Goal: Information Seeking & Learning: Learn about a topic

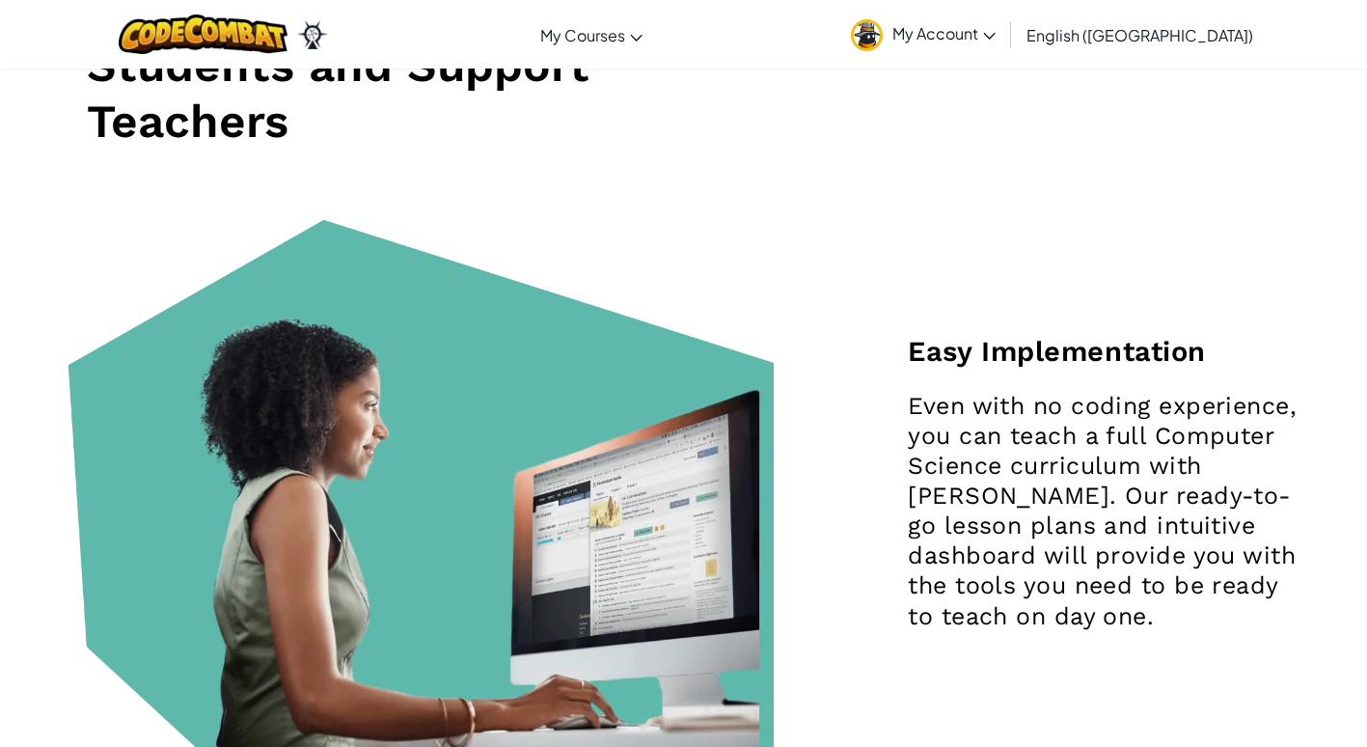
scroll to position [1641, 0]
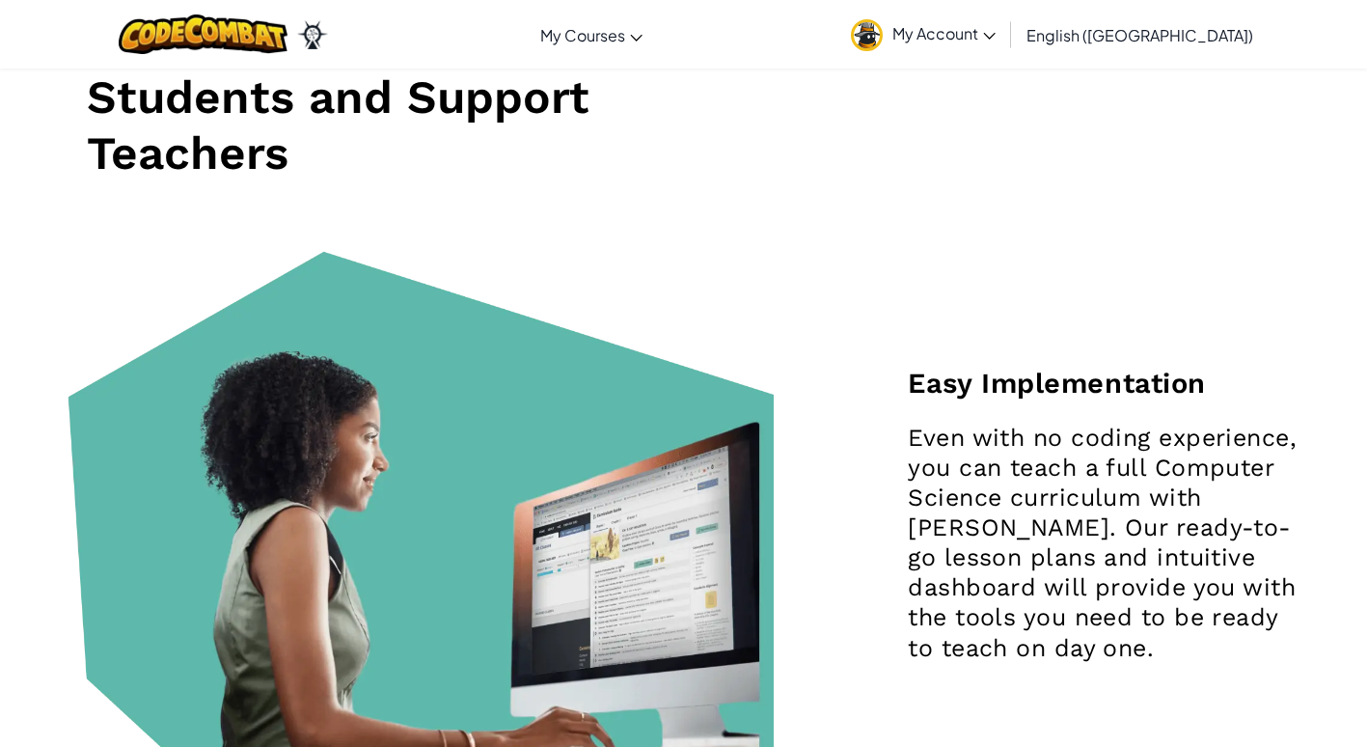
click at [1006, 22] on link "My Account" at bounding box center [923, 34] width 164 height 61
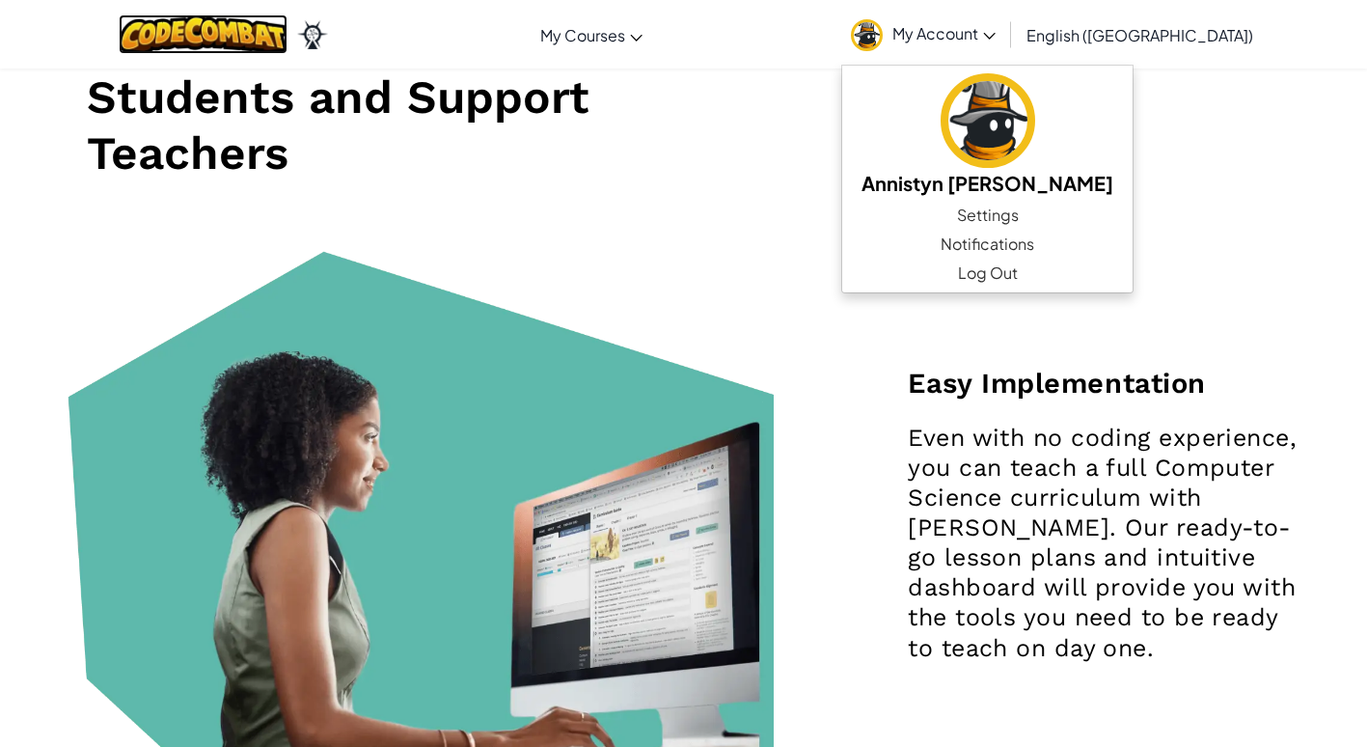
click at [257, 18] on img at bounding box center [203, 34] width 169 height 40
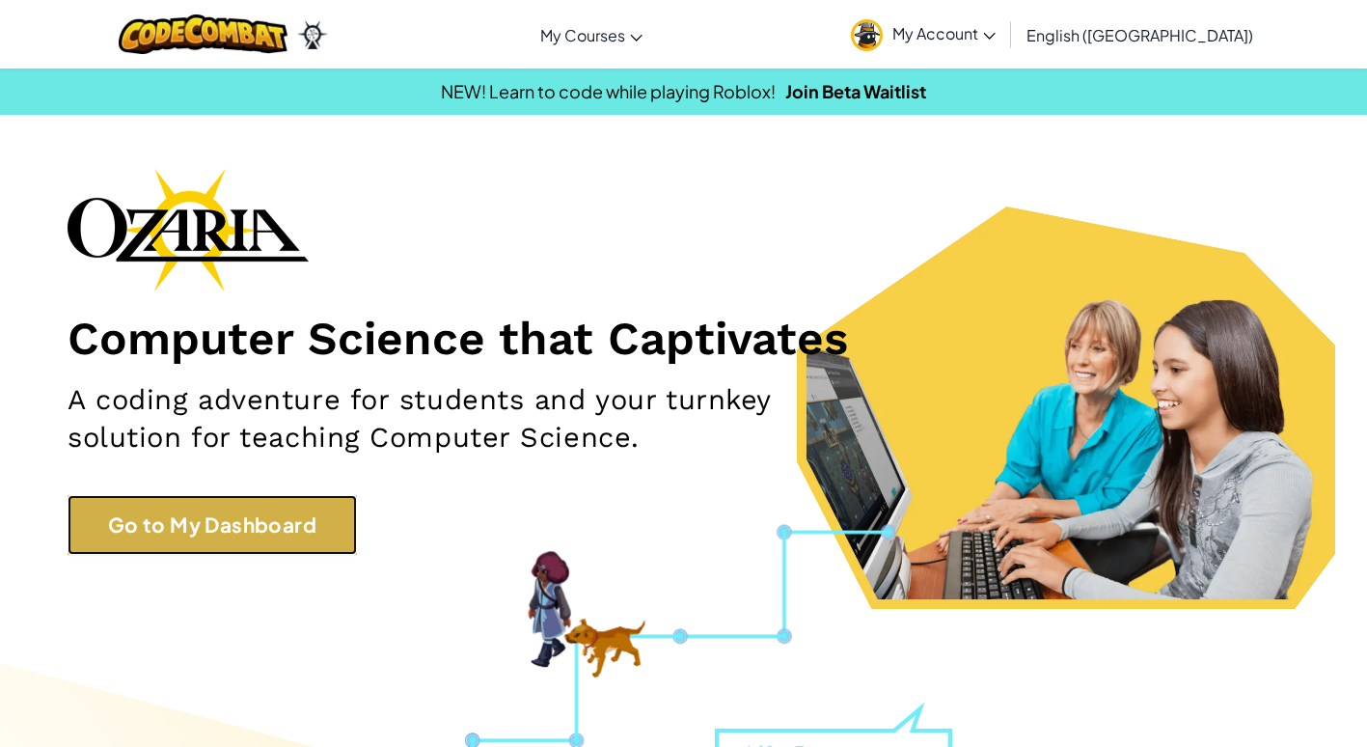
click at [234, 521] on link "Go to My Dashboard" at bounding box center [213, 524] width 290 height 59
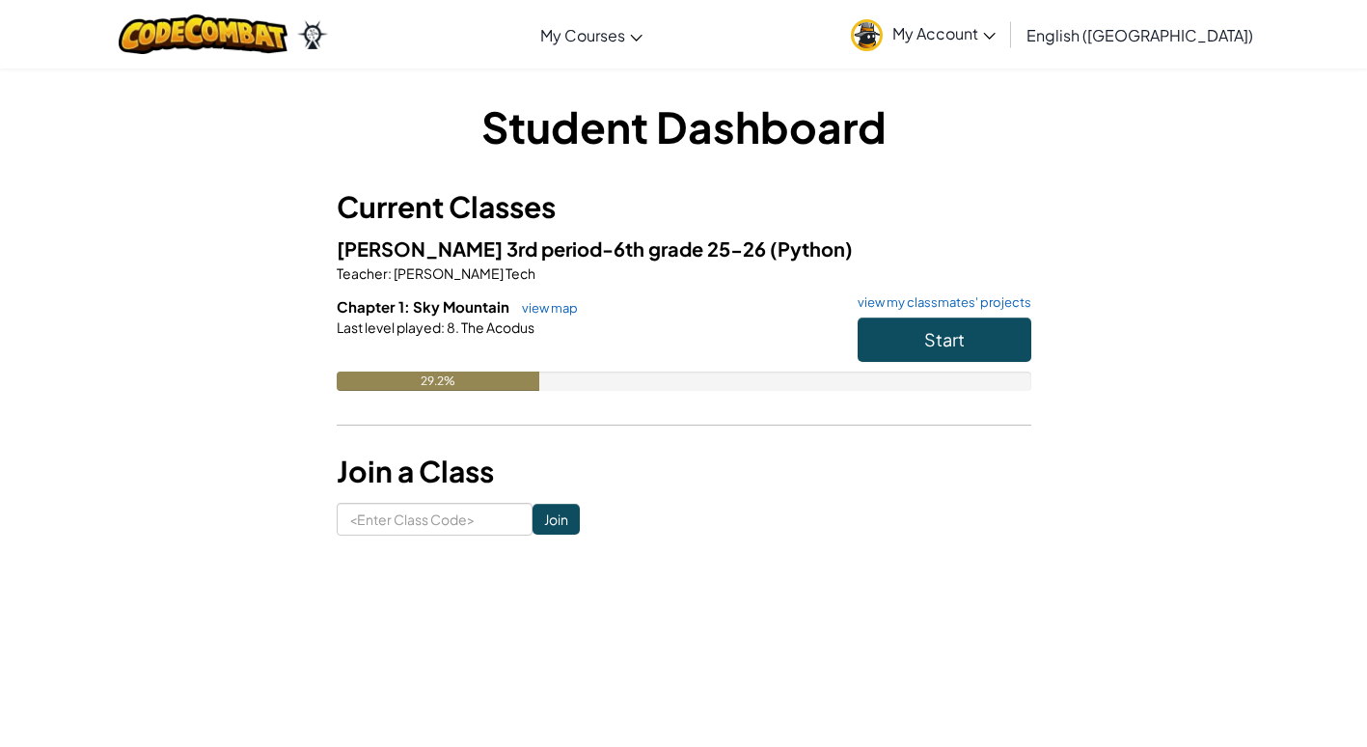
click at [971, 364] on div "Start" at bounding box center [935, 344] width 193 height 54
click at [964, 348] on button "Start" at bounding box center [945, 339] width 174 height 44
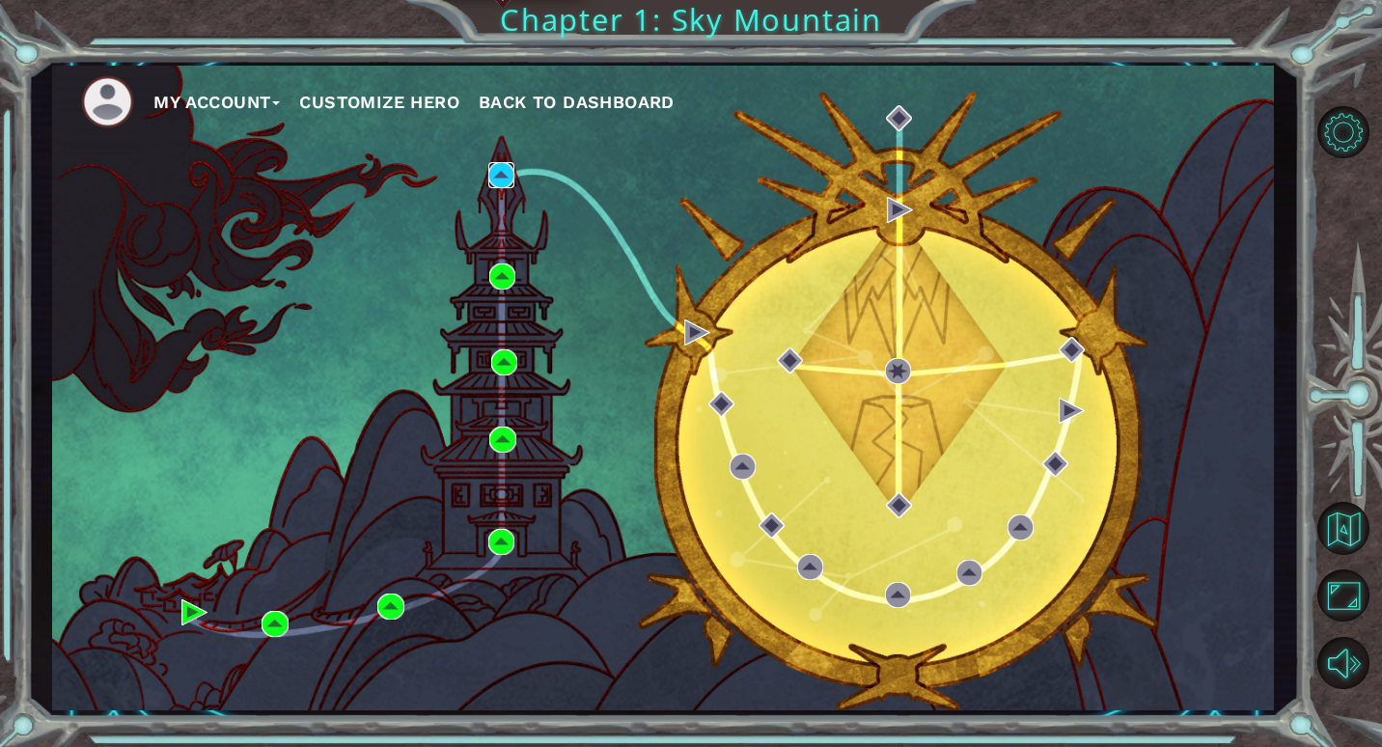
click at [511, 162] on img at bounding box center [501, 175] width 26 height 26
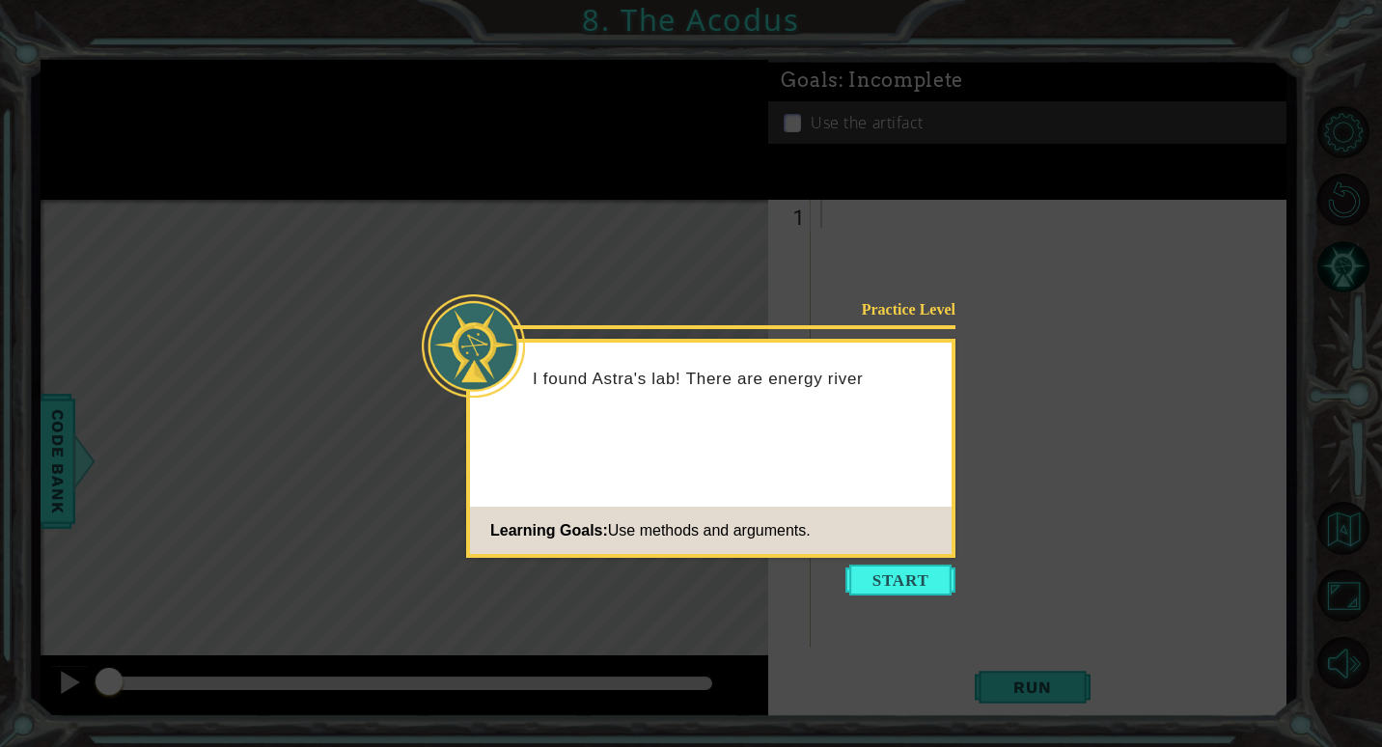
drag, startPoint x: 885, startPoint y: 565, endPoint x: 859, endPoint y: 558, distance: 27.2
click at [880, 560] on body "1 ההההההההההההההההההההההההההההההההההההההההההההההההההההההההההההההההההההההההההההה…" at bounding box center [691, 373] width 1382 height 747
click at [858, 557] on body "1 ההההההההההההההההההההההההההההההההההההההההההההההההההההההההההההההההההההההההההההה…" at bounding box center [691, 373] width 1382 height 747
drag, startPoint x: 858, startPoint y: 557, endPoint x: 854, endPoint y: 592, distance: 35.0
click at [854, 592] on button "Start" at bounding box center [900, 580] width 110 height 31
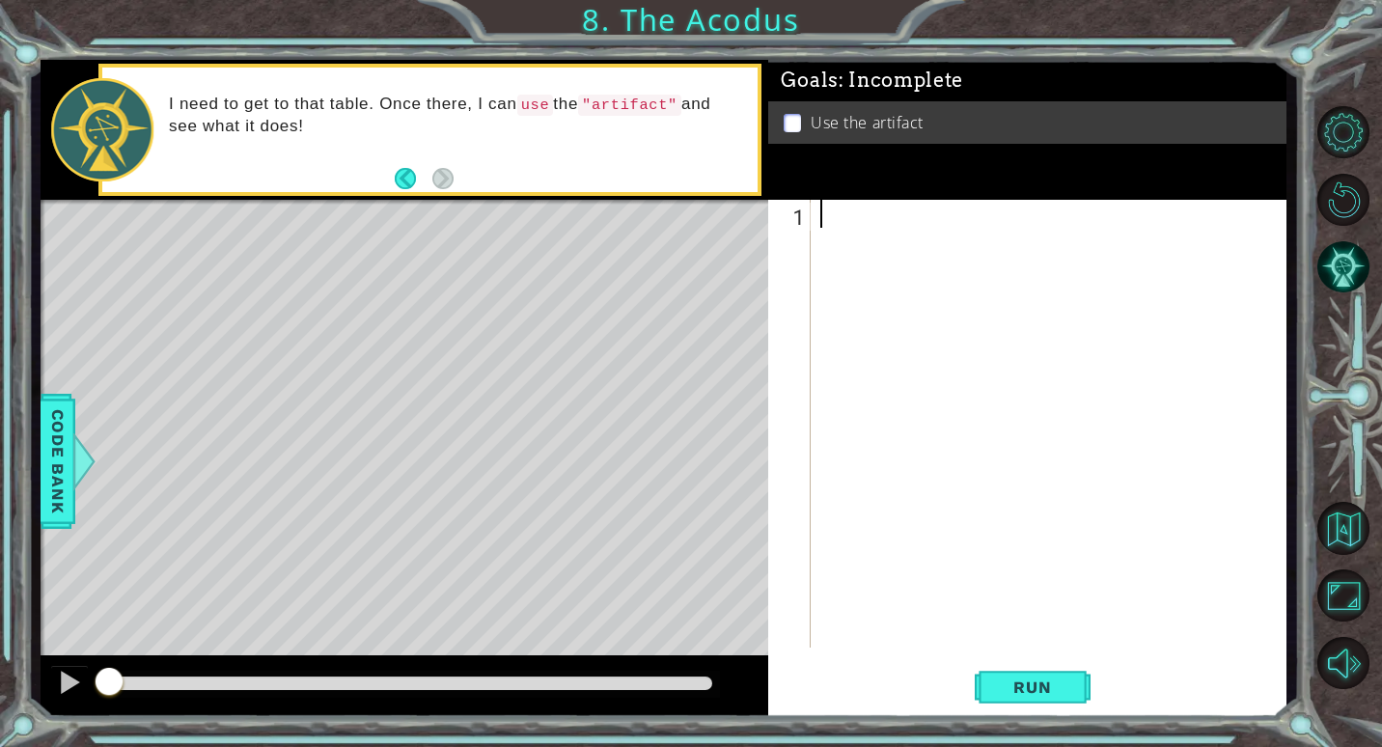
type textarea "g"
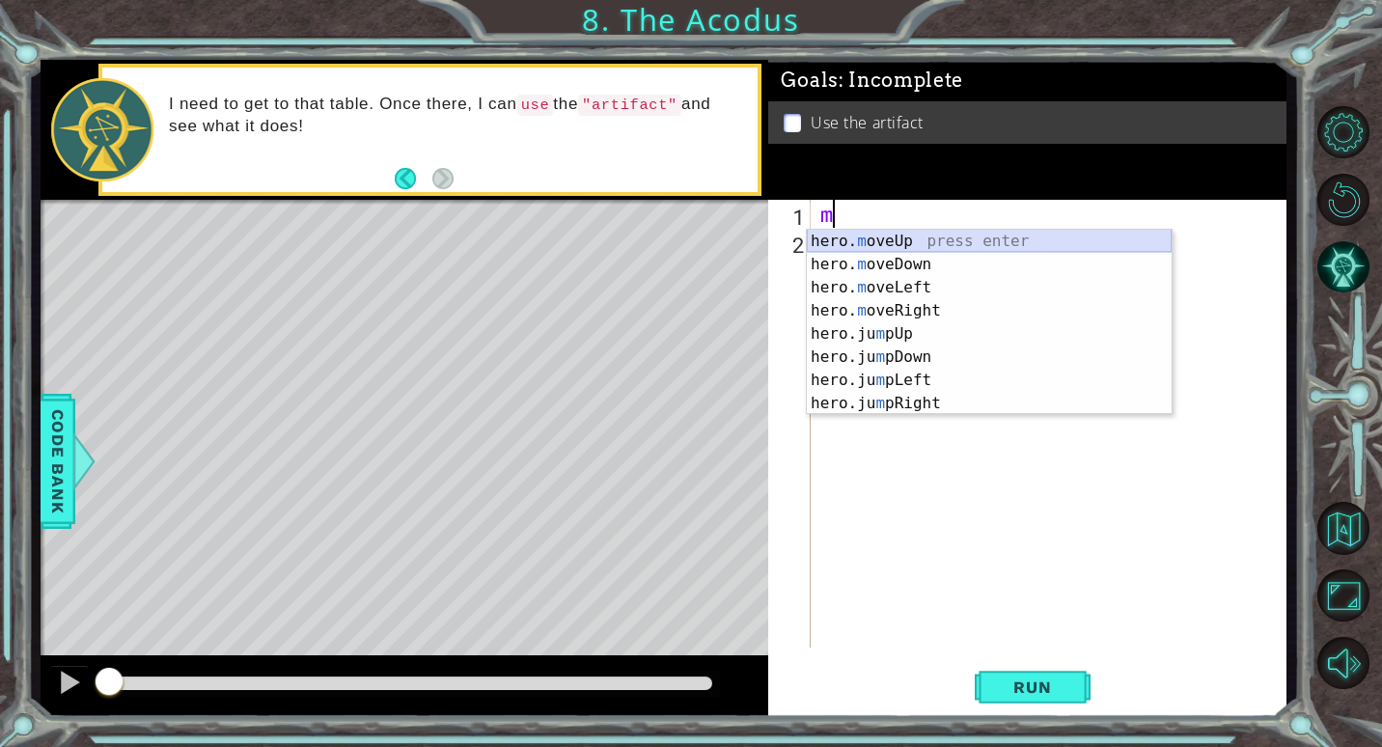
click at [937, 234] on div "hero. m oveUp press enter hero. m oveDown press enter hero. m oveLeft press ent…" at bounding box center [989, 346] width 365 height 232
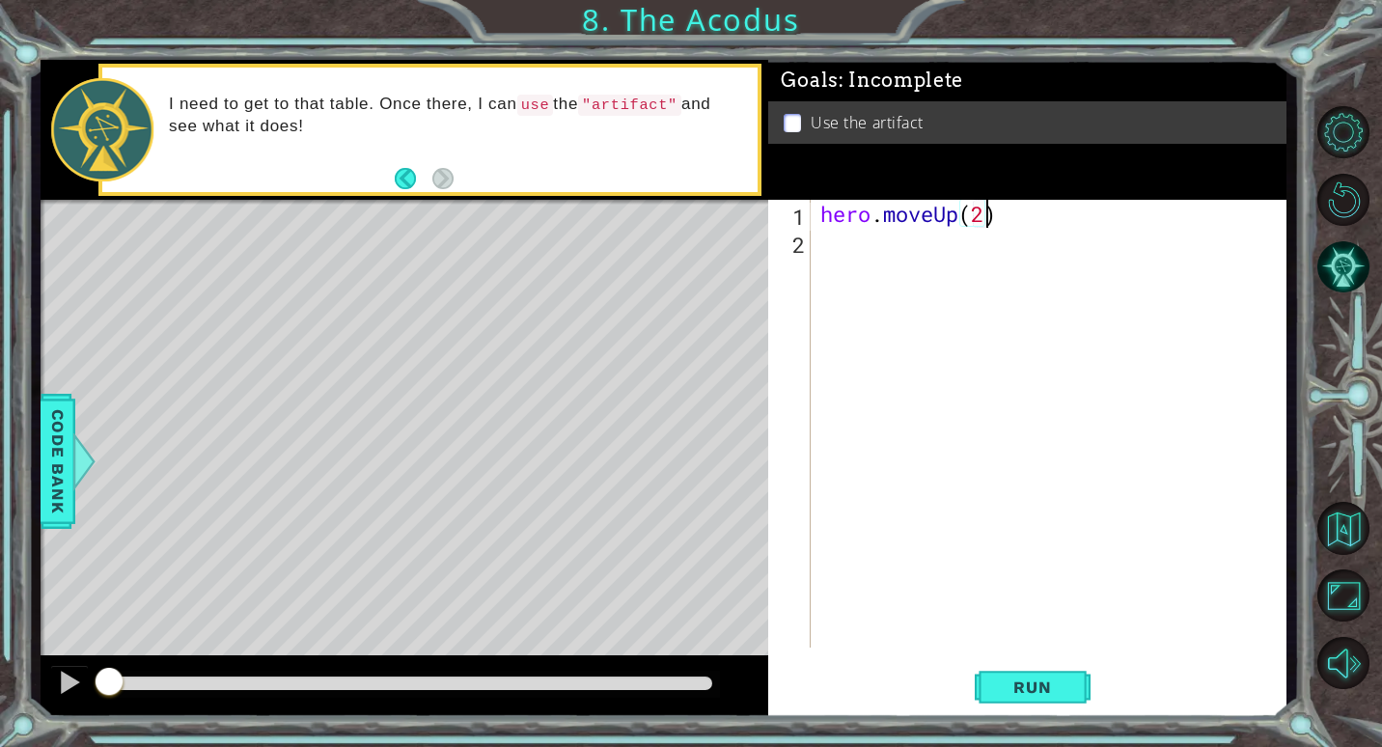
scroll to position [0, 7]
type textarea "hero.moveUp(2)"
click at [1046, 689] on span "Run" at bounding box center [1032, 686] width 76 height 19
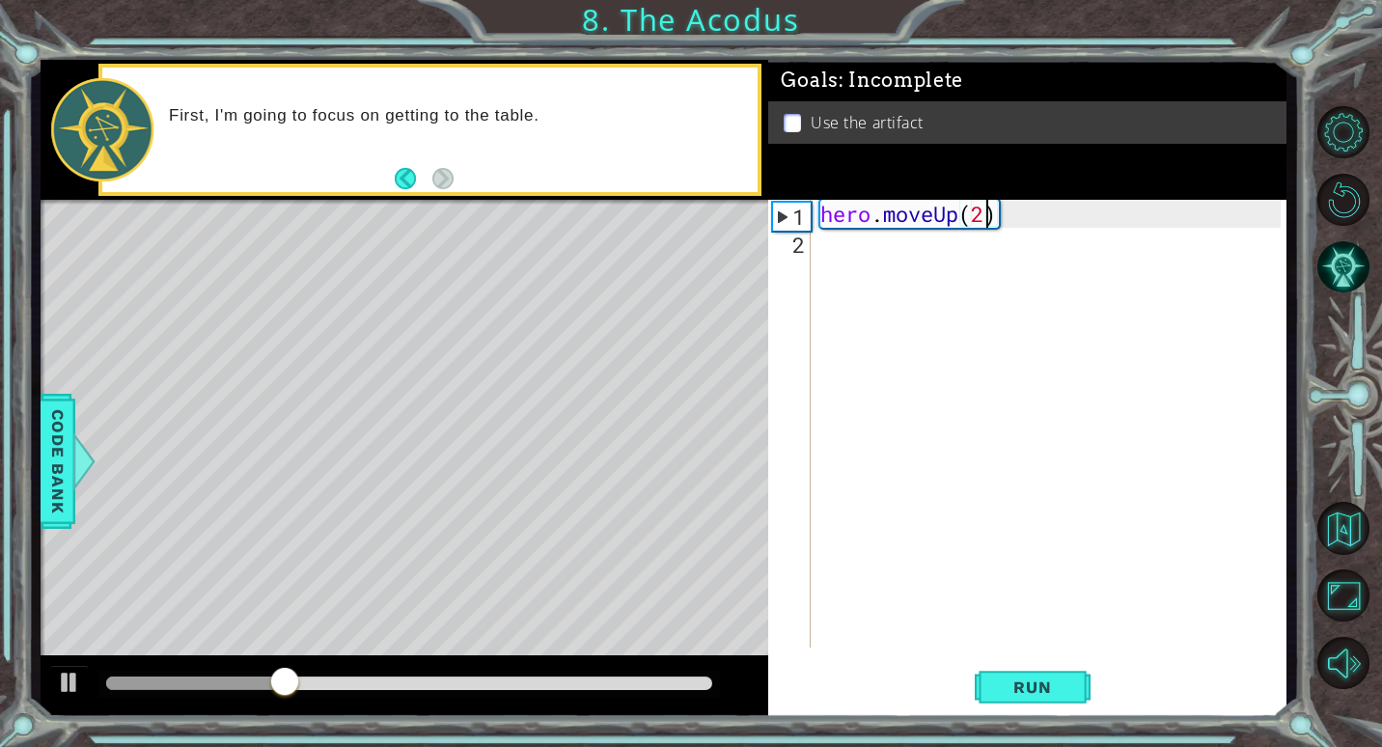
click at [873, 238] on div "hero . moveUp ( 2 )" at bounding box center [1053, 452] width 474 height 504
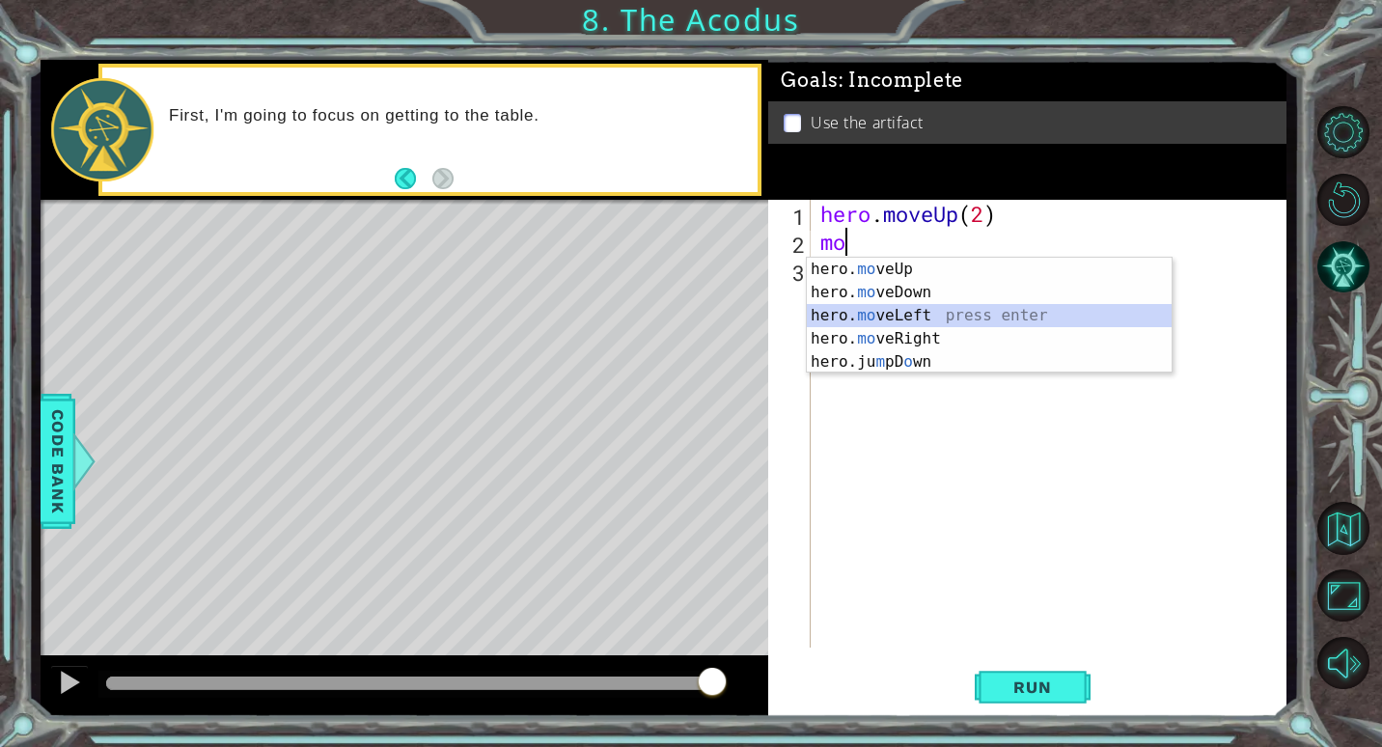
click at [942, 326] on div "hero. mo veUp press enter hero. mo veDown press enter hero. mo veLeft press ent…" at bounding box center [989, 339] width 365 height 162
type textarea "hero.moveLeft(1)"
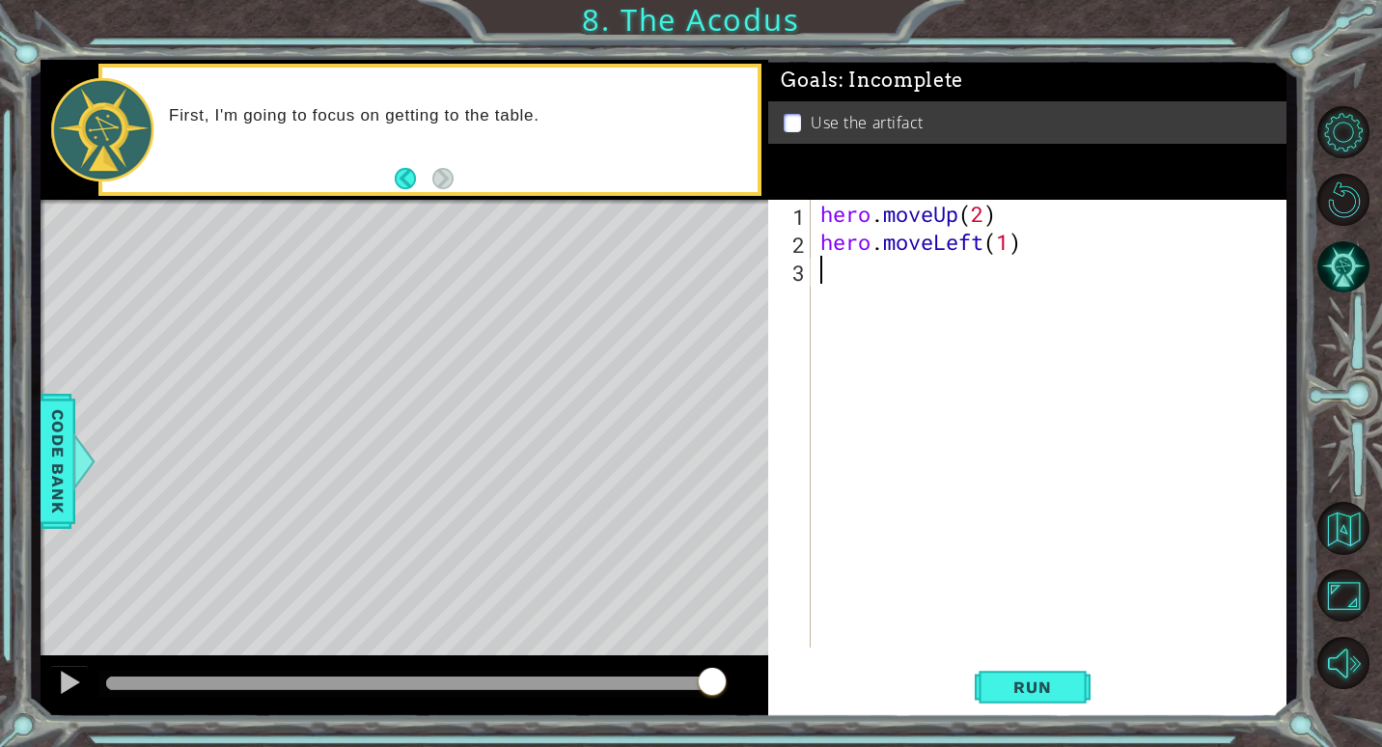
click at [933, 274] on div "hero . moveUp ( 2 ) hero . moveLeft ( 1 )" at bounding box center [1053, 452] width 474 height 504
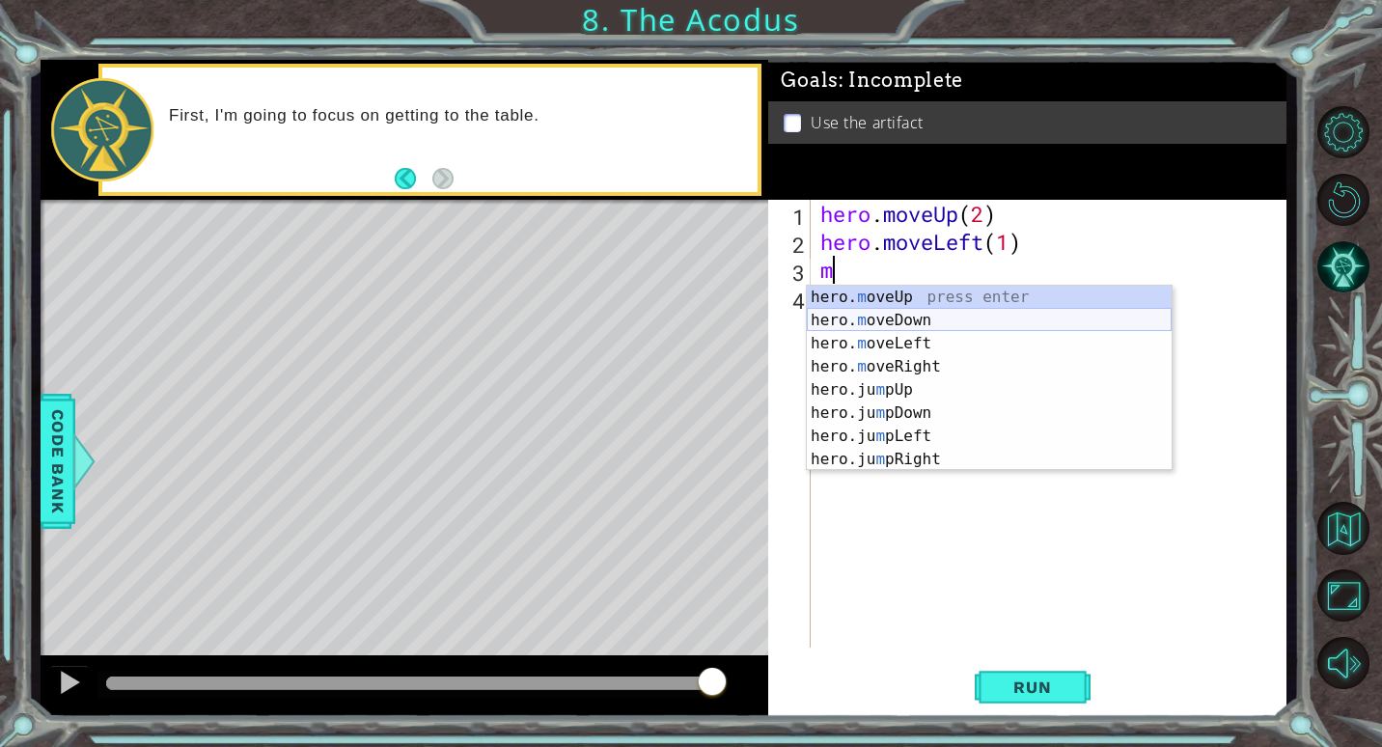
click at [864, 317] on div "hero. m oveUp press enter hero. m oveDown press enter hero. m oveLeft press ent…" at bounding box center [989, 402] width 365 height 232
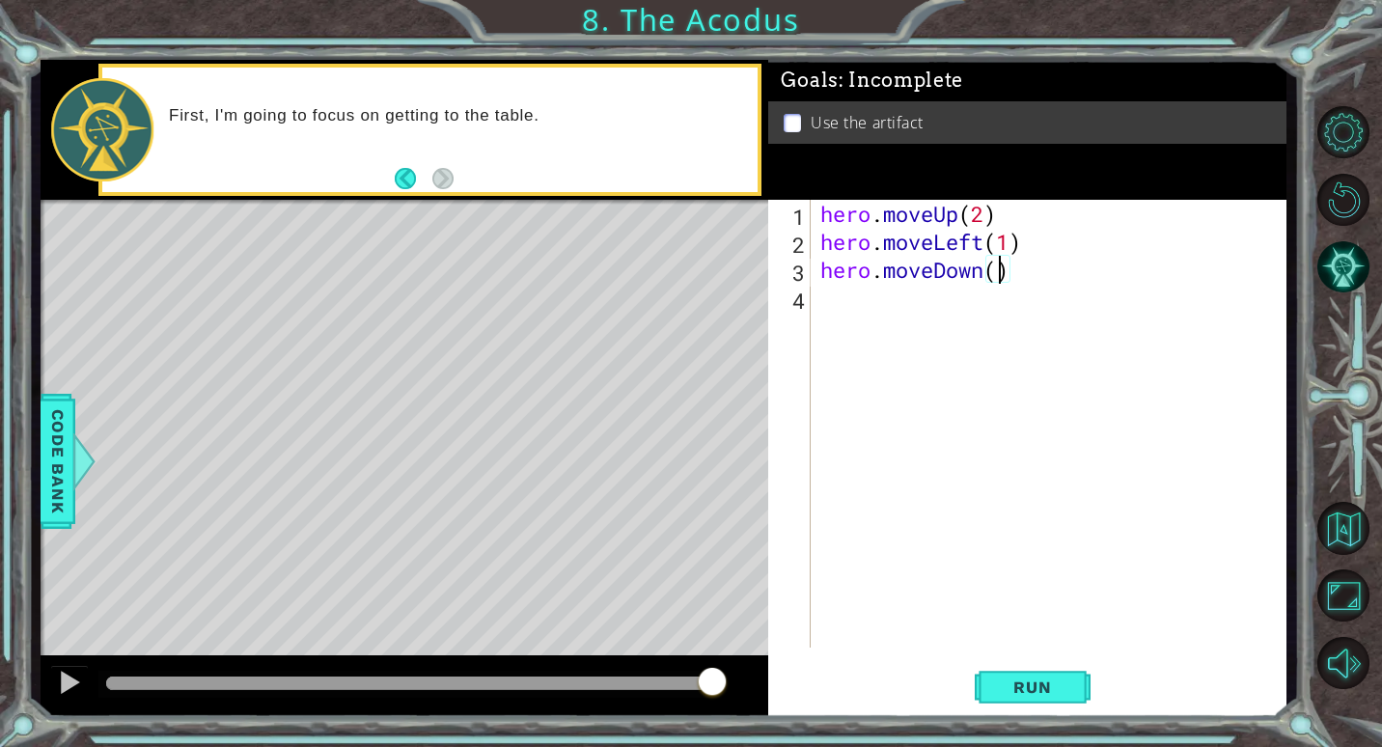
type textarea "hero.moveDown(2)"
click at [927, 312] on div "hero . moveUp ( 2 ) hero . moveLeft ( 1 ) hero . moveDown ( 2 )" at bounding box center [1053, 452] width 474 height 504
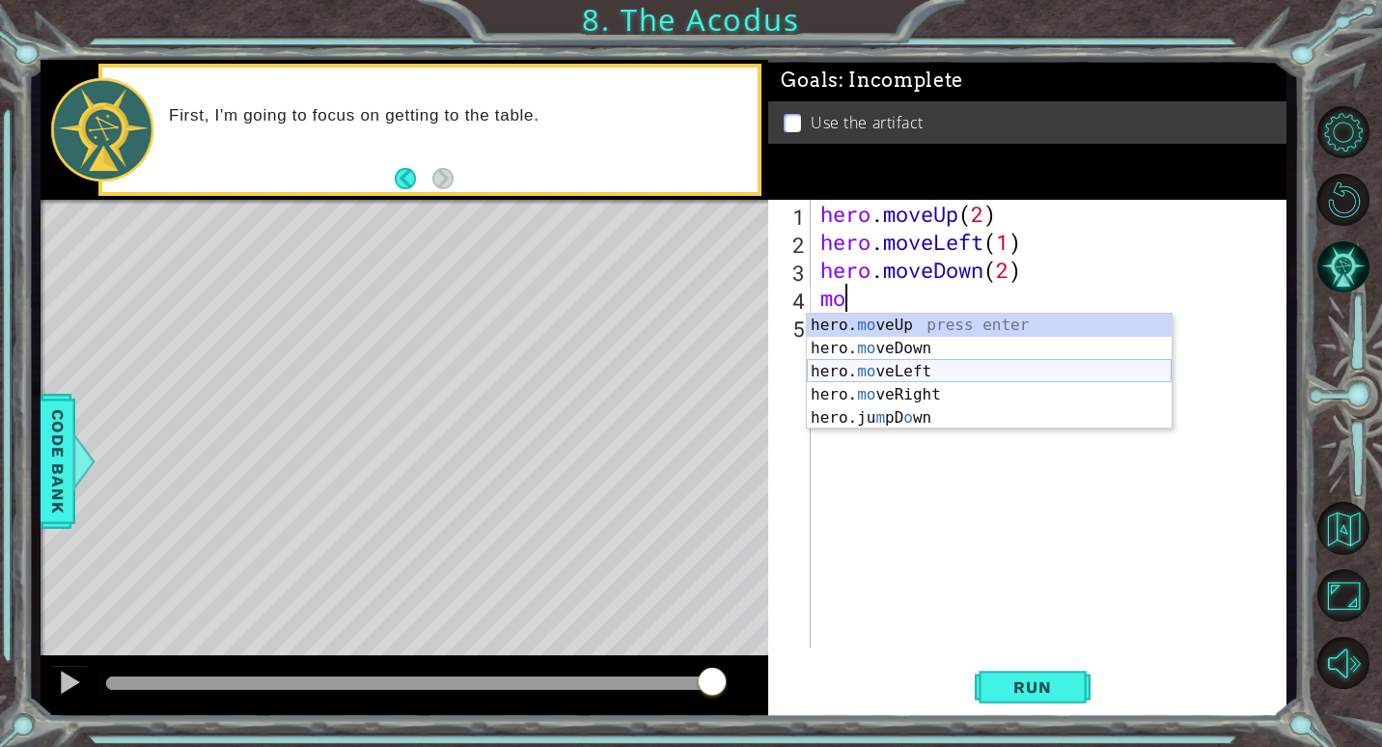
click at [916, 362] on div "hero. mo veUp press enter hero. mo veDown press enter hero. mo veLeft press ent…" at bounding box center [989, 395] width 365 height 162
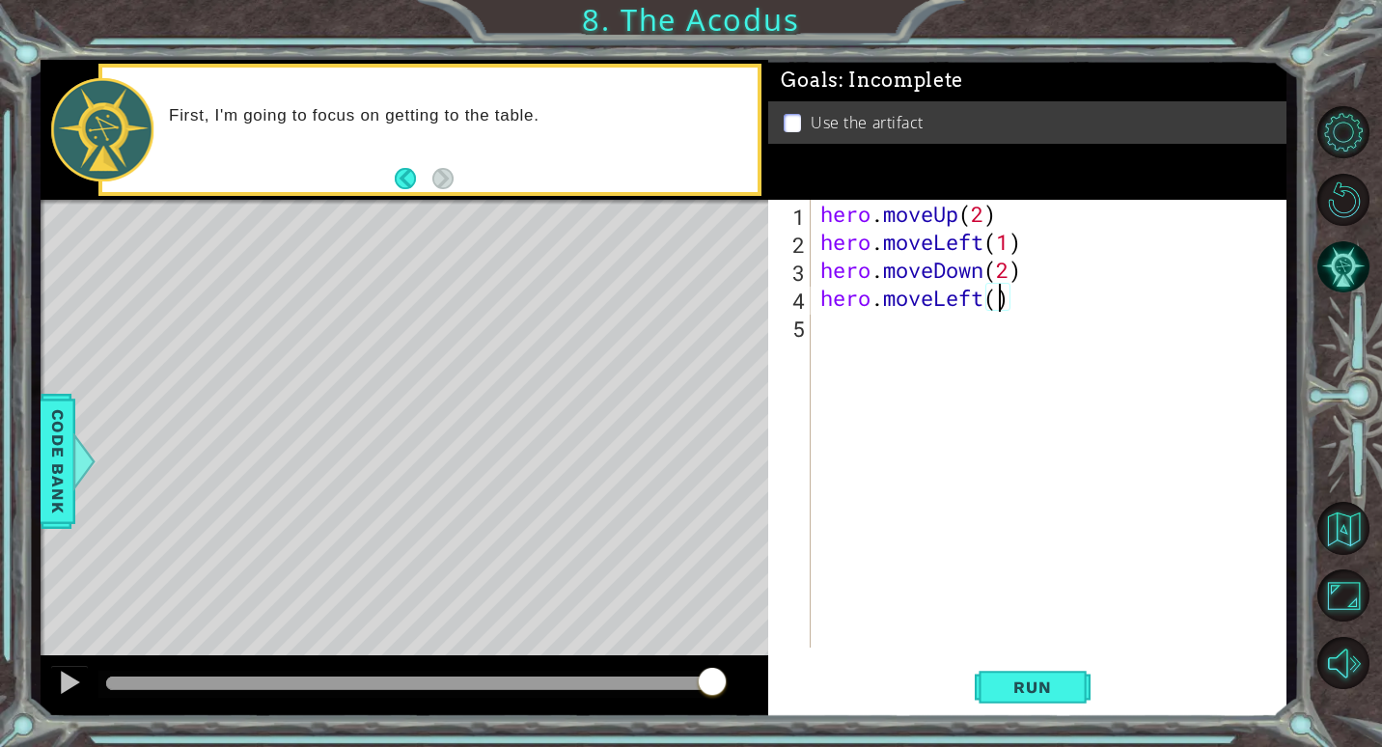
type textarea "hero.moveLeft(2)"
click at [862, 317] on div "hero . moveUp ( 2 ) hero . moveLeft ( 1 ) hero . moveDown ( 2 ) hero . moveLeft…" at bounding box center [1053, 452] width 474 height 504
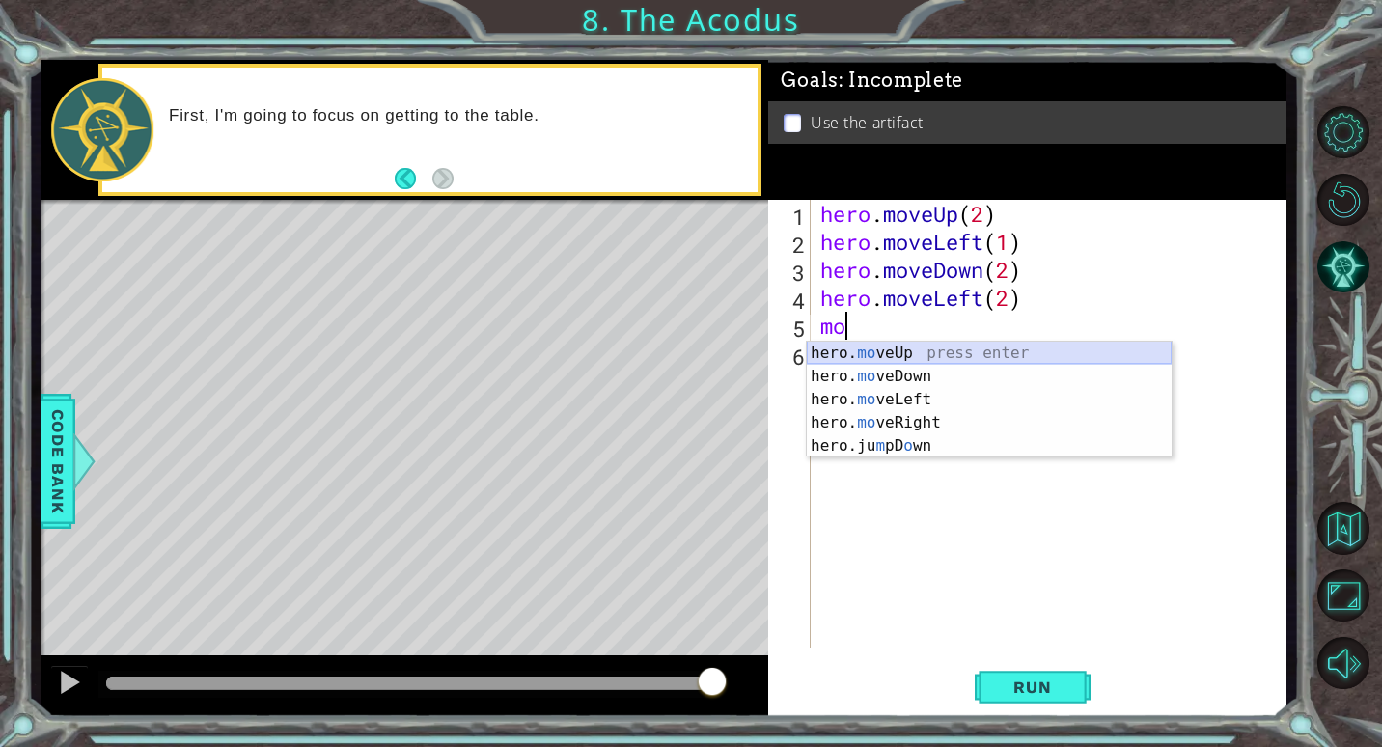
click at [937, 352] on div "hero. mo veUp press enter hero. mo veDown press enter hero. mo veLeft press ent…" at bounding box center [989, 423] width 365 height 162
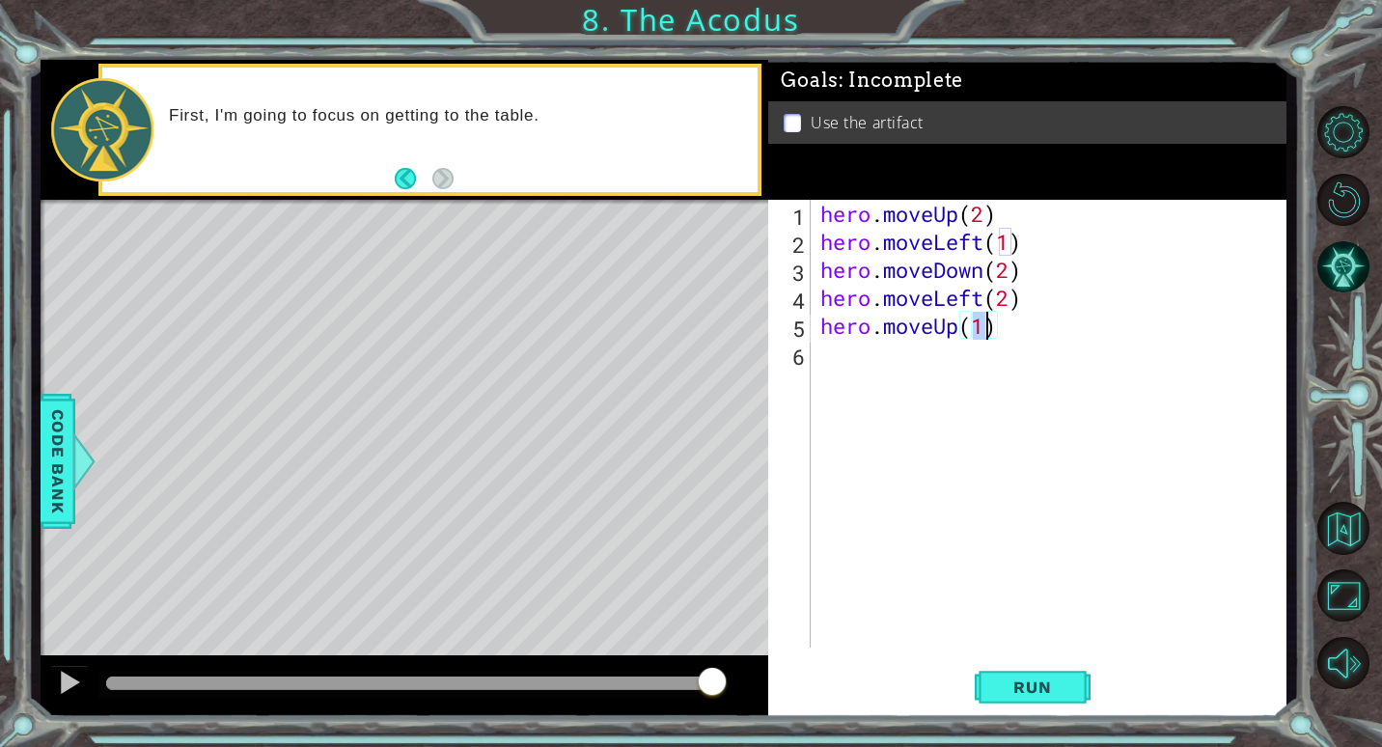
scroll to position [0, 7]
type textarea "hero.moveUp(2)"
click at [938, 357] on div "hero . moveUp ( 2 ) hero . moveLeft ( 1 ) hero . moveDown ( 2 ) hero . moveLeft…" at bounding box center [1053, 452] width 474 height 504
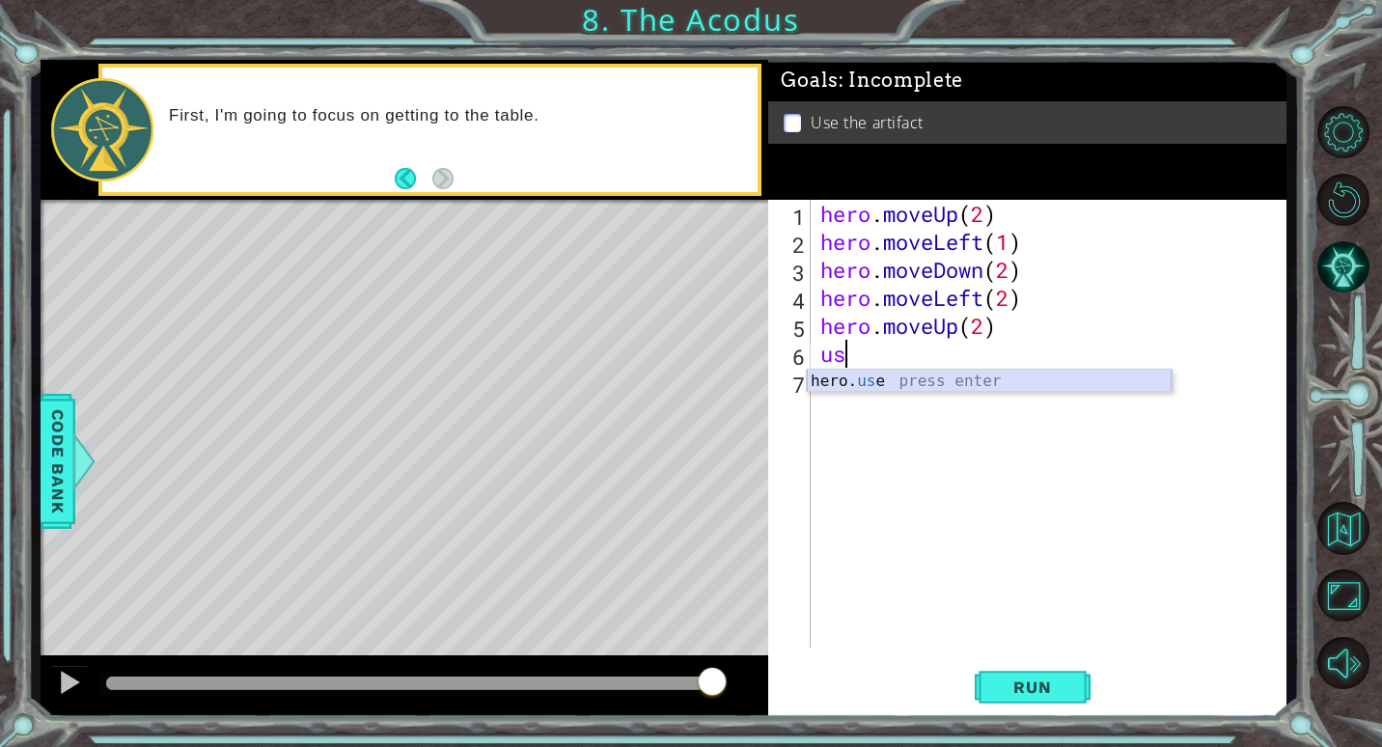
click at [950, 379] on div "hero. us e press enter" at bounding box center [989, 404] width 365 height 69
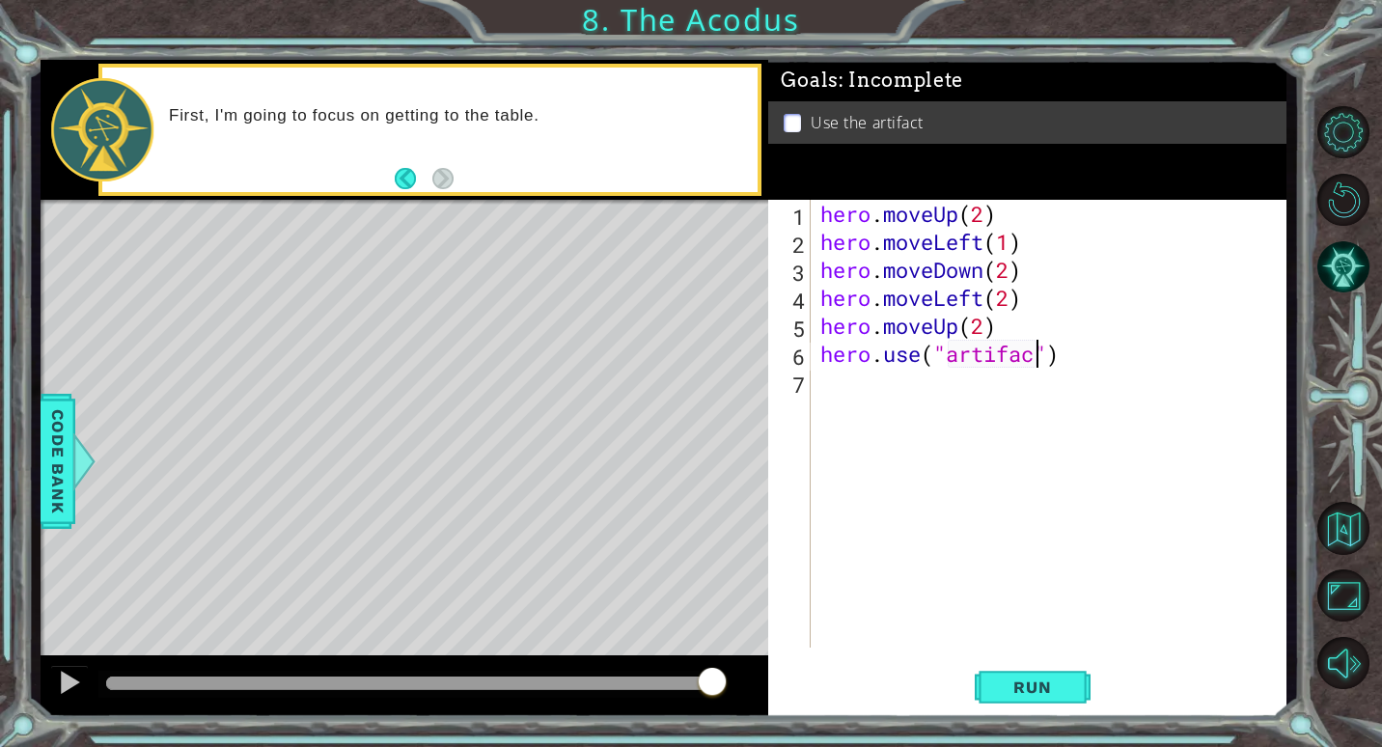
scroll to position [0, 11]
click at [1071, 679] on button "Run" at bounding box center [1033, 687] width 116 height 52
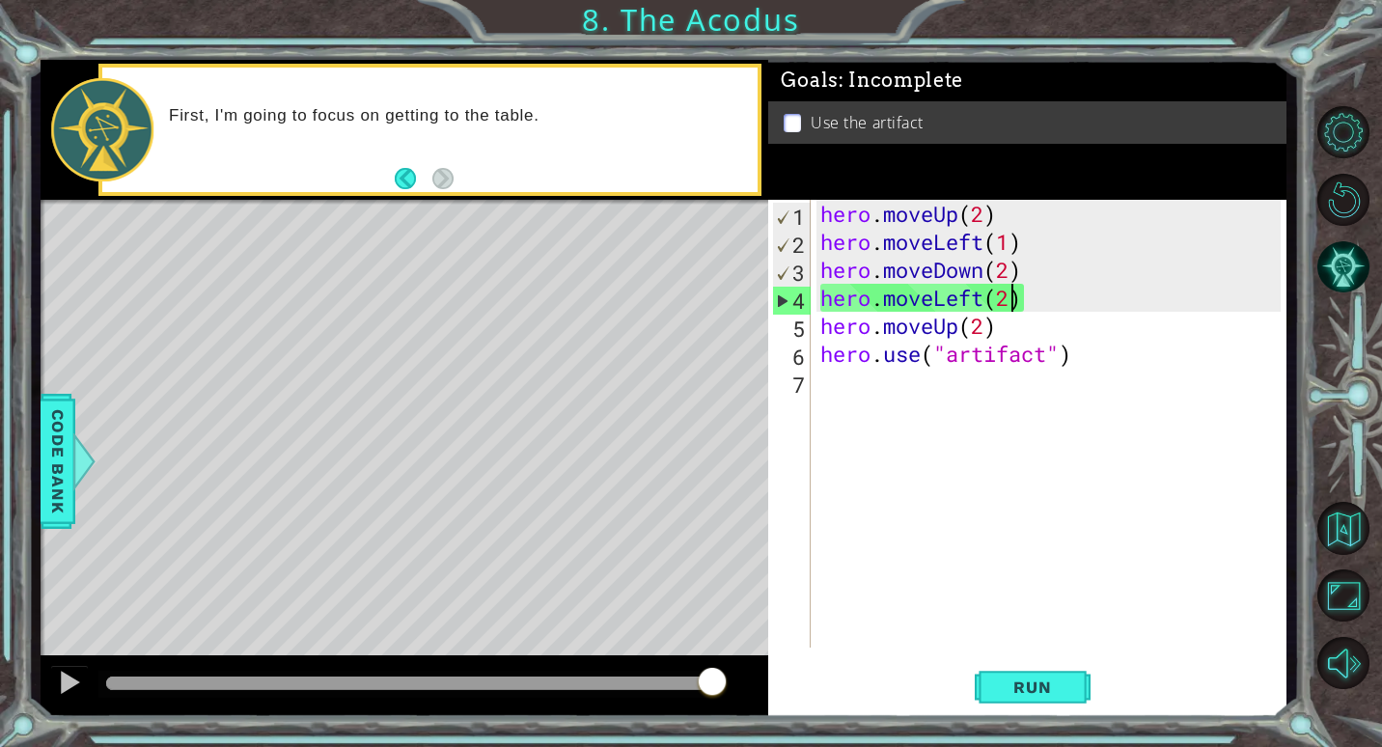
click at [1016, 290] on div "hero . moveUp ( 2 ) hero . moveLeft ( 1 ) hero . moveDown ( 2 ) hero . moveLeft…" at bounding box center [1053, 452] width 474 height 504
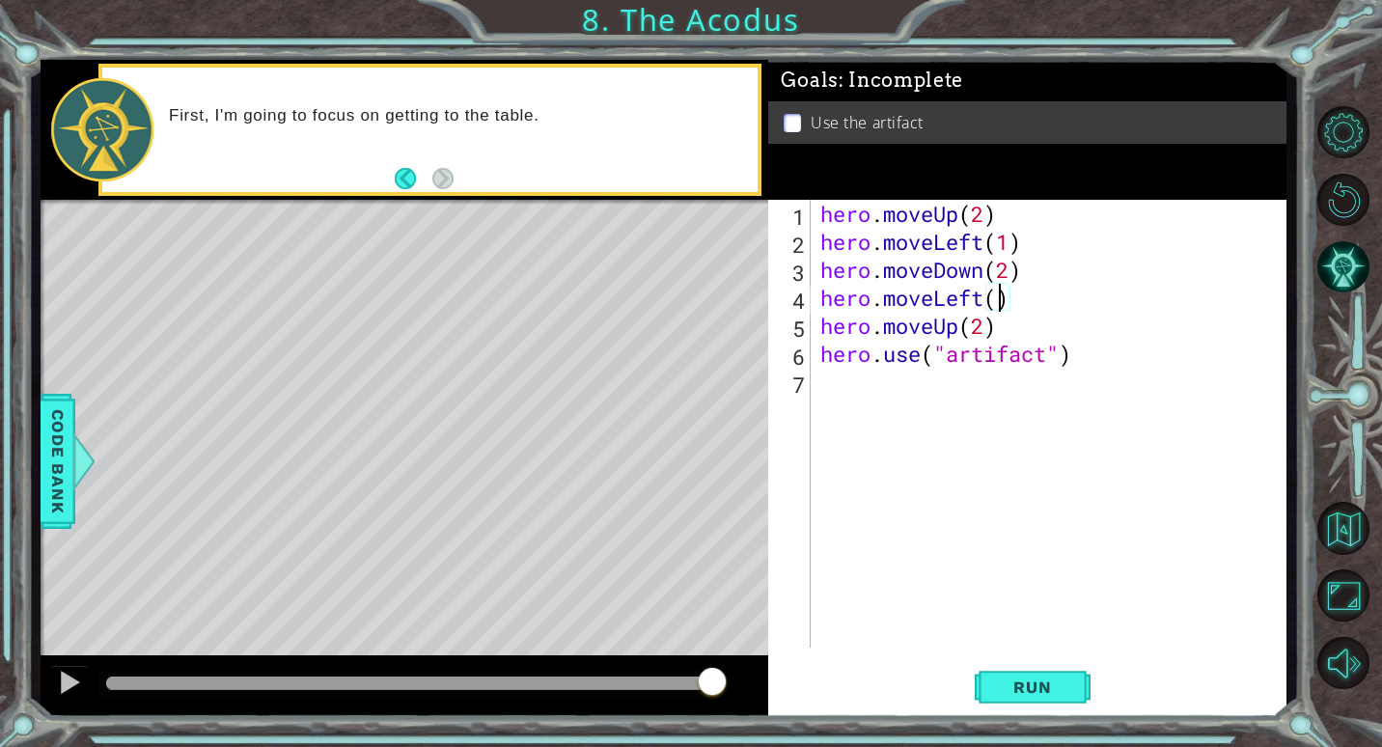
scroll to position [0, 9]
click at [835, 309] on div "hero . moveUp ( 2 ) hero . moveLeft ( 1 ) hero . moveDown ( 2 ) hero . moveLeft…" at bounding box center [1053, 452] width 474 height 504
click at [1083, 350] on div "hero . moveUp ( 2 ) hero . moveLeft ( 1 ) hero . moveDown ( 2 ) hero . moveLeft…" at bounding box center [1053, 452] width 474 height 504
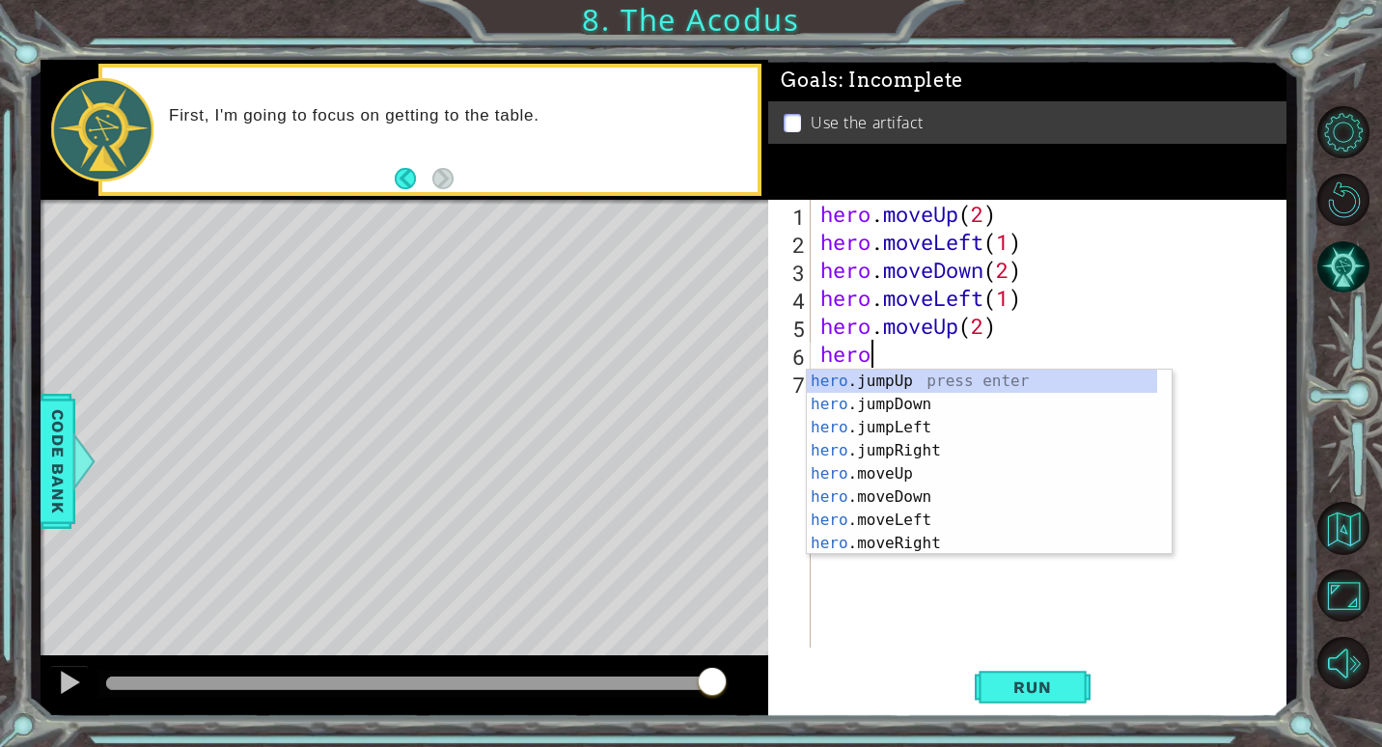
scroll to position [0, 0]
type textarea "h"
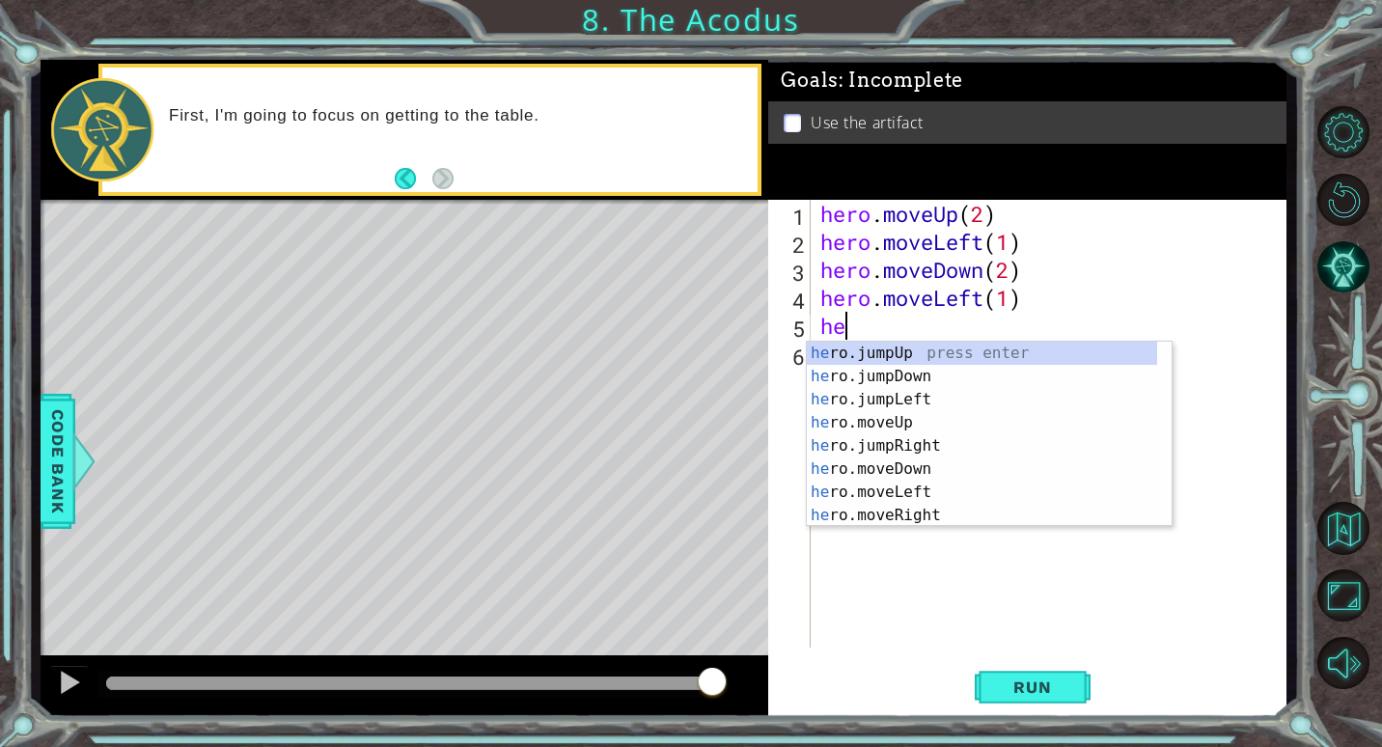
type textarea "h"
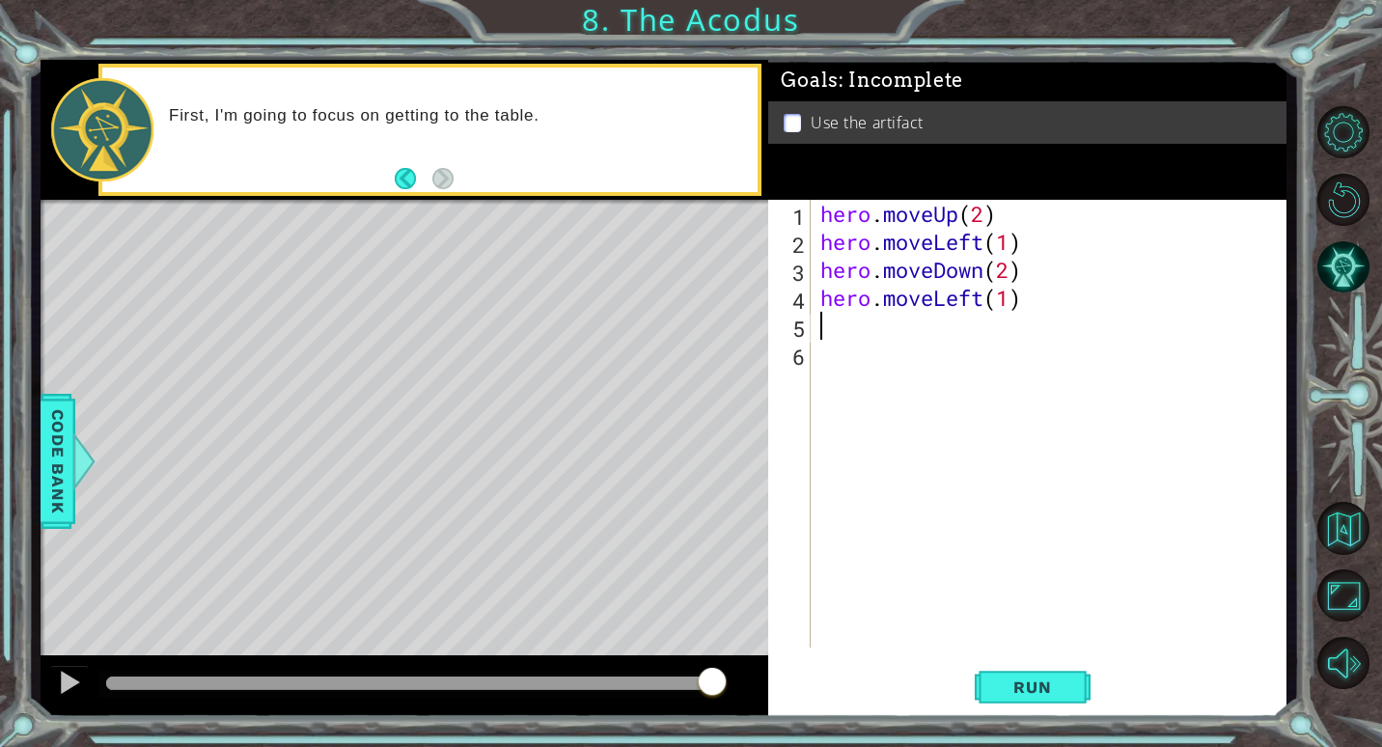
type textarea "j"
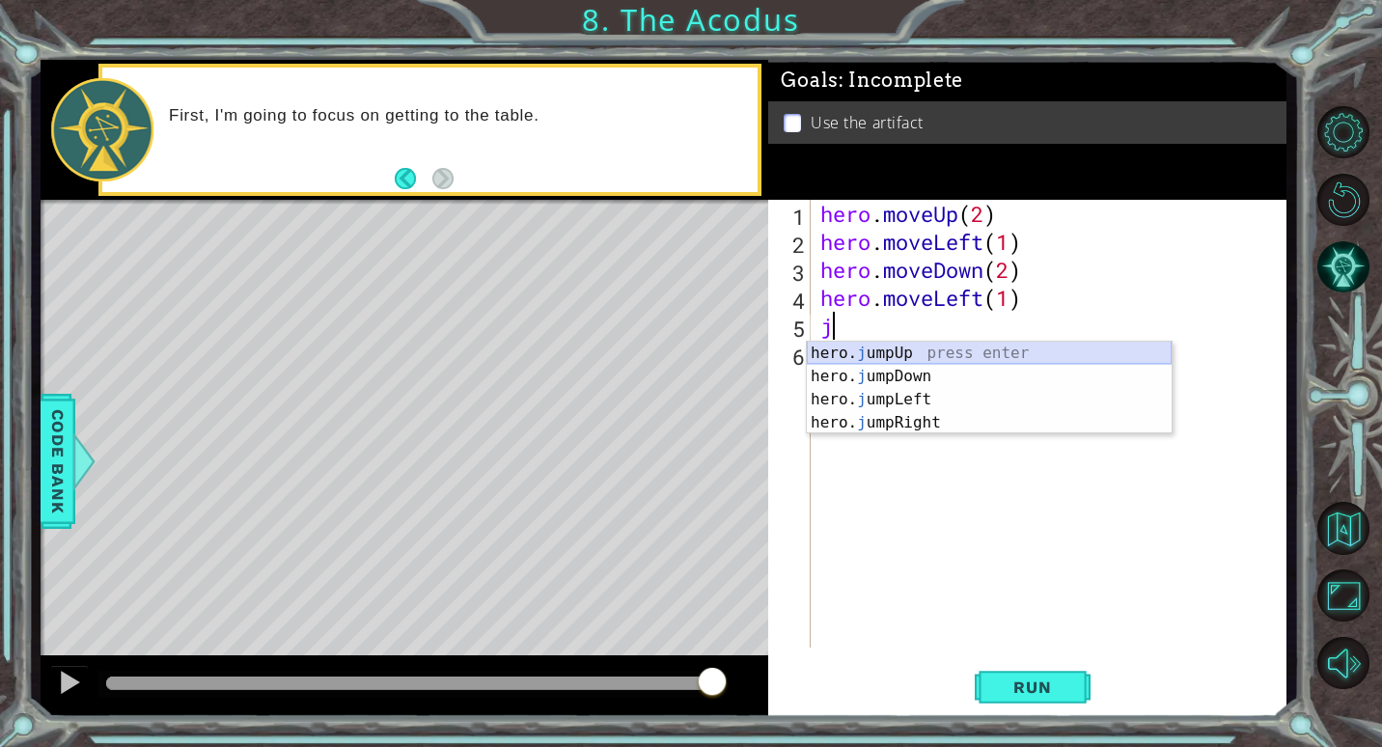
click at [951, 344] on div "hero. j umpUp press enter hero. j umpDown press enter hero. j umpLeft press ent…" at bounding box center [989, 411] width 365 height 139
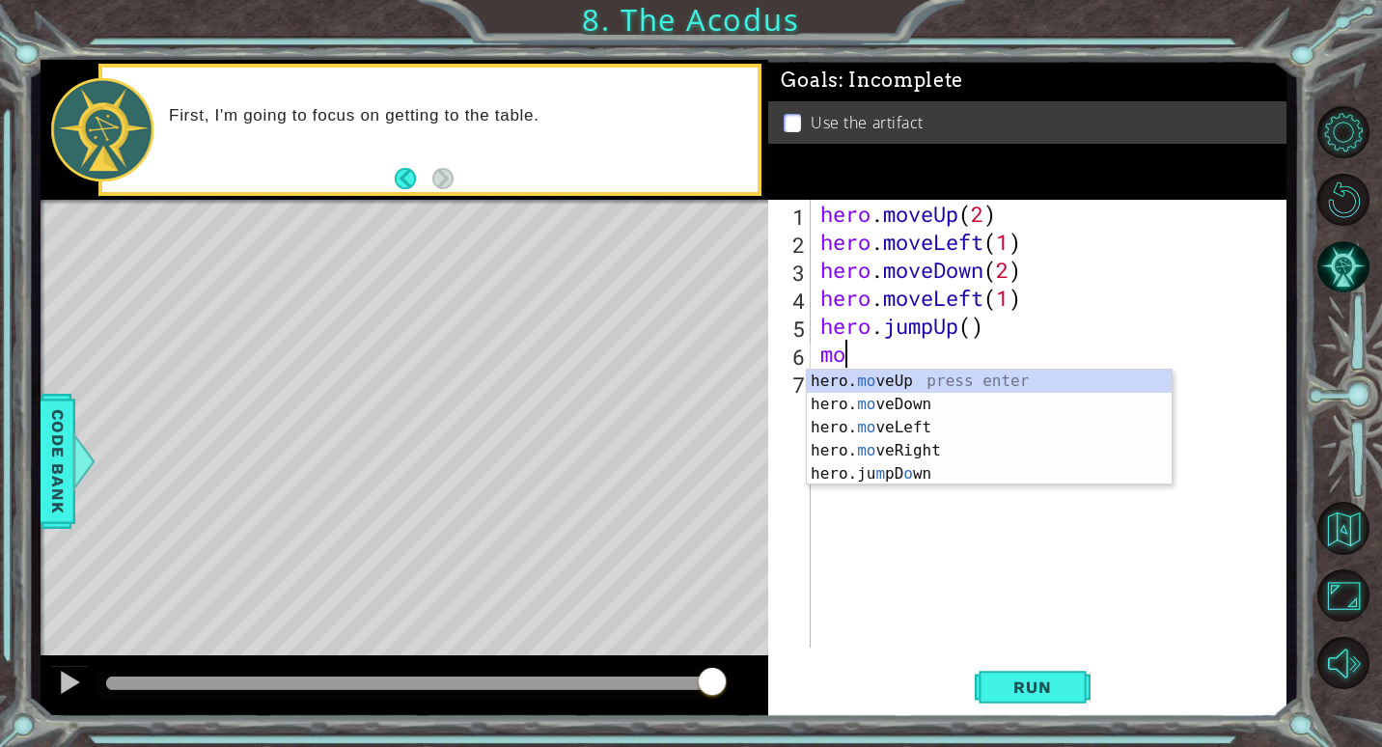
scroll to position [0, 1]
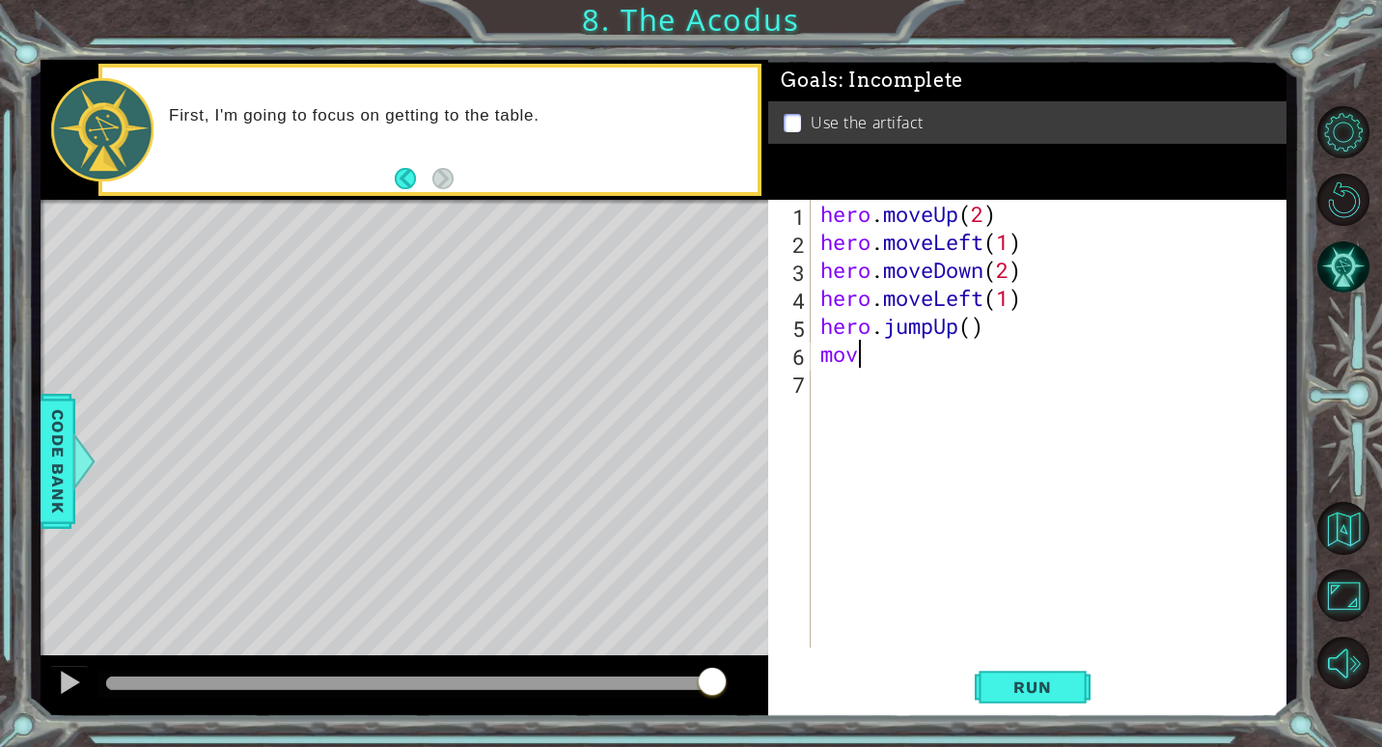
click at [950, 364] on div "hero . moveUp ( 2 ) hero . moveLeft ( 1 ) hero . moveDown ( 2 ) hero . moveLeft…" at bounding box center [1053, 452] width 474 height 504
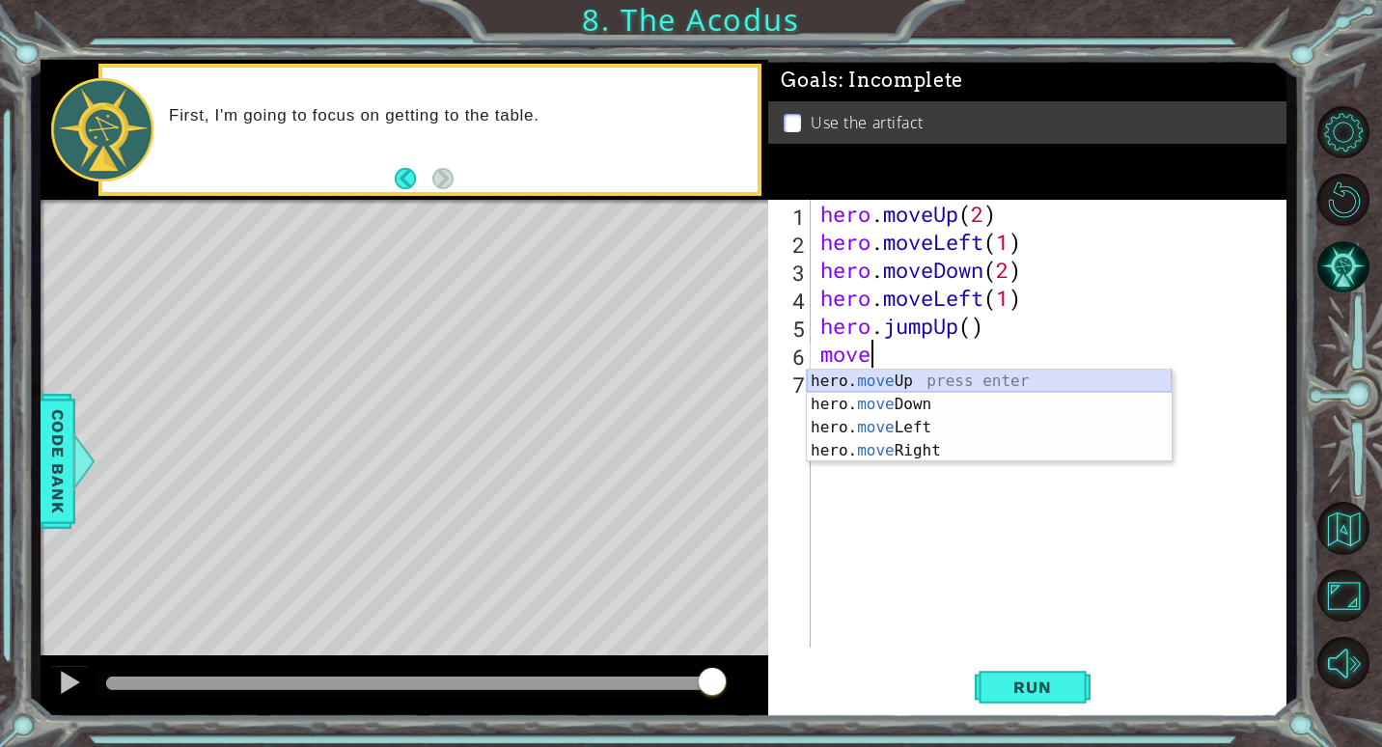
click at [890, 376] on div "hero. move Up press enter hero. move Down press enter hero. move Left press ent…" at bounding box center [989, 439] width 365 height 139
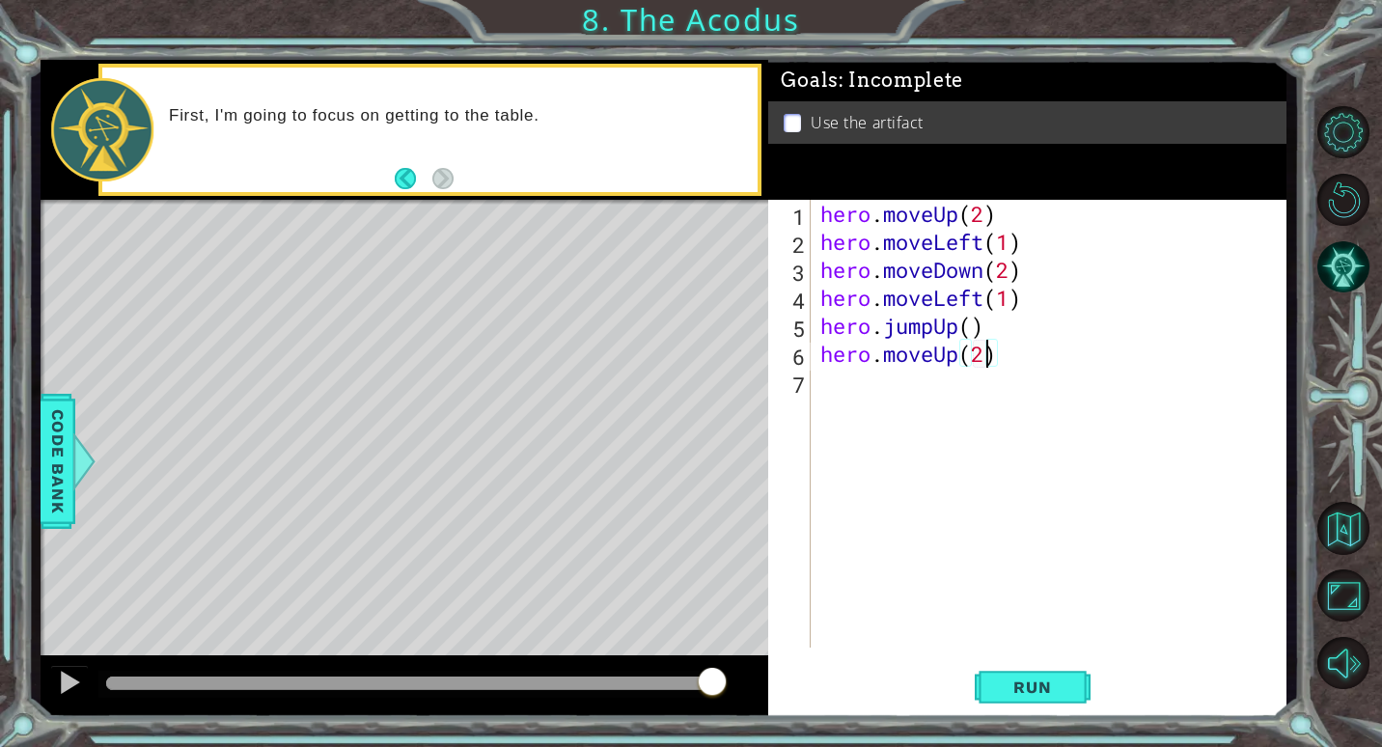
scroll to position [0, 7]
click at [967, 321] on div "hero . moveUp ( 2 ) hero . moveLeft ( 1 ) hero . moveDown ( 2 ) hero . moveLeft…" at bounding box center [1053, 452] width 474 height 504
click at [979, 329] on div "hero . moveUp ( 2 ) hero . moveLeft ( 1 ) hero . moveDown ( 2 ) hero . moveLeft…" at bounding box center [1048, 424] width 464 height 448
click at [888, 367] on div "hero . moveUp ( 2 ) hero . moveLeft ( 1 ) hero . moveDown ( 2 ) hero . moveLeft…" at bounding box center [1053, 452] width 474 height 504
type textarea "hero.moveUp(2)"
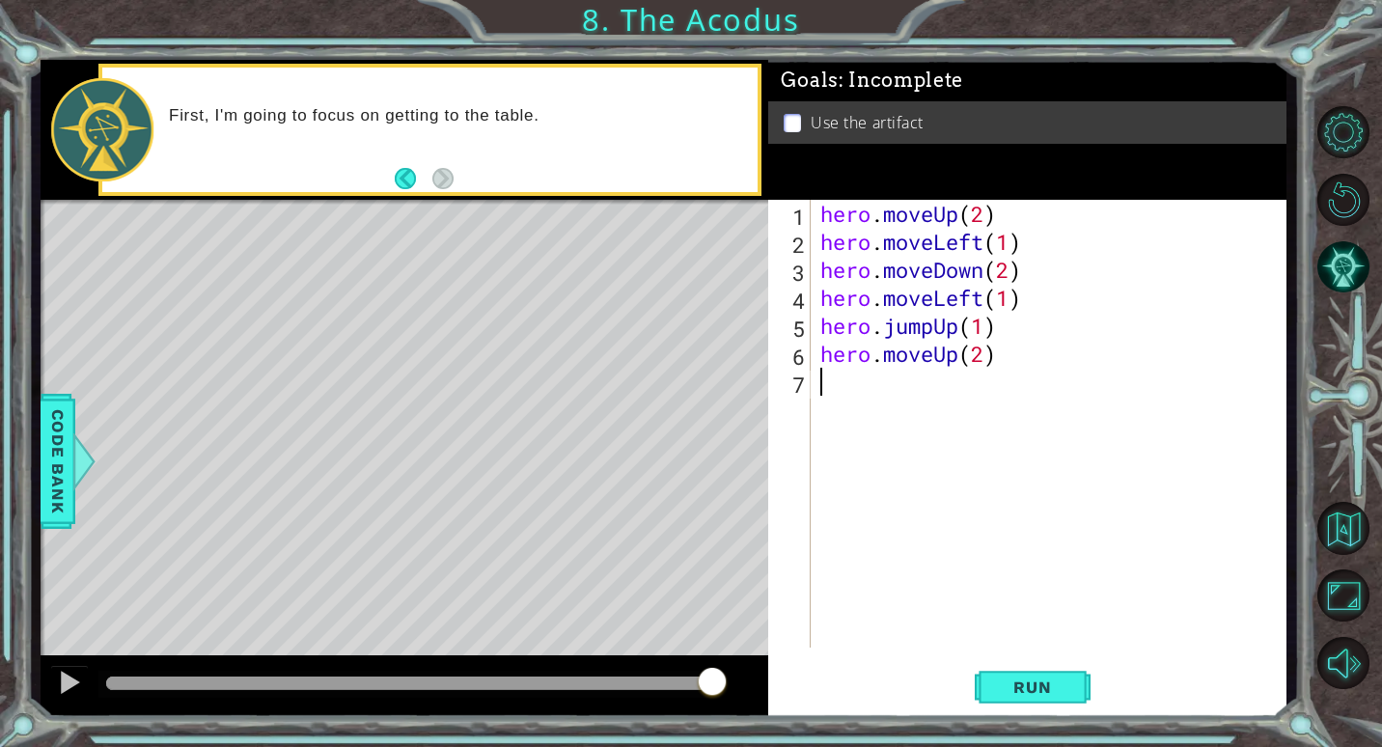
click at [879, 384] on div "hero . moveUp ( 2 ) hero . moveLeft ( 1 ) hero . moveDown ( 2 ) hero . moveLeft…" at bounding box center [1053, 452] width 474 height 504
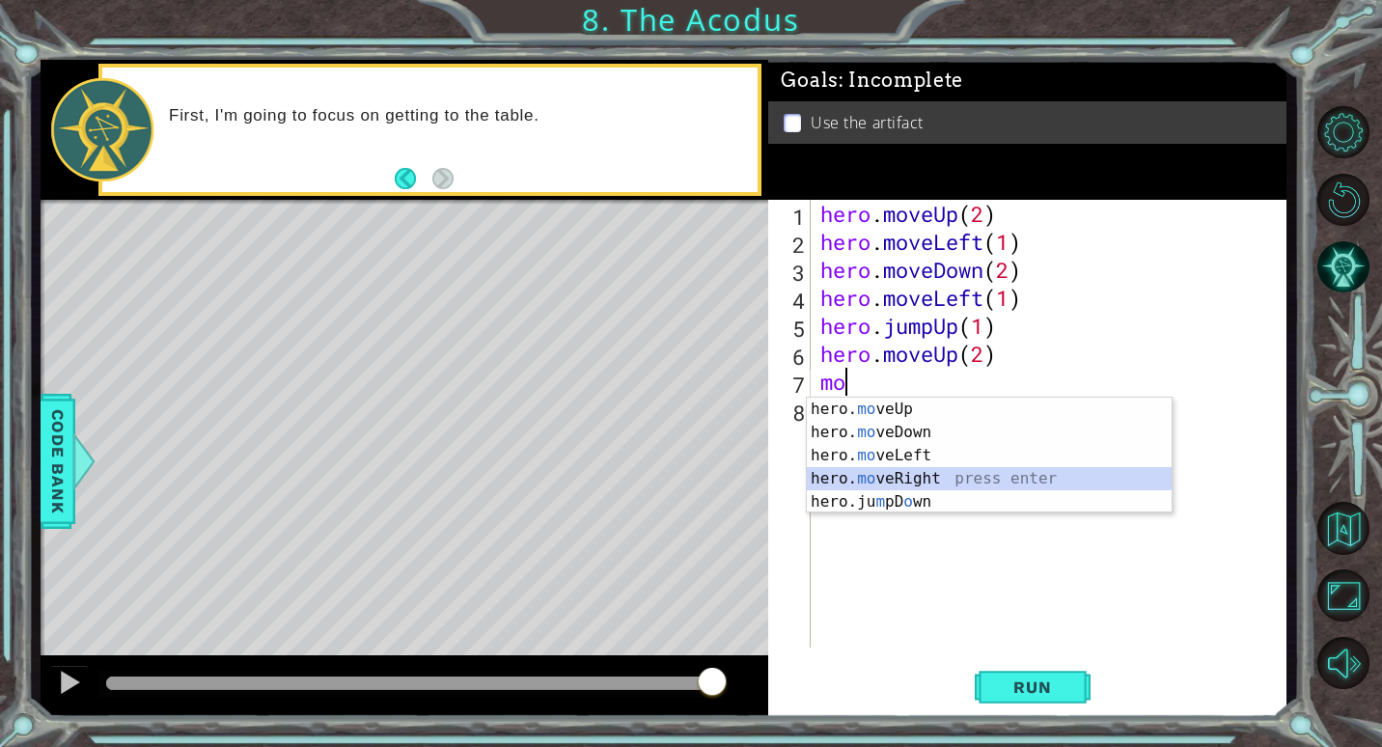
click at [936, 474] on div "hero. mo veUp press enter hero. mo veDown press enter hero. mo veLeft press ent…" at bounding box center [989, 479] width 365 height 162
type textarea "hero.moveRight(1)"
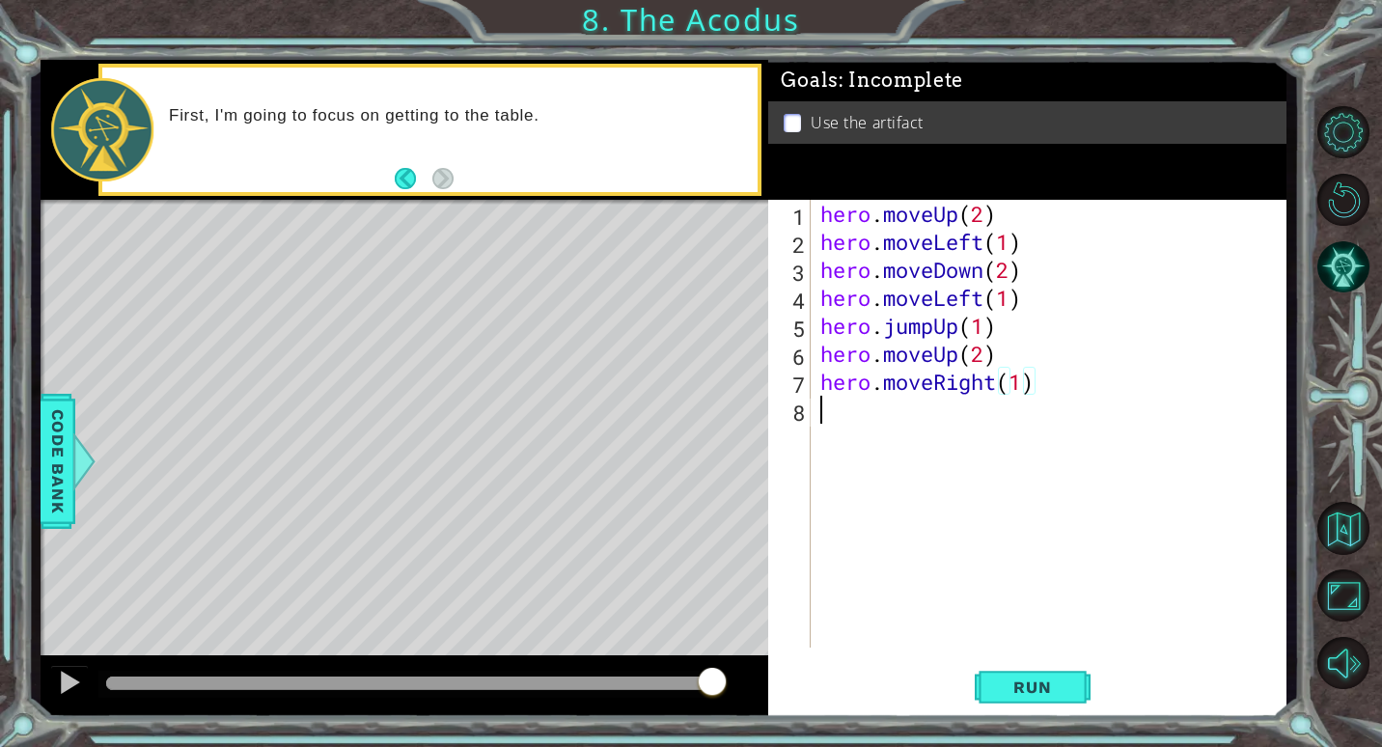
click at [863, 424] on div "hero . moveUp ( 2 ) hero . moveLeft ( 1 ) hero . moveDown ( 2 ) hero . moveLeft…" at bounding box center [1053, 452] width 474 height 504
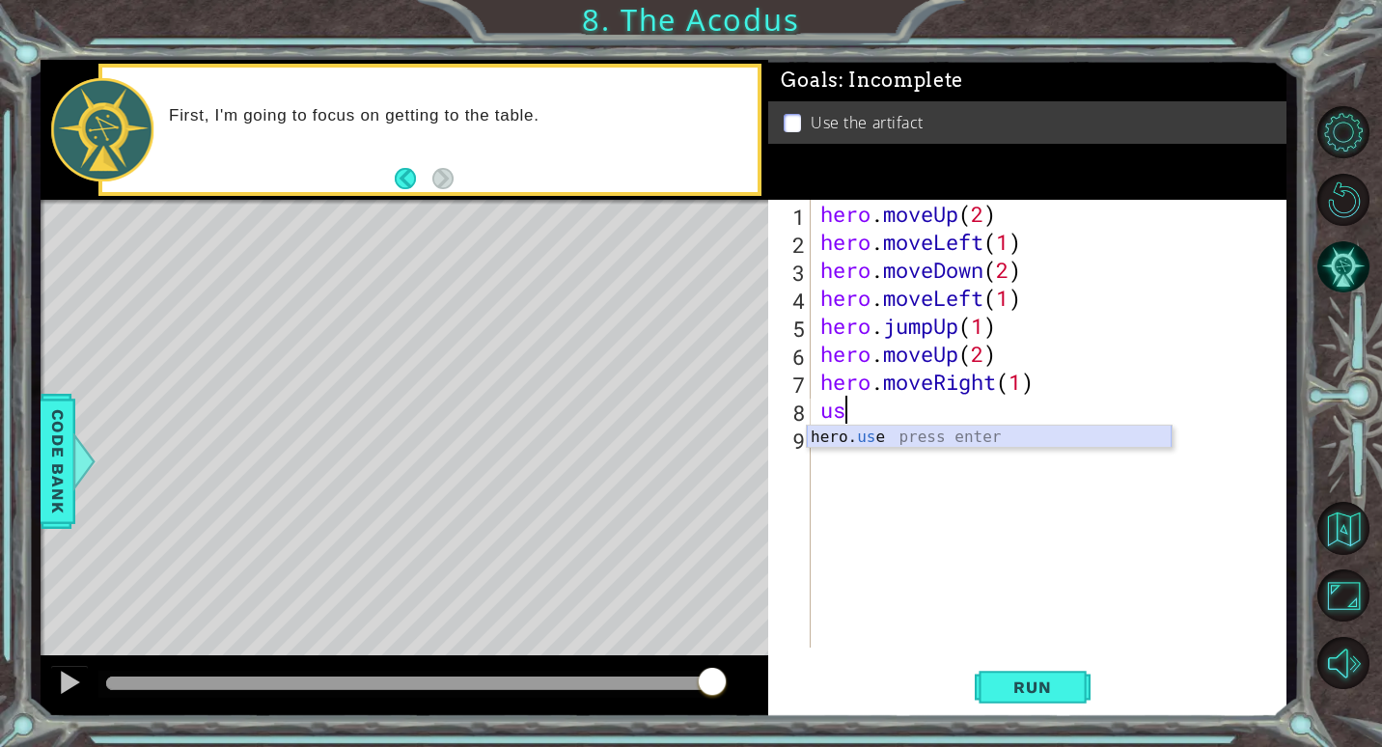
click at [883, 440] on div "hero. us e press enter" at bounding box center [989, 460] width 365 height 69
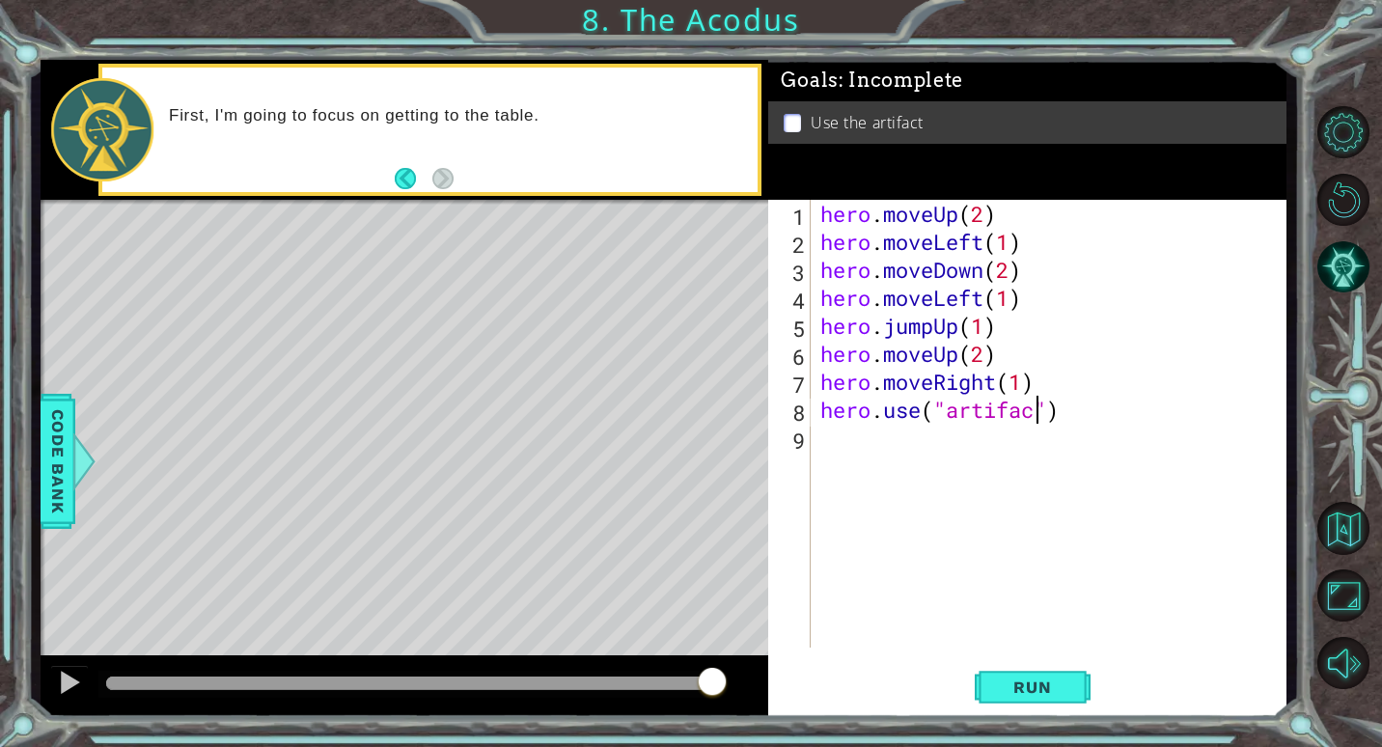
scroll to position [0, 11]
click at [1021, 689] on span "Run" at bounding box center [1032, 686] width 76 height 19
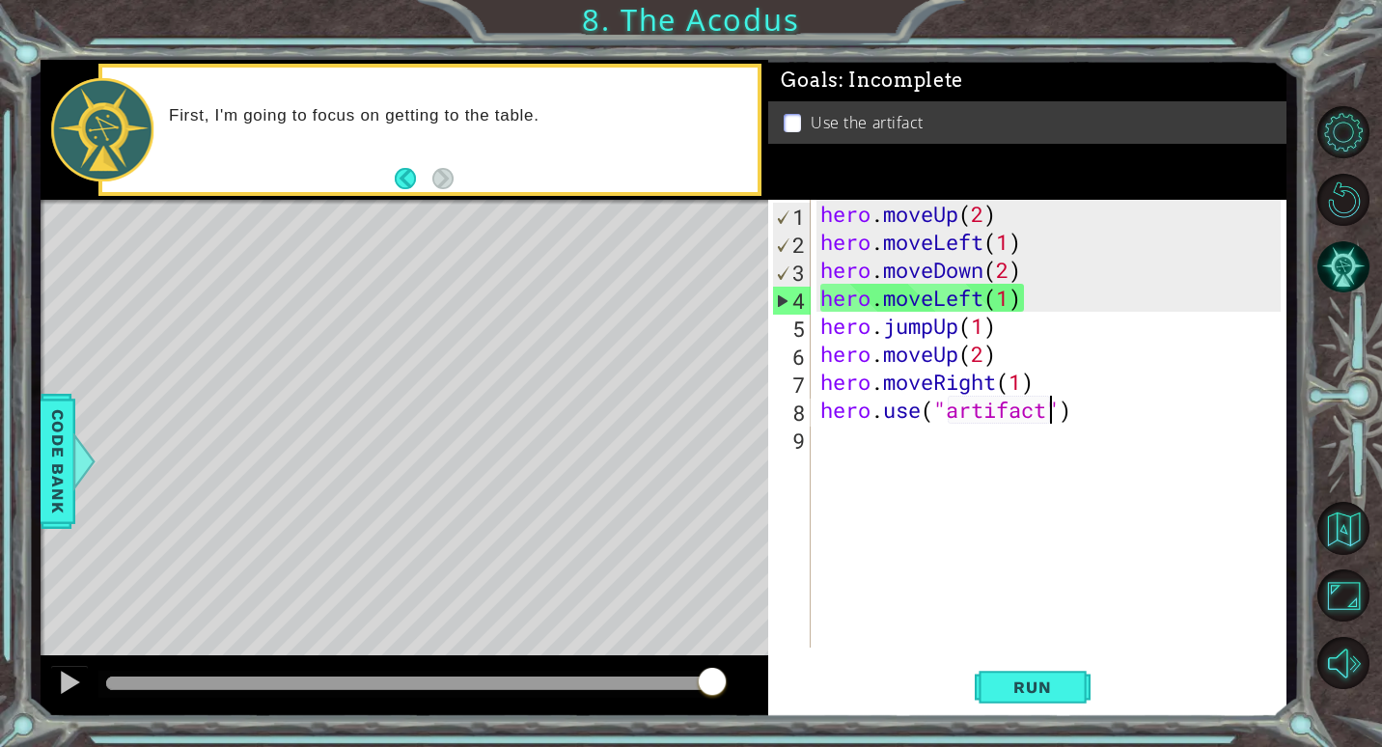
click at [1025, 295] on div "hero . moveUp ( 2 ) hero . moveLeft ( 1 ) hero . moveDown ( 2 ) hero . moveLeft…" at bounding box center [1053, 452] width 474 height 504
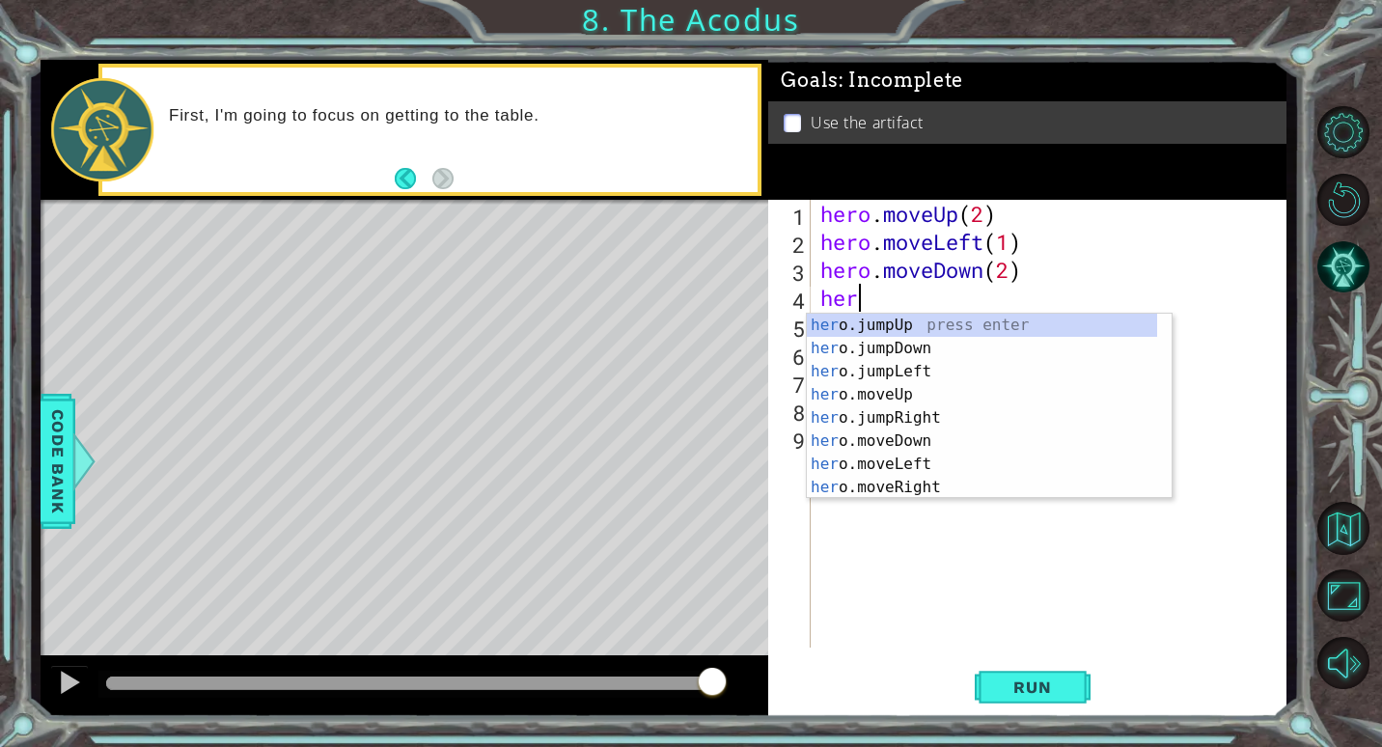
scroll to position [0, 0]
type textarea "h"
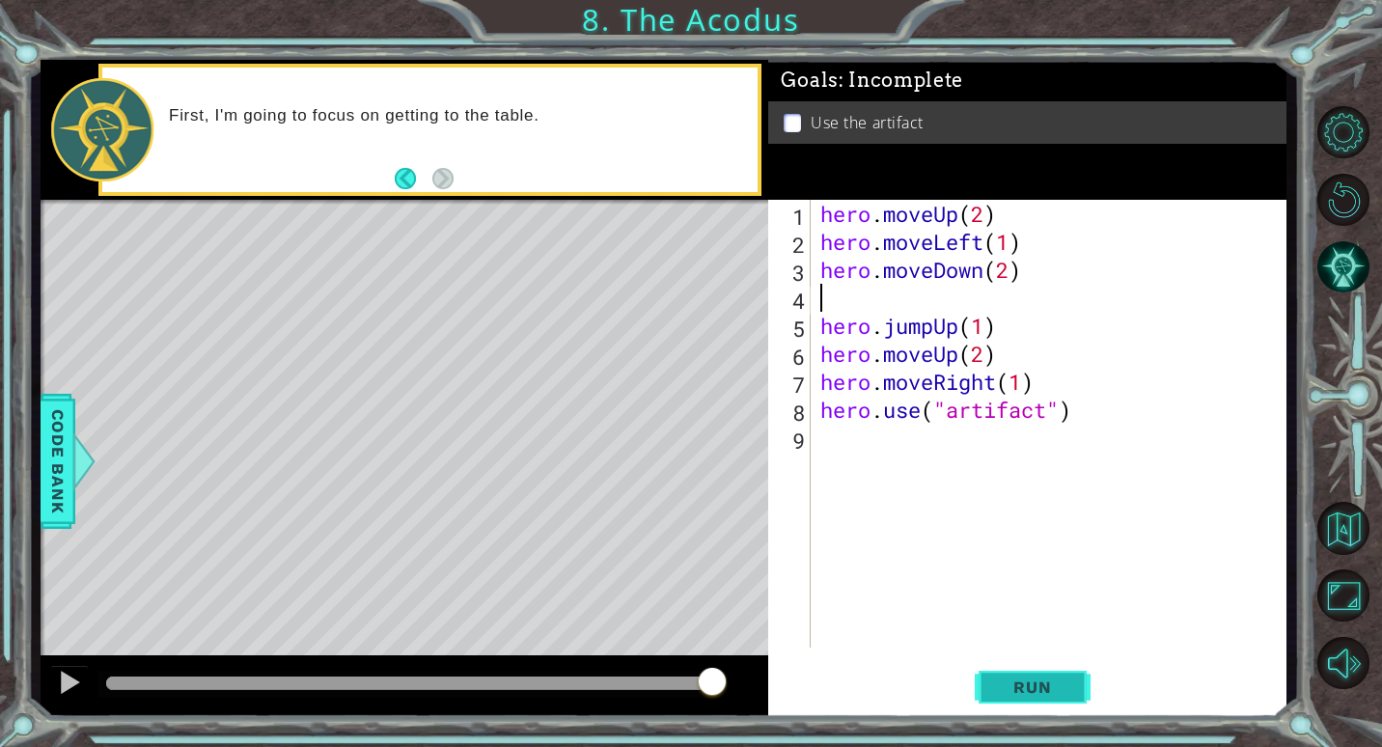
click at [1047, 697] on span "Run" at bounding box center [1032, 686] width 76 height 19
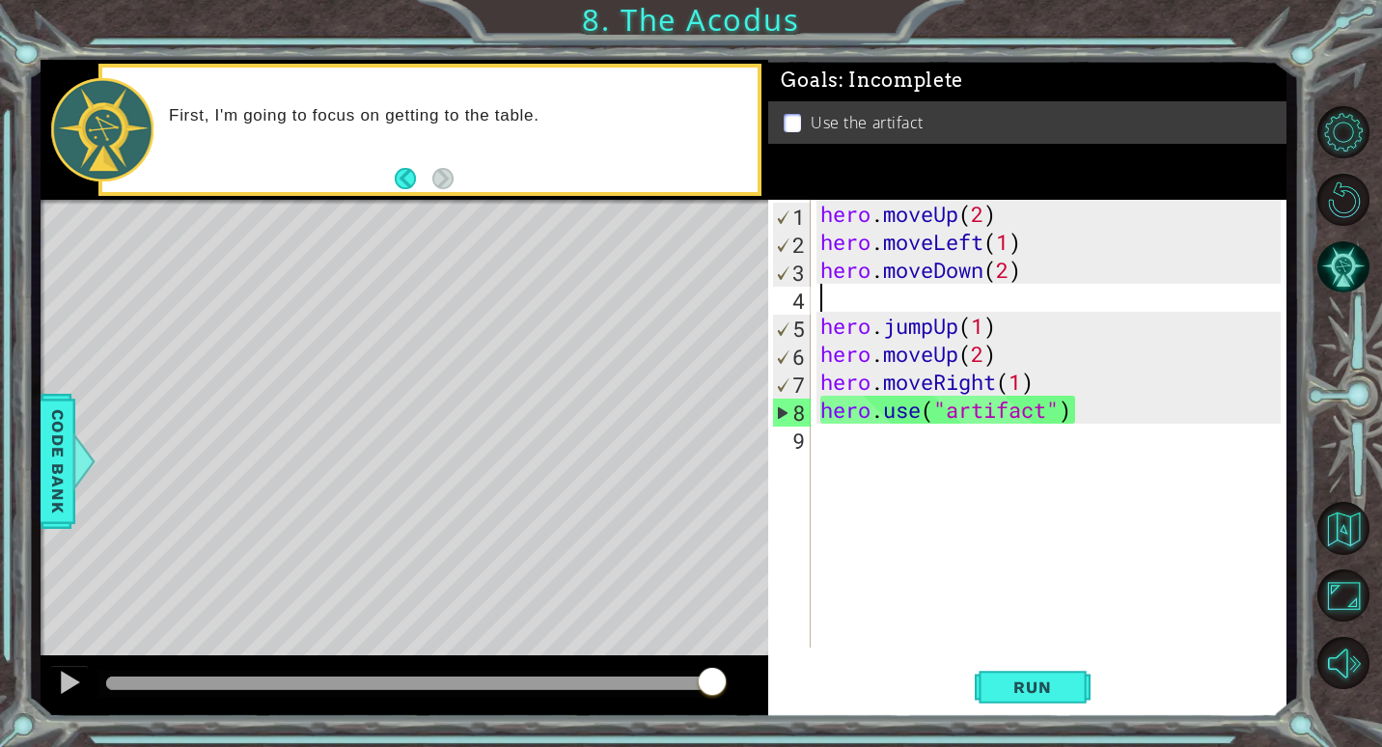
click at [894, 303] on div "hero . moveUp ( 2 ) hero . moveLeft ( 1 ) hero . moveDown ( 2 ) hero . jumpUp (…" at bounding box center [1053, 452] width 474 height 504
drag, startPoint x: 819, startPoint y: 325, endPoint x: 1134, endPoint y: 331, distance: 314.6
click at [1134, 331] on div "hero . moveUp ( 2 ) hero . moveLeft ( 1 ) hero . moveDown ( 2 ) hero . jumpUp (…" at bounding box center [1053, 452] width 474 height 504
click at [1090, 318] on div "hero.jumpUp(1) 1 2 3 4 5 6 7 8 9 hero . moveUp ( 2 ) hero . moveLeft ( 1 ) hero…" at bounding box center [1024, 424] width 512 height 448
drag, startPoint x: 1090, startPoint y: 318, endPoint x: 816, endPoint y: 322, distance: 274.1
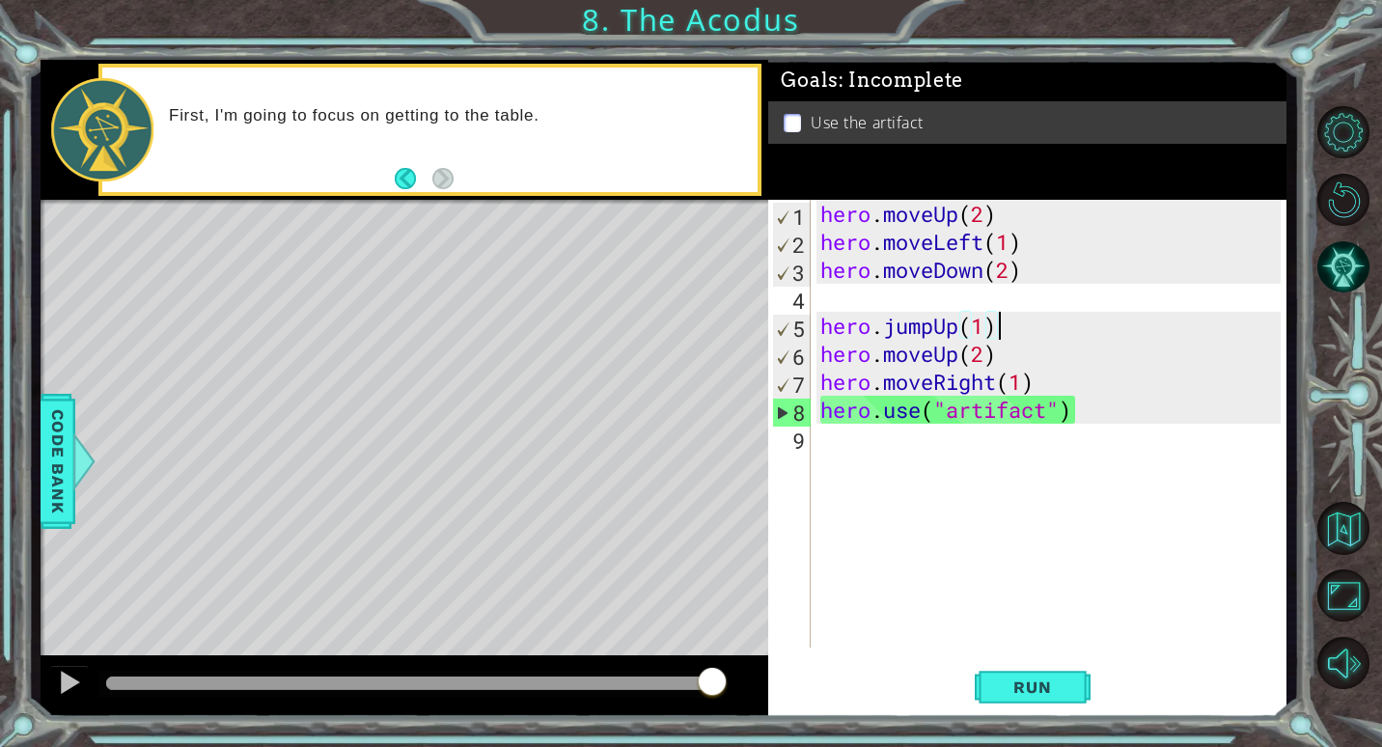
click at [816, 322] on div "hero . moveUp ( 2 ) hero . moveLeft ( 1 ) hero . moveDown ( 2 ) hero . jumpUp (…" at bounding box center [1053, 452] width 474 height 504
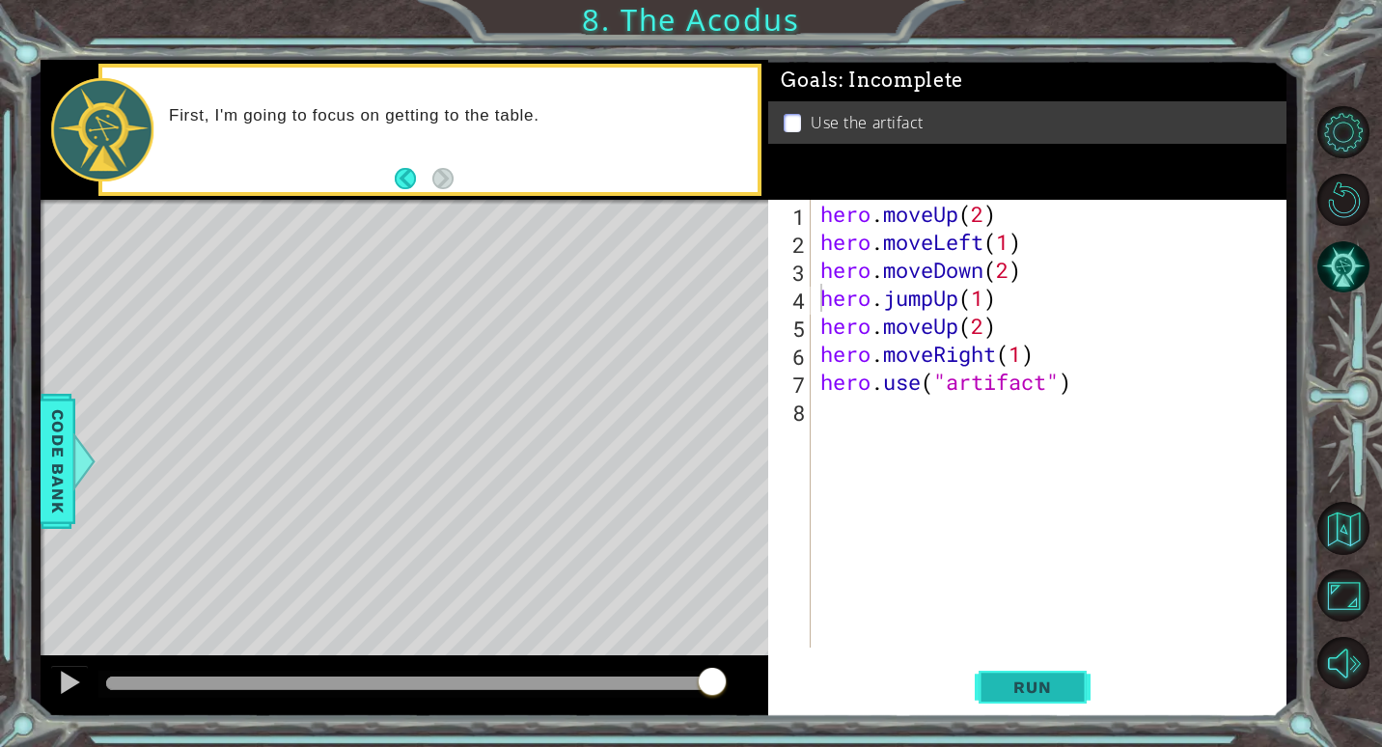
click at [1043, 685] on span "Run" at bounding box center [1032, 686] width 76 height 19
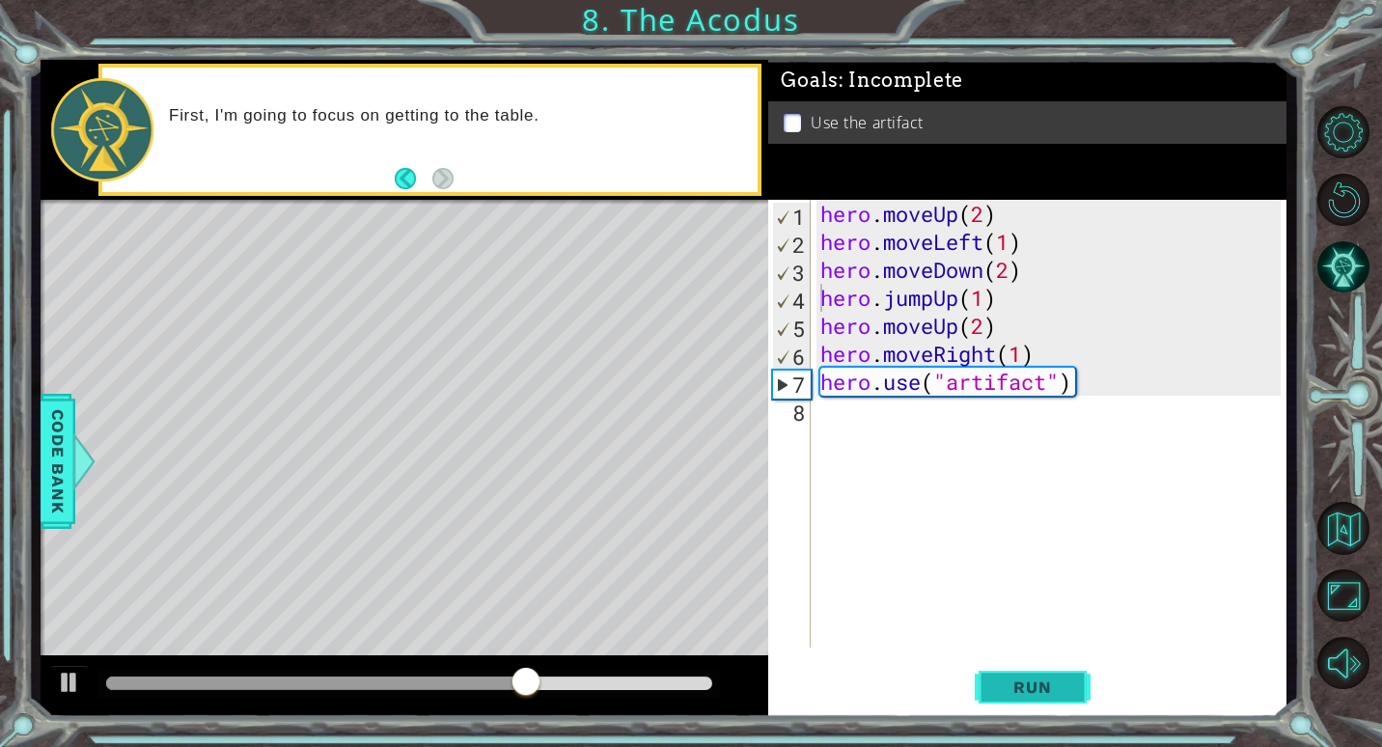
click at [1041, 680] on span "Run" at bounding box center [1032, 686] width 76 height 19
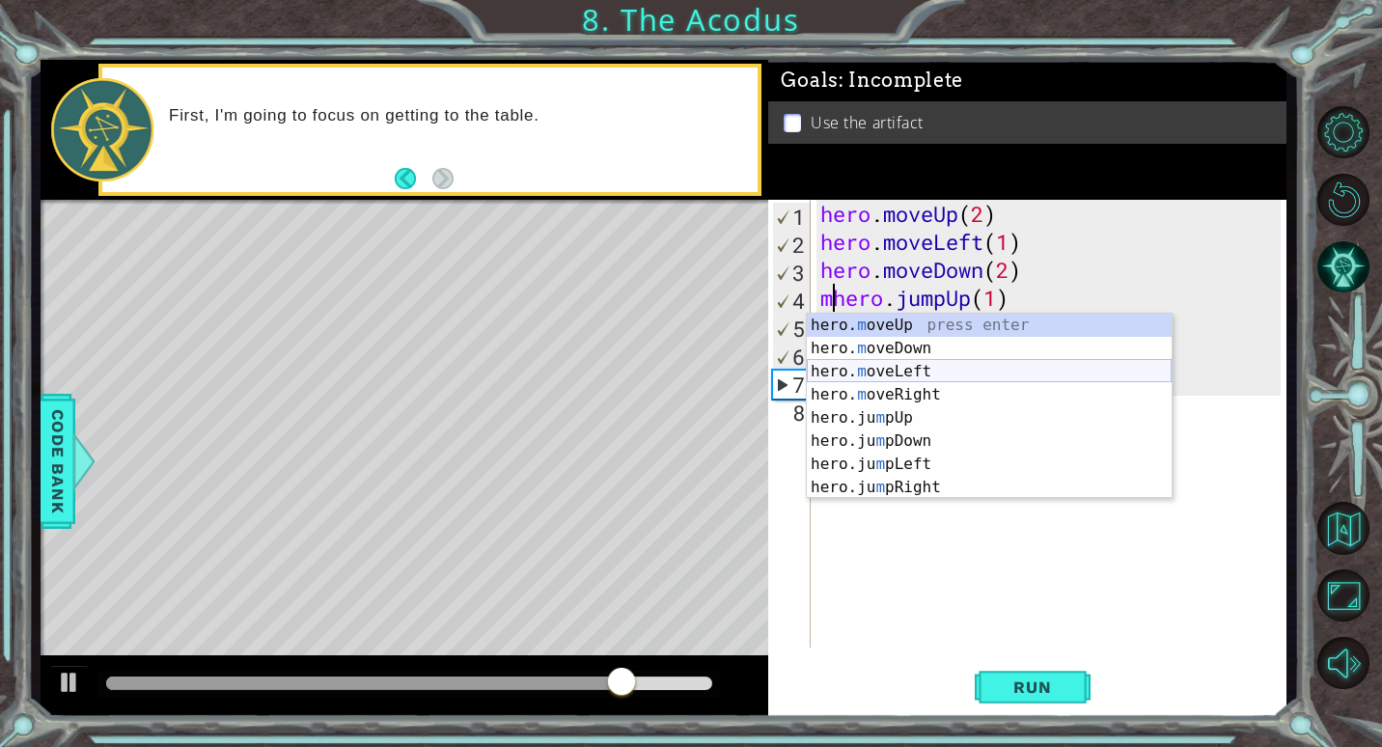
click at [854, 368] on div "hero. m oveUp press enter hero. m oveDown press enter hero. m oveLeft press ent…" at bounding box center [989, 430] width 365 height 232
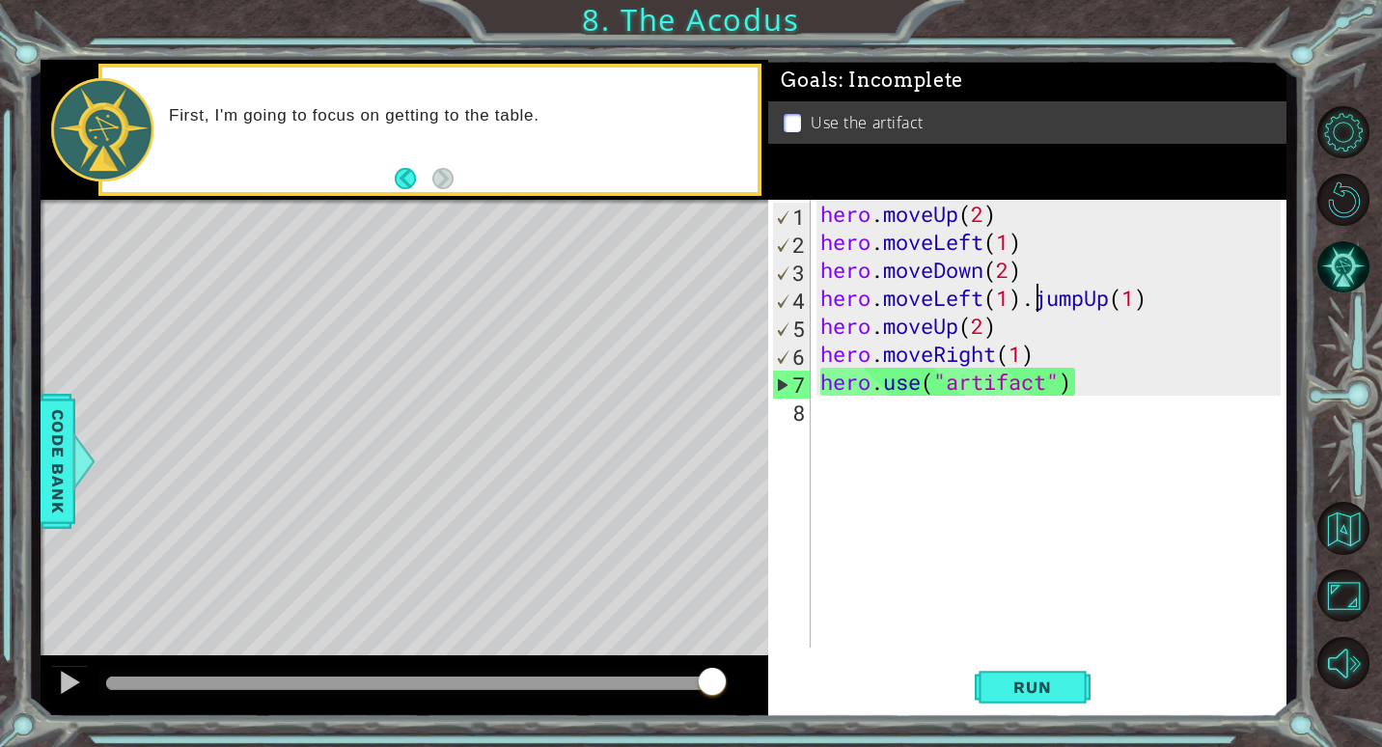
click at [1033, 307] on div "hero . moveUp ( 2 ) hero . moveLeft ( 1 ) hero . moveDown ( 2 ) hero . moveLeft…" at bounding box center [1053, 452] width 474 height 504
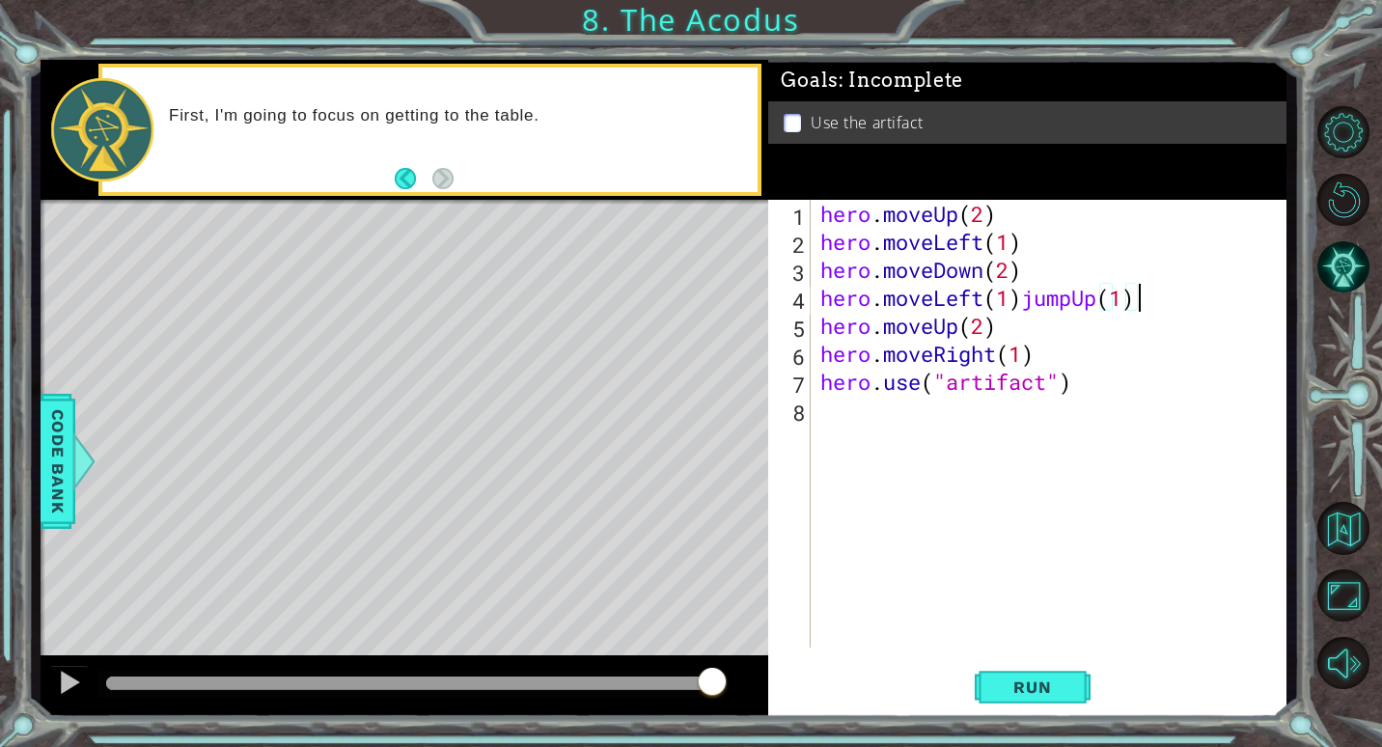
drag, startPoint x: 1166, startPoint y: 287, endPoint x: 1169, endPoint y: 303, distance: 16.7
click at [1166, 292] on div "hero . moveUp ( 2 ) hero . moveLeft ( 1 ) hero . moveDown ( 2 ) hero . moveLeft…" at bounding box center [1053, 452] width 474 height 504
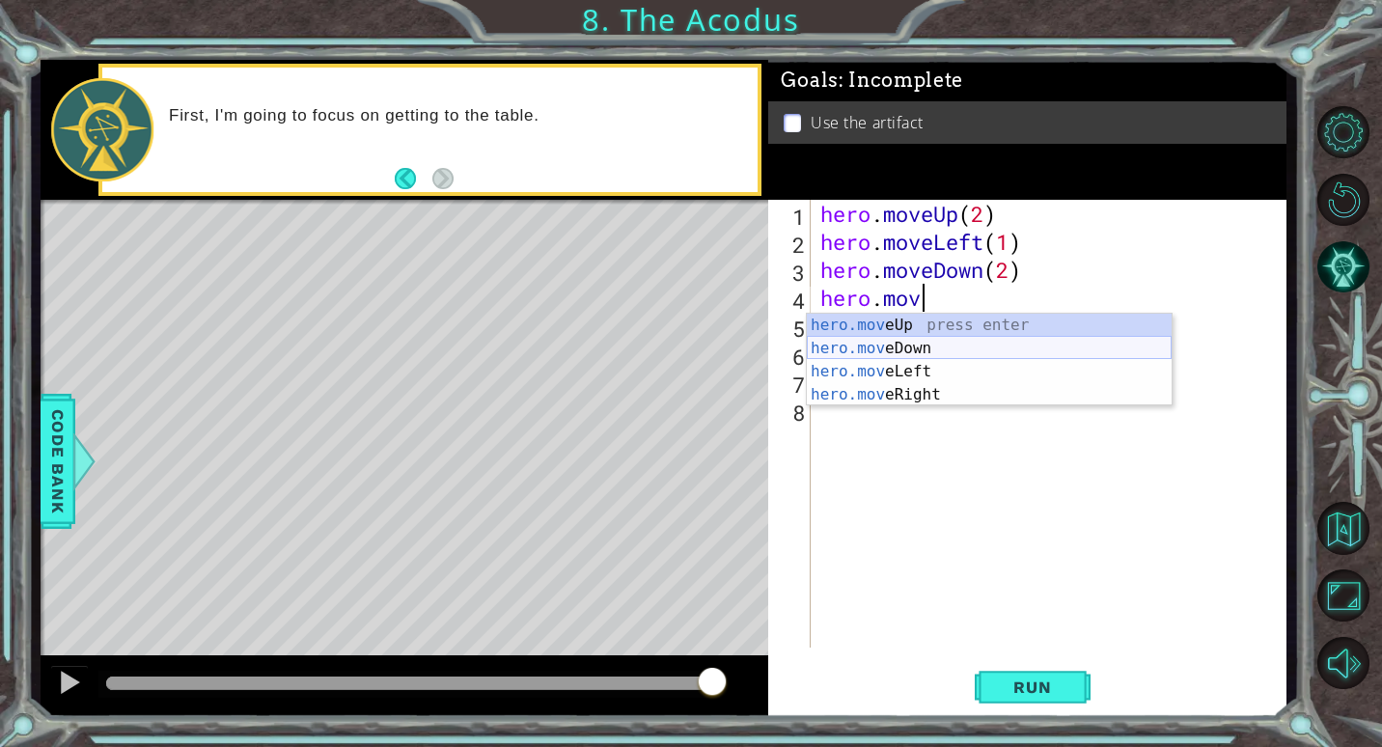
scroll to position [0, 4]
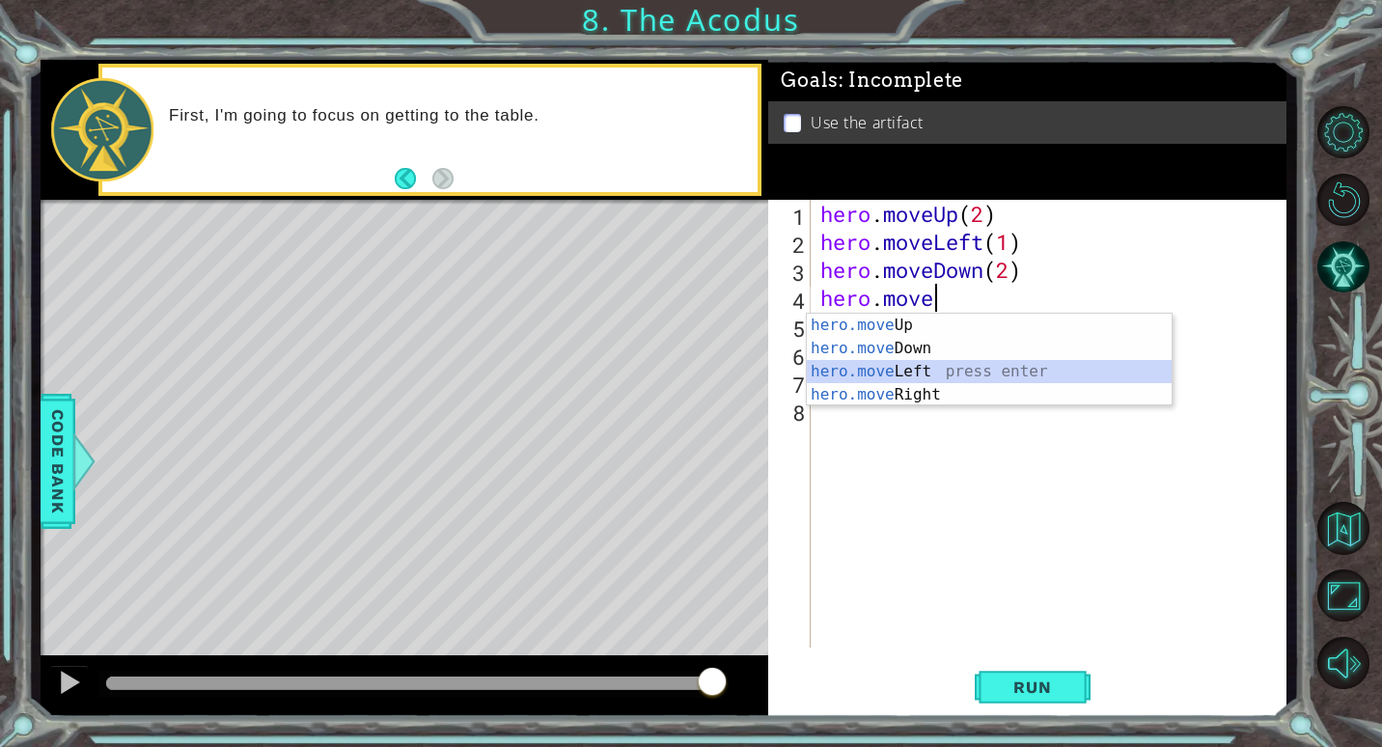
click at [952, 374] on div "hero.move Up press enter hero.move Down press enter hero.move Left press enter …" at bounding box center [989, 383] width 365 height 139
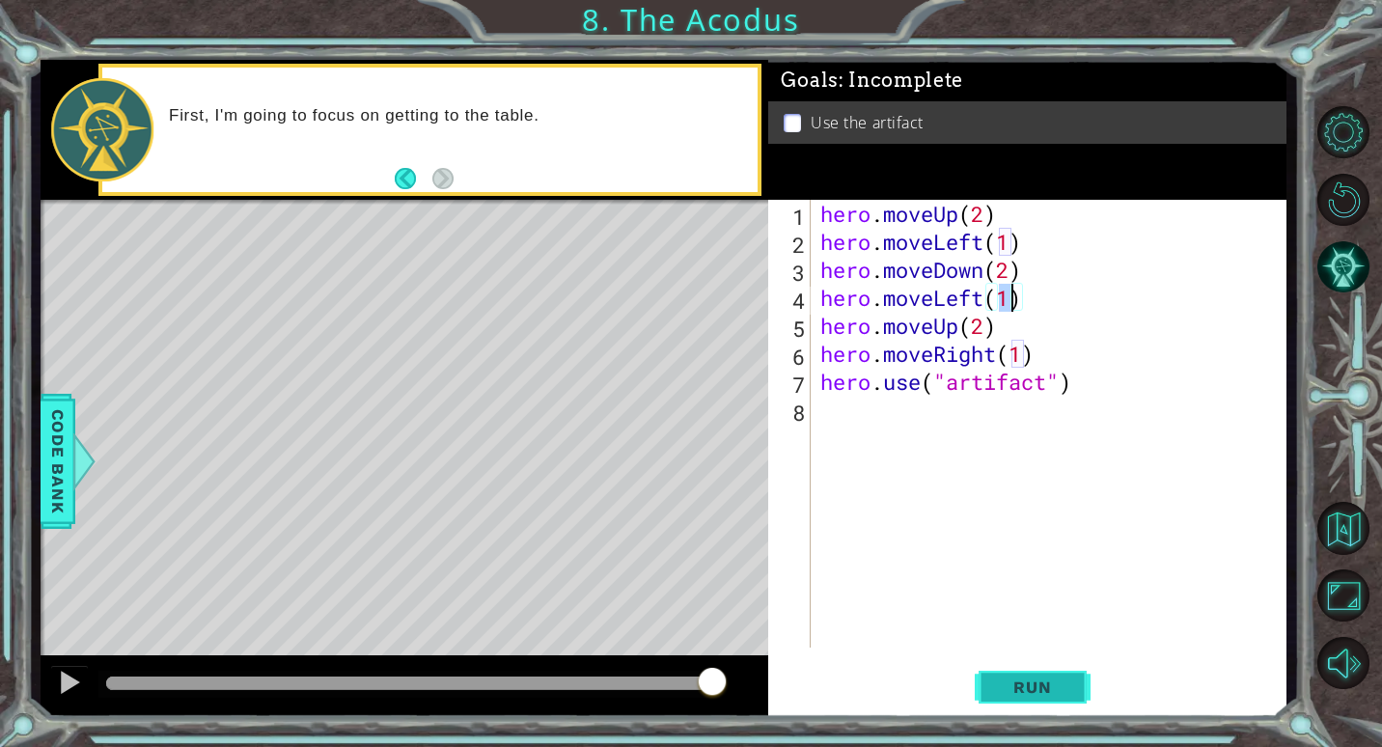
click at [1089, 673] on button "Run" at bounding box center [1033, 687] width 116 height 52
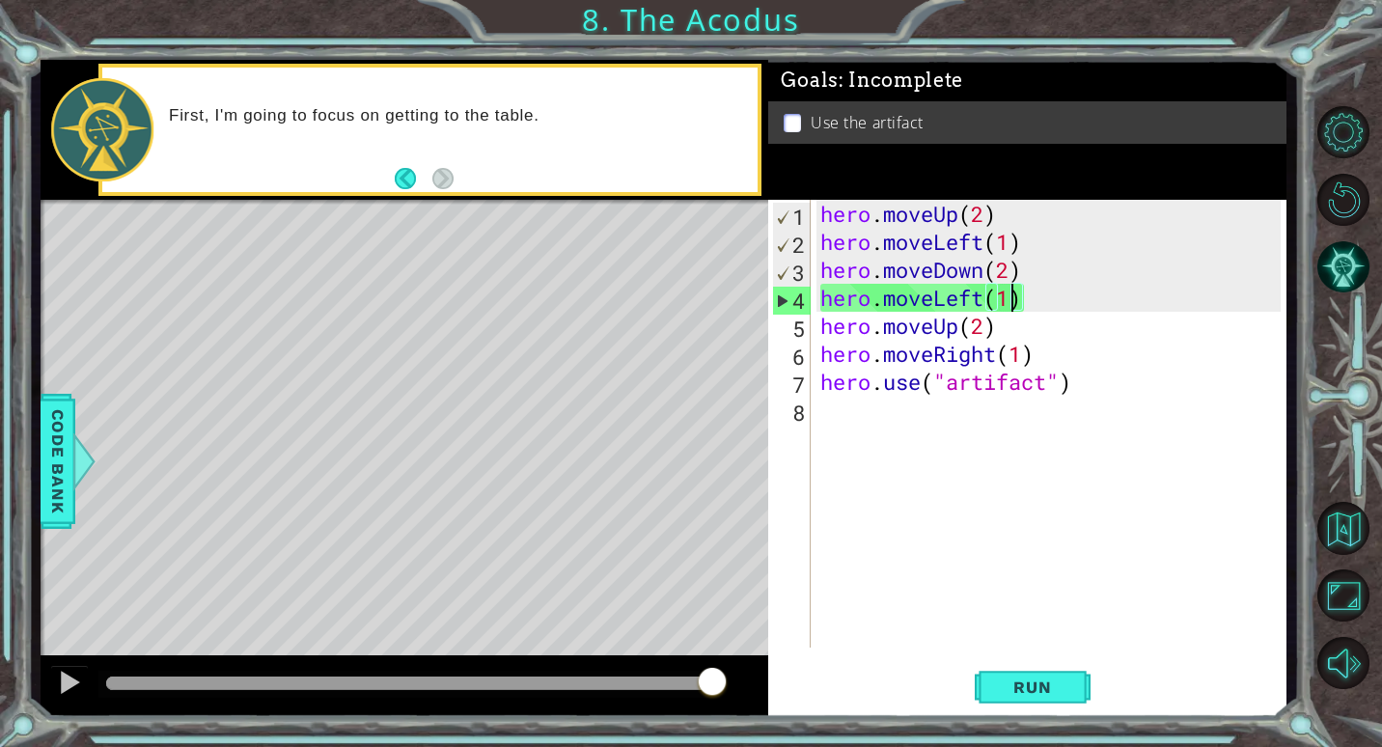
click at [817, 319] on div "hero . moveUp ( 2 ) hero . moveLeft ( 1 ) hero . moveDown ( 2 ) hero . moveLeft…" at bounding box center [1053, 452] width 474 height 504
type textarea "hero.moveUp(2)"
drag, startPoint x: 1017, startPoint y: 320, endPoint x: 823, endPoint y: 319, distance: 194.0
click at [823, 319] on div "hero . moveUp ( 2 ) hero . moveLeft ( 1 ) hero . moveDown ( 2 ) hero . moveLeft…" at bounding box center [1053, 452] width 474 height 504
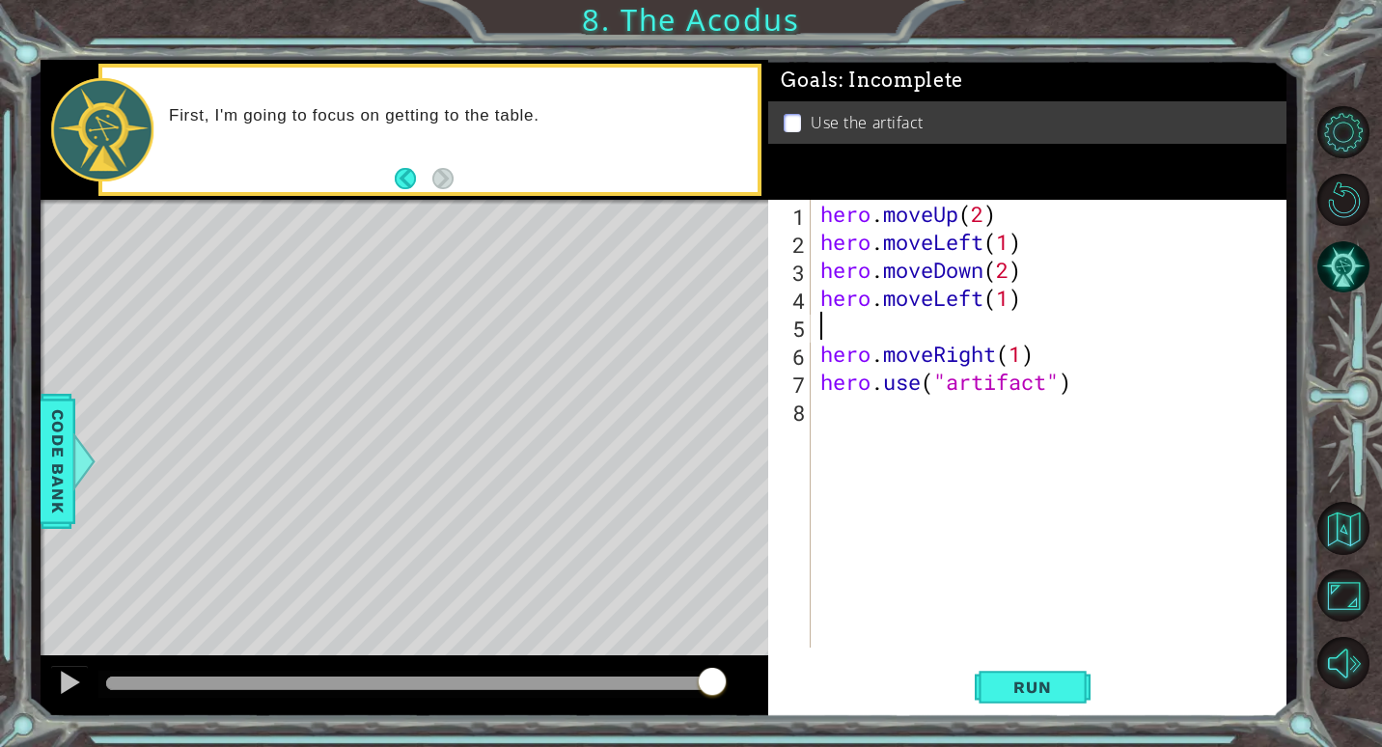
type textarea "j"
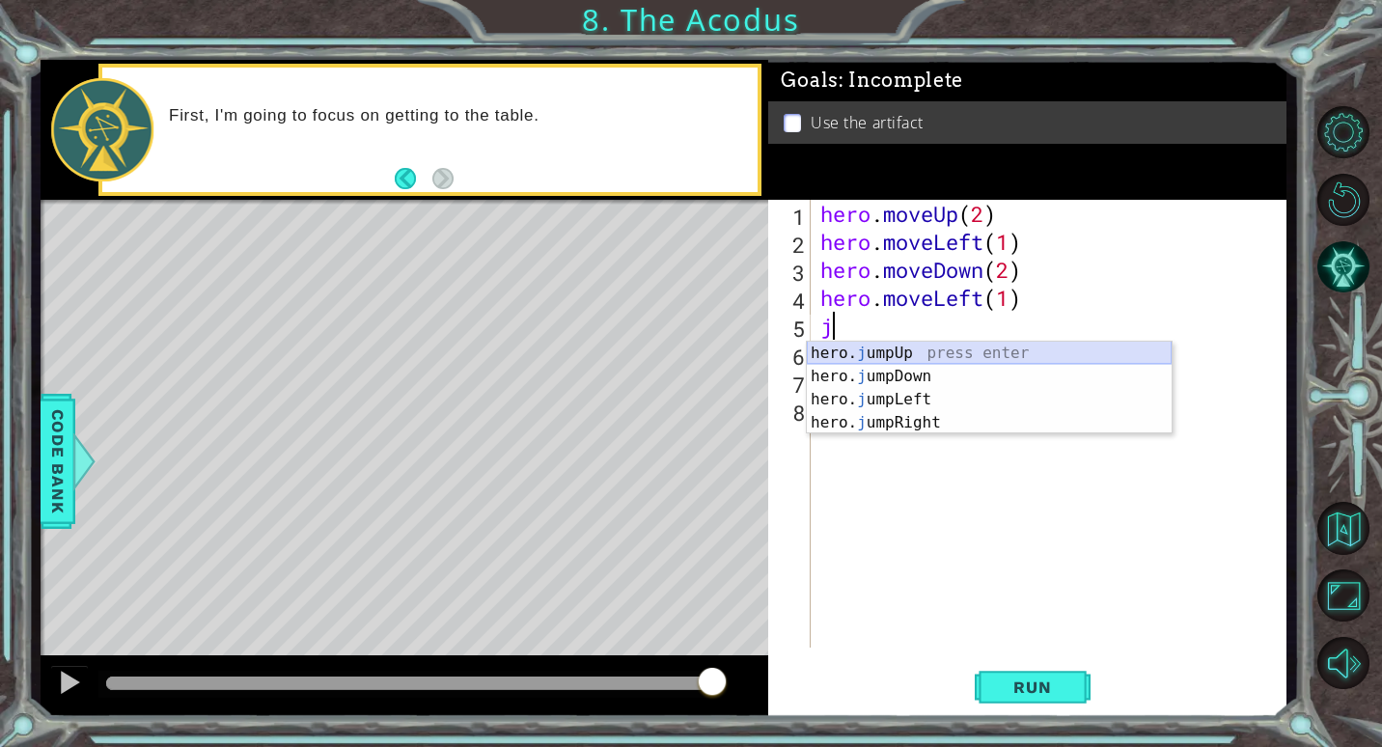
click at [994, 349] on div "hero. j umpUp press enter hero. j umpDown press enter hero. j umpLeft press ent…" at bounding box center [989, 411] width 365 height 139
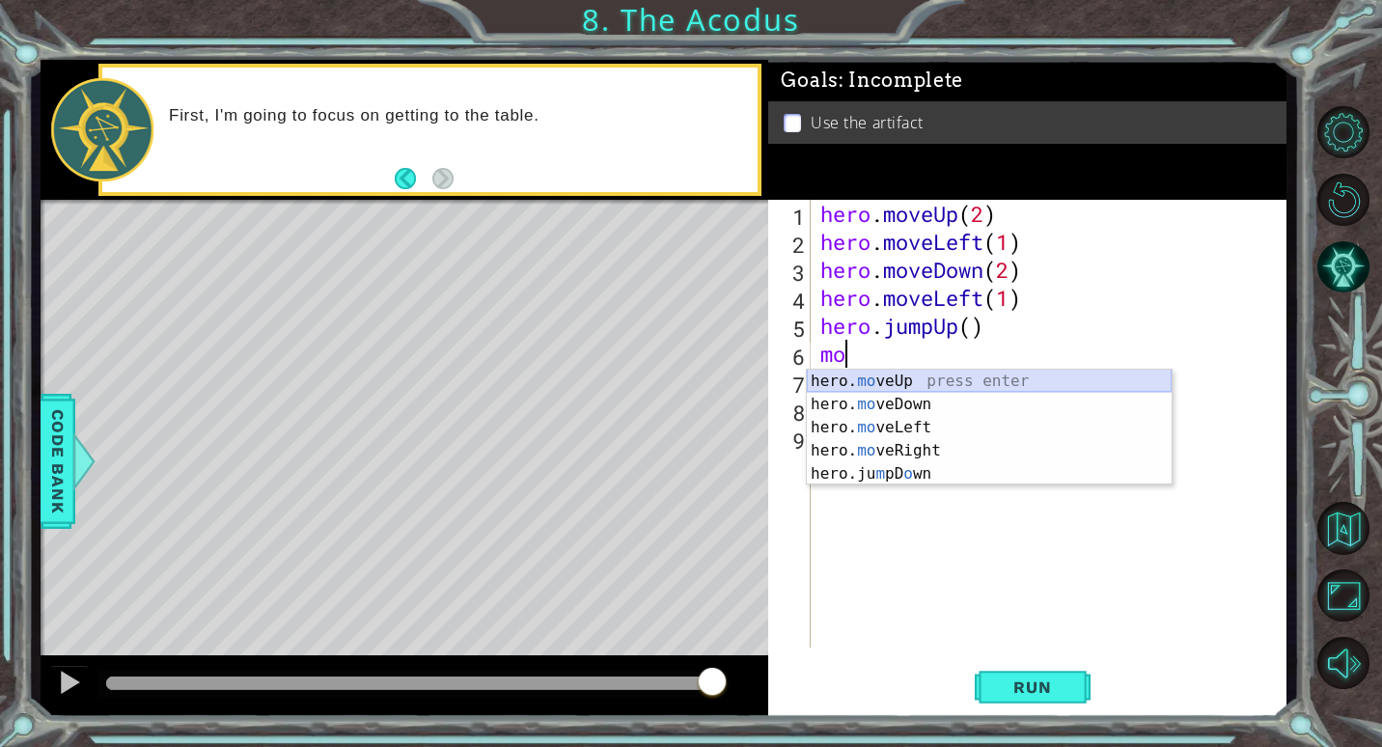
click at [945, 374] on div "hero. mo veUp press enter hero. mo veDown press enter hero. mo veLeft press ent…" at bounding box center [989, 451] width 365 height 162
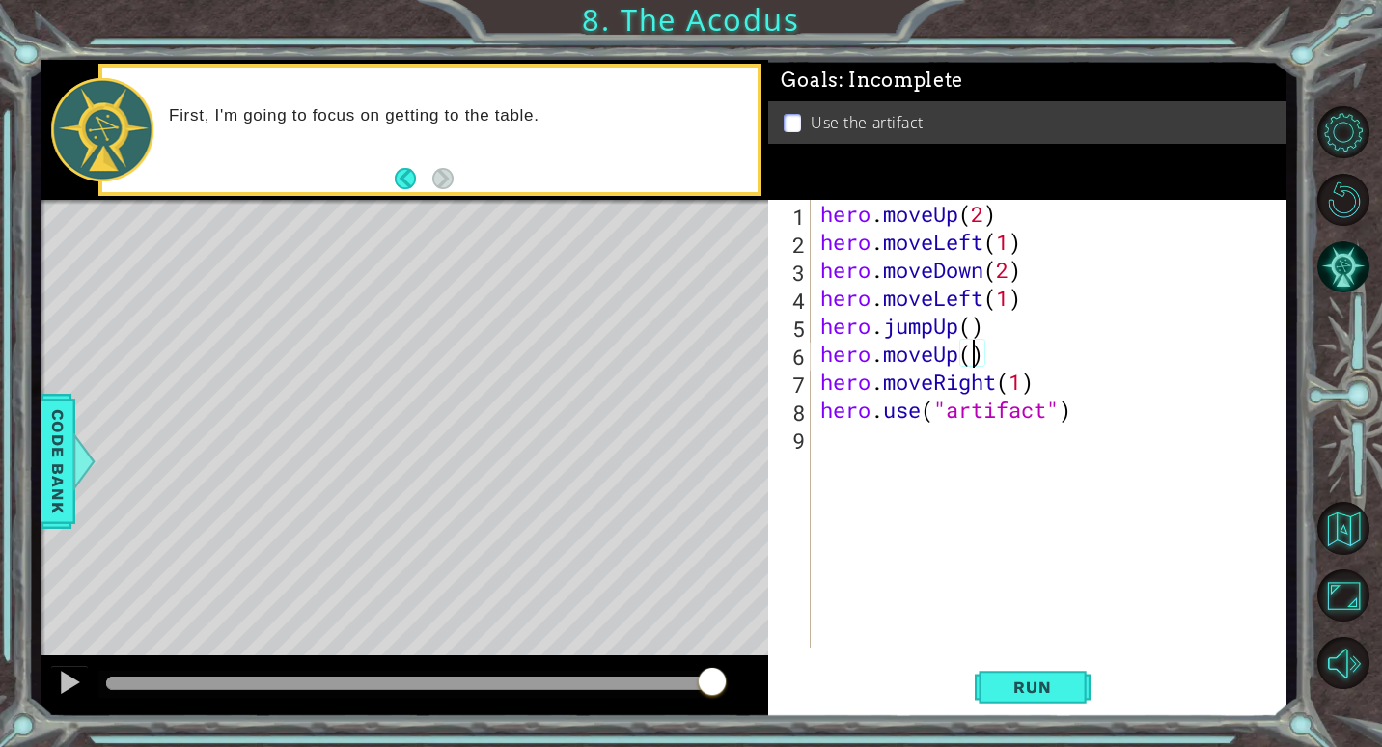
scroll to position [0, 7]
click at [1053, 686] on span "Run" at bounding box center [1032, 686] width 76 height 19
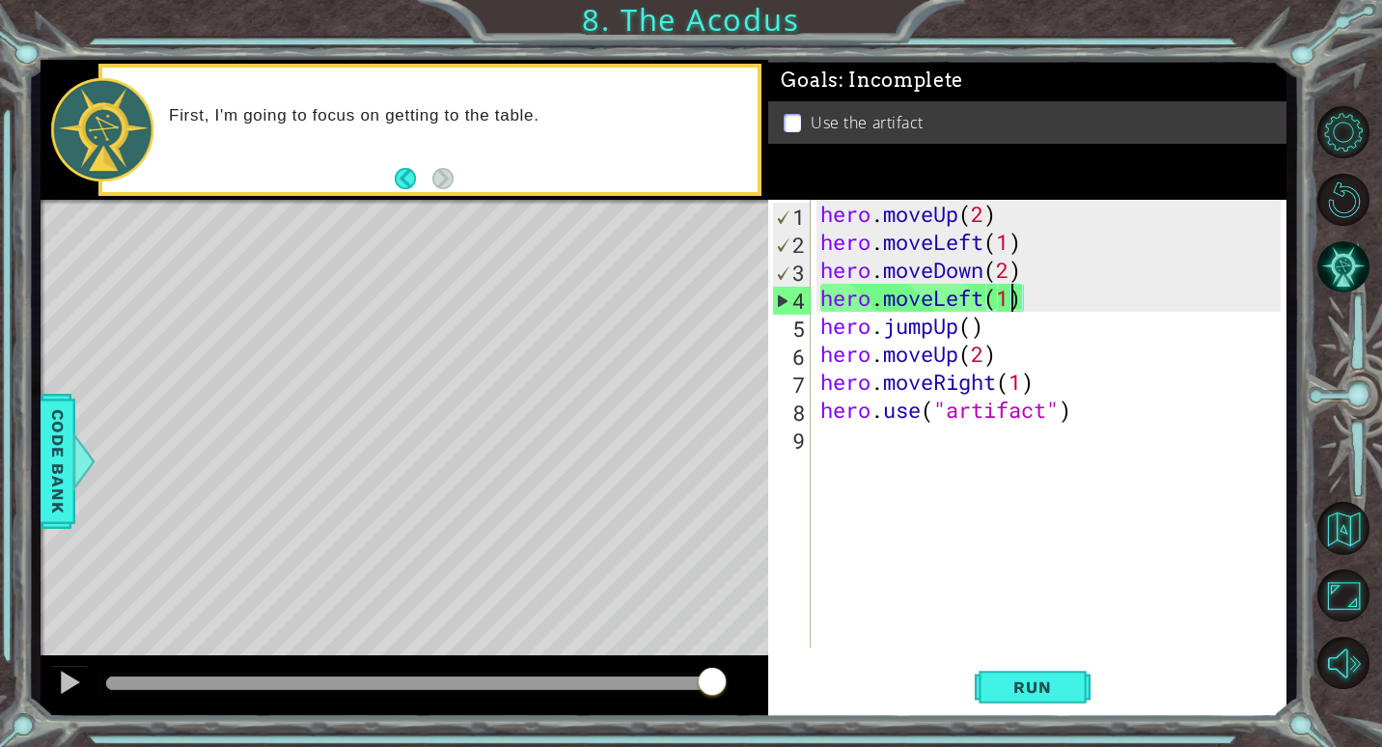
click at [1018, 303] on div "hero . moveUp ( 2 ) hero . moveLeft ( 1 ) hero . moveDown ( 2 ) hero . moveLeft…" at bounding box center [1053, 452] width 474 height 504
click at [1032, 305] on div "hero . moveUp ( 2 ) hero . moveLeft ( 1 ) hero . moveDown ( 2 ) hero . moveLeft…" at bounding box center [1053, 452] width 474 height 504
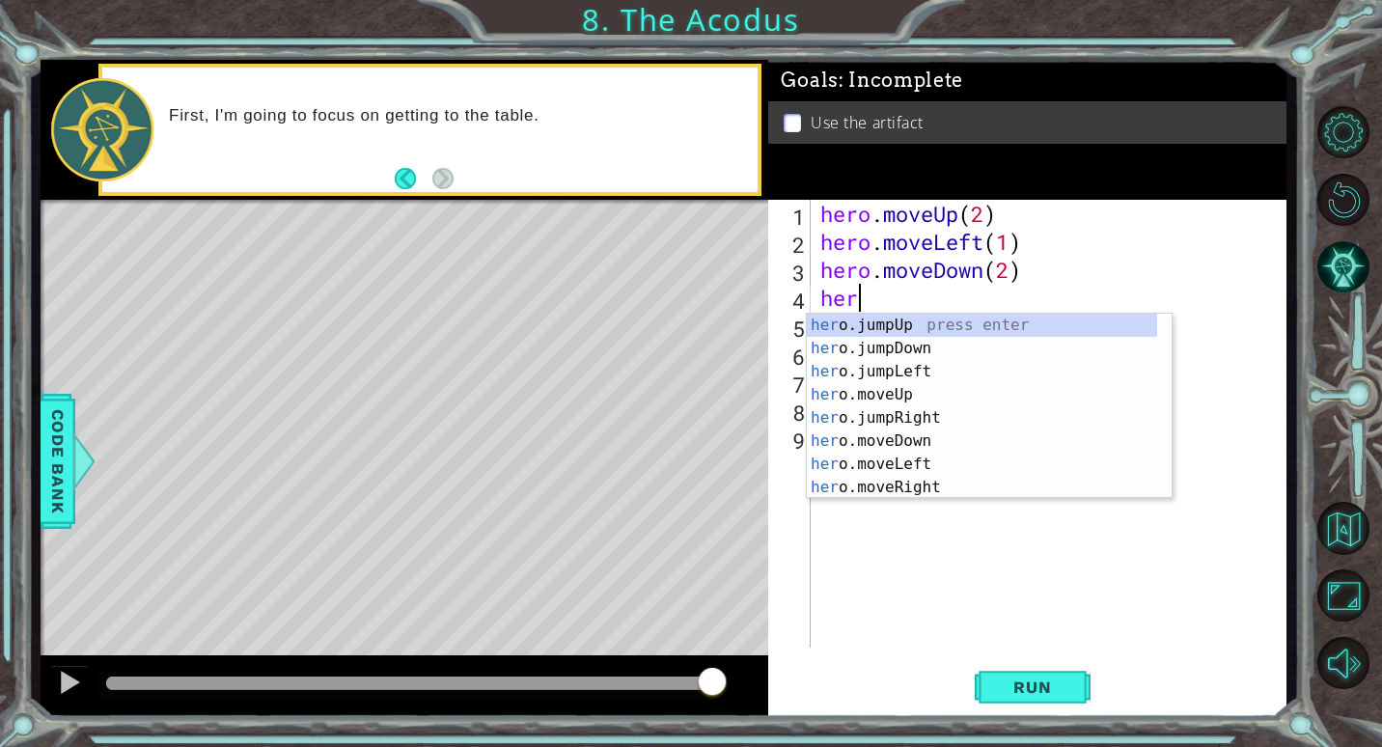
scroll to position [0, 0]
type textarea "h"
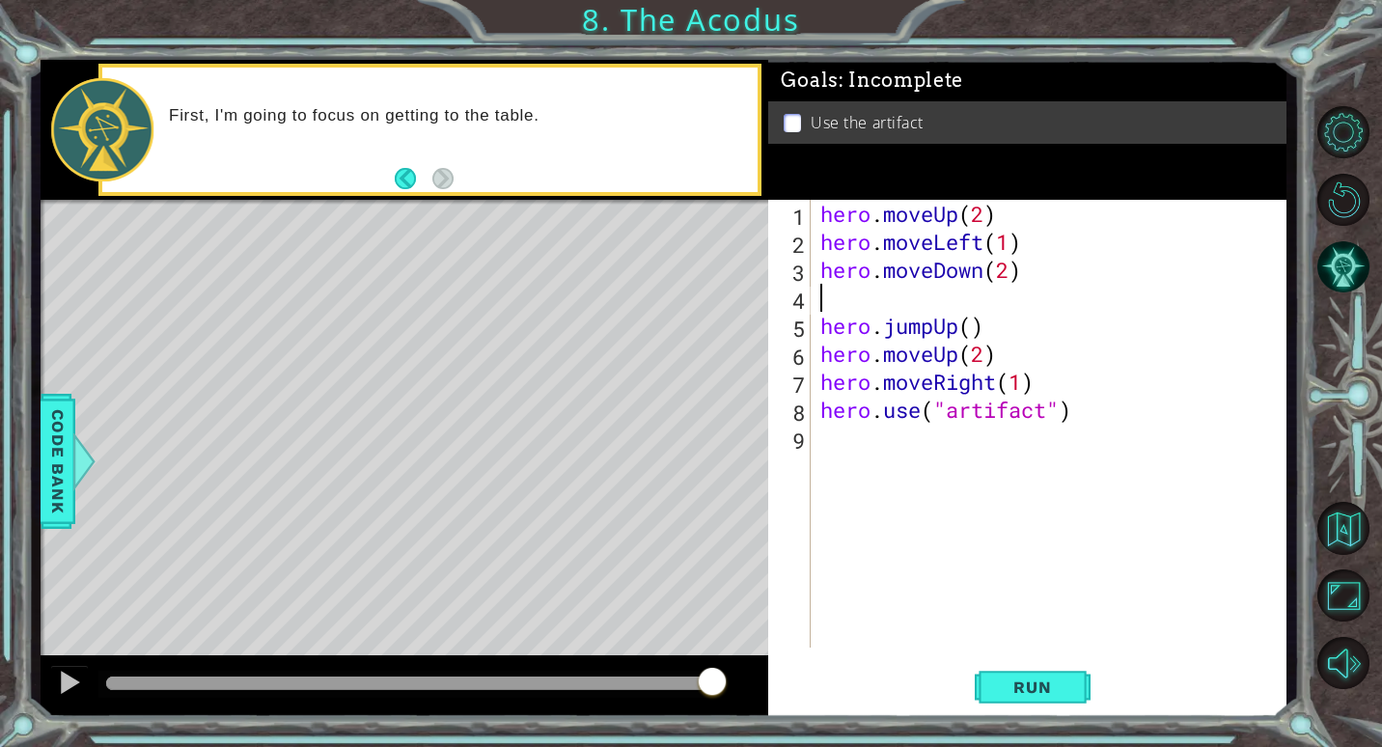
type textarea "j"
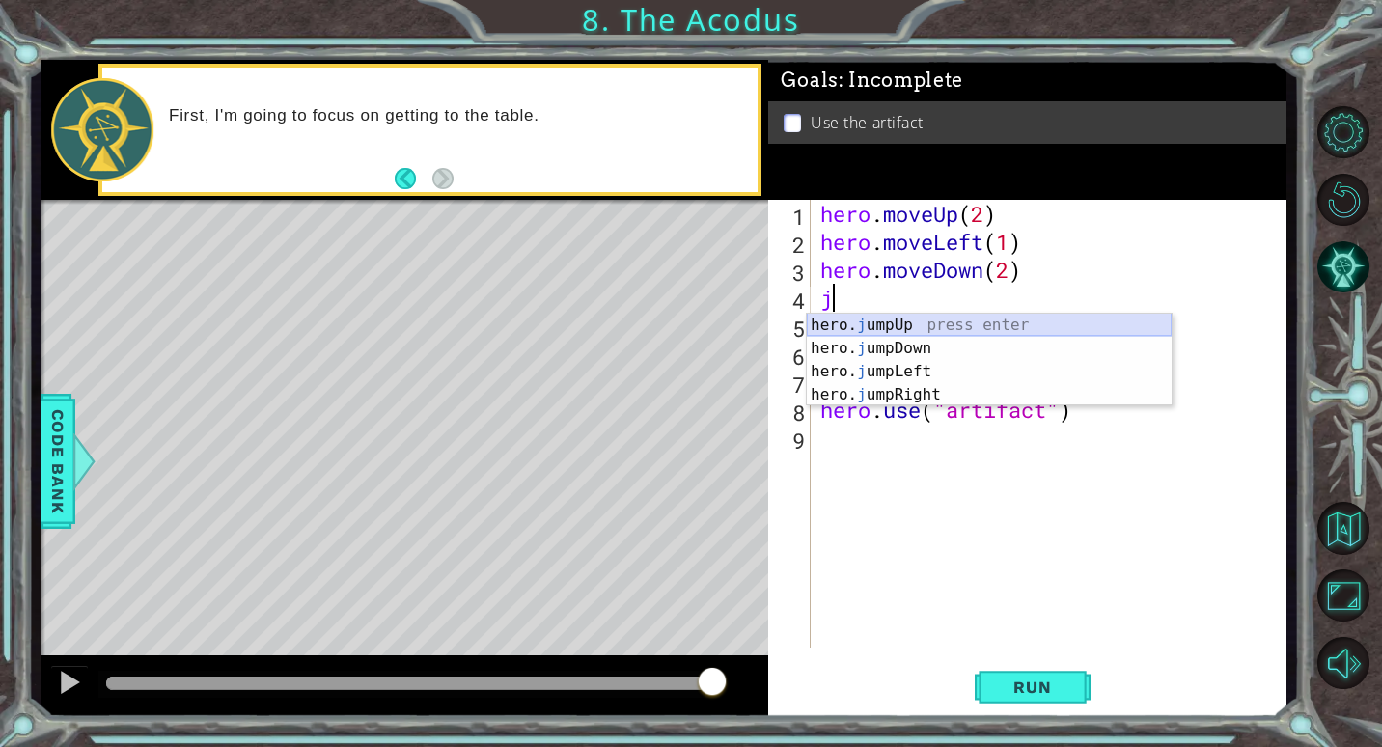
click at [933, 328] on div "hero. j umpUp press enter hero. j umpDown press enter hero. j umpLeft press ent…" at bounding box center [989, 383] width 365 height 139
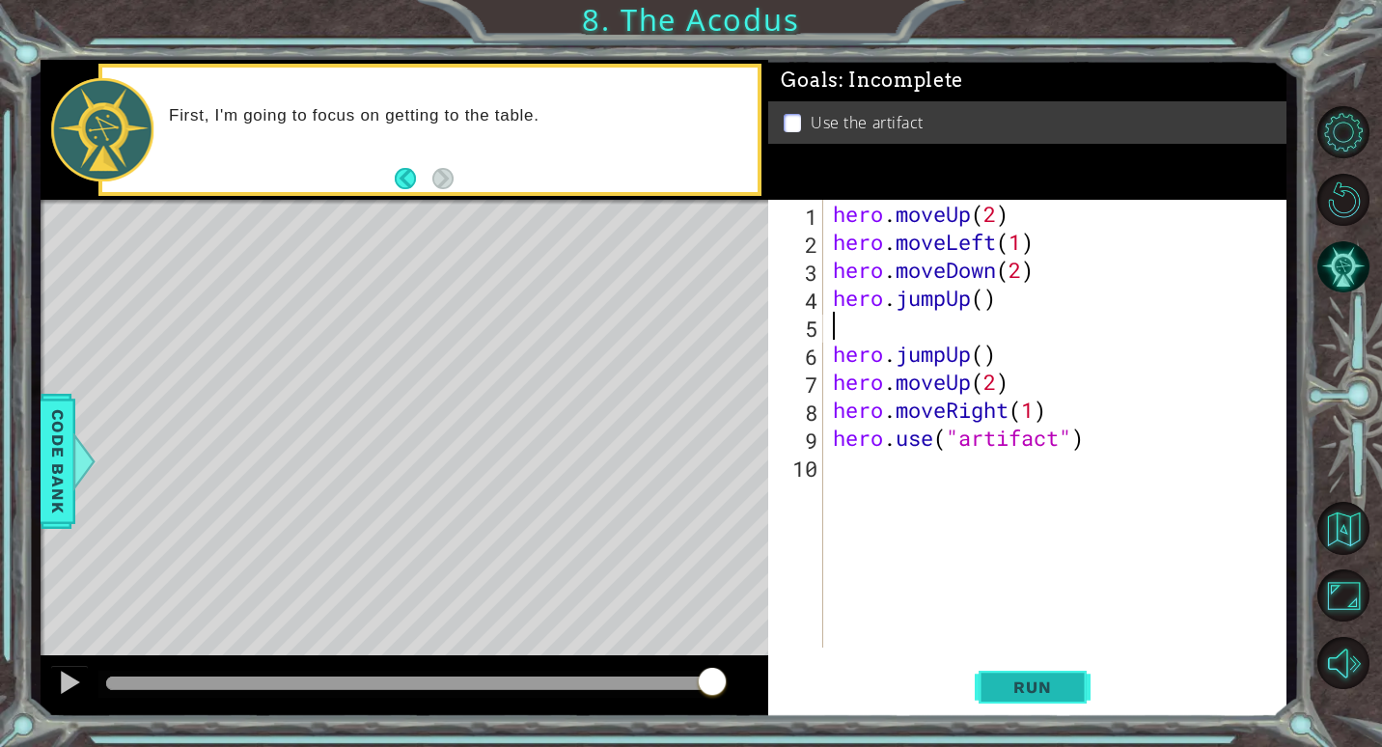
click at [1058, 683] on span "Run" at bounding box center [1032, 686] width 76 height 19
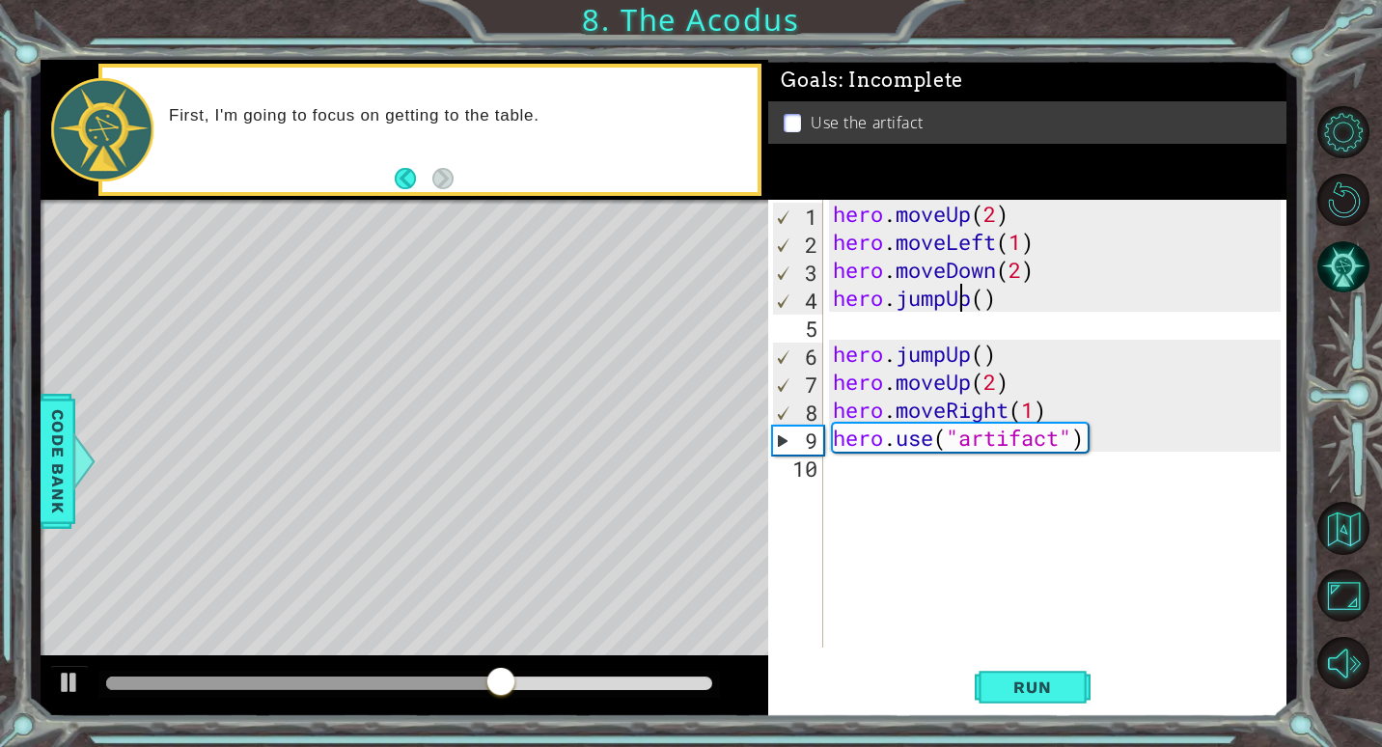
click at [965, 298] on div "hero . moveUp ( 2 ) hero . moveLeft ( 1 ) hero . moveDown ( 2 ) hero . jumpUp (…" at bounding box center [1060, 452] width 462 height 504
click at [970, 297] on div "hero . moveUp ( 2 ) hero . moveLeft ( 1 ) hero . moveDown ( 2 ) hero . jumpUp (…" at bounding box center [1060, 452] width 462 height 504
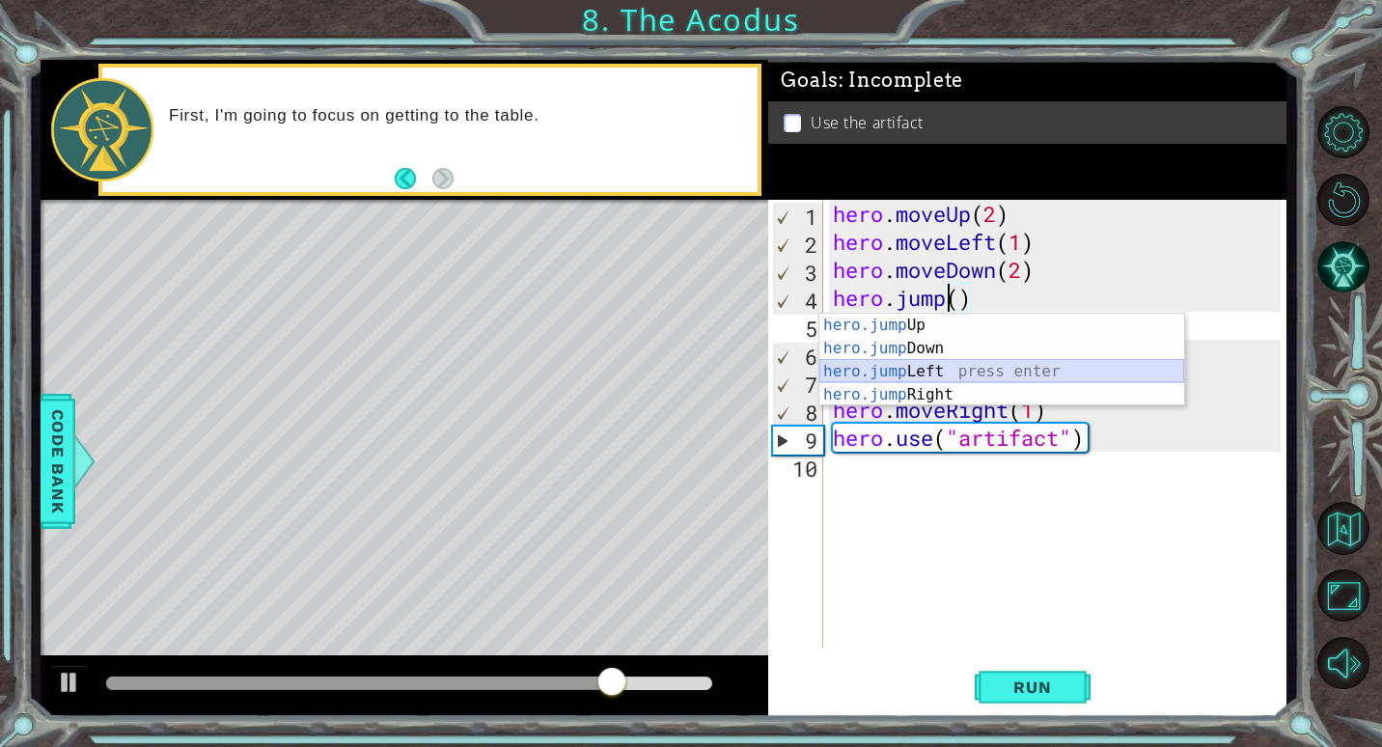
click at [937, 365] on div "hero.jump Up press enter hero.jump Down press enter hero.jump Left press enter …" at bounding box center [1001, 383] width 365 height 139
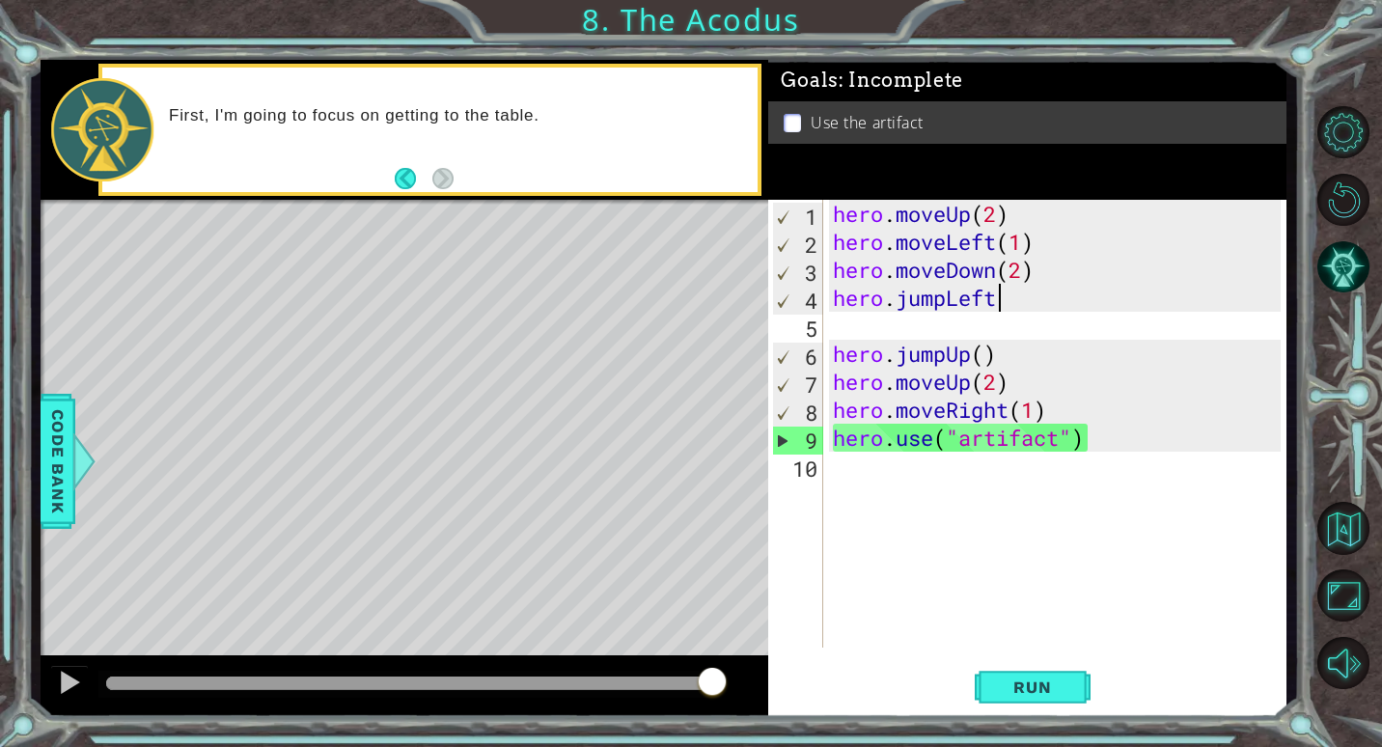
click at [1036, 352] on div "hero . moveUp ( 2 ) hero . moveLeft ( 1 ) hero . moveDown ( 2 ) hero . jumpLeft…" at bounding box center [1060, 452] width 462 height 504
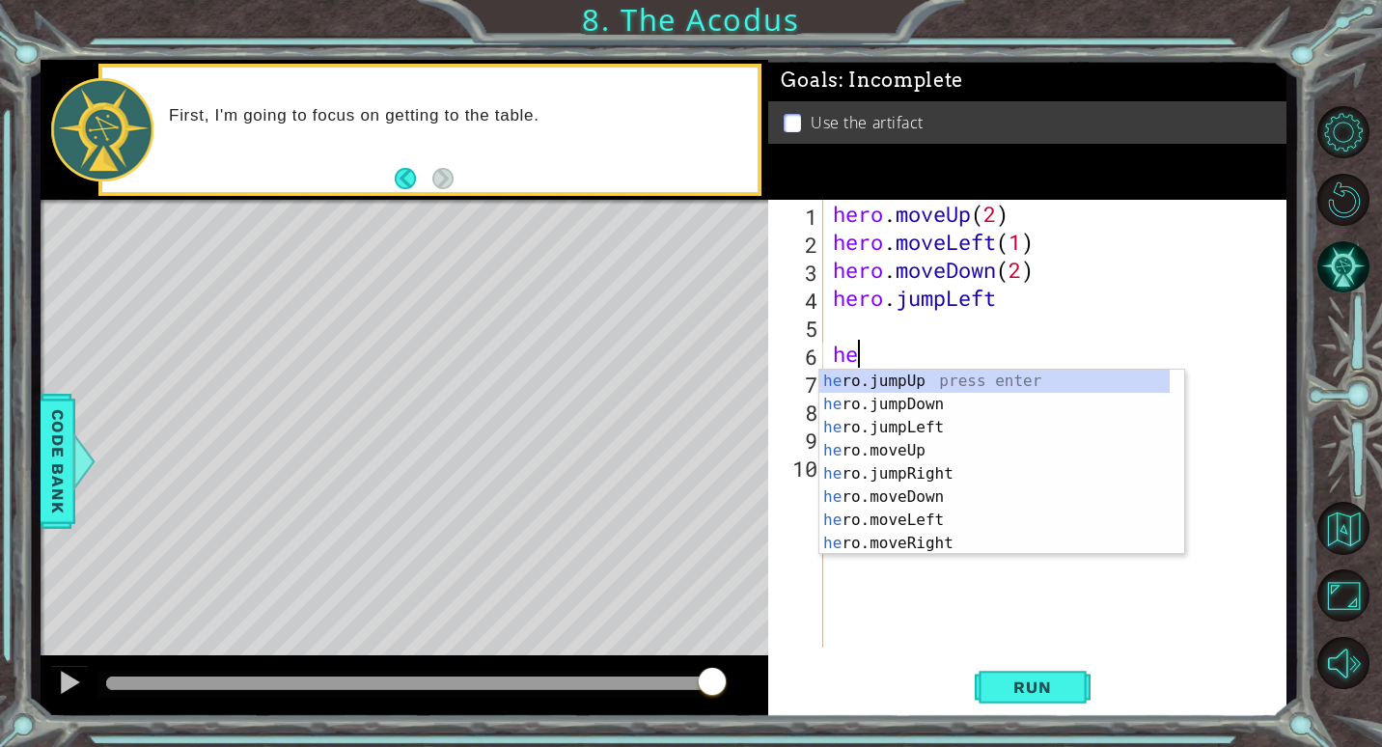
type textarea "h"
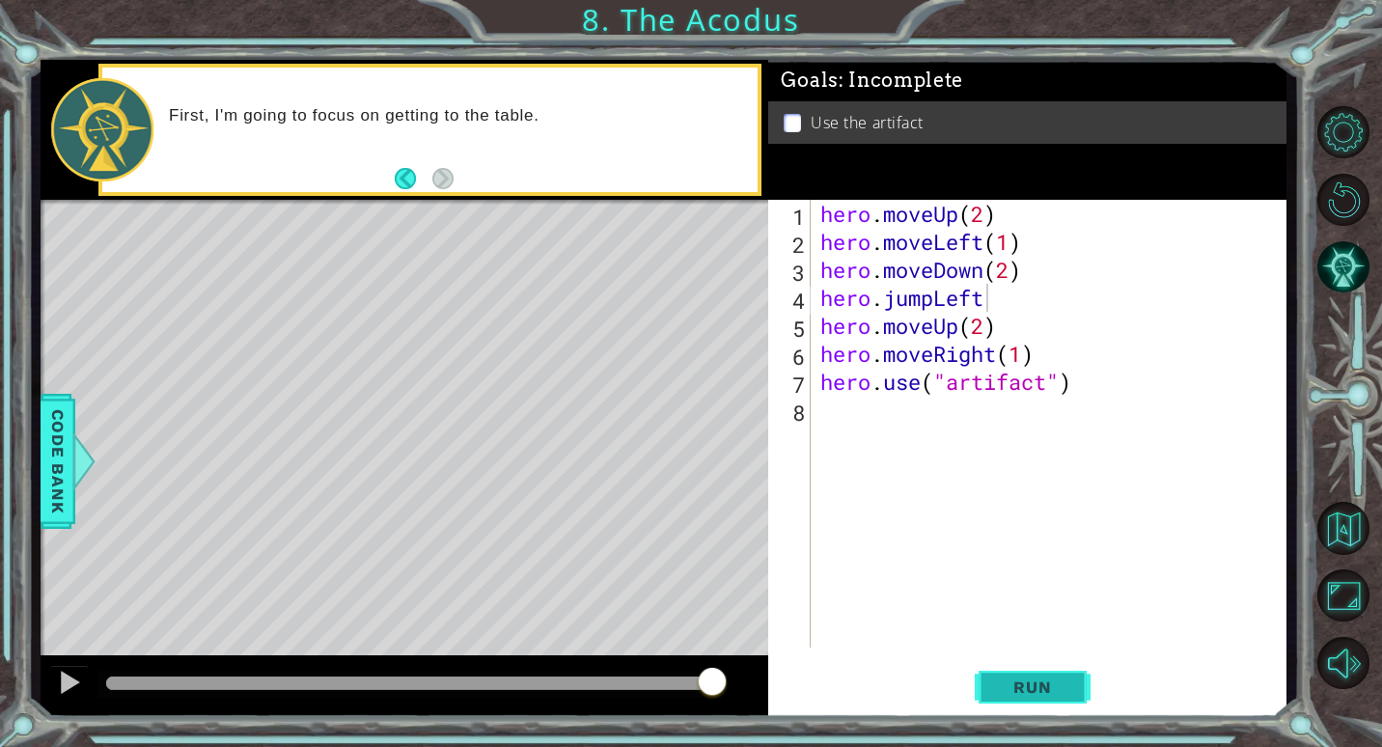
click at [1089, 688] on button "Run" at bounding box center [1033, 687] width 116 height 52
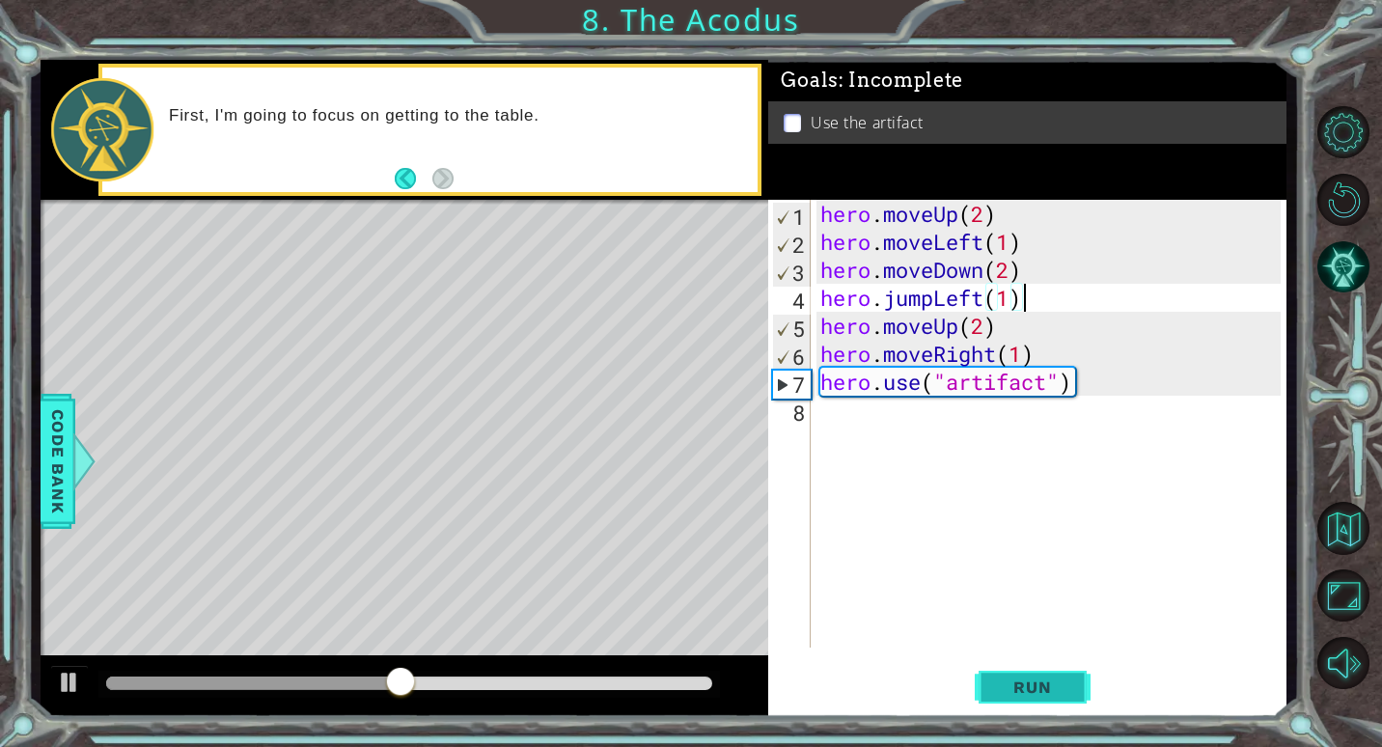
scroll to position [0, 9]
type textarea "hero.jumpLeft(1)"
click at [1039, 676] on button "Run" at bounding box center [1033, 687] width 116 height 52
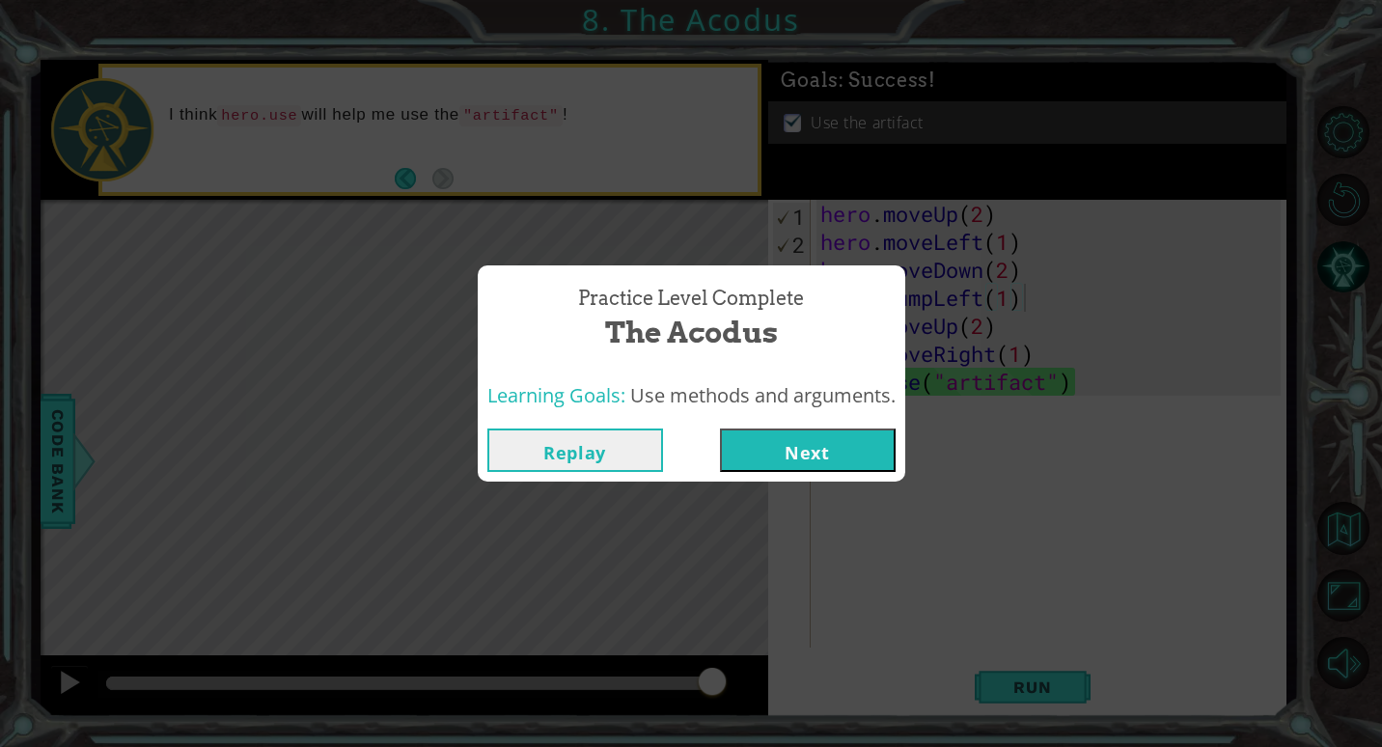
click at [813, 425] on div "Replay Next" at bounding box center [691, 450] width 427 height 63
drag, startPoint x: 813, startPoint y: 425, endPoint x: 811, endPoint y: 455, distance: 30.0
click at [811, 455] on button "Next" at bounding box center [808, 449] width 176 height 43
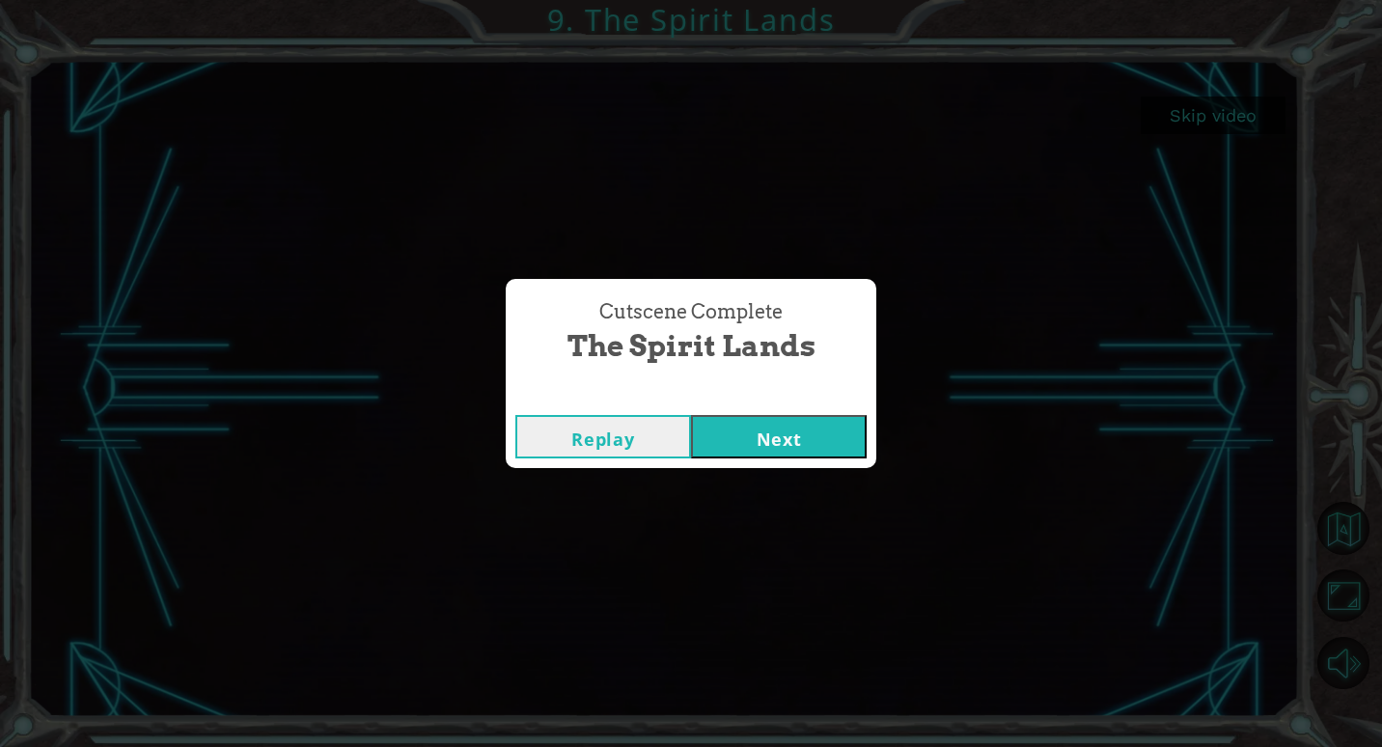
click at [810, 433] on button "Next" at bounding box center [779, 436] width 176 height 43
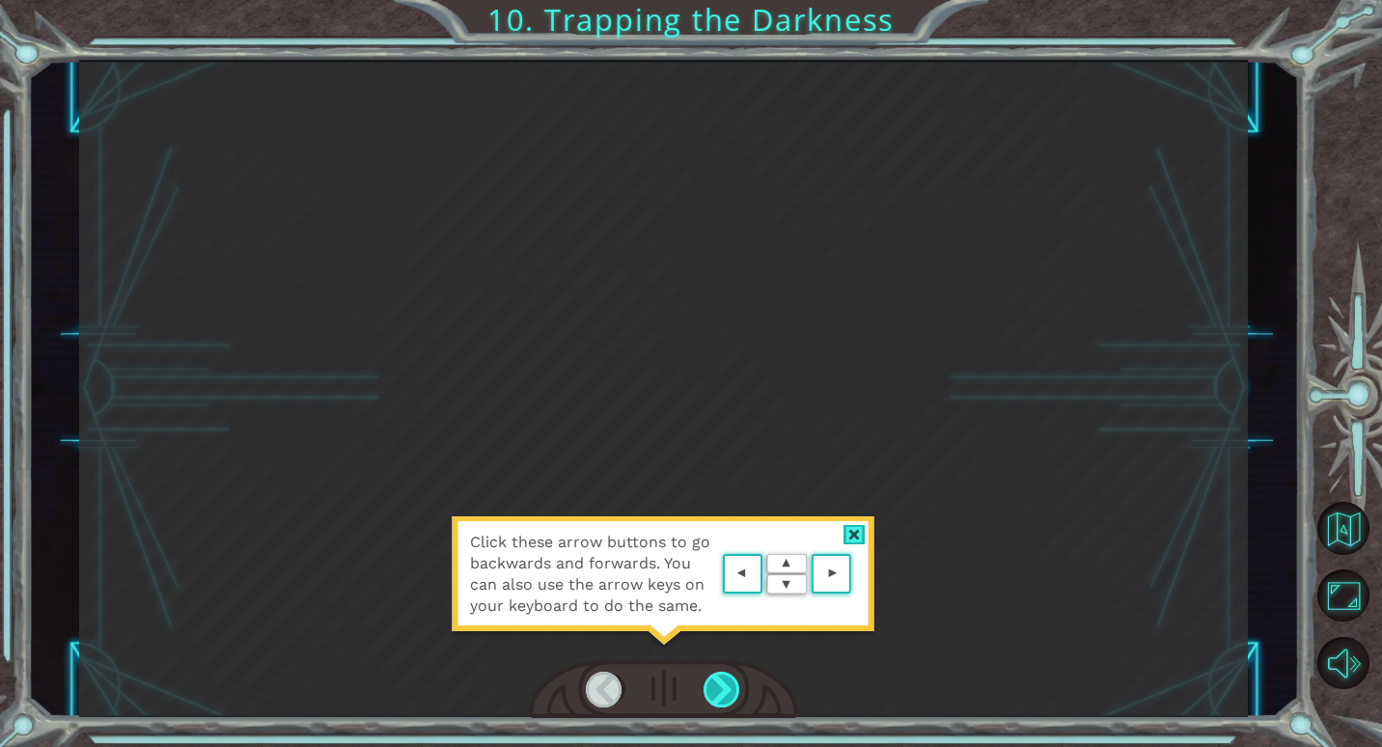
click at [718, 673] on div at bounding box center [722, 690] width 38 height 36
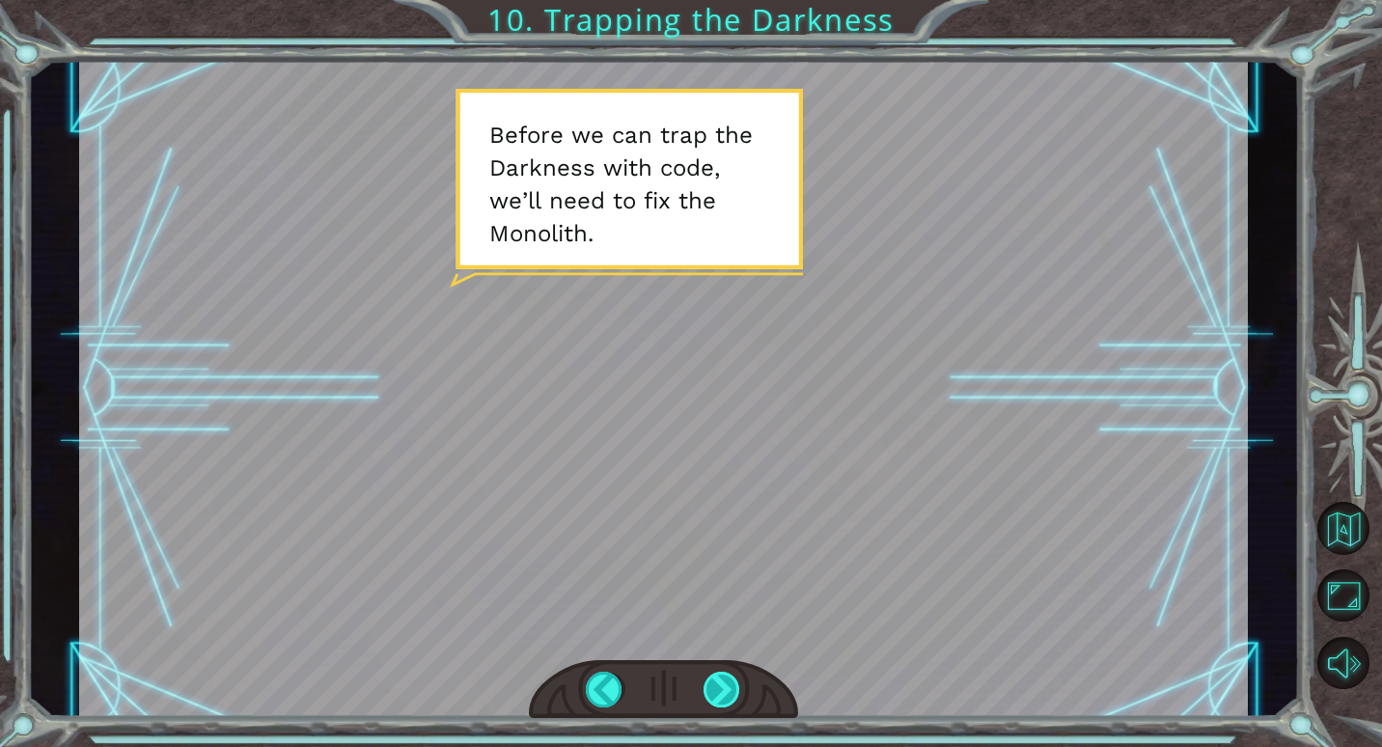
click at [712, 687] on div at bounding box center [722, 690] width 38 height 36
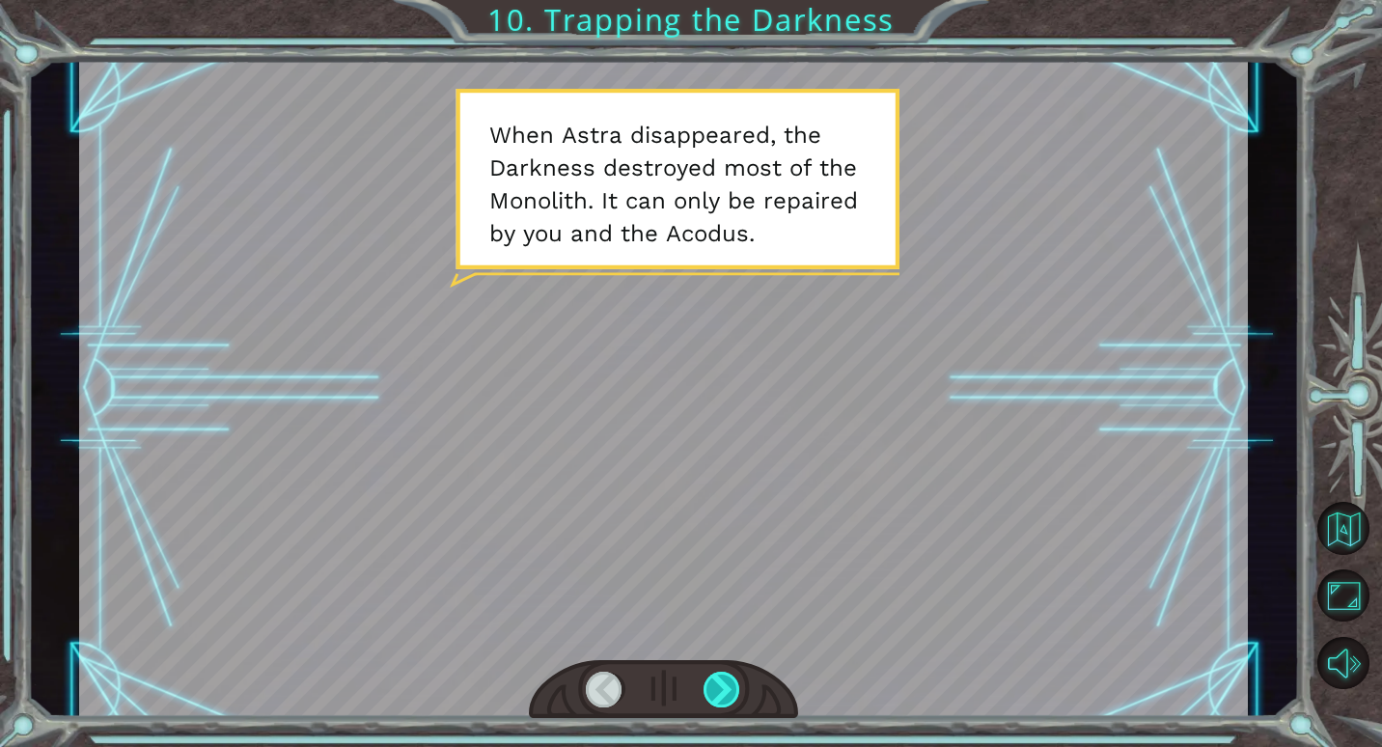
click at [713, 686] on div at bounding box center [722, 690] width 38 height 36
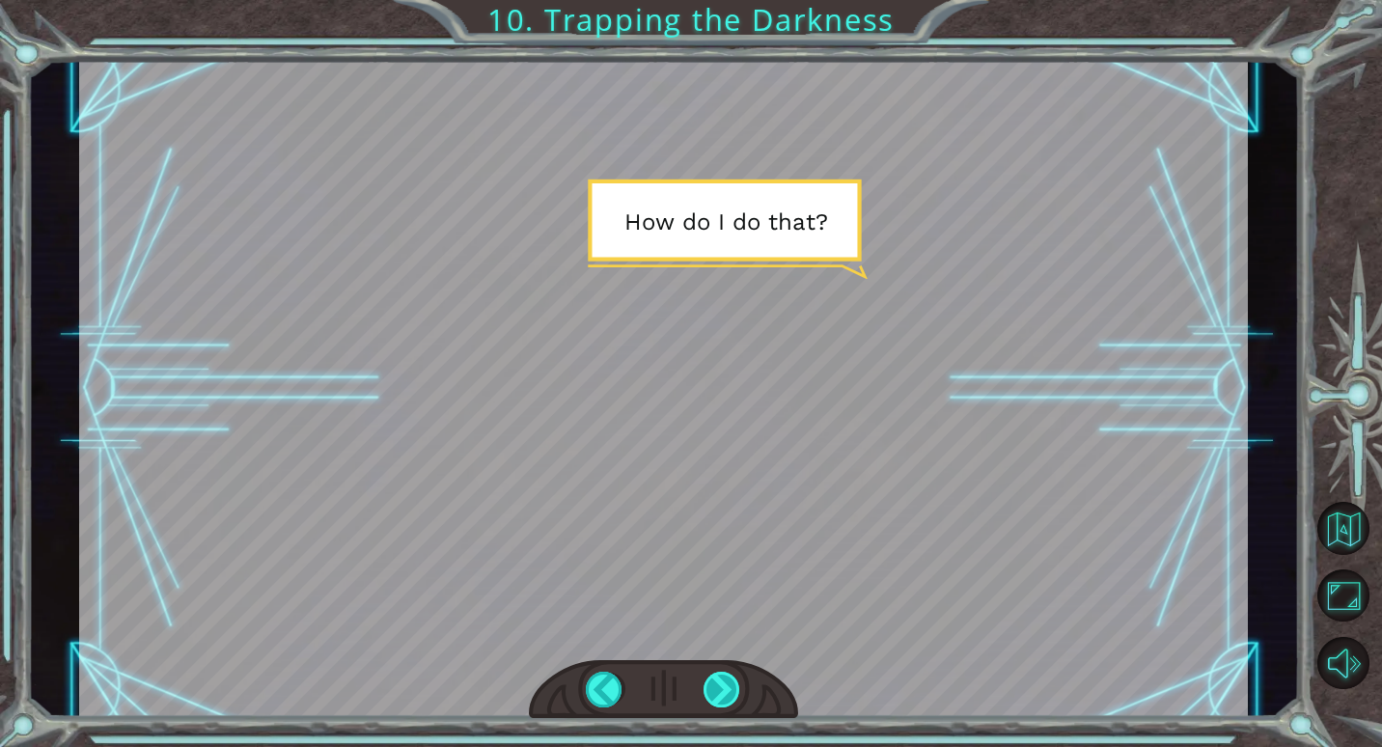
click at [730, 692] on div at bounding box center [722, 690] width 38 height 36
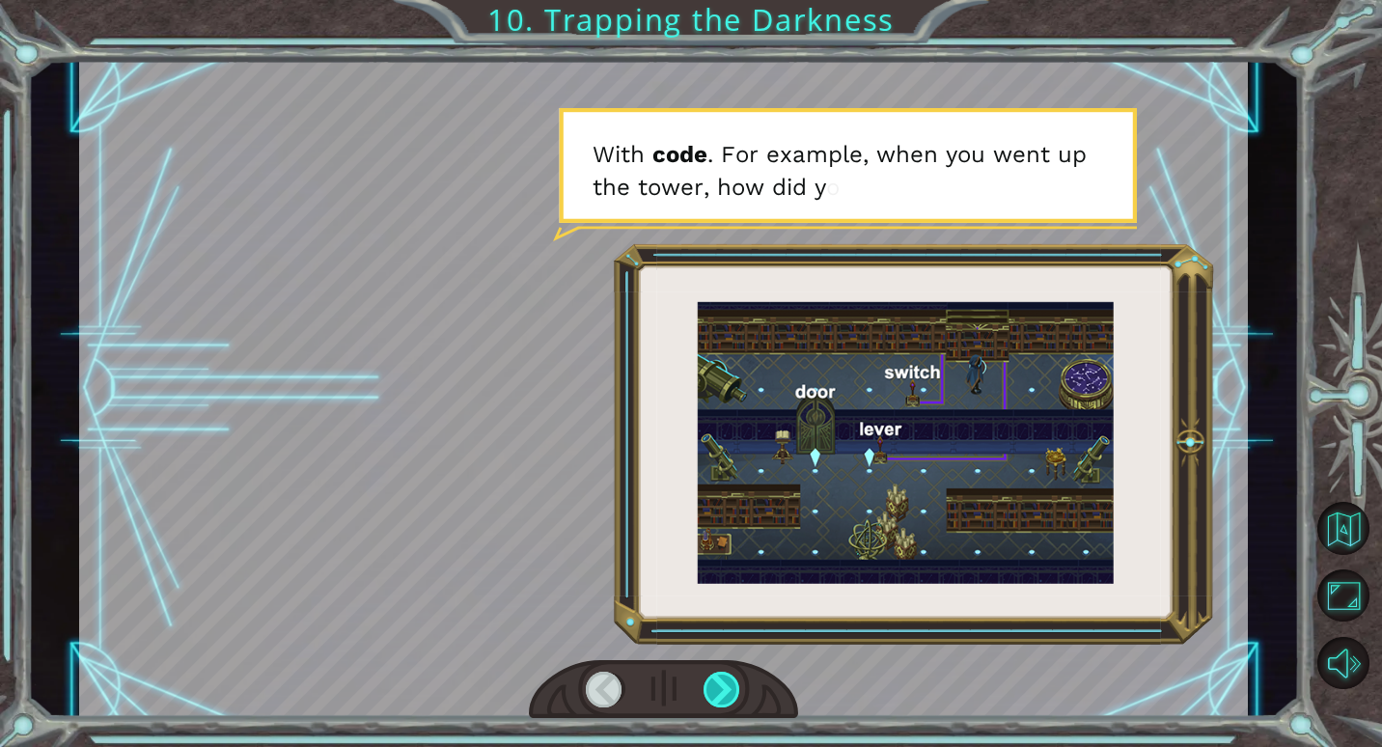
click at [729, 693] on div at bounding box center [722, 690] width 38 height 36
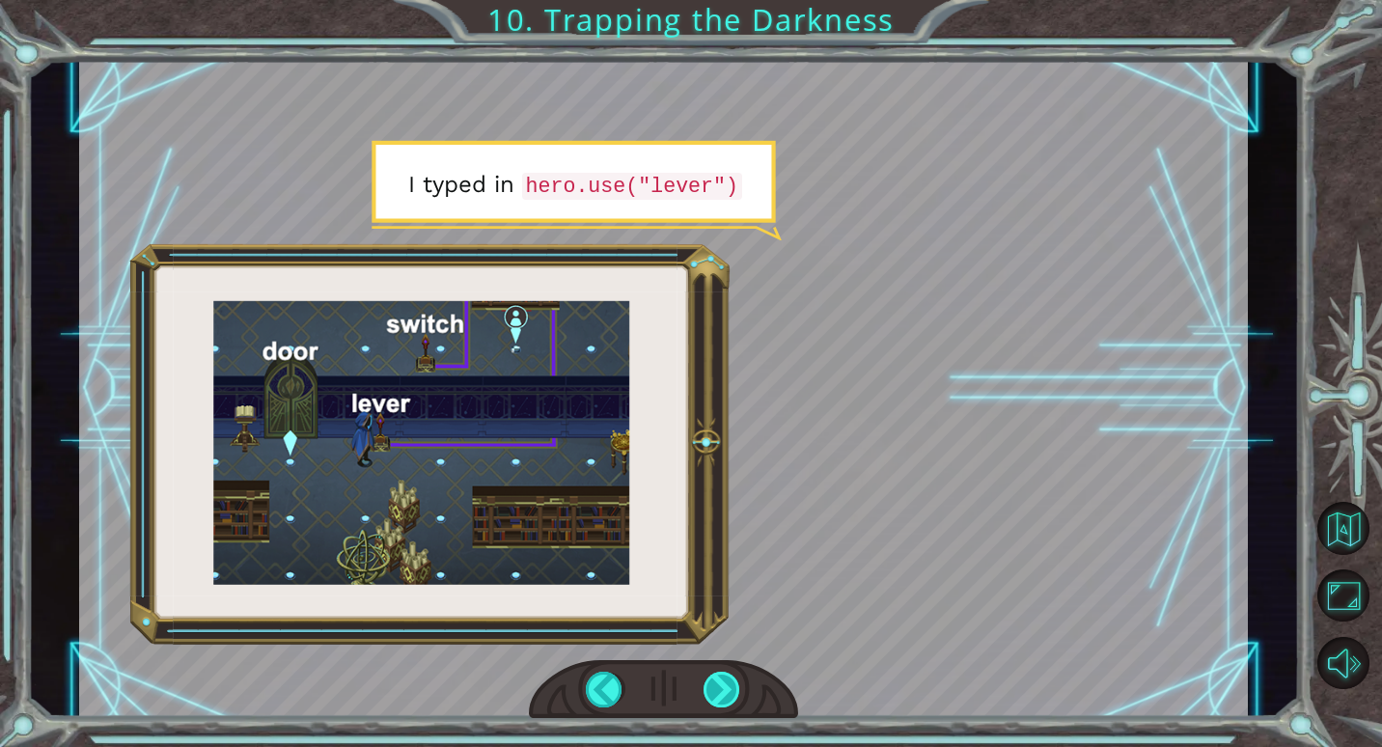
click at [733, 690] on div at bounding box center [722, 690] width 38 height 36
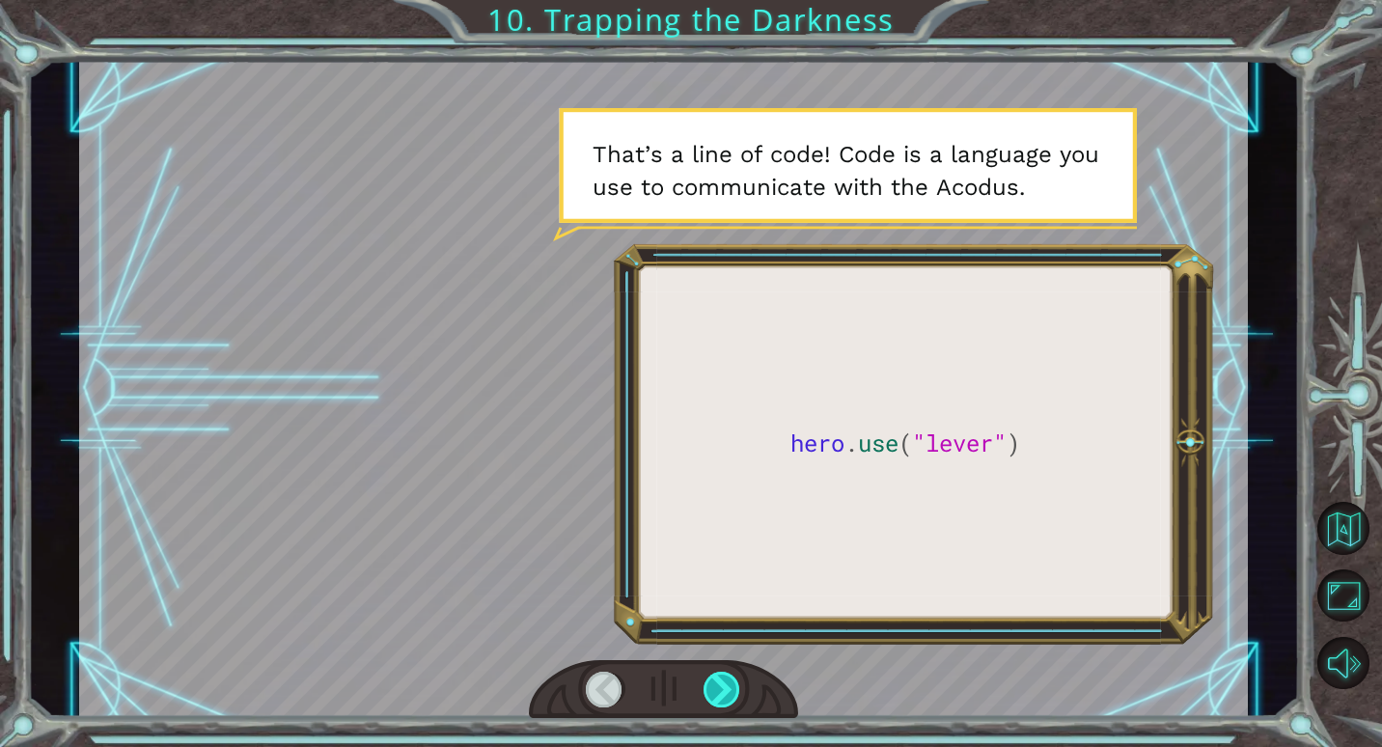
click at [730, 689] on div at bounding box center [722, 690] width 38 height 36
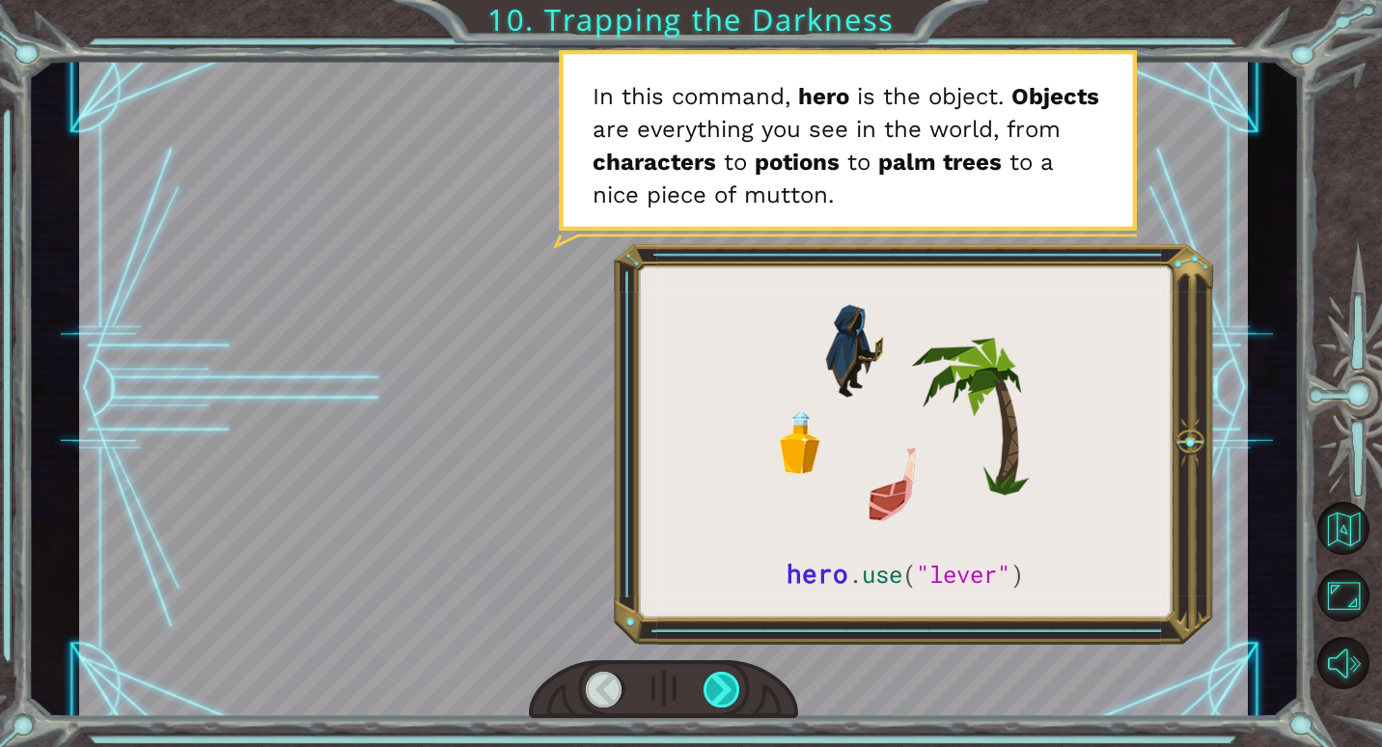
click at [733, 685] on div at bounding box center [722, 690] width 38 height 36
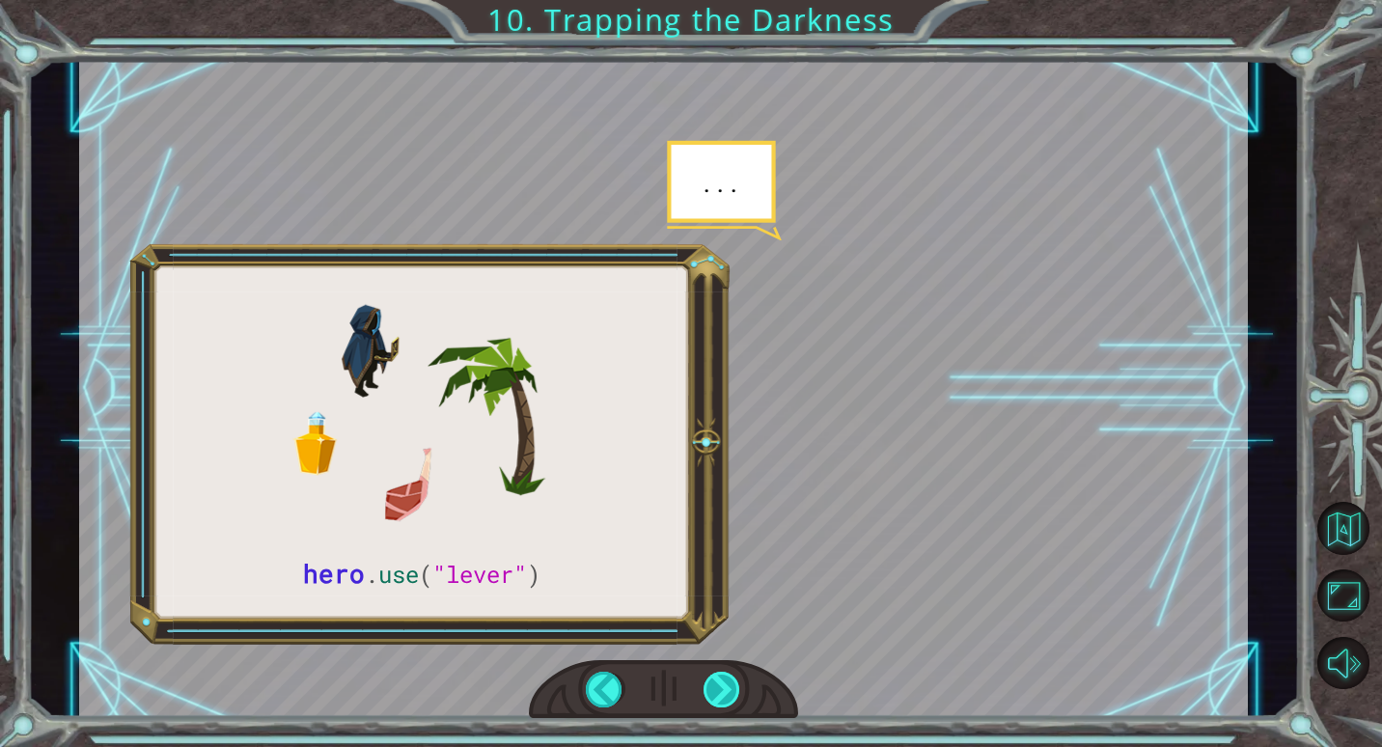
click at [733, 688] on div at bounding box center [722, 690] width 38 height 36
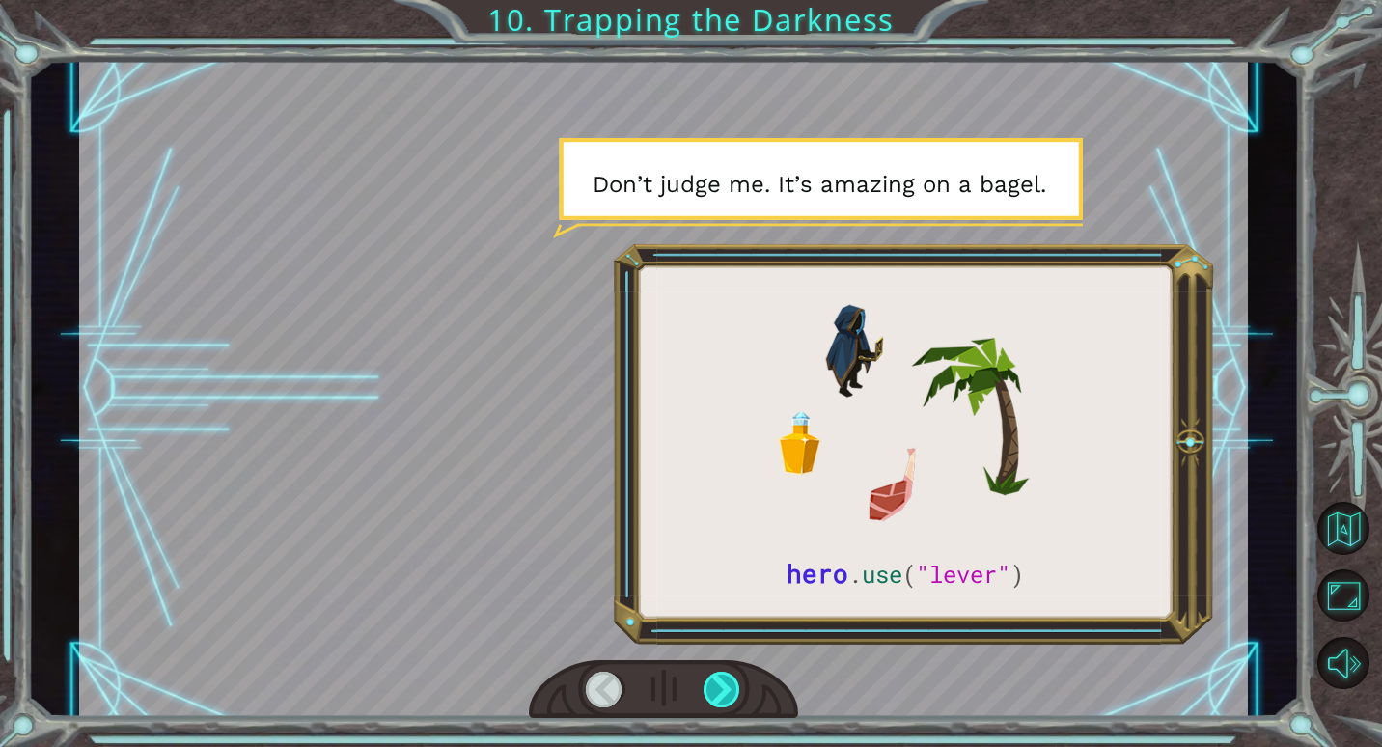
click at [719, 697] on div at bounding box center [722, 690] width 38 height 36
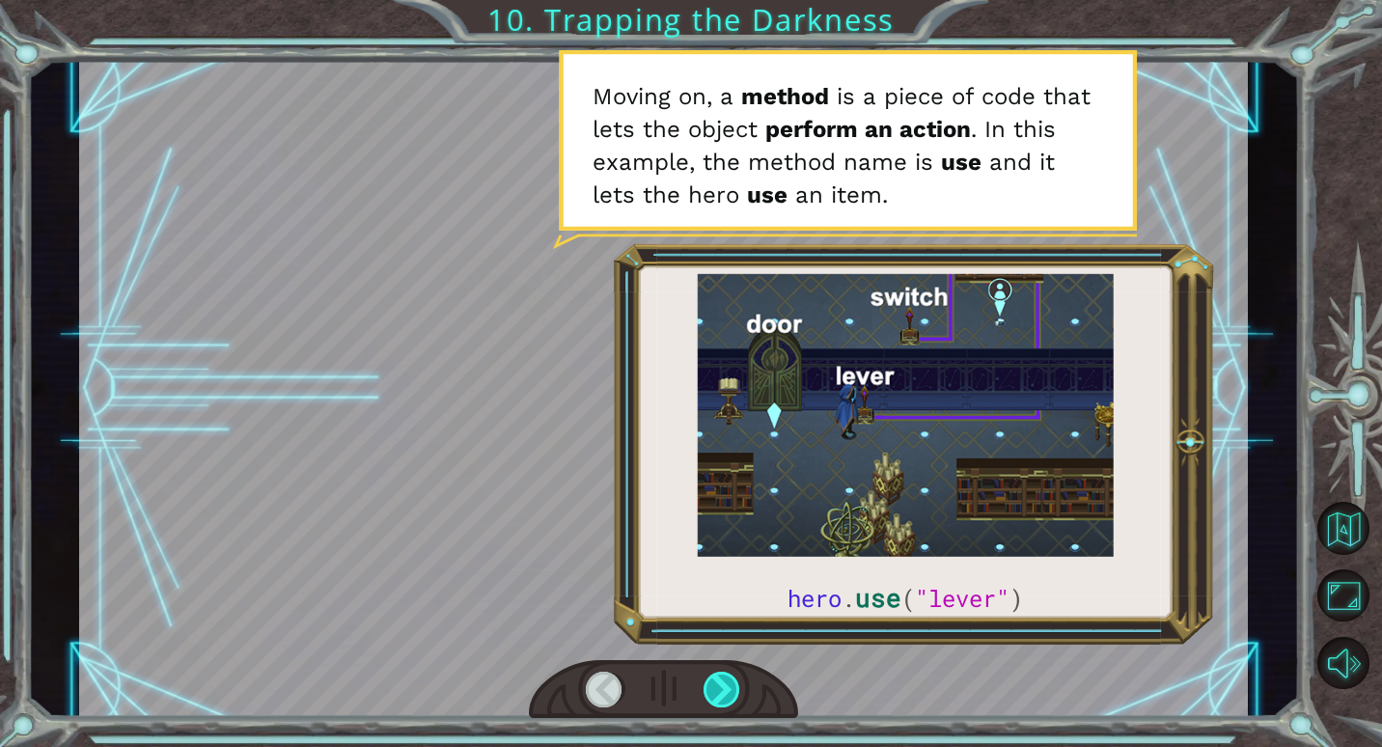
click at [732, 693] on div at bounding box center [722, 690] width 38 height 36
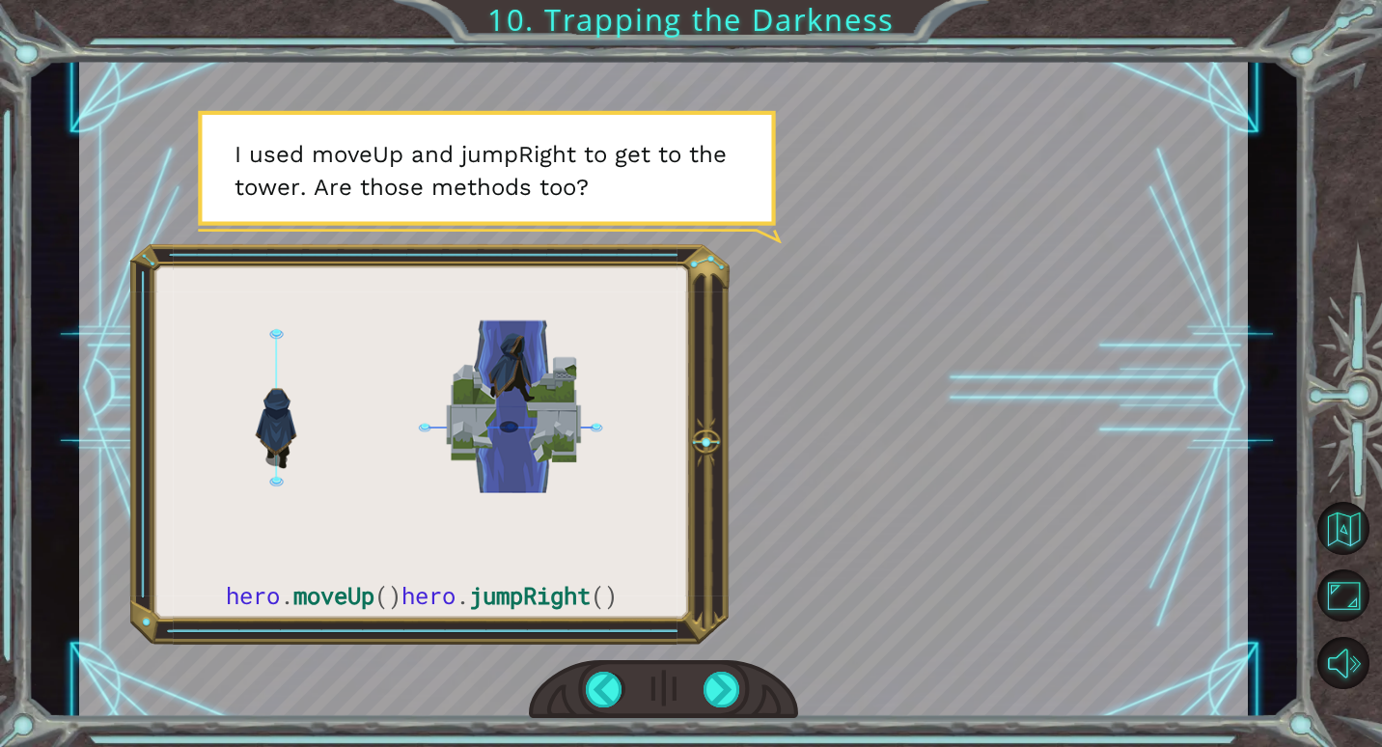
click at [729, 671] on div at bounding box center [663, 689] width 269 height 59
click at [721, 684] on div at bounding box center [722, 690] width 38 height 36
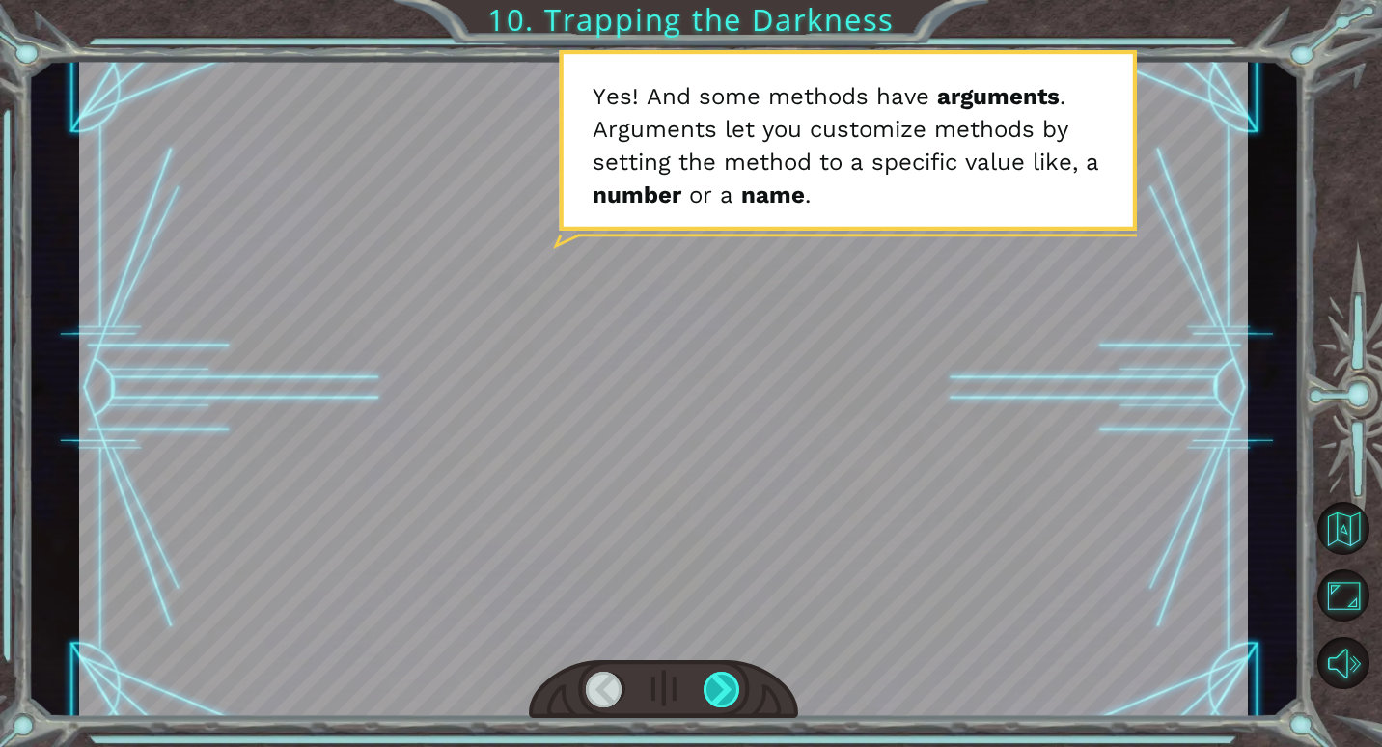
click at [731, 689] on div at bounding box center [722, 690] width 38 height 36
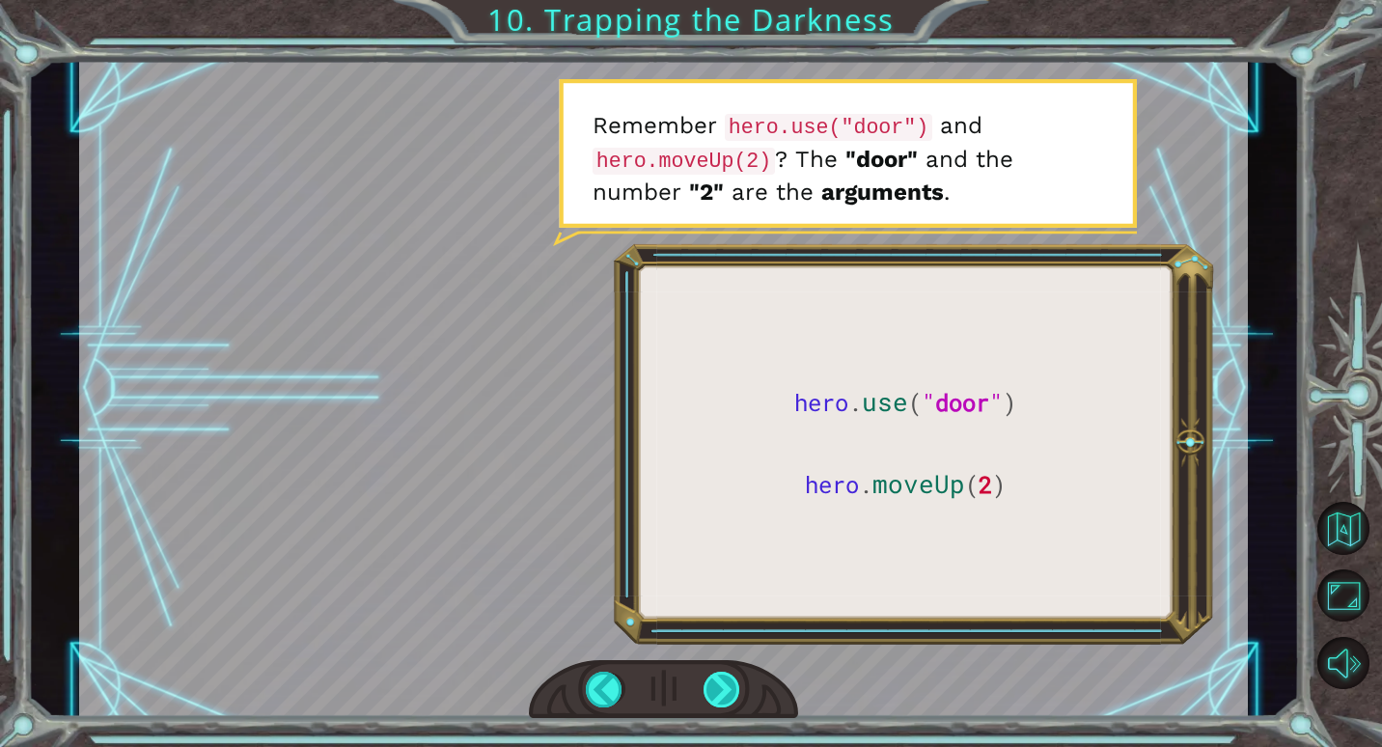
click at [717, 691] on div at bounding box center [722, 690] width 38 height 36
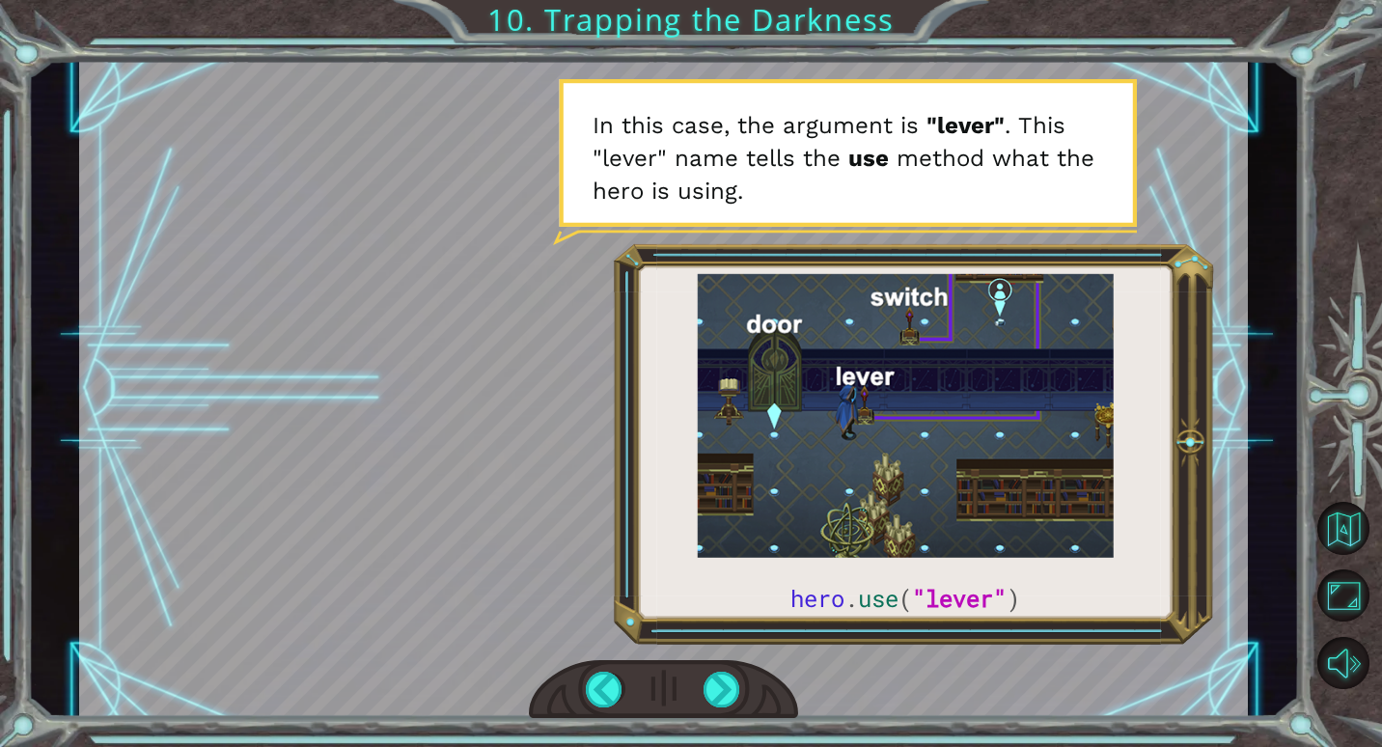
drag, startPoint x: 697, startPoint y: 678, endPoint x: 684, endPoint y: 686, distance: 14.7
click at [690, 682] on div at bounding box center [663, 689] width 269 height 59
click at [728, 690] on div at bounding box center [722, 690] width 38 height 36
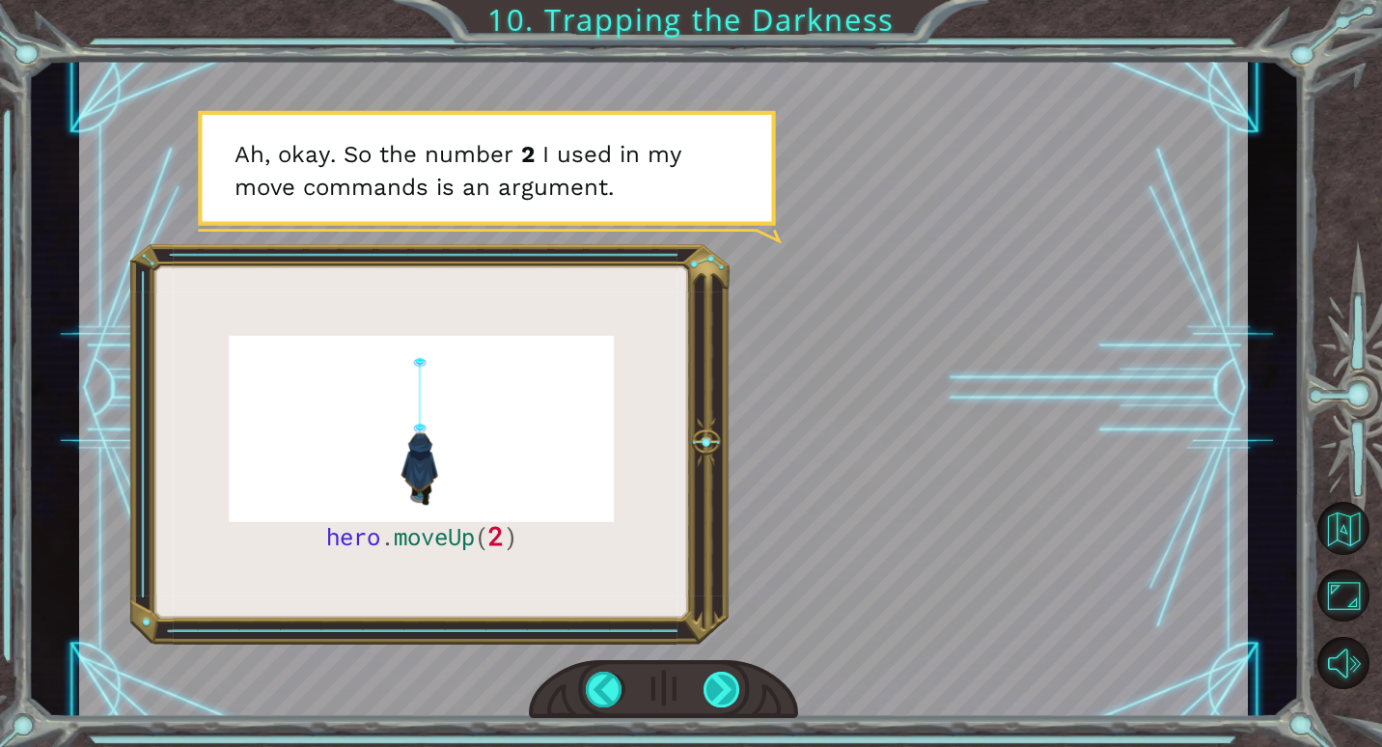
click at [726, 679] on div at bounding box center [722, 690] width 38 height 36
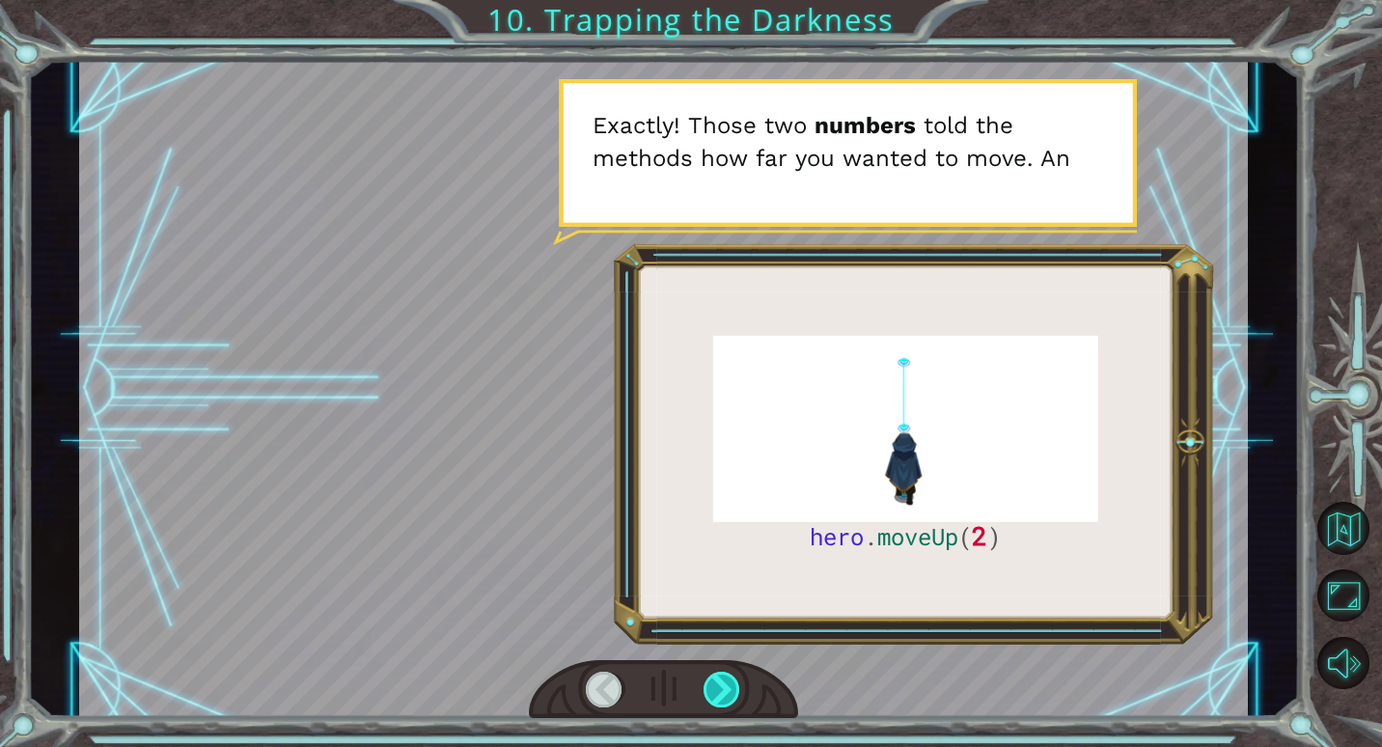
click at [726, 677] on div at bounding box center [722, 690] width 38 height 36
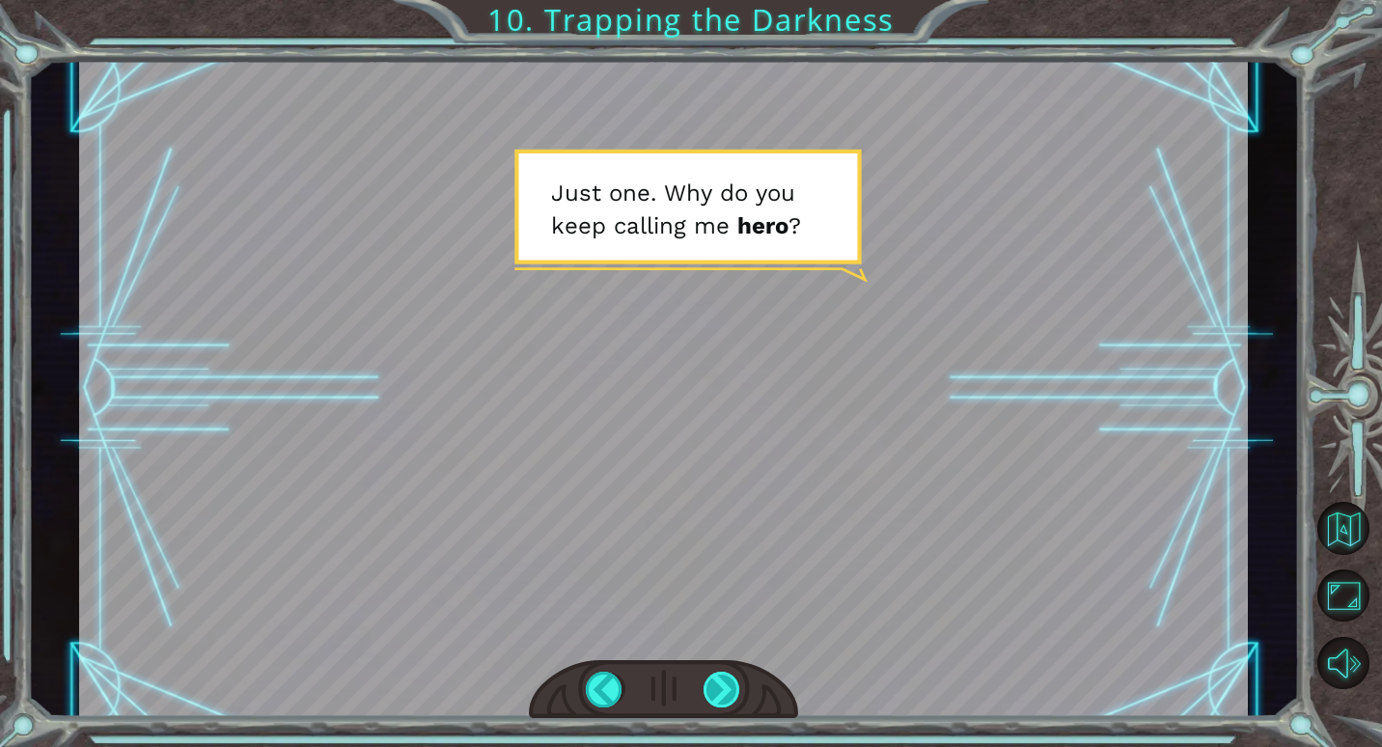
click at [726, 676] on div at bounding box center [722, 690] width 38 height 36
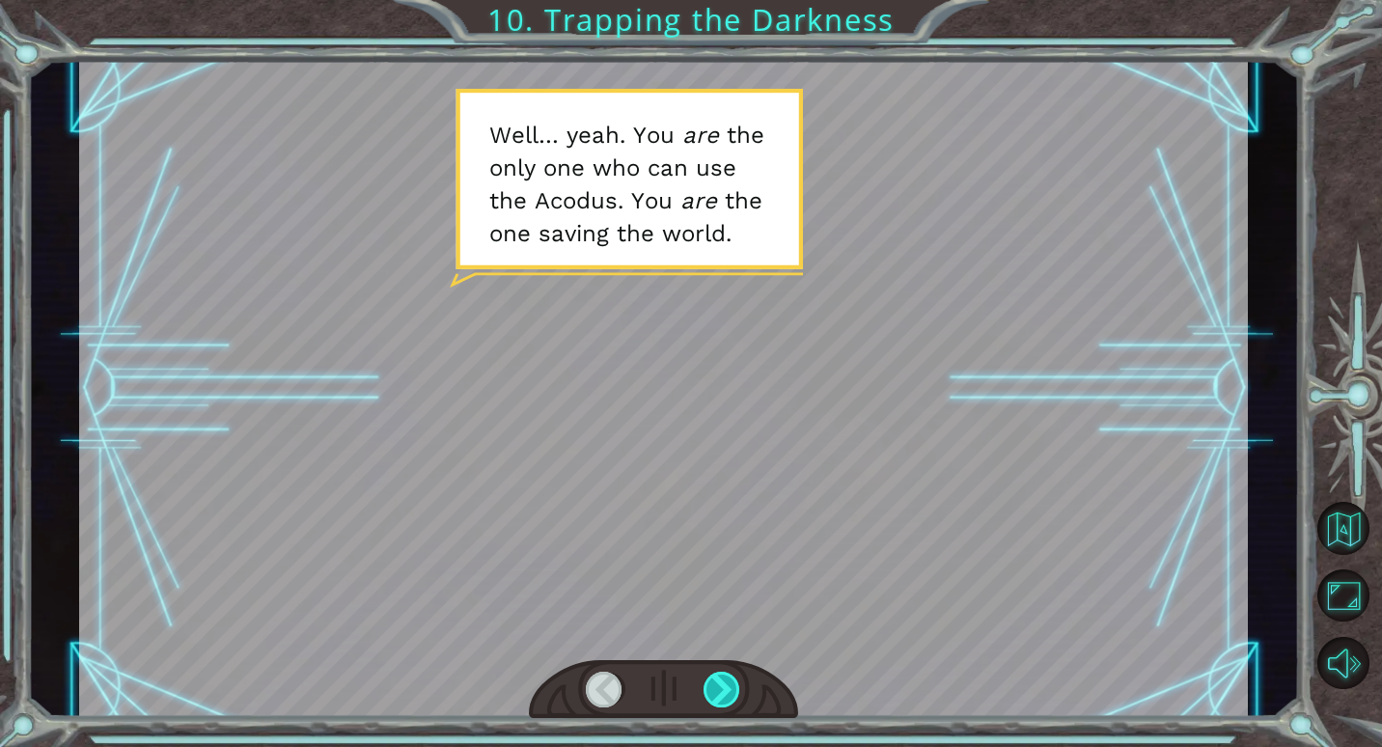
click at [708, 685] on div at bounding box center [722, 690] width 38 height 36
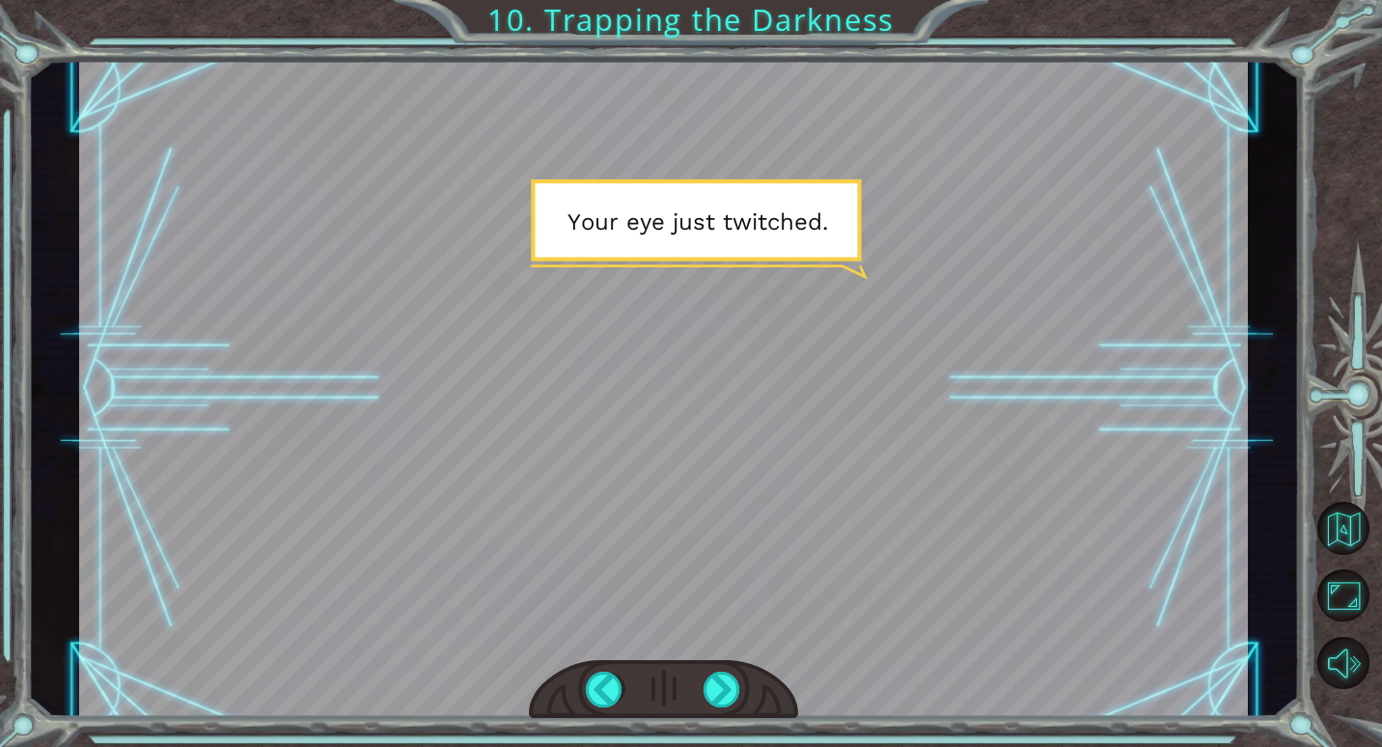
drag, startPoint x: 616, startPoint y: 693, endPoint x: 656, endPoint y: 692, distance: 40.5
click at [654, 693] on div at bounding box center [663, 689] width 269 height 59
click at [609, 686] on div at bounding box center [605, 690] width 38 height 36
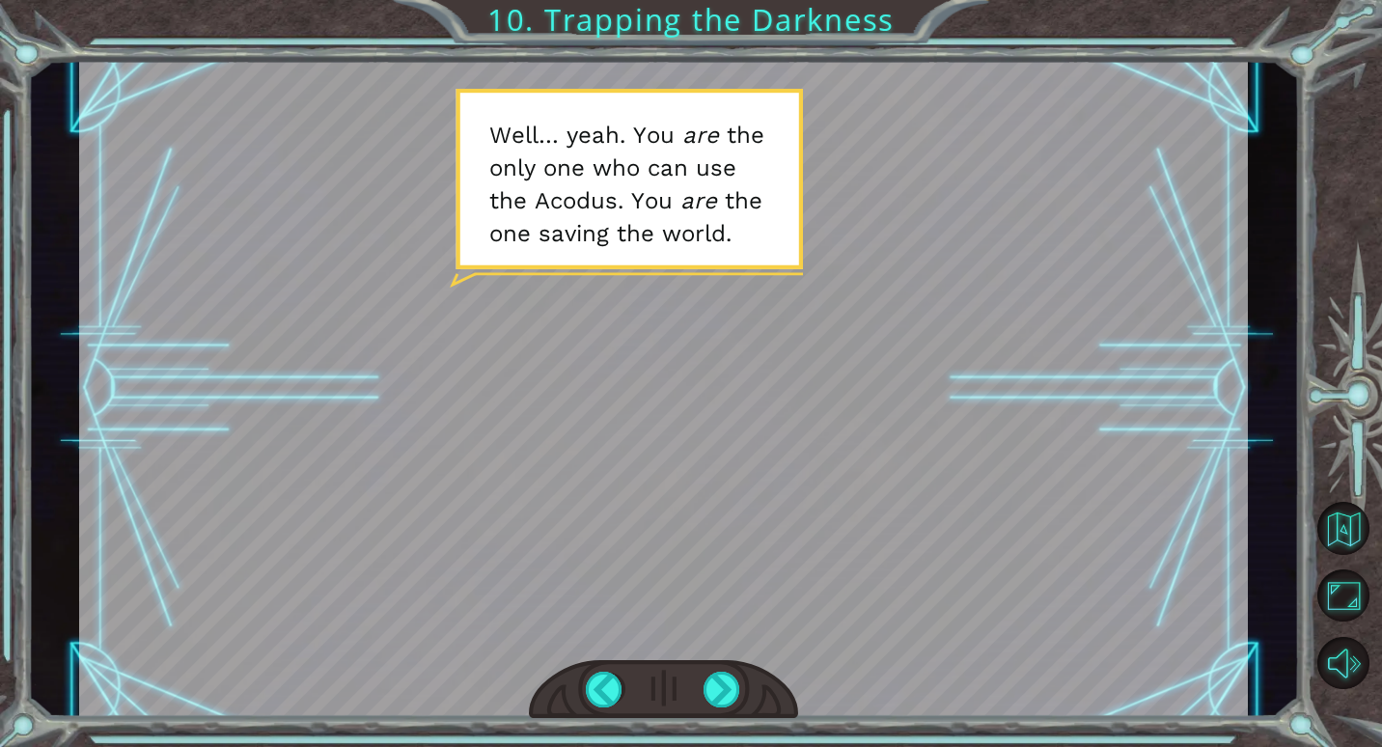
click at [759, 665] on div at bounding box center [663, 689] width 269 height 59
click at [699, 691] on div at bounding box center [663, 689] width 269 height 59
click at [715, 687] on div at bounding box center [722, 690] width 38 height 36
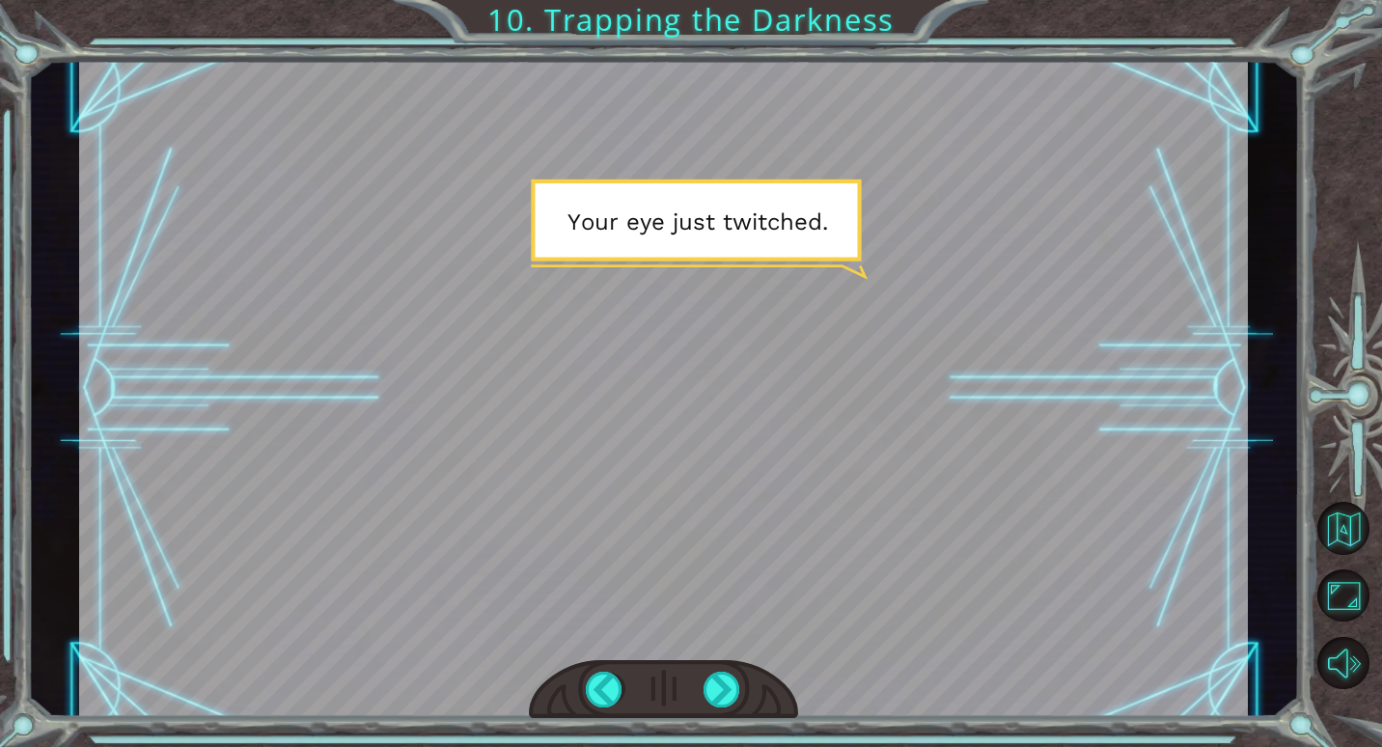
click at [741, 678] on div at bounding box center [663, 689] width 269 height 59
click at [719, 679] on div at bounding box center [722, 690] width 38 height 36
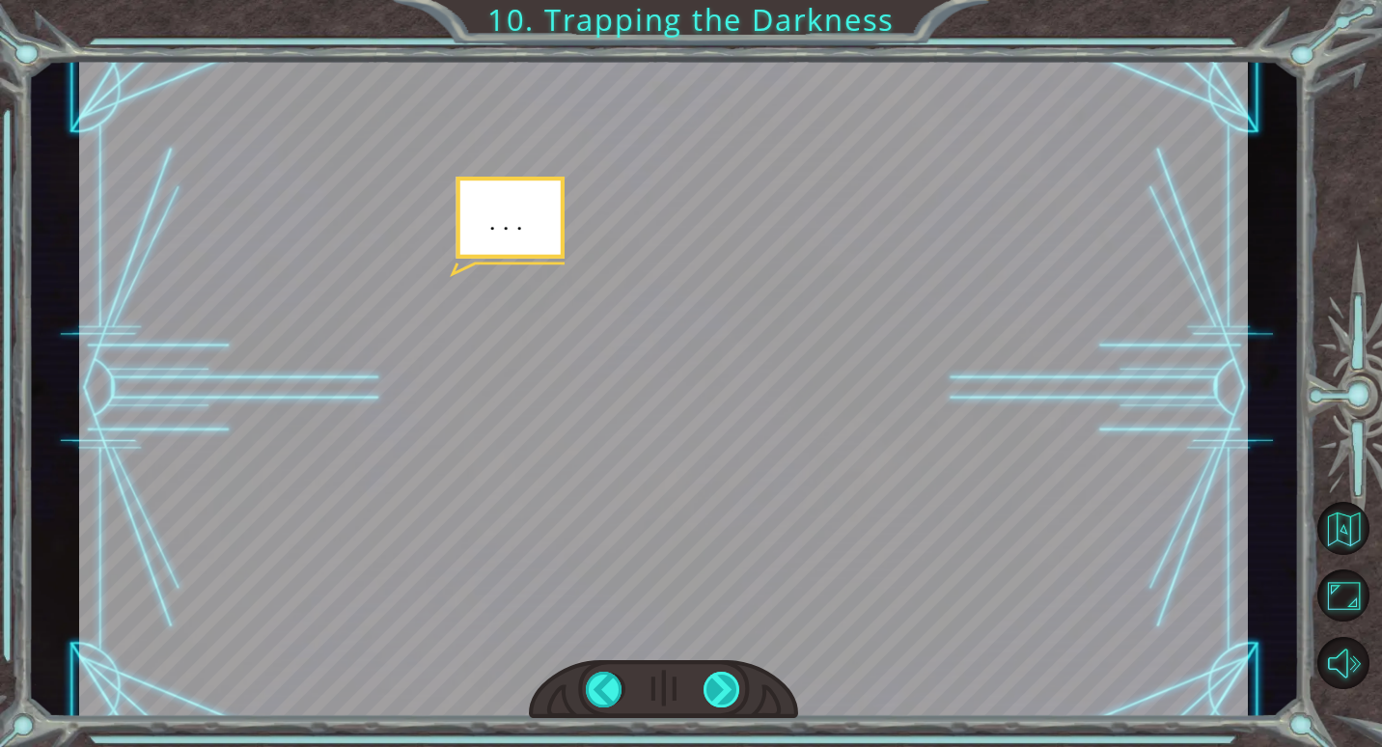
click at [713, 683] on div at bounding box center [722, 690] width 38 height 36
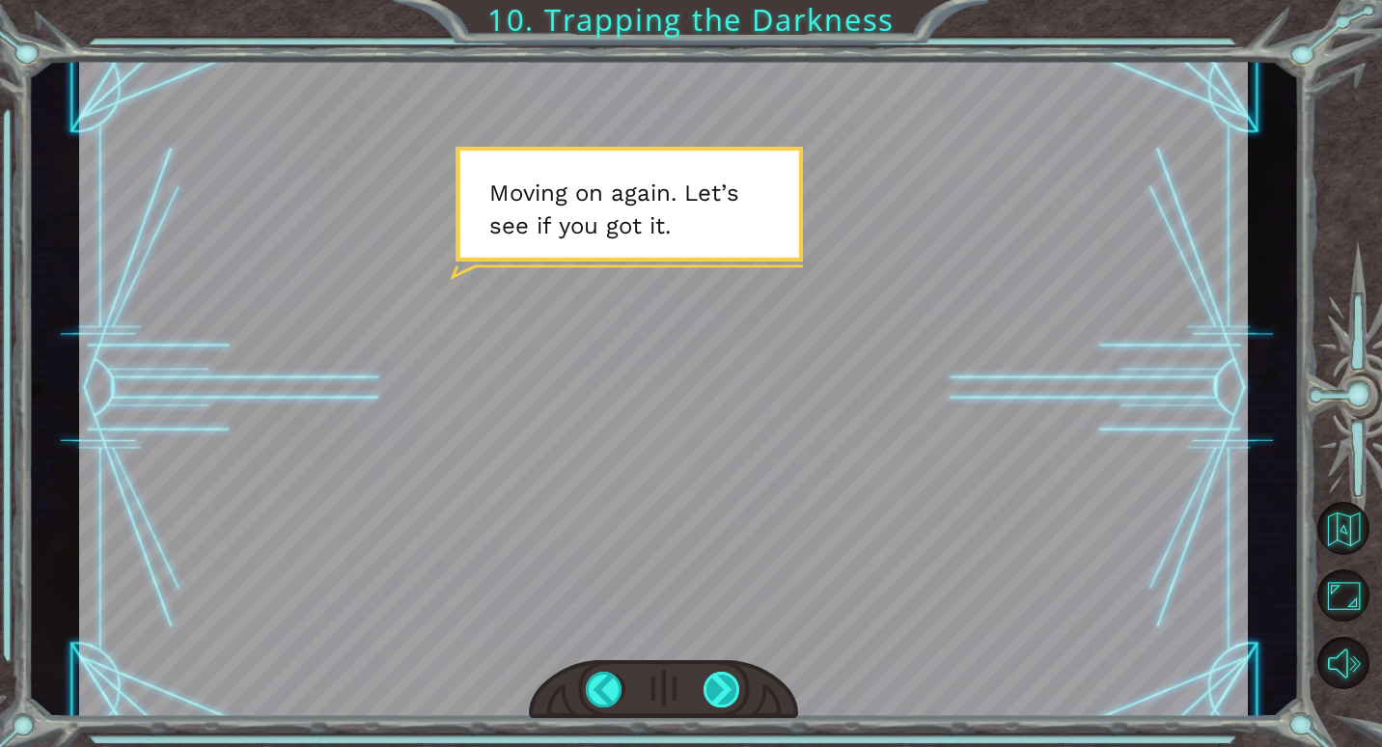
click at [719, 694] on div at bounding box center [722, 690] width 38 height 36
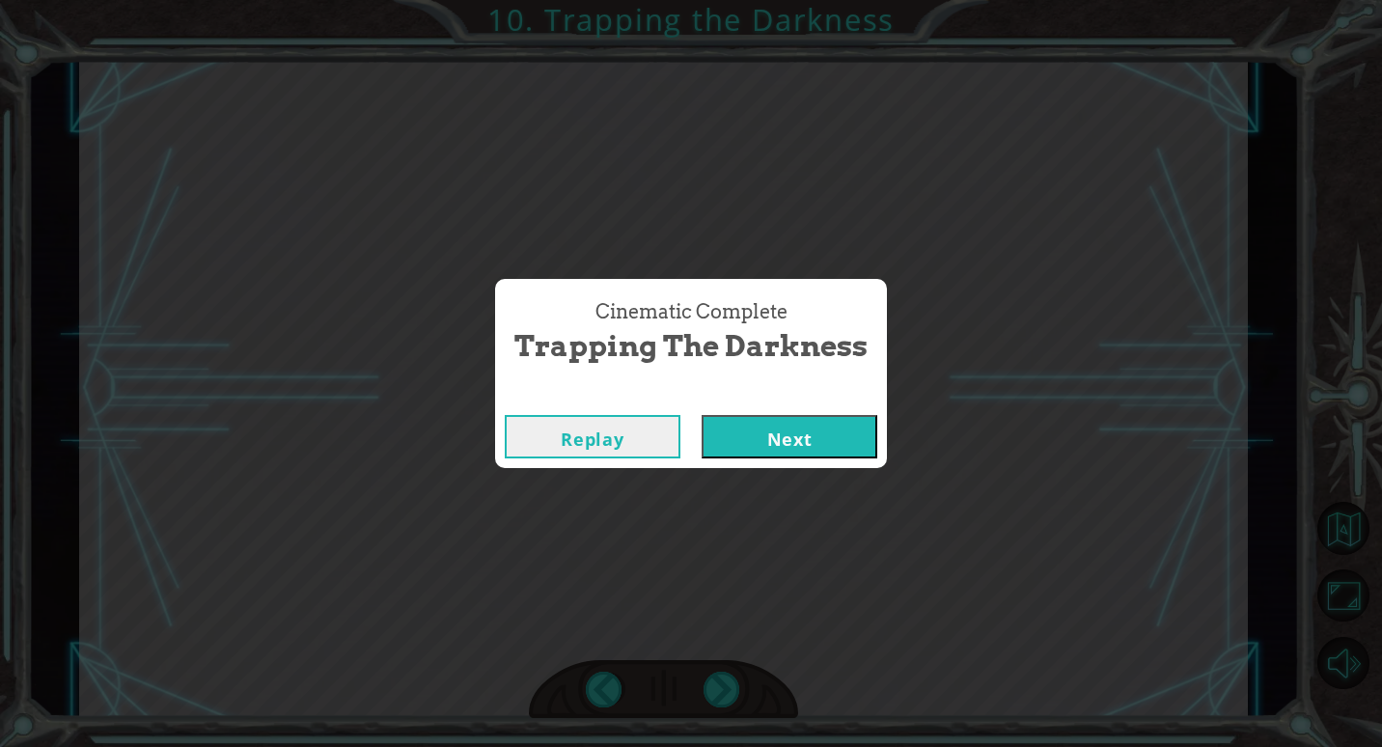
click at [776, 433] on button "Next" at bounding box center [790, 436] width 176 height 43
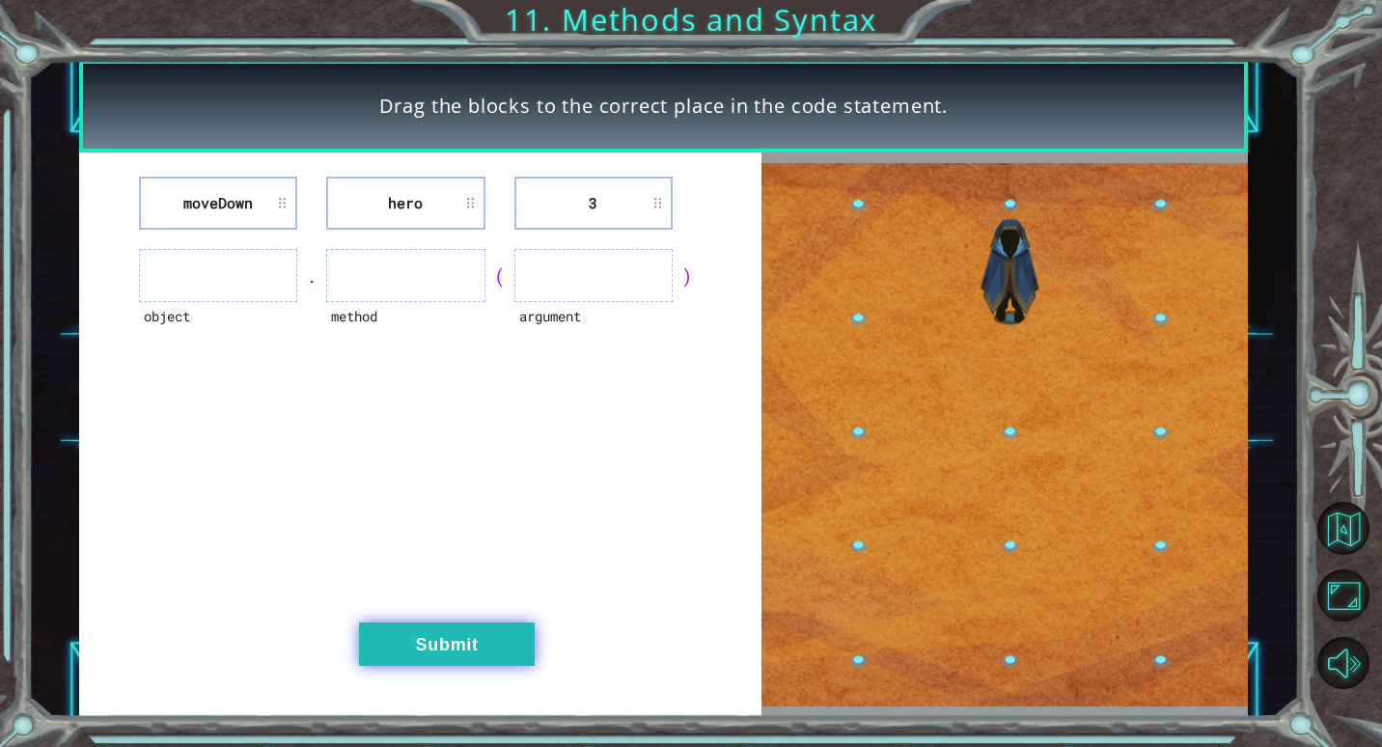
click at [481, 630] on button "Submit" at bounding box center [447, 643] width 176 height 43
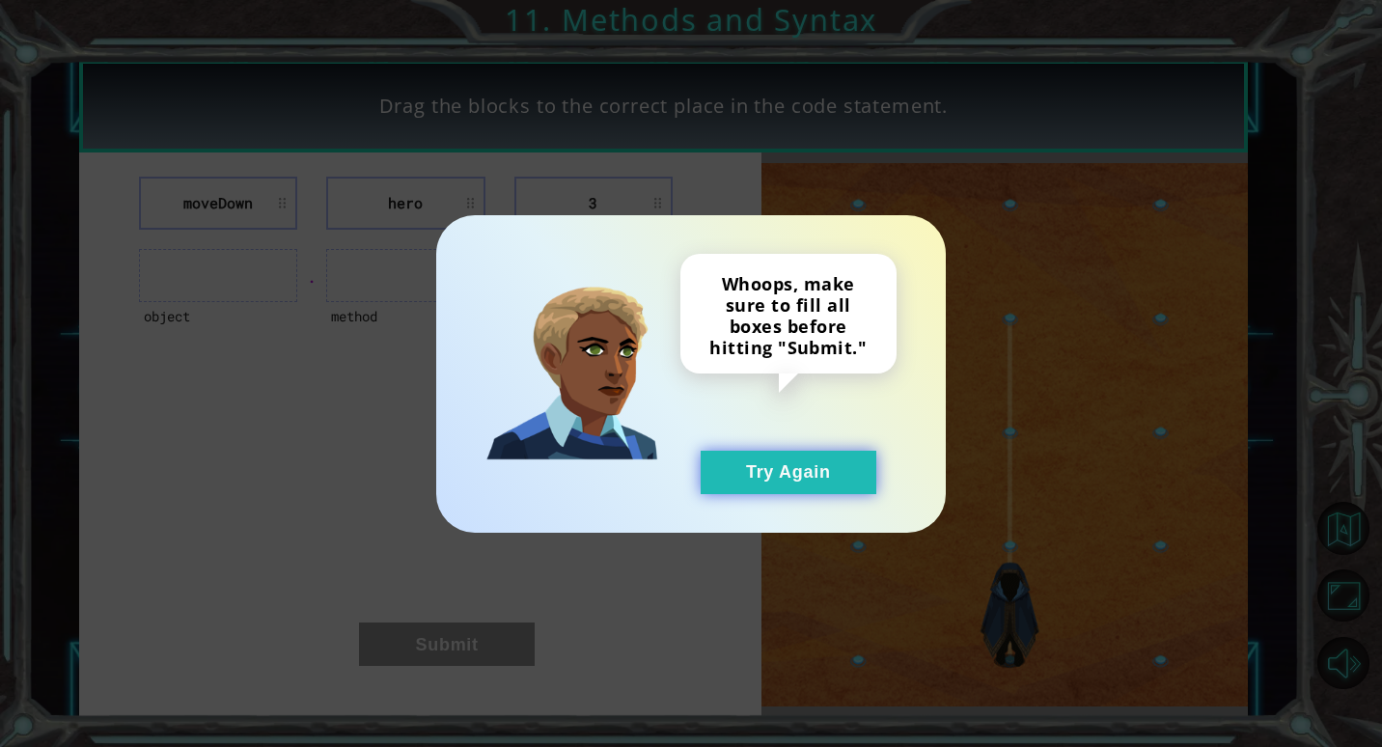
click at [809, 482] on button "Try Again" at bounding box center [789, 472] width 176 height 43
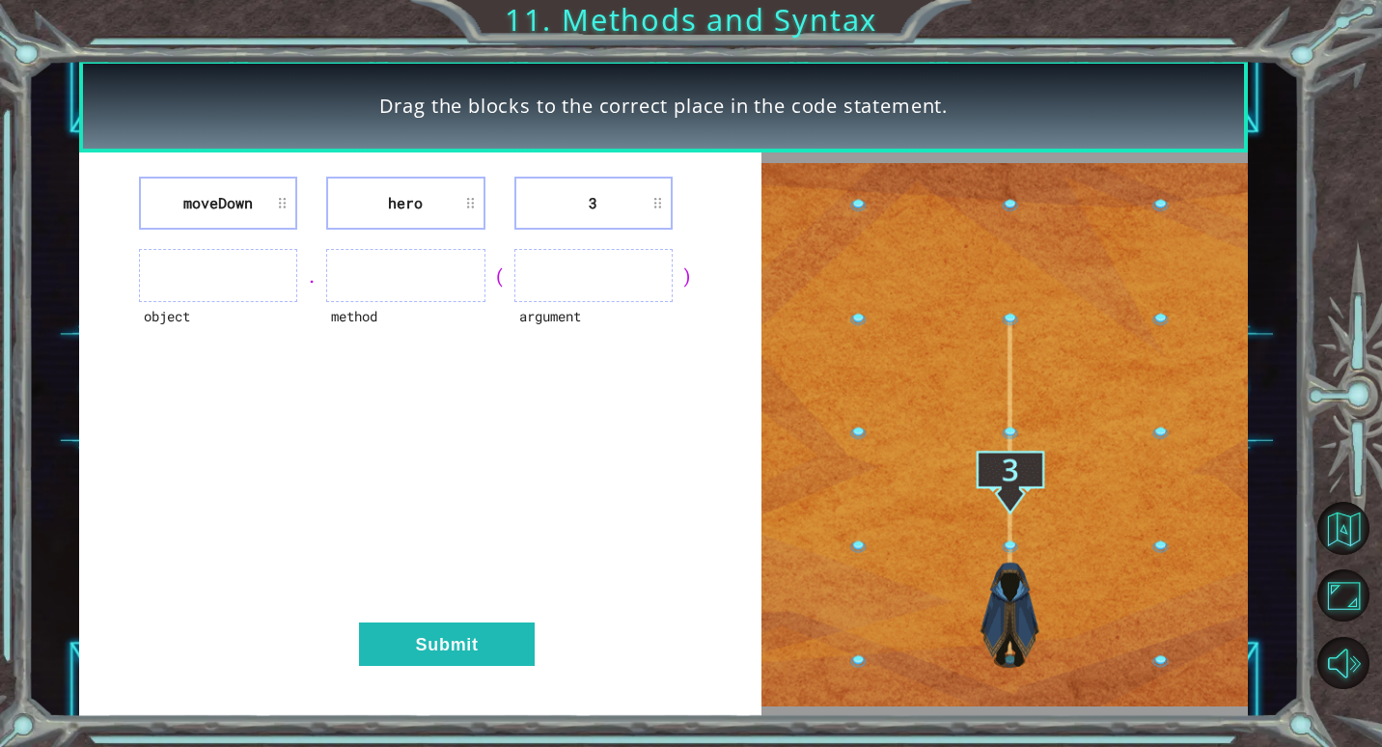
click at [173, 258] on ul at bounding box center [218, 275] width 158 height 53
drag, startPoint x: 178, startPoint y: 265, endPoint x: 215, endPoint y: 270, distance: 37.9
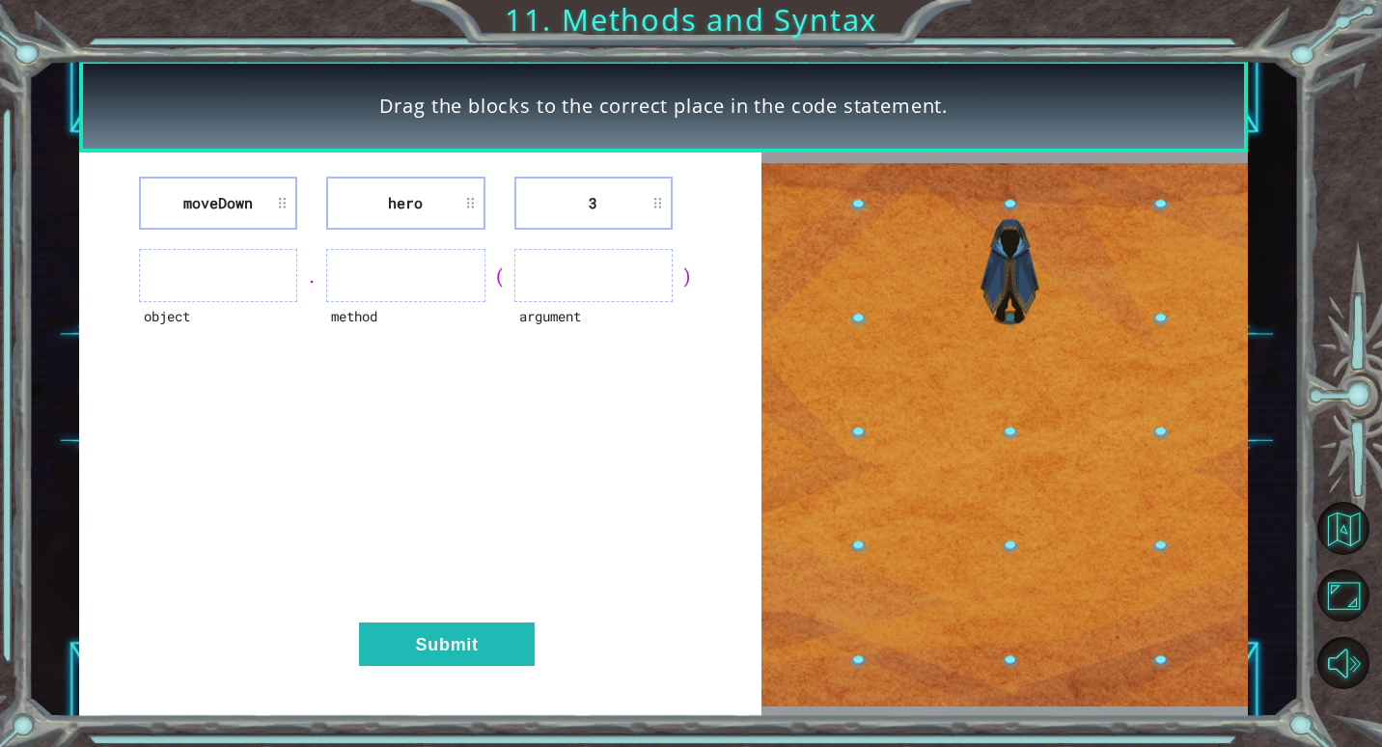
click at [207, 270] on ul at bounding box center [218, 275] width 158 height 53
click at [285, 249] on ul at bounding box center [218, 275] width 158 height 53
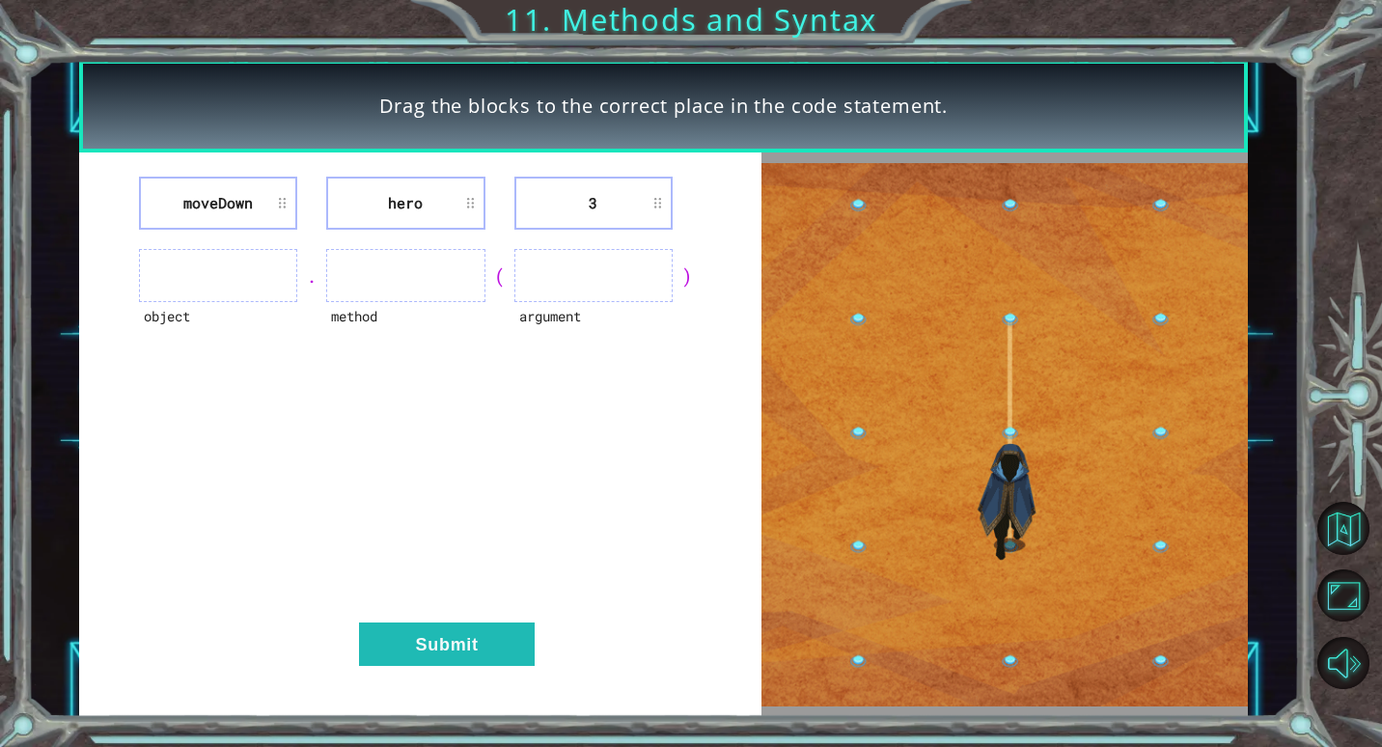
click at [260, 179] on li "moveDown" at bounding box center [218, 203] width 158 height 53
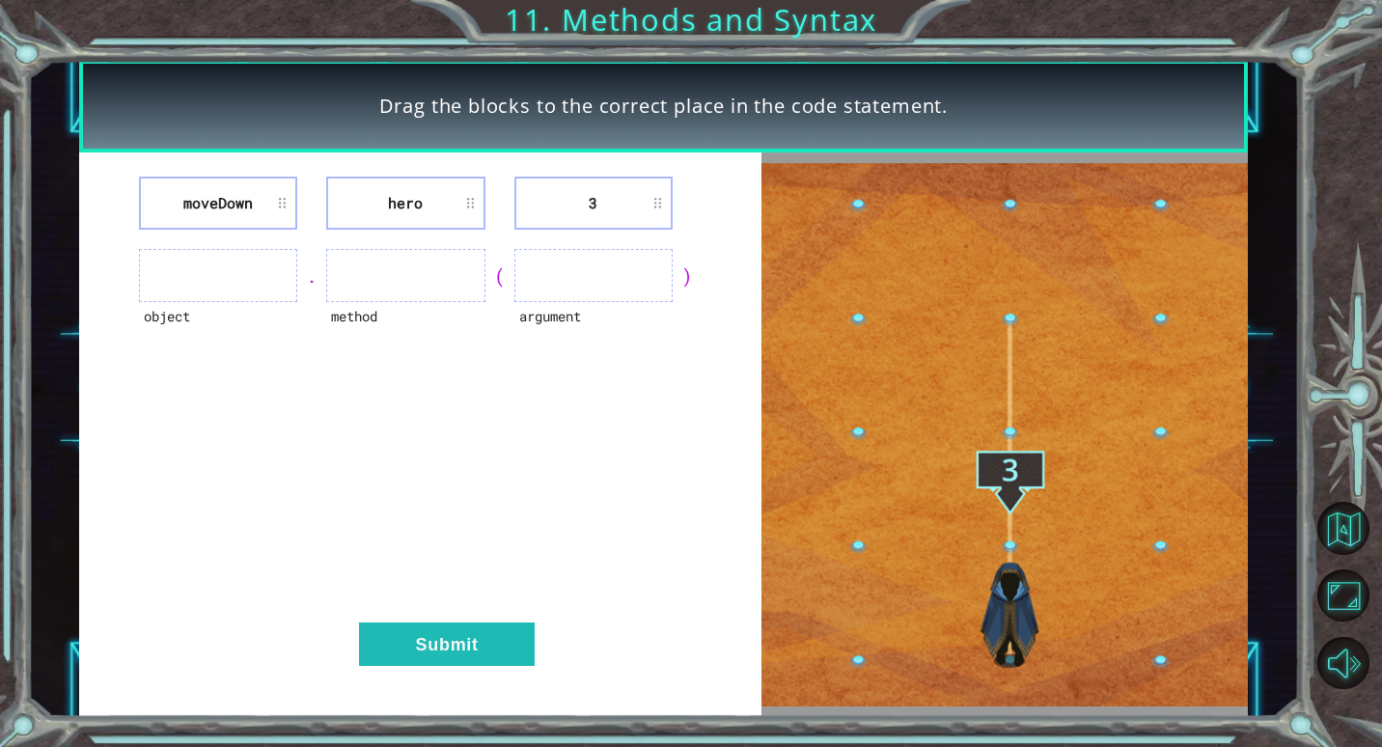
click at [305, 205] on div "moveDown hero 3" at bounding box center [420, 203] width 634 height 53
click at [226, 278] on ul at bounding box center [218, 275] width 158 height 53
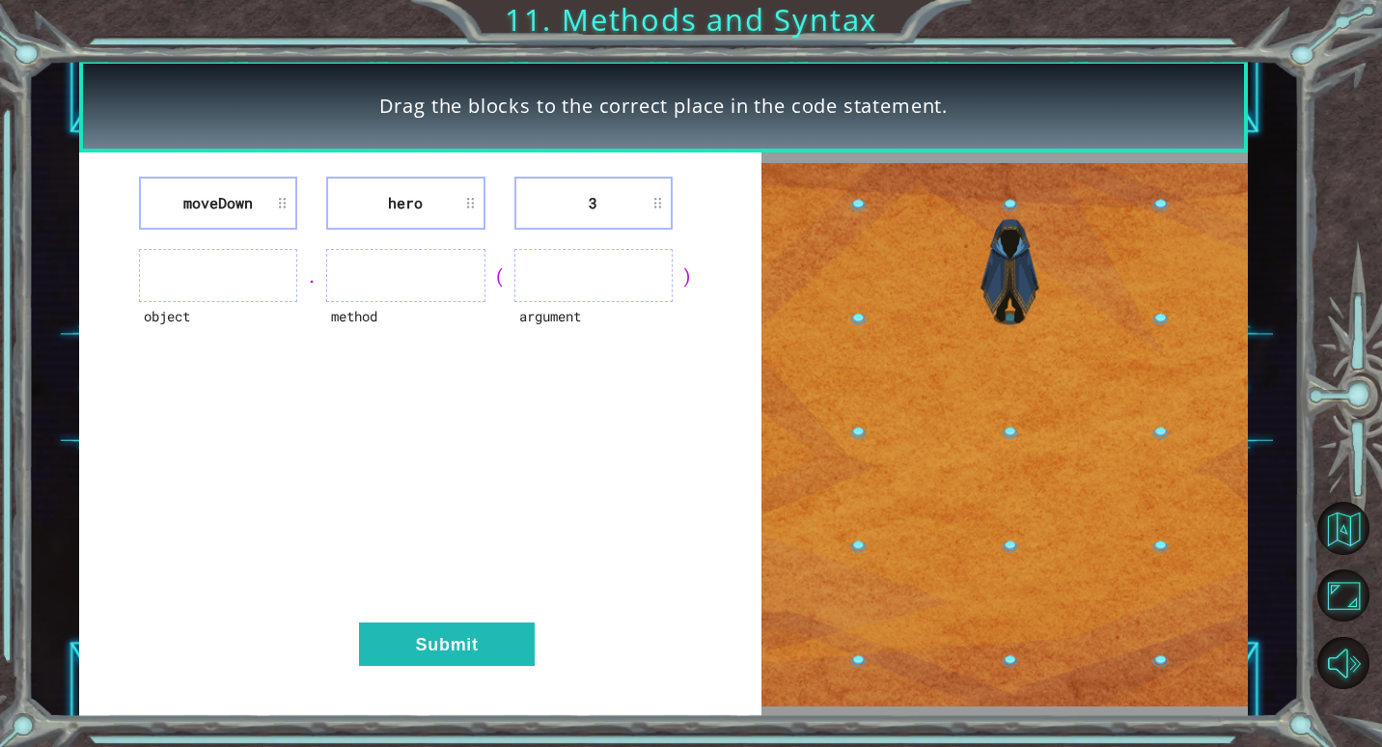
drag, startPoint x: 261, startPoint y: 255, endPoint x: 244, endPoint y: 262, distance: 17.7
click at [248, 260] on div "moveDown hero 3 object . method ( argument ) Submit" at bounding box center [420, 434] width 682 height 565
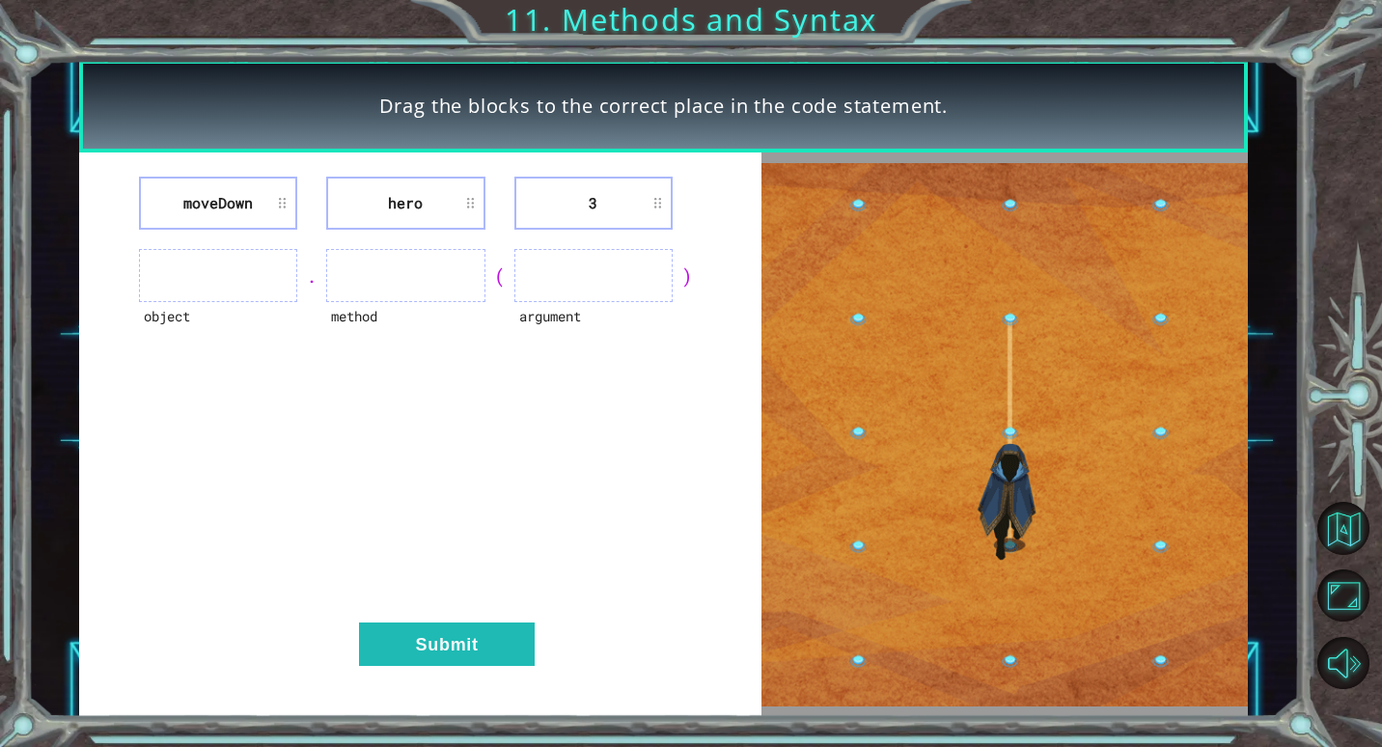
drag, startPoint x: 210, startPoint y: 283, endPoint x: 223, endPoint y: 281, distance: 12.7
click at [223, 281] on ul at bounding box center [218, 275] width 158 height 53
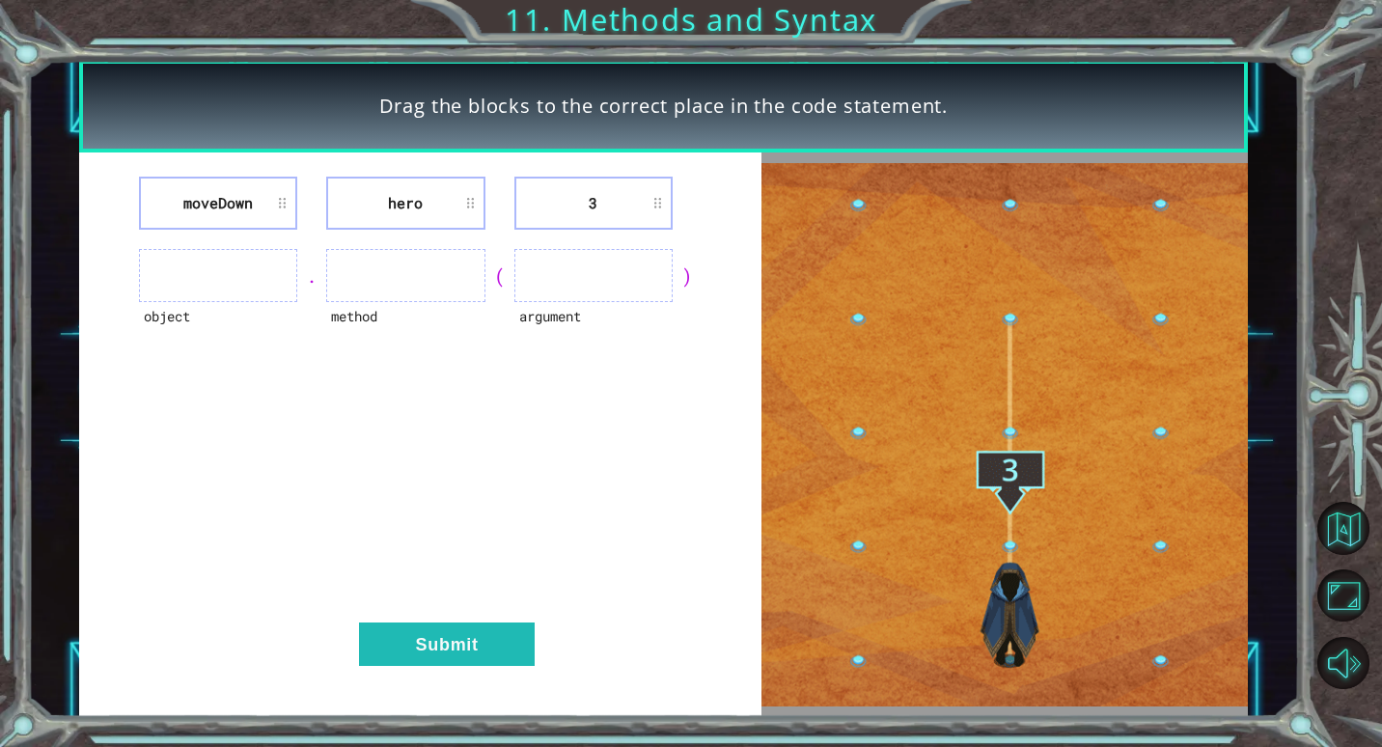
drag, startPoint x: 233, startPoint y: 276, endPoint x: 480, endPoint y: 275, distance: 247.0
click at [307, 276] on div "object . method ( argument )" at bounding box center [420, 275] width 634 height 53
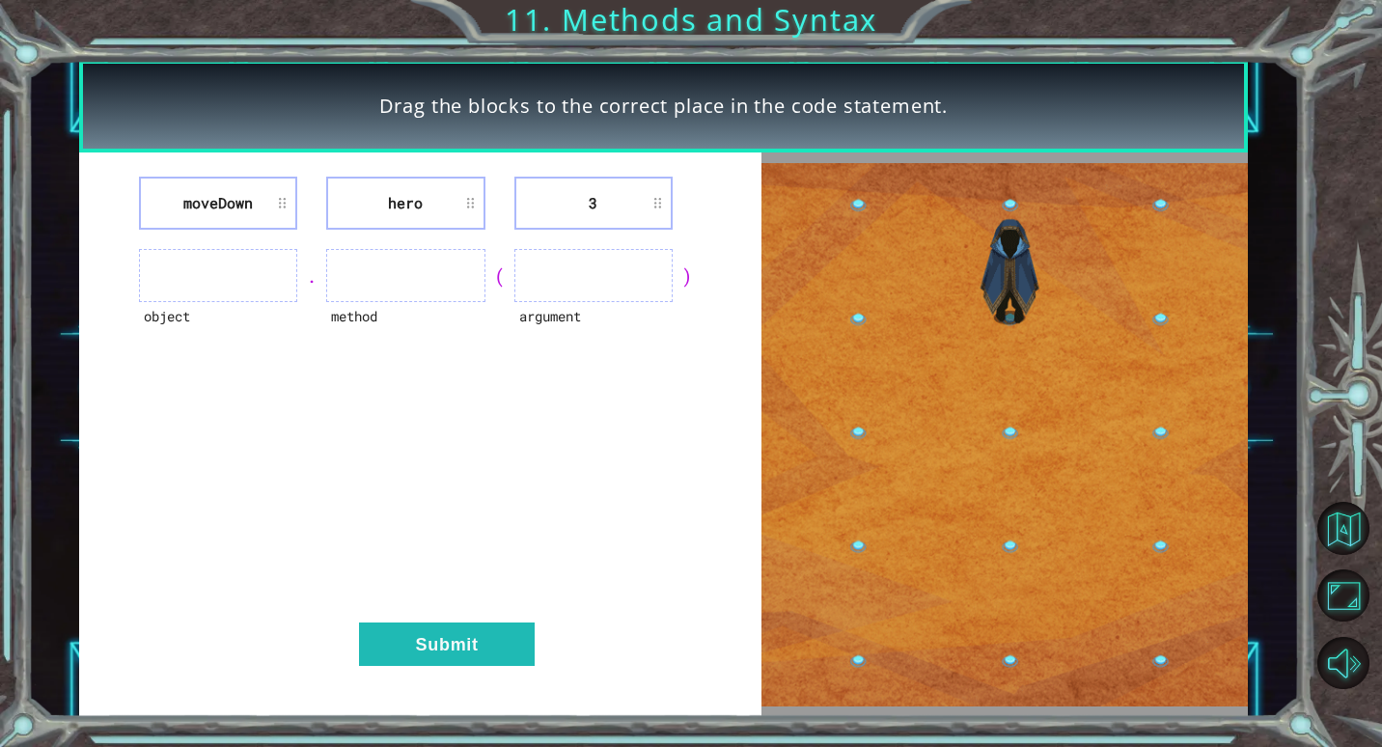
click at [585, 180] on li "3" at bounding box center [593, 203] width 158 height 53
click at [655, 205] on li "3" at bounding box center [593, 203] width 158 height 53
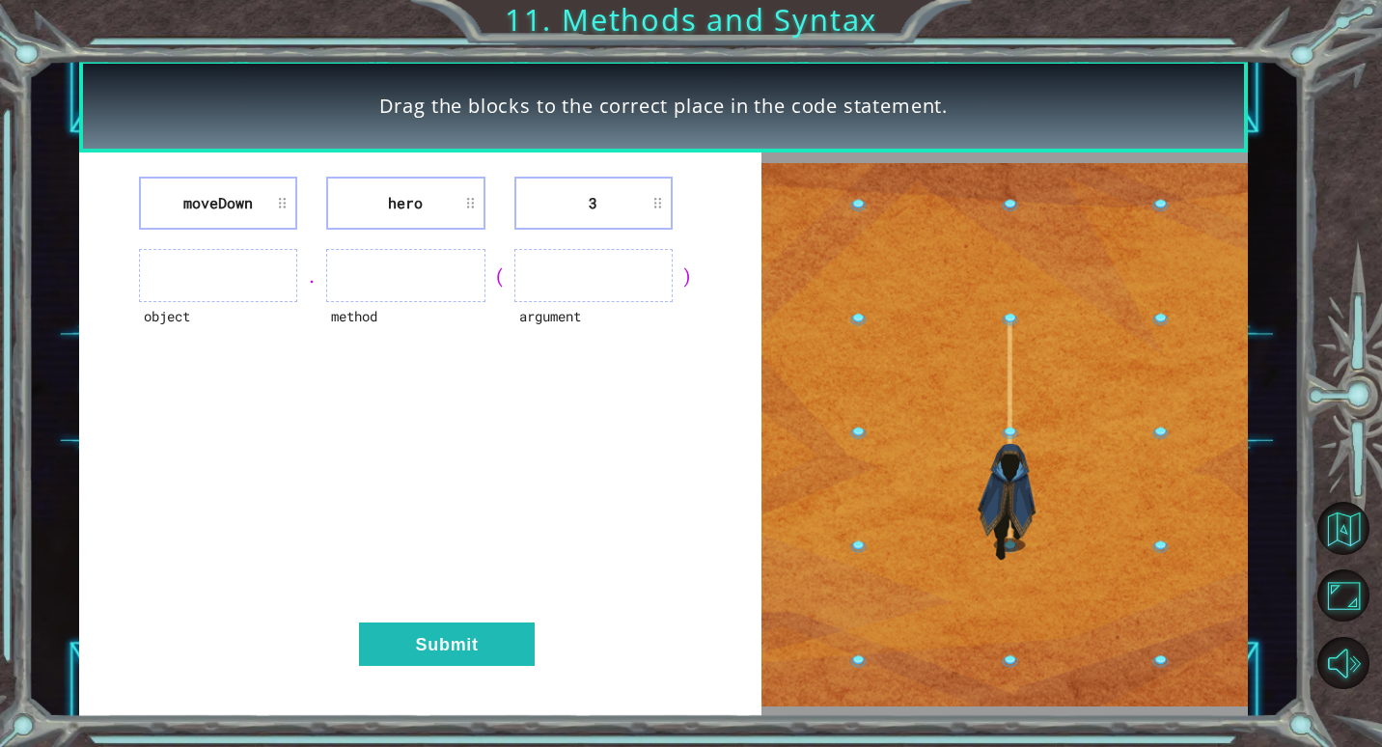
click at [655, 205] on li "3" at bounding box center [593, 203] width 158 height 53
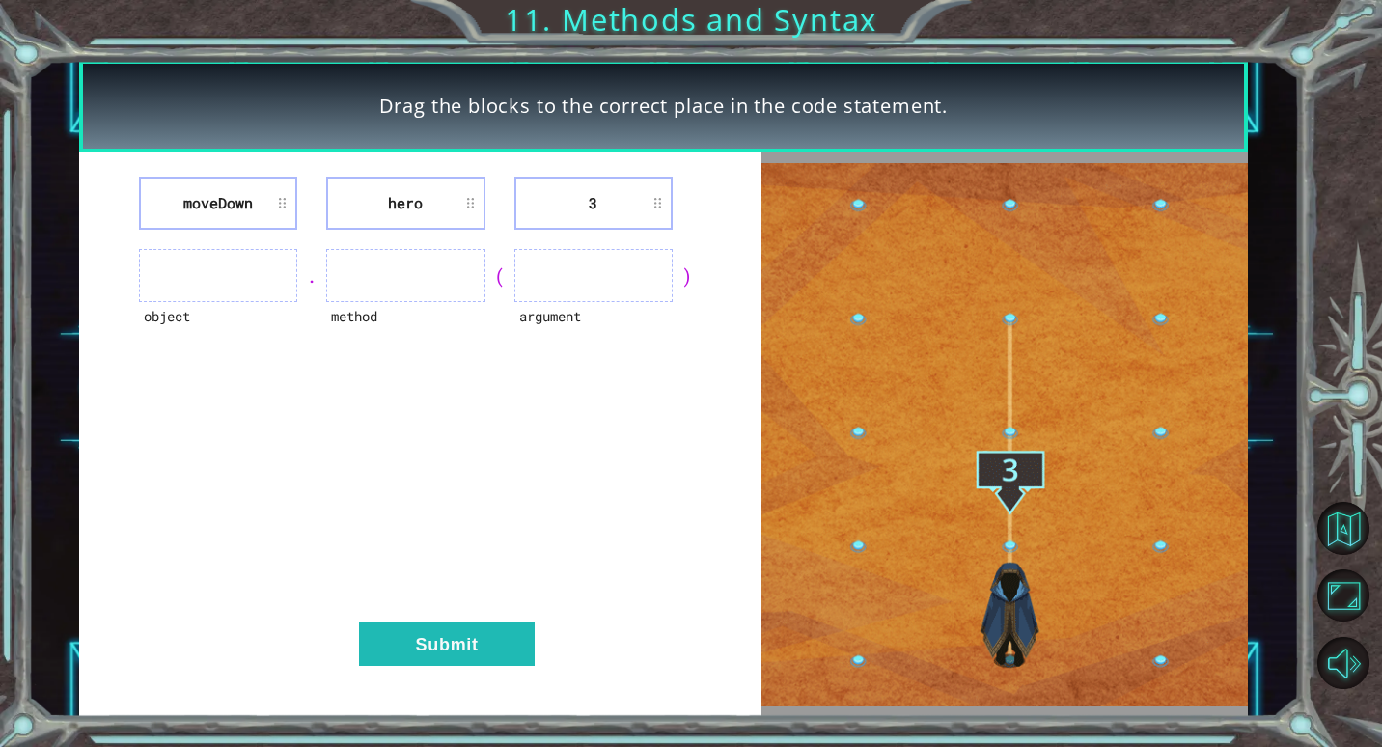
click at [661, 205] on li "3" at bounding box center [593, 203] width 158 height 53
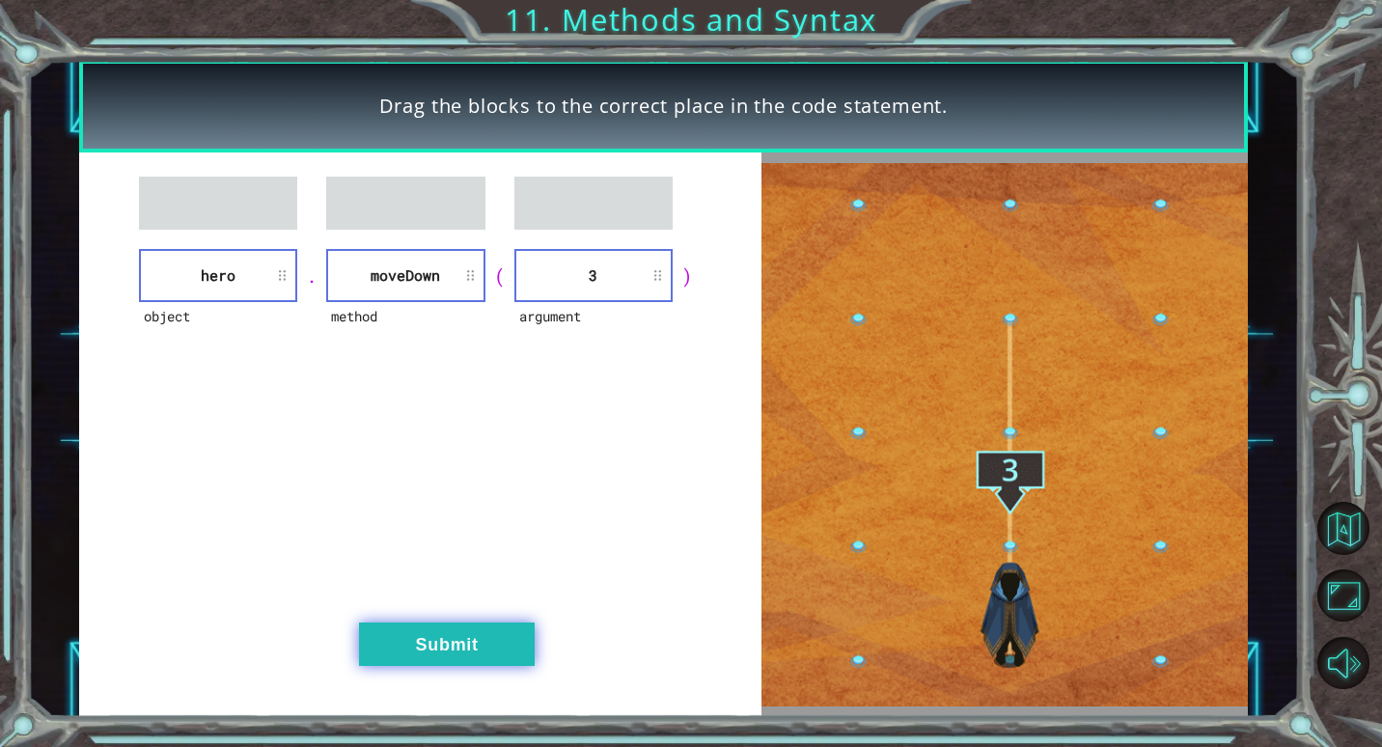
click at [440, 624] on button "Submit" at bounding box center [447, 643] width 176 height 43
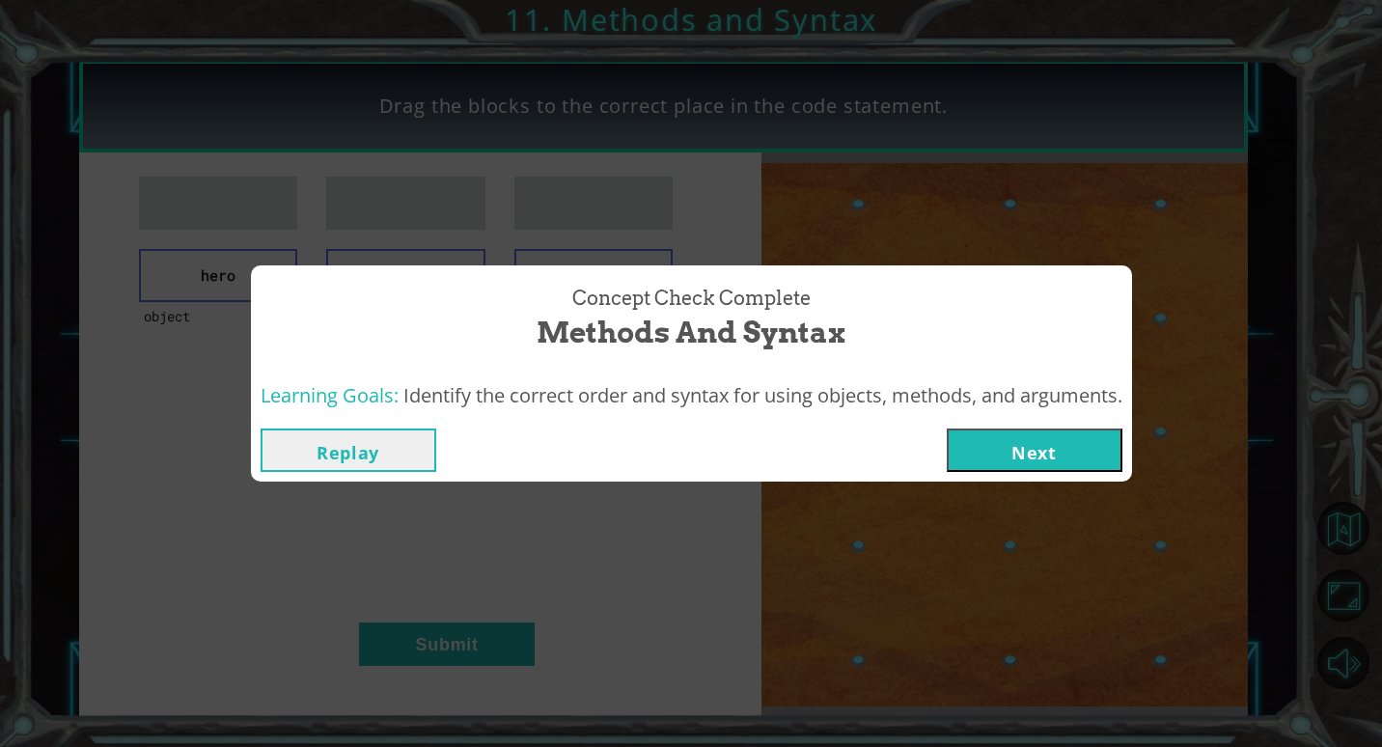
click at [1083, 437] on button "Next" at bounding box center [1035, 449] width 176 height 43
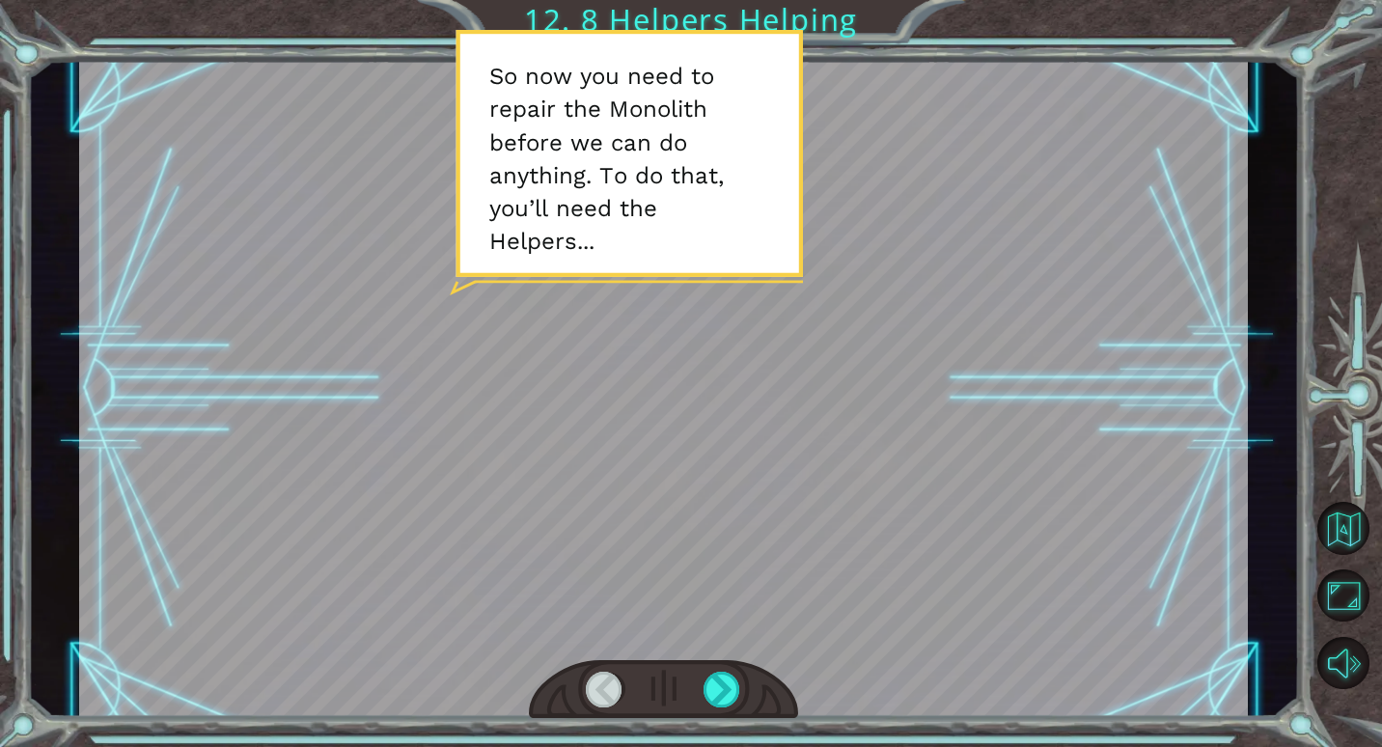
click at [744, 654] on div at bounding box center [664, 388] width 1170 height 657
click at [725, 674] on div at bounding box center [663, 689] width 269 height 59
click at [725, 676] on div at bounding box center [722, 690] width 38 height 36
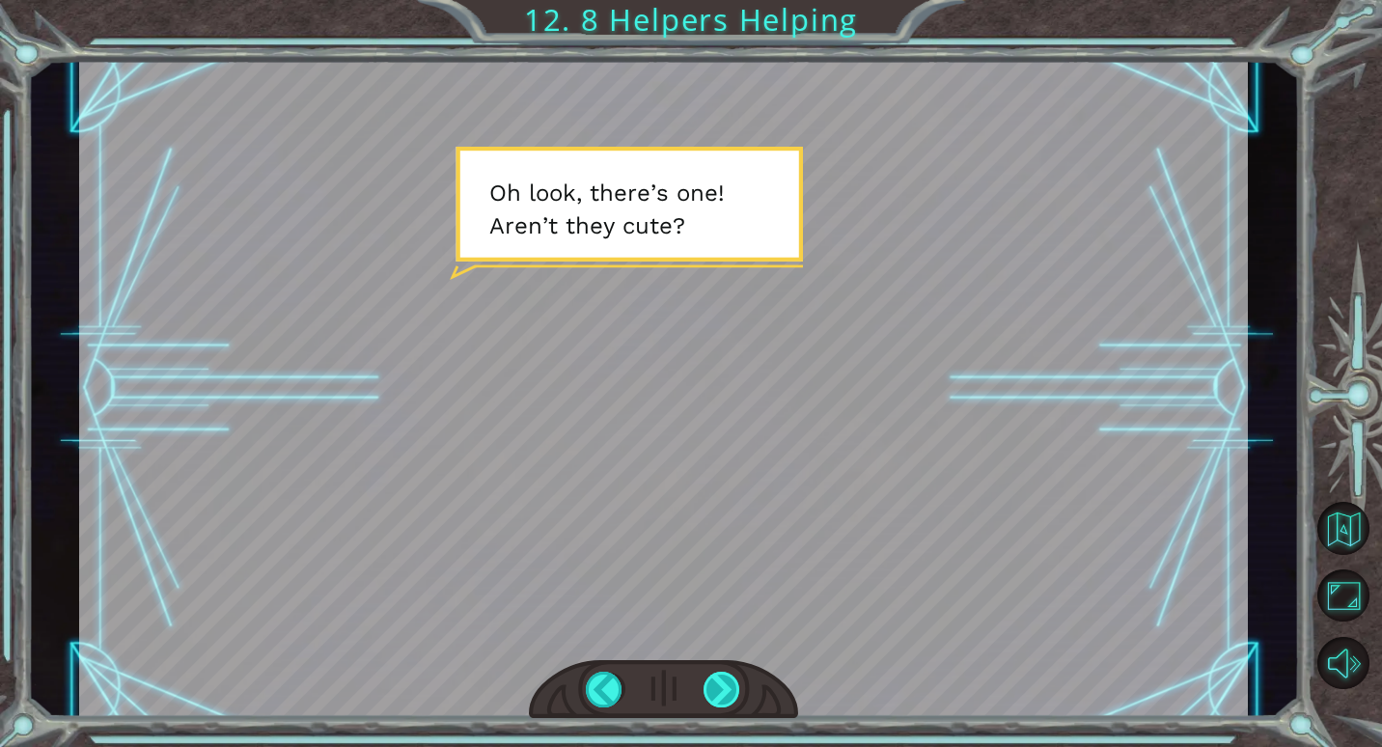
click at [711, 680] on div at bounding box center [722, 690] width 38 height 36
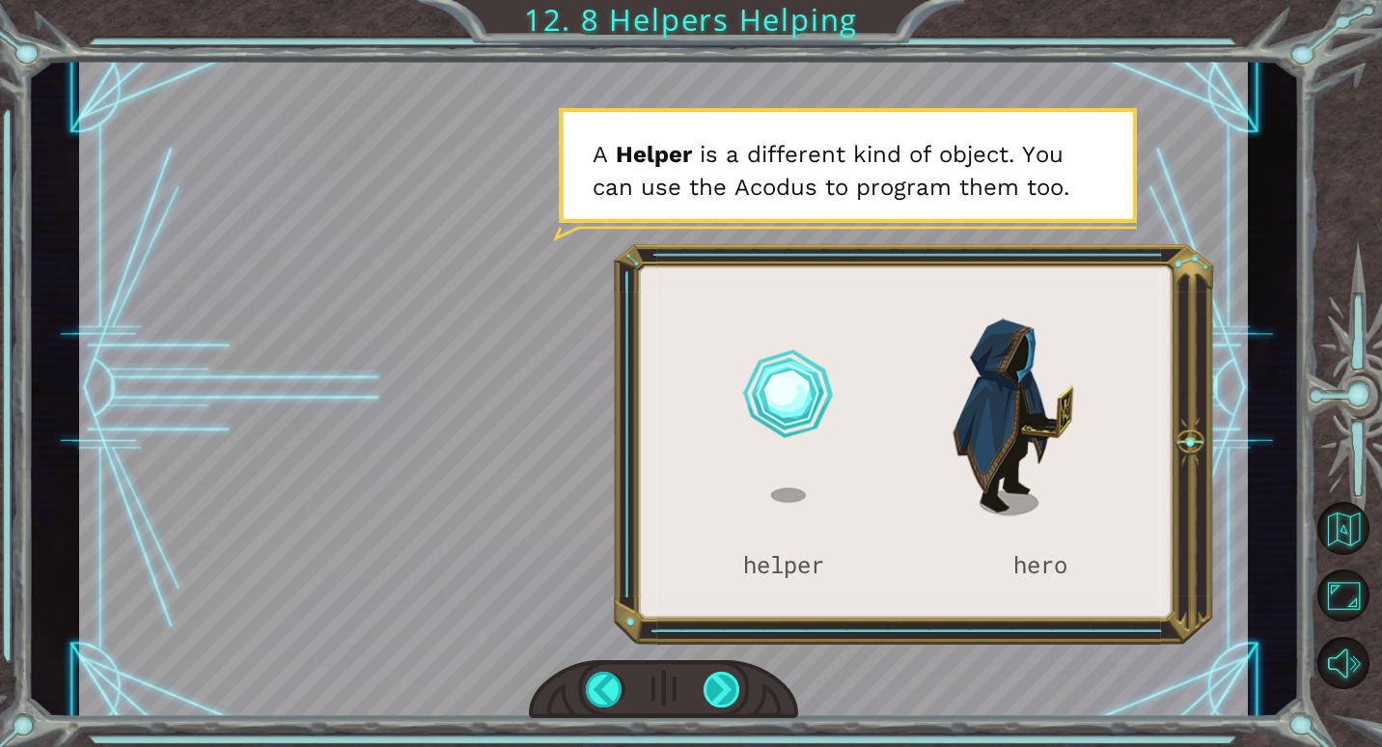
click at [720, 681] on div at bounding box center [722, 690] width 38 height 36
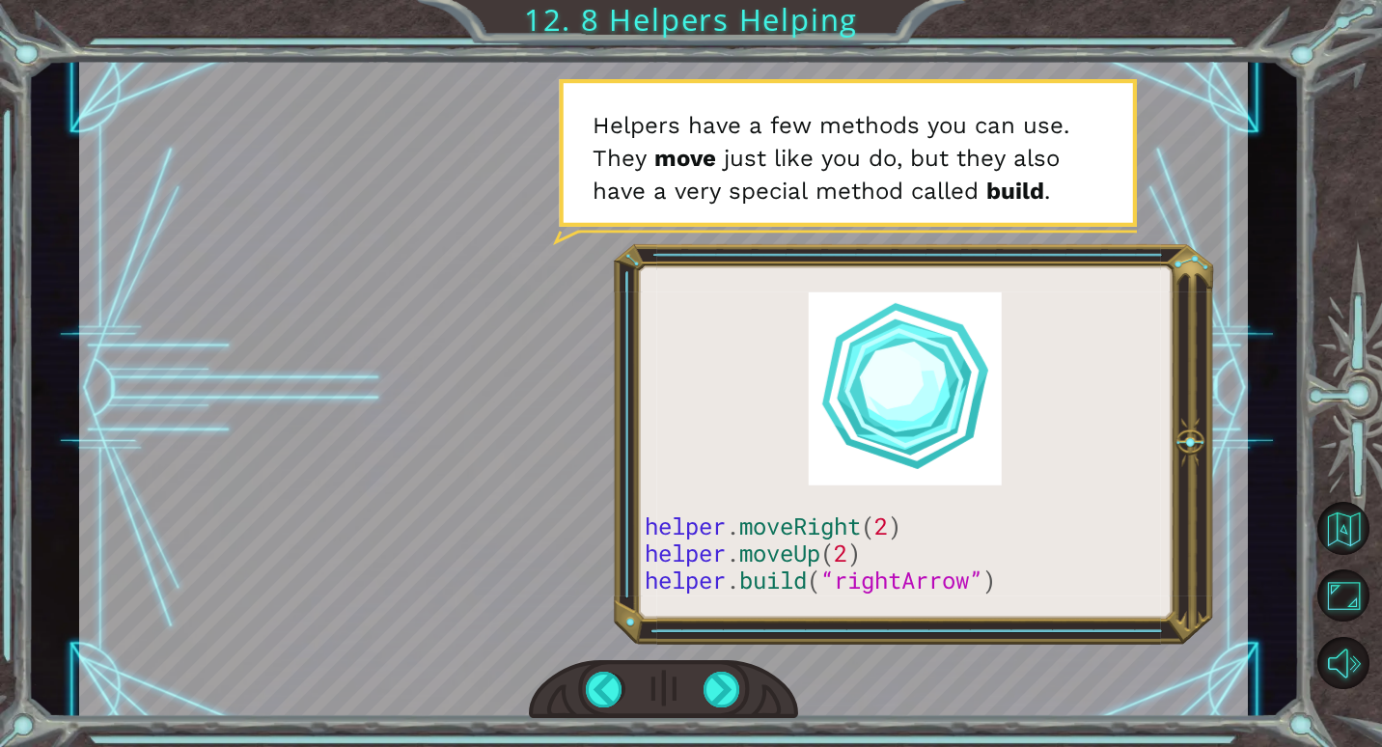
click at [710, 670] on div at bounding box center [663, 689] width 269 height 59
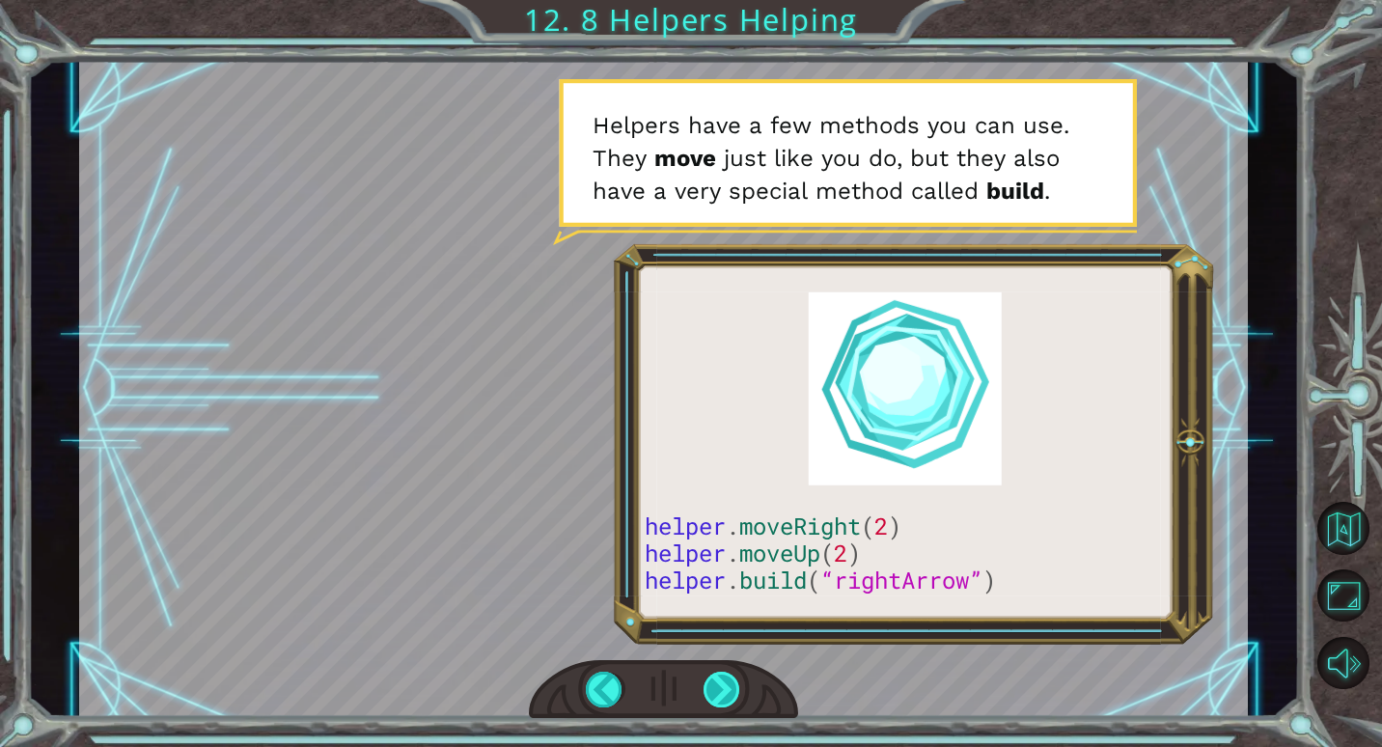
click at [731, 682] on div at bounding box center [722, 690] width 38 height 36
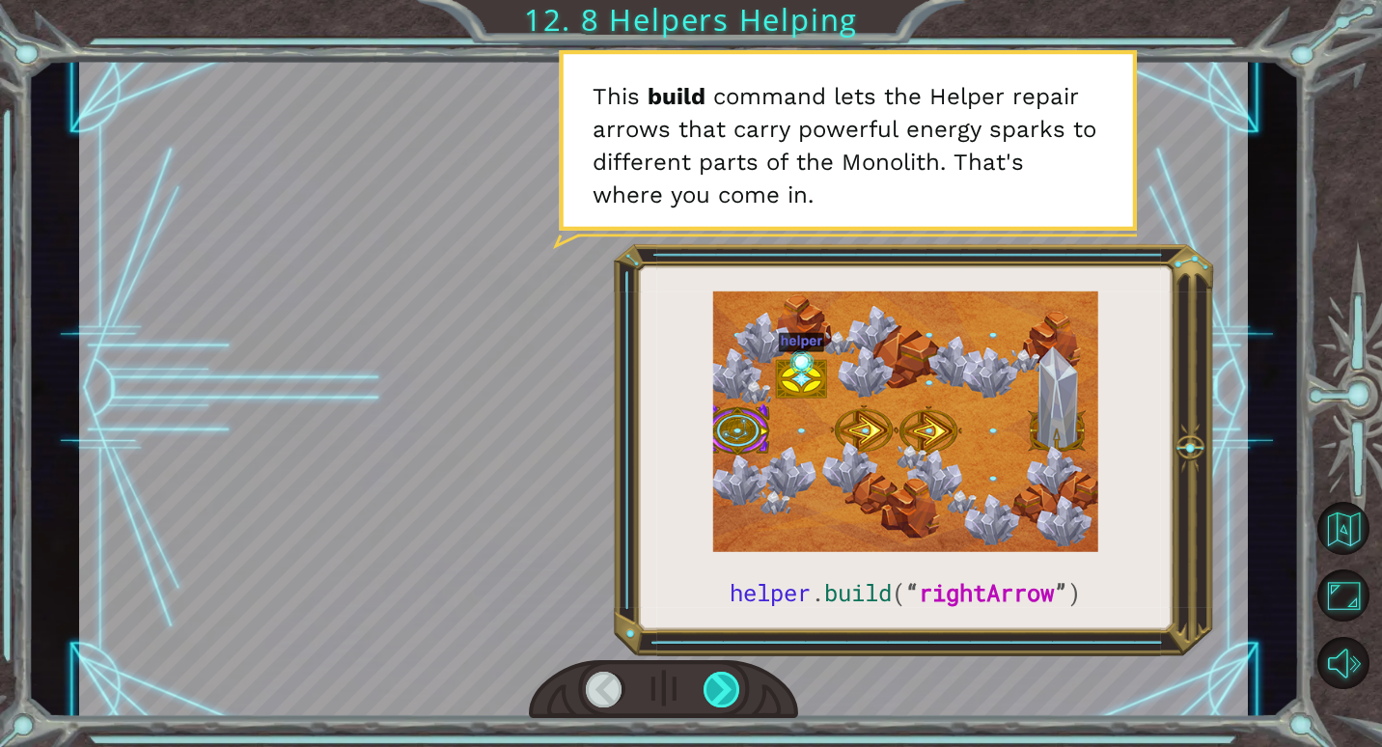
click at [732, 683] on div at bounding box center [722, 690] width 38 height 36
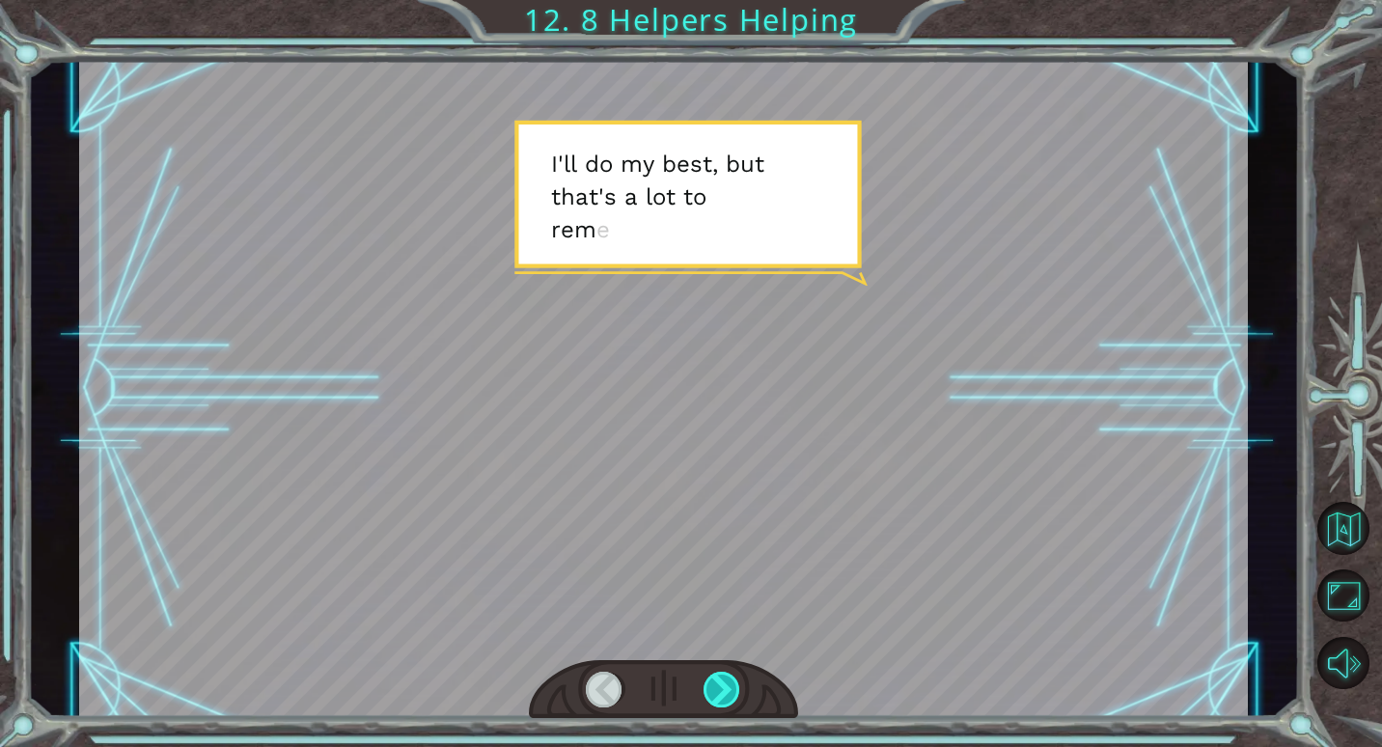
click at [730, 683] on div at bounding box center [722, 690] width 38 height 36
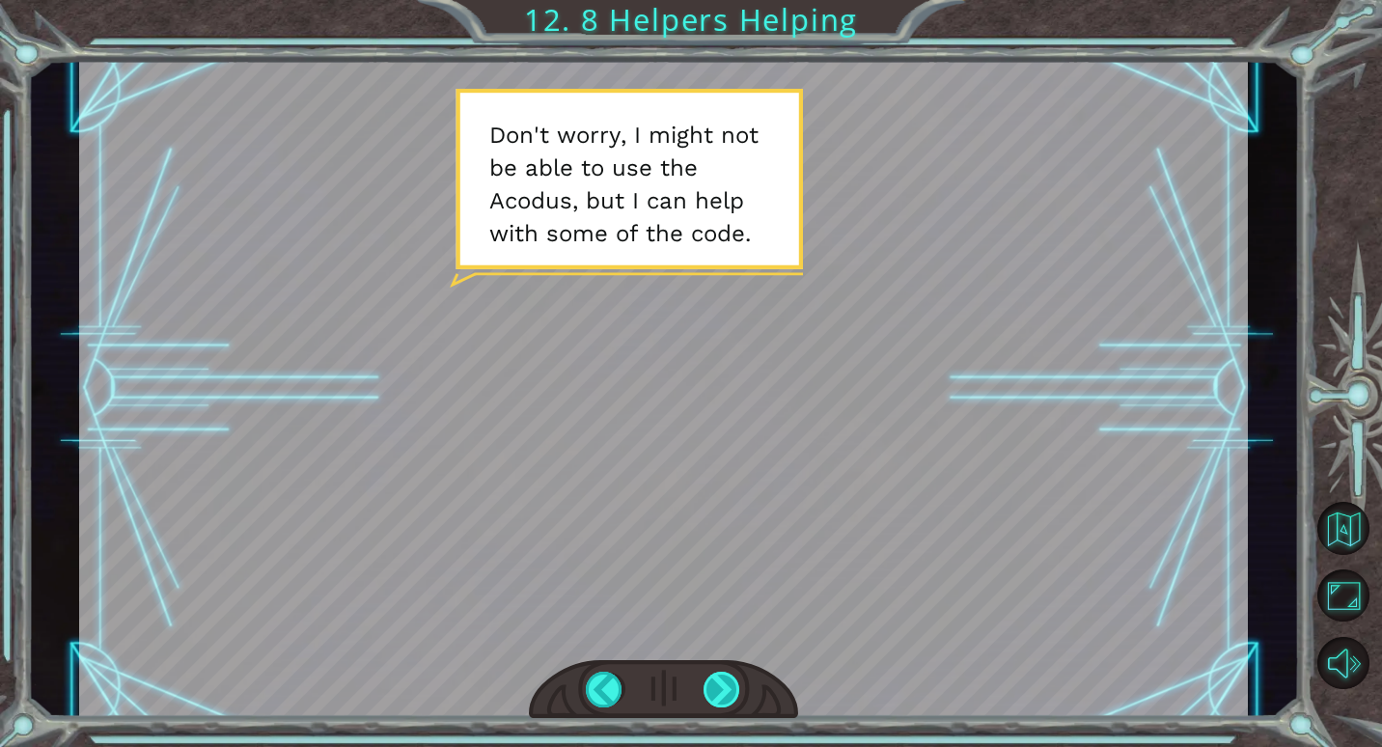
click at [707, 682] on div at bounding box center [722, 690] width 38 height 36
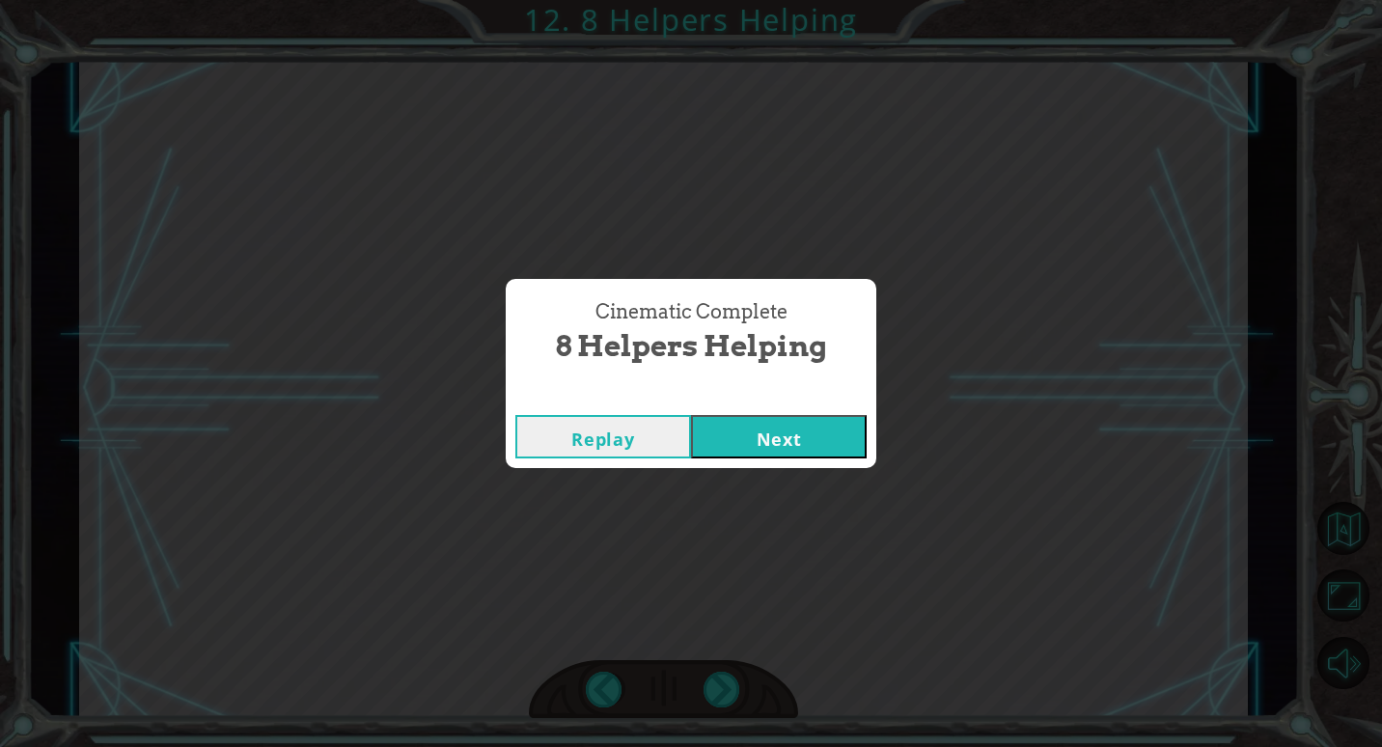
click at [812, 445] on button "Next" at bounding box center [779, 436] width 176 height 43
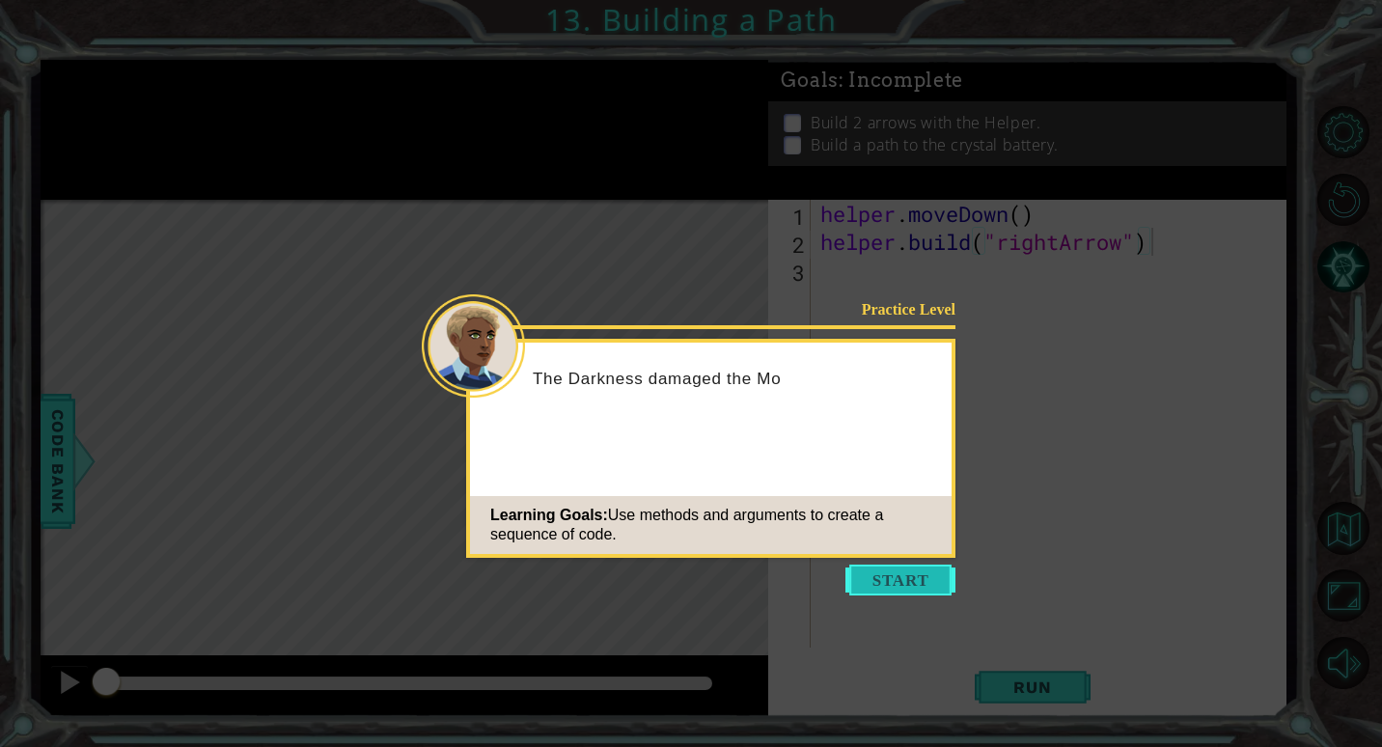
click at [864, 576] on button "Start" at bounding box center [900, 580] width 110 height 31
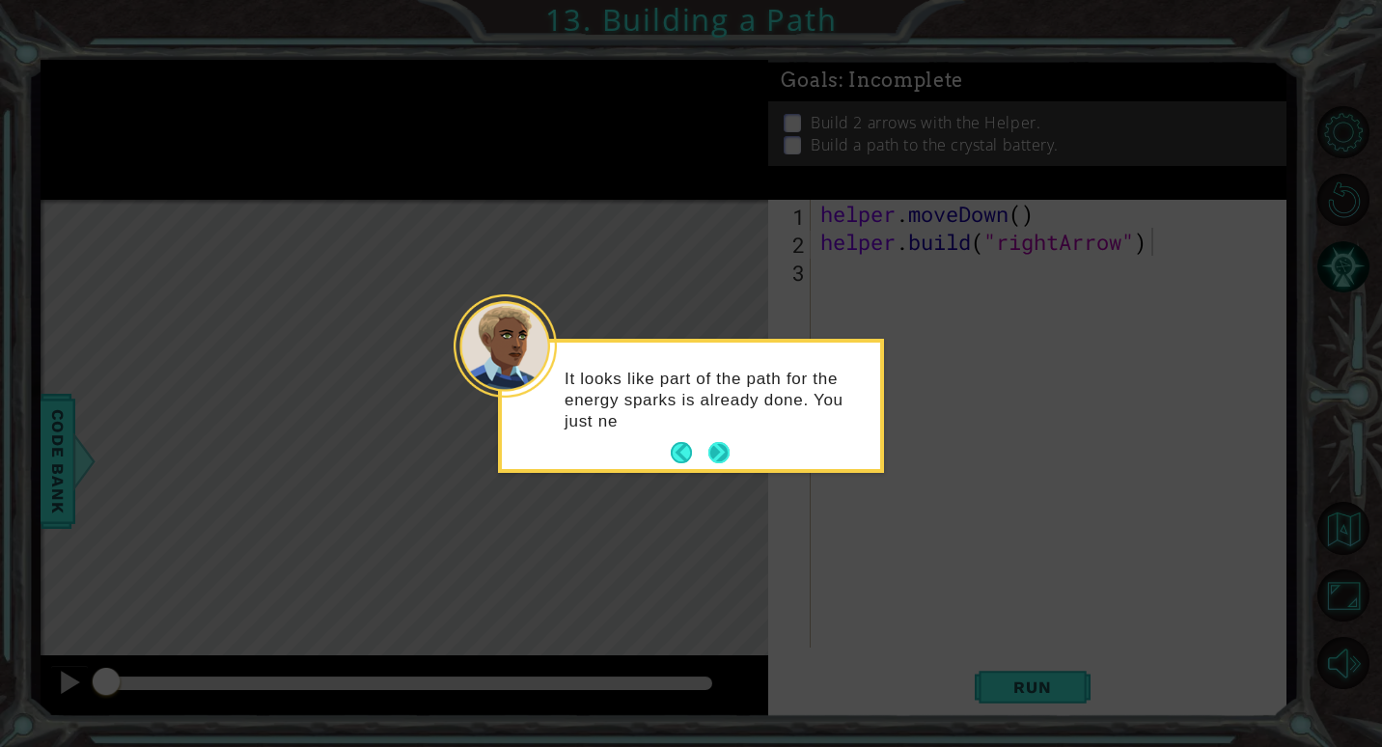
click at [720, 449] on button "Next" at bounding box center [718, 452] width 21 height 21
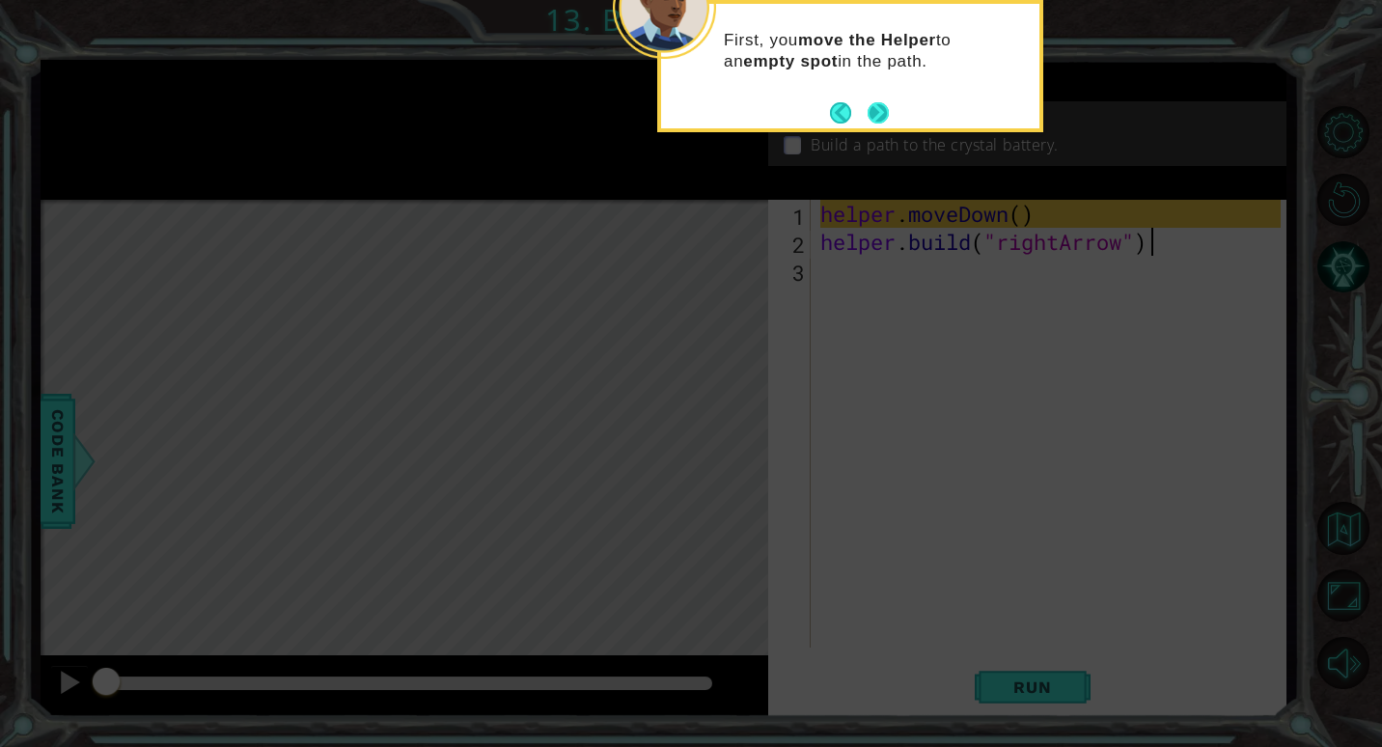
click at [871, 116] on button "Next" at bounding box center [878, 112] width 21 height 21
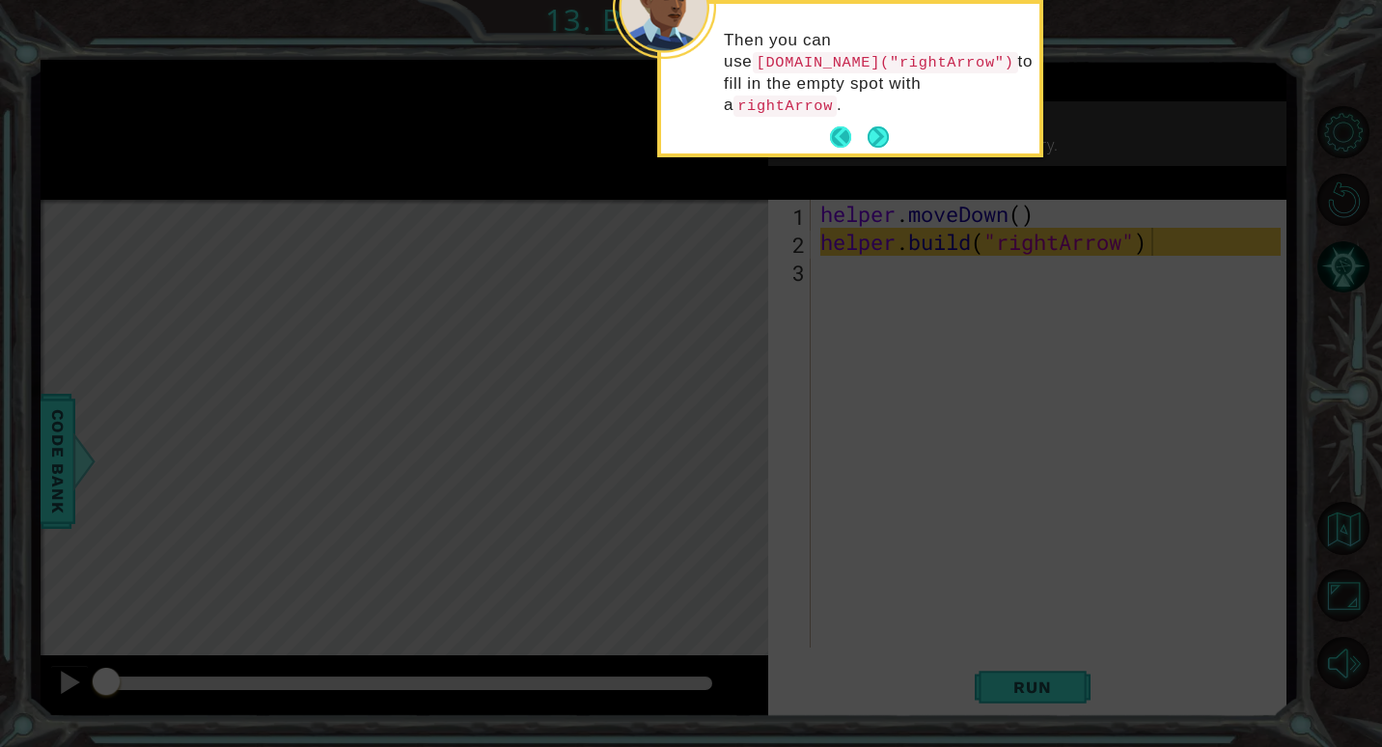
click at [844, 126] on button "Back" at bounding box center [849, 136] width 38 height 21
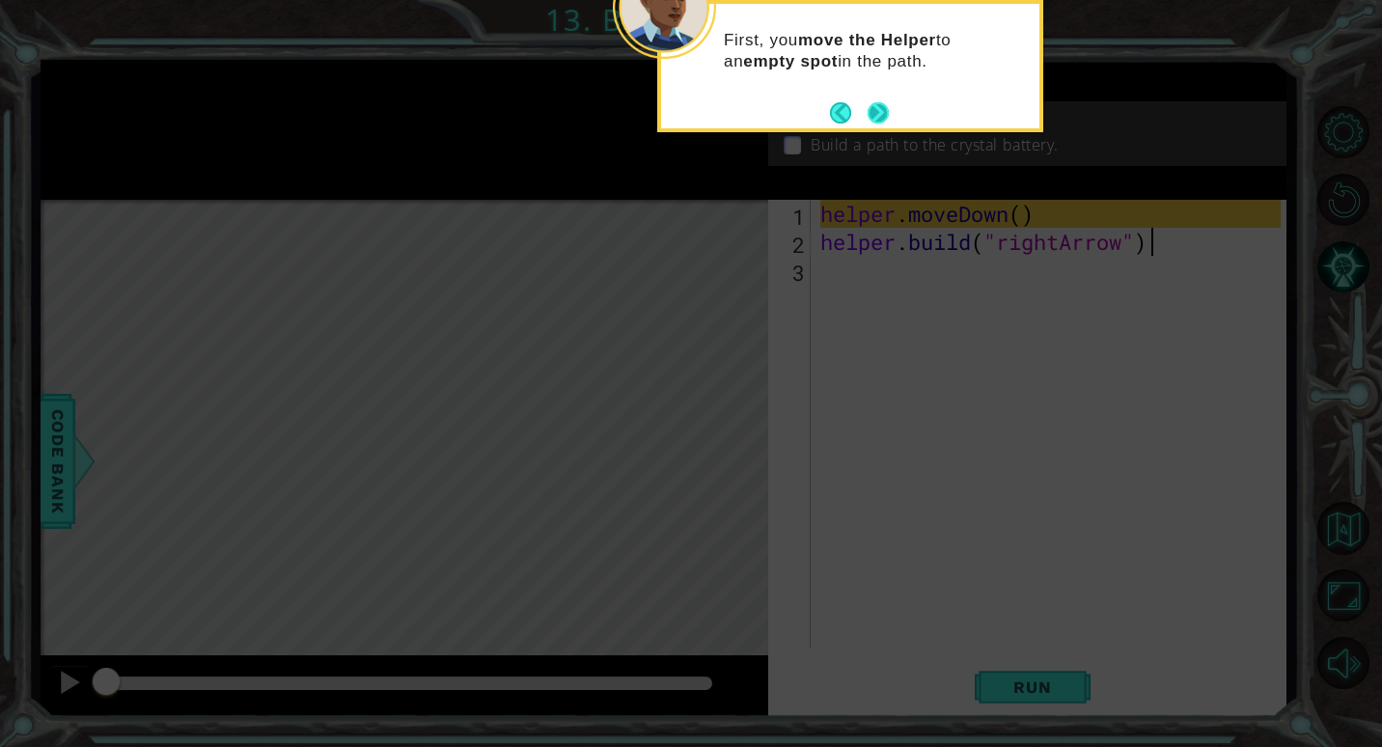
click at [868, 111] on button "Next" at bounding box center [878, 112] width 21 height 21
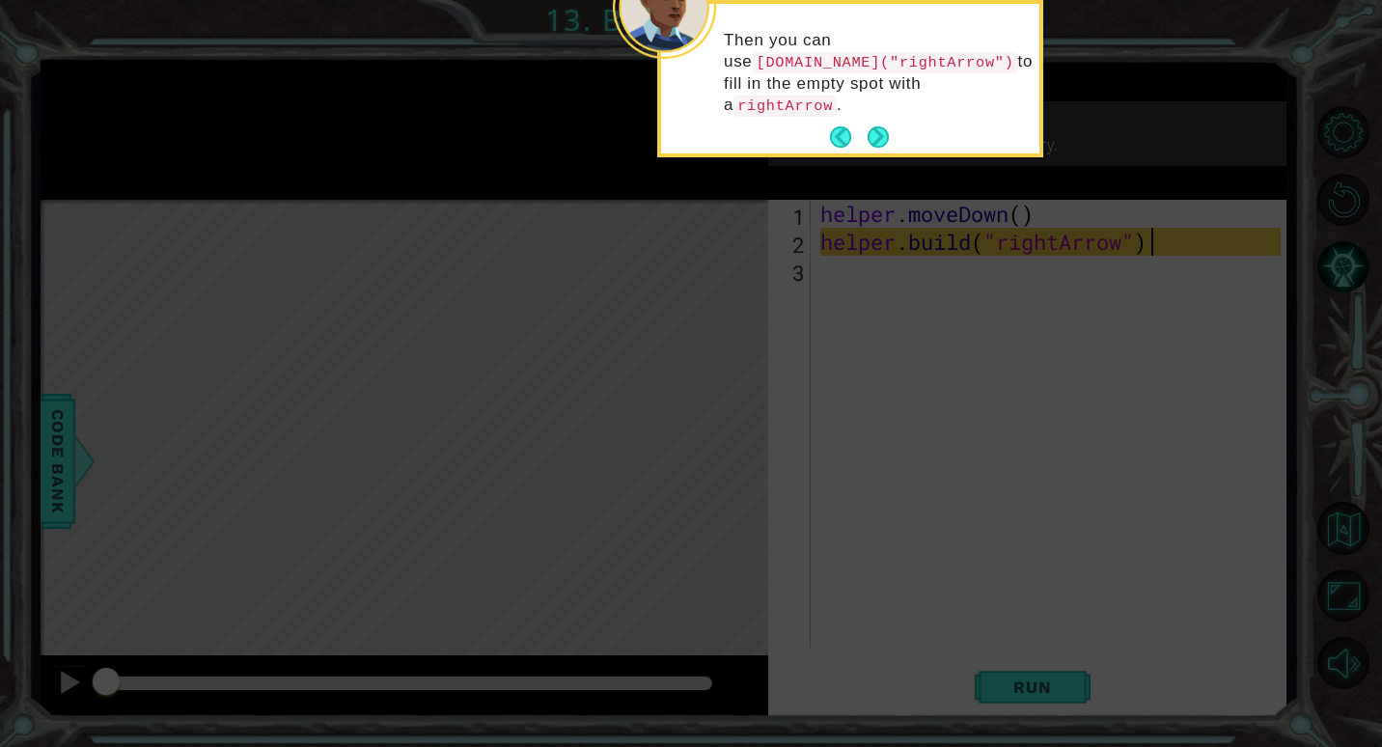
click at [887, 124] on button "Next" at bounding box center [879, 138] width 28 height 28
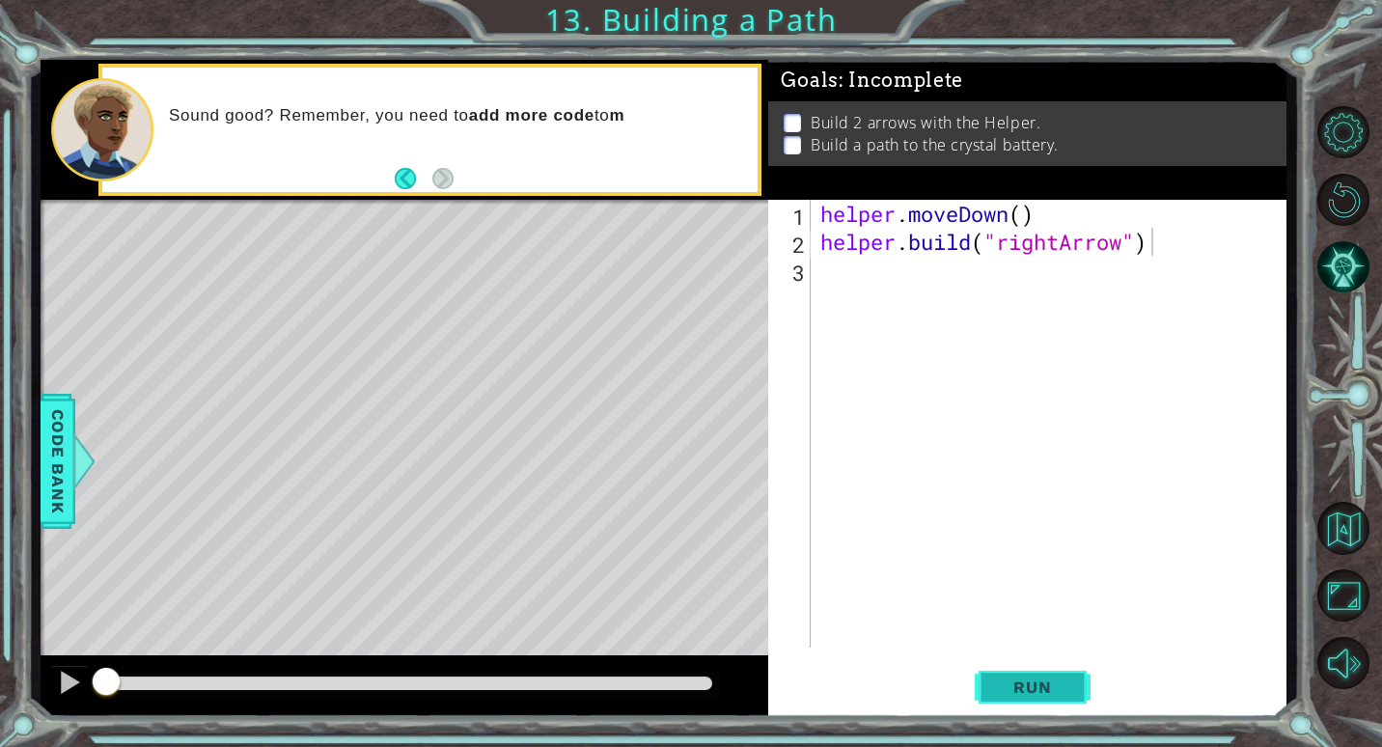
click at [1052, 680] on span "Run" at bounding box center [1032, 686] width 76 height 19
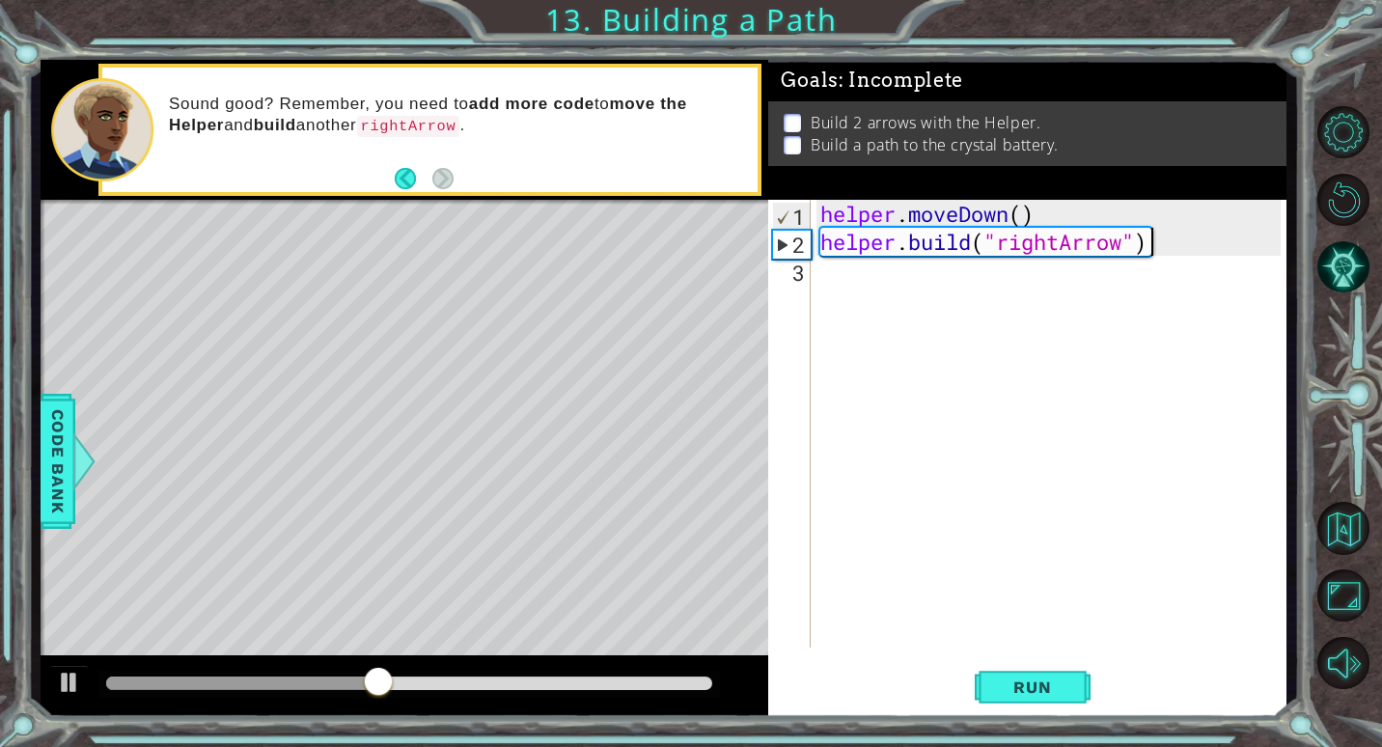
click at [904, 296] on div "helper . moveDown ( ) helper . build ( "rightArrow" )" at bounding box center [1053, 452] width 474 height 504
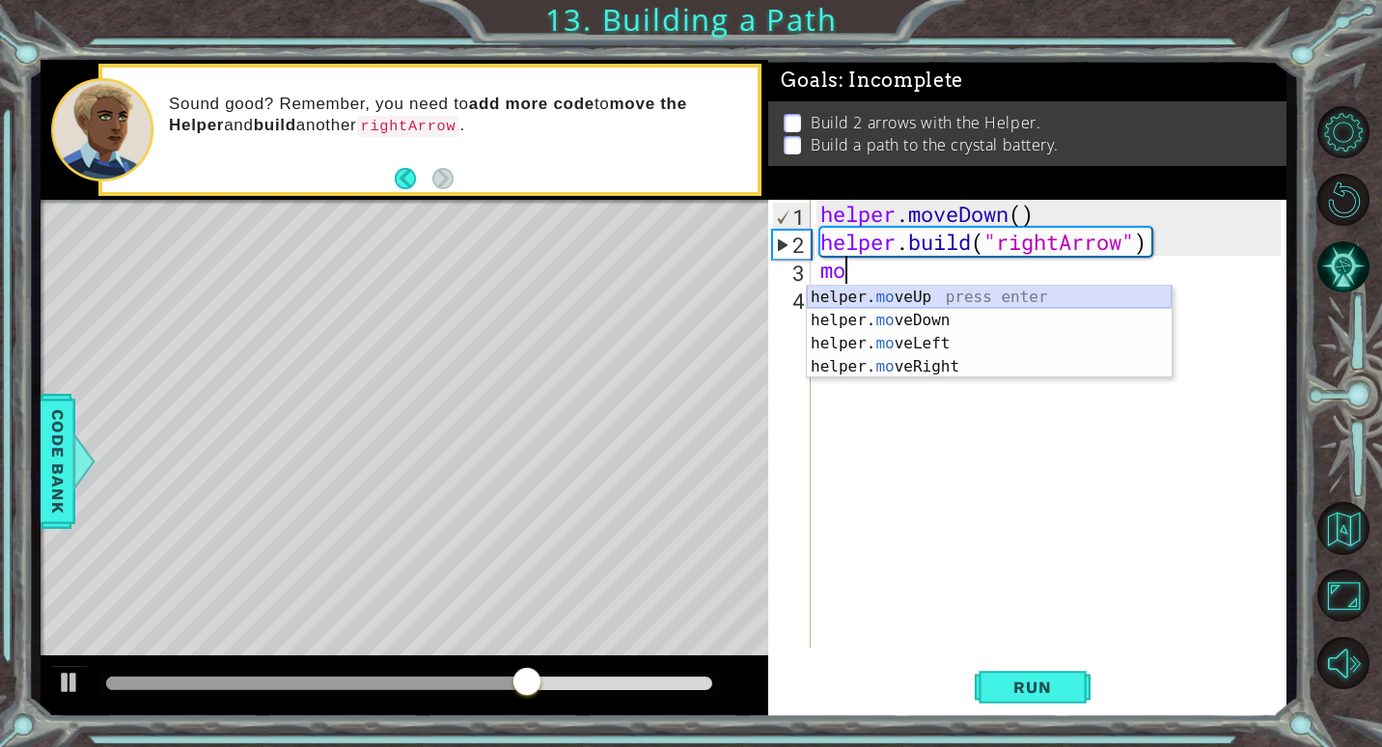
click at [943, 304] on div "helper. mo veUp press enter helper. mo veDown press enter helper. mo veLeft pre…" at bounding box center [989, 355] width 365 height 139
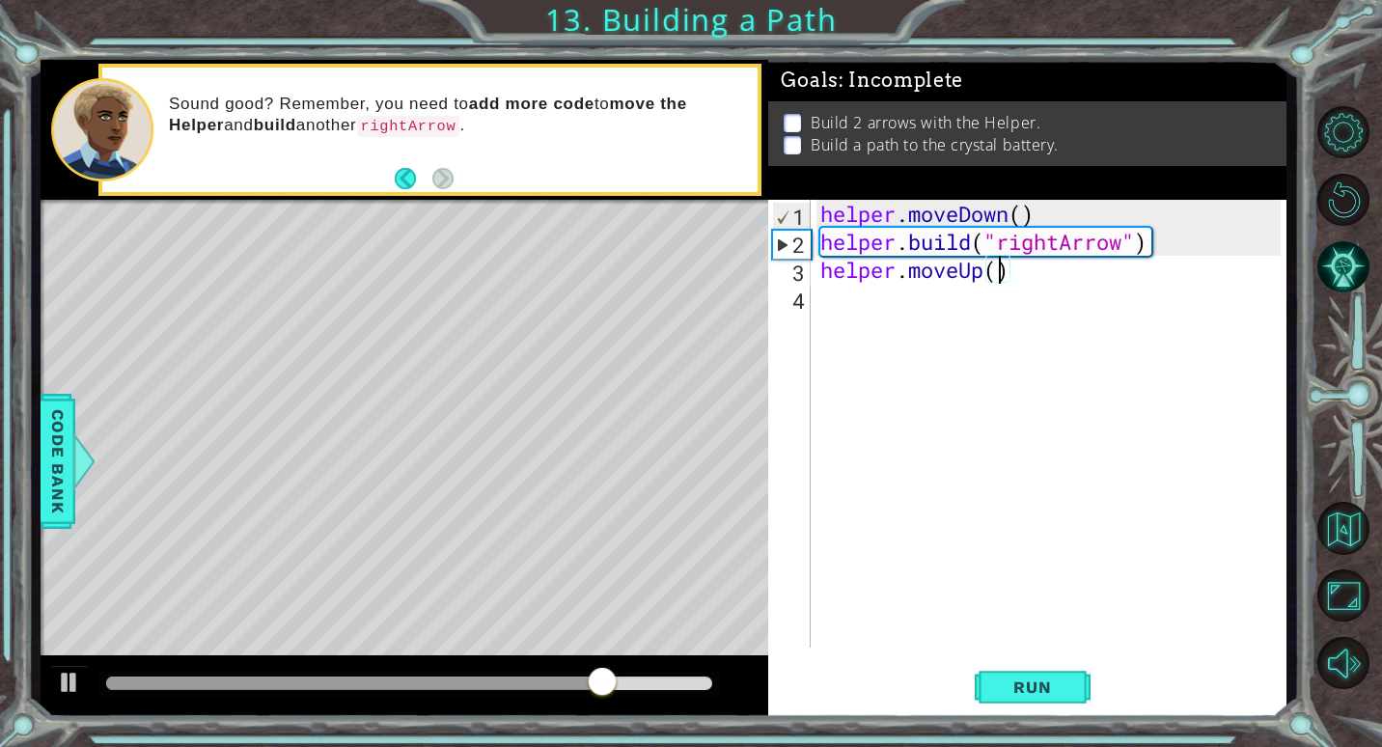
type textarea "helper.moveUp(2)"
click at [861, 321] on div "helper . moveDown ( ) helper . build ( "rightArrow" ) helper . moveUp ( 2 )" at bounding box center [1053, 452] width 474 height 504
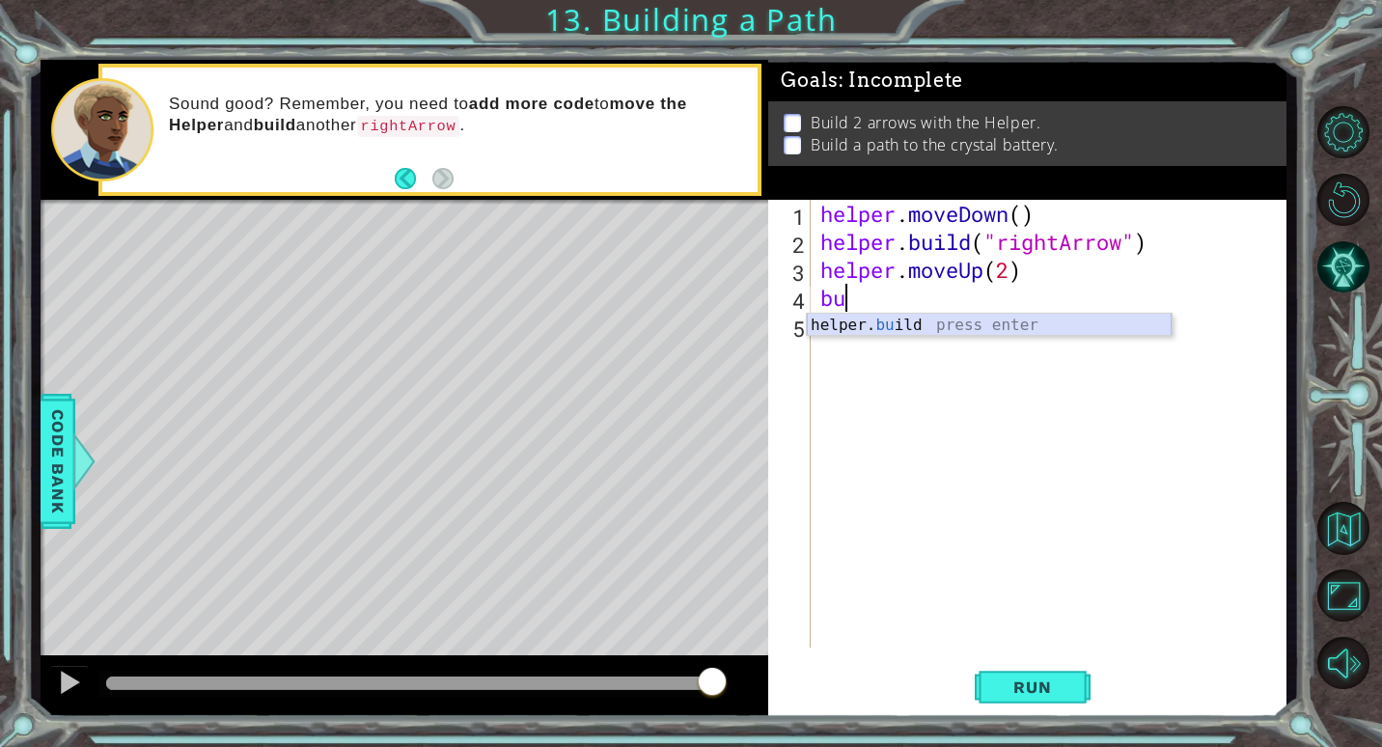
click at [911, 316] on div "helper. bu ild press enter" at bounding box center [989, 348] width 365 height 69
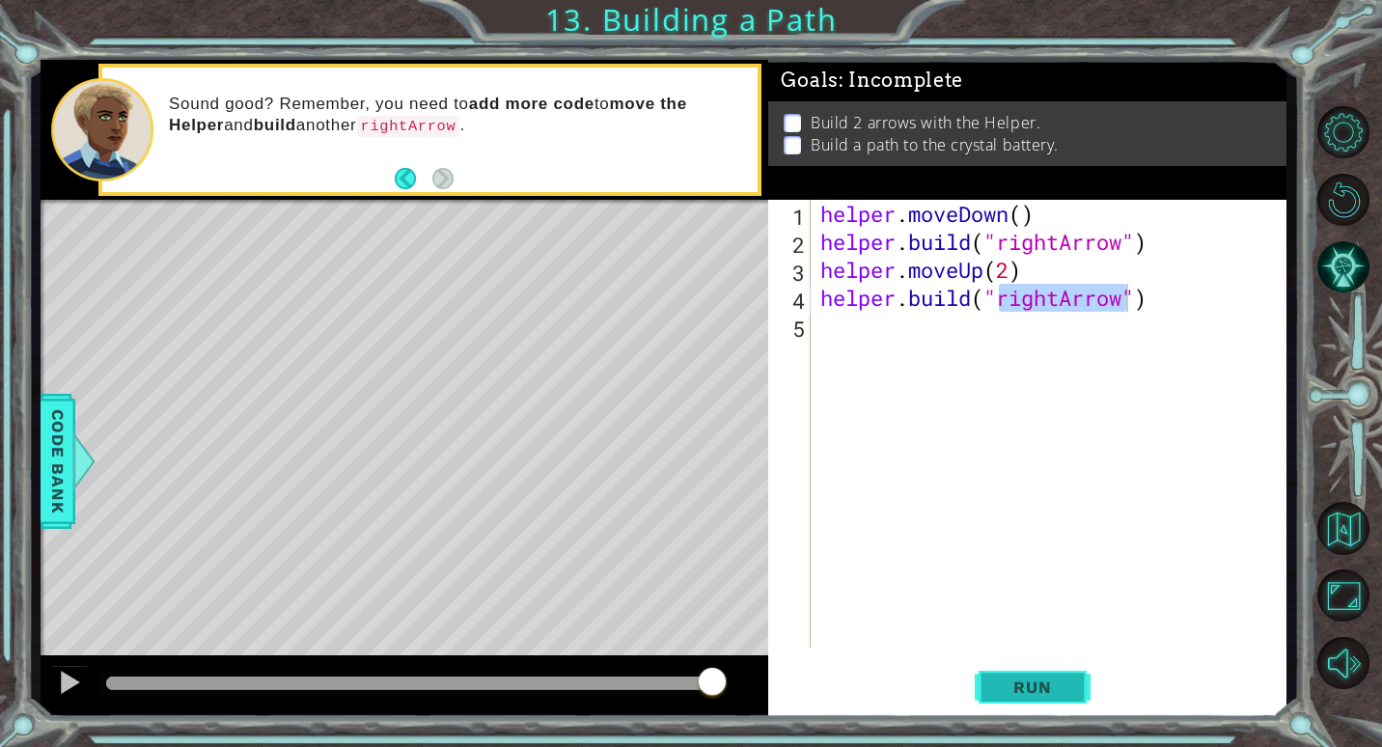
click at [1037, 680] on span "Run" at bounding box center [1032, 686] width 76 height 19
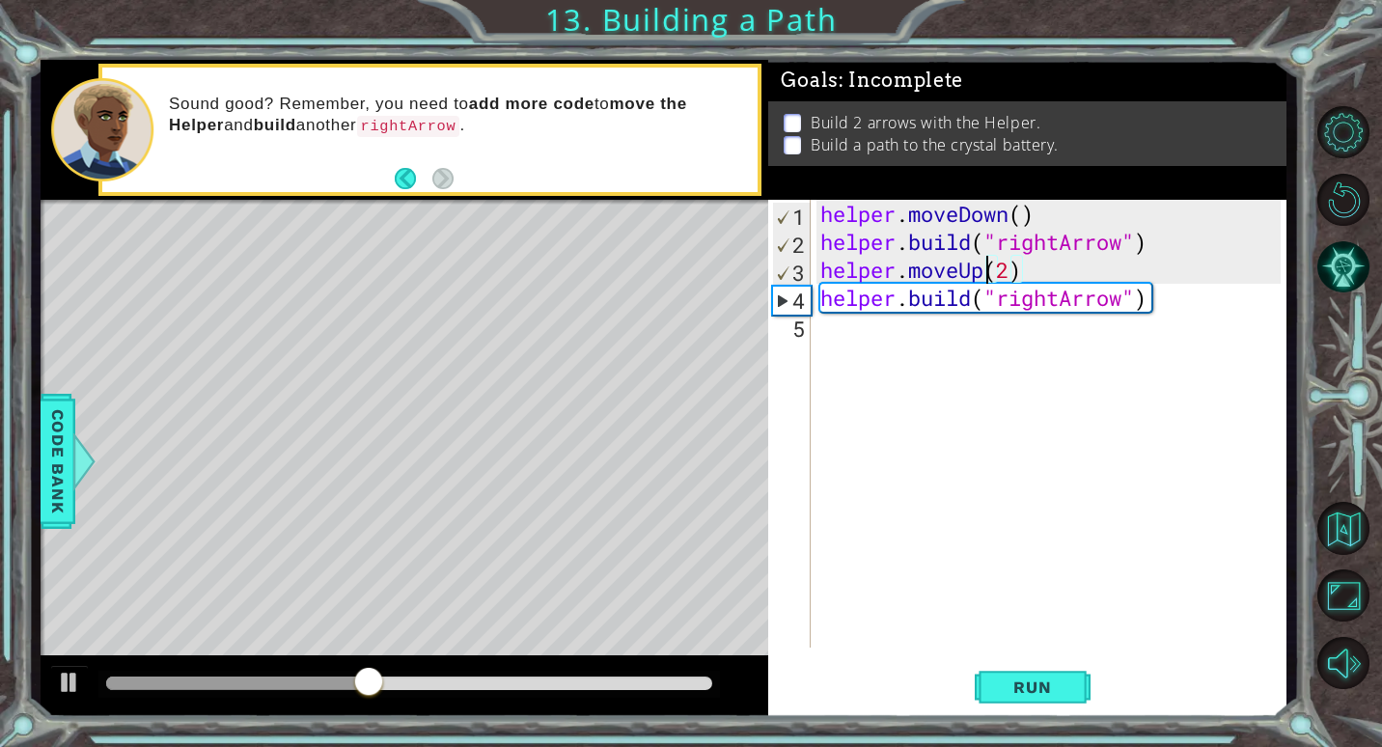
click at [981, 268] on div "helper . moveDown ( ) helper . build ( "rightArrow" ) helper . moveUp ( 2 ) hel…" at bounding box center [1053, 452] width 474 height 504
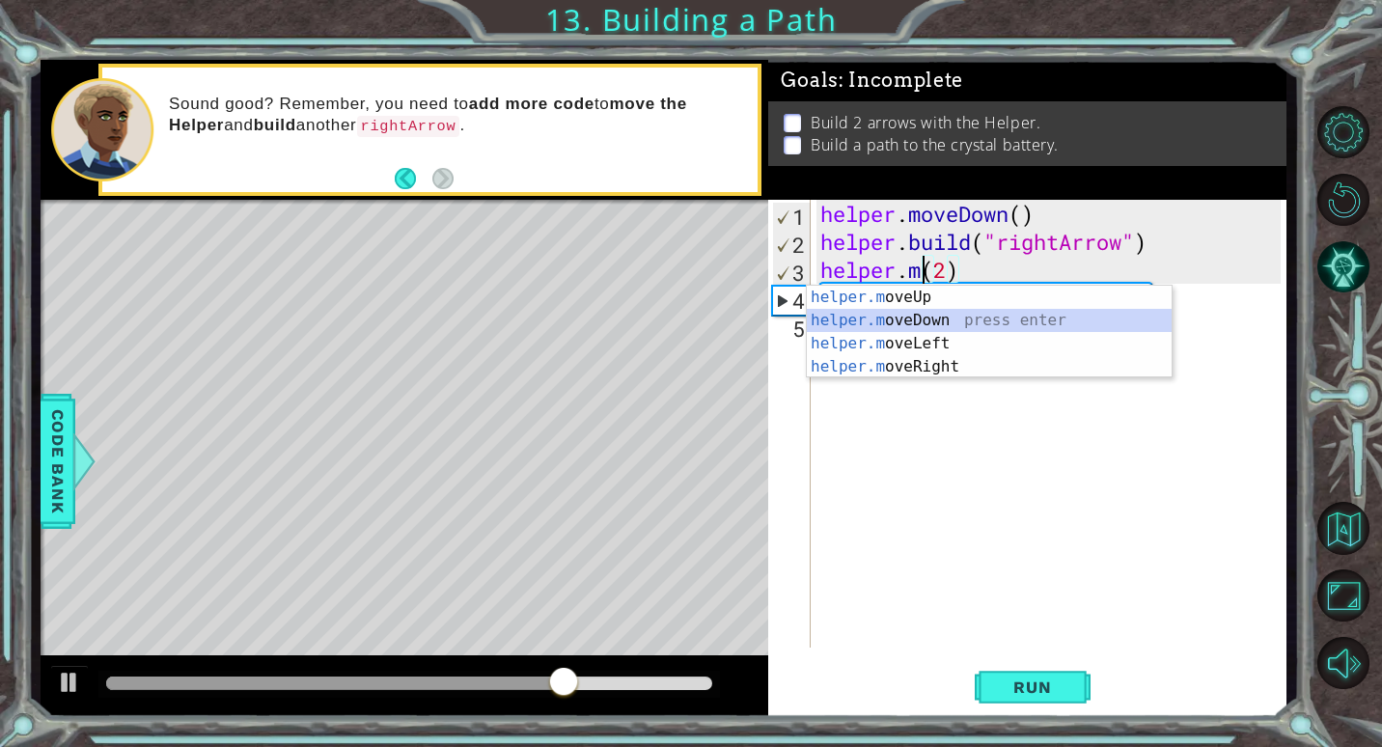
click at [891, 328] on div "helper.m oveUp press enter helper.m oveDown press enter helper.m oveLeft press …" at bounding box center [989, 355] width 365 height 139
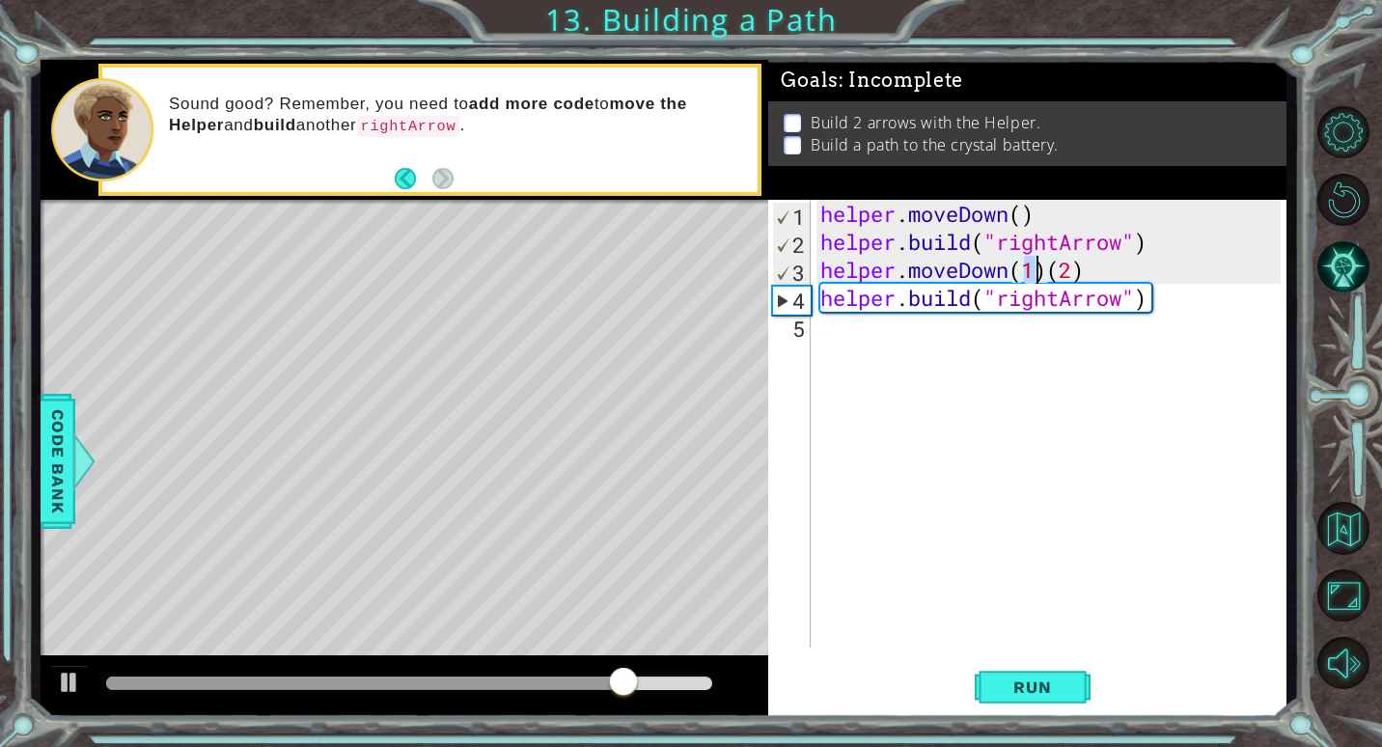
click at [998, 272] on div "helper . moveDown ( ) helper . build ( "rightArrow" ) helper . moveDown ( 1 ) (…" at bounding box center [1053, 452] width 474 height 504
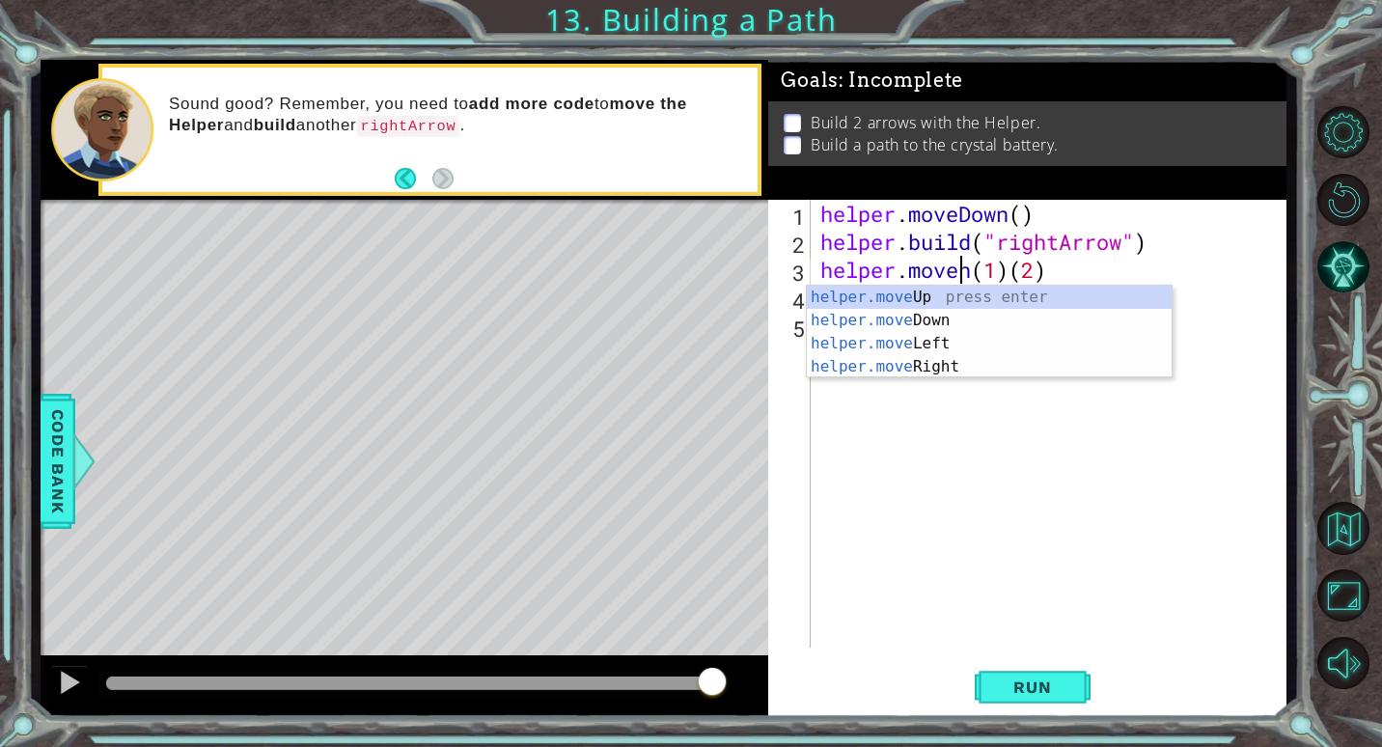
scroll to position [0, 7]
click at [979, 363] on div "helper.move Up press enter helper.move Down press enter helper.move Left press …" at bounding box center [989, 355] width 365 height 139
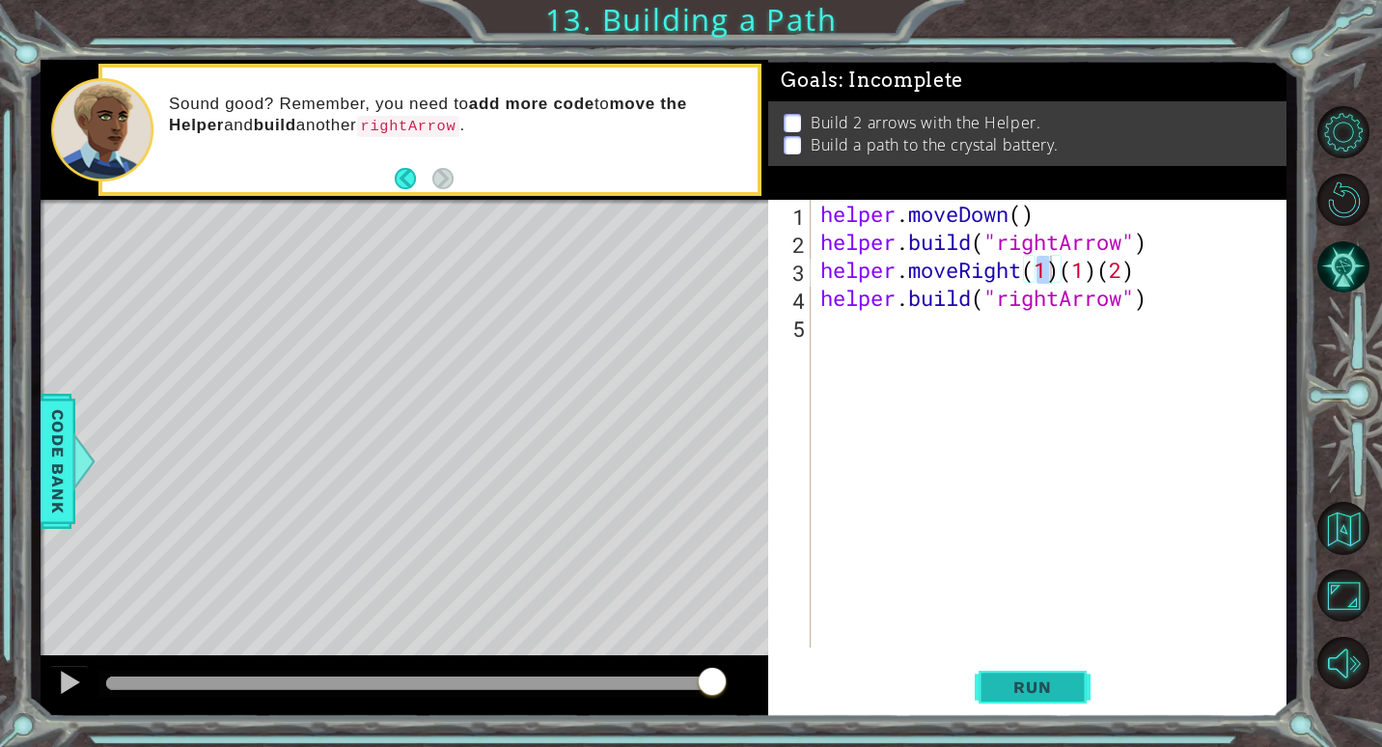
click at [1069, 684] on span "Run" at bounding box center [1032, 686] width 76 height 19
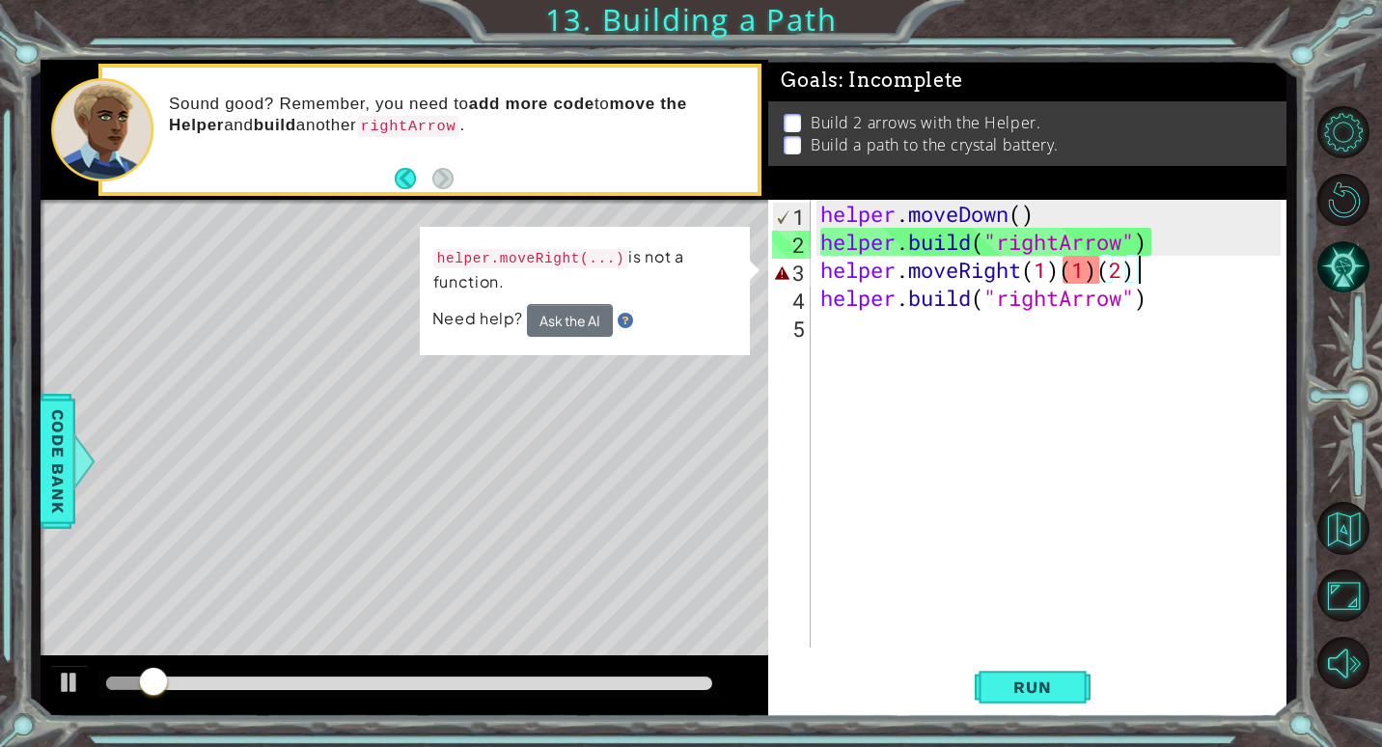
click at [1168, 270] on div "helper . moveDown ( ) helper . build ( "rightArrow" ) helper . moveRight ( 1 ) …" at bounding box center [1053, 452] width 474 height 504
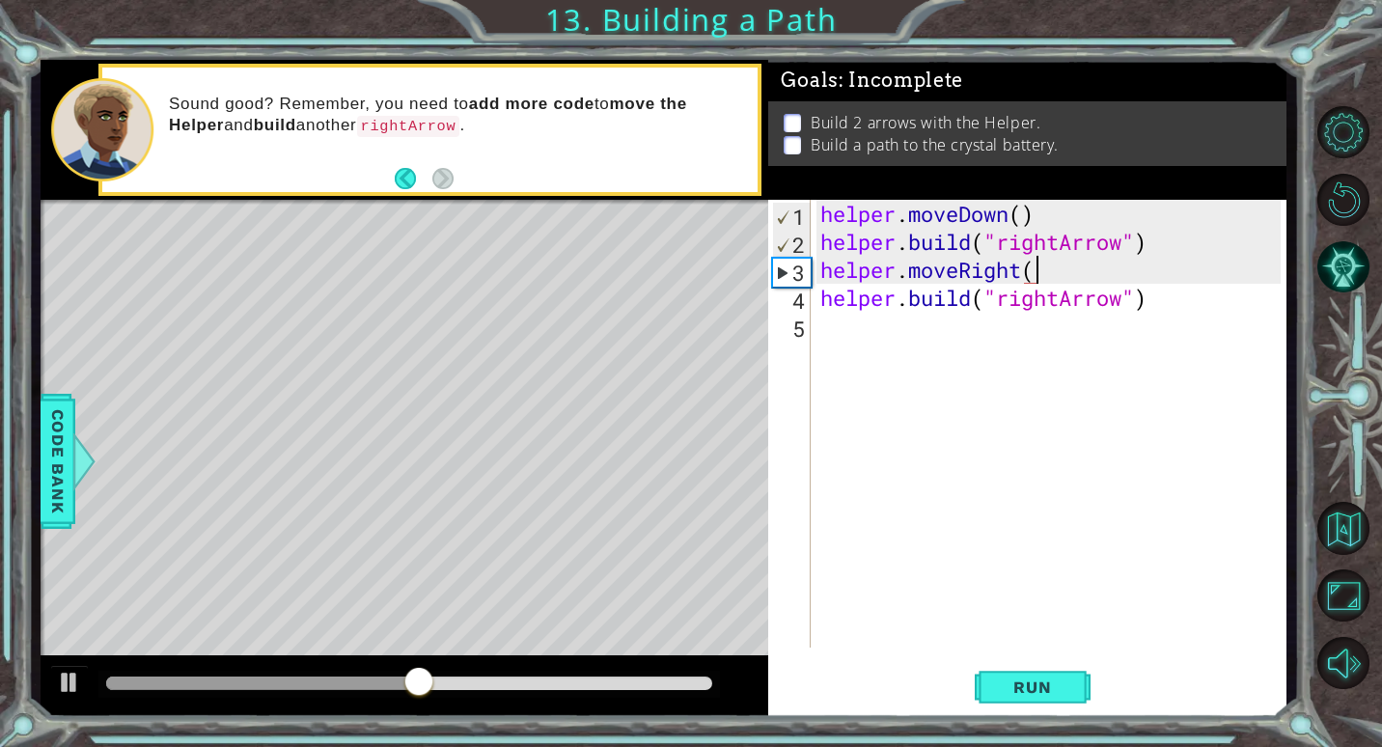
scroll to position [0, 10]
type textarea "helper.moveRight(2)"
click at [1059, 713] on button "Run" at bounding box center [1033, 687] width 116 height 52
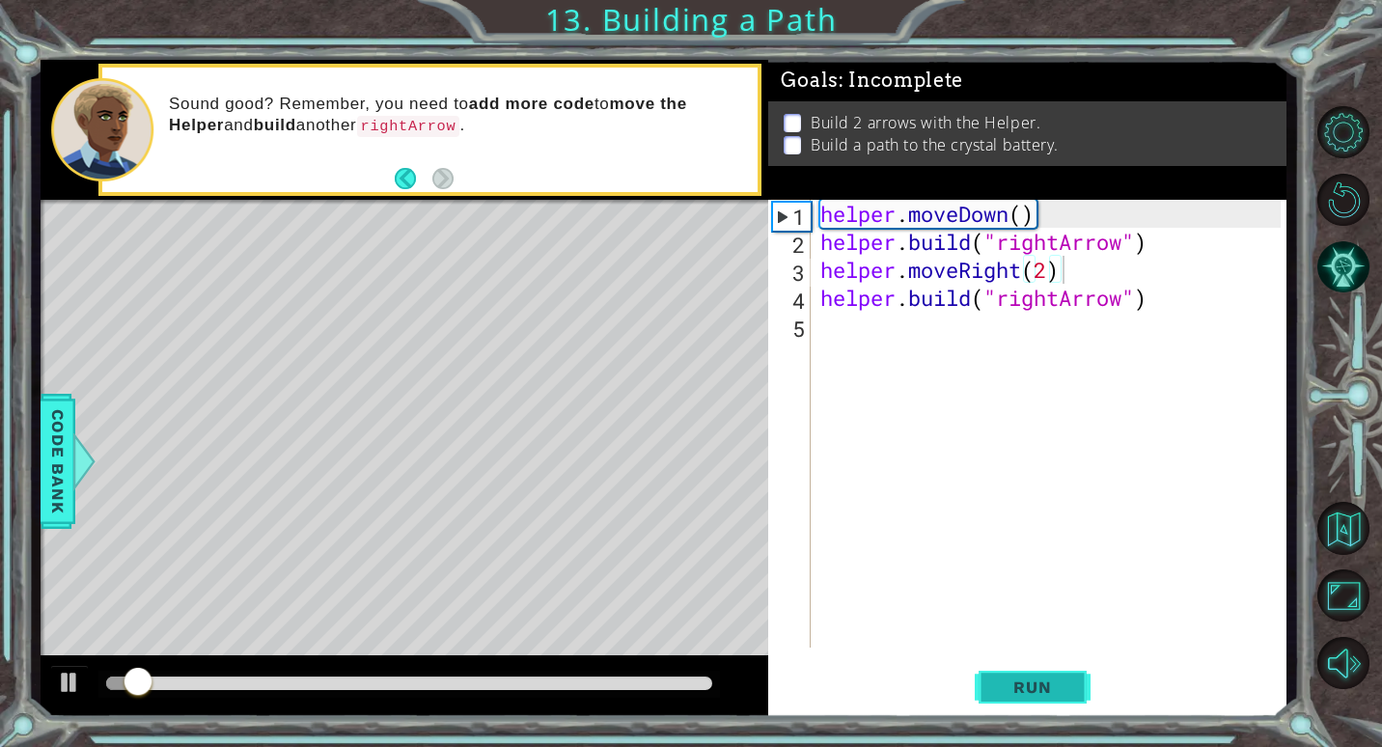
click at [1021, 667] on button "Run" at bounding box center [1033, 687] width 116 height 52
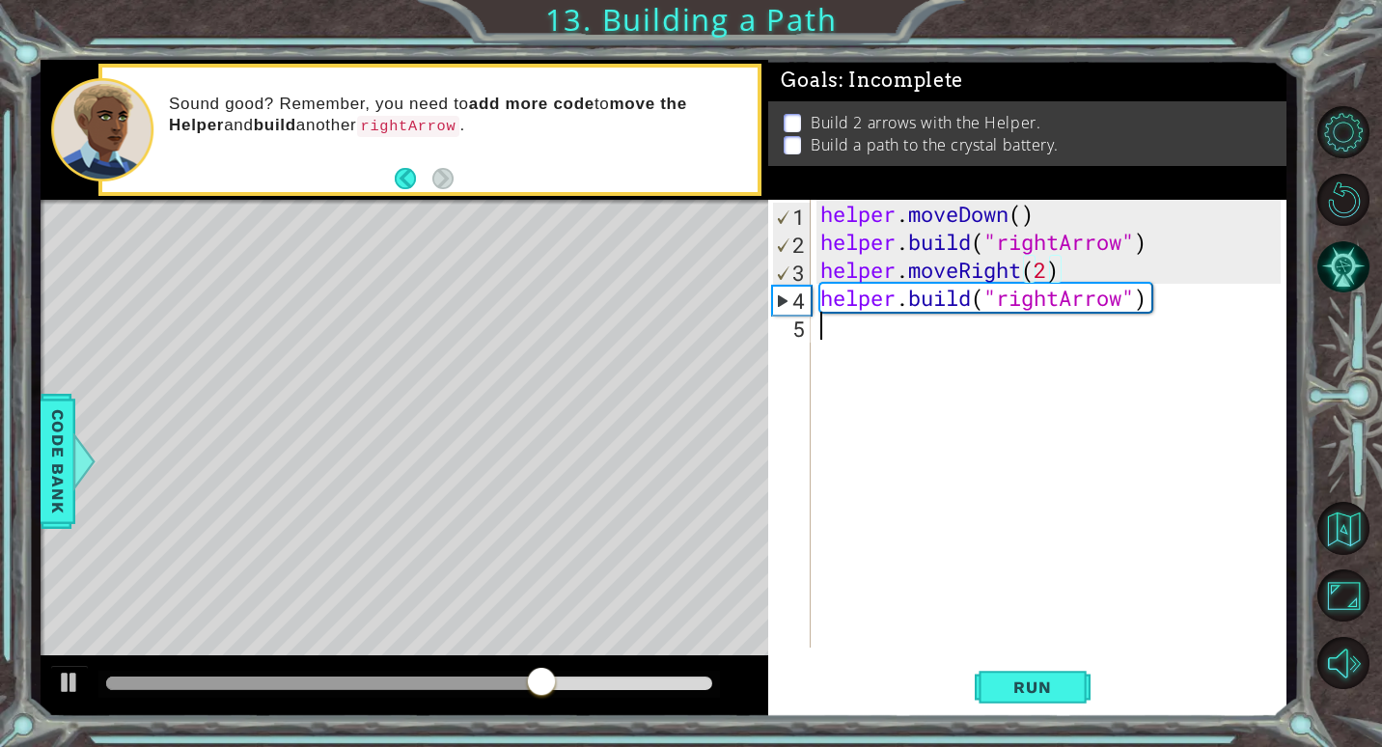
drag, startPoint x: 866, startPoint y: 337, endPoint x: 923, endPoint y: 361, distance: 61.8
click at [866, 339] on div "helper . moveDown ( ) helper . build ( "rightArrow" ) helper . moveRight ( 2 ) …" at bounding box center [1053, 452] width 474 height 504
click at [1046, 272] on div "helper . moveDown ( ) helper . build ( "rightArrow" ) helper . moveRight ( 2 ) …" at bounding box center [1053, 452] width 474 height 504
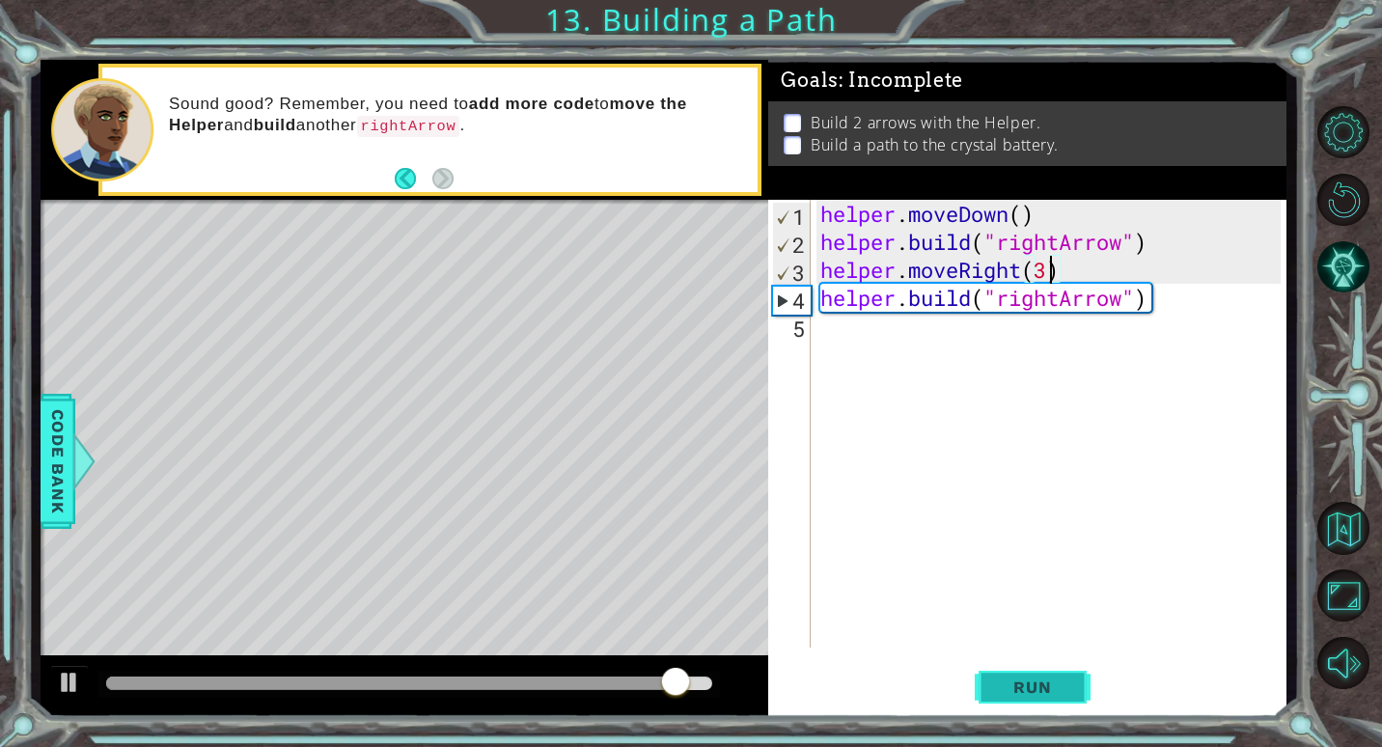
type textarea "helper.moveRight(3)"
drag, startPoint x: 998, startPoint y: 677, endPoint x: 997, endPoint y: 688, distance: 10.7
click at [997, 683] on span "Run" at bounding box center [1032, 686] width 76 height 19
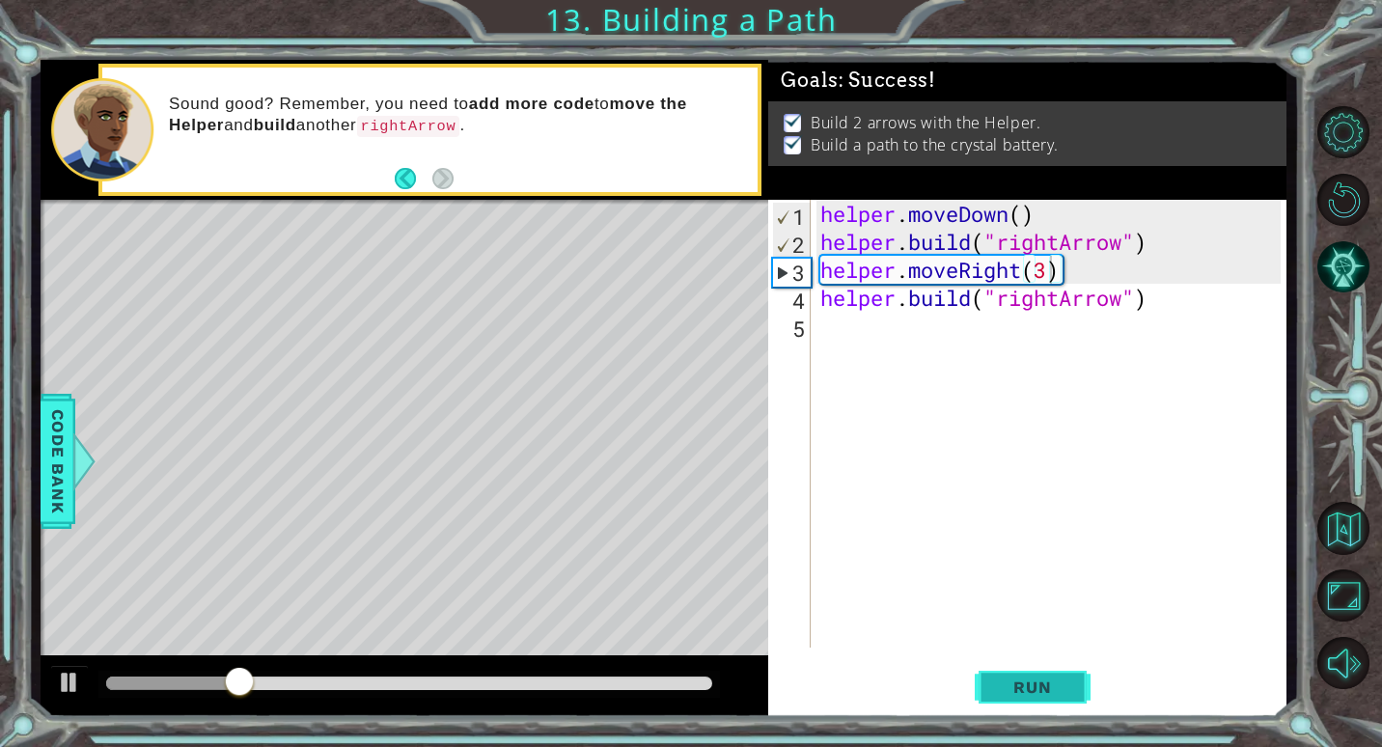
click at [1014, 677] on span "Run" at bounding box center [1032, 686] width 76 height 19
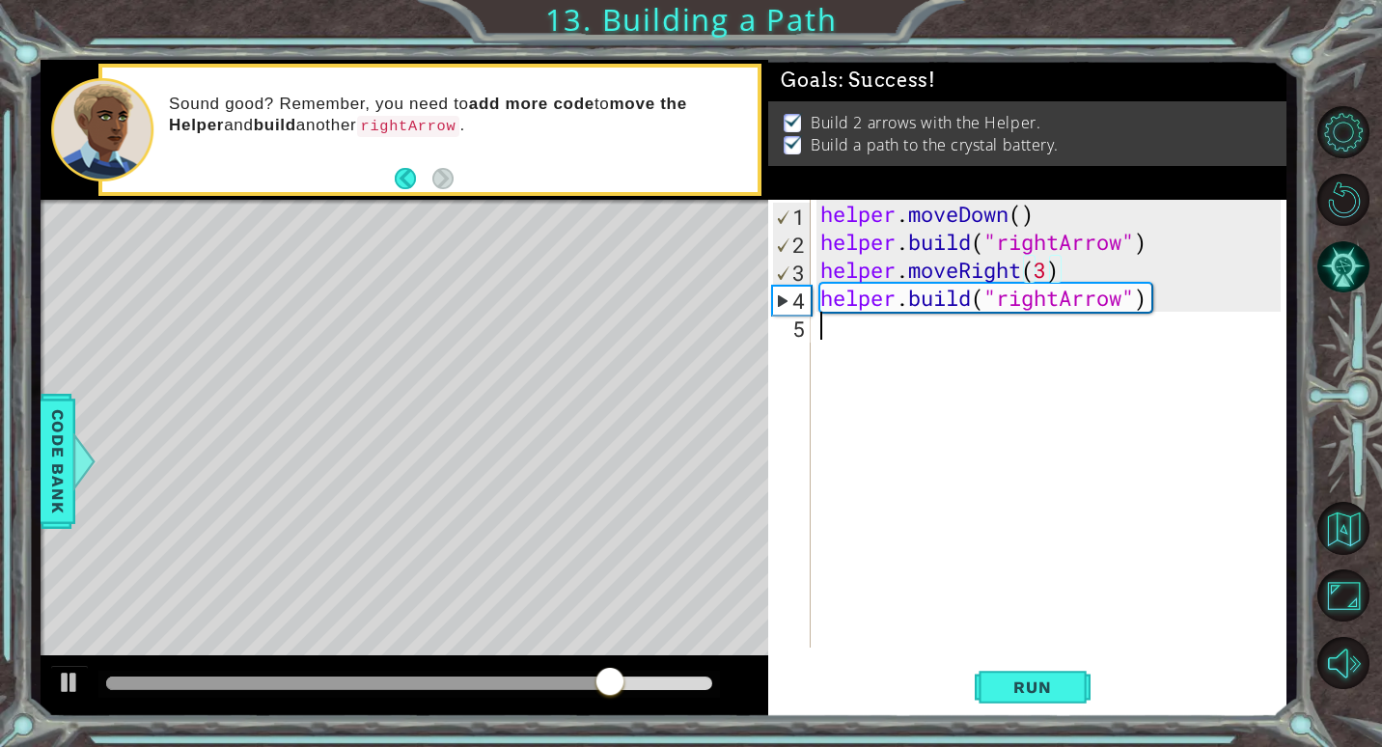
click at [860, 347] on div "helper . moveDown ( ) helper . build ( "rightArrow" ) helper . moveRight ( 3 ) …" at bounding box center [1053, 452] width 474 height 504
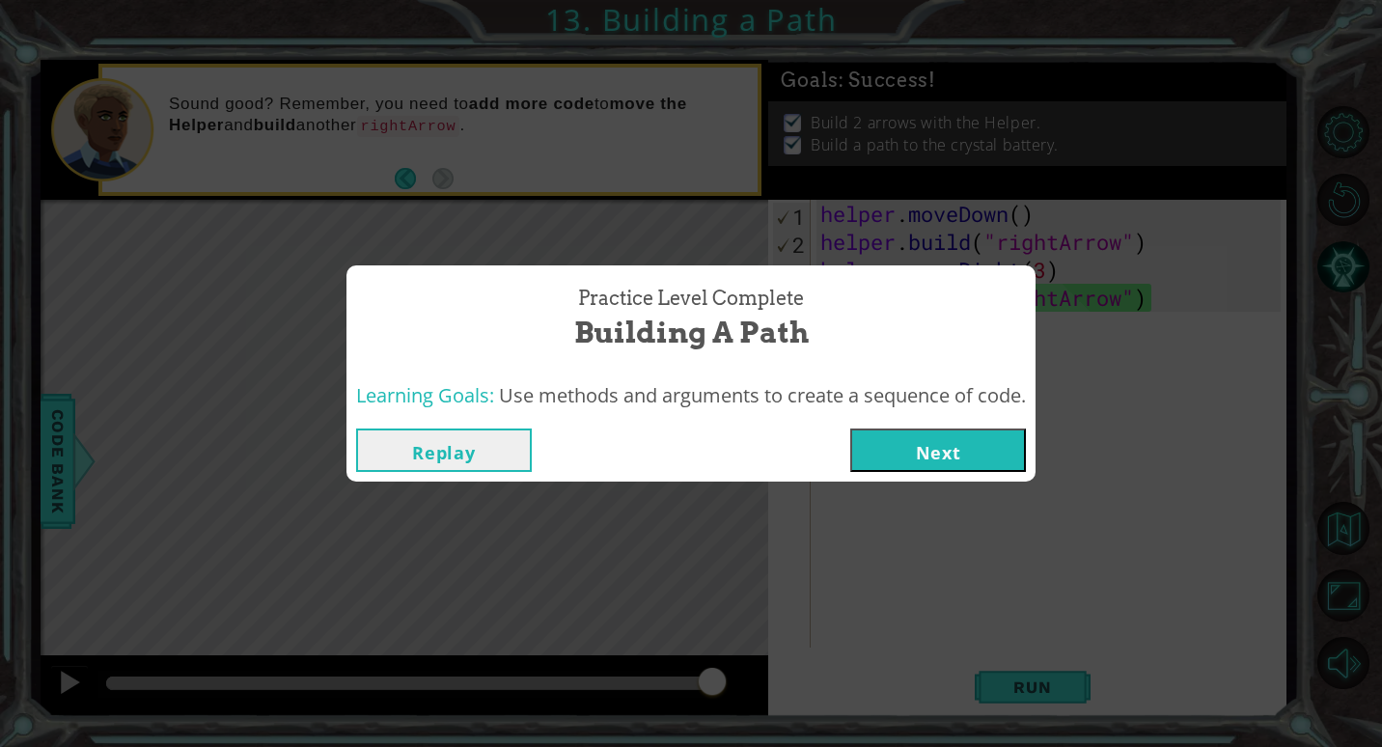
click at [808, 286] on div "Practice Level Complete Building a Path" at bounding box center [691, 319] width 670 height 88
drag, startPoint x: 935, startPoint y: 460, endPoint x: 929, endPoint y: 481, distance: 21.1
click at [929, 478] on div "Replay Next" at bounding box center [690, 450] width 689 height 63
click at [924, 456] on button "Next" at bounding box center [938, 449] width 176 height 43
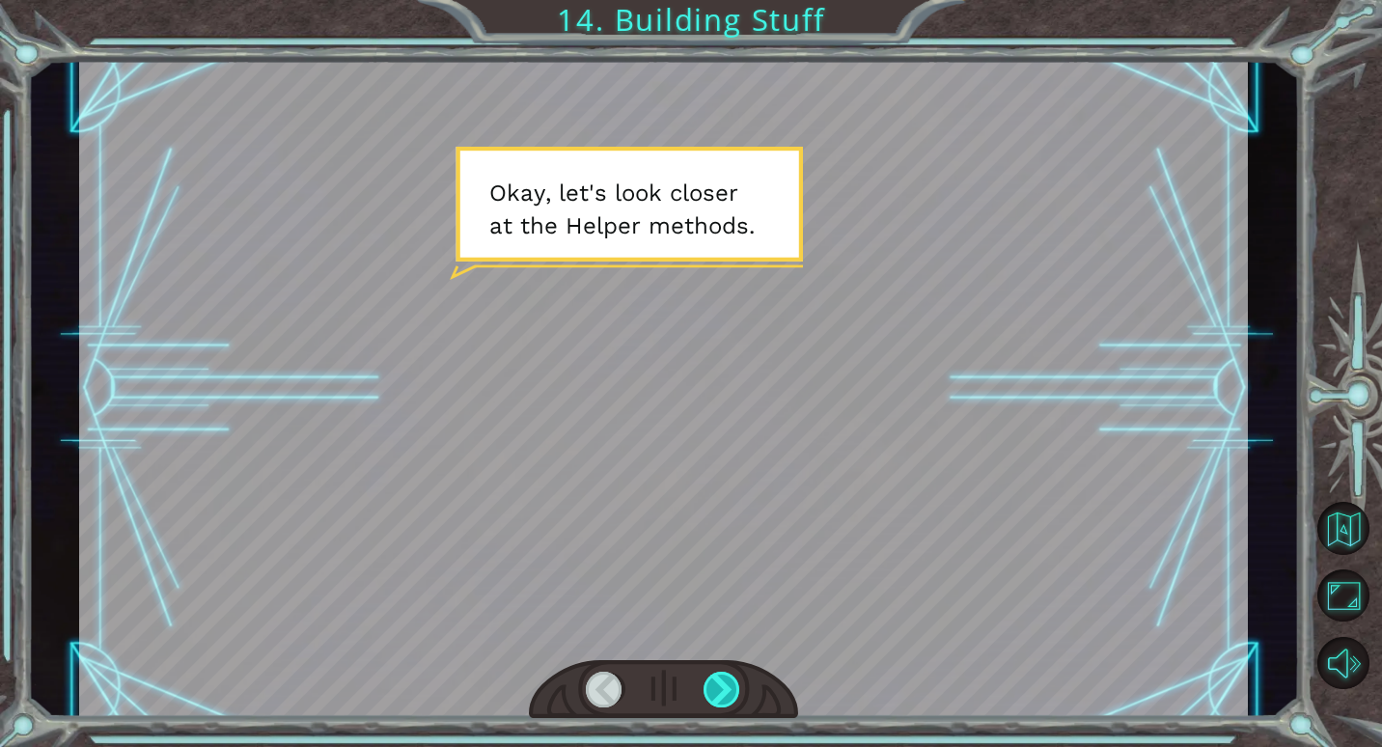
click at [726, 683] on div at bounding box center [722, 690] width 38 height 36
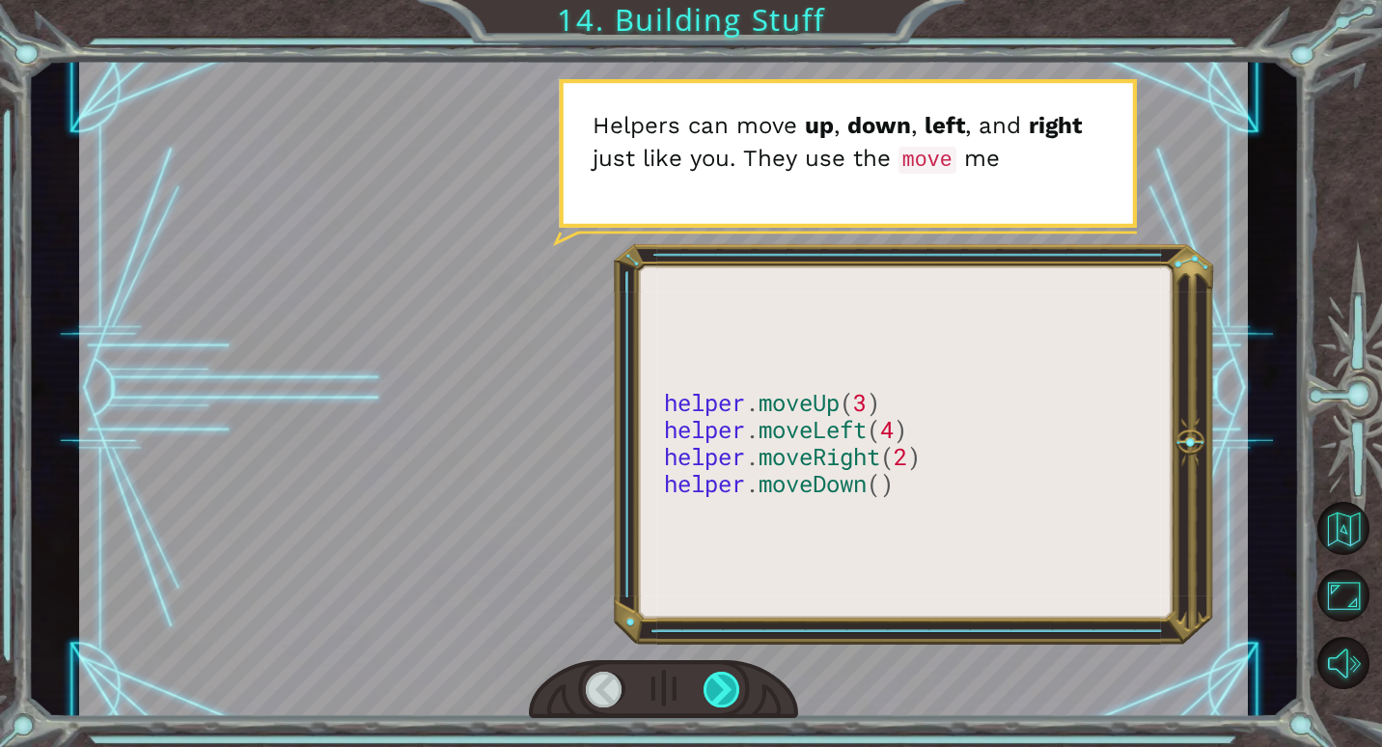
click at [719, 687] on div at bounding box center [722, 690] width 38 height 36
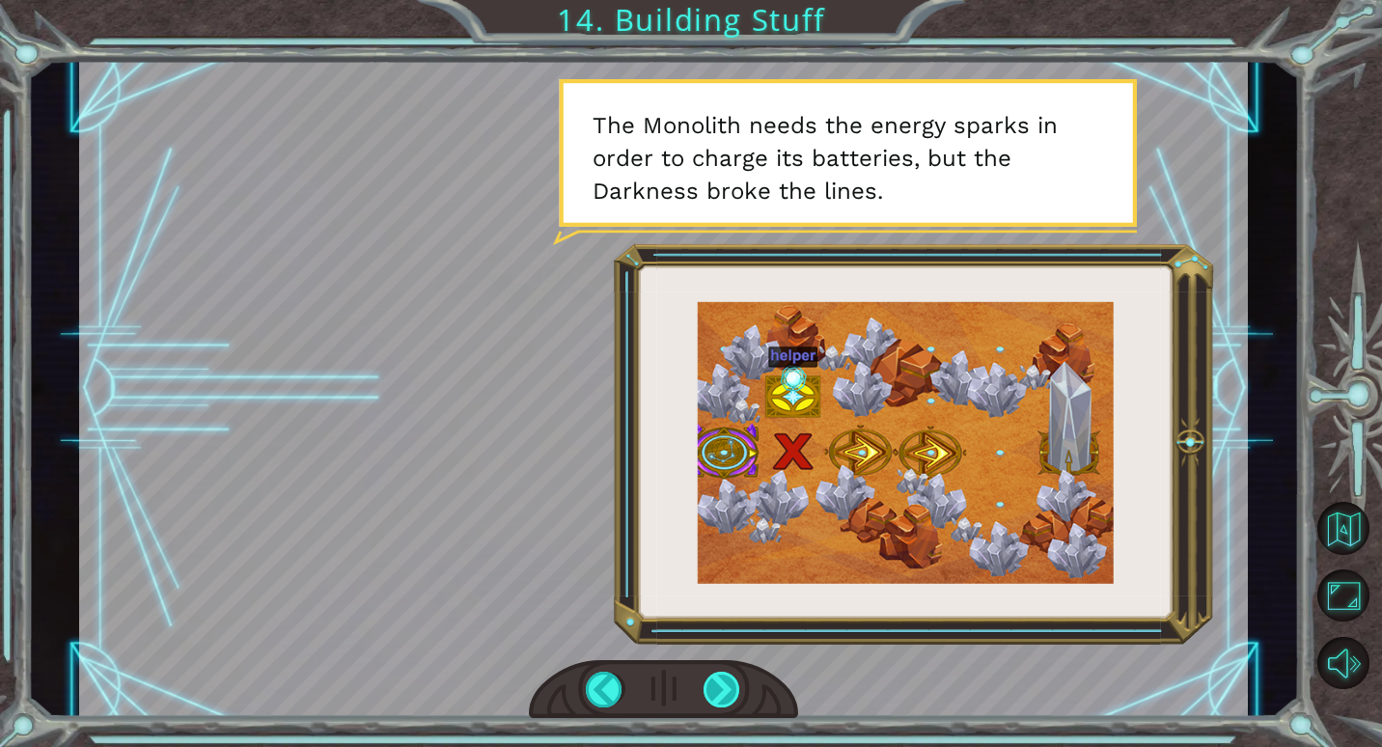
click at [712, 677] on div at bounding box center [722, 690] width 38 height 36
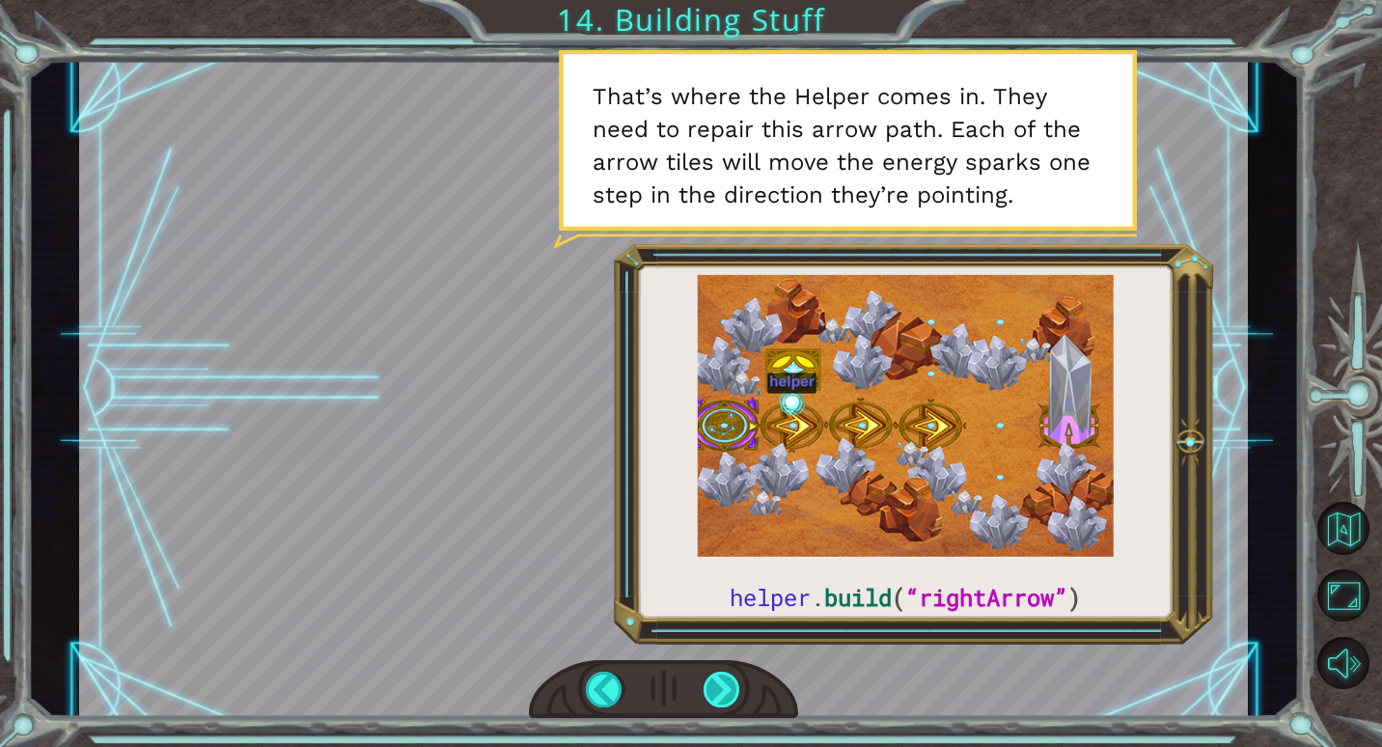
click at [717, 689] on div at bounding box center [722, 690] width 38 height 36
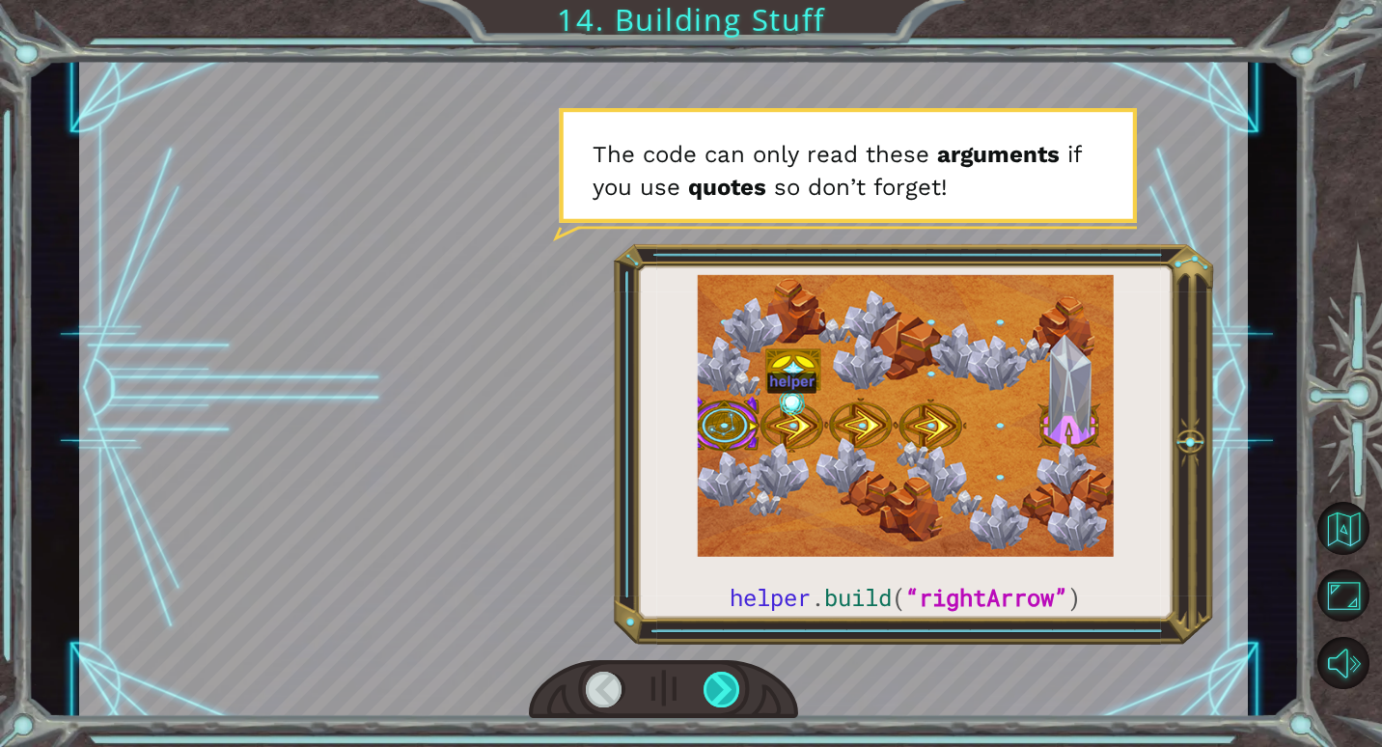
click at [725, 688] on div at bounding box center [722, 690] width 38 height 36
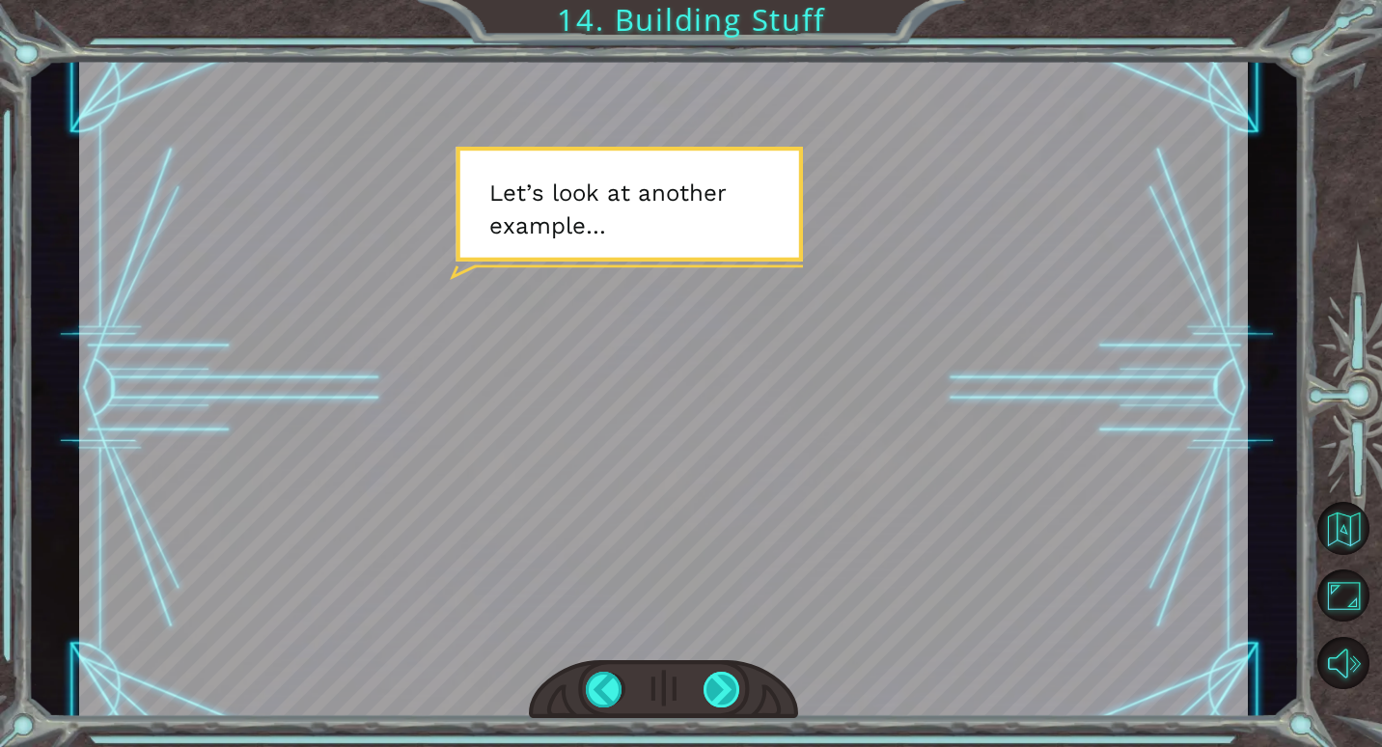
click at [730, 673] on div at bounding box center [722, 690] width 38 height 36
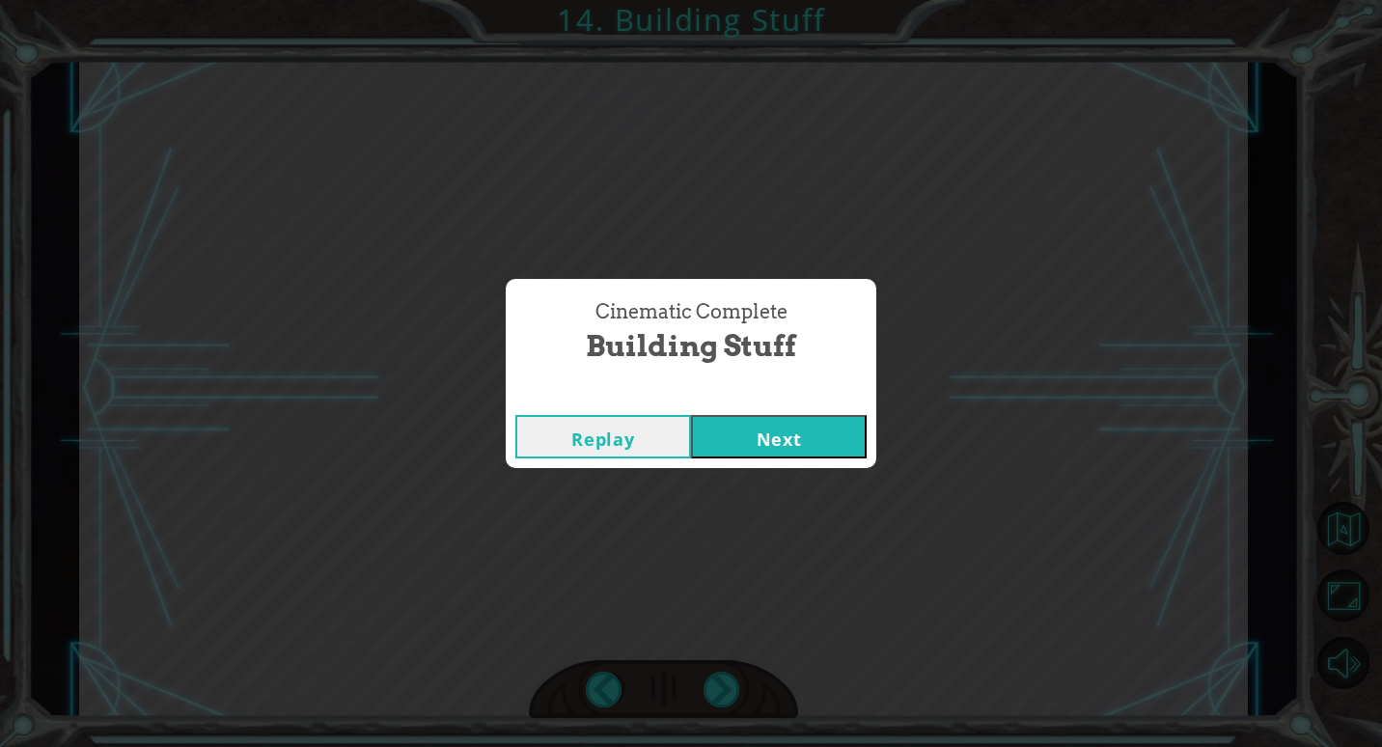
click at [804, 458] on button "Next" at bounding box center [779, 436] width 176 height 43
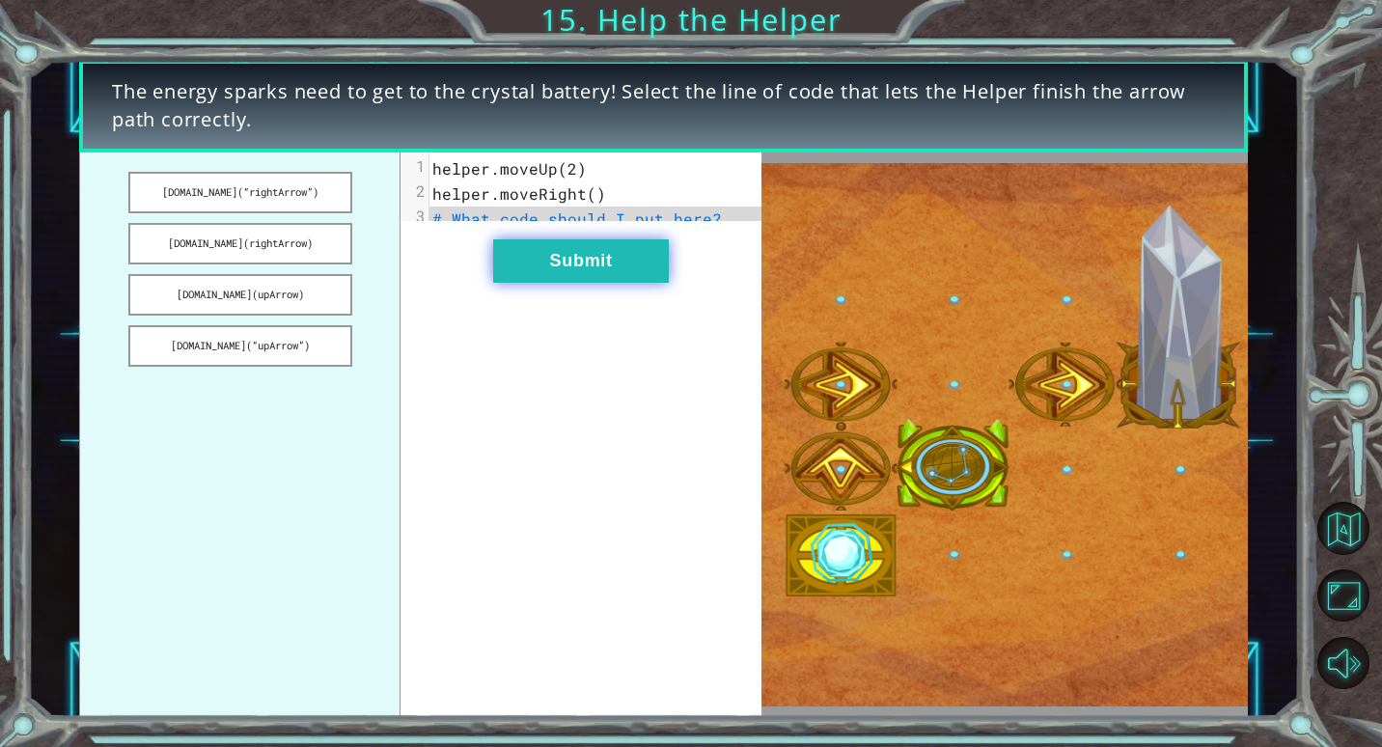
click at [551, 274] on button "Submit" at bounding box center [581, 260] width 176 height 43
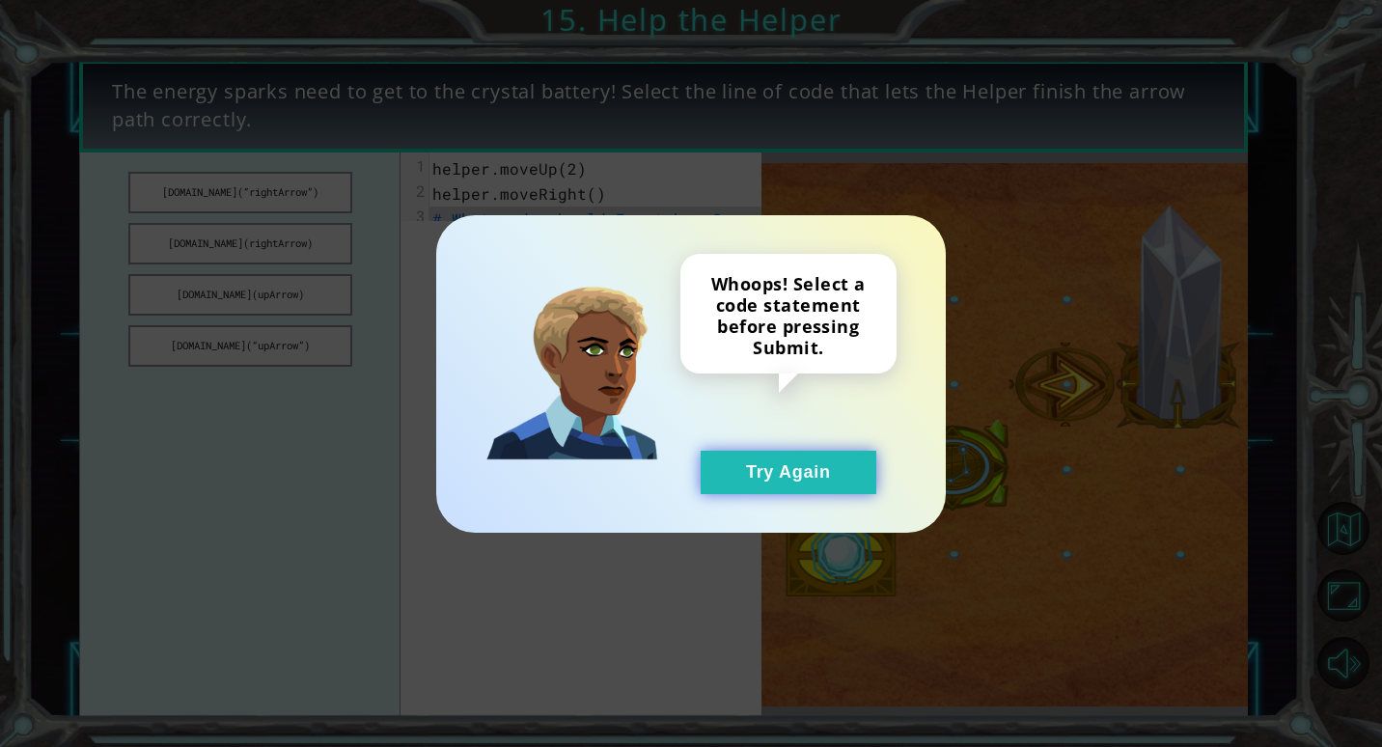
click at [814, 486] on button "Try Again" at bounding box center [789, 472] width 176 height 43
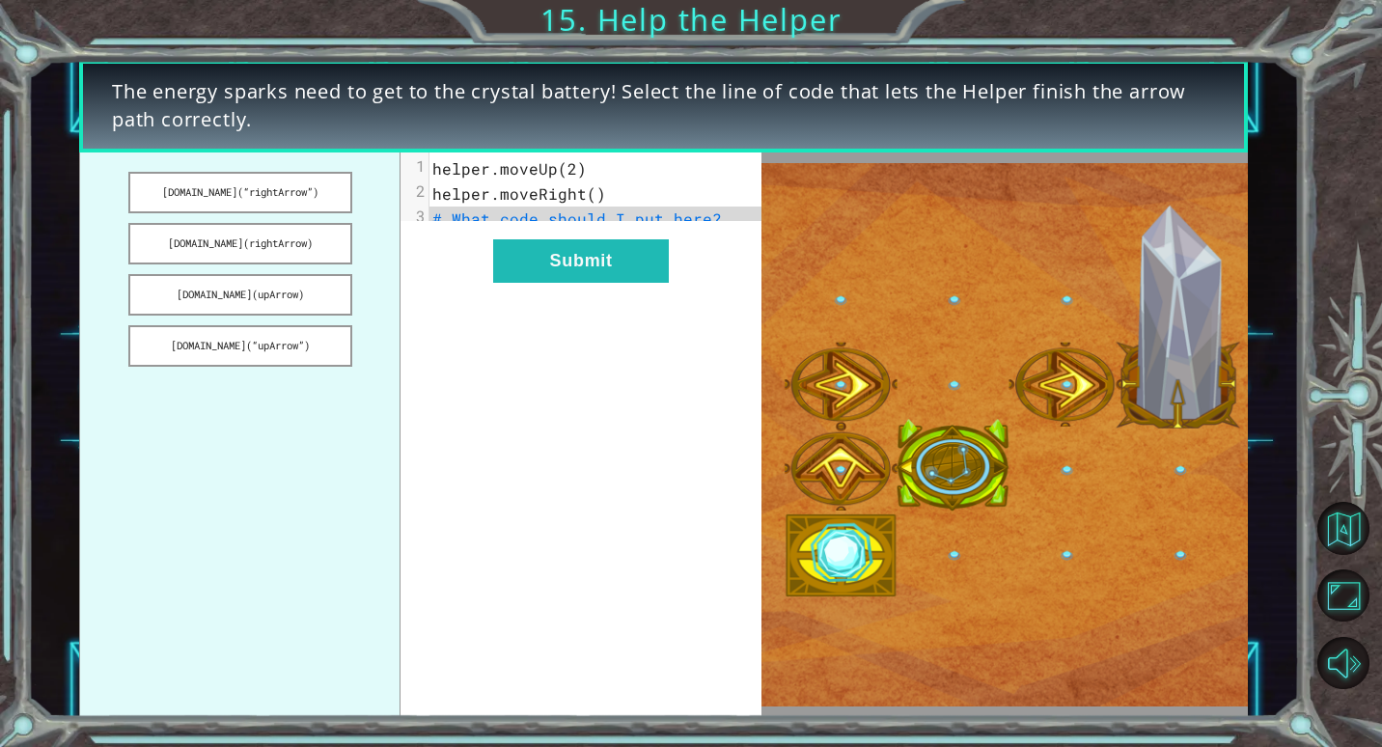
drag, startPoint x: 222, startPoint y: 188, endPoint x: 415, endPoint y: 165, distance: 194.4
click at [415, 165] on div "[DOMAIN_NAME](“rightArrow”) [DOMAIN_NAME](rightArrow) [DOMAIN_NAME](upArrow) [D…" at bounding box center [420, 434] width 682 height 565
click at [532, 167] on span "helper.moveUp(2)" at bounding box center [509, 168] width 154 height 20
drag, startPoint x: 276, startPoint y: 240, endPoint x: 446, endPoint y: 282, distance: 174.8
click at [446, 282] on div "[DOMAIN_NAME](“rightArrow”) [DOMAIN_NAME](rightArrow) [DOMAIN_NAME](upArrow) [D…" at bounding box center [420, 434] width 682 height 565
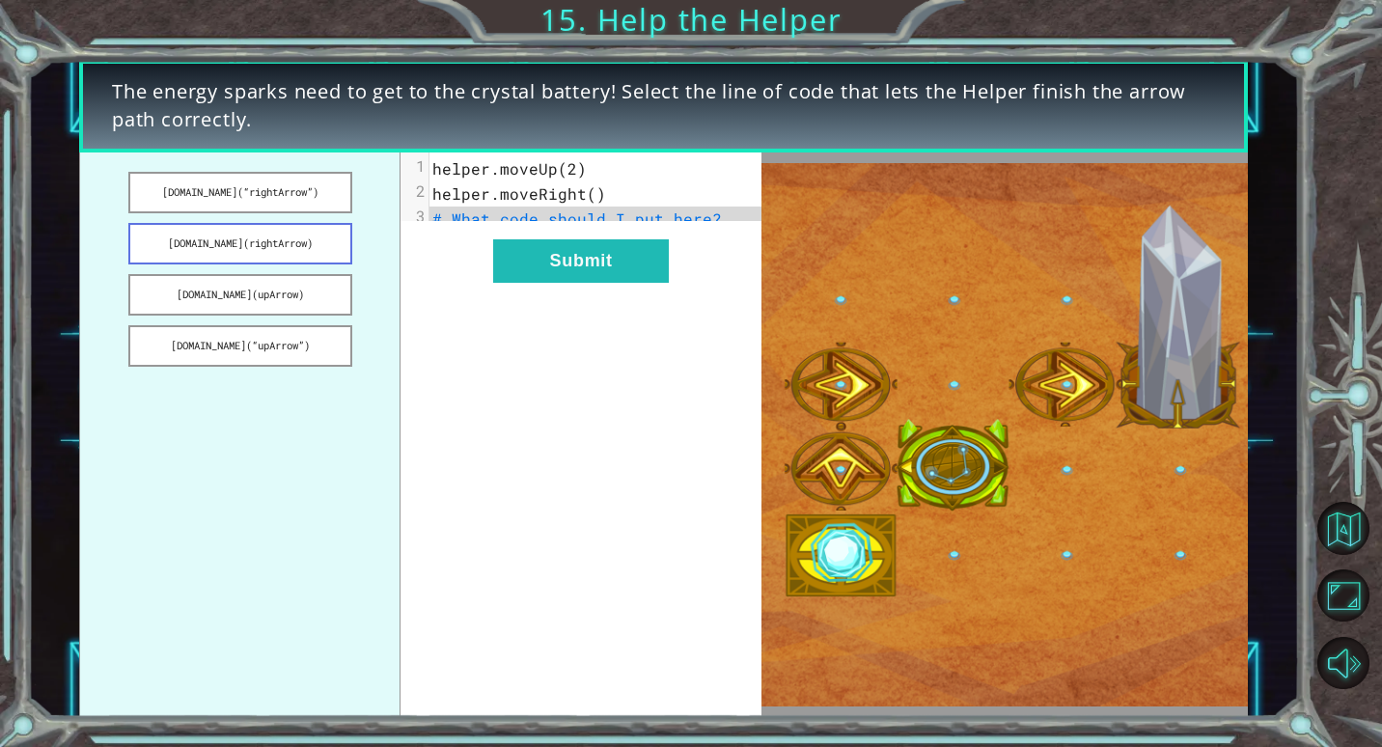
click at [319, 253] on button "[DOMAIN_NAME](rightArrow)" at bounding box center [240, 243] width 224 height 41
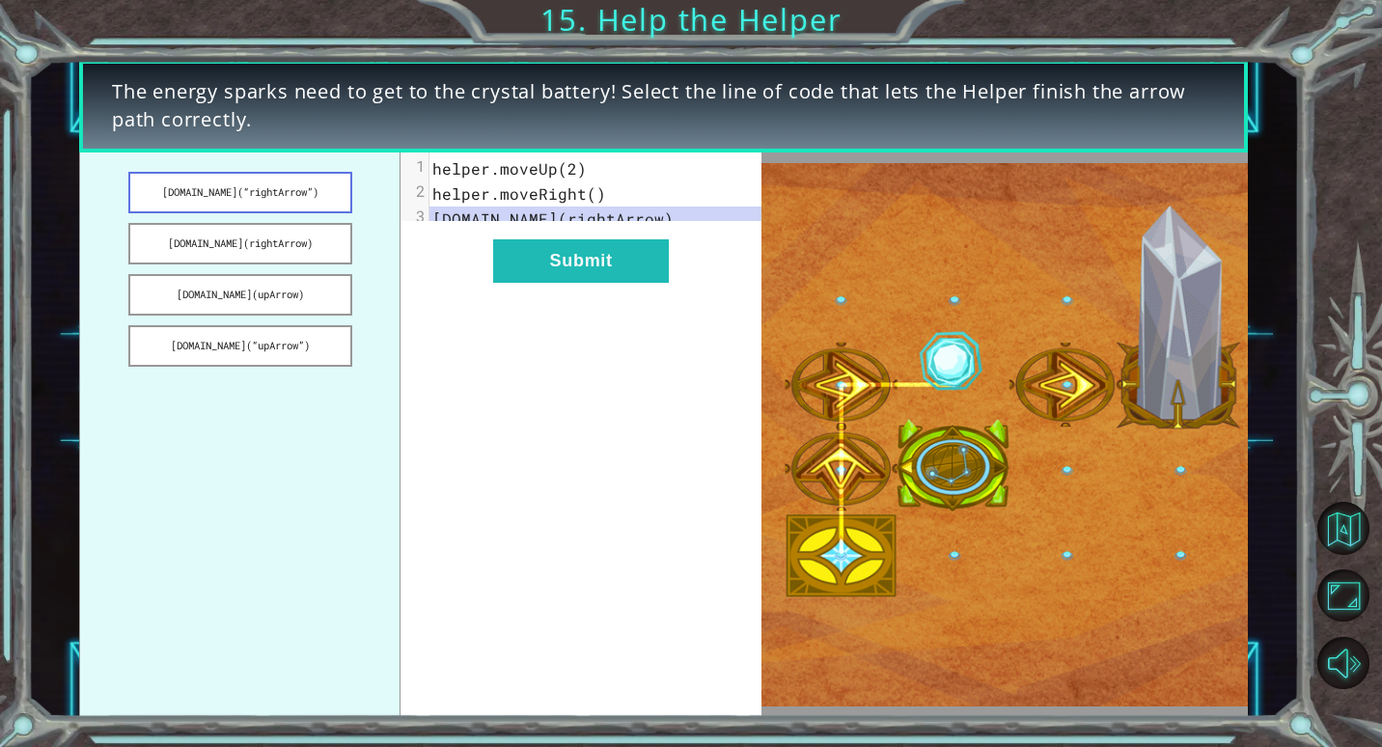
click at [275, 179] on button "[DOMAIN_NAME](“rightArrow”)" at bounding box center [240, 192] width 224 height 41
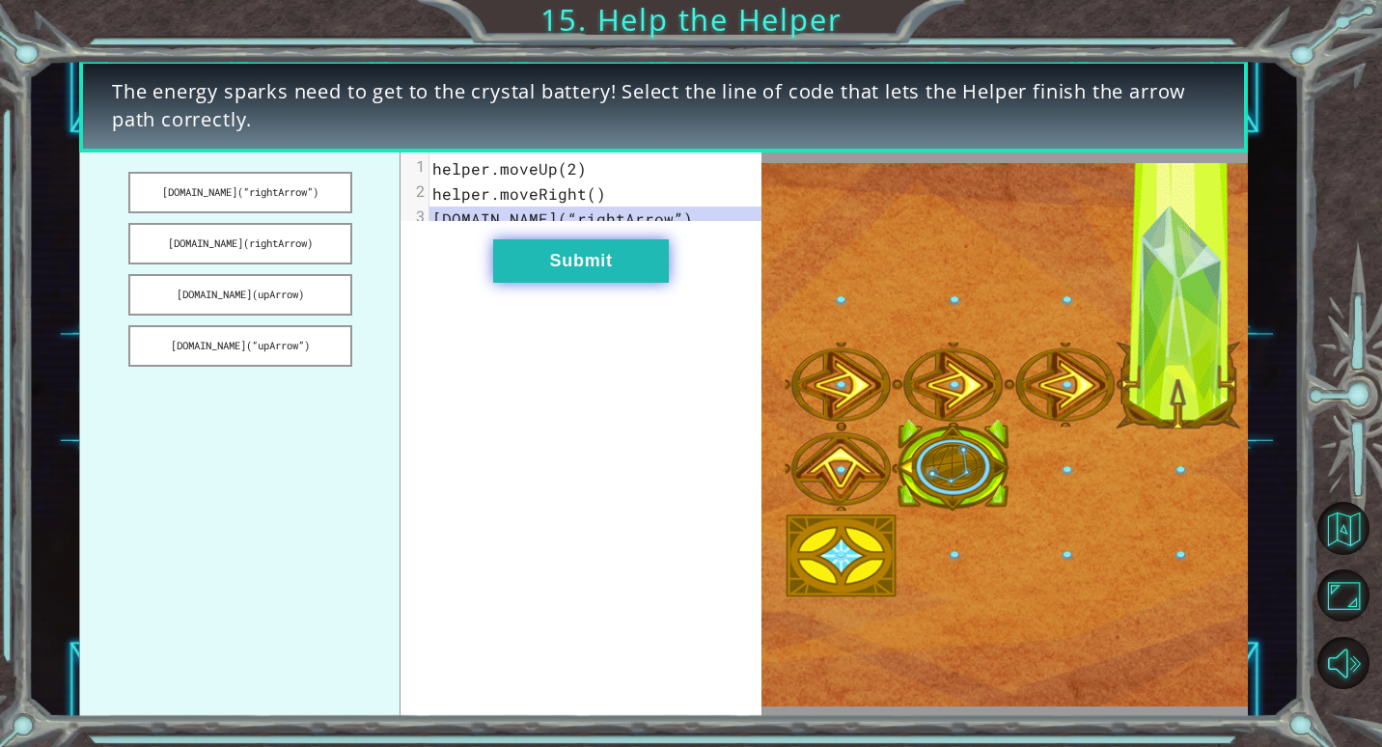
click at [546, 283] on button "Submit" at bounding box center [581, 260] width 176 height 43
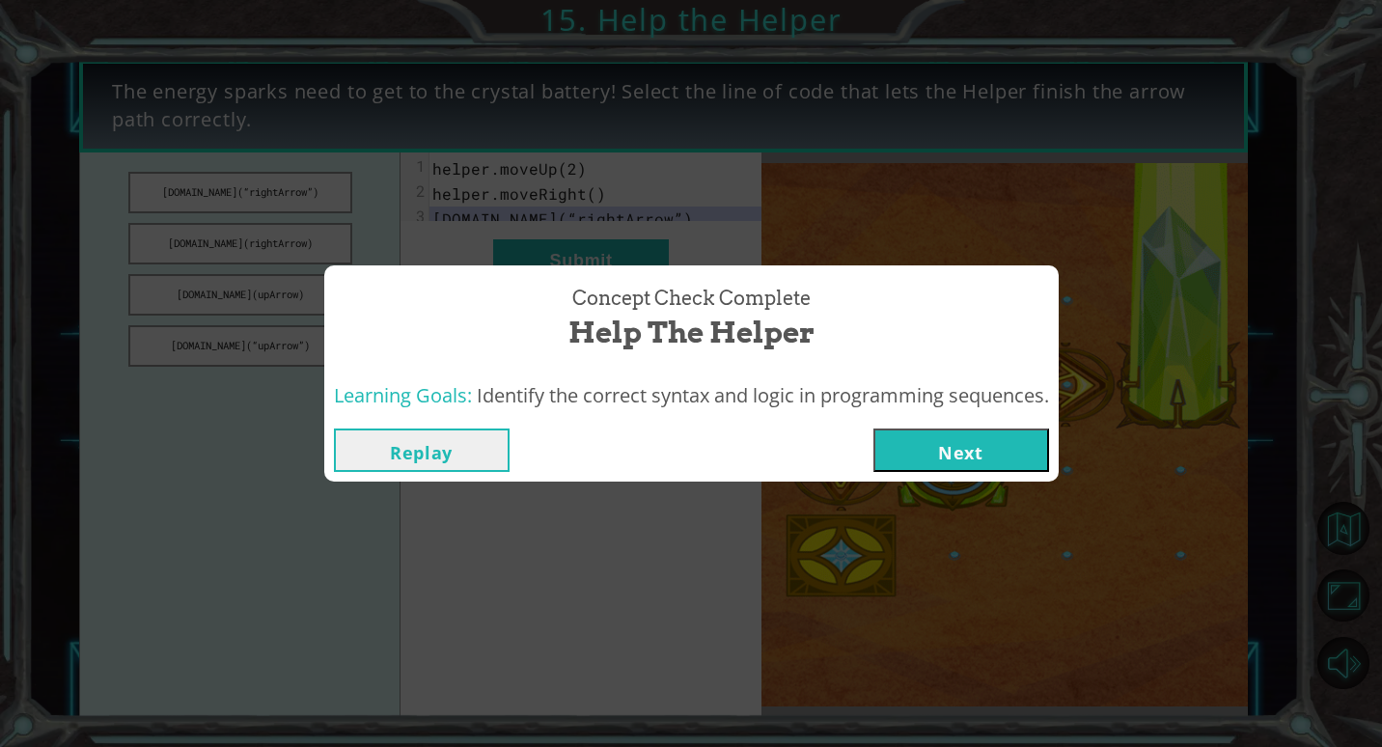
click at [1003, 439] on button "Next" at bounding box center [961, 449] width 176 height 43
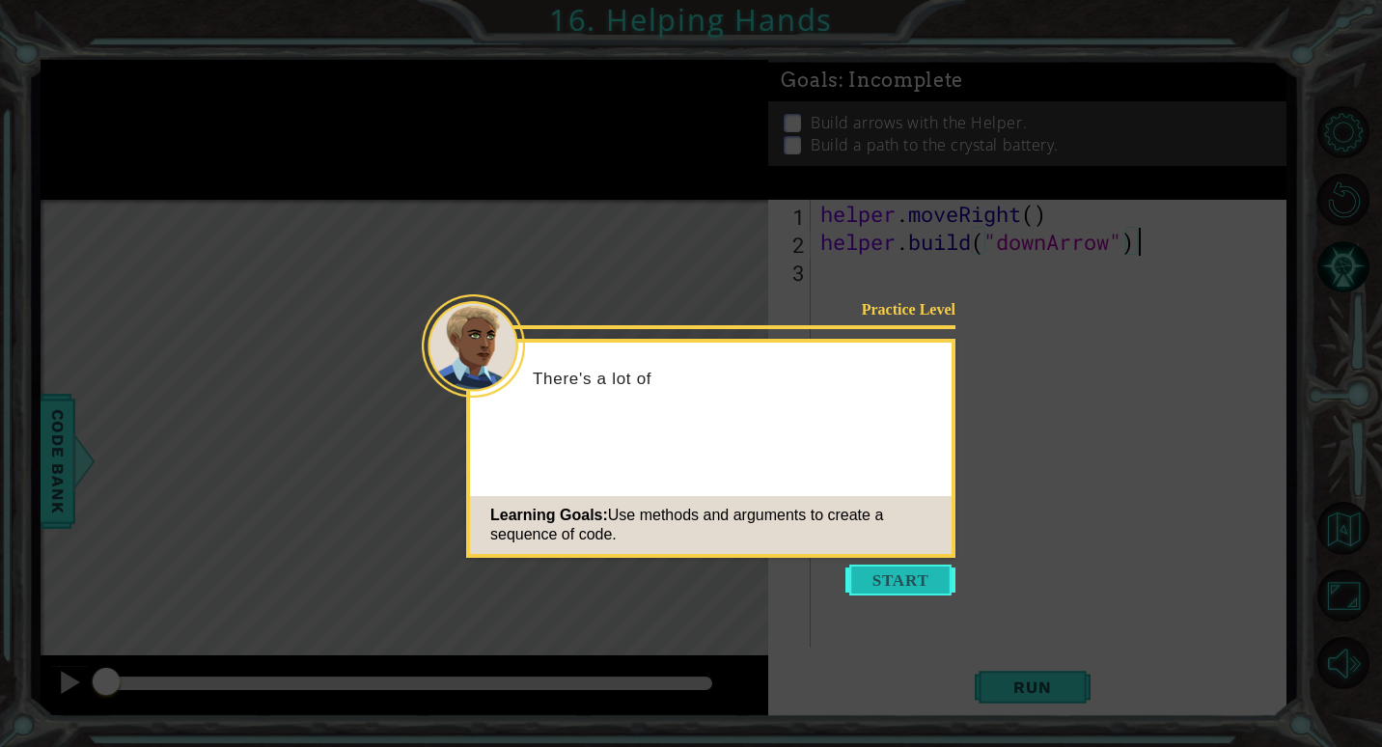
click at [897, 584] on button "Start" at bounding box center [900, 580] width 110 height 31
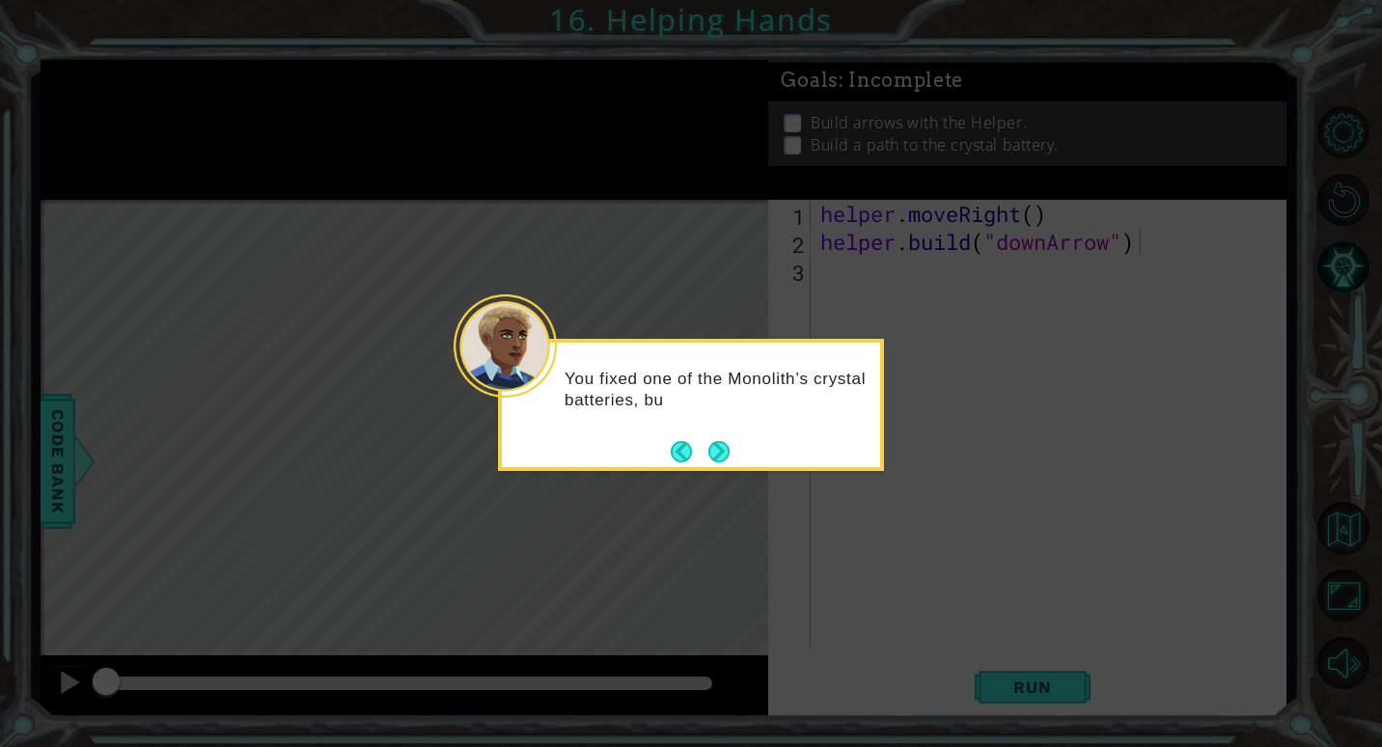
click at [711, 451] on button "Next" at bounding box center [719, 451] width 24 height 24
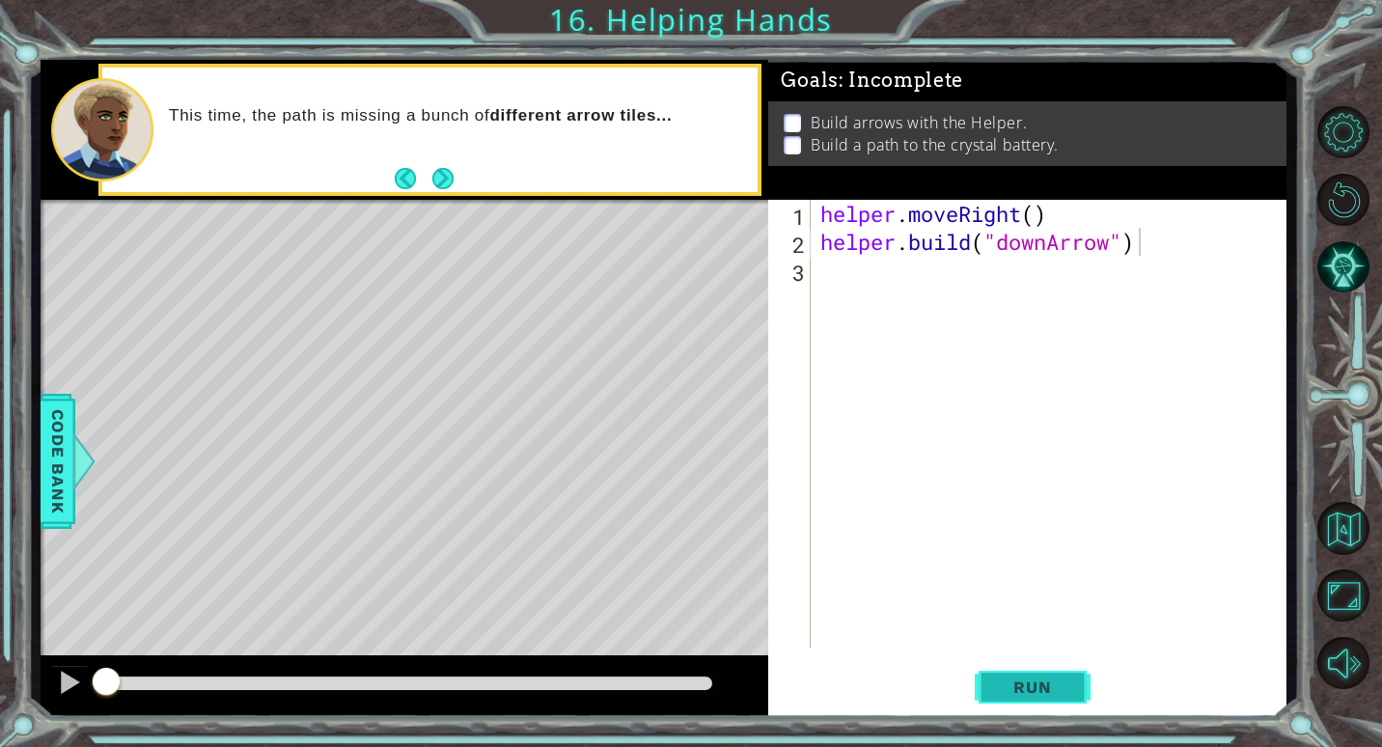
drag, startPoint x: 1054, startPoint y: 681, endPoint x: 1062, endPoint y: 673, distance: 12.3
click at [1056, 679] on span "Run" at bounding box center [1032, 686] width 76 height 19
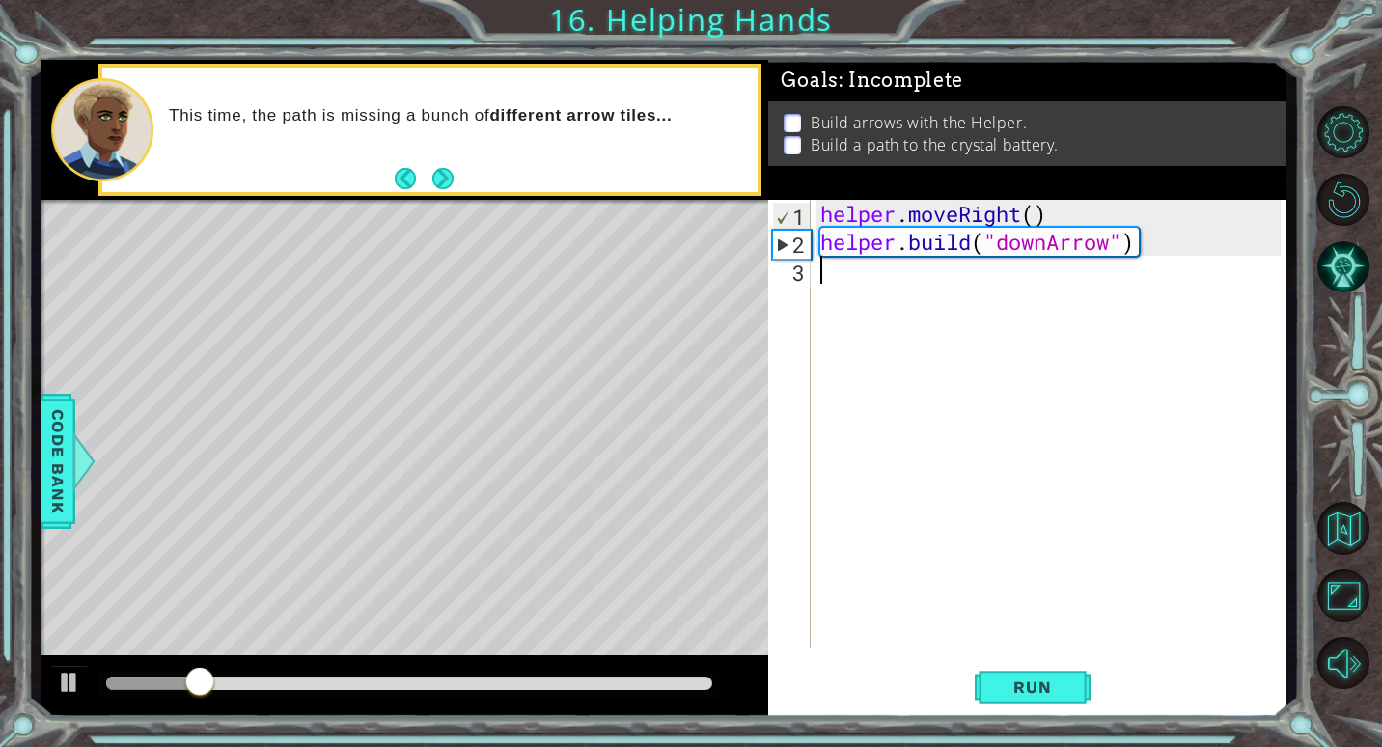
click at [843, 293] on div "helper . moveRight ( ) helper . build ( "downArrow" )" at bounding box center [1053, 452] width 474 height 504
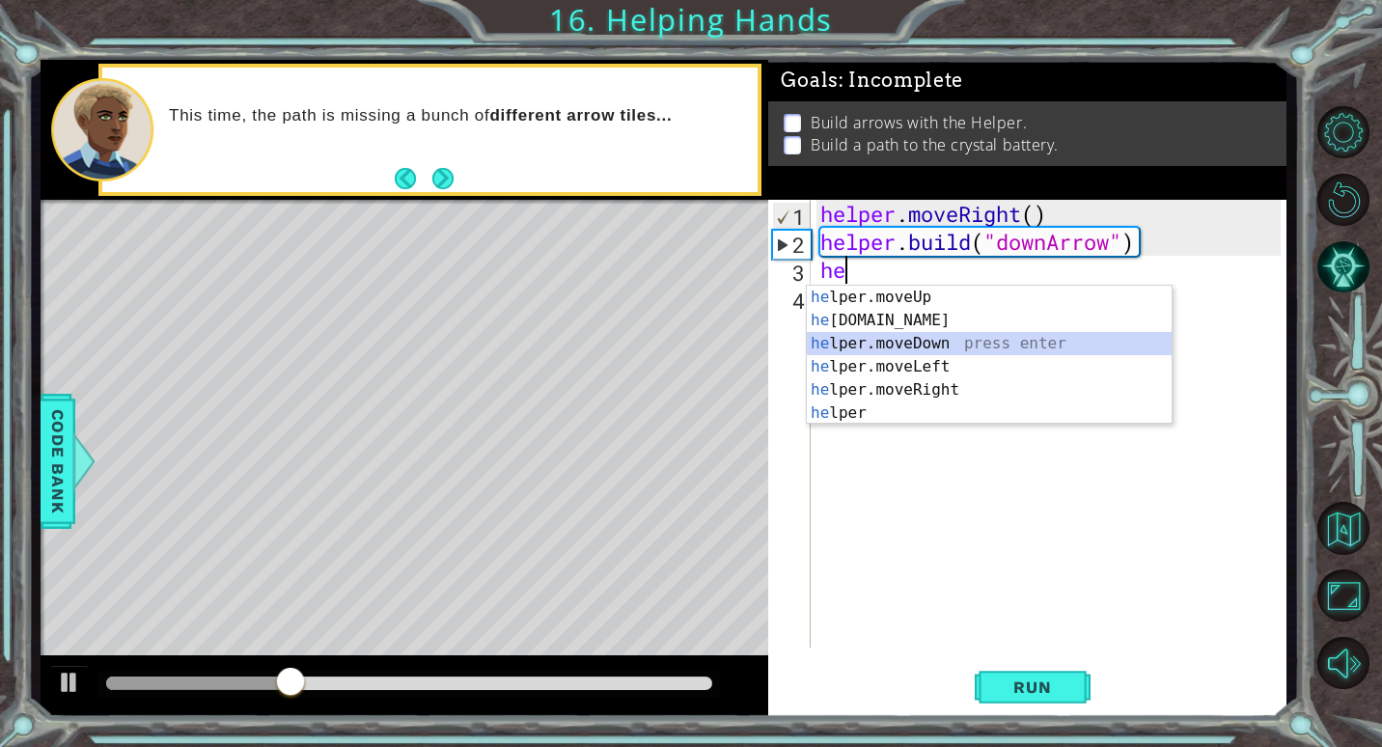
click at [873, 343] on div "he lper.moveUp press enter he [DOMAIN_NAME] press enter he lper.moveDown press …" at bounding box center [989, 378] width 365 height 185
type textarea "helper.moveDown(1)"
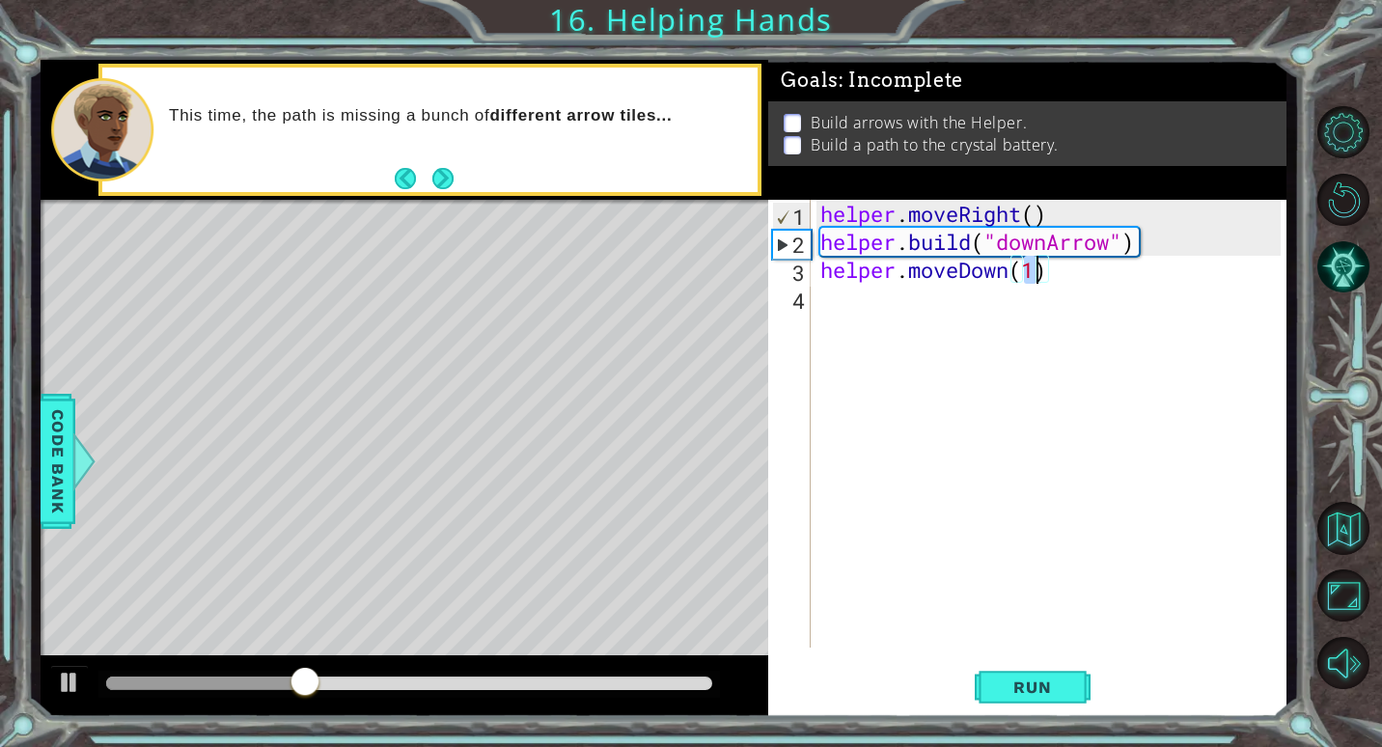
drag, startPoint x: 869, startPoint y: 330, endPoint x: 858, endPoint y: 330, distance: 10.6
click at [861, 330] on div "helper . moveRight ( ) helper . build ( "downArrow" ) helper . moveDown ( 1 )" at bounding box center [1053, 452] width 474 height 504
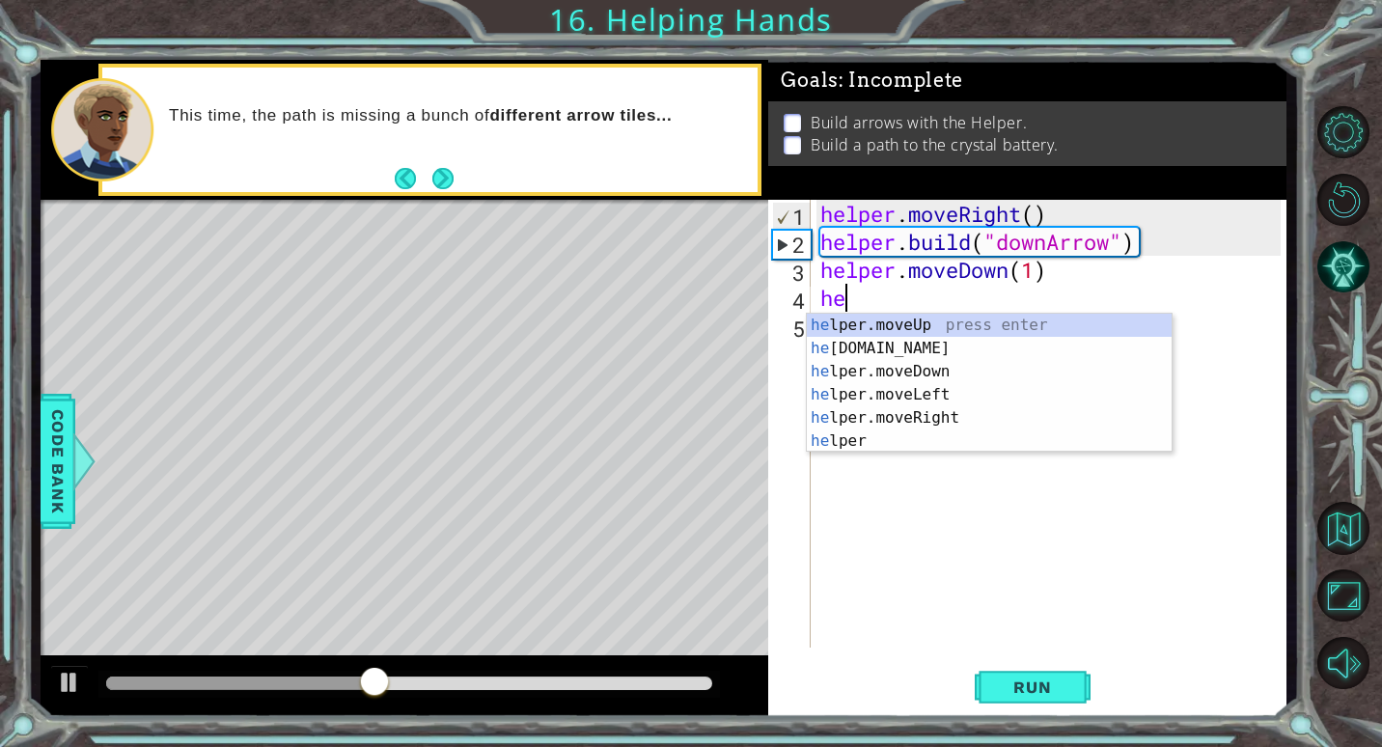
scroll to position [0, 1]
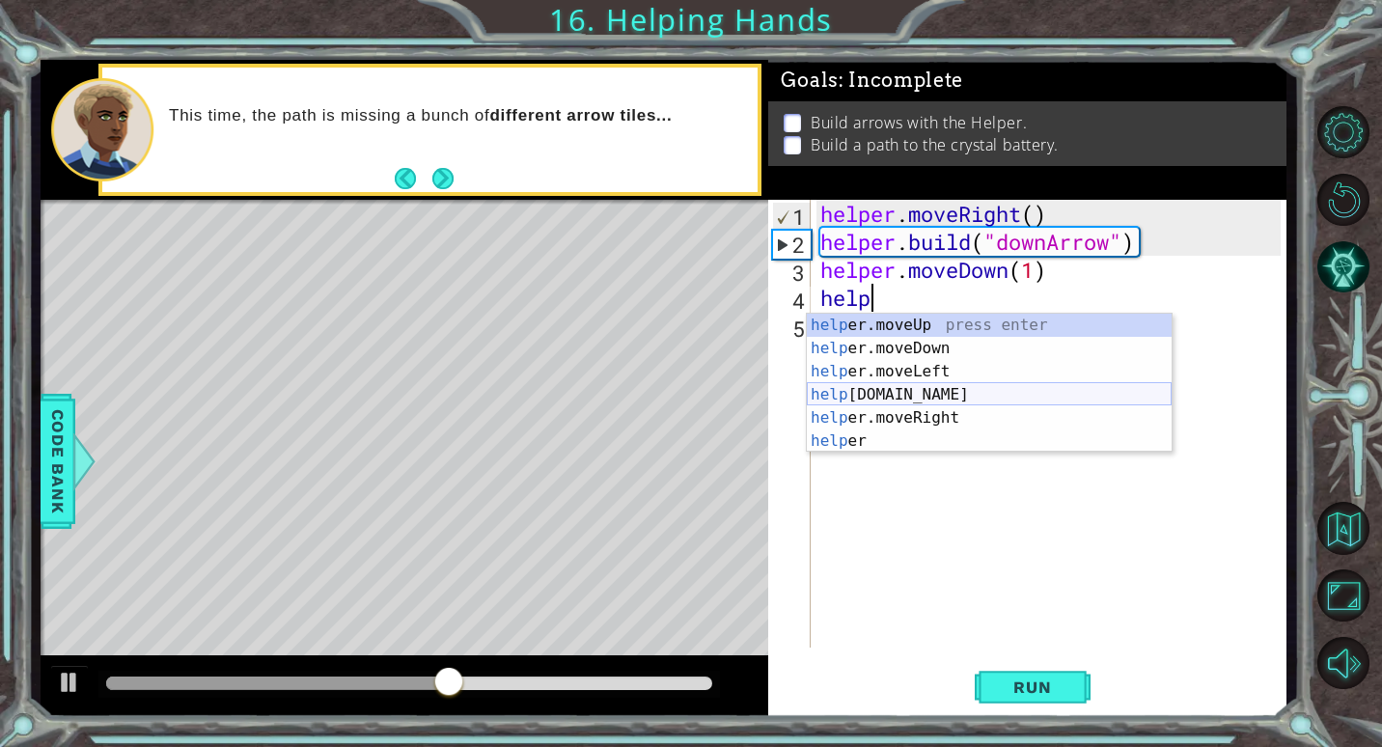
click at [903, 405] on div "help er.moveUp press enter help er.moveDown press enter help er.moveLeft press …" at bounding box center [989, 406] width 365 height 185
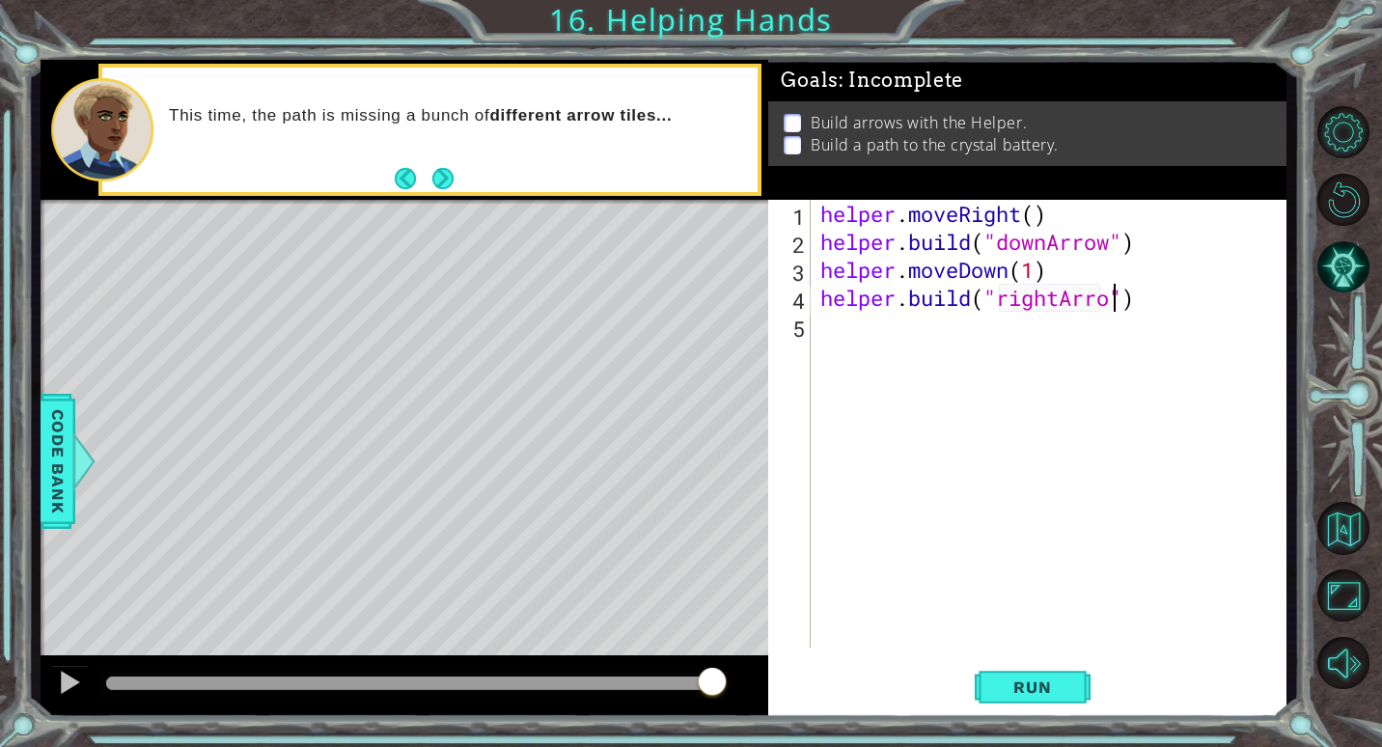
scroll to position [0, 14]
type textarea "[DOMAIN_NAME]("rightArrow")"
click at [871, 318] on div "helper . moveRight ( ) helper . build ( "downArrow" ) helper . moveDown ( 1 ) h…" at bounding box center [1053, 452] width 474 height 504
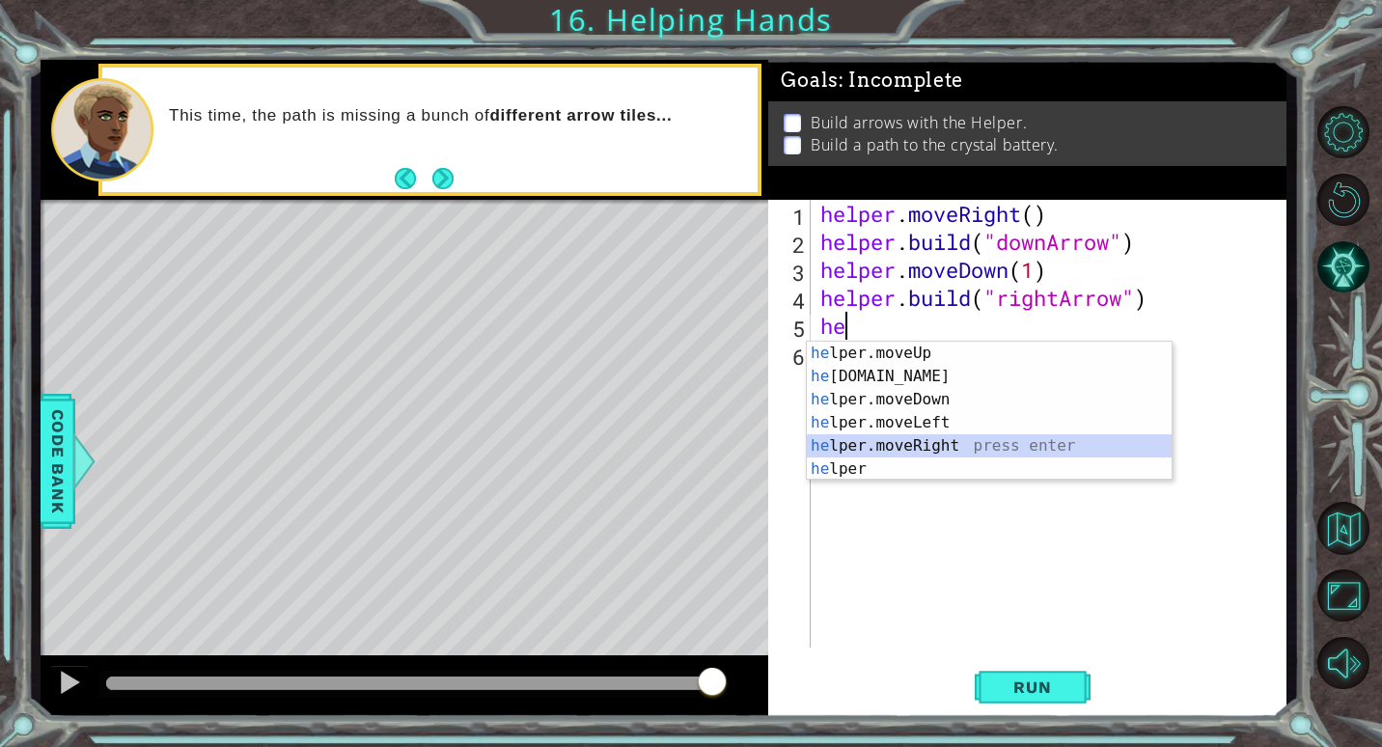
click at [904, 437] on div "he lper.moveUp press enter he [DOMAIN_NAME] press enter he lper.moveDown press …" at bounding box center [989, 434] width 365 height 185
type textarea "helper.moveRight(1)"
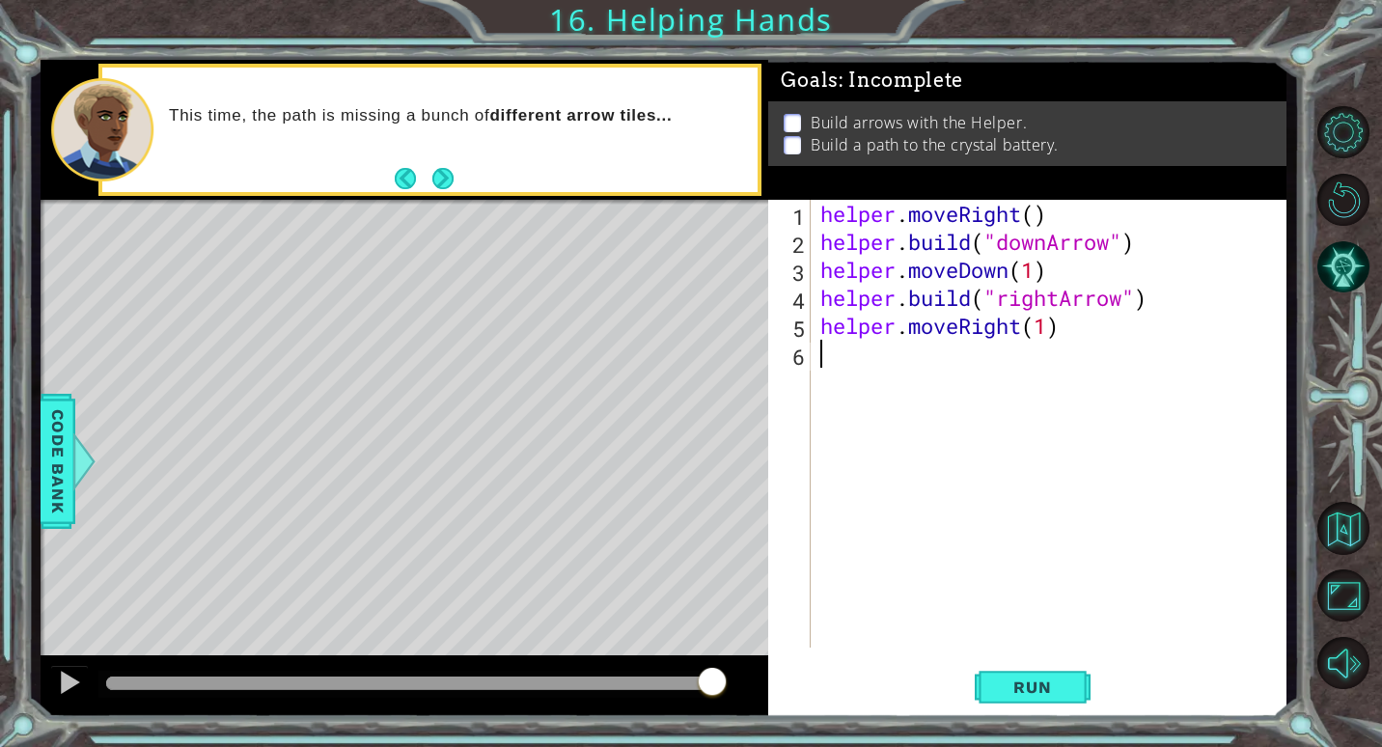
click at [878, 355] on div "helper . moveRight ( ) helper . build ( "downArrow" ) helper . moveDown ( 1 ) h…" at bounding box center [1053, 452] width 474 height 504
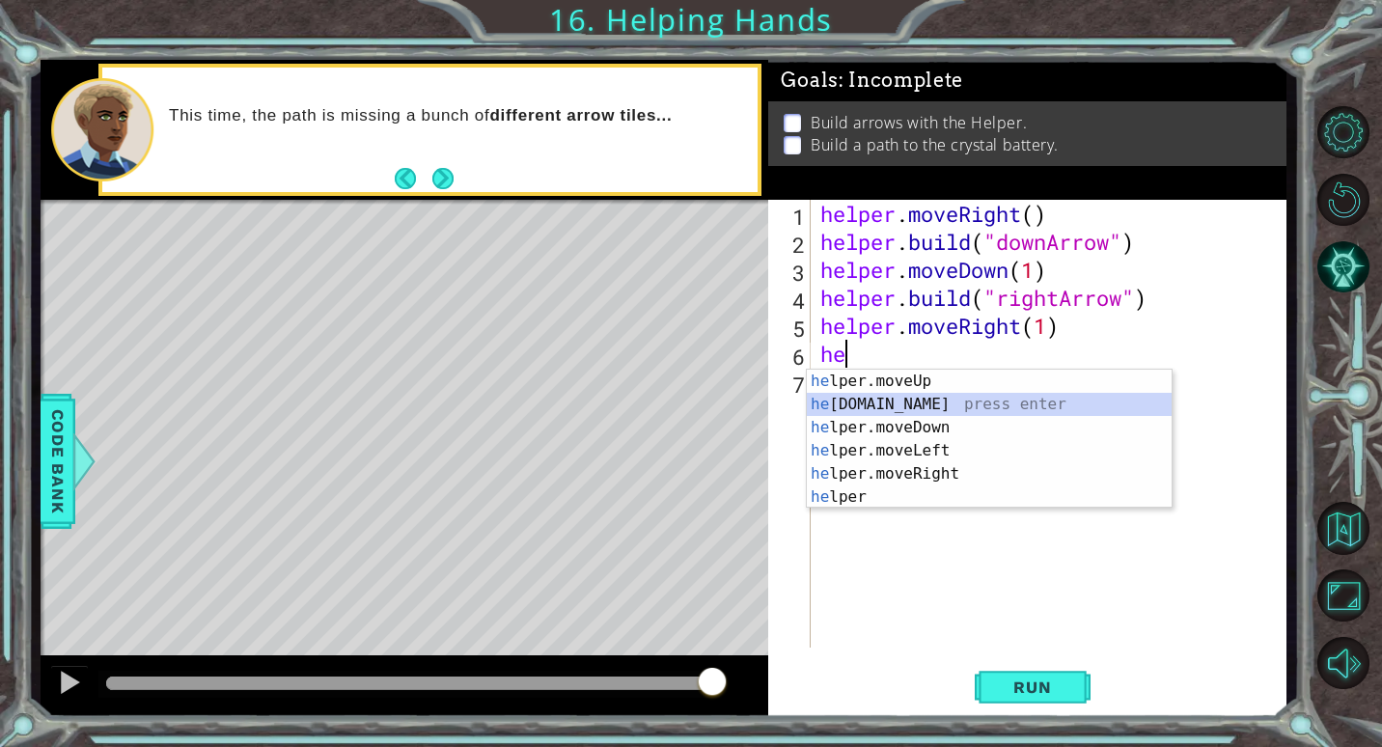
drag, startPoint x: 948, startPoint y: 406, endPoint x: 1004, endPoint y: 406, distance: 56.0
click at [951, 412] on div "he lper.moveUp press enter he [DOMAIN_NAME] press enter he lper.moveDown press …" at bounding box center [989, 462] width 365 height 185
type textarea "[DOMAIN_NAME]("rightArrow")"
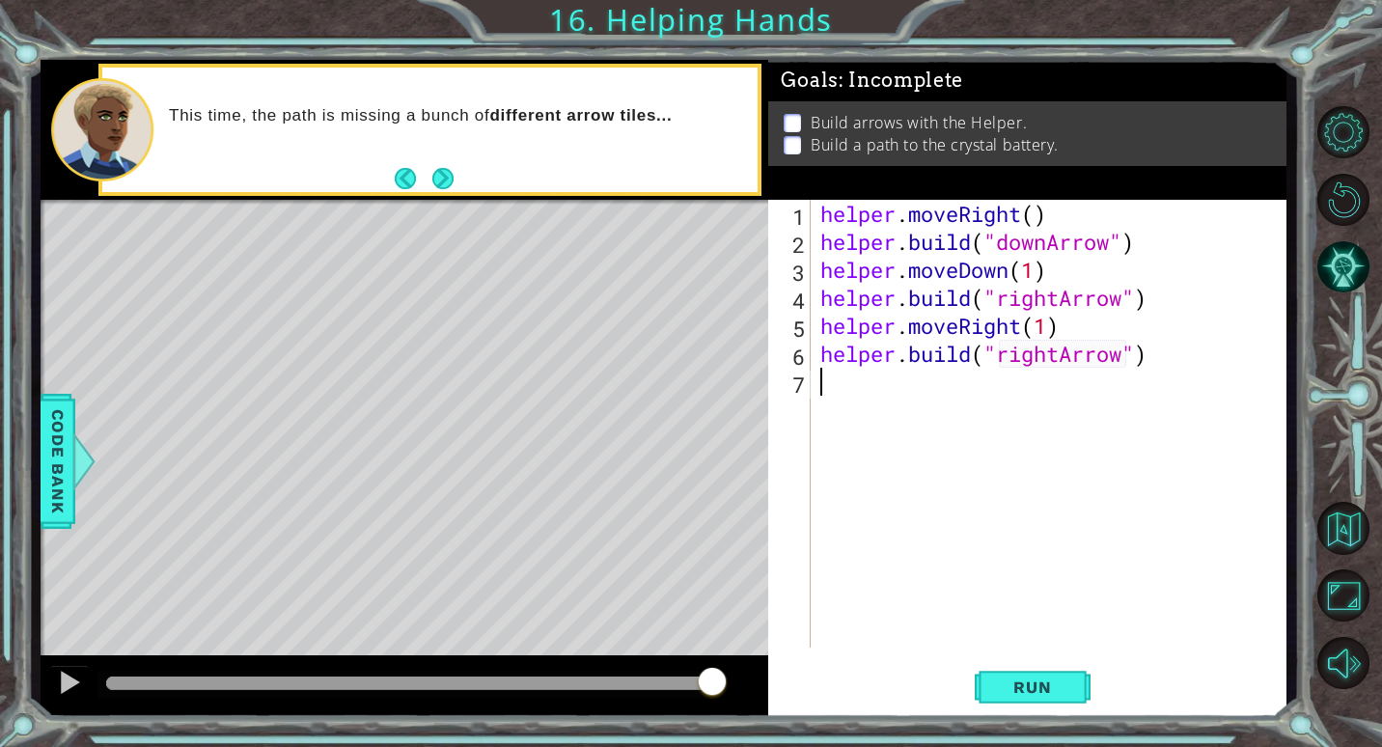
drag, startPoint x: 882, startPoint y: 399, endPoint x: 887, endPoint y: 387, distance: 12.5
click at [884, 389] on div "helper . moveRight ( ) helper . build ( "downArrow" ) helper . moveDown ( 1 ) h…" at bounding box center [1053, 452] width 474 height 504
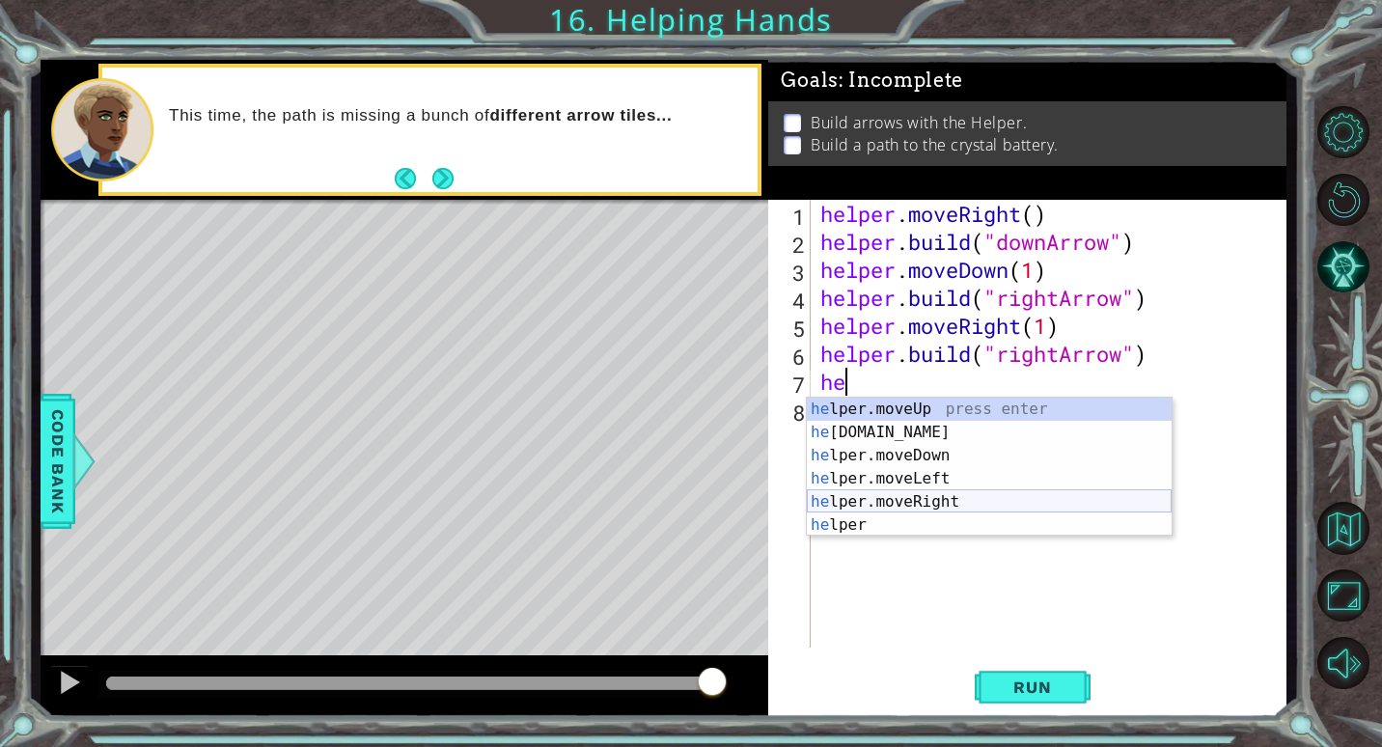
click at [944, 499] on div "he lper.moveUp press enter he [DOMAIN_NAME] press enter he lper.moveDown press …" at bounding box center [989, 490] width 365 height 185
type textarea "helper.moveRight(1)"
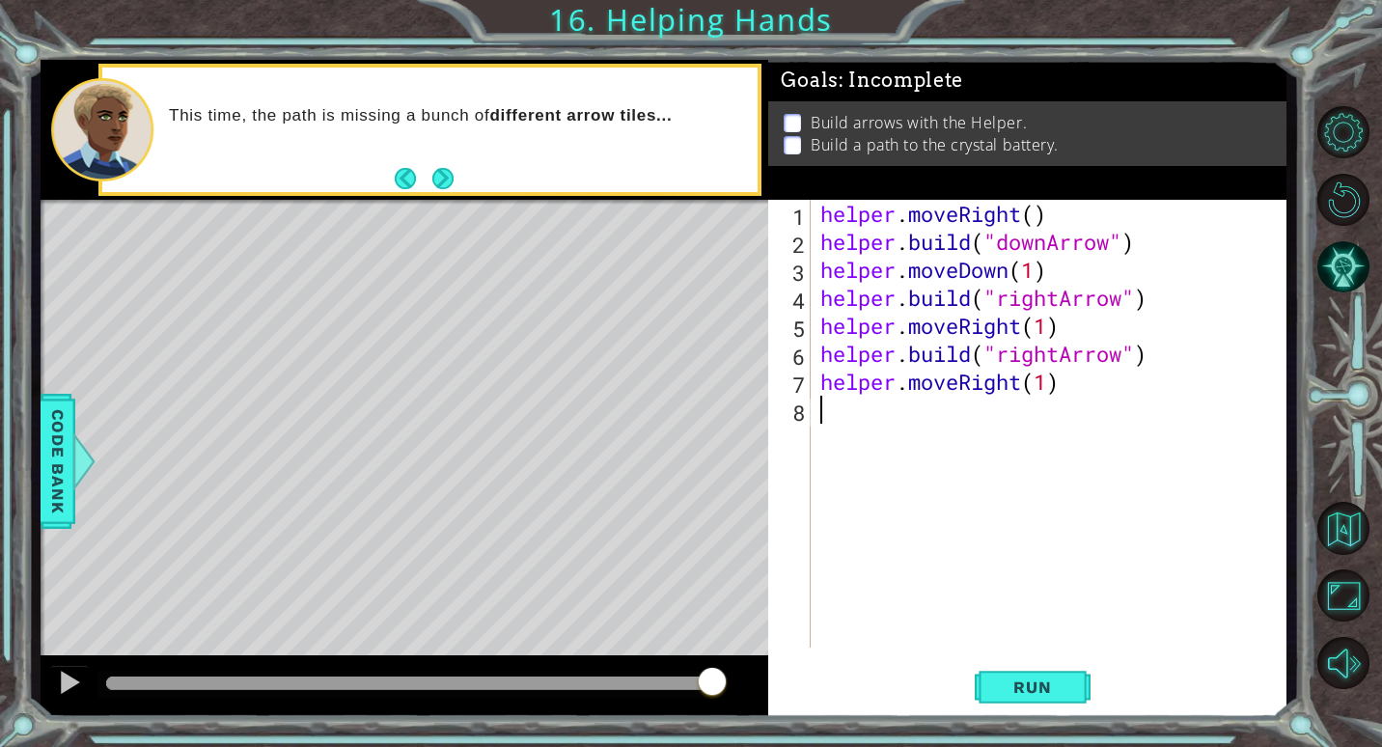
click at [913, 415] on div "helper . moveRight ( ) helper . build ( "downArrow" ) helper . moveDown ( 1 ) h…" at bounding box center [1053, 452] width 474 height 504
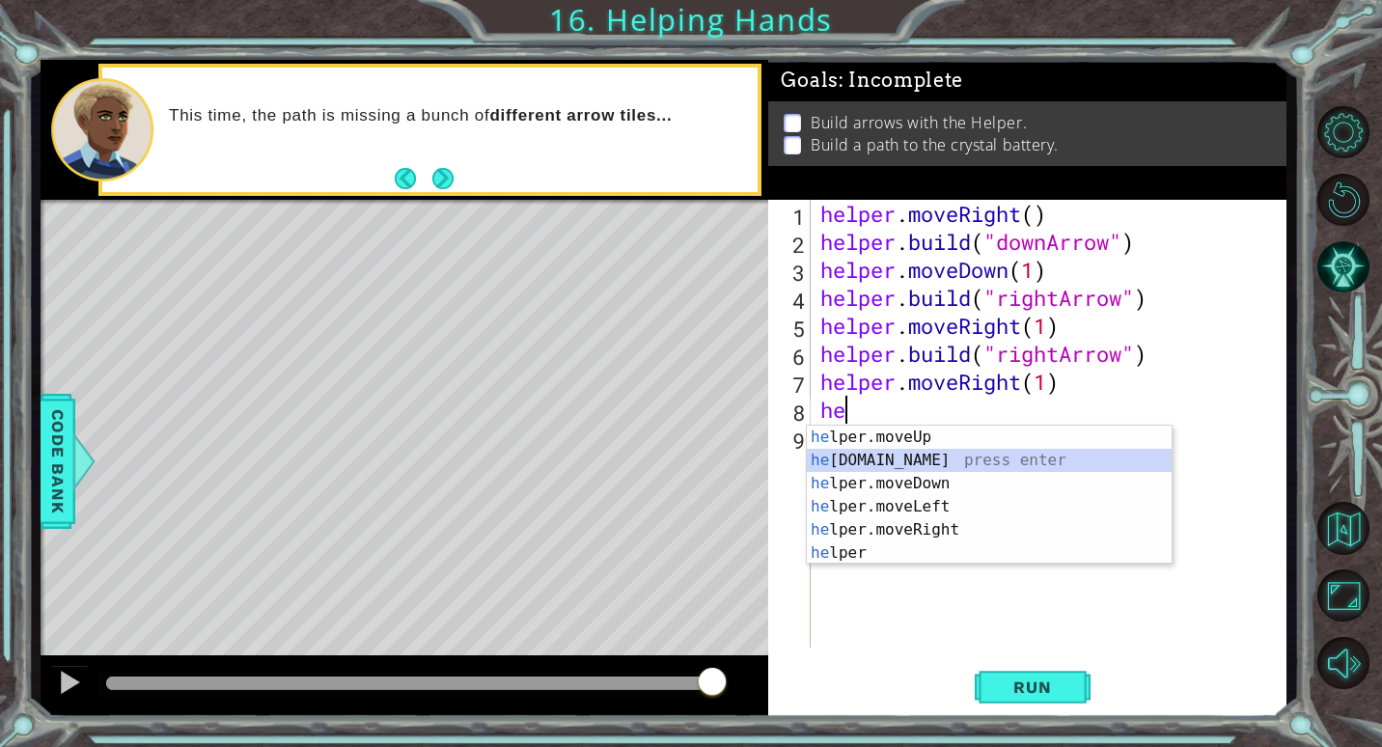
click at [975, 458] on div "he lper.moveUp press enter he [DOMAIN_NAME] press enter he lper.moveDown press …" at bounding box center [989, 518] width 365 height 185
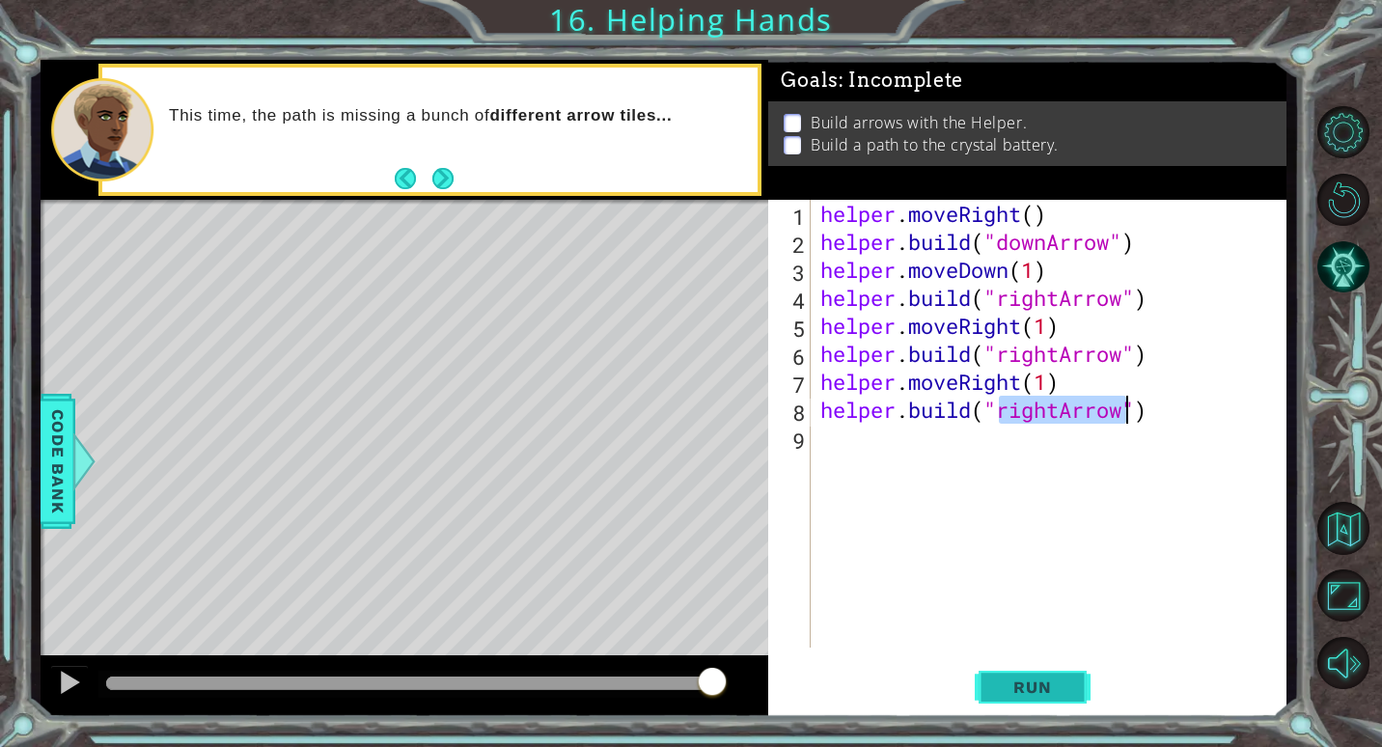
click at [1005, 683] on span "Run" at bounding box center [1032, 686] width 76 height 19
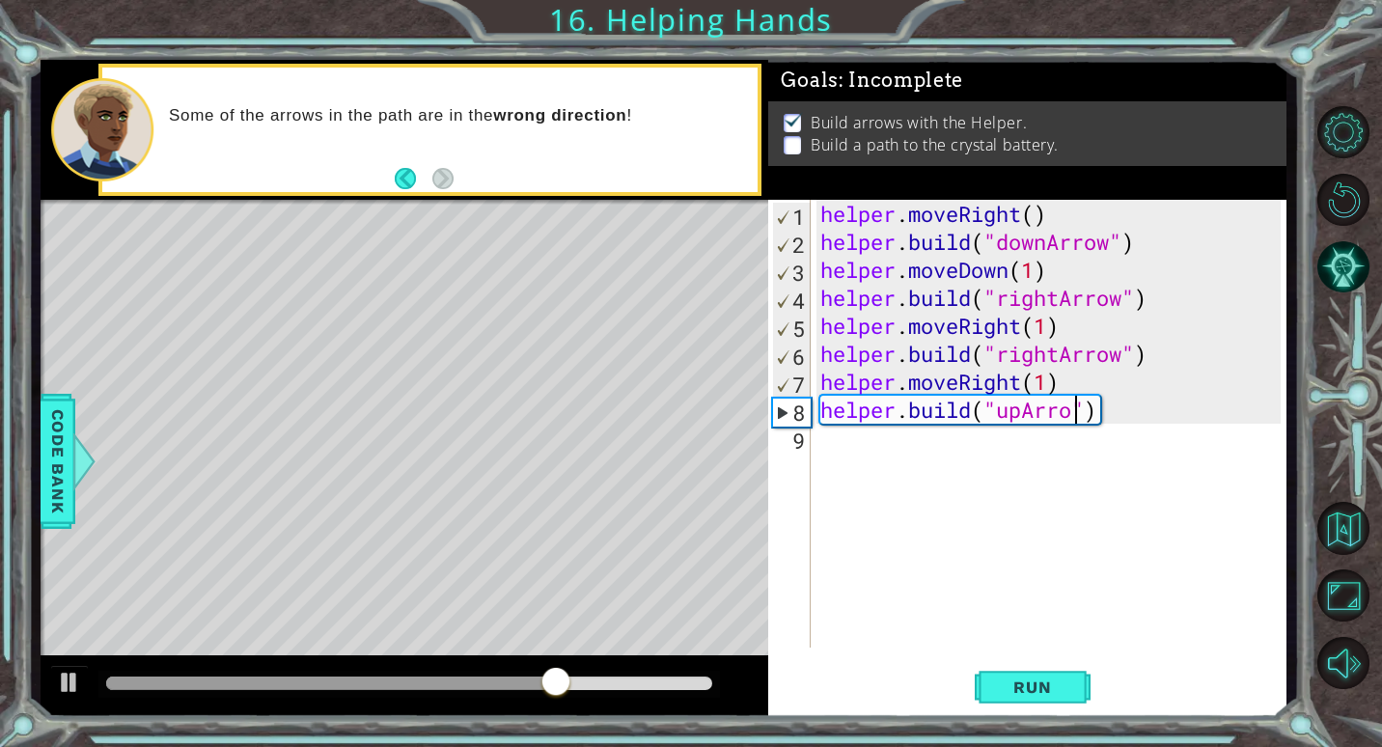
scroll to position [0, 13]
type textarea "[DOMAIN_NAME]("upArrow")"
click at [1029, 683] on span "Run" at bounding box center [1032, 686] width 76 height 19
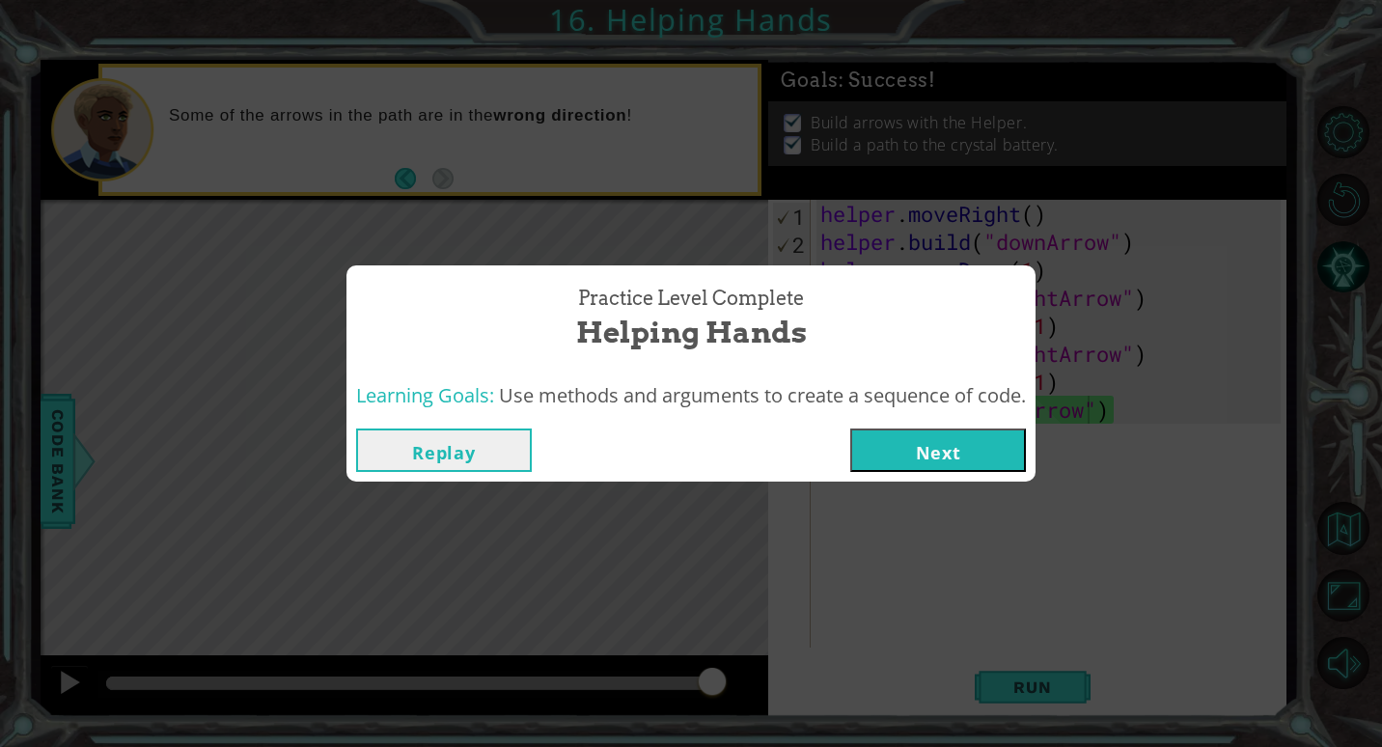
click at [897, 435] on button "Next" at bounding box center [938, 449] width 176 height 43
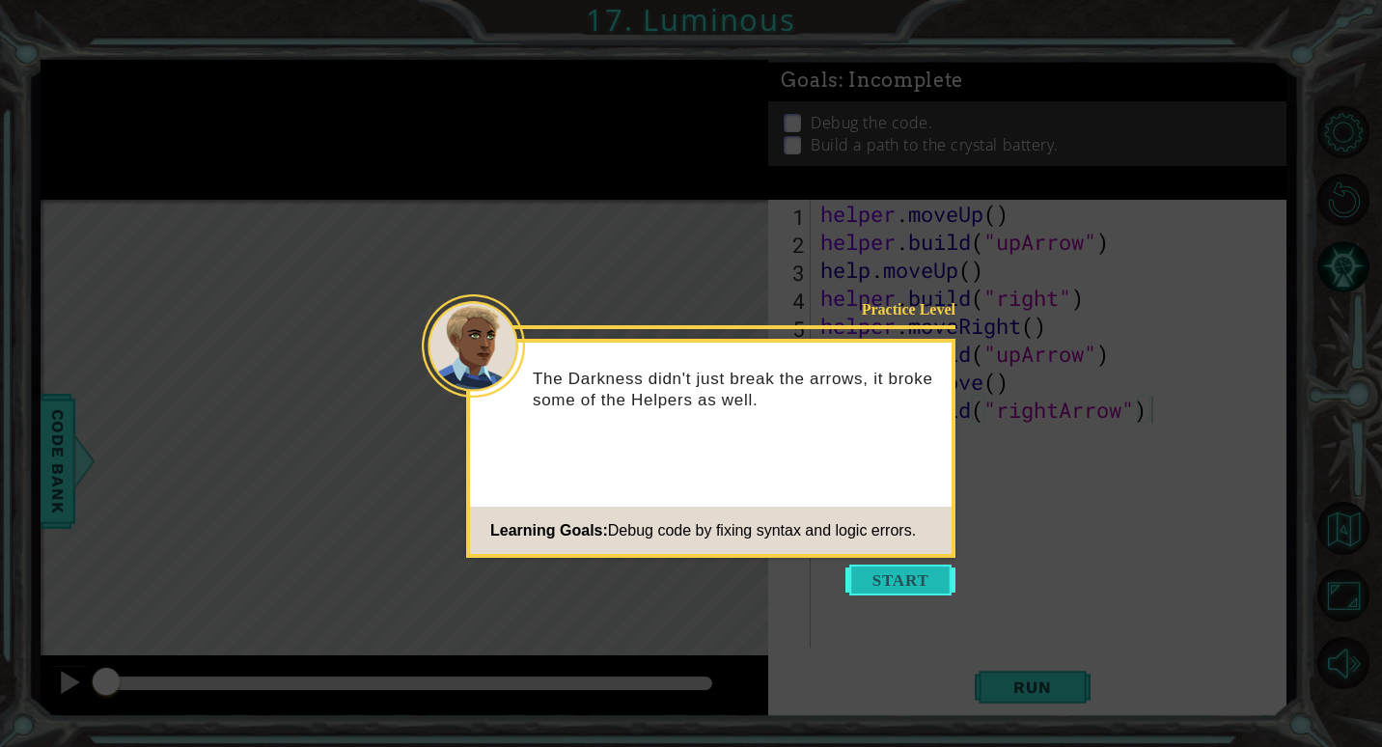
click at [930, 576] on button "Start" at bounding box center [900, 580] width 110 height 31
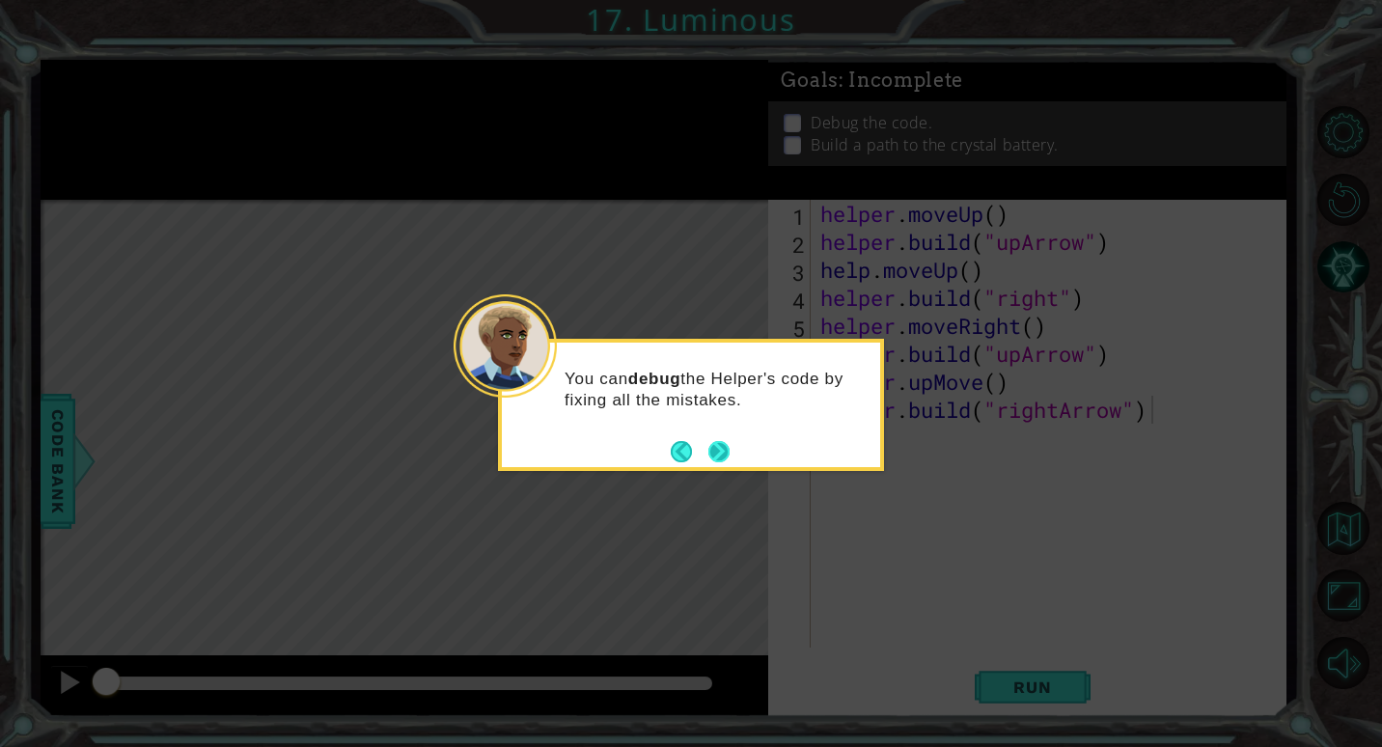
click at [716, 441] on button "Next" at bounding box center [718, 451] width 21 height 21
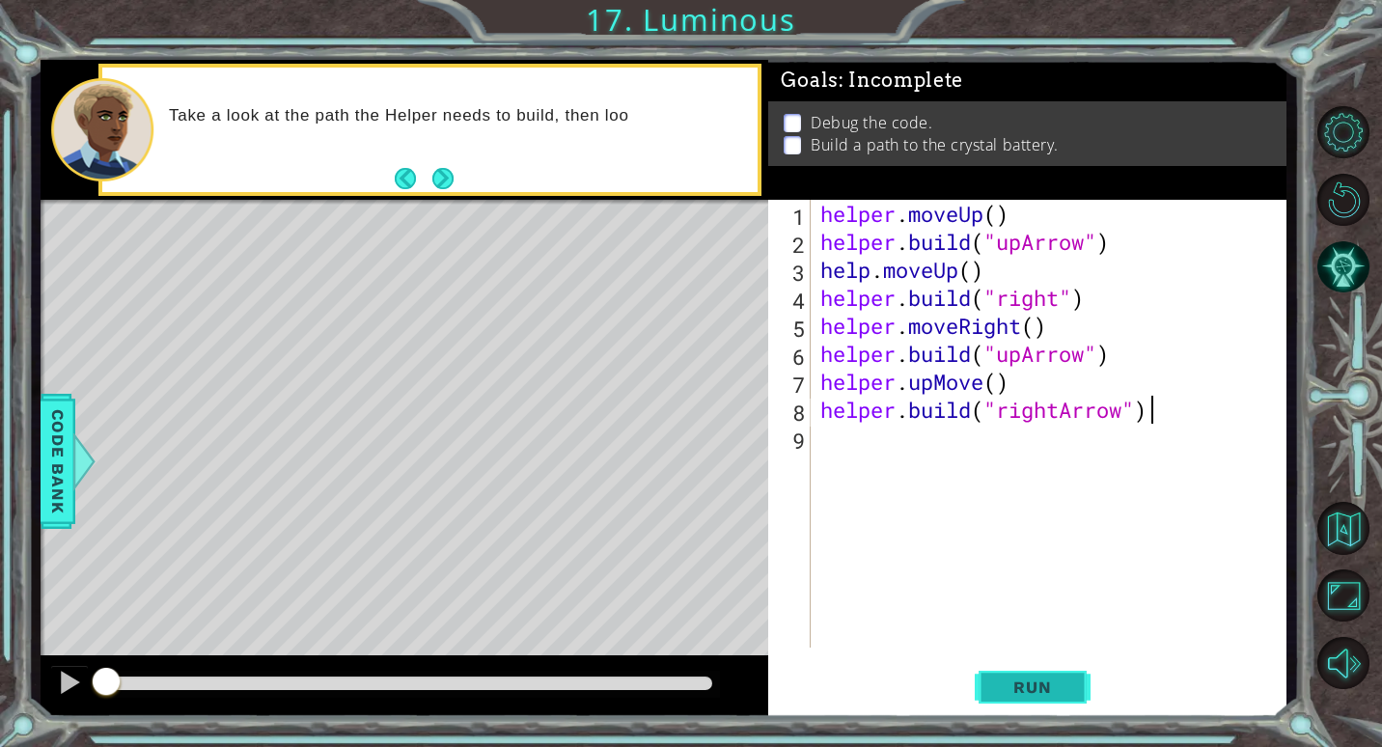
click at [1043, 691] on span "Run" at bounding box center [1032, 686] width 76 height 19
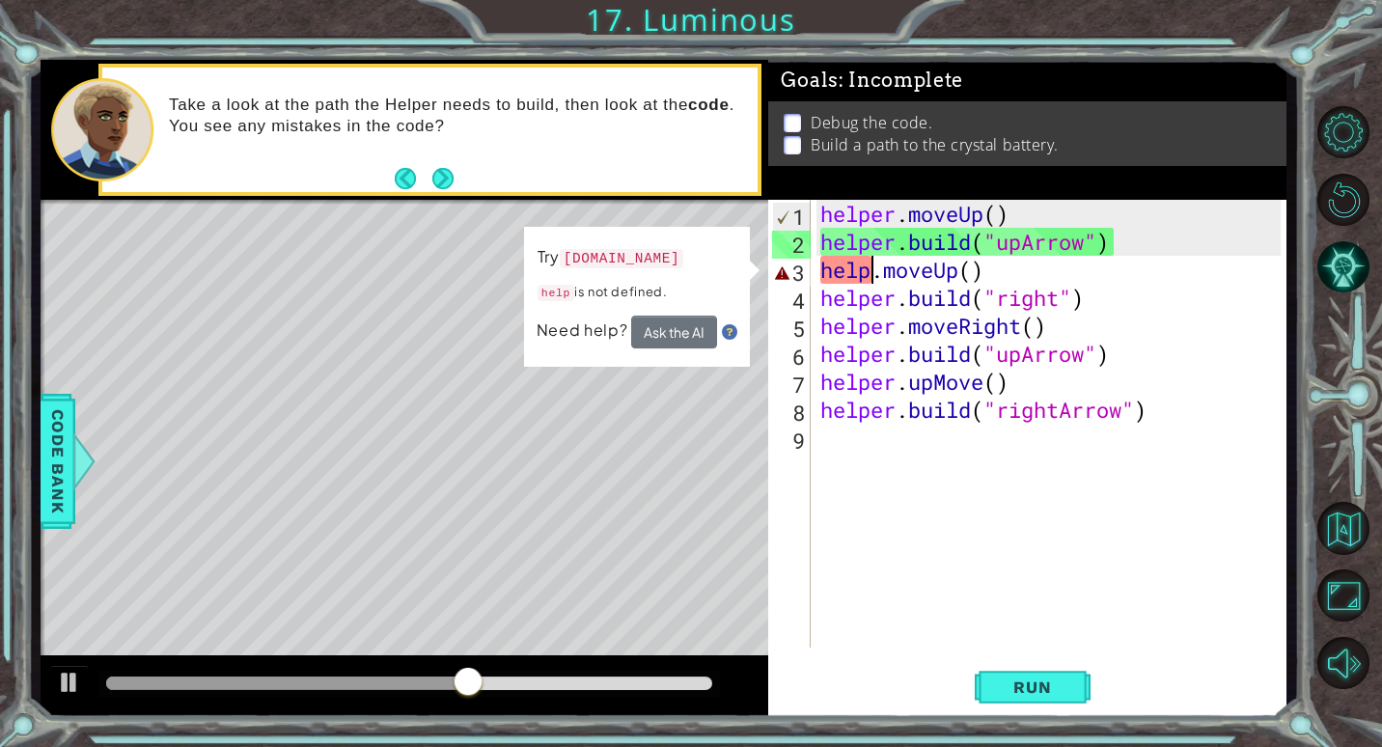
click at [868, 271] on div "helper . moveUp ( ) helper . build ( "upArrow" ) help . moveUp ( ) helper . bui…" at bounding box center [1053, 452] width 474 height 504
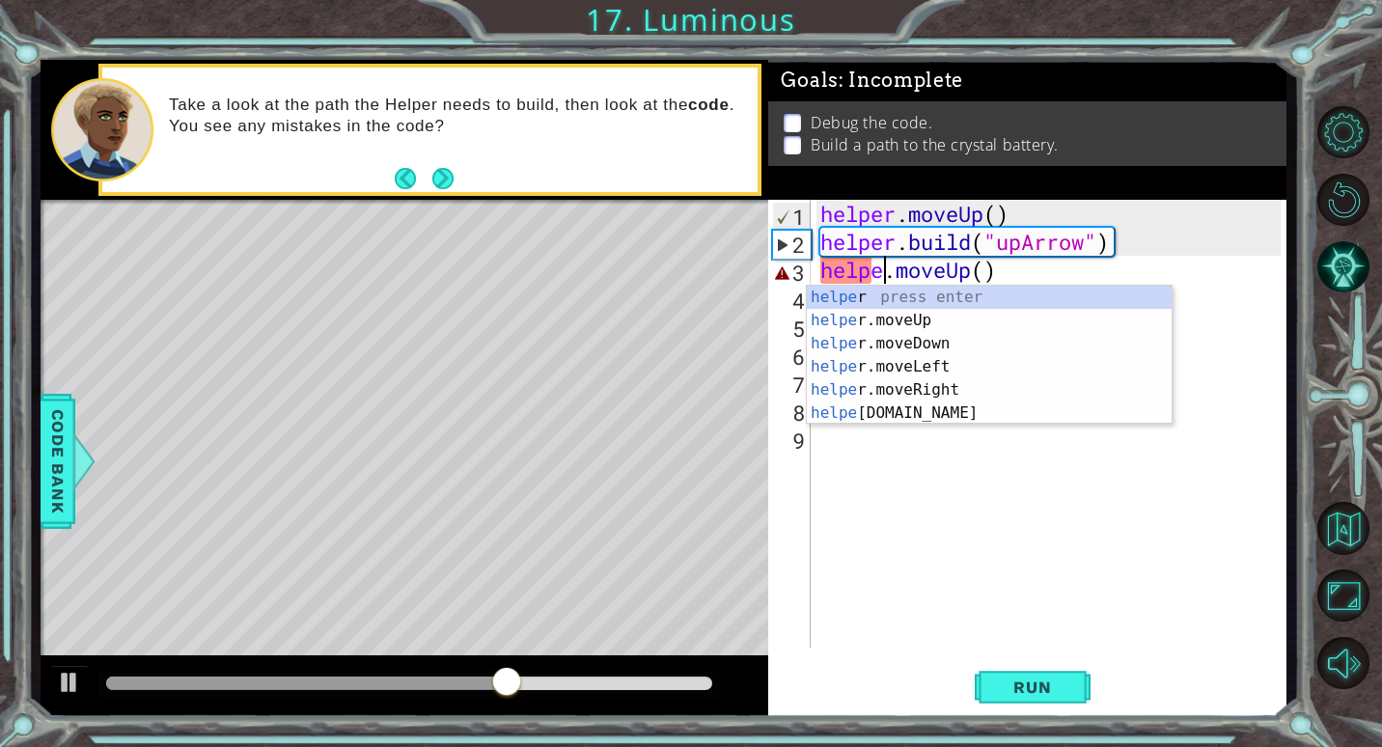
scroll to position [0, 4]
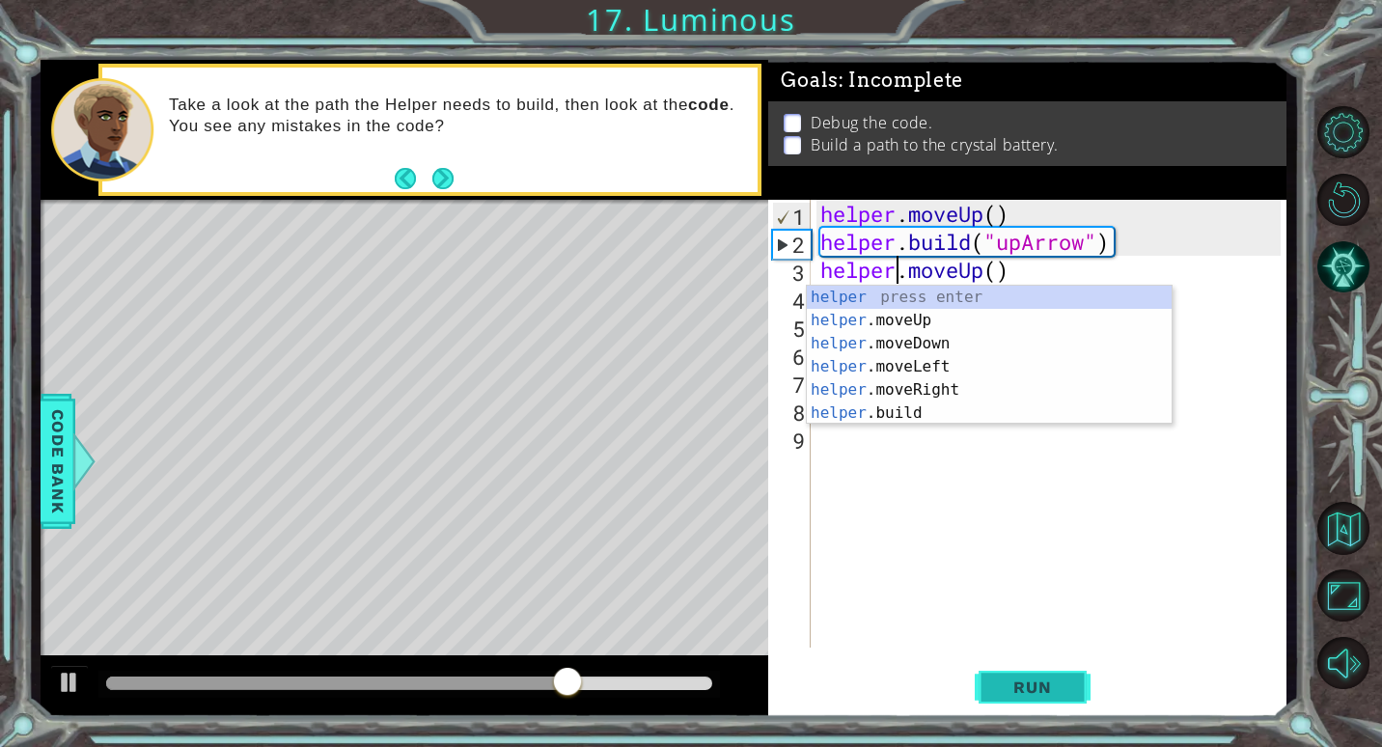
click at [1012, 669] on button "Run" at bounding box center [1033, 687] width 116 height 52
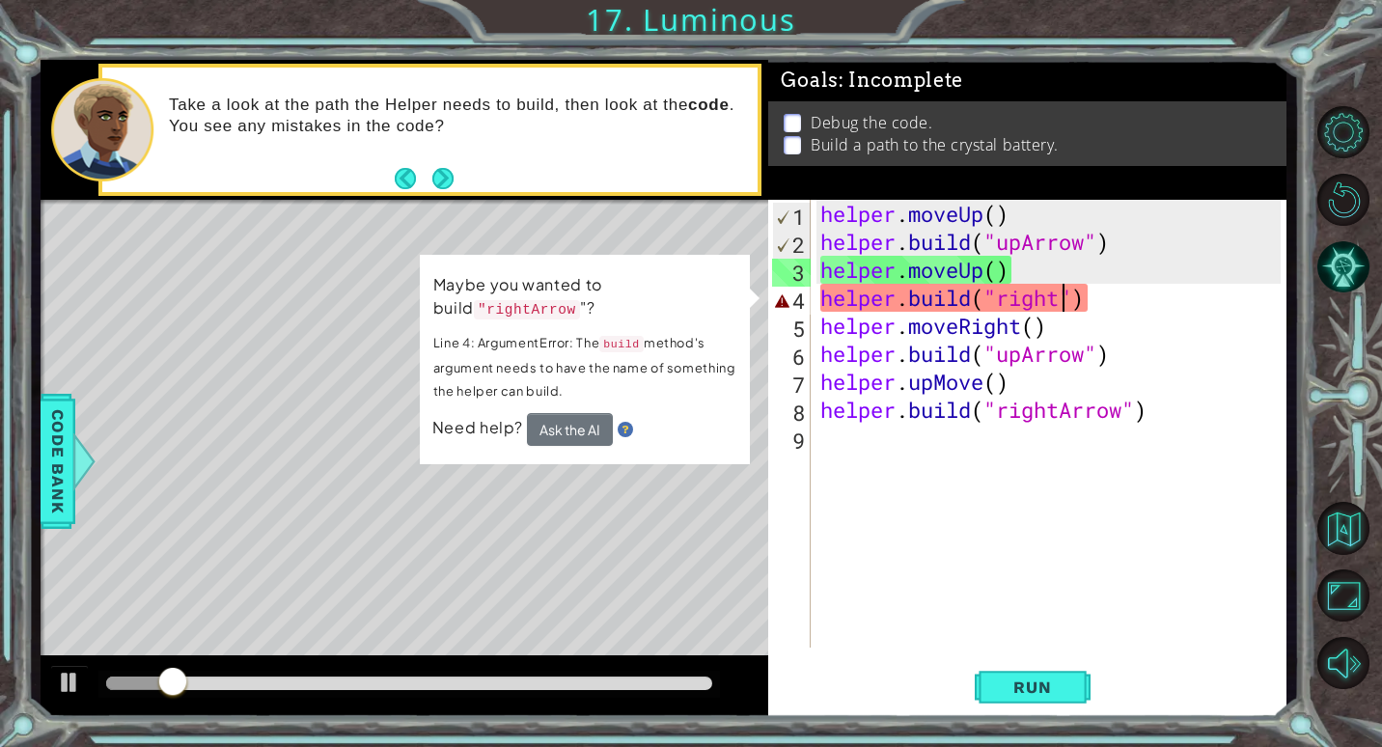
click at [1057, 293] on div "helper . moveUp ( ) helper . build ( "upArrow" ) helper . moveUp ( ) helper . b…" at bounding box center [1053, 452] width 474 height 504
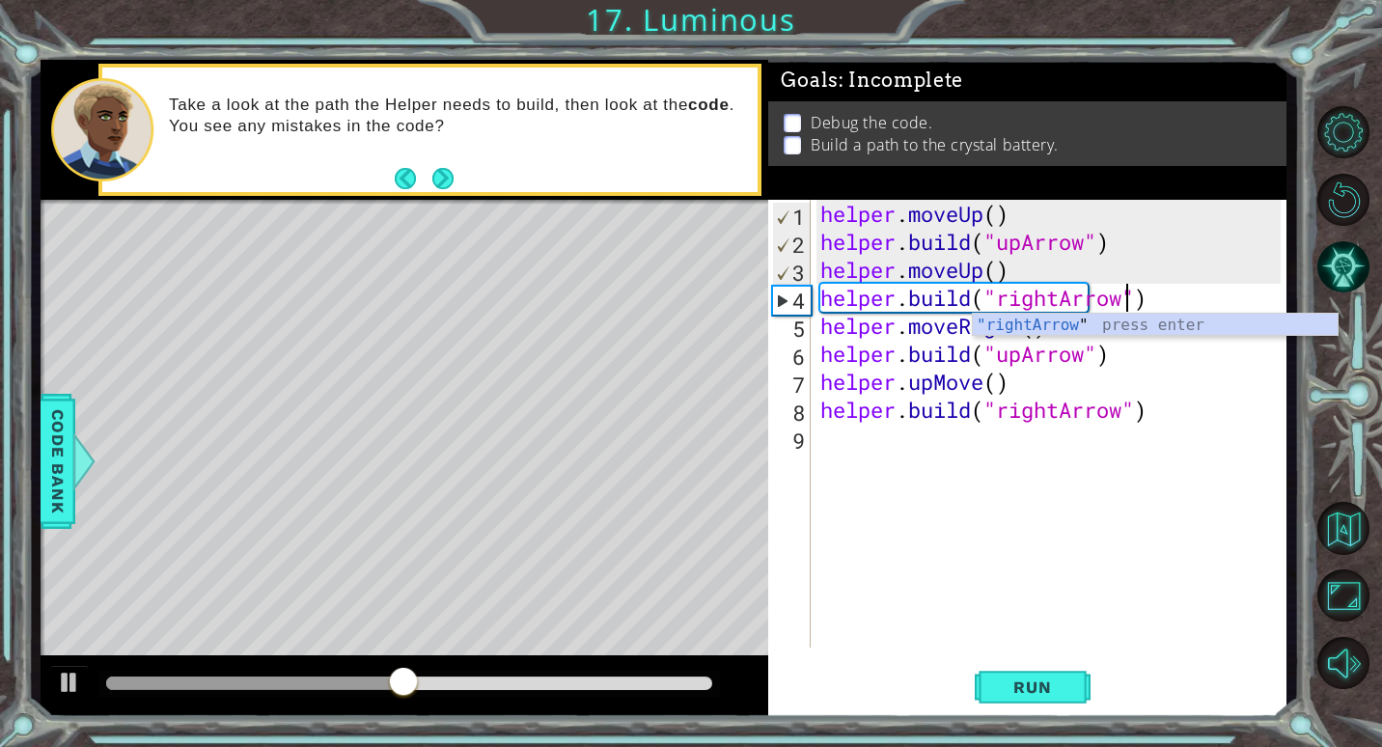
scroll to position [0, 14]
click at [1009, 687] on span "Run" at bounding box center [1032, 686] width 76 height 19
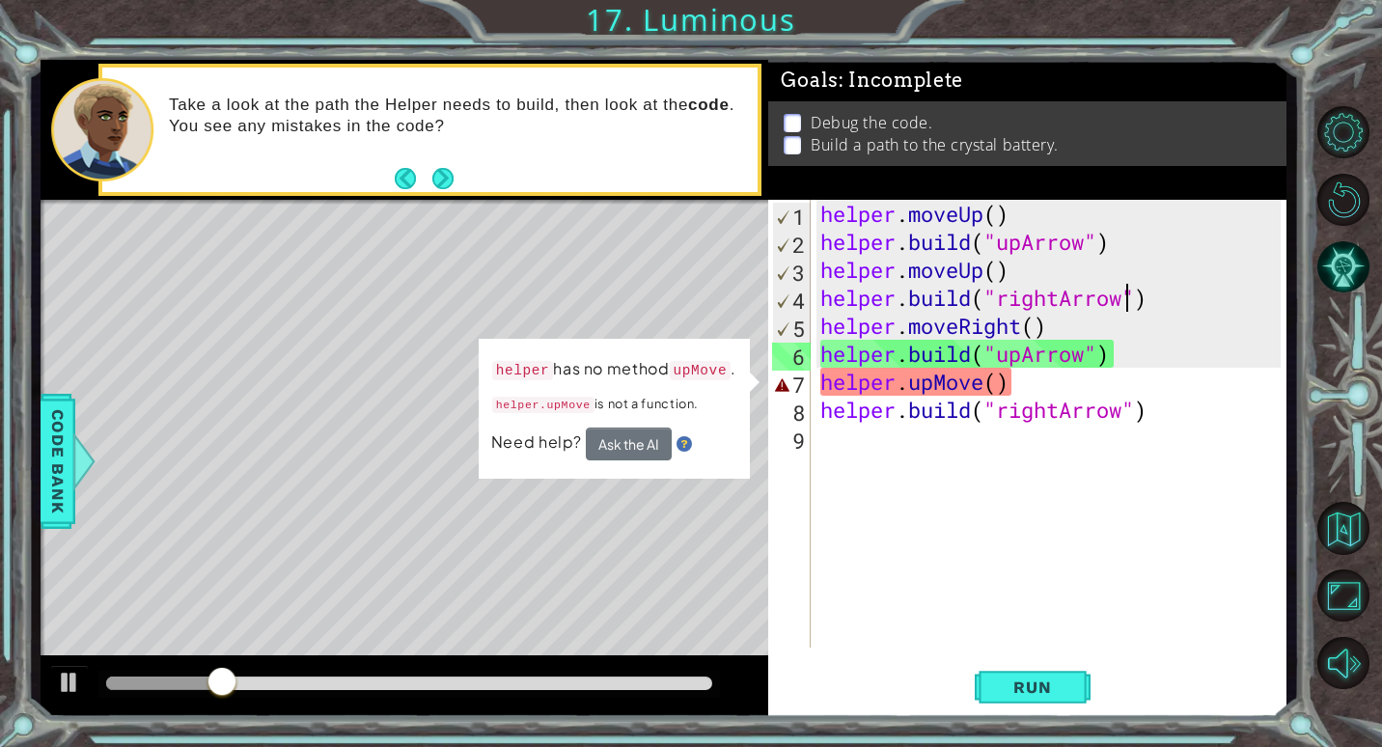
click at [928, 384] on div "helper . moveUp ( ) helper . build ( "upArrow" ) helper . moveUp ( ) helper . b…" at bounding box center [1053, 452] width 474 height 504
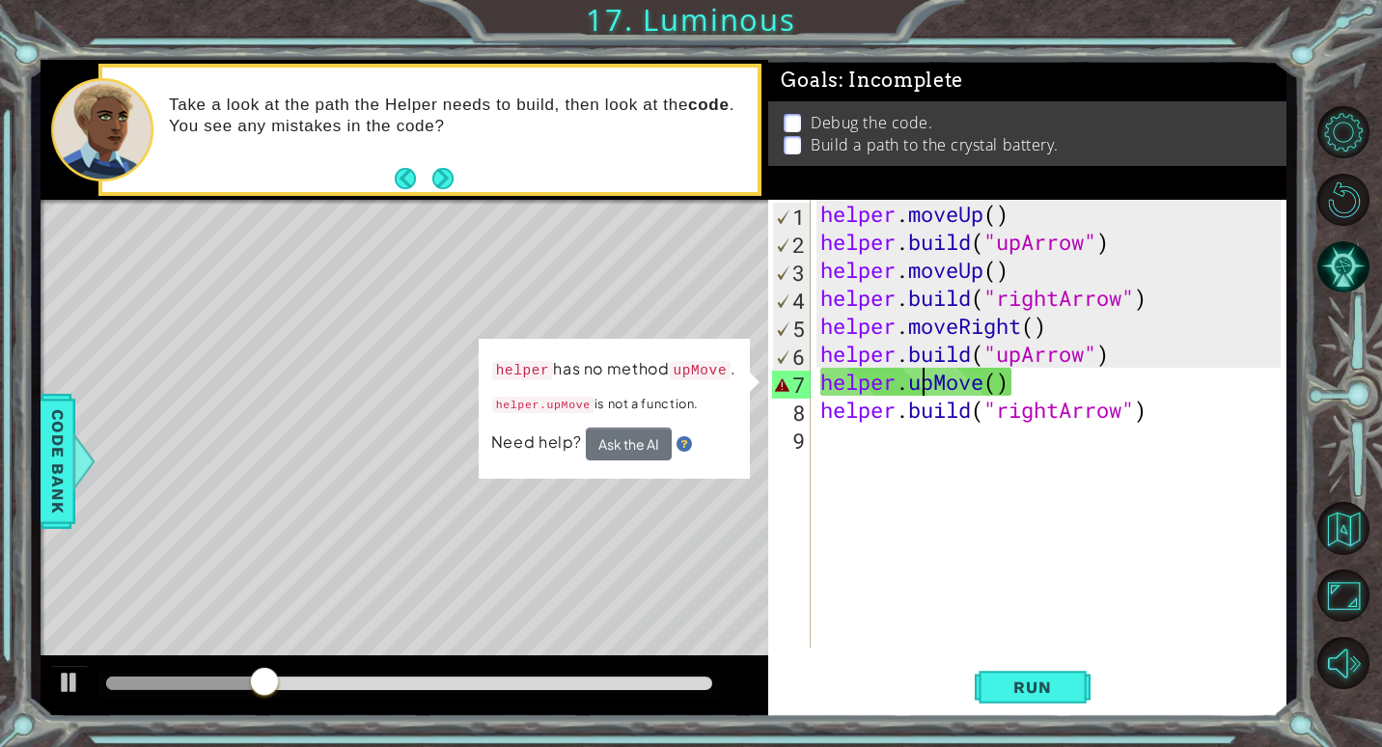
click at [930, 383] on div "helper . moveUp ( ) helper . build ( "upArrow" ) helper . moveUp ( ) helper . b…" at bounding box center [1053, 452] width 474 height 504
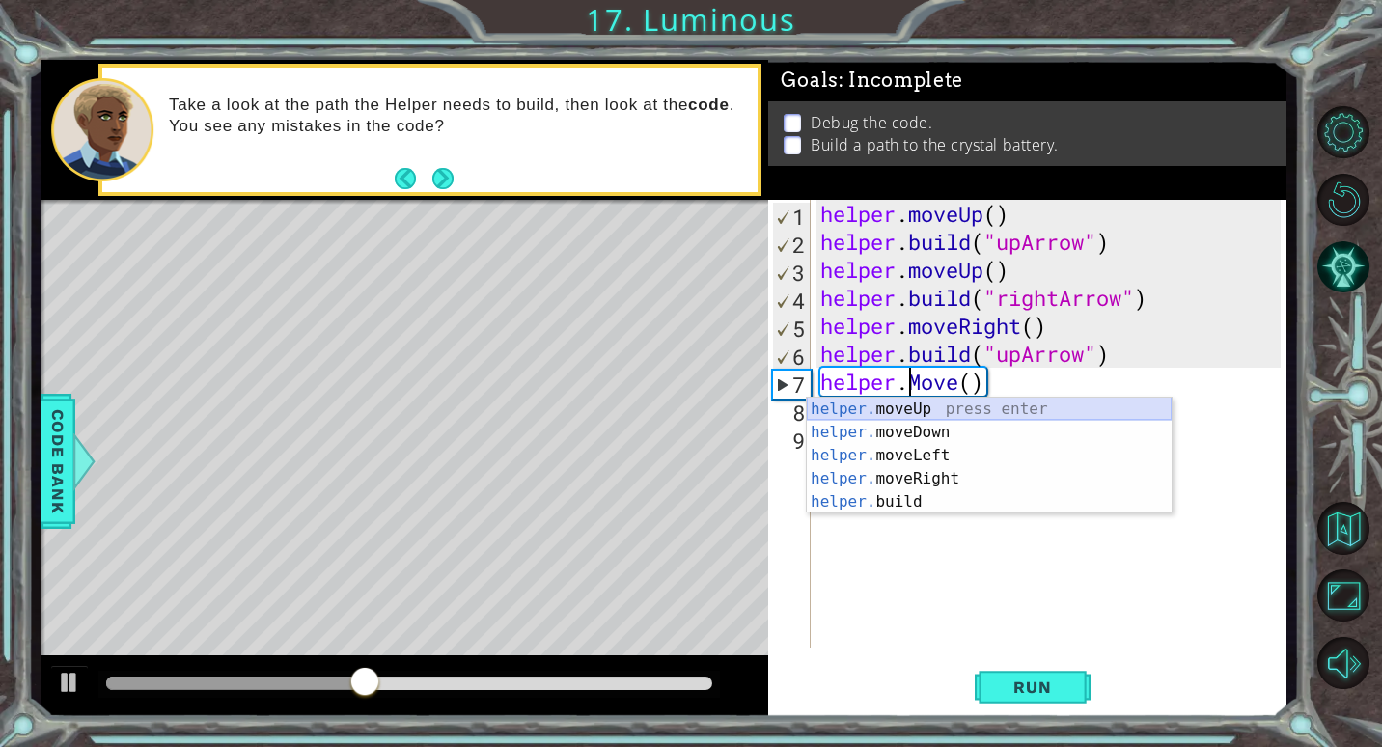
click at [958, 401] on div "helper. moveUp press enter helper. moveDown press enter helper. moveLeft press …" at bounding box center [989, 479] width 365 height 162
type textarea "helper.moveUp(1)"
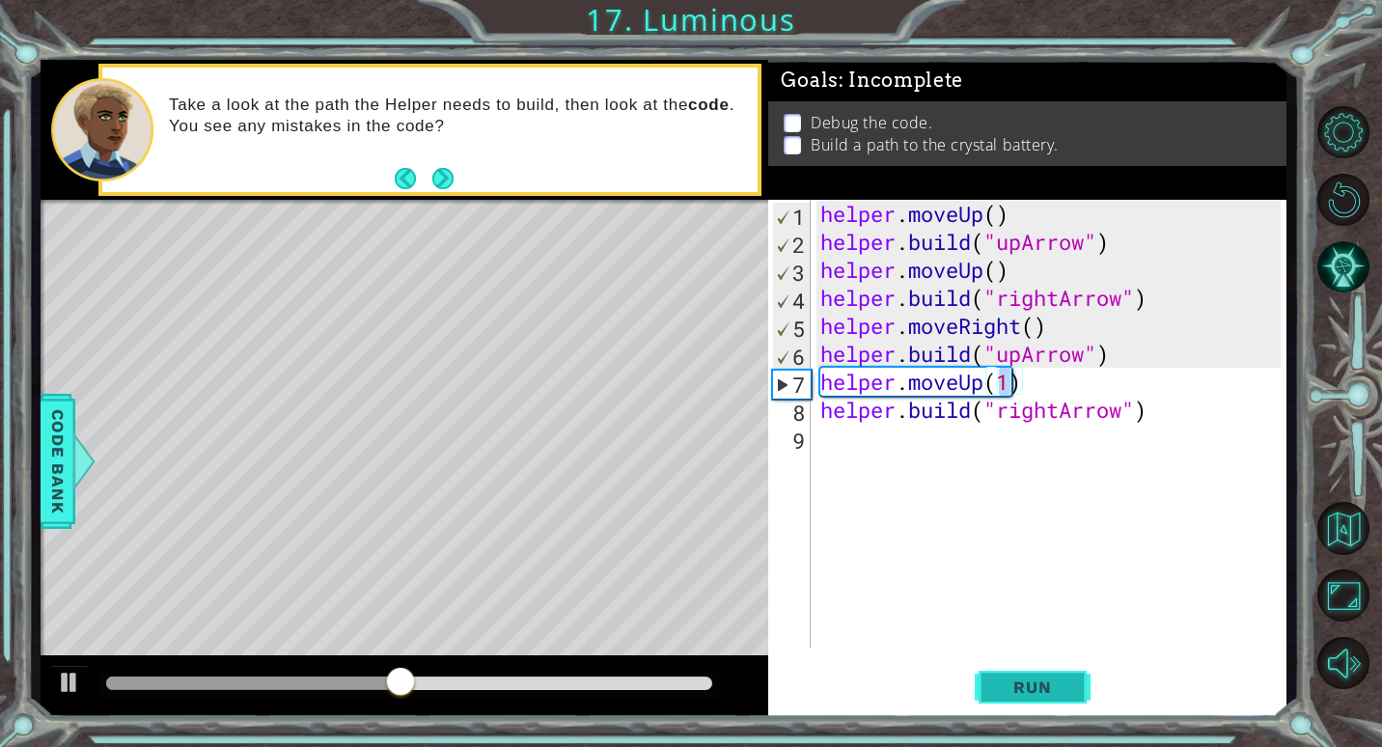
click at [1044, 690] on span "Run" at bounding box center [1032, 686] width 76 height 19
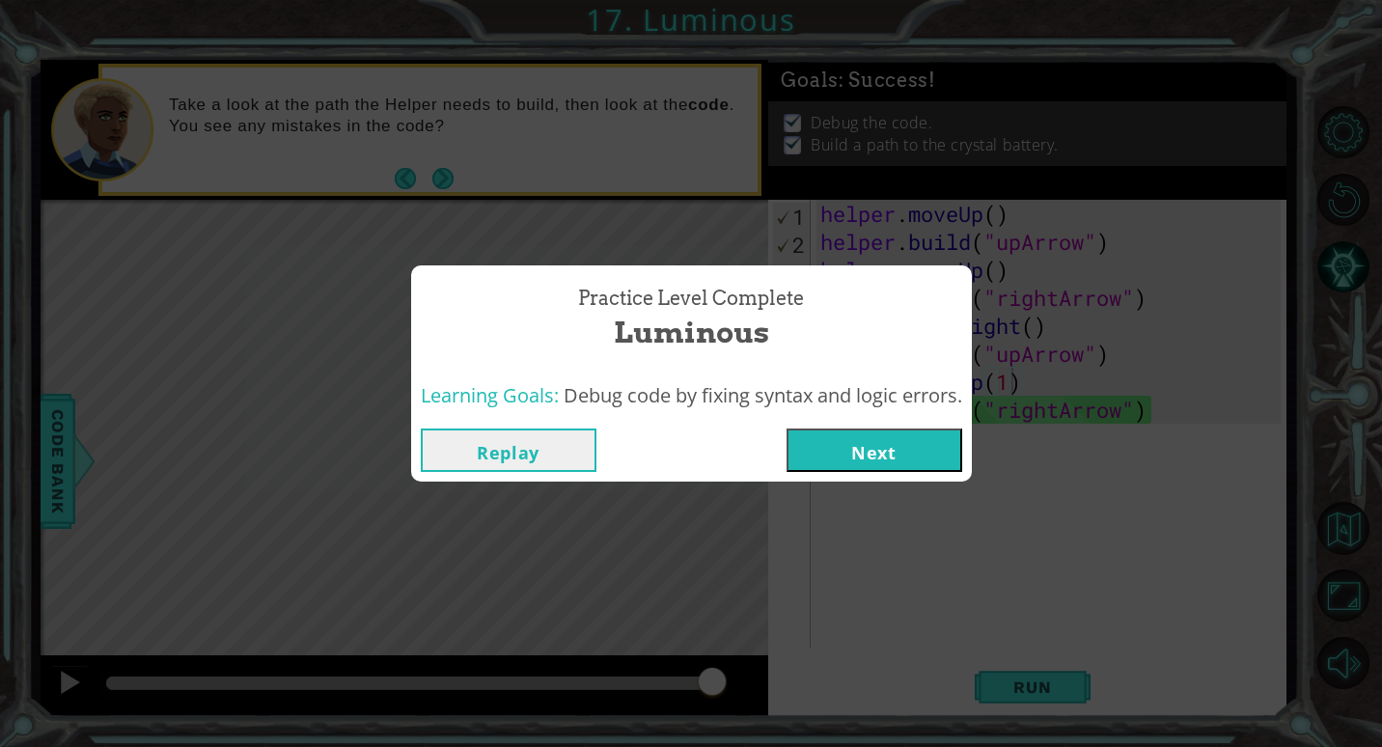
drag, startPoint x: 900, startPoint y: 449, endPoint x: 914, endPoint y: 442, distance: 15.1
click at [914, 442] on button "Next" at bounding box center [874, 449] width 176 height 43
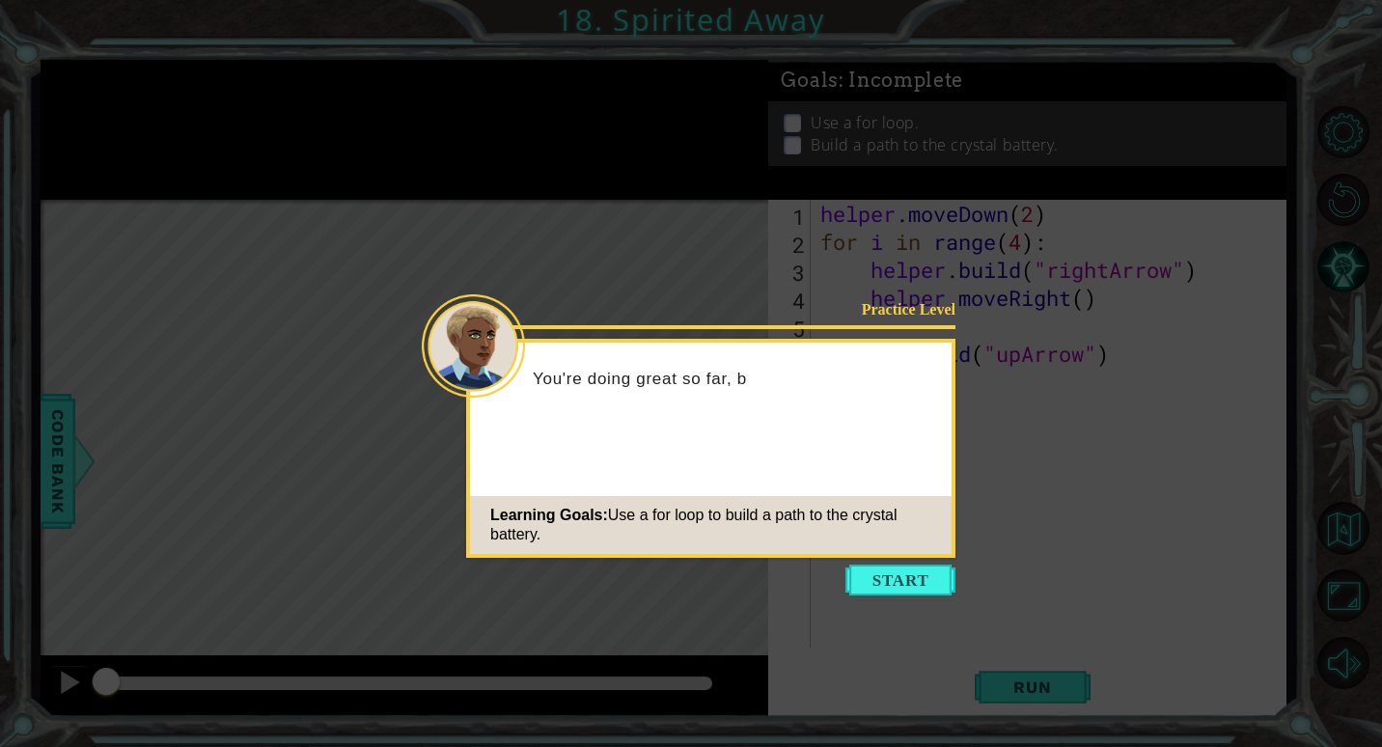
drag, startPoint x: 907, startPoint y: 569, endPoint x: 949, endPoint y: 570, distance: 41.5
click at [924, 567] on button "Start" at bounding box center [900, 580] width 110 height 31
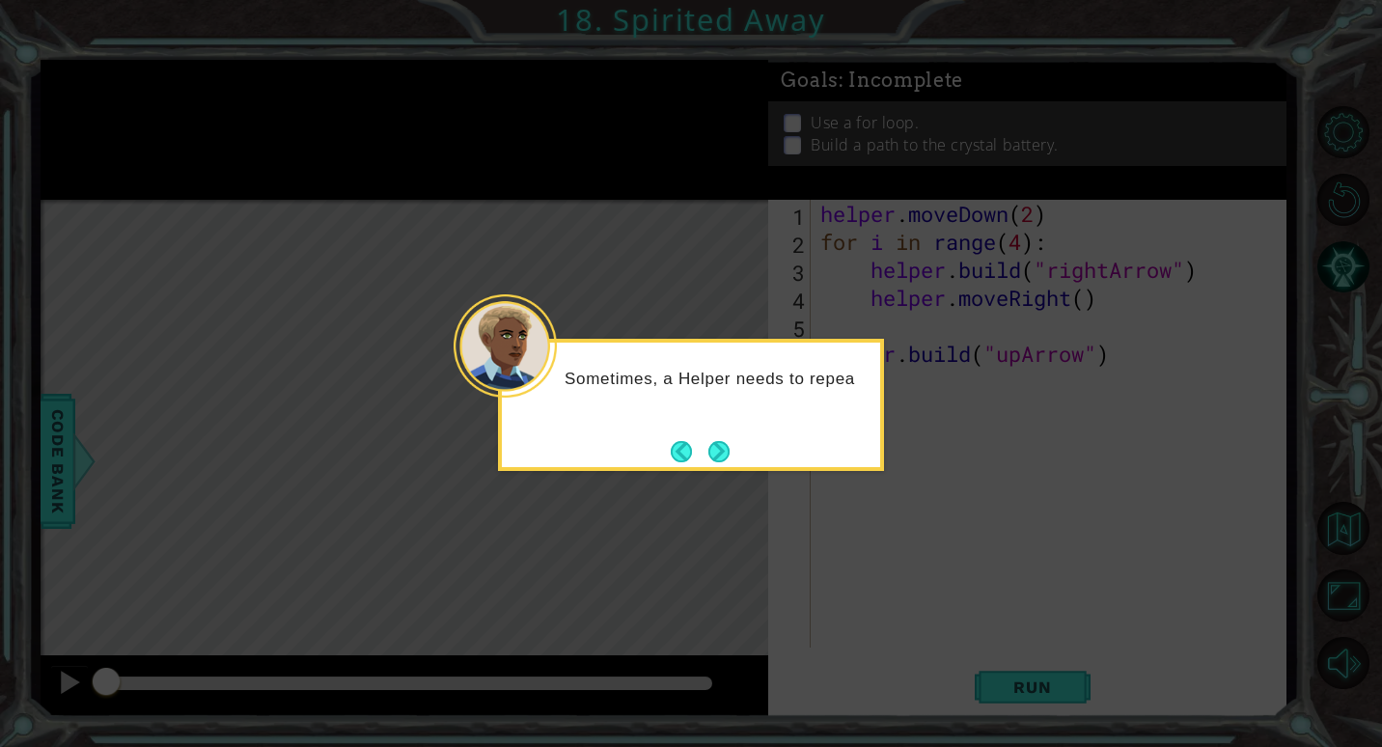
click at [731, 427] on div "Sometimes, a Helper needs to repea" at bounding box center [691, 385] width 378 height 84
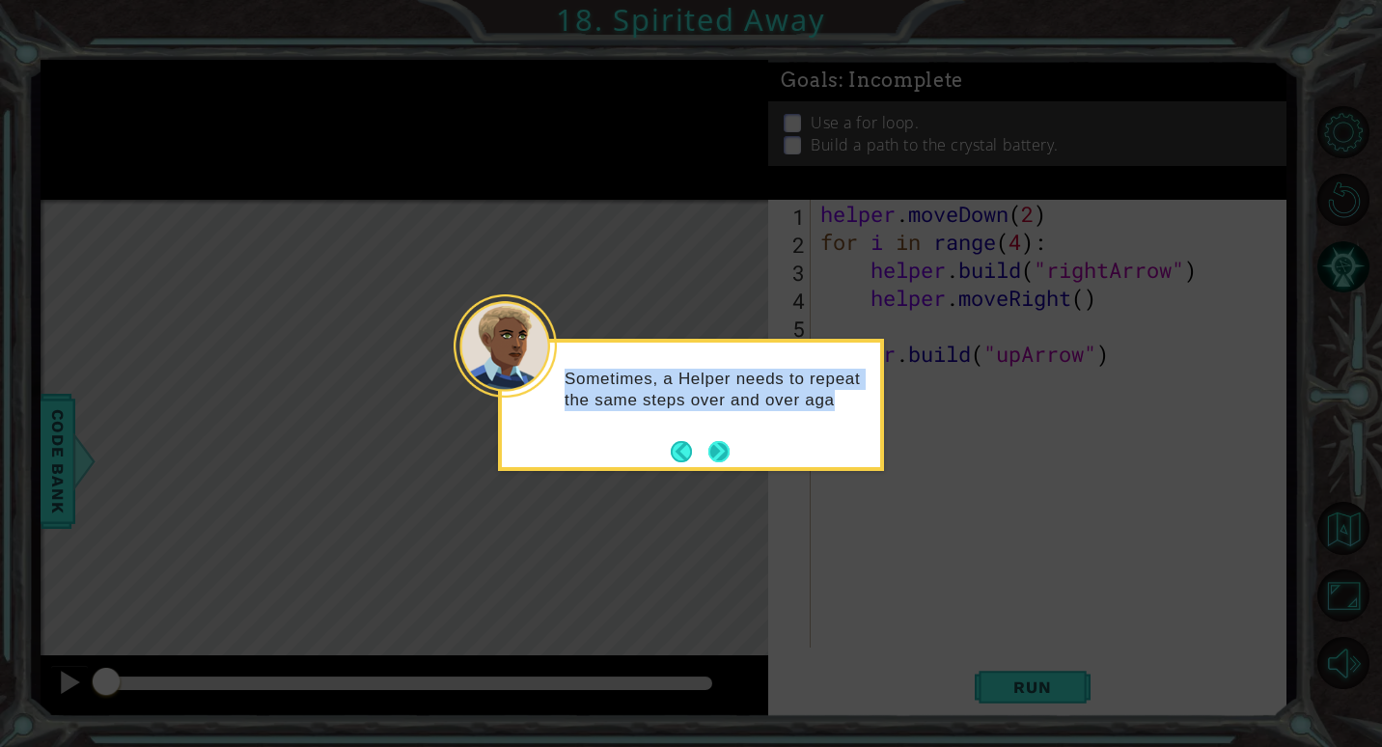
click at [712, 442] on div "Sometimes, a Helper needs to repeat the same steps over and over aga" at bounding box center [691, 395] width 378 height 105
drag, startPoint x: 712, startPoint y: 442, endPoint x: 727, endPoint y: 450, distance: 16.4
click at [727, 450] on button "Next" at bounding box center [718, 451] width 21 height 21
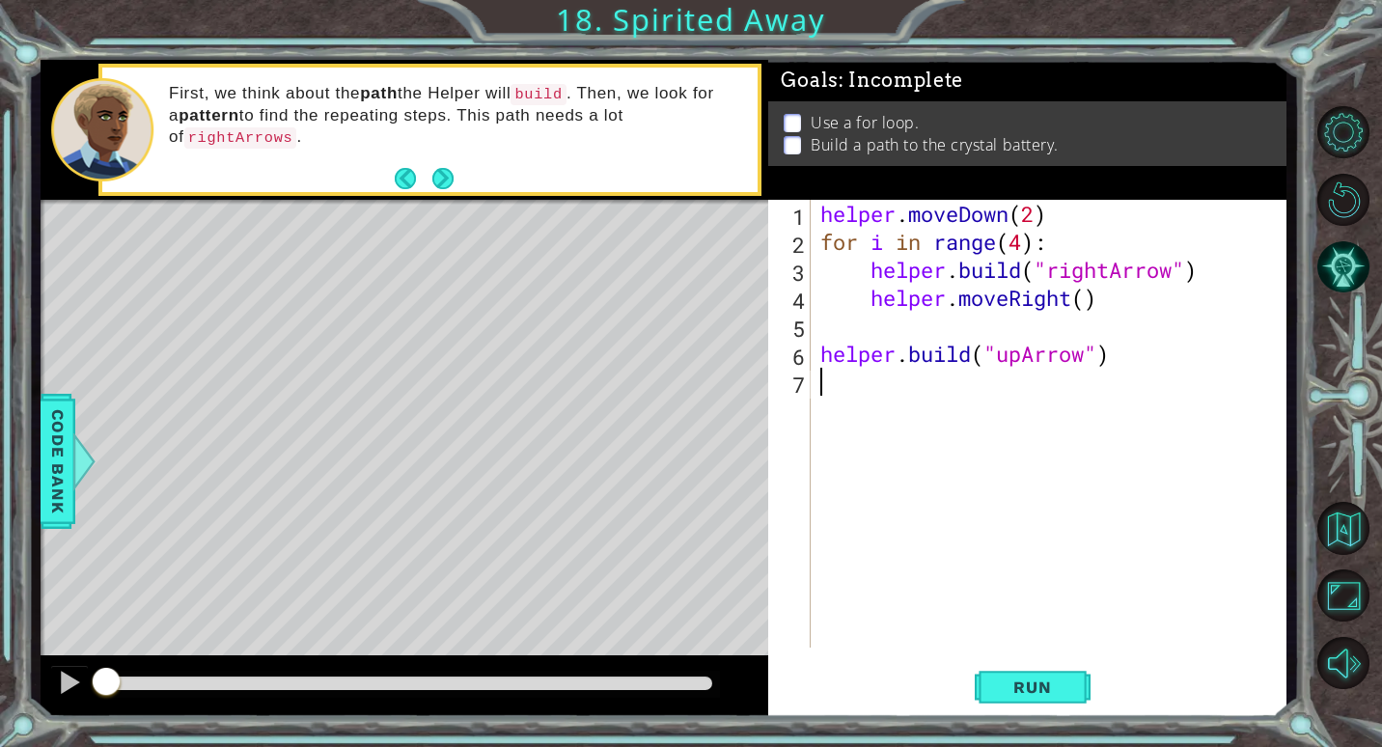
click at [869, 278] on div "helper . moveDown ( 2 ) for i in range ( 4 ) : helper . build ( "rightArrow" ) …" at bounding box center [1053, 452] width 474 height 504
click at [859, 297] on div "helper . moveDown ( 2 ) for i in range ( 4 ) : helper . build ( "rightArrow" ) …" at bounding box center [1053, 452] width 474 height 504
click at [873, 300] on div "helper . moveDown ( 2 ) for i in range ( 4 ) : helper . build ( "rightArrow" ) …" at bounding box center [1053, 452] width 474 height 504
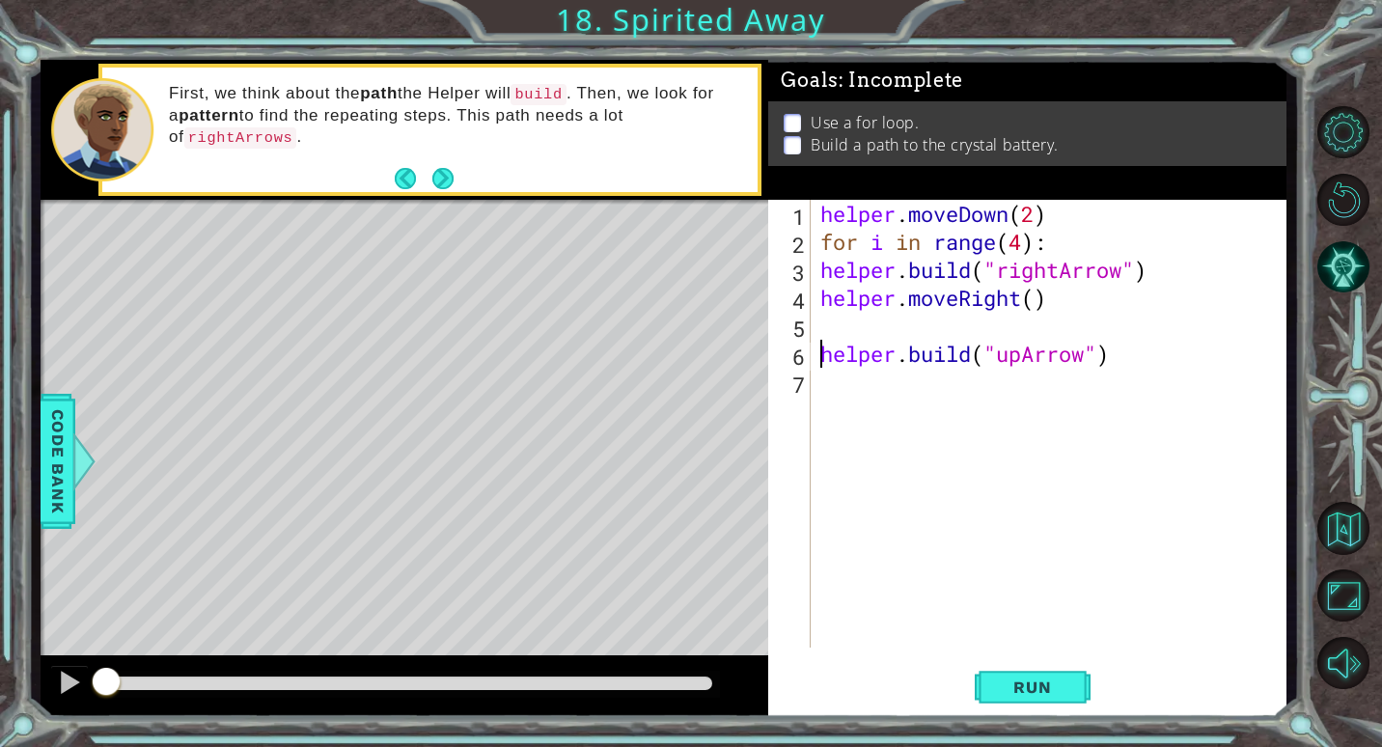
click at [821, 351] on div "helper . moveDown ( 2 ) for i in range ( 4 ) : helper . build ( "rightArrow" ) …" at bounding box center [1053, 452] width 474 height 504
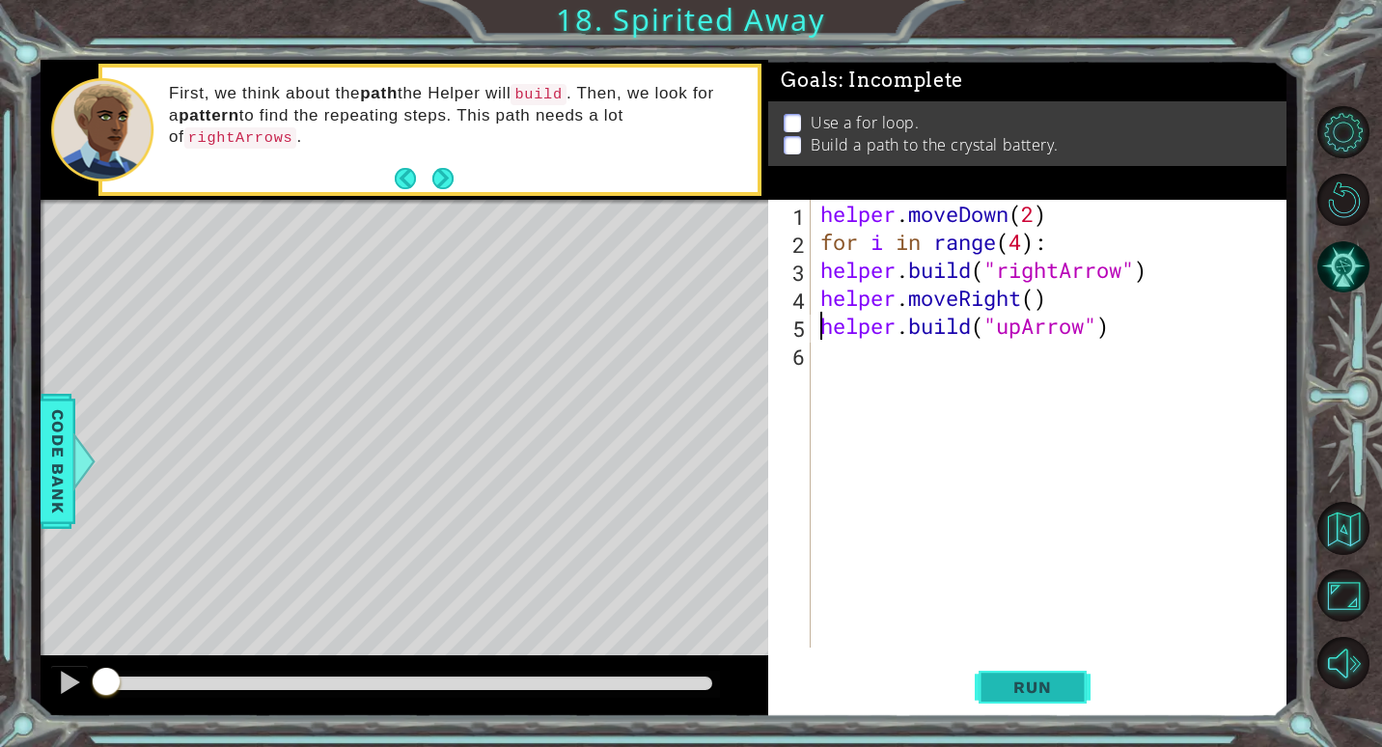
click at [1028, 675] on button "Run" at bounding box center [1033, 687] width 116 height 52
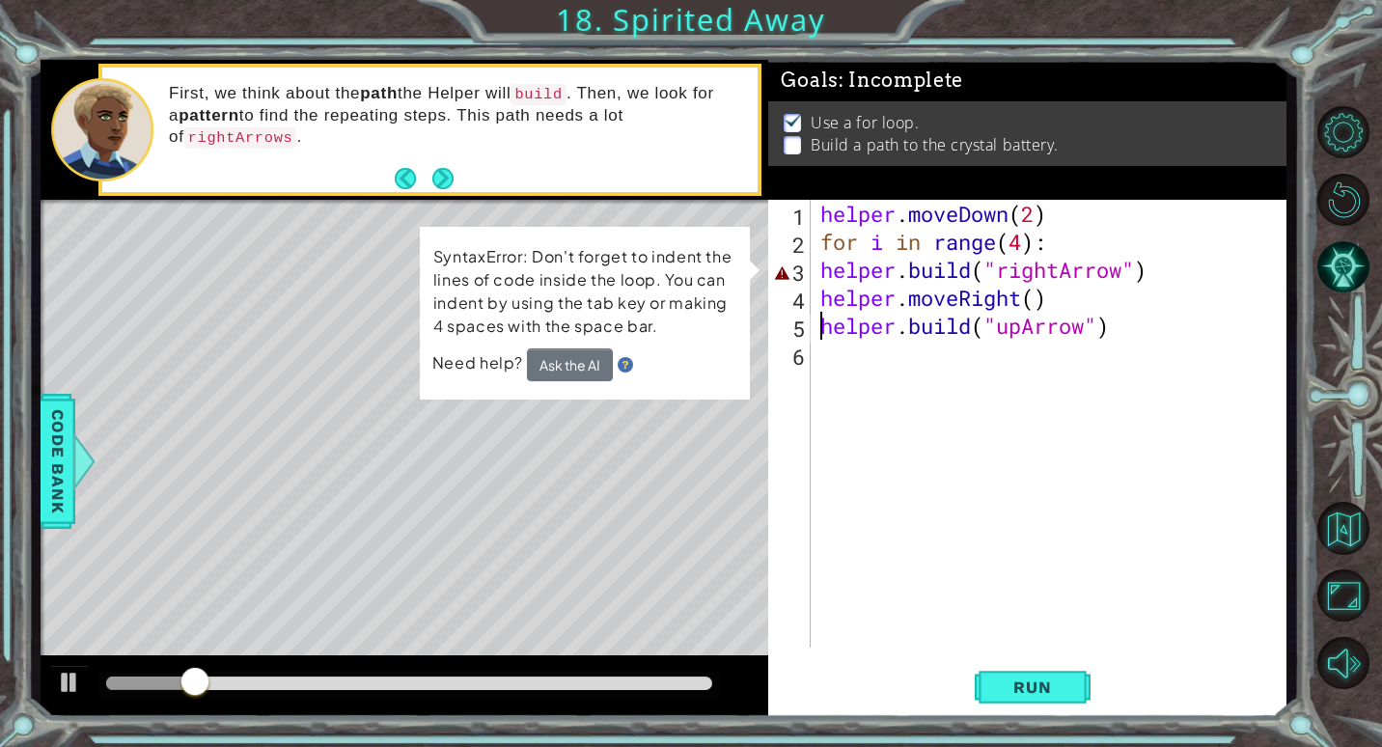
click at [567, 447] on div "Level Map" at bounding box center [487, 484] width 892 height 568
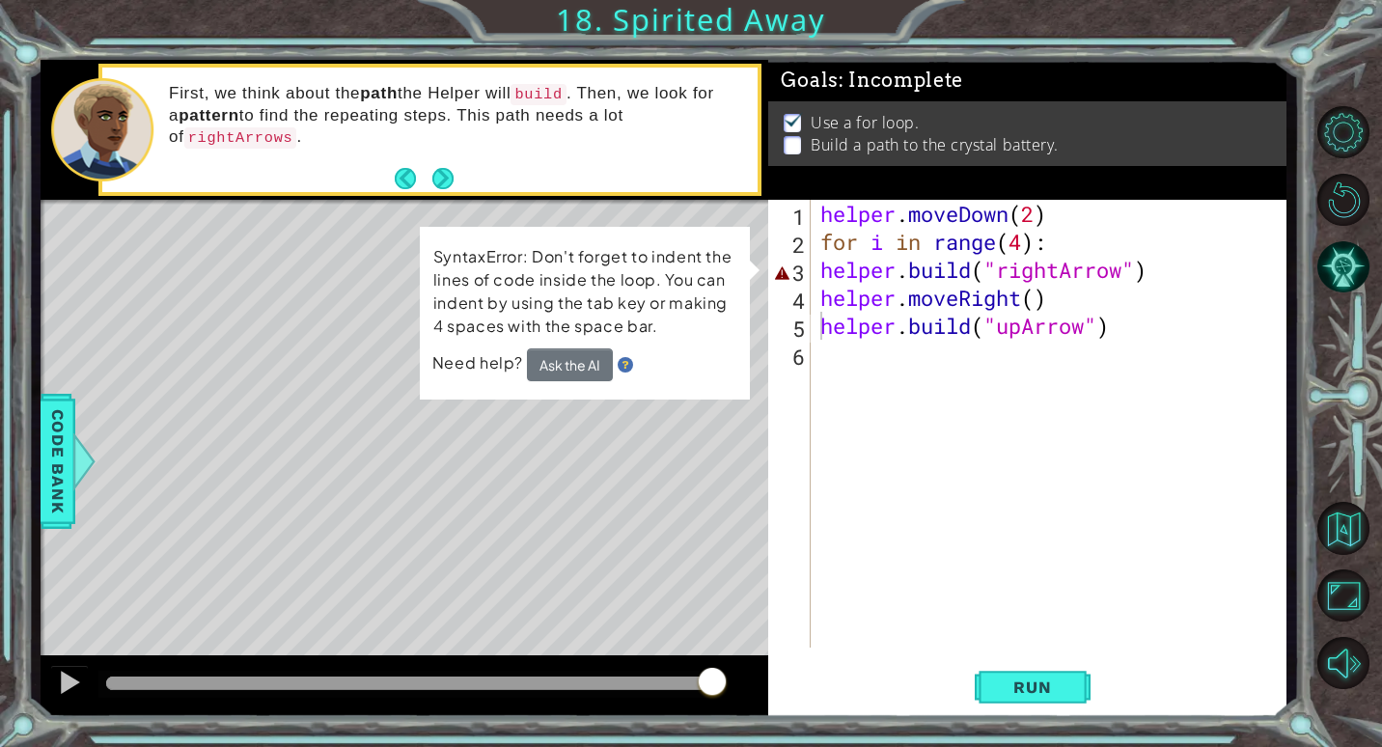
click at [1035, 234] on div "helper . moveDown ( 2 ) for i in range ( 4 ) : helper . build ( "rightArrow" ) …" at bounding box center [1053, 452] width 474 height 504
click at [1189, 274] on div "helper . moveDown ( 2 ) for i in range ( 4 ) : helper . build ( "rightArrow" ) …" at bounding box center [1053, 452] width 474 height 504
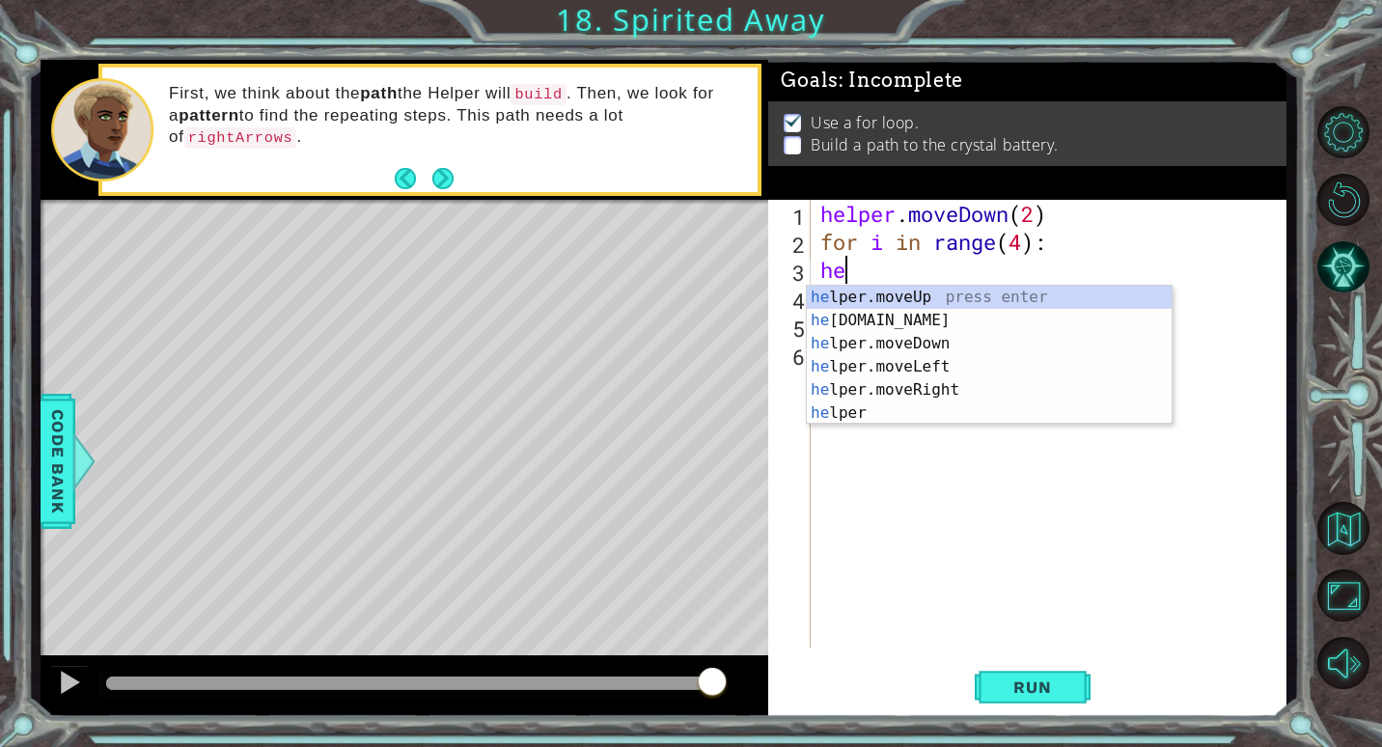
type textarea "h"
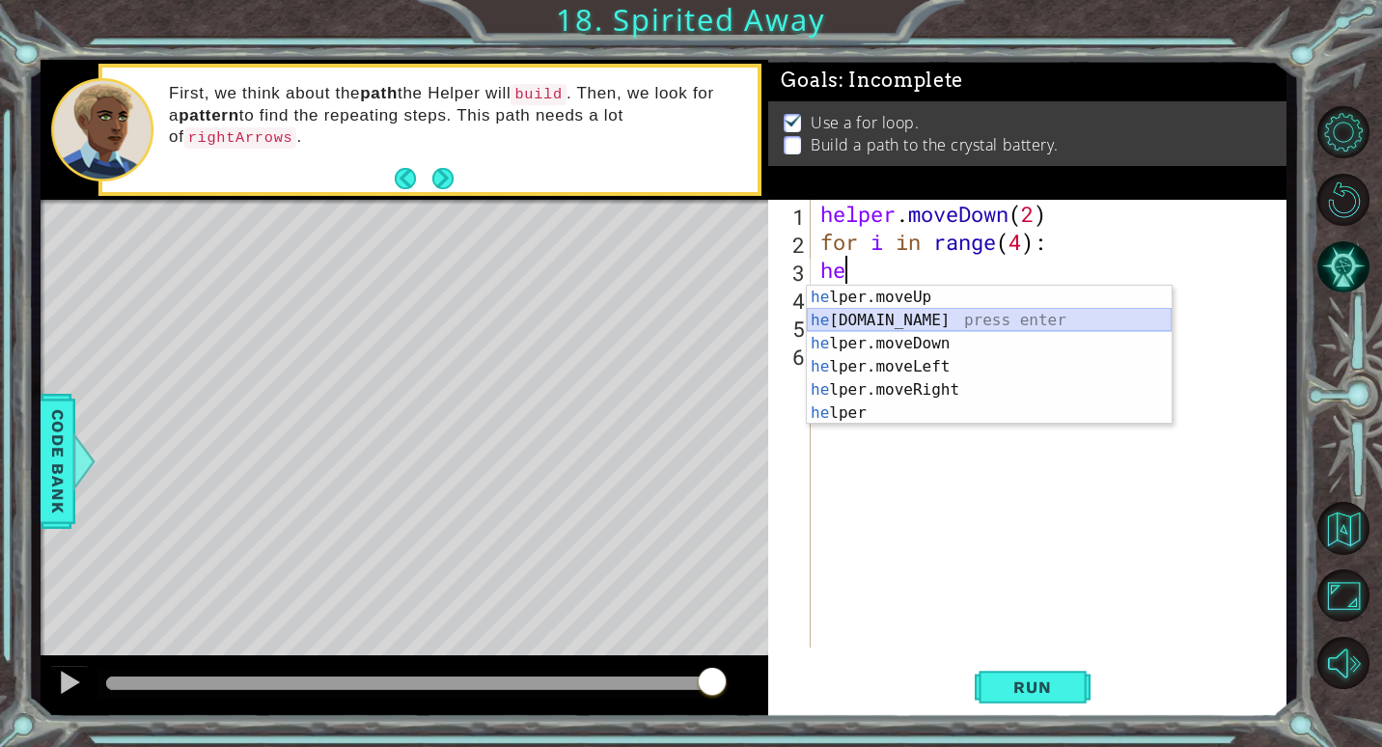
click at [885, 323] on div "he lper.moveUp press enter he [DOMAIN_NAME] press enter he lper.moveDown press …" at bounding box center [989, 378] width 365 height 185
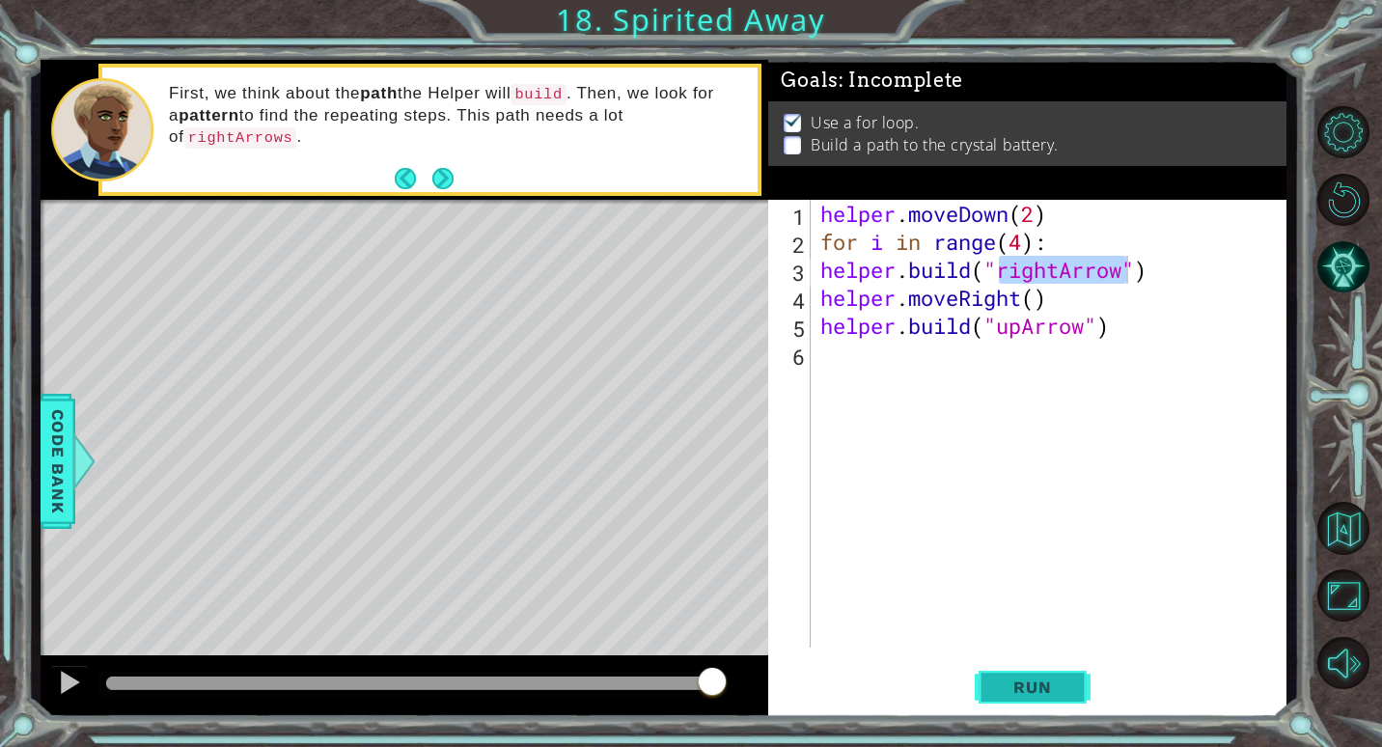
drag, startPoint x: 1032, startPoint y: 688, endPoint x: 1006, endPoint y: 676, distance: 28.5
click at [1006, 679] on span "Run" at bounding box center [1032, 686] width 76 height 19
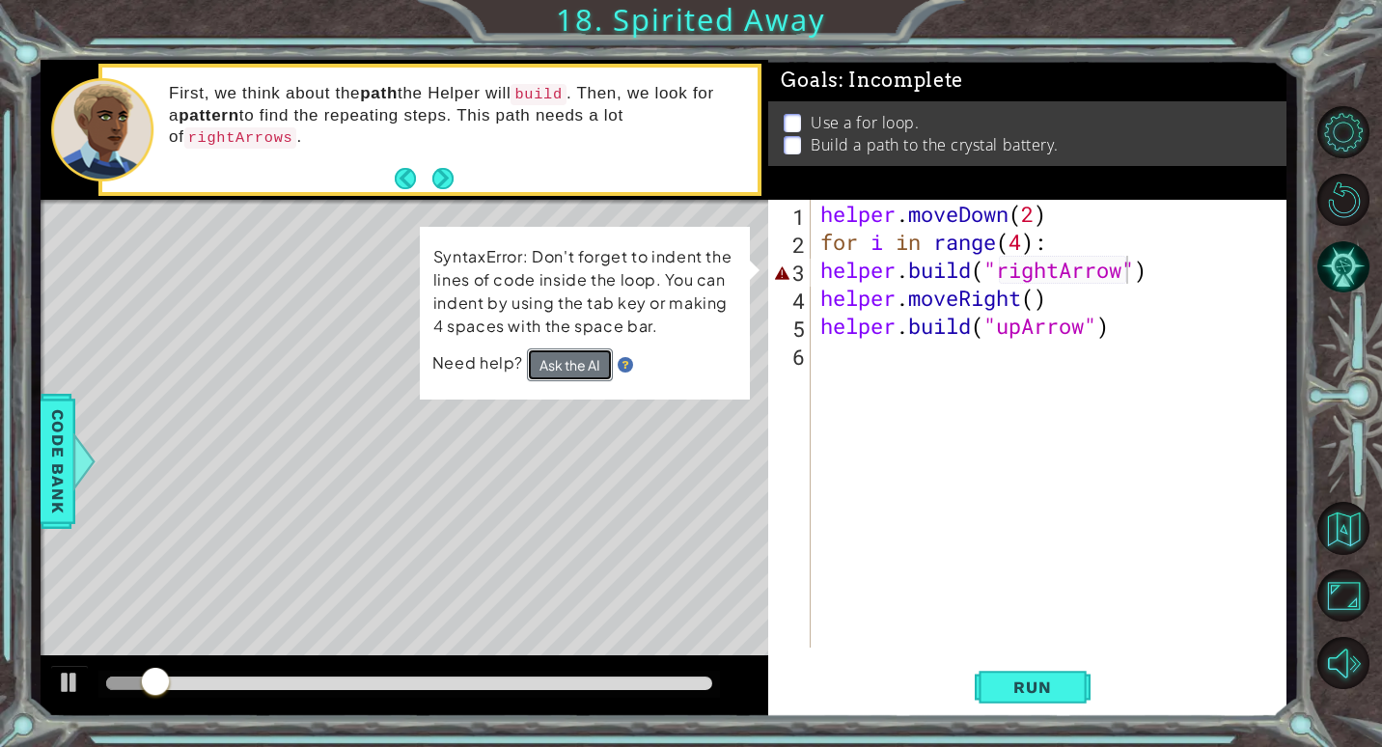
click at [537, 366] on button "Ask the AI" at bounding box center [569, 365] width 86 height 34
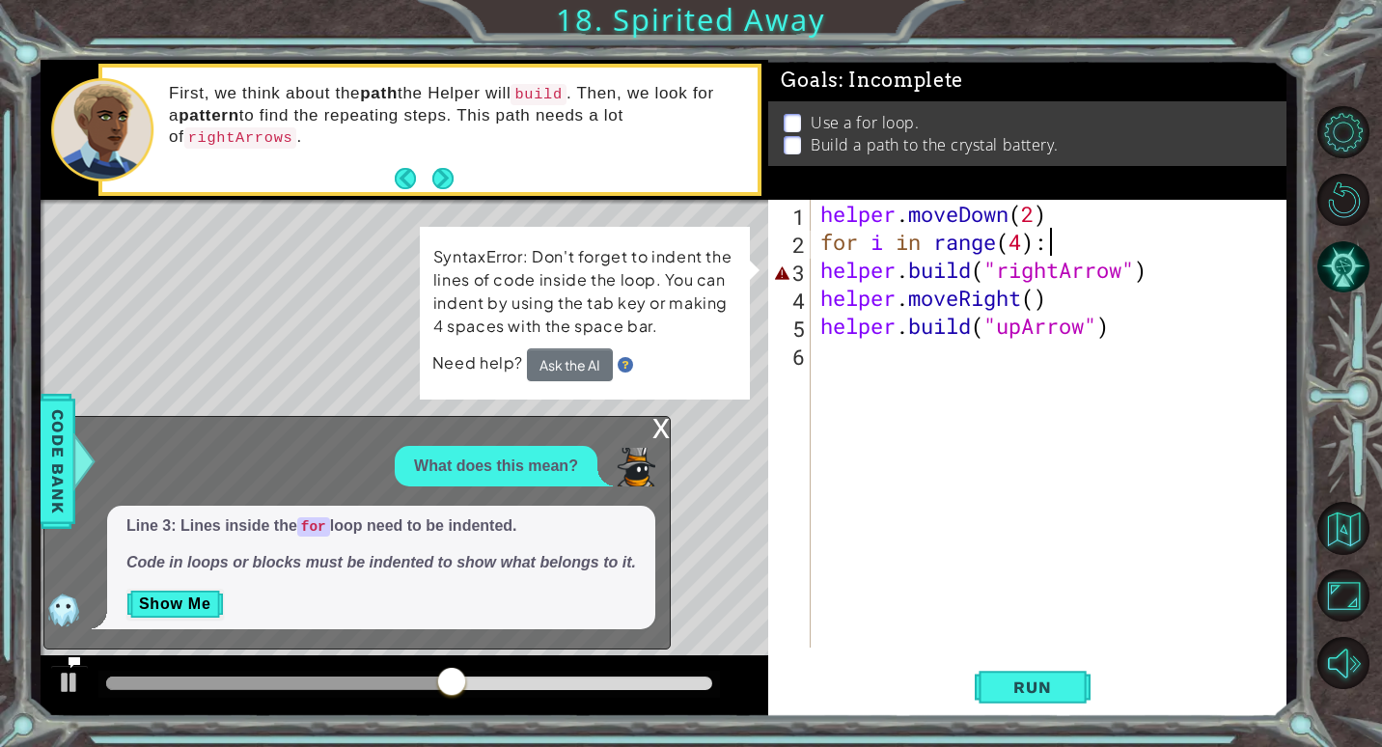
click at [1064, 237] on div "helper . moveDown ( 2 ) for i in range ( 4 ) : helper . build ( "rightArrow" ) …" at bounding box center [1053, 452] width 474 height 504
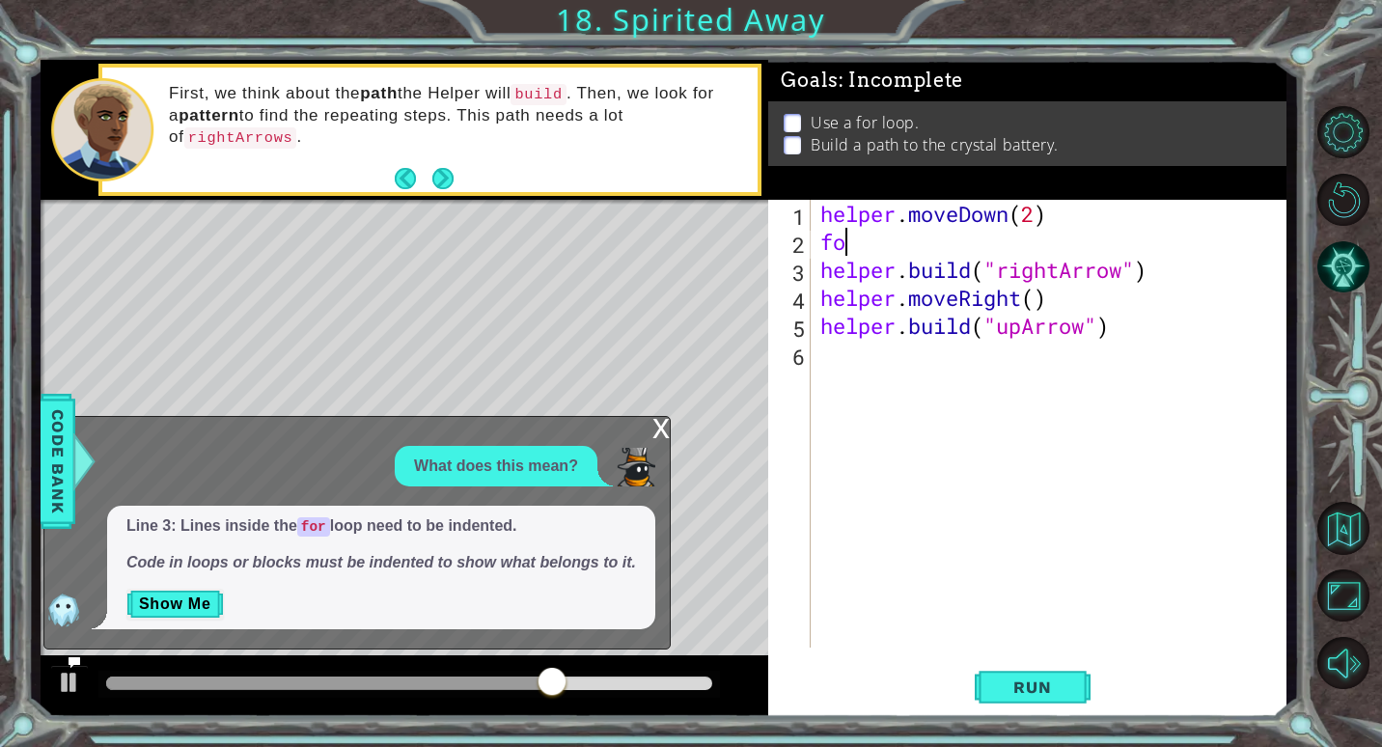
type textarea "f"
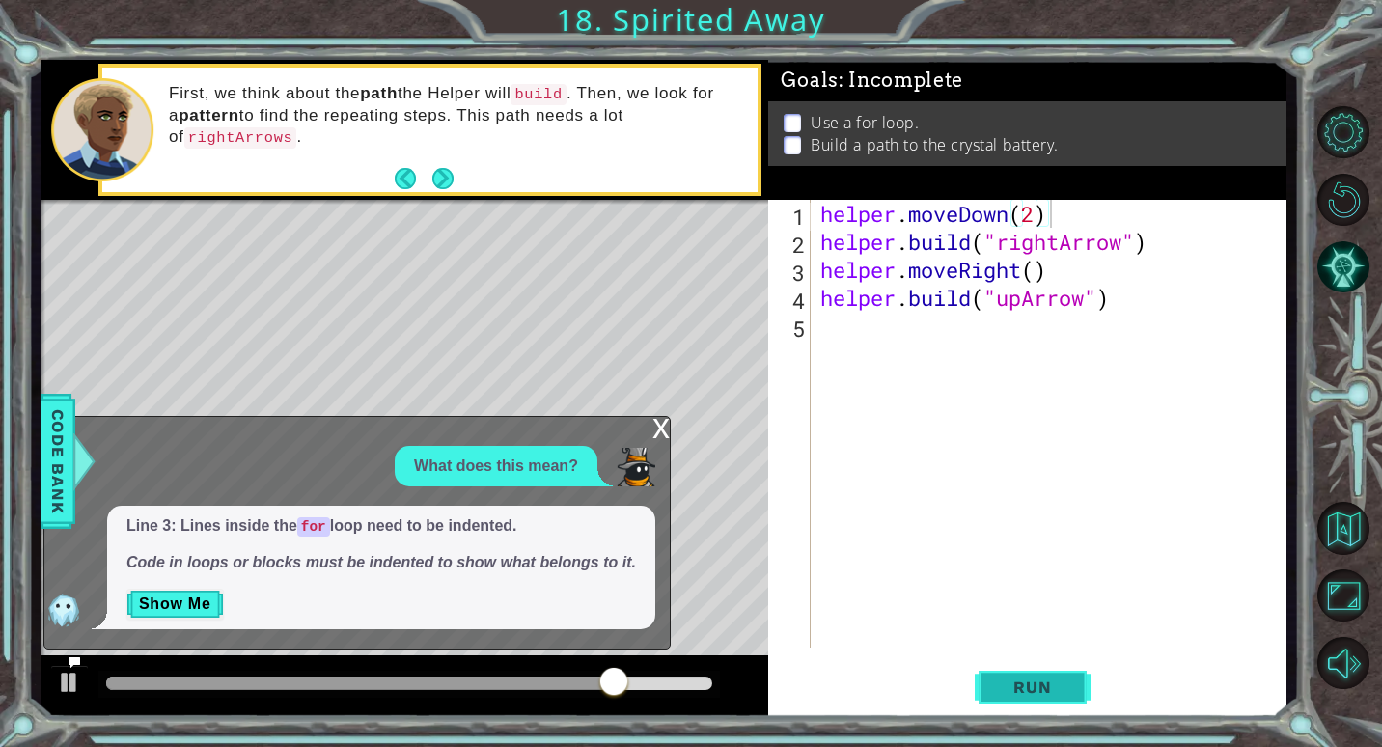
click at [1061, 686] on span "Run" at bounding box center [1032, 686] width 76 height 19
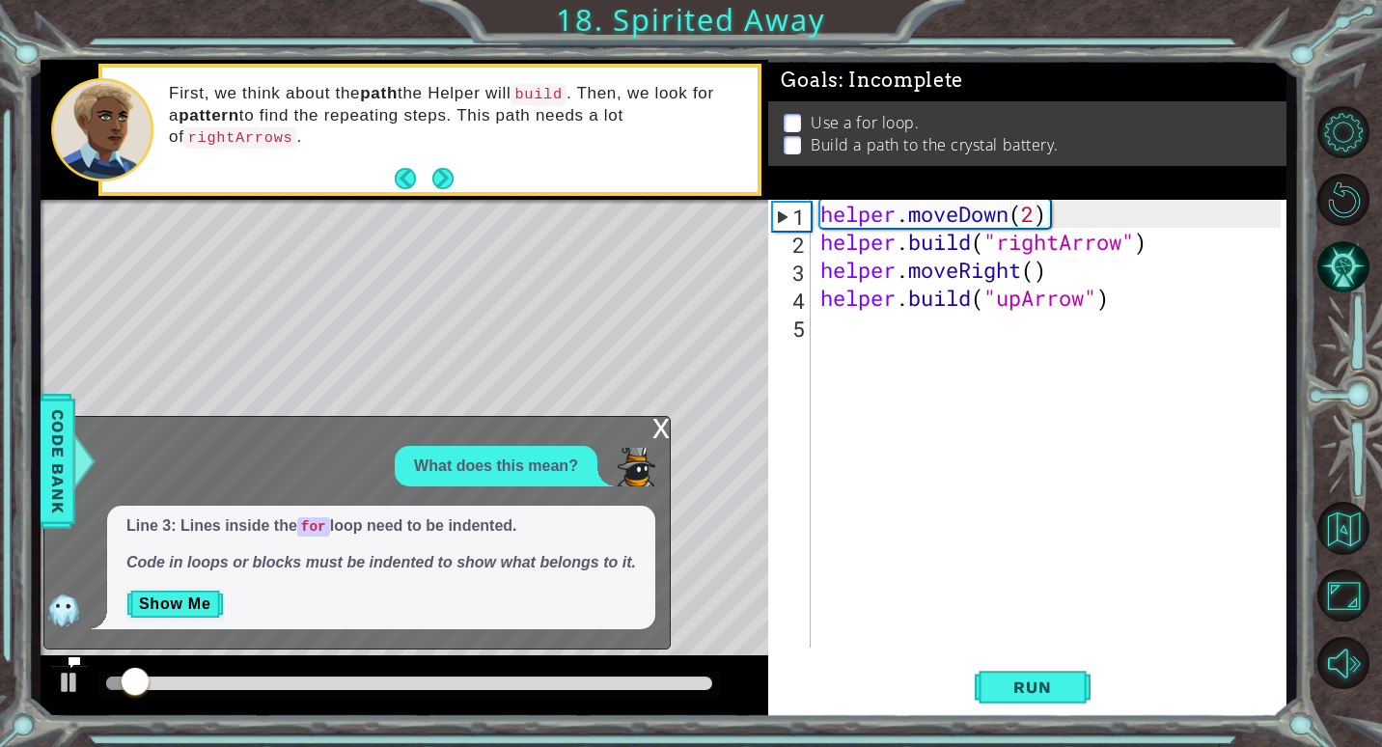
click at [660, 407] on div "Level Map" at bounding box center [487, 484] width 892 height 568
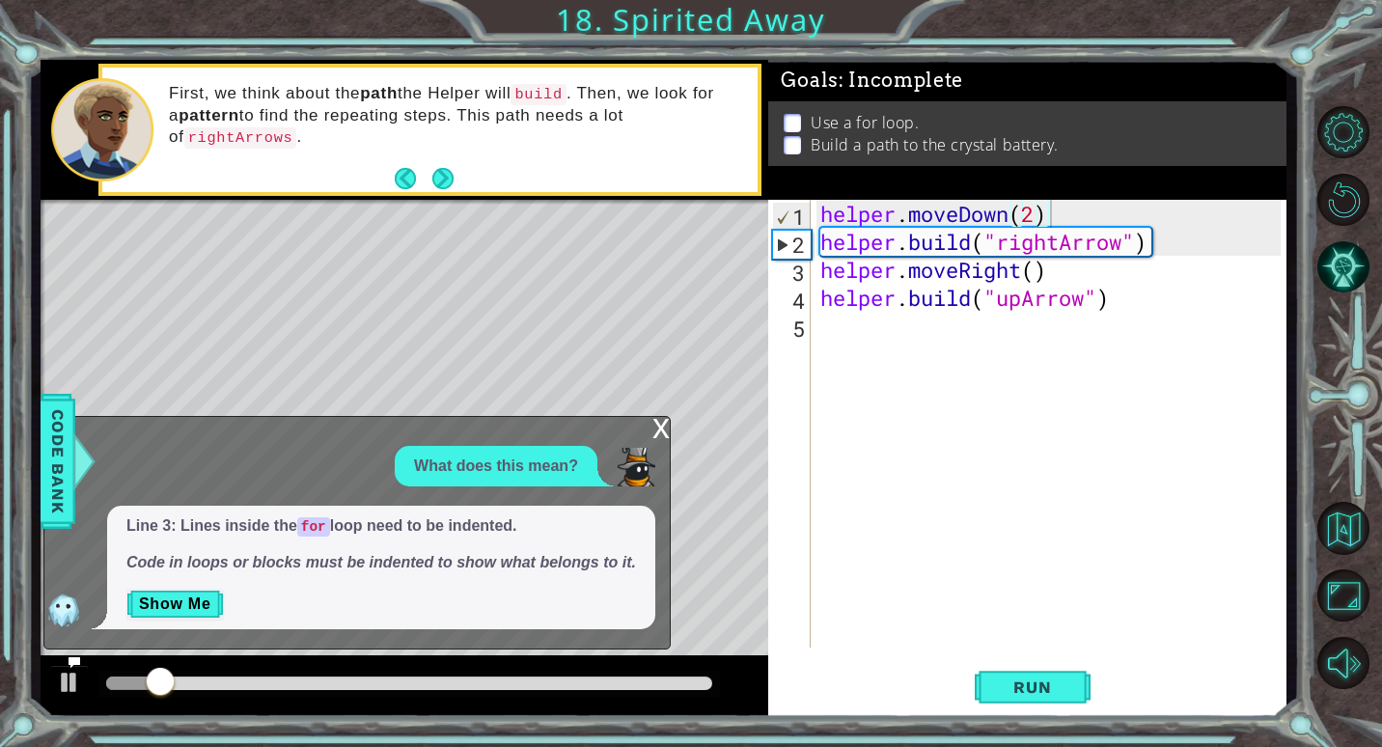
click at [649, 421] on div "x What does this mean? Line 3: Lines inside the for loop need to be indented. C…" at bounding box center [356, 533] width 627 height 234
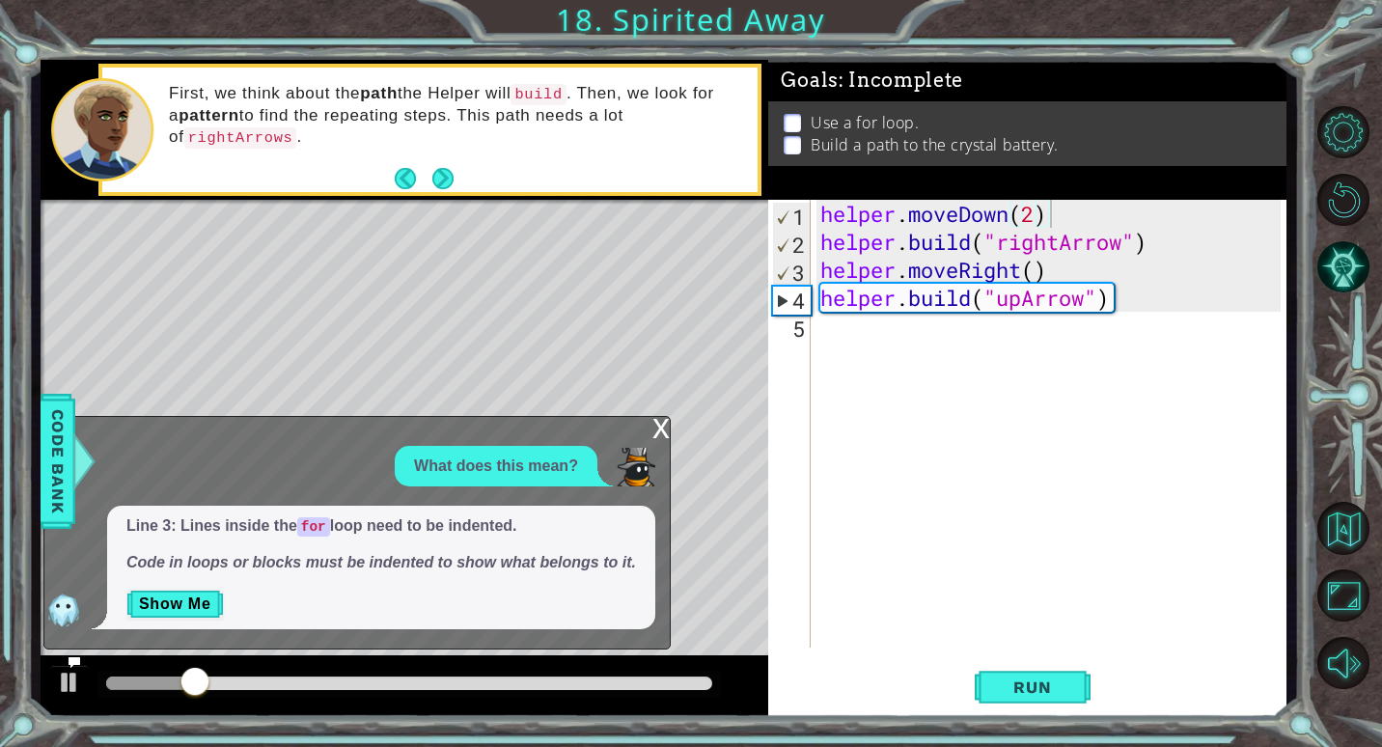
click at [656, 423] on div "x" at bounding box center [660, 426] width 17 height 19
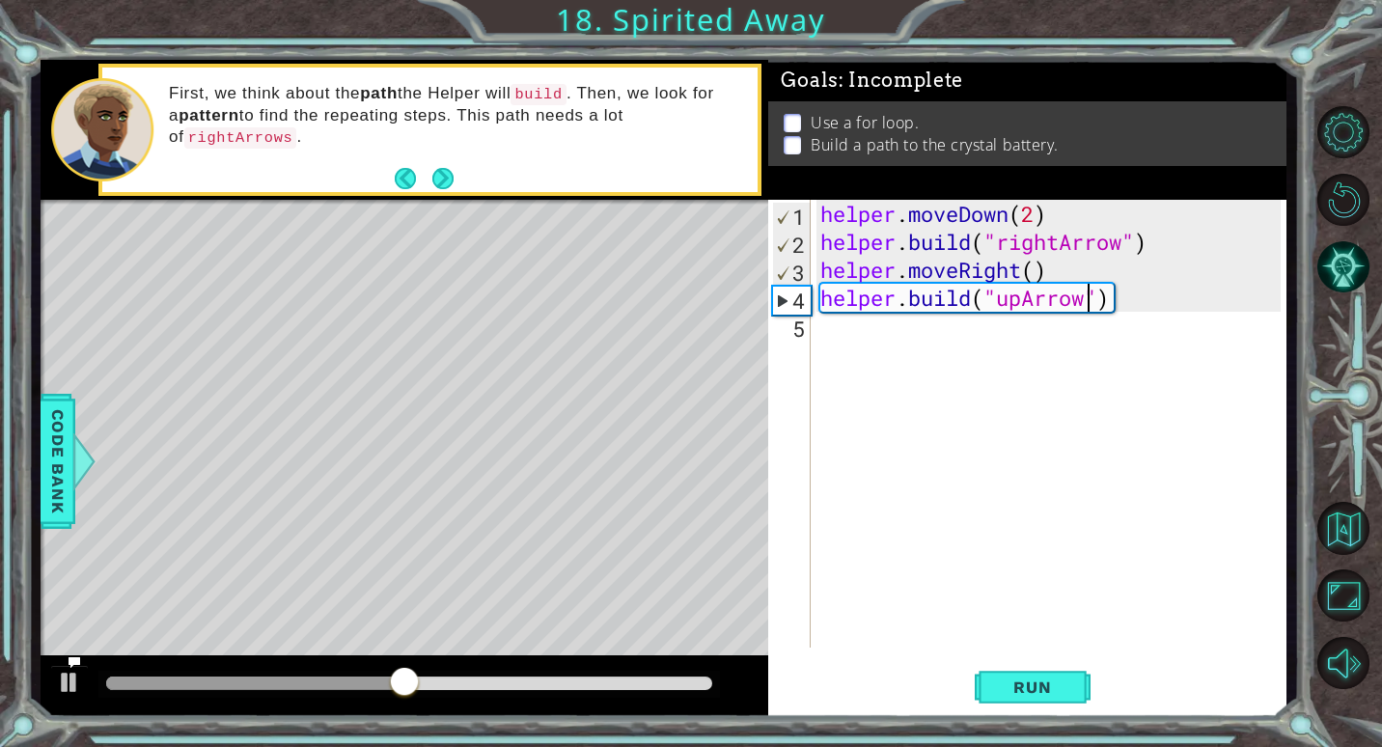
click at [1089, 296] on div "helper . moveDown ( 2 ) helper . build ( "rightArrow" ) helper . moveRight ( ) …" at bounding box center [1053, 452] width 474 height 504
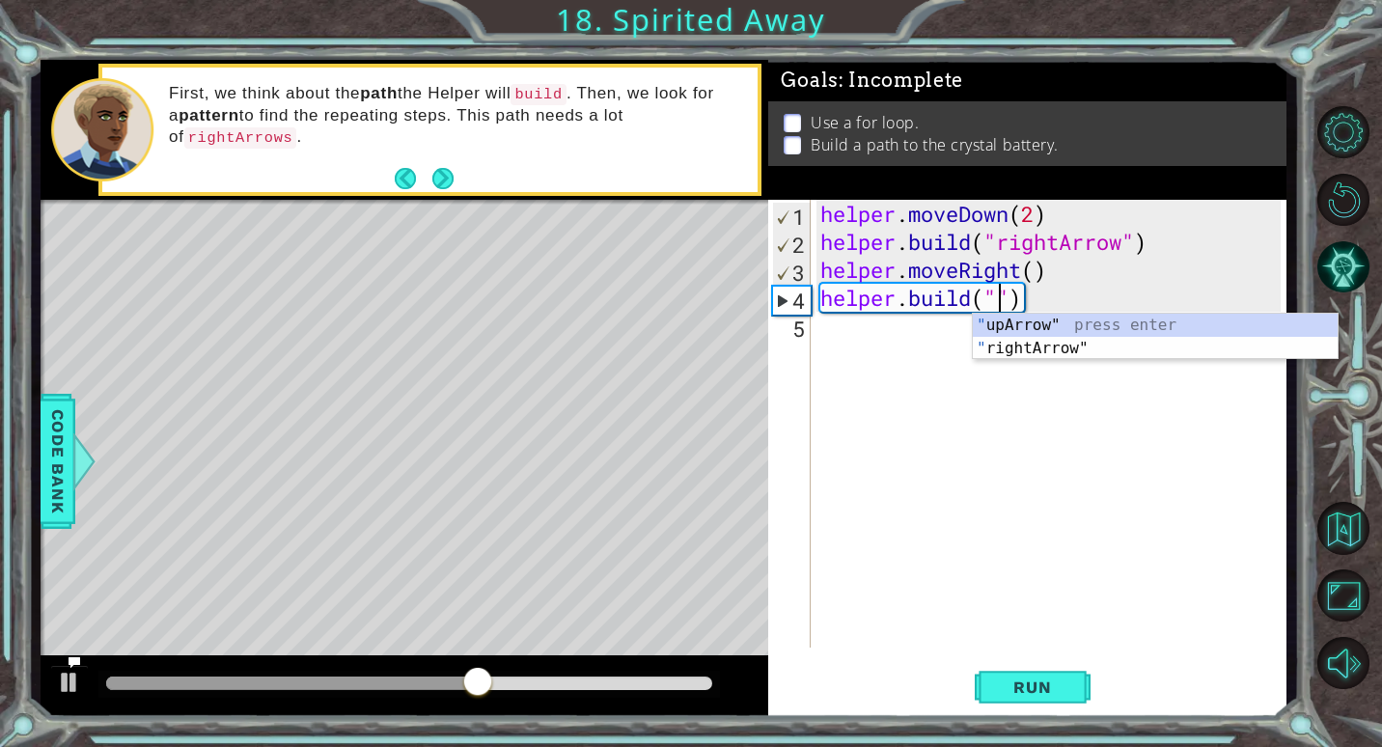
scroll to position [0, 9]
click at [1137, 327] on div ""r ightArrow" press enter " upA r row" press enter" at bounding box center [1155, 360] width 365 height 93
type textarea "[DOMAIN_NAME]("rightArrow")"
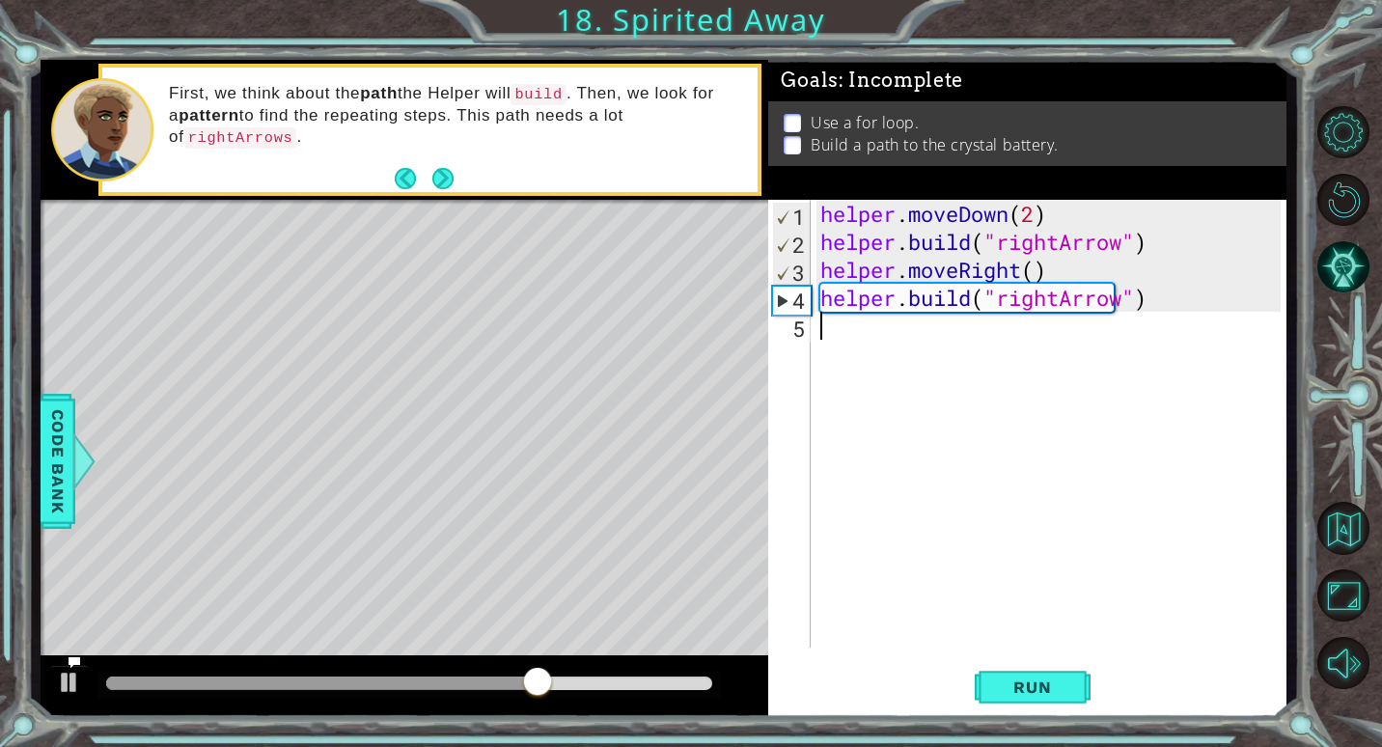
click at [956, 345] on div "helper . moveDown ( 2 ) helper . build ( "rightArrow" ) helper . moveRight ( ) …" at bounding box center [1053, 452] width 474 height 504
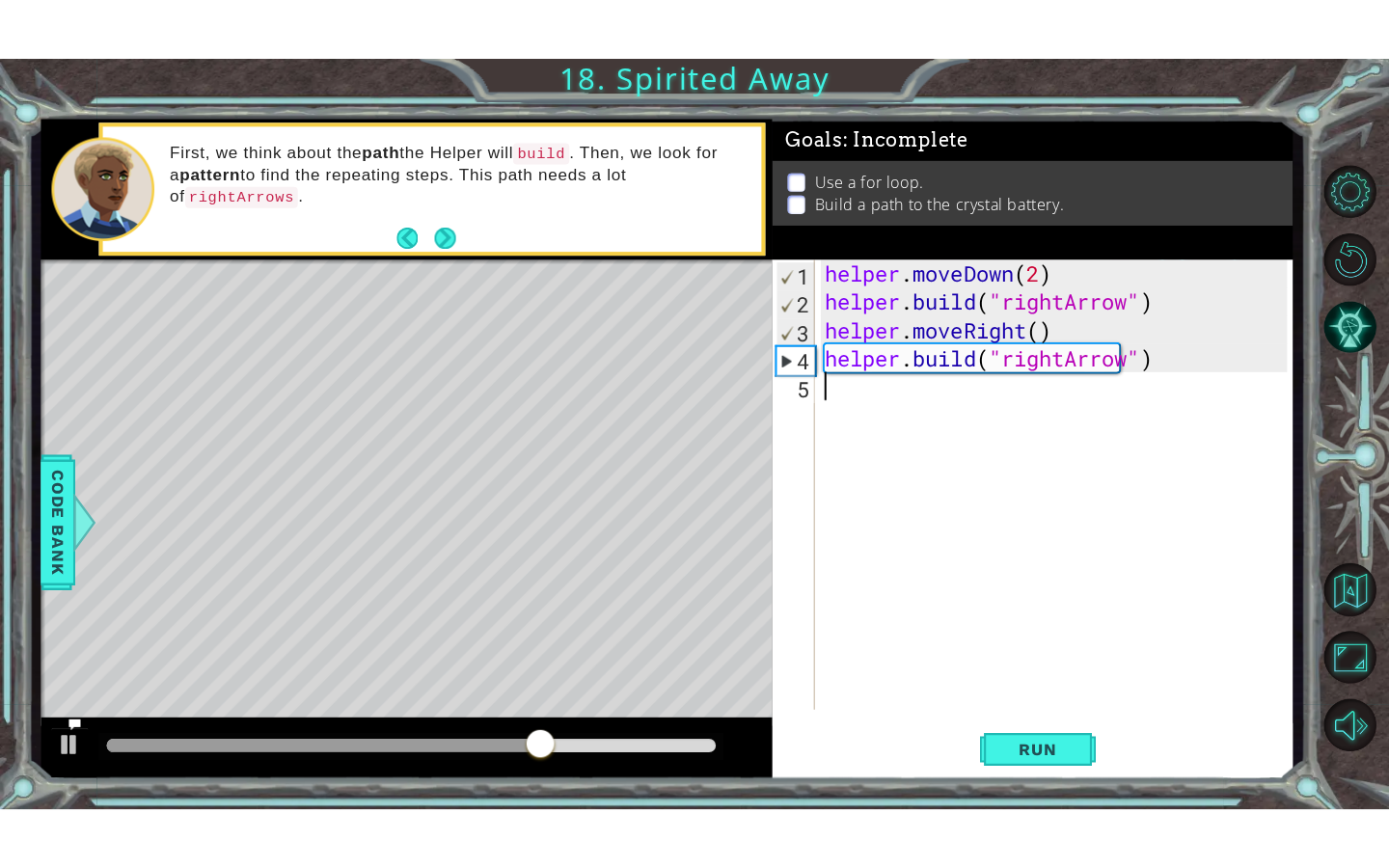
scroll to position [0, 0]
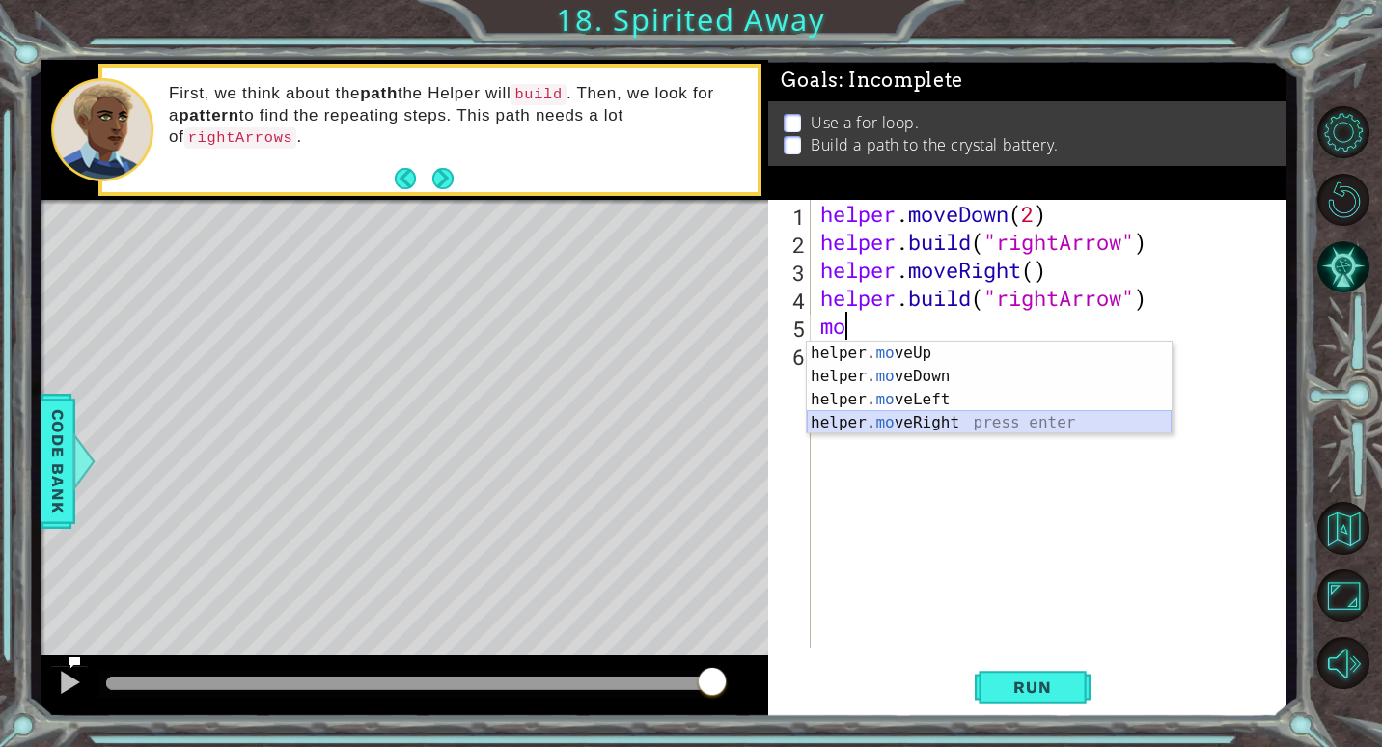
click at [941, 425] on div "helper. mo veUp press enter helper. mo veDown press enter helper. mo veLeft pre…" at bounding box center [989, 411] width 365 height 139
type textarea "helper.moveRight(1)"
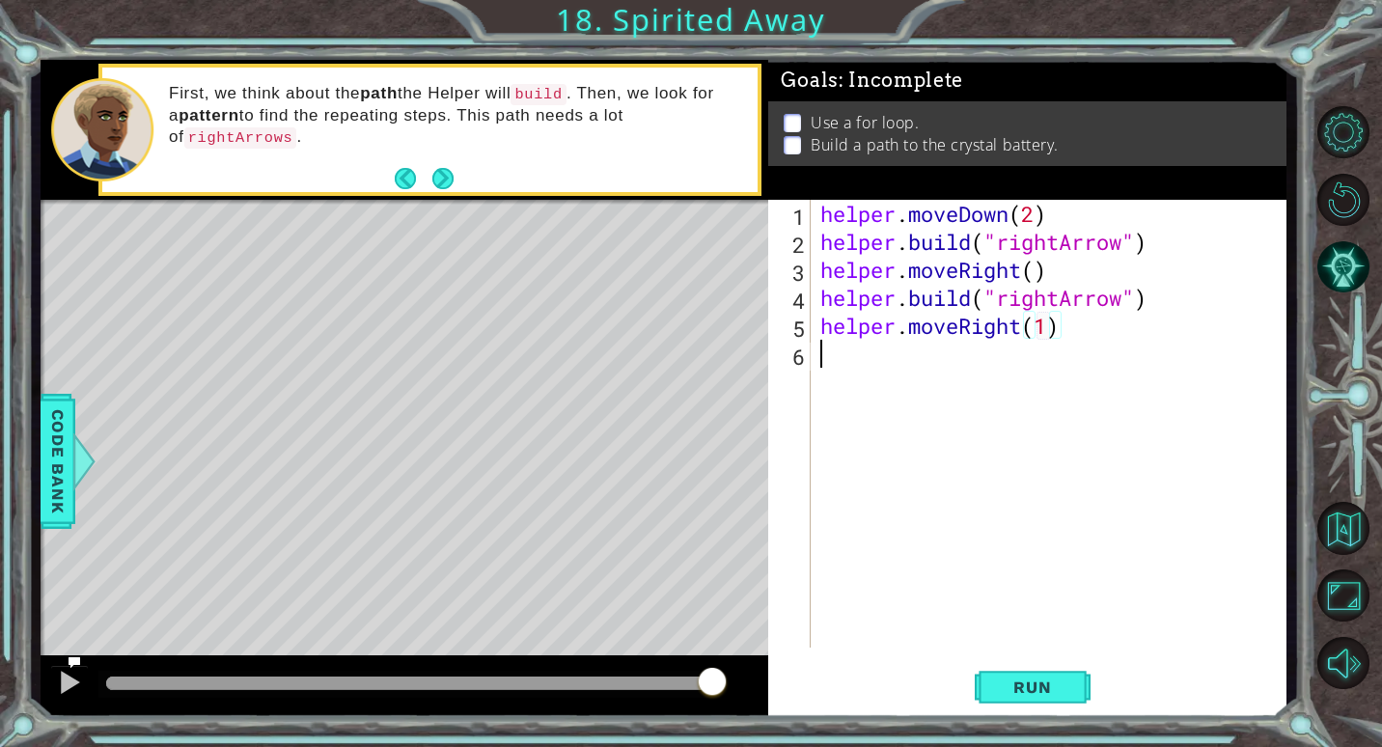
click at [923, 374] on div "helper . moveDown ( 2 ) helper . build ( "rightArrow" ) helper . moveRight ( ) …" at bounding box center [1053, 452] width 474 height 504
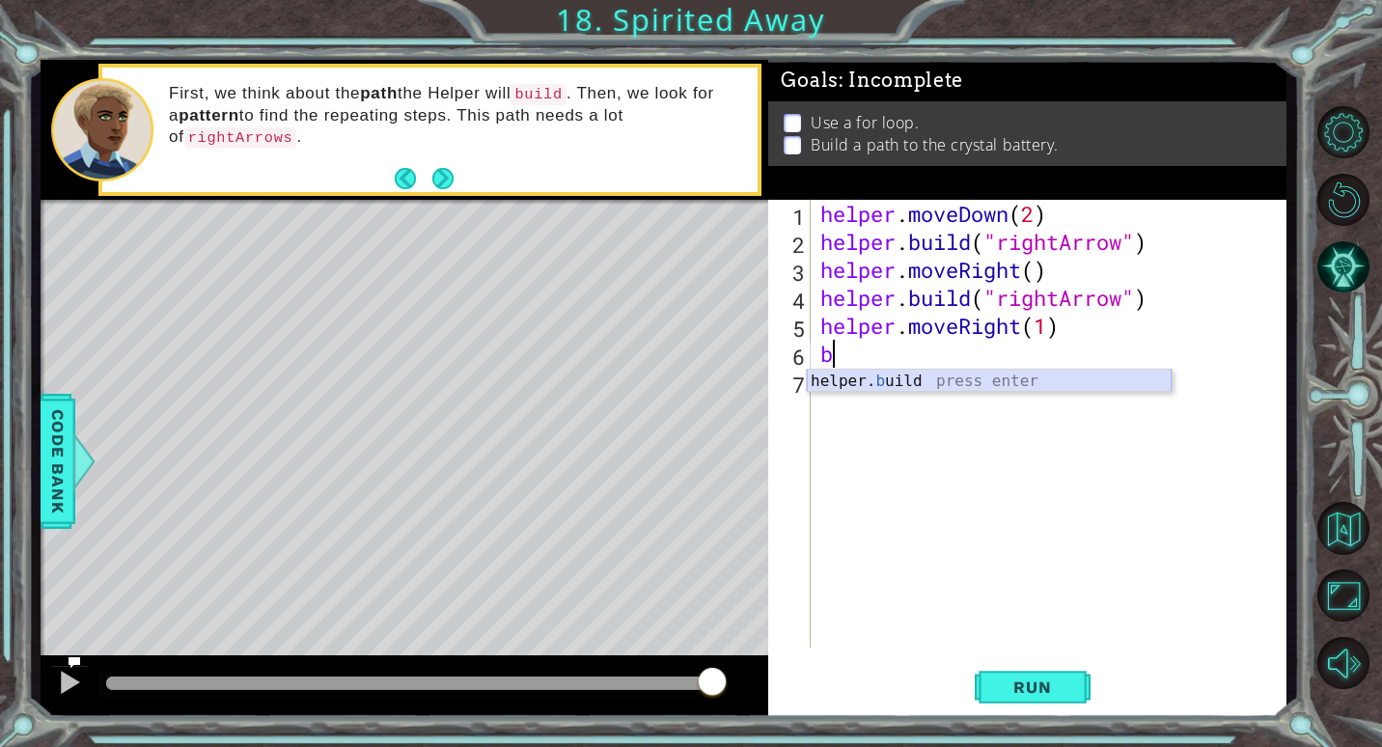
click at [919, 376] on div "helper. b uild press enter" at bounding box center [989, 404] width 365 height 69
type textarea "[DOMAIN_NAME]("rightArrow")"
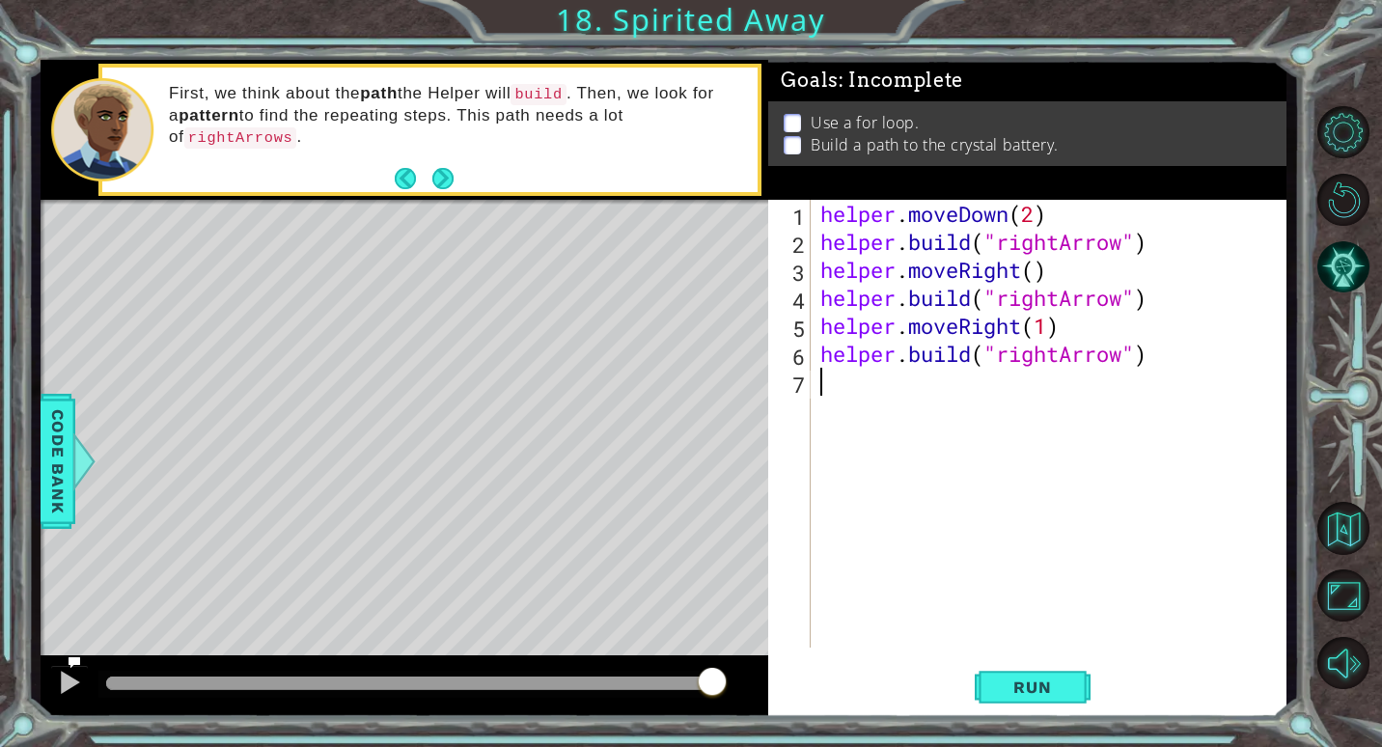
click at [876, 385] on div "helper . moveDown ( 2 ) helper . build ( "rightArrow" ) helper . moveRight ( ) …" at bounding box center [1053, 452] width 474 height 504
type textarea ","
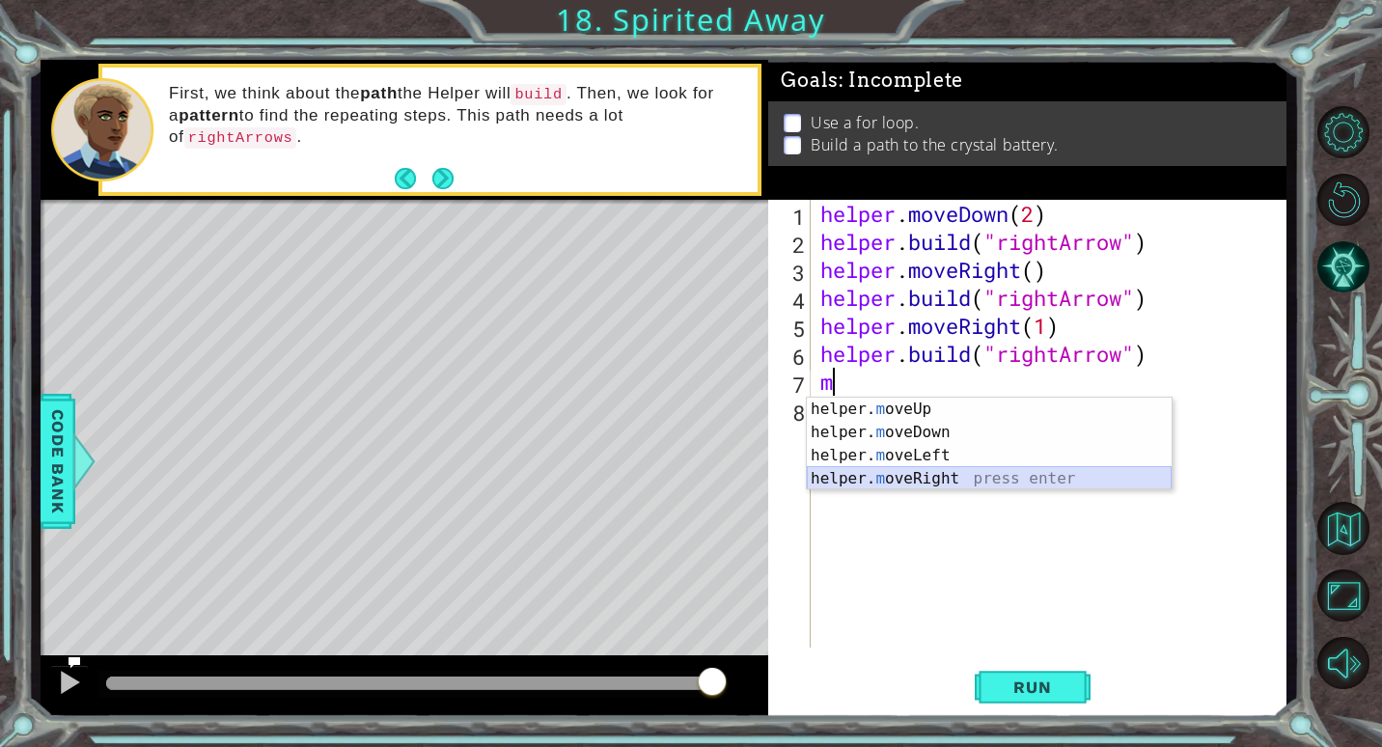
click at [960, 475] on div "helper. m oveUp press enter helper. m oveDown press enter helper. m oveLeft pre…" at bounding box center [989, 467] width 365 height 139
type textarea "helper.moveRight(1)"
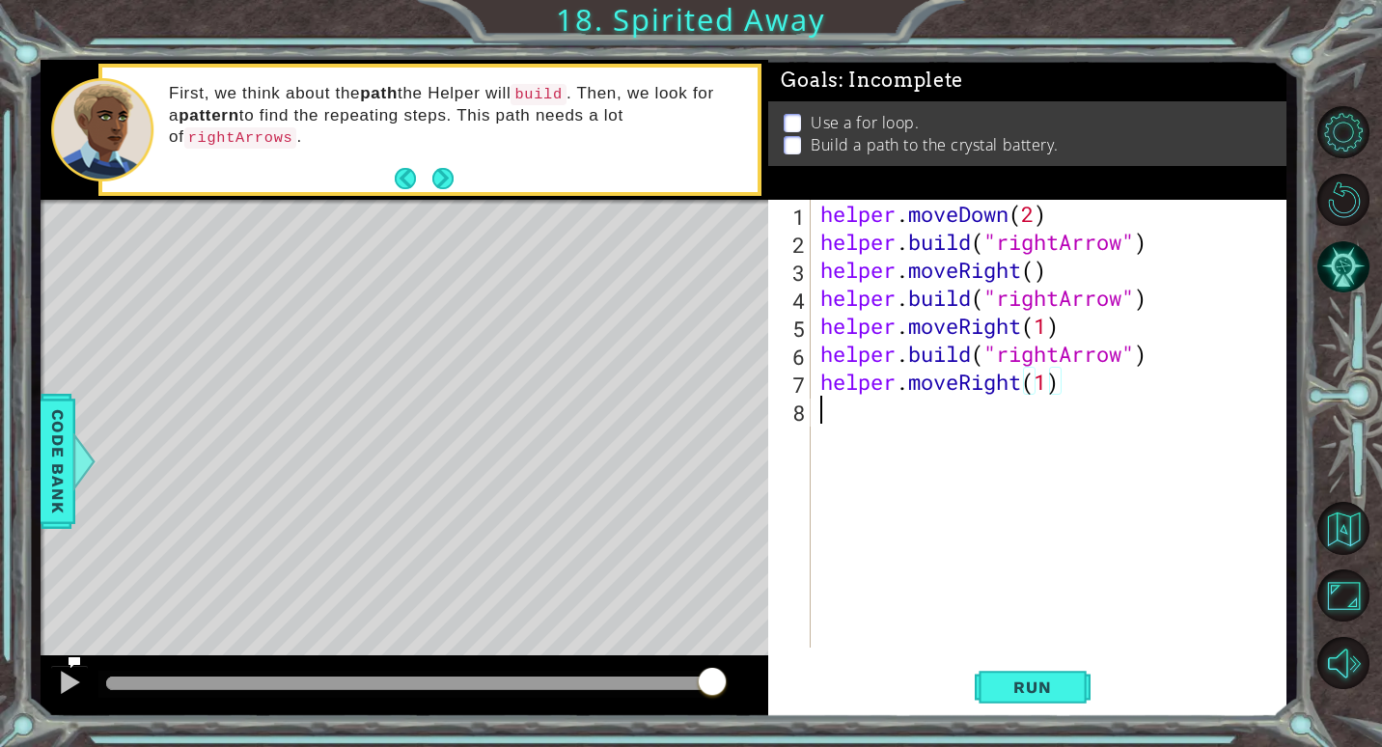
click at [889, 421] on div "helper . moveDown ( 2 ) helper . build ( "rightArrow" ) helper . moveRight ( ) …" at bounding box center [1053, 452] width 474 height 504
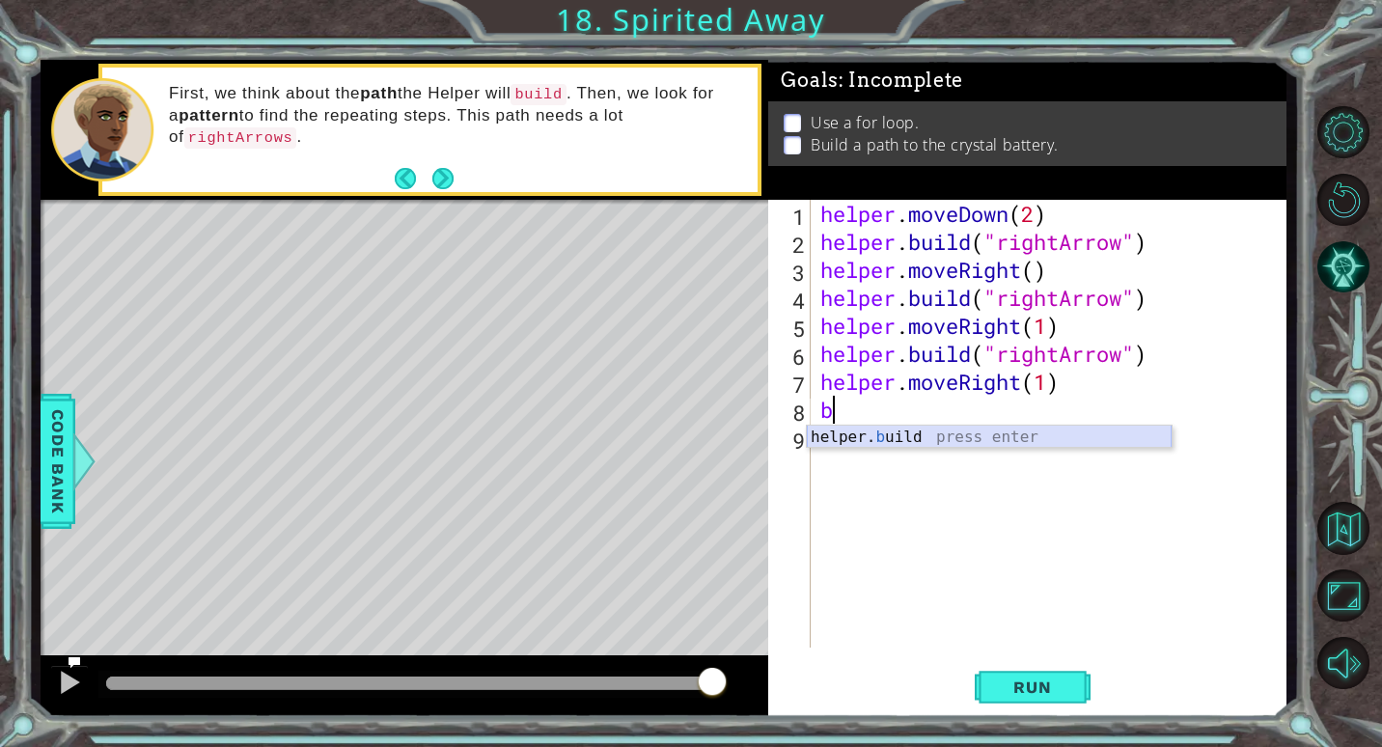
click at [901, 440] on div "helper. b uild press enter" at bounding box center [989, 460] width 365 height 69
type textarea "[DOMAIN_NAME]("rightArrow")"
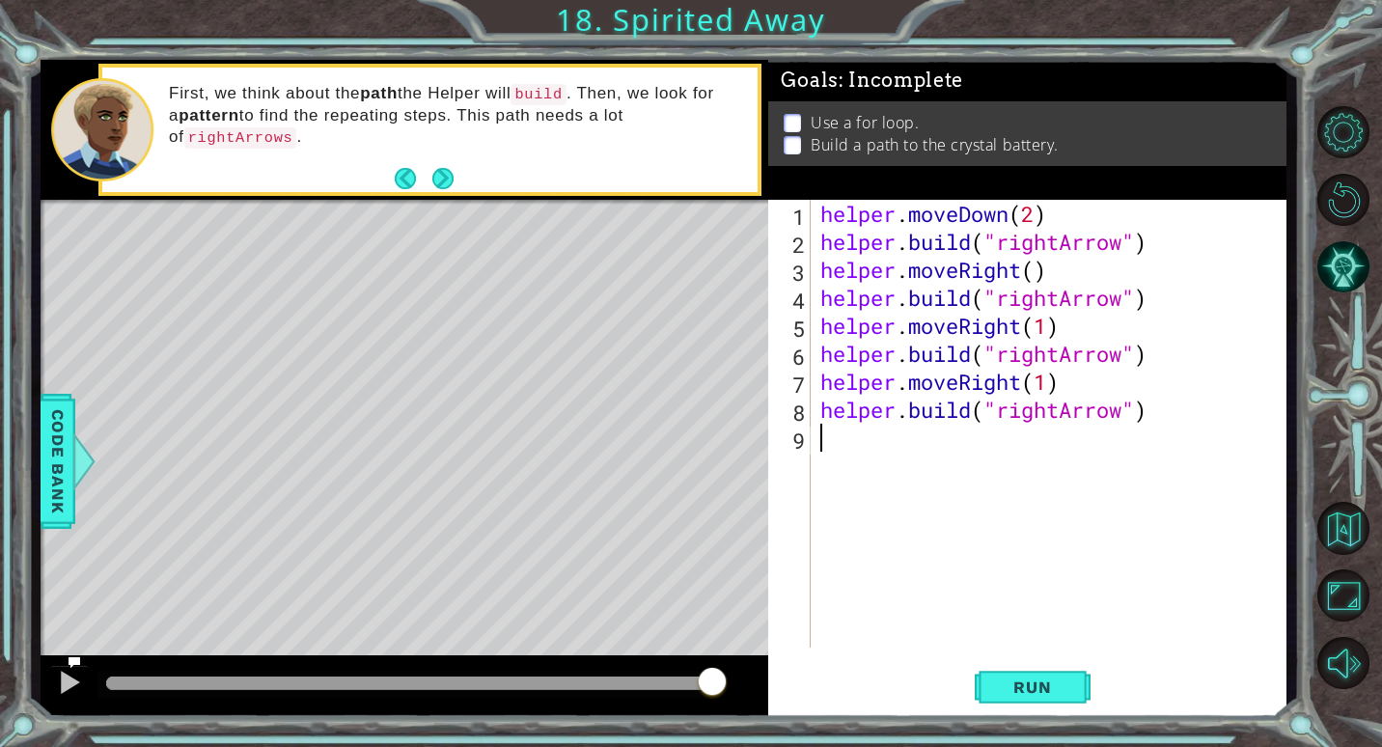
click at [908, 455] on div "helper . moveDown ( 2 ) helper . build ( "rightArrow" ) helper . moveRight ( ) …" at bounding box center [1053, 452] width 474 height 504
click at [1044, 705] on button "Run" at bounding box center [1033, 687] width 116 height 52
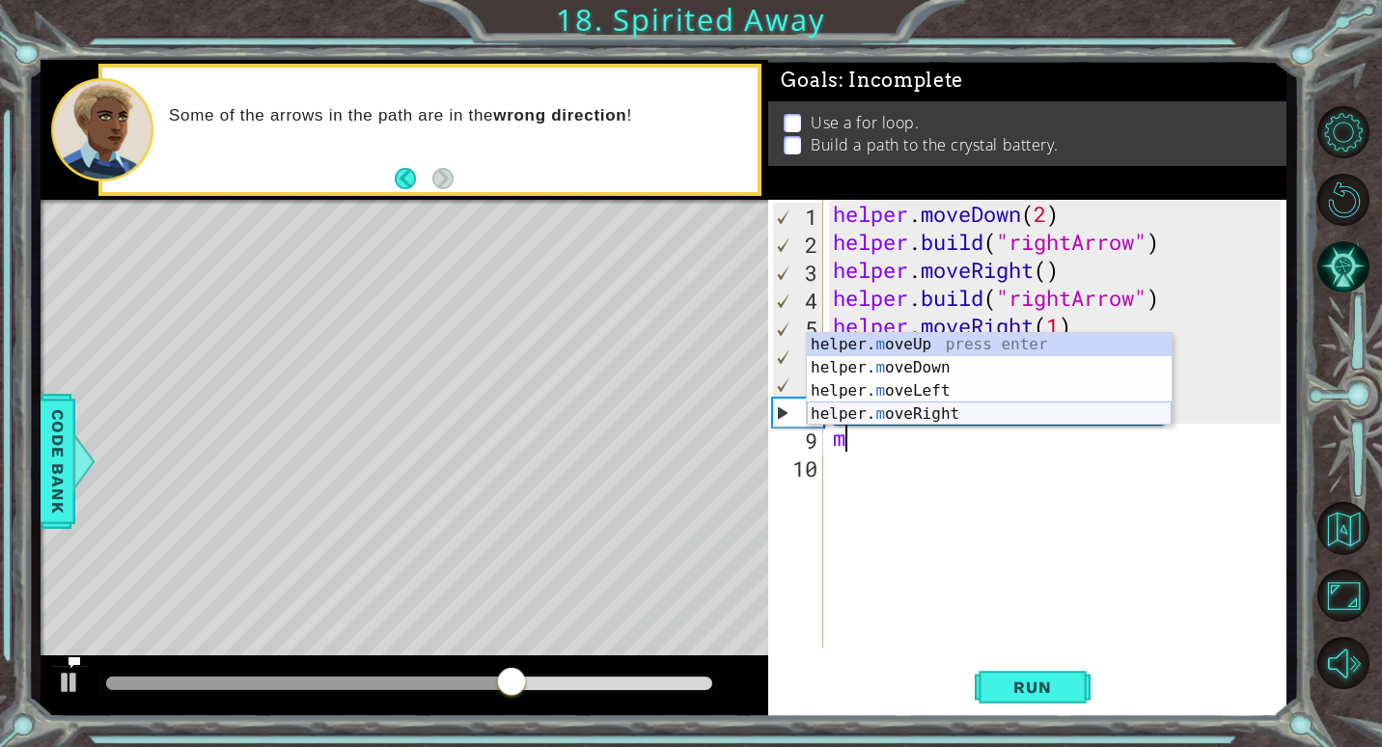
click at [949, 409] on div "helper. m oveUp press enter helper. m oveDown press enter helper. m oveLeft pre…" at bounding box center [989, 402] width 365 height 139
type textarea "helper.moveRight(1)"
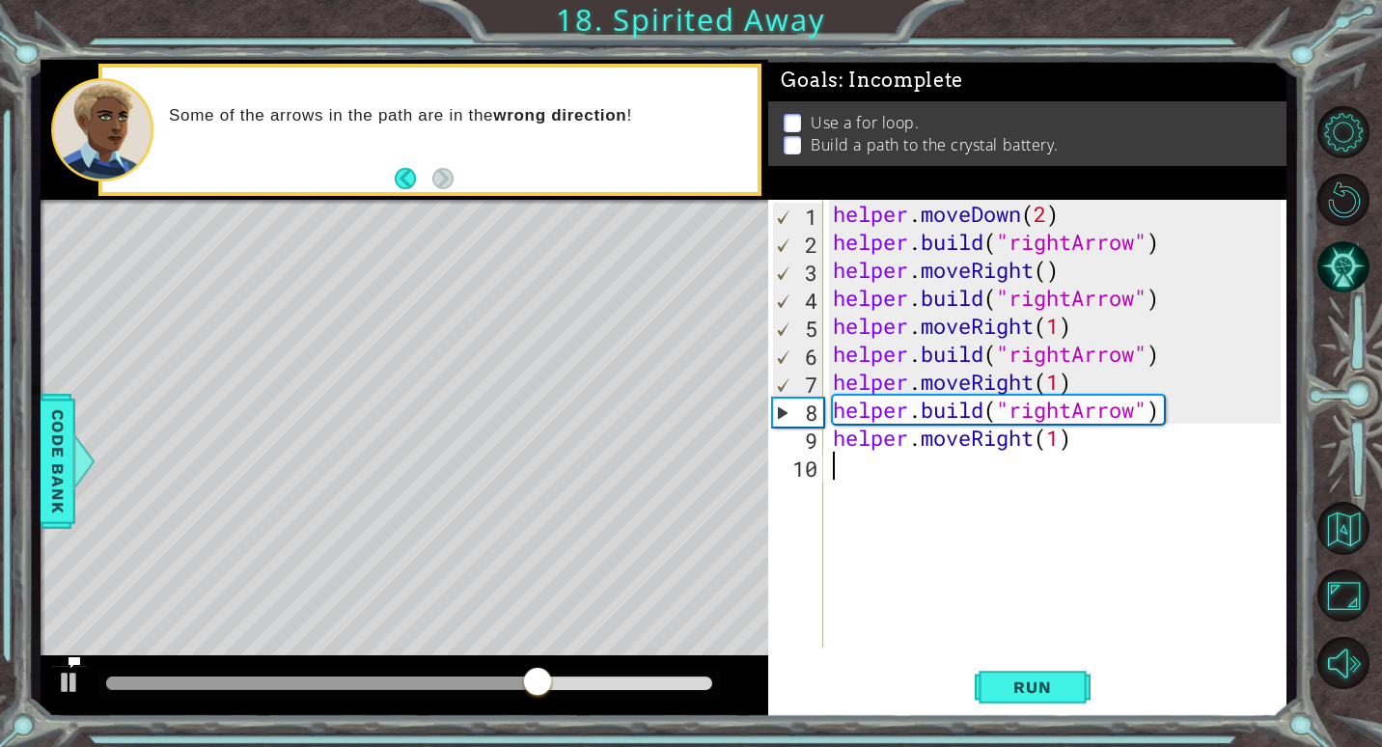
click at [854, 477] on div "helper . moveDown ( 2 ) helper . build ( "rightArrow" ) helper . moveRight ( ) …" at bounding box center [1060, 452] width 462 height 504
type textarea "m"
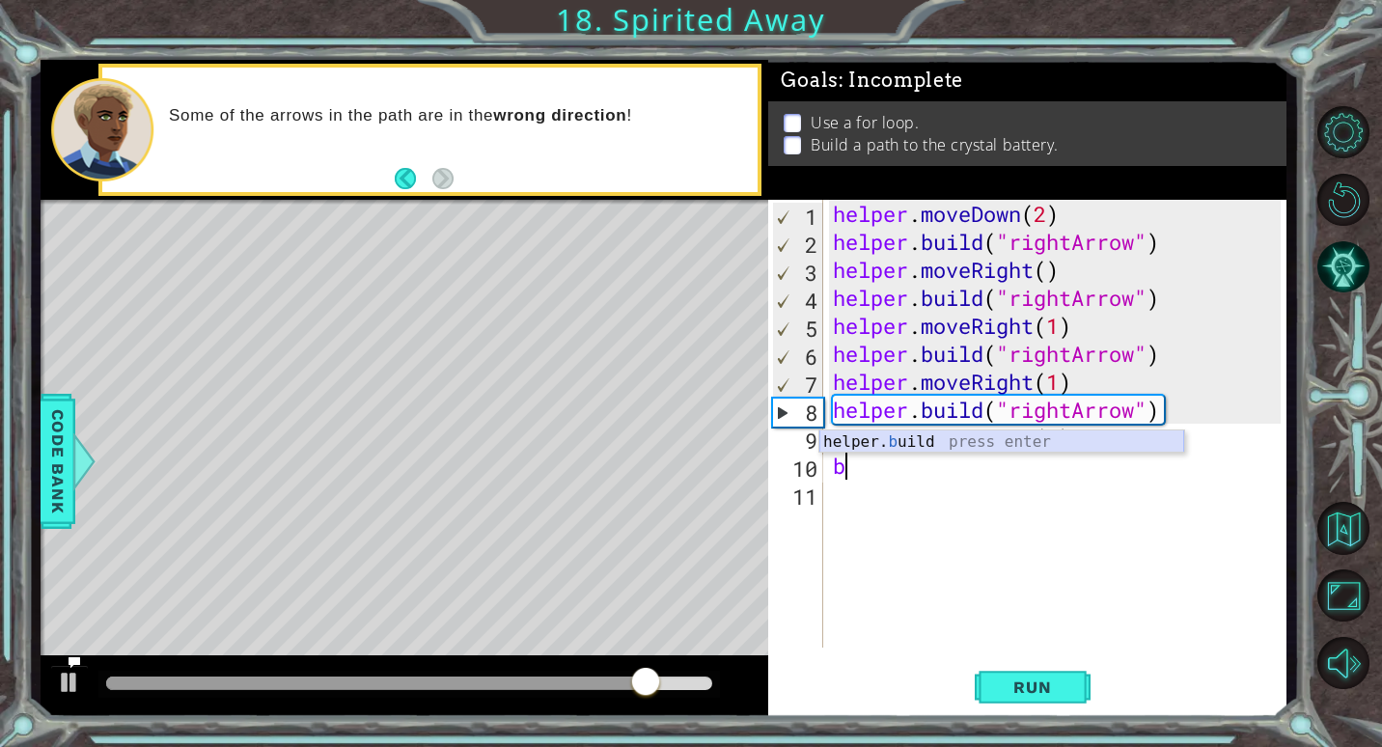
click at [907, 435] on div "helper. b uild press enter" at bounding box center [1001, 464] width 365 height 69
type textarea "[DOMAIN_NAME]("rightArrow")"
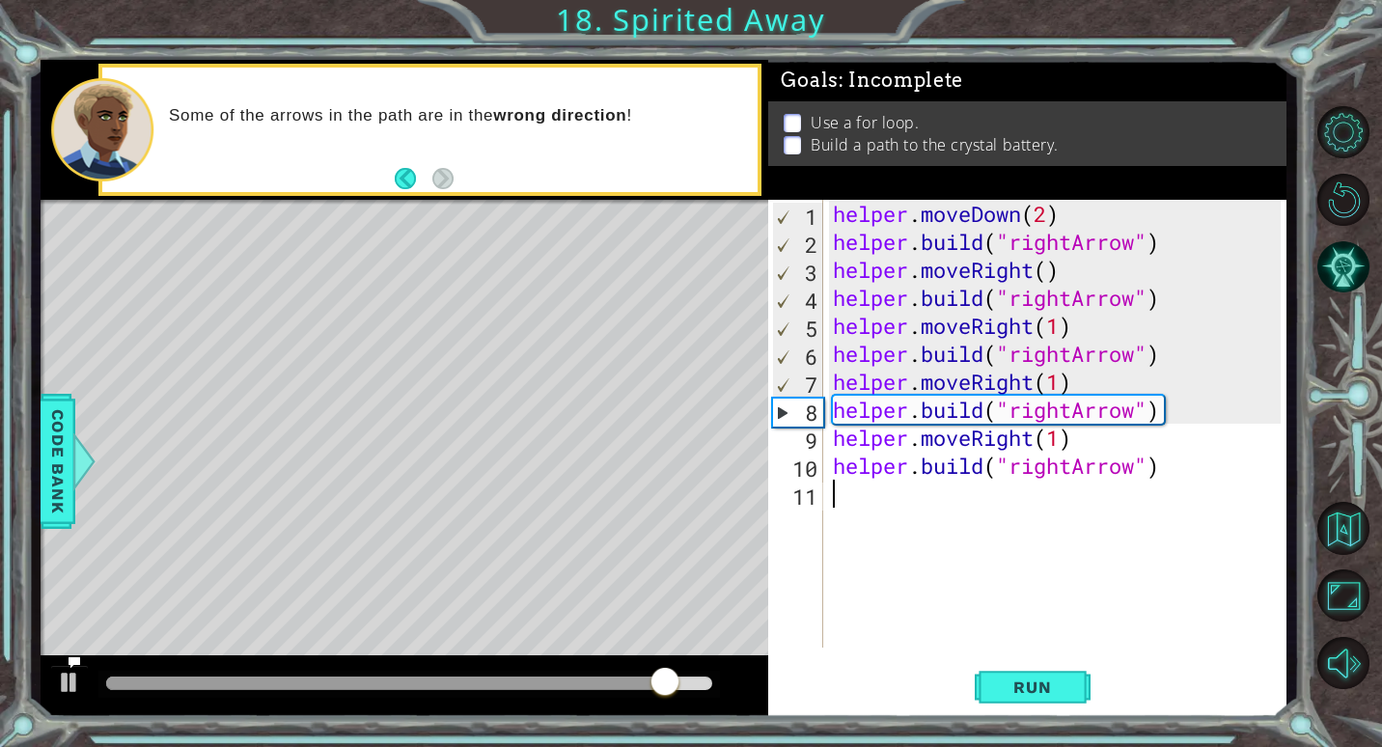
click at [873, 504] on div "helper . moveDown ( 2 ) helper . build ( "rightArrow" ) helper . moveRight ( ) …" at bounding box center [1060, 452] width 462 height 504
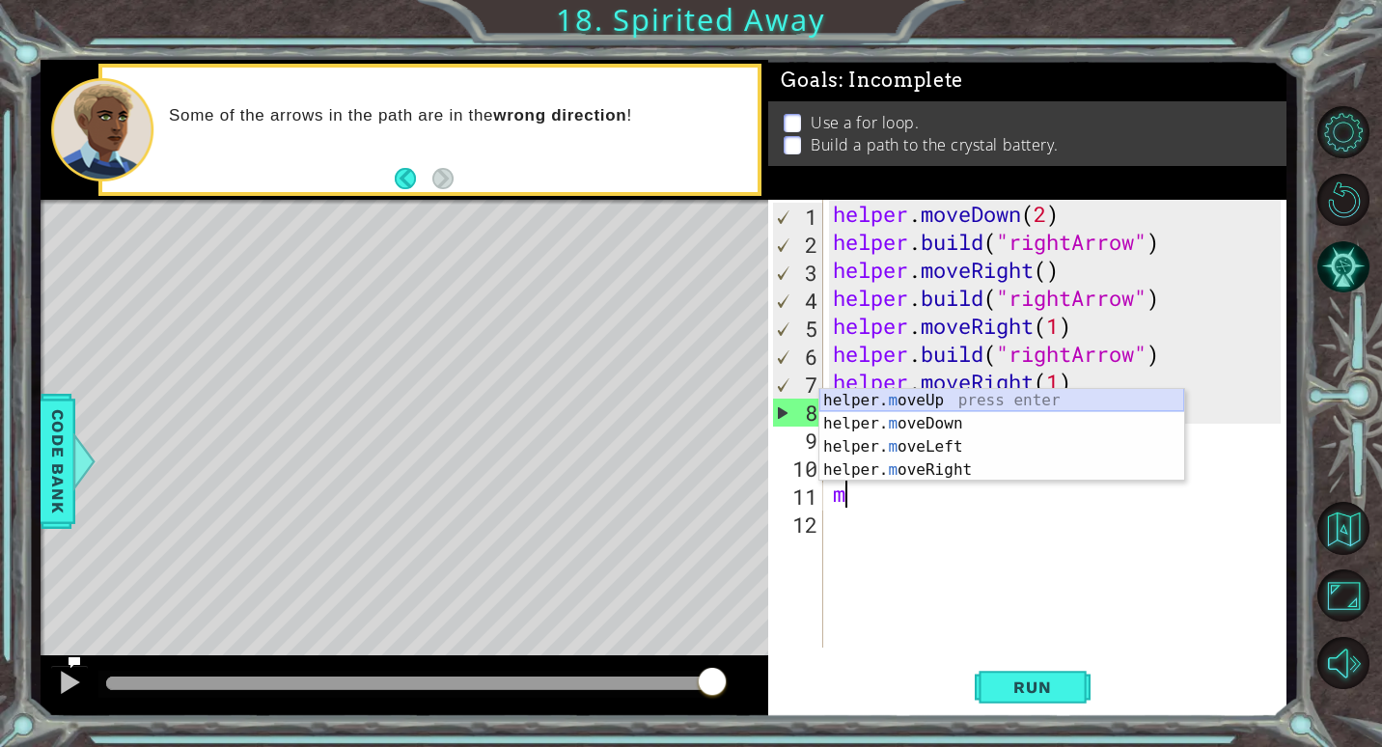
click at [954, 395] on div "helper. m oveUp press enter helper. m oveDown press enter helper. m oveLeft pre…" at bounding box center [1001, 458] width 365 height 139
type textarea "helper.moveUp(1)"
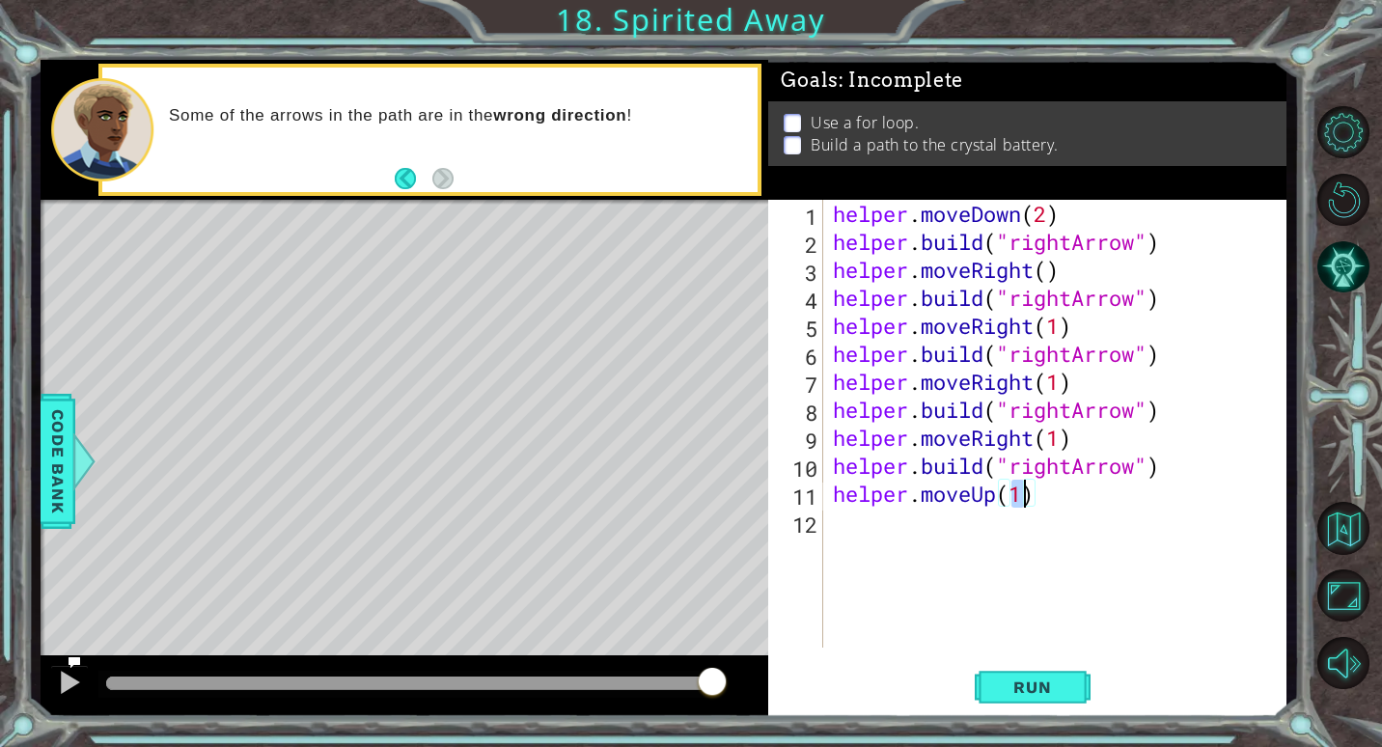
click at [846, 520] on div "helper . moveDown ( 2 ) helper . build ( "rightArrow" ) helper . moveRight ( ) …" at bounding box center [1060, 452] width 462 height 504
drag, startPoint x: 978, startPoint y: 505, endPoint x: 1000, endPoint y: 510, distance: 22.7
click at [990, 510] on body "1 2 3 4 5 6 7 helper . moveDown ( 2 ) for i in range ( 4 ) : helper . build ( "…" at bounding box center [691, 373] width 1382 height 747
click at [1096, 498] on div "helper. b uild press enter" at bounding box center [1001, 520] width 365 height 69
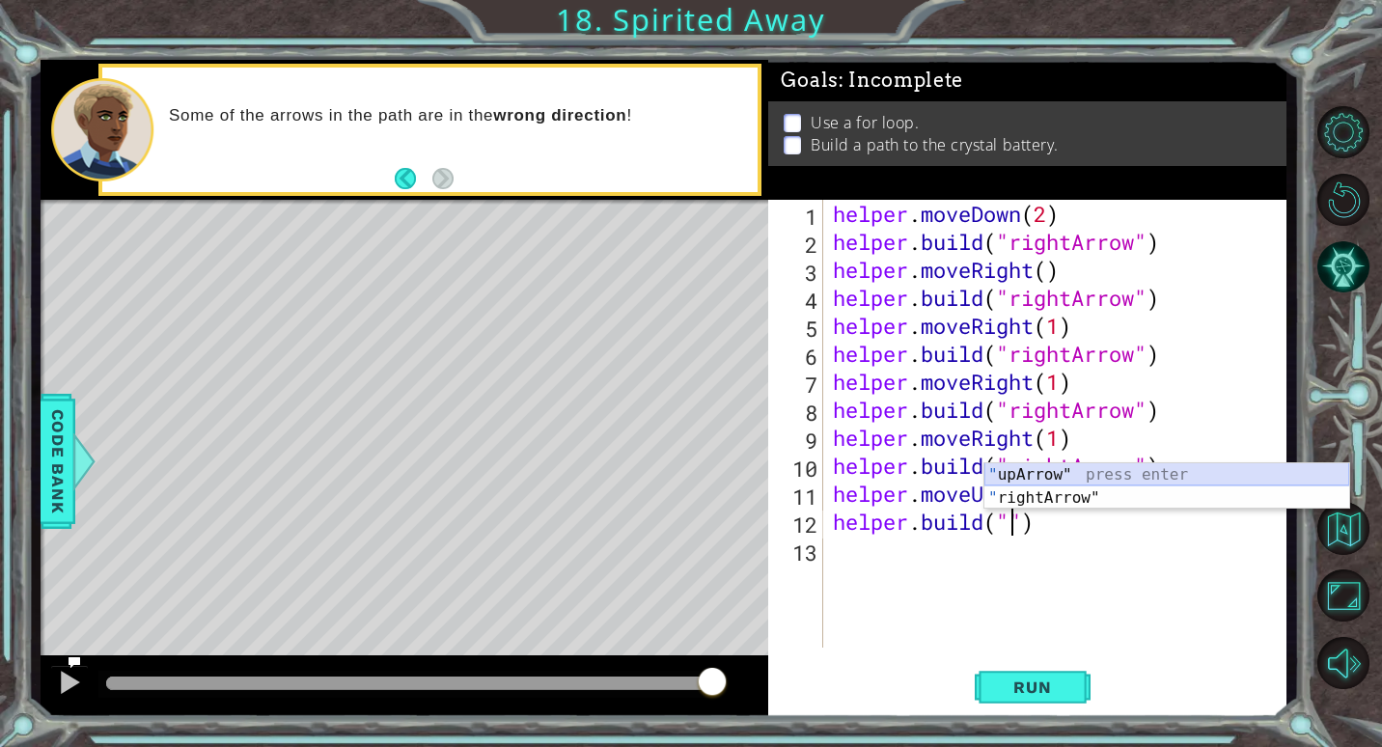
click at [1107, 468] on div "" upArrow" press enter " rightArrow" press enter" at bounding box center [1166, 509] width 365 height 93
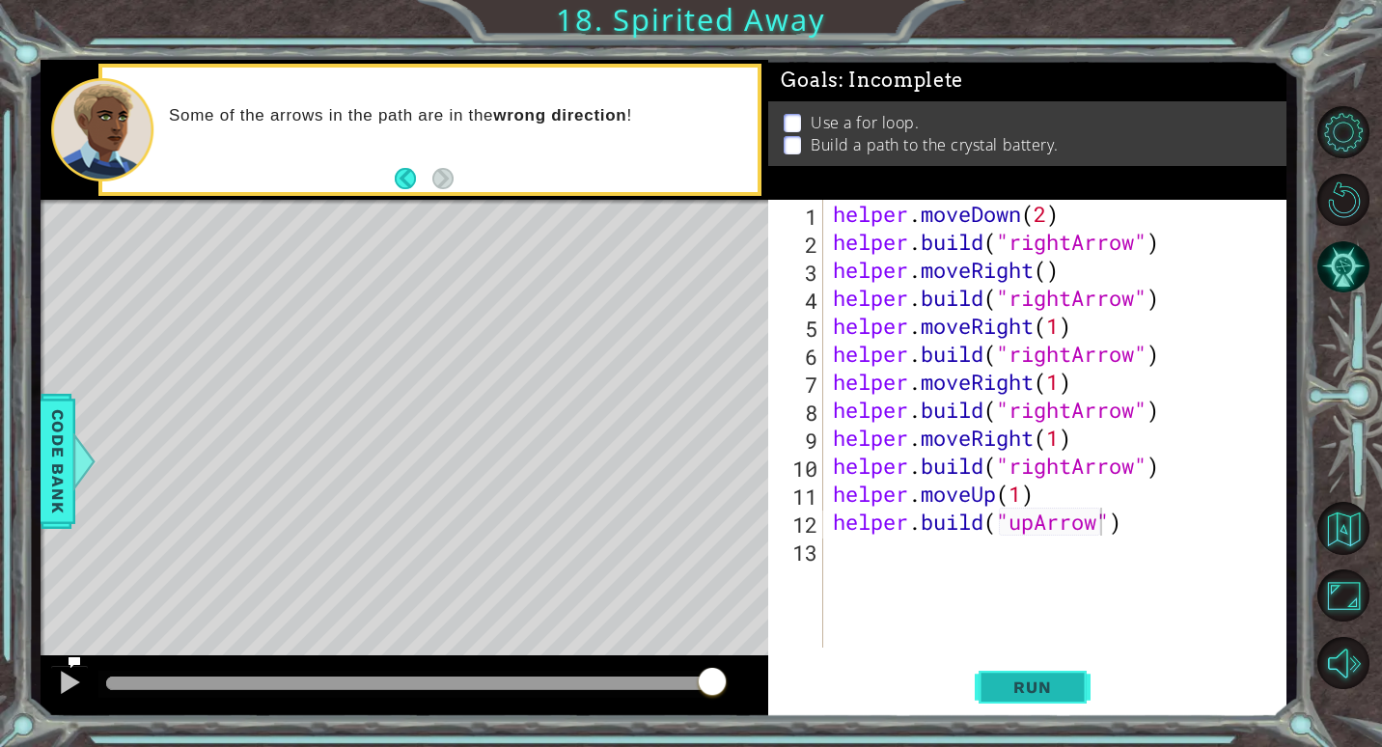
click at [1038, 681] on span "Run" at bounding box center [1032, 686] width 76 height 19
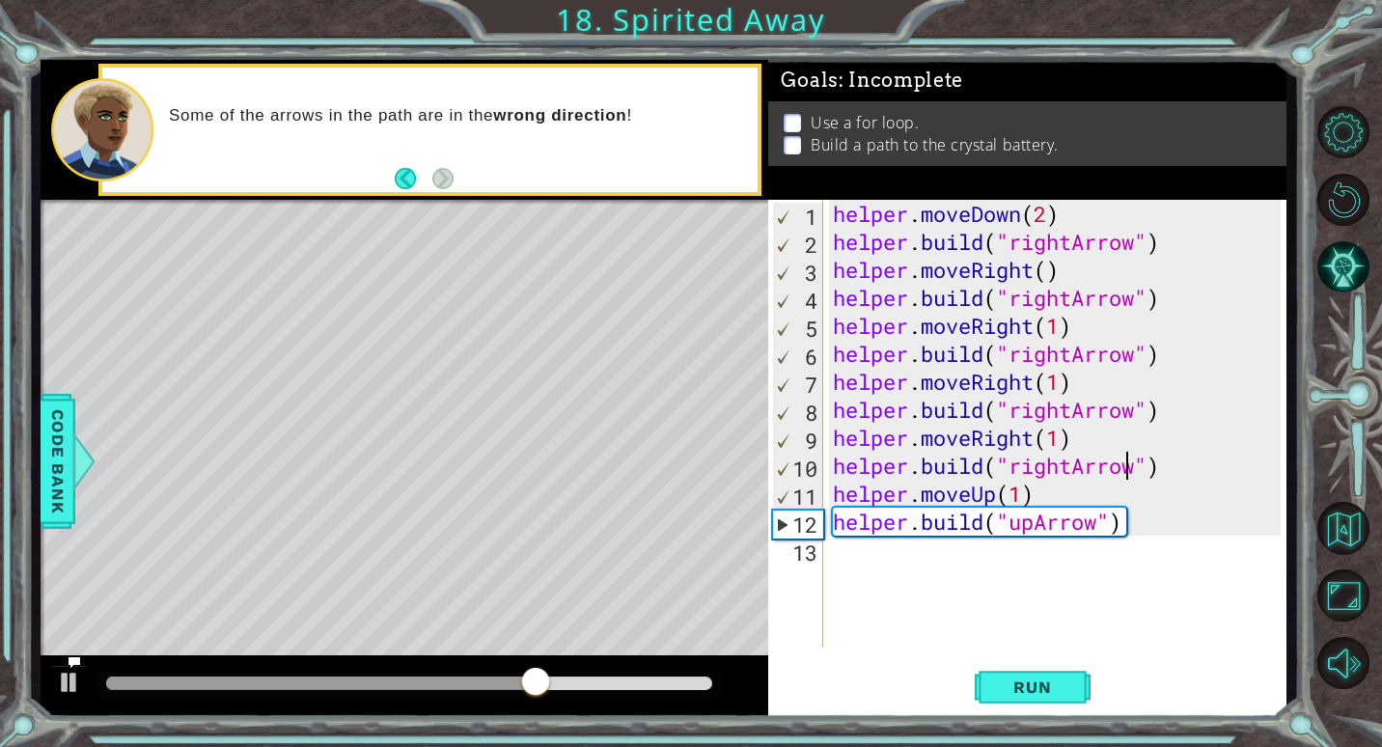
click at [1127, 469] on div "helper . moveDown ( 2 ) helper . build ( "rightArrow" ) helper . moveRight ( ) …" at bounding box center [1060, 452] width 462 height 504
click at [1134, 465] on div "helper . moveDown ( 2 ) helper . build ( "rightArrow" ) helper . moveRight ( ) …" at bounding box center [1060, 452] width 462 height 504
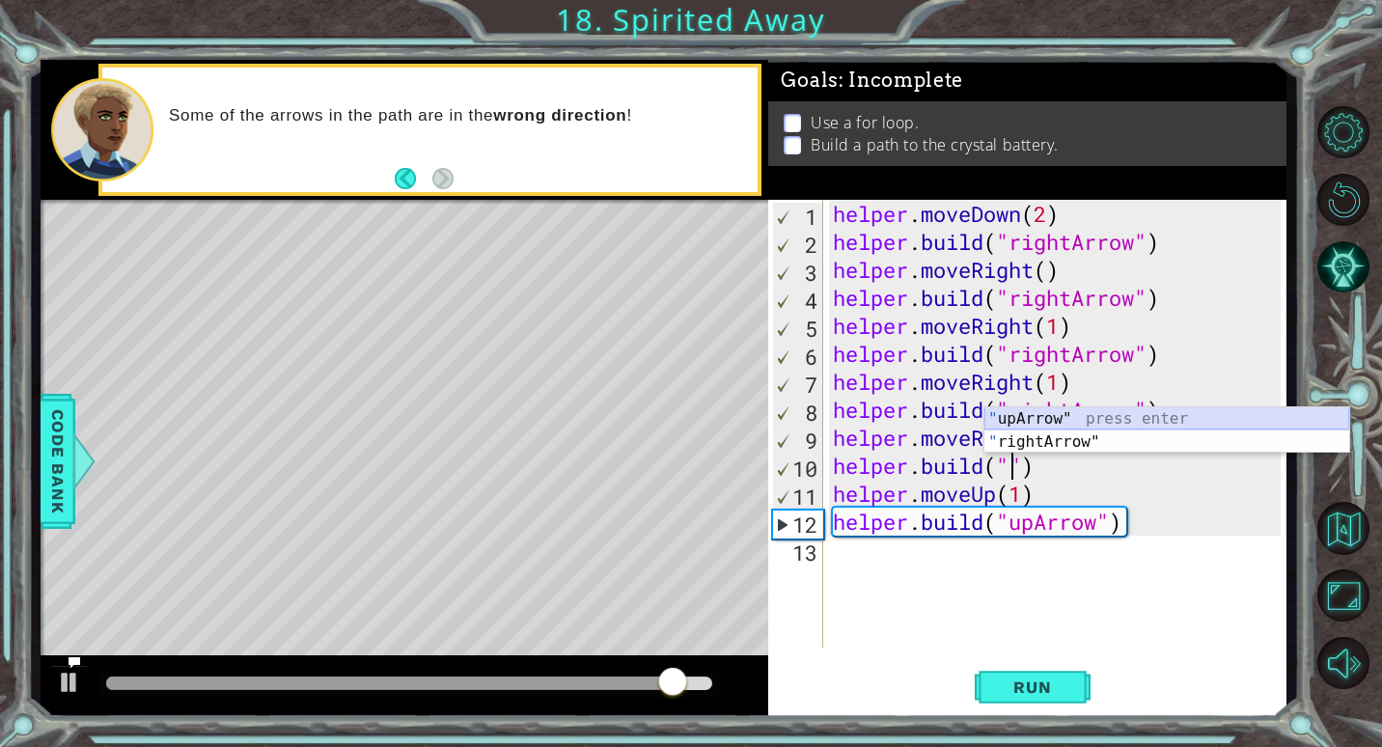
click at [1175, 424] on div "" upArrow" press enter " rightArrow" press enter" at bounding box center [1166, 453] width 365 height 93
type textarea "[DOMAIN_NAME]("upArrow")"
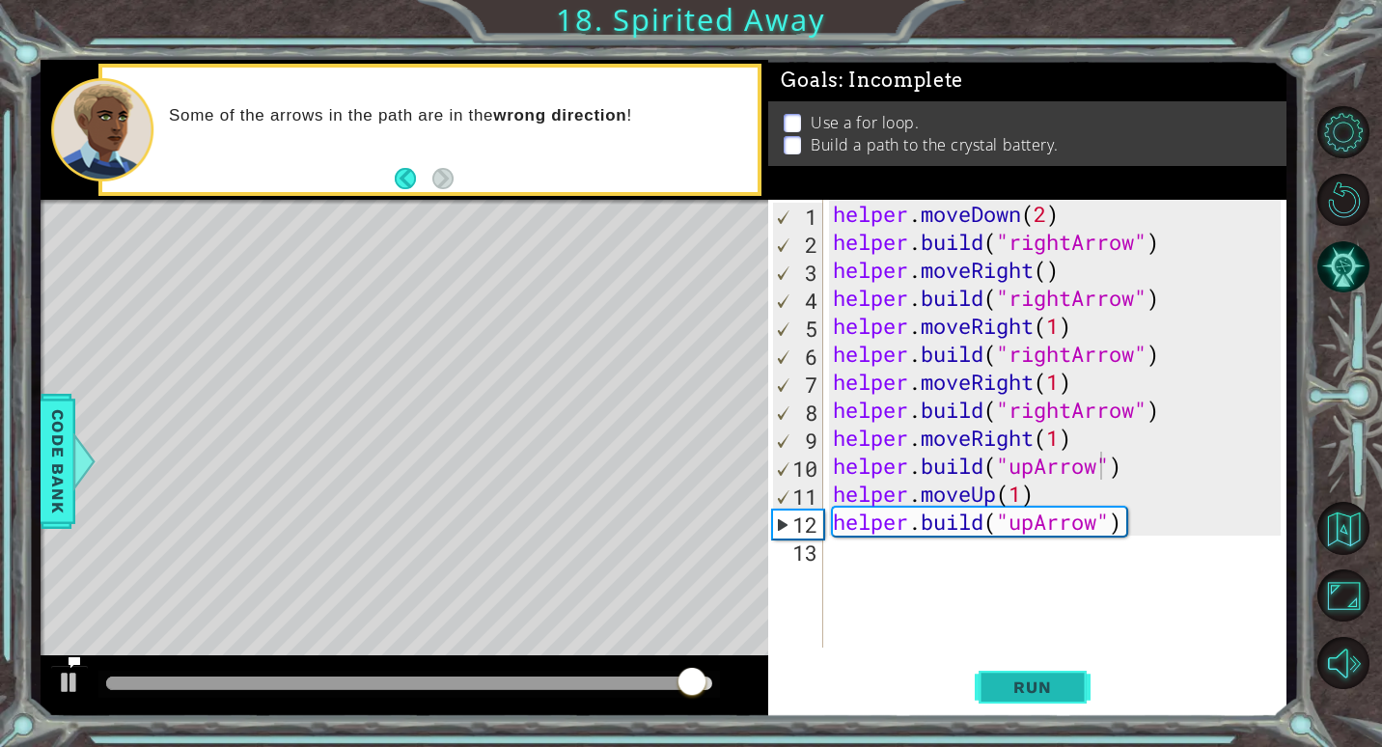
click at [1045, 688] on span "Run" at bounding box center [1032, 686] width 76 height 19
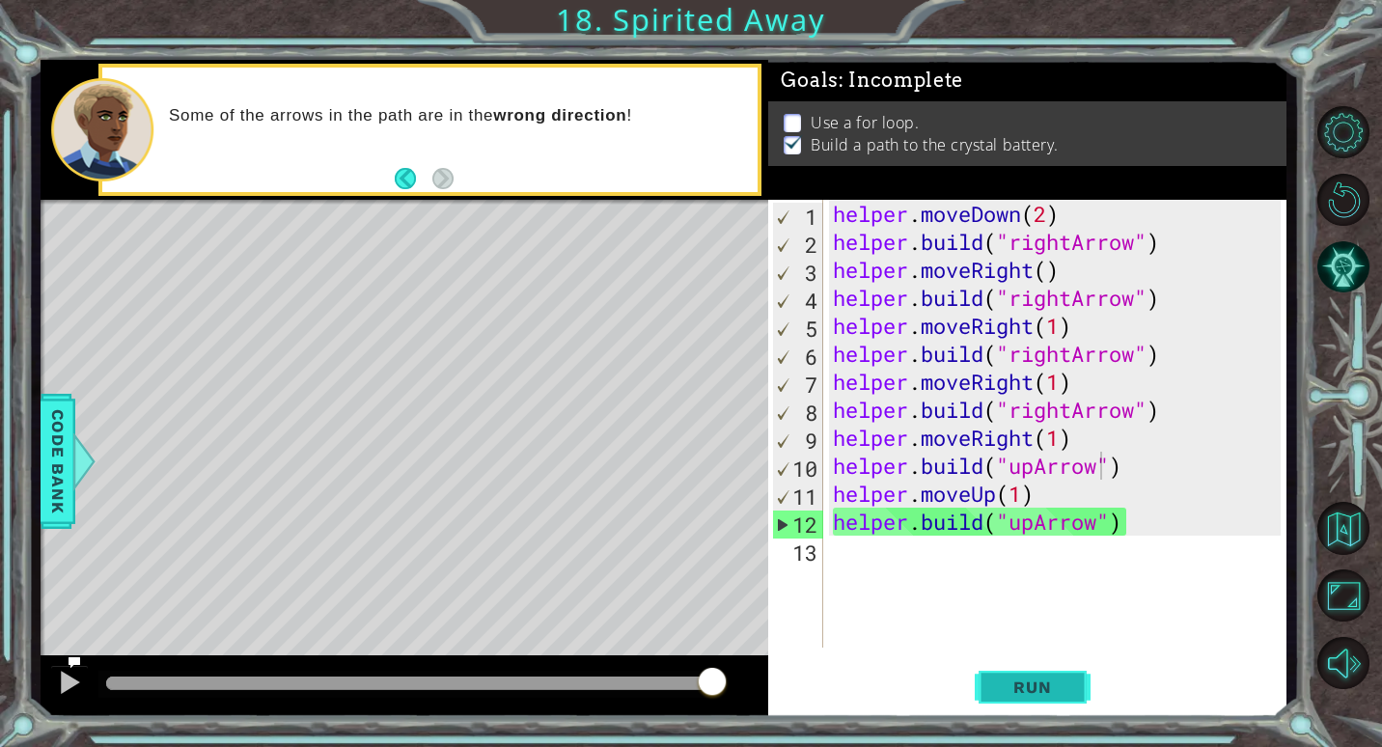
click at [1069, 683] on span "Run" at bounding box center [1032, 686] width 76 height 19
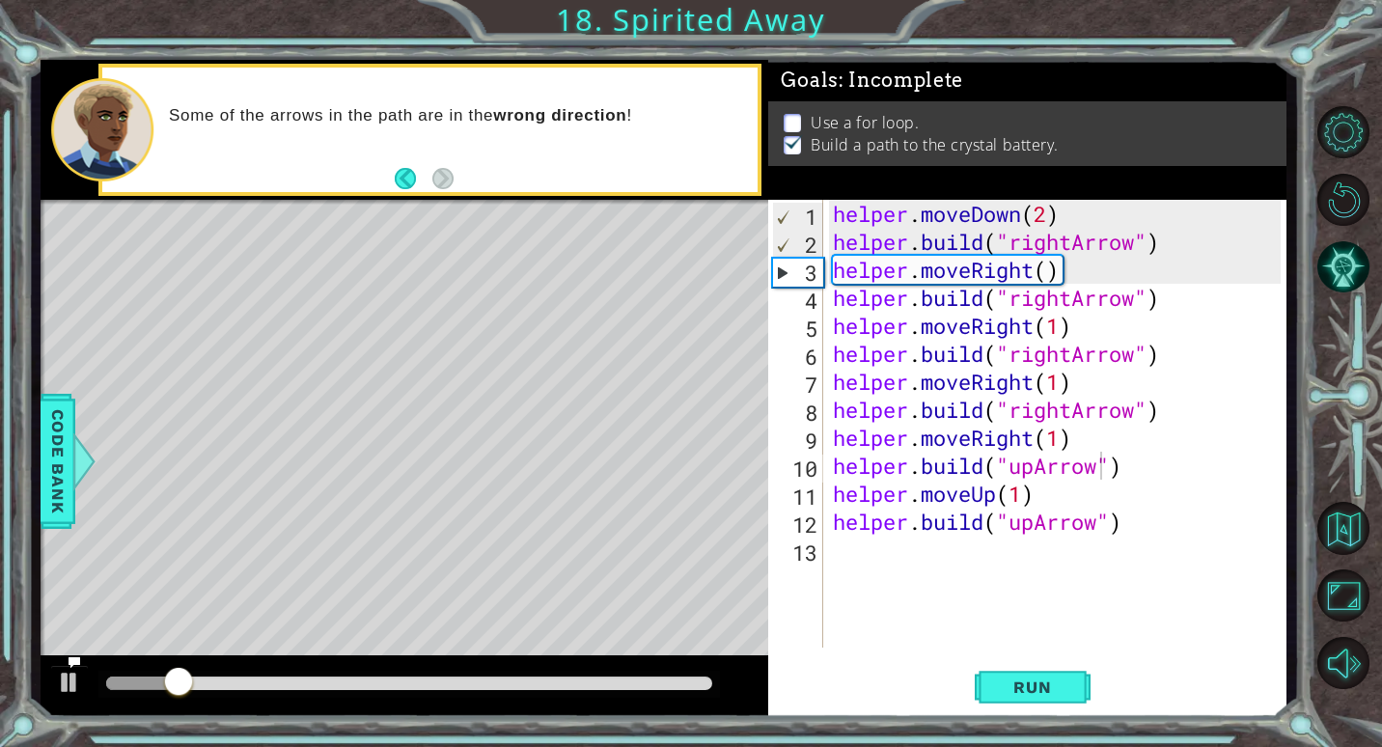
drag, startPoint x: 397, startPoint y: 549, endPoint x: 426, endPoint y: 531, distance: 34.3
click at [407, 547] on div "Level Map" at bounding box center [487, 484] width 892 height 568
drag, startPoint x: 254, startPoint y: 417, endPoint x: 1256, endPoint y: 526, distance: 1008.5
click at [311, 419] on div "Level Map" at bounding box center [487, 484] width 892 height 568
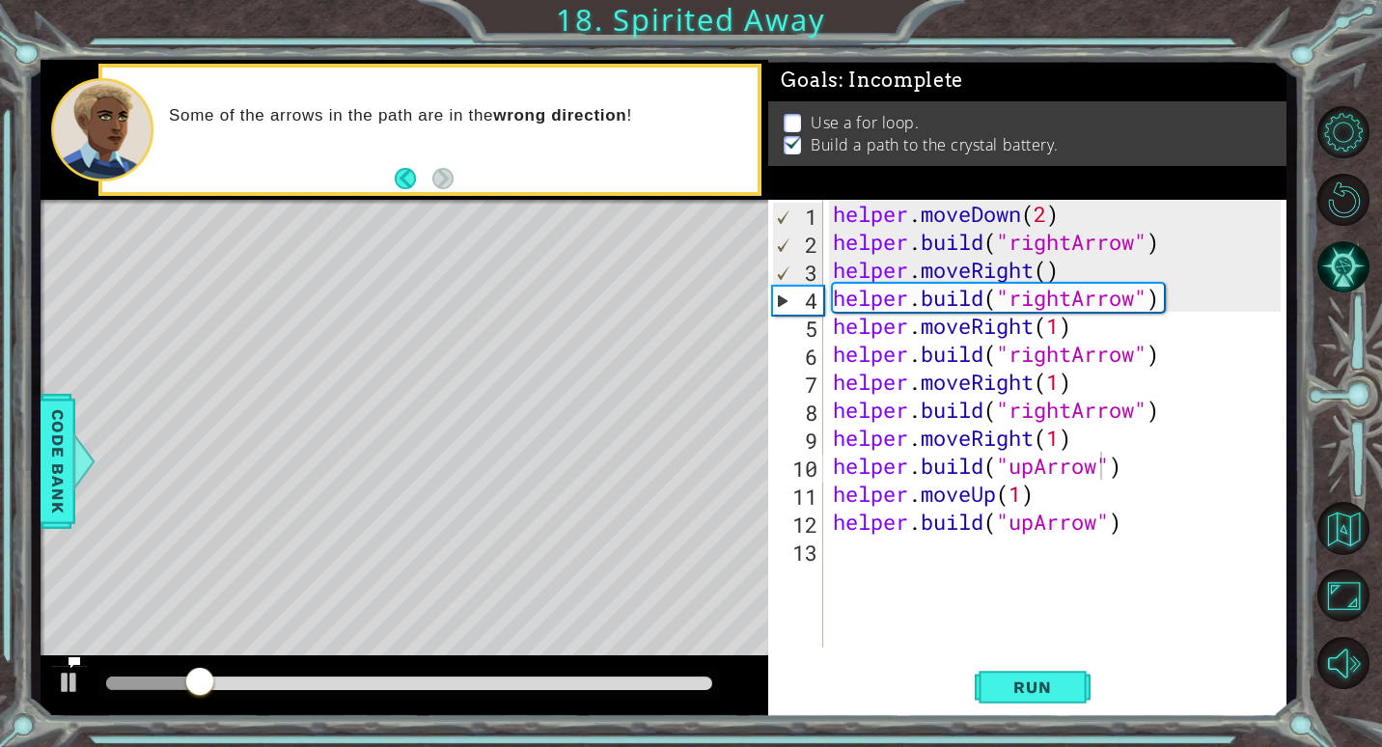
drag, startPoint x: 2, startPoint y: 233, endPoint x: 155, endPoint y: 228, distance: 153.5
click at [49, 234] on div "1 2 3 4 5 6 7 helper . moveDown ( 2 ) for i in range ( 4 ) : helper . build ( "…" at bounding box center [691, 373] width 1382 height 747
drag, startPoint x: -4, startPoint y: 119, endPoint x: 58, endPoint y: 131, distance: 63.0
click at [58, 131] on div "1 2 3 4 5 6 7 helper . moveDown ( 2 ) for i in range ( 4 ) : helper . build ( "…" at bounding box center [691, 373] width 1382 height 747
click at [84, 246] on div "1 2 3 4 5 6 7 helper . moveDown ( 2 ) for i in range ( 4 ) : helper . build ( "…" at bounding box center [691, 373] width 1382 height 747
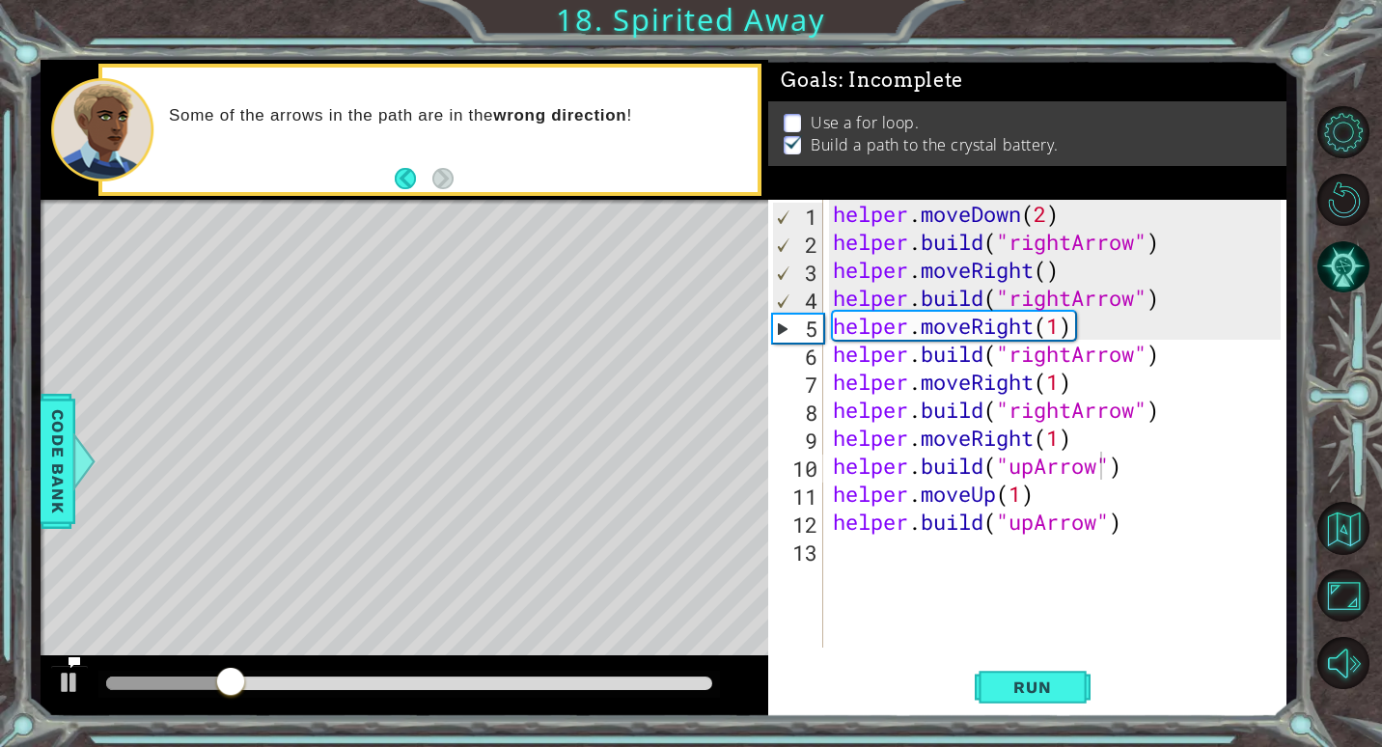
click at [14, 311] on div "1 2 3 4 5 6 7 helper . moveDown ( 2 ) for i in range ( 4 ) : helper . build ( "…" at bounding box center [691, 373] width 1382 height 747
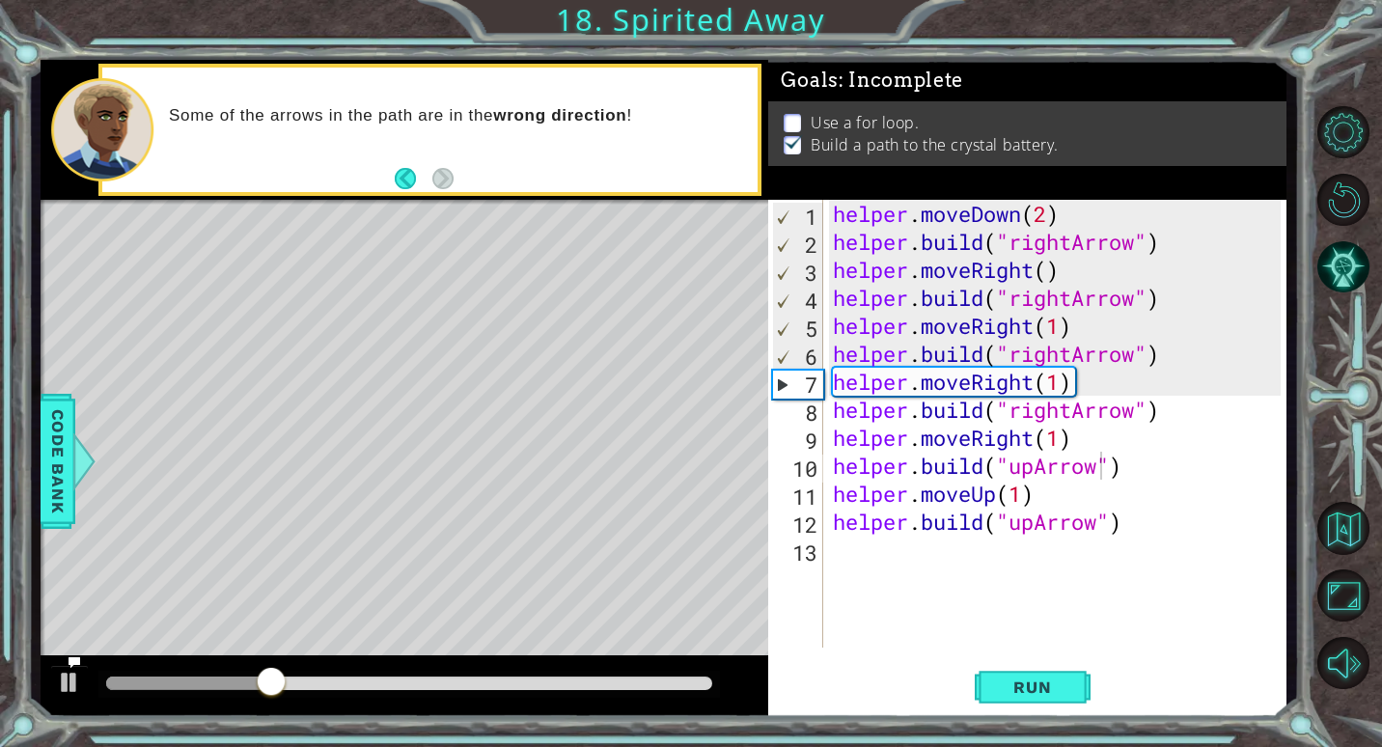
drag, startPoint x: 34, startPoint y: 304, endPoint x: 281, endPoint y: 269, distance: 249.5
click at [111, 294] on div "1 2 3 4 5 6 7 helper . moveDown ( 2 ) for i in range ( 4 ) : helper . build ( "…" at bounding box center [663, 388] width 1271 height 657
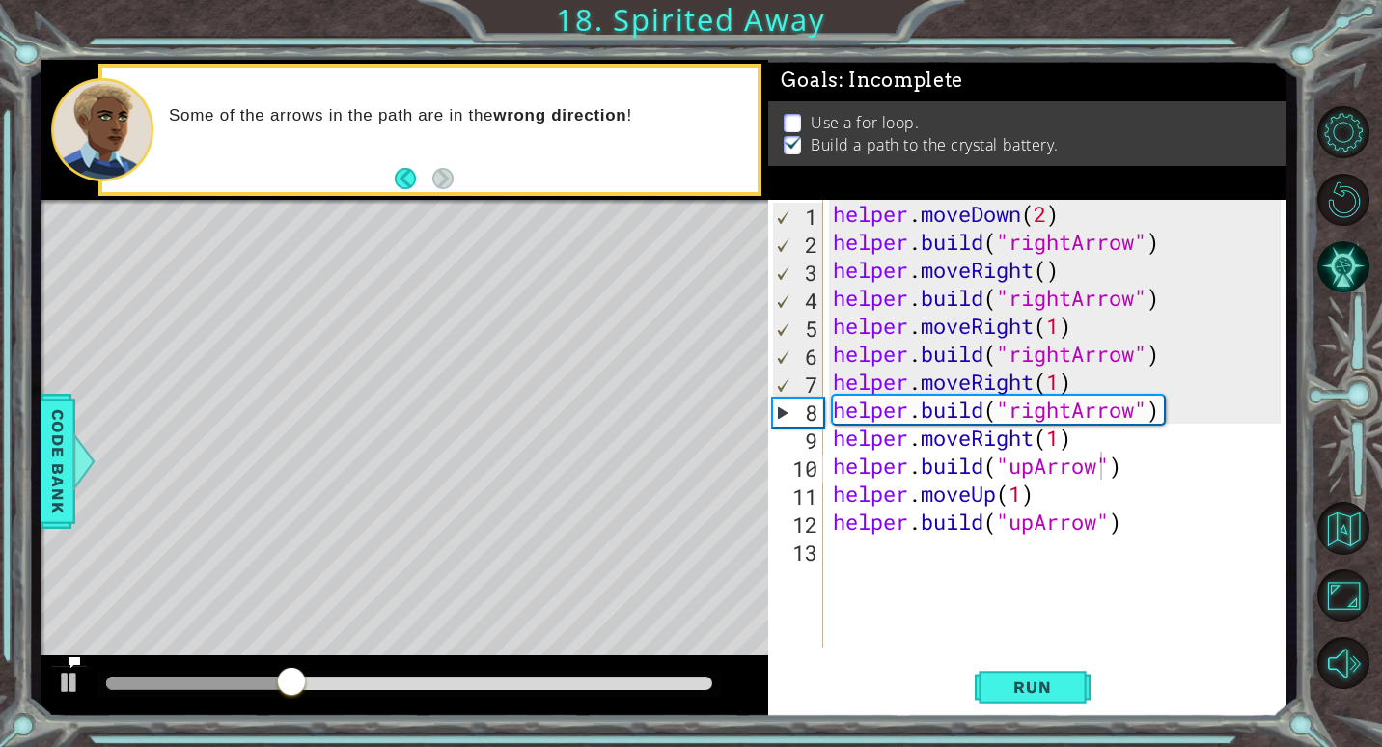
drag, startPoint x: 10, startPoint y: 207, endPoint x: 0, endPoint y: 152, distance: 56.8
click at [50, 209] on div "1 2 3 4 5 6 7 helper . moveDown ( 2 ) for i in range ( 4 ) : helper . build ( "…" at bounding box center [691, 373] width 1382 height 747
drag, startPoint x: 0, startPoint y: 152, endPoint x: 31, endPoint y: 144, distance: 31.8
click at [29, 159] on div "1 2 3 4 5 6 7 helper . moveDown ( 2 ) for i in range ( 4 ) : helper . build ( "…" at bounding box center [691, 373] width 1382 height 747
drag, startPoint x: 17, startPoint y: 144, endPoint x: 176, endPoint y: 78, distance: 171.3
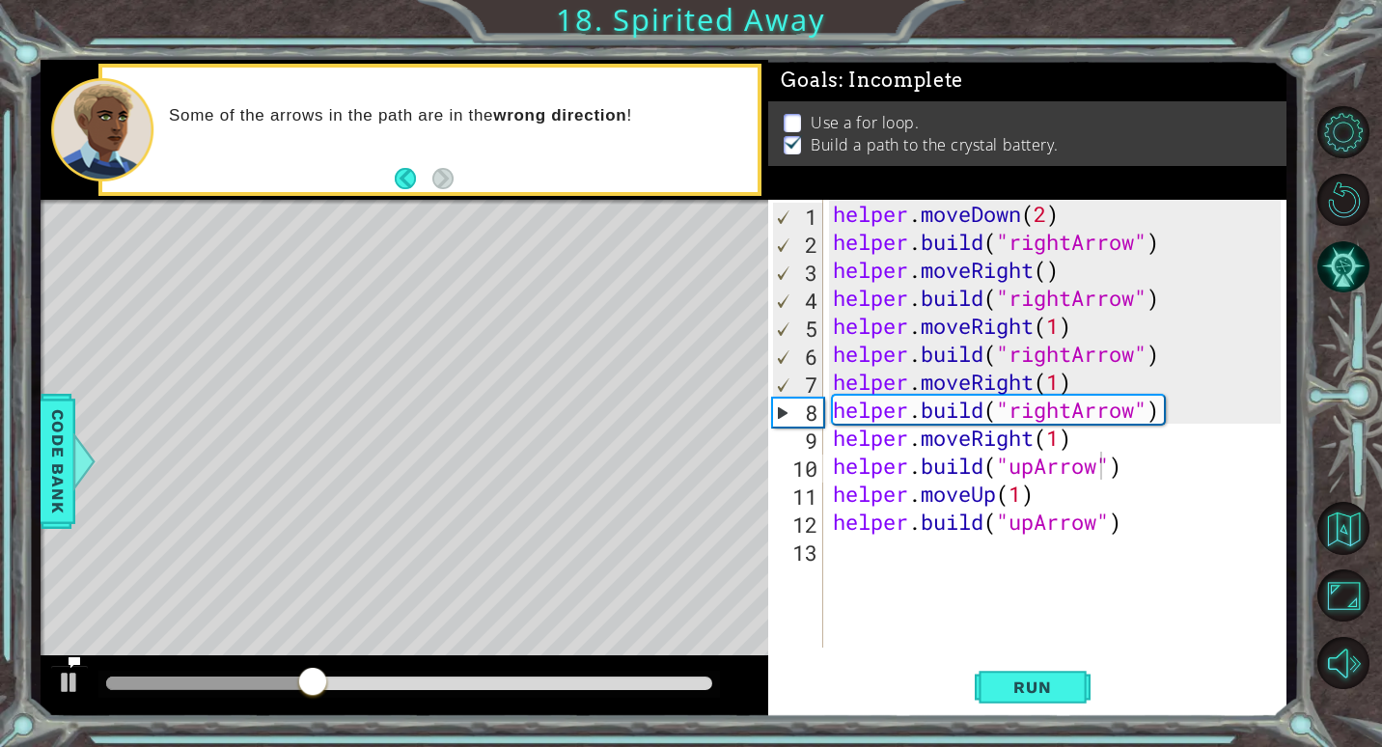
click at [49, 139] on div "1 2 3 4 5 6 7 helper . moveDown ( 2 ) for i in range ( 4 ) : helper . build ( "…" at bounding box center [691, 373] width 1382 height 747
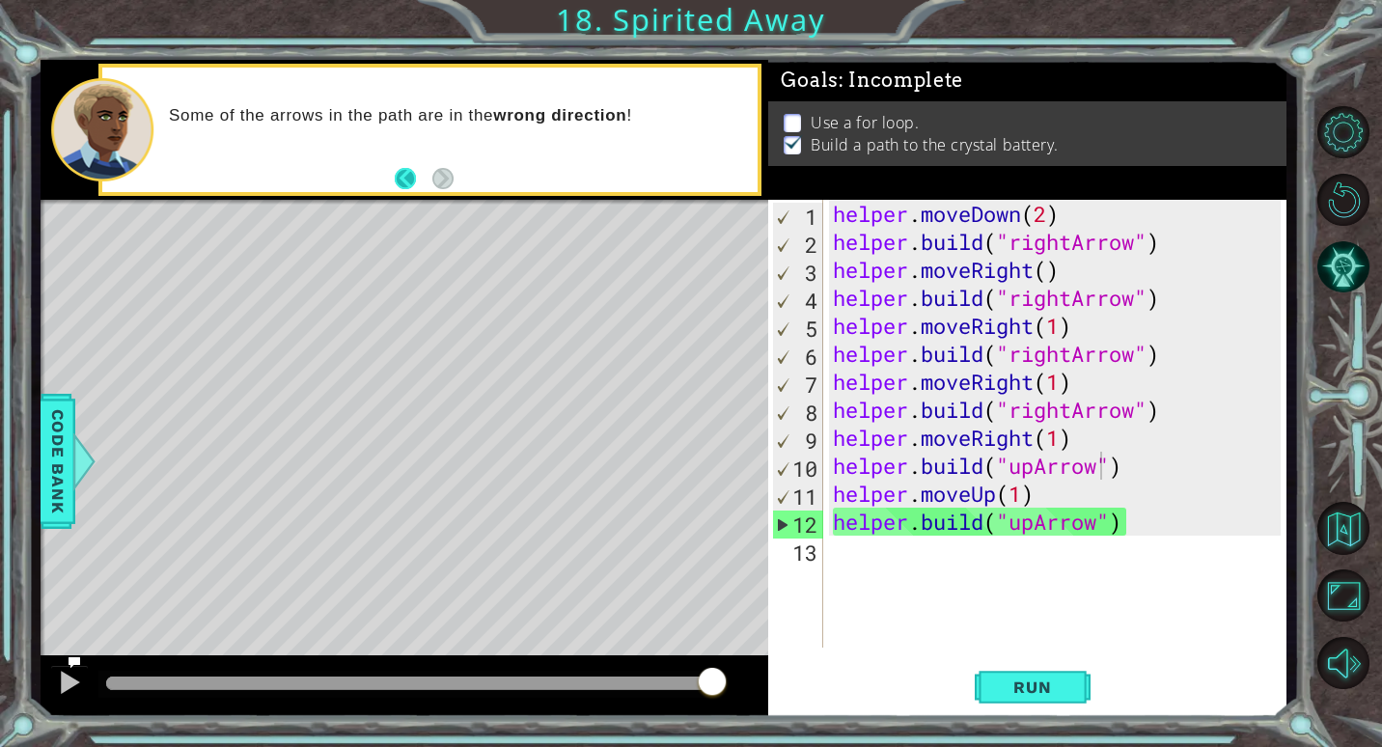
click at [412, 172] on button "Back" at bounding box center [414, 178] width 38 height 21
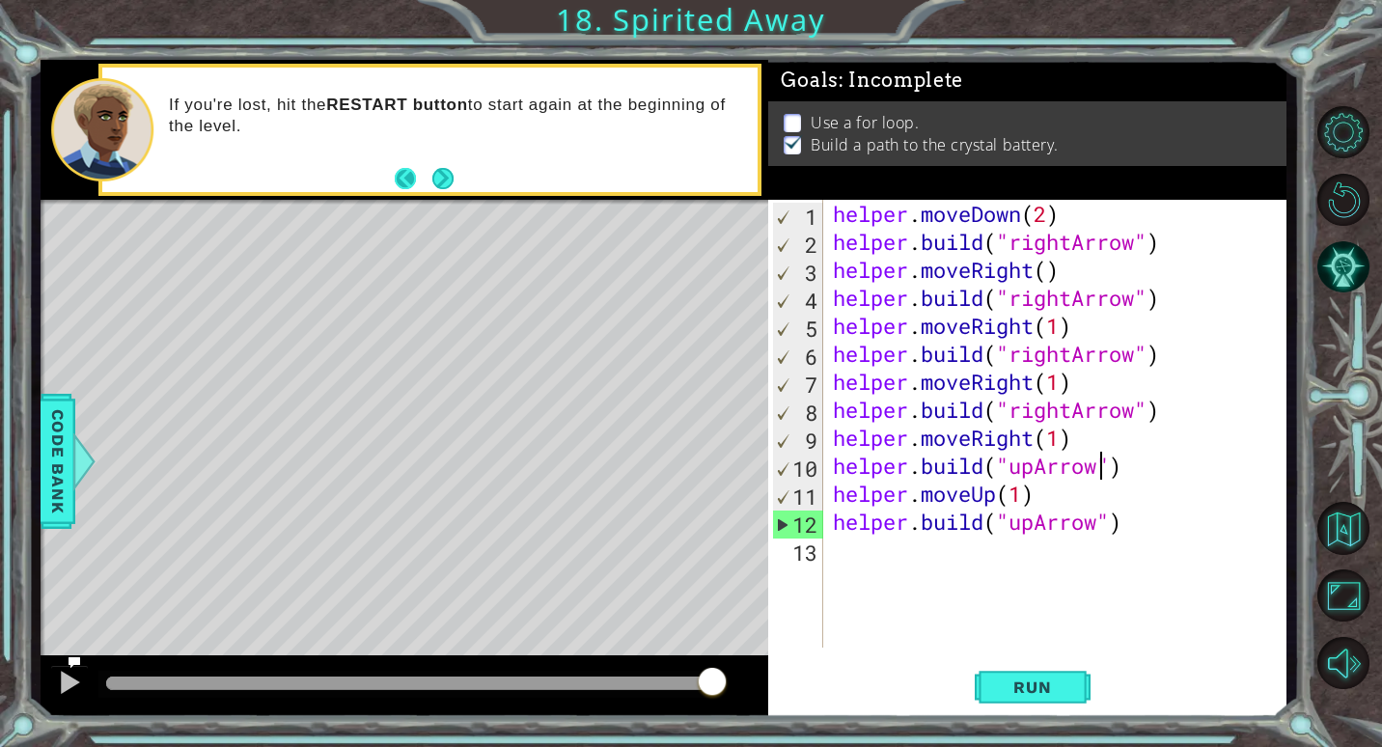
click at [400, 180] on button "Back" at bounding box center [414, 178] width 38 height 21
click at [1306, 587] on div "1 2 3 4 5 6 7 helper . moveDown ( 2 ) for i in range ( 4 ) : helper . build ( "…" at bounding box center [691, 373] width 1382 height 747
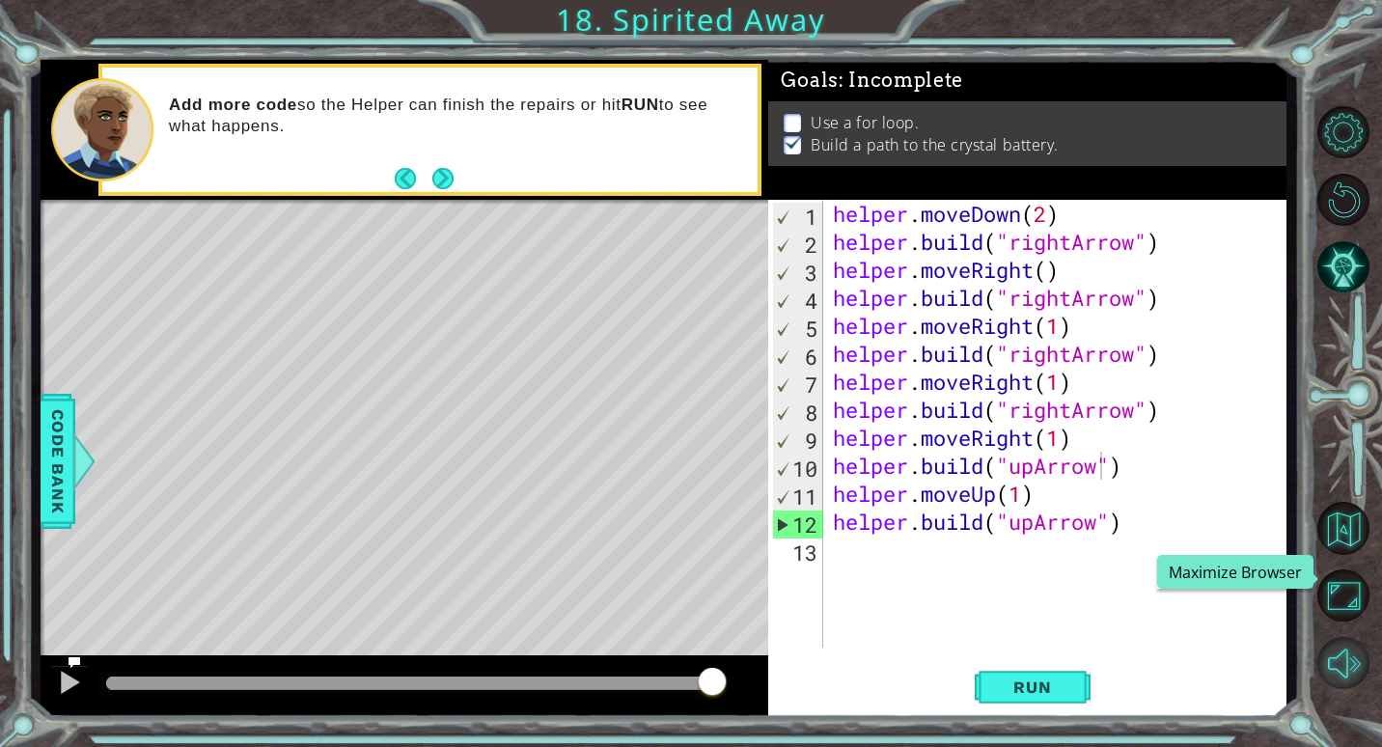
drag, startPoint x: 1353, startPoint y: 579, endPoint x: 1358, endPoint y: 655, distance: 76.4
click at [1354, 584] on button "Maximize Browser" at bounding box center [1343, 595] width 52 height 52
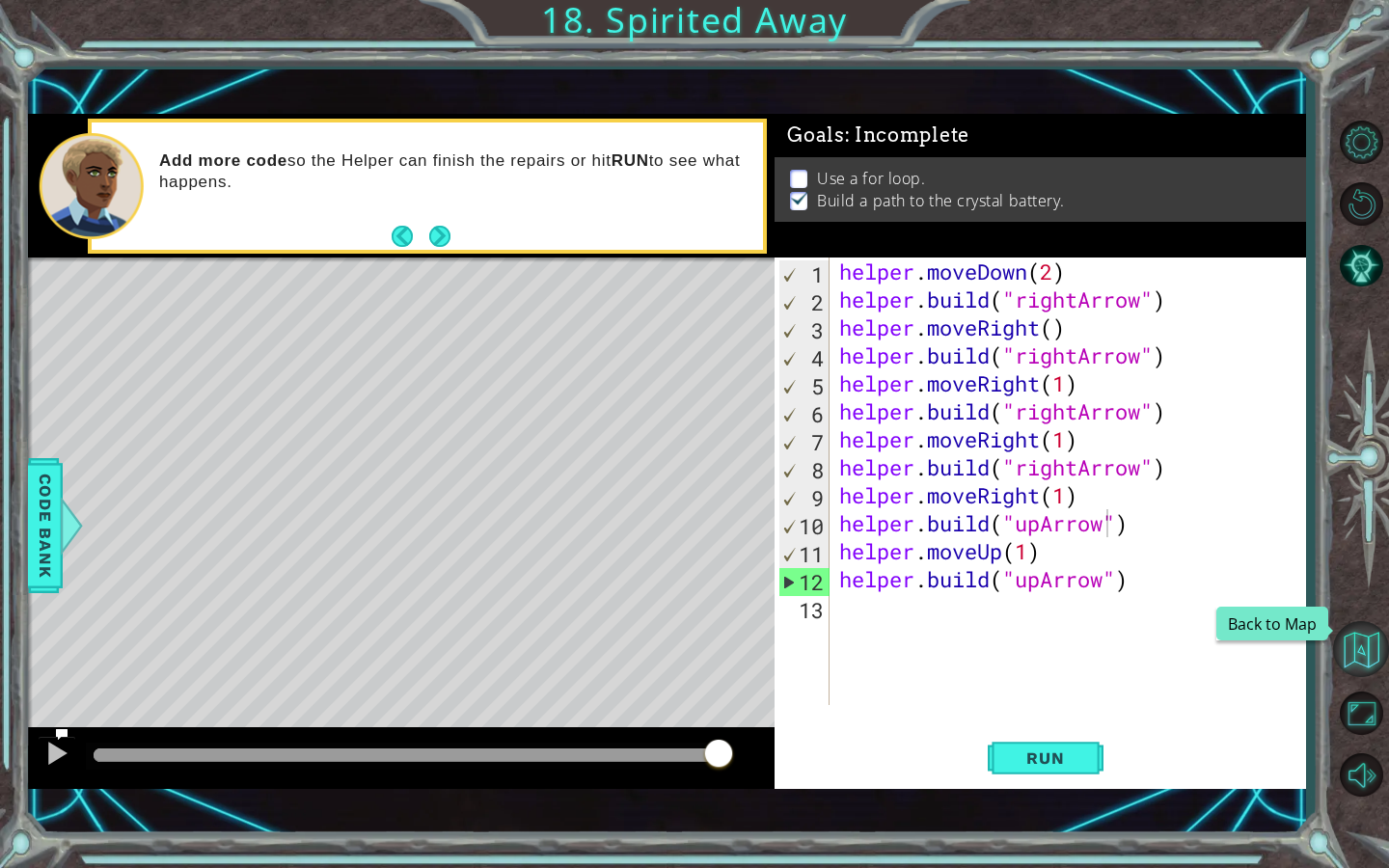
click at [1357, 642] on button "Back to Map" at bounding box center [1361, 648] width 56 height 56
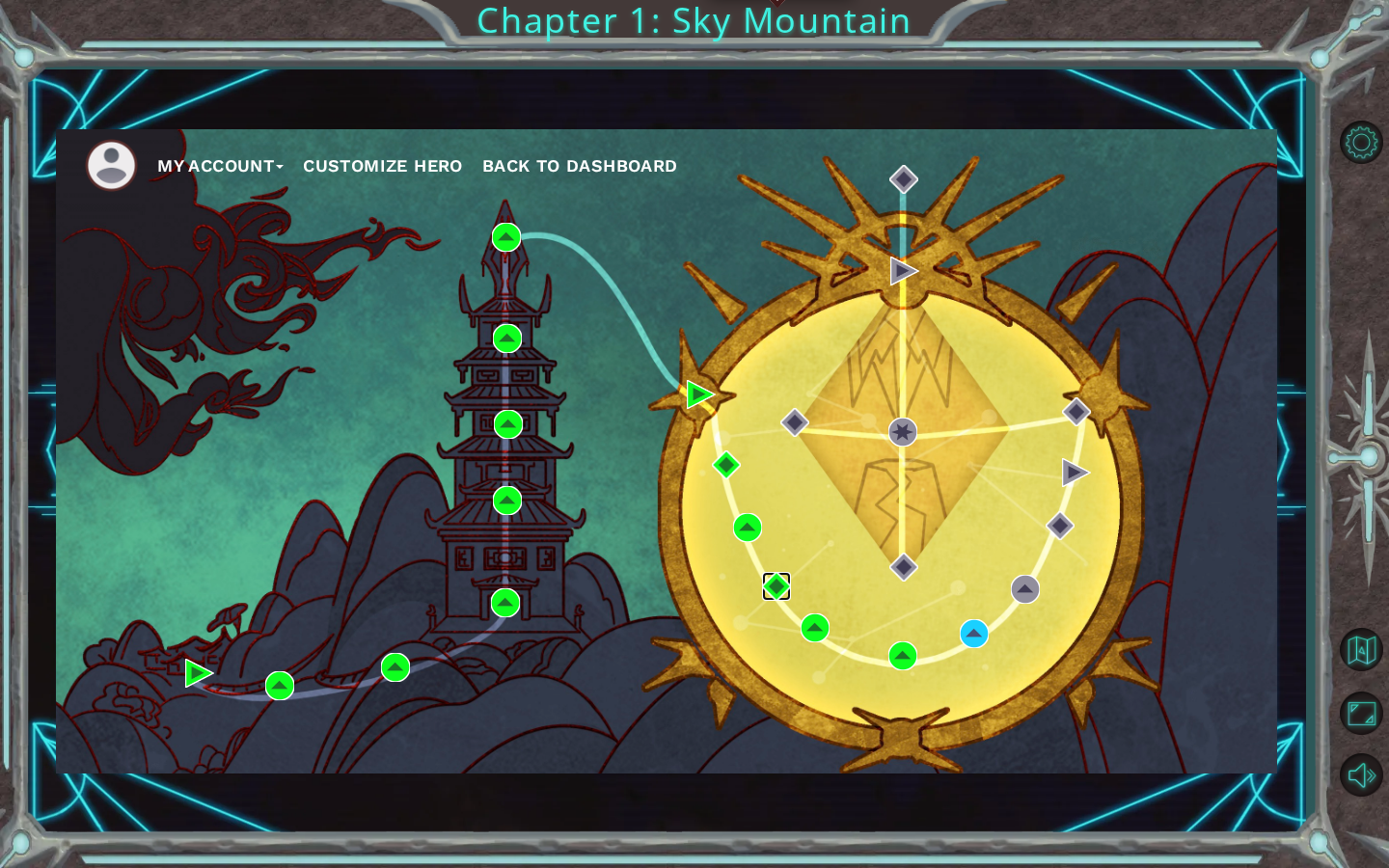
click at [772, 582] on img at bounding box center [775, 585] width 29 height 29
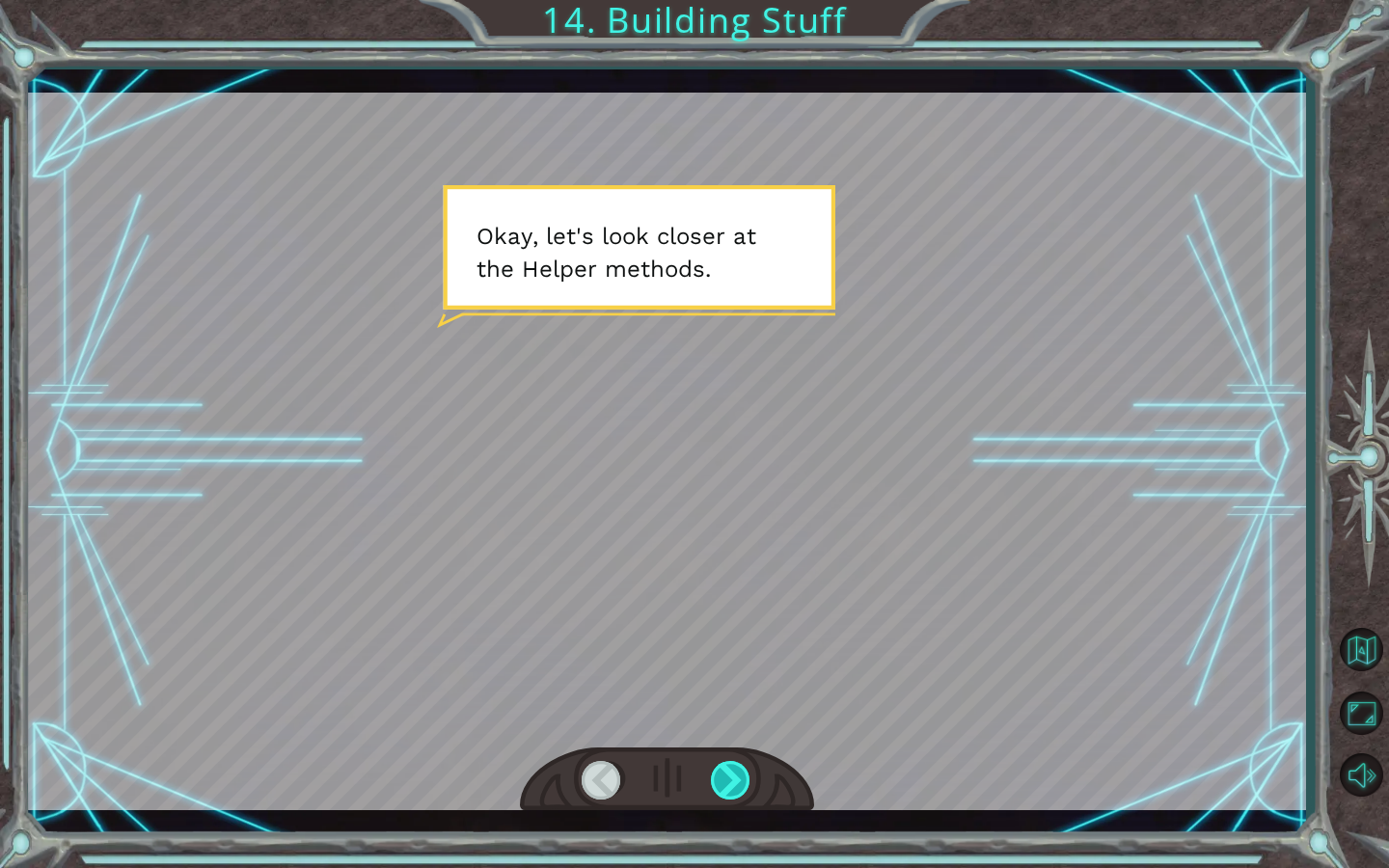
click at [742, 745] on div at bounding box center [730, 779] width 41 height 39
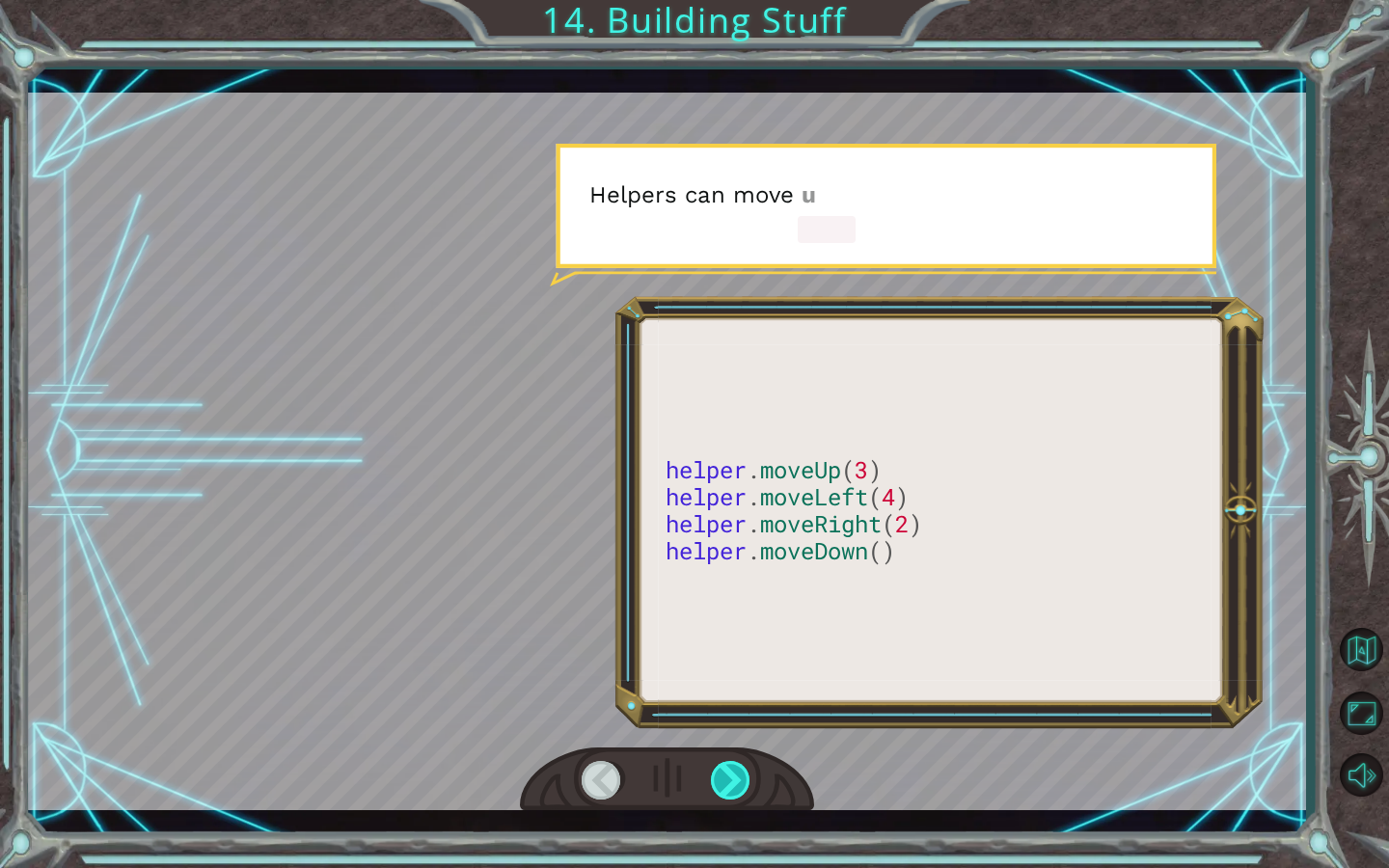
click at [742, 745] on div at bounding box center [730, 779] width 41 height 39
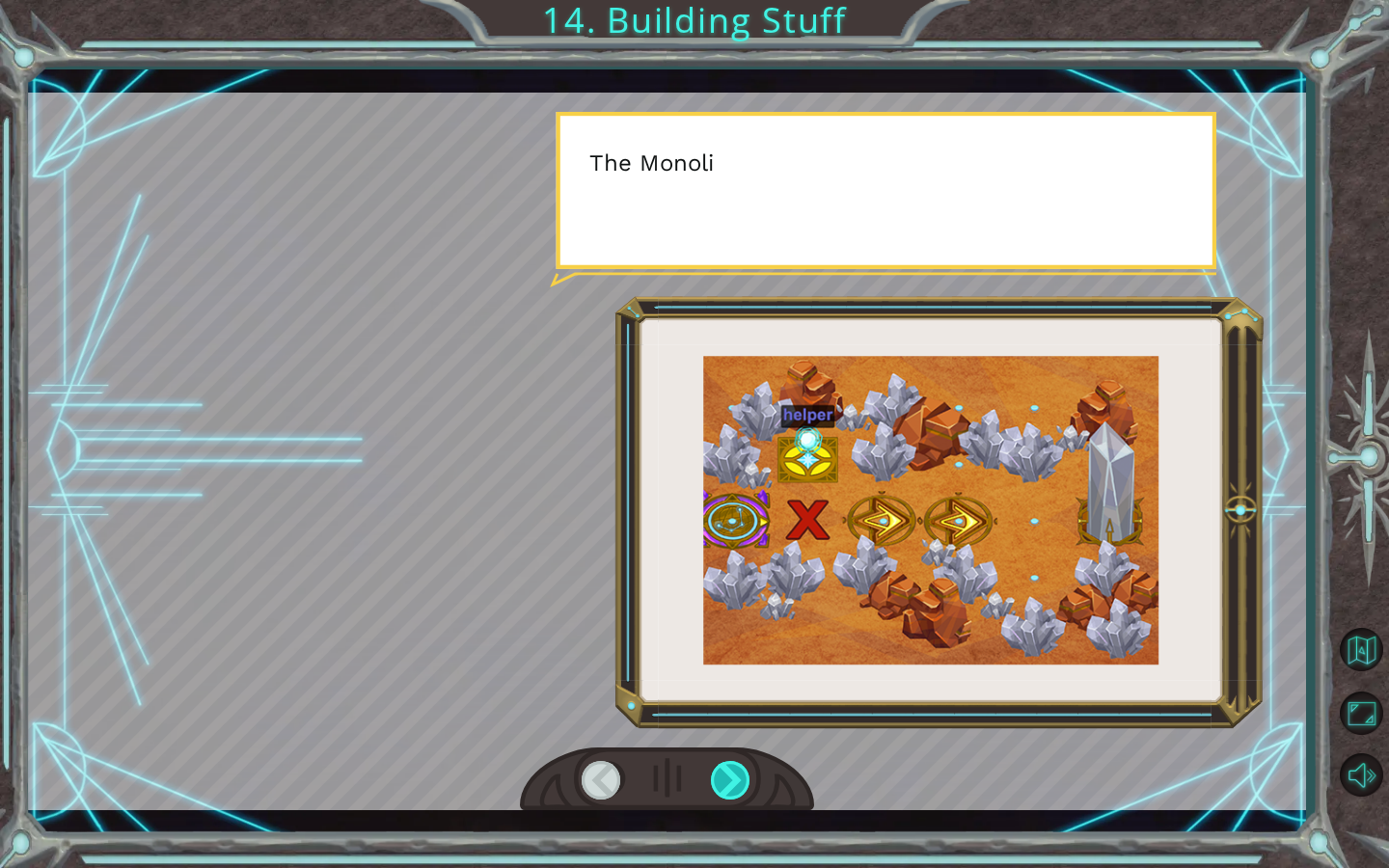
click at [742, 745] on div at bounding box center [730, 779] width 41 height 39
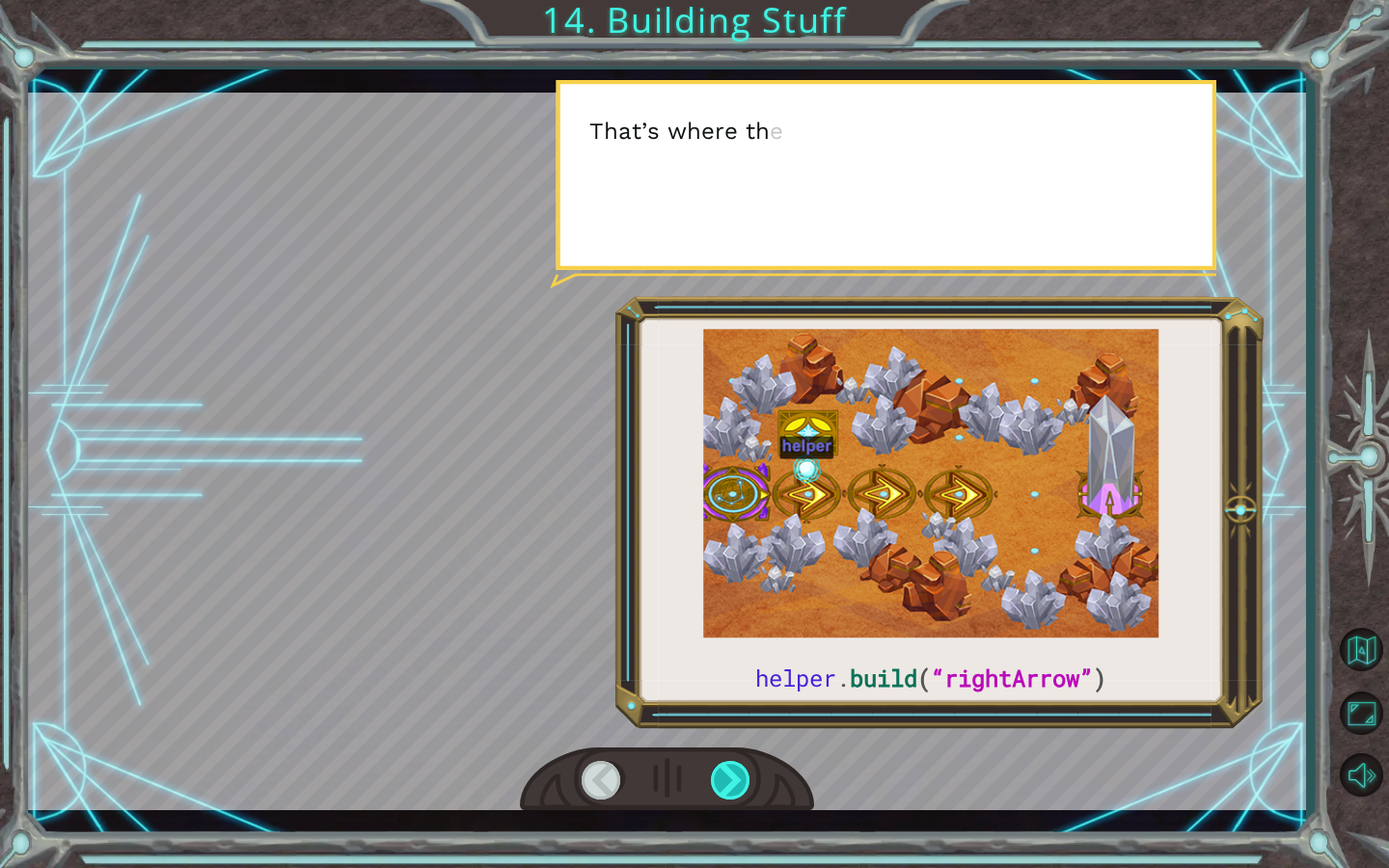
click at [742, 745] on div at bounding box center [730, 779] width 41 height 39
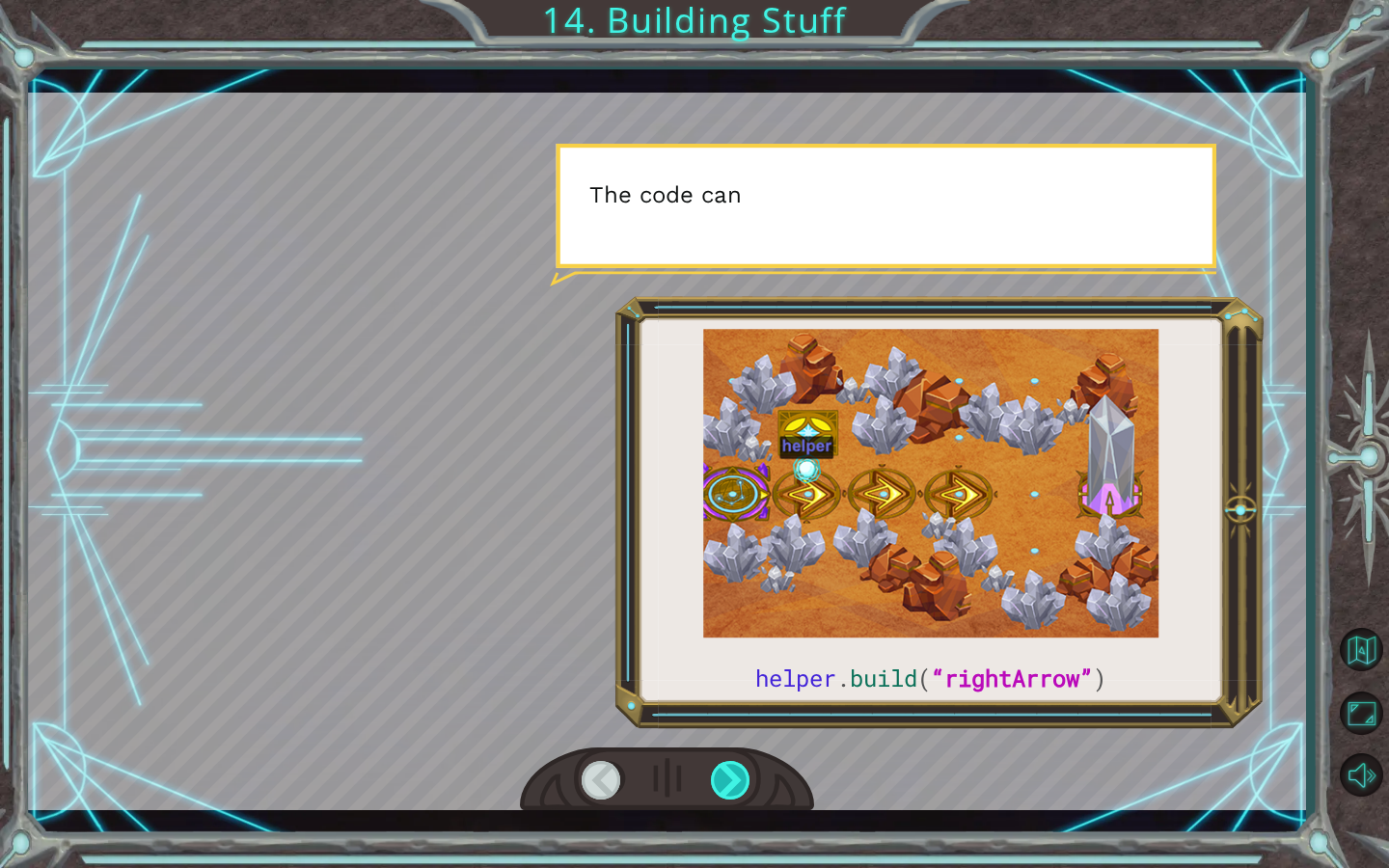
click at [742, 745] on div at bounding box center [730, 779] width 41 height 39
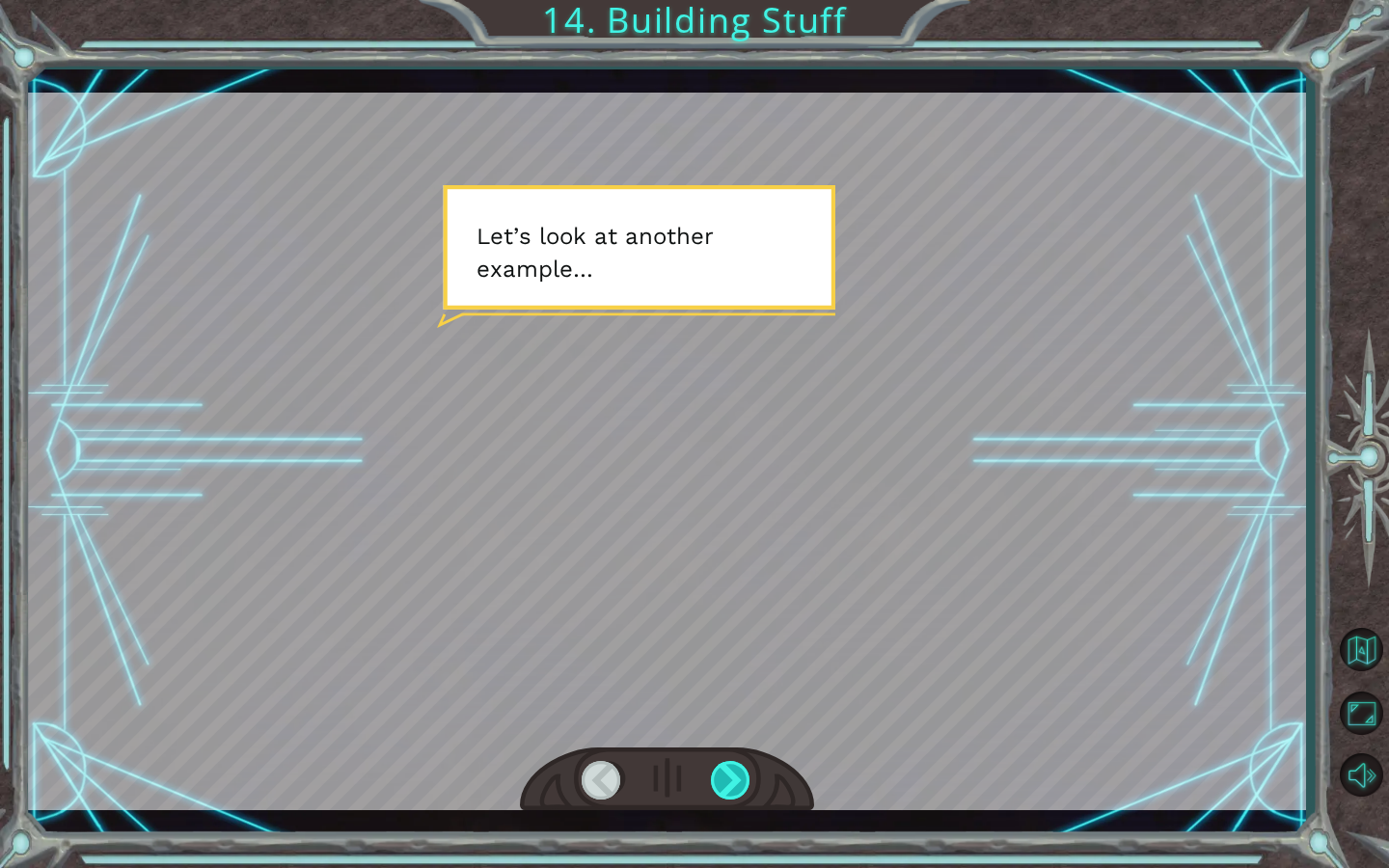
click at [733, 745] on div at bounding box center [730, 779] width 41 height 39
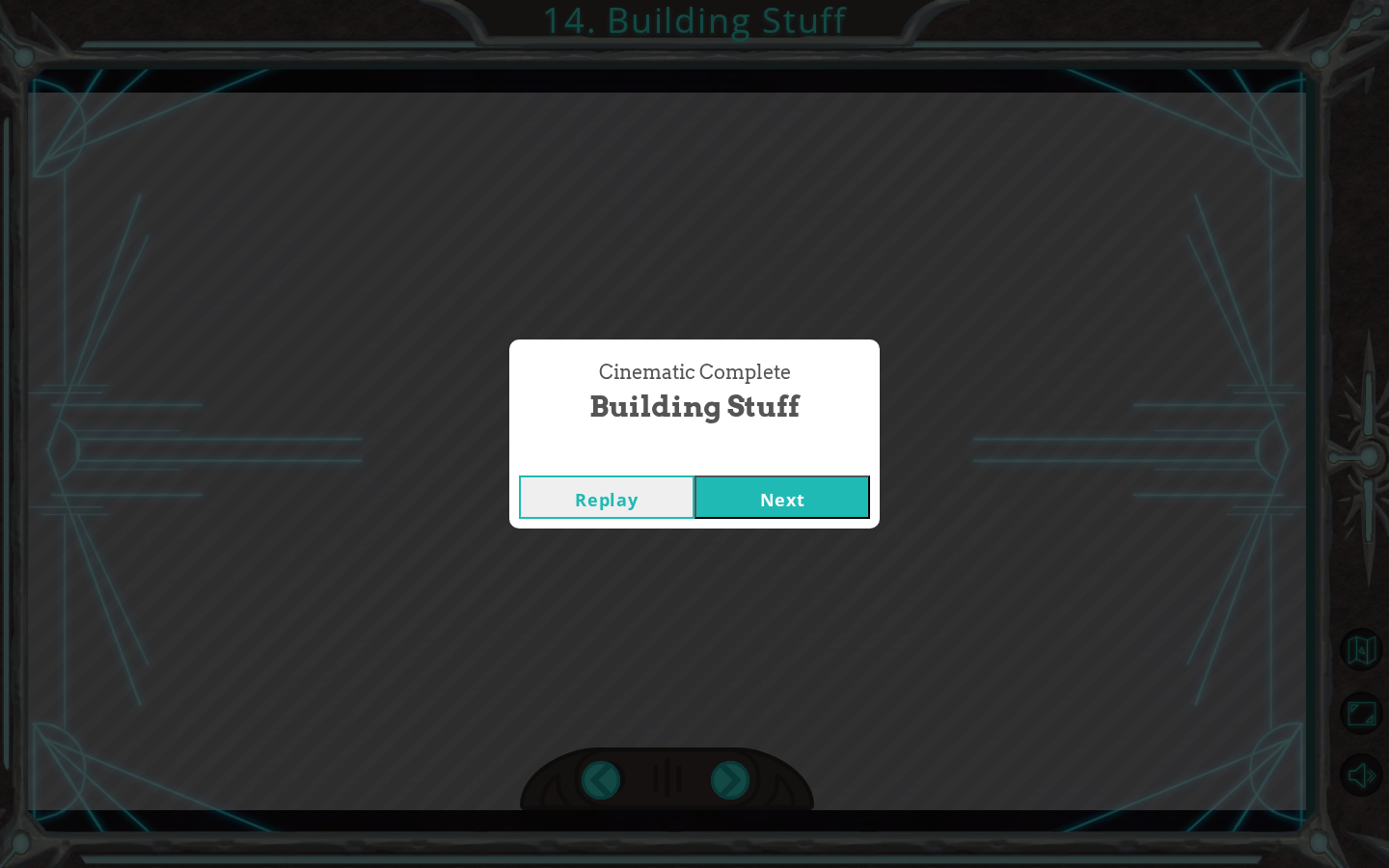
drag, startPoint x: 1219, startPoint y: 316, endPoint x: 1227, endPoint y: 302, distance: 16.1
click at [1227, 302] on div "Cinematic Complete Building Stuff Replay Next" at bounding box center [694, 434] width 1389 height 868
click at [507, 172] on div "Cinematic Complete Building Stuff Replay Next" at bounding box center [694, 434] width 1389 height 868
click at [777, 495] on button "Next" at bounding box center [782, 496] width 176 height 43
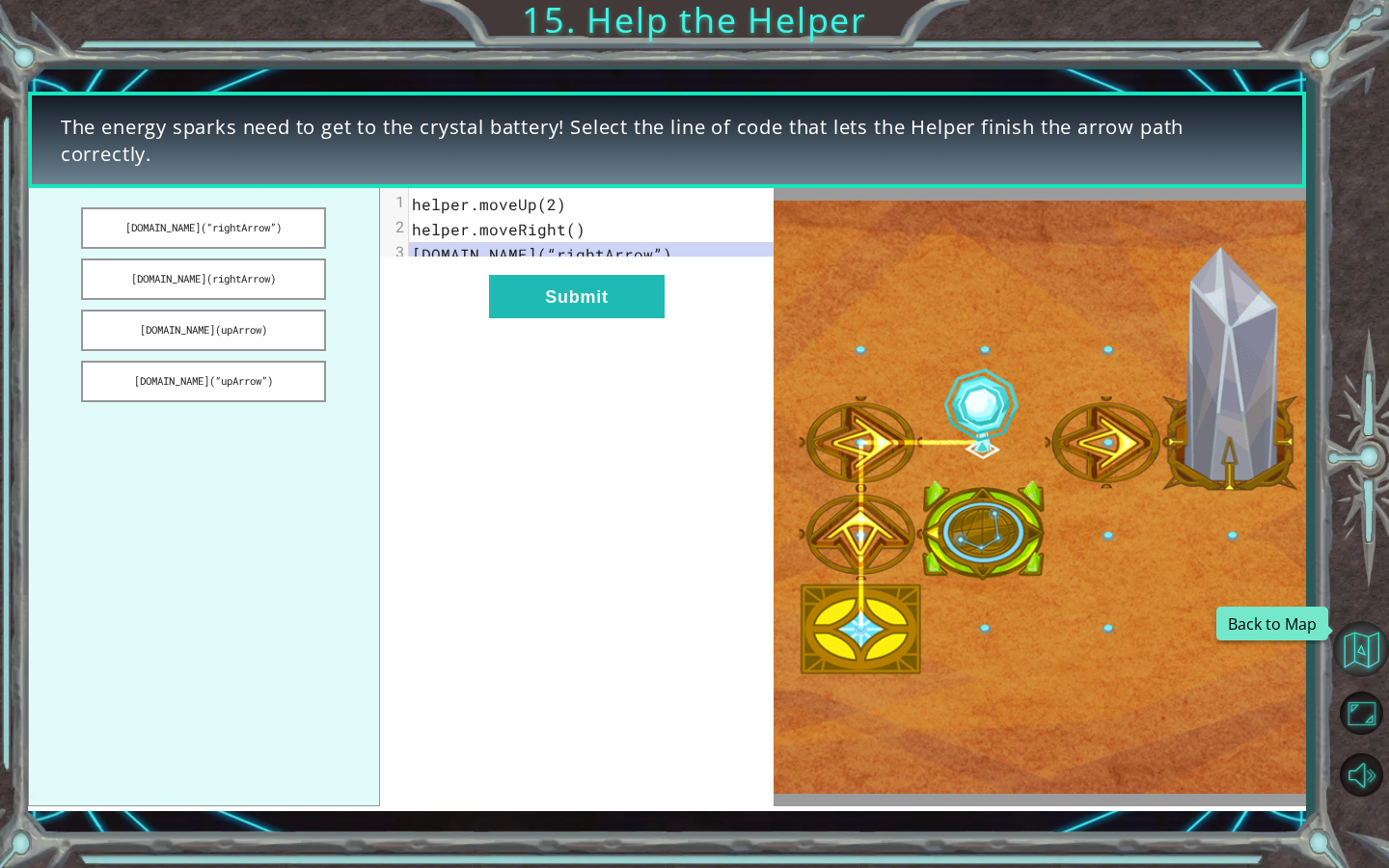
click at [1342, 654] on button "Back to Map" at bounding box center [1361, 648] width 56 height 56
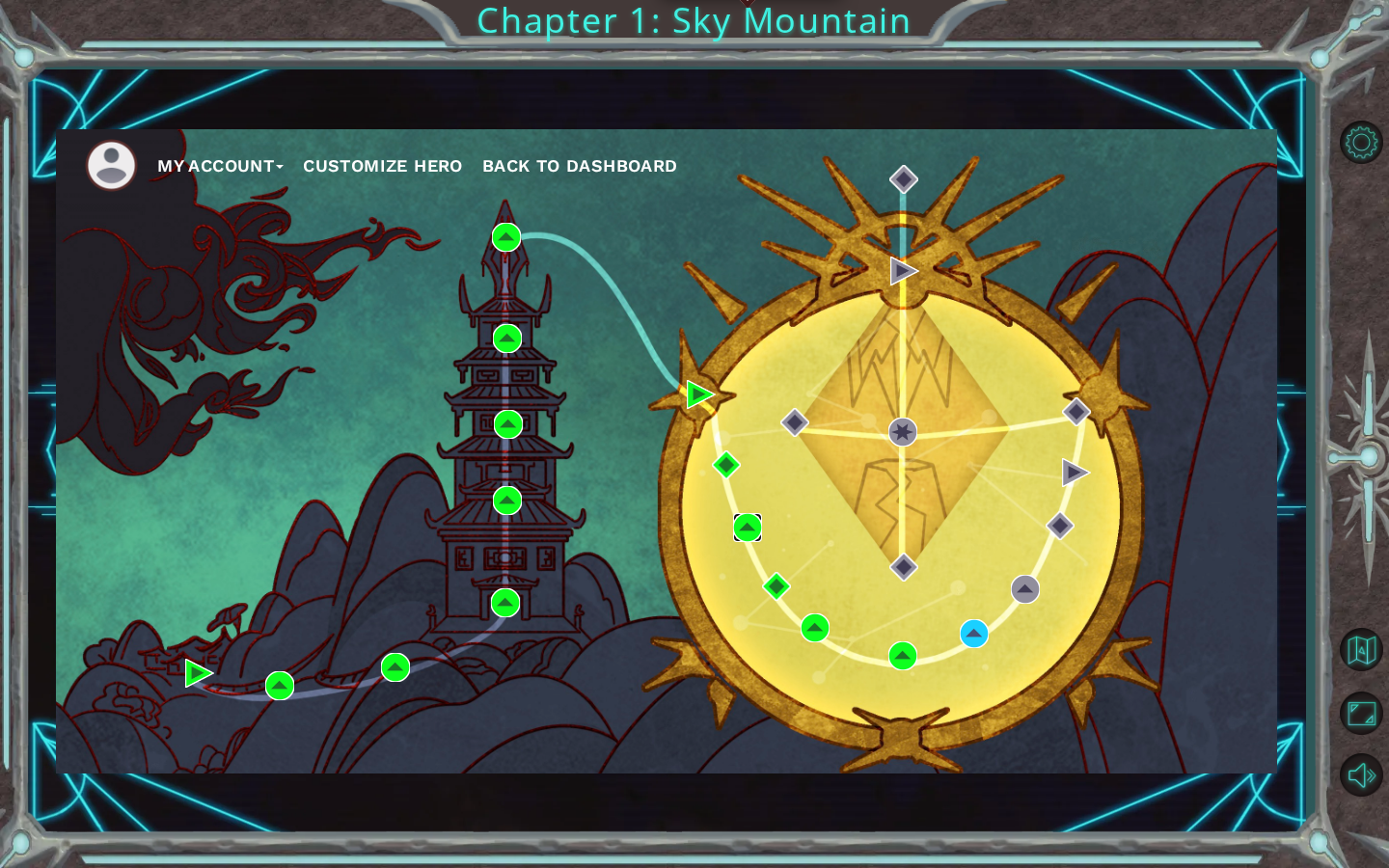
click at [738, 516] on img at bounding box center [746, 526] width 29 height 29
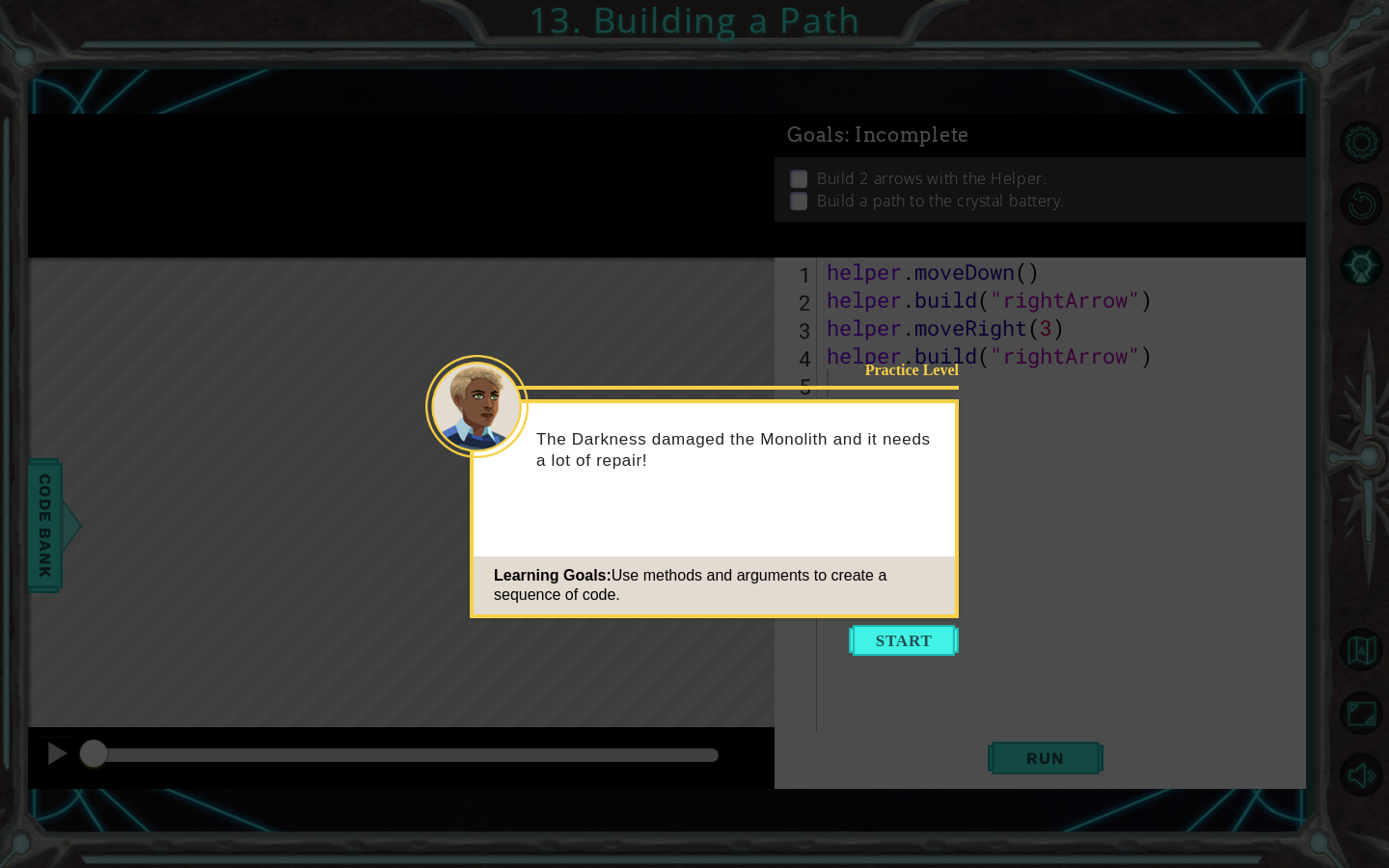
click at [1355, 656] on icon at bounding box center [694, 434] width 1389 height 868
drag, startPoint x: 907, startPoint y: 643, endPoint x: 931, endPoint y: 636, distance: 25.0
click at [909, 643] on button "Start" at bounding box center [903, 639] width 110 height 31
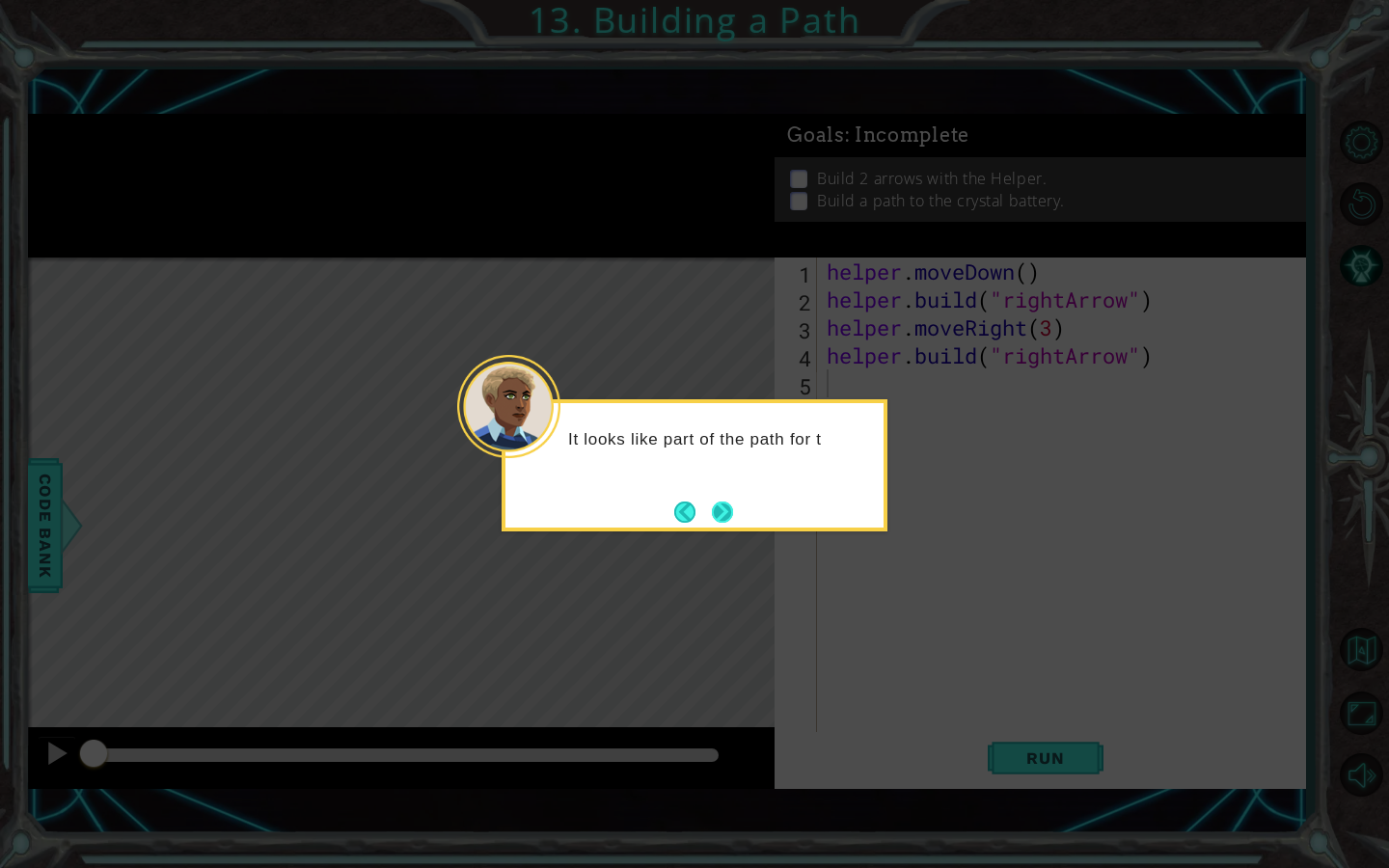
click at [711, 513] on button "Next" at bounding box center [721, 511] width 21 height 21
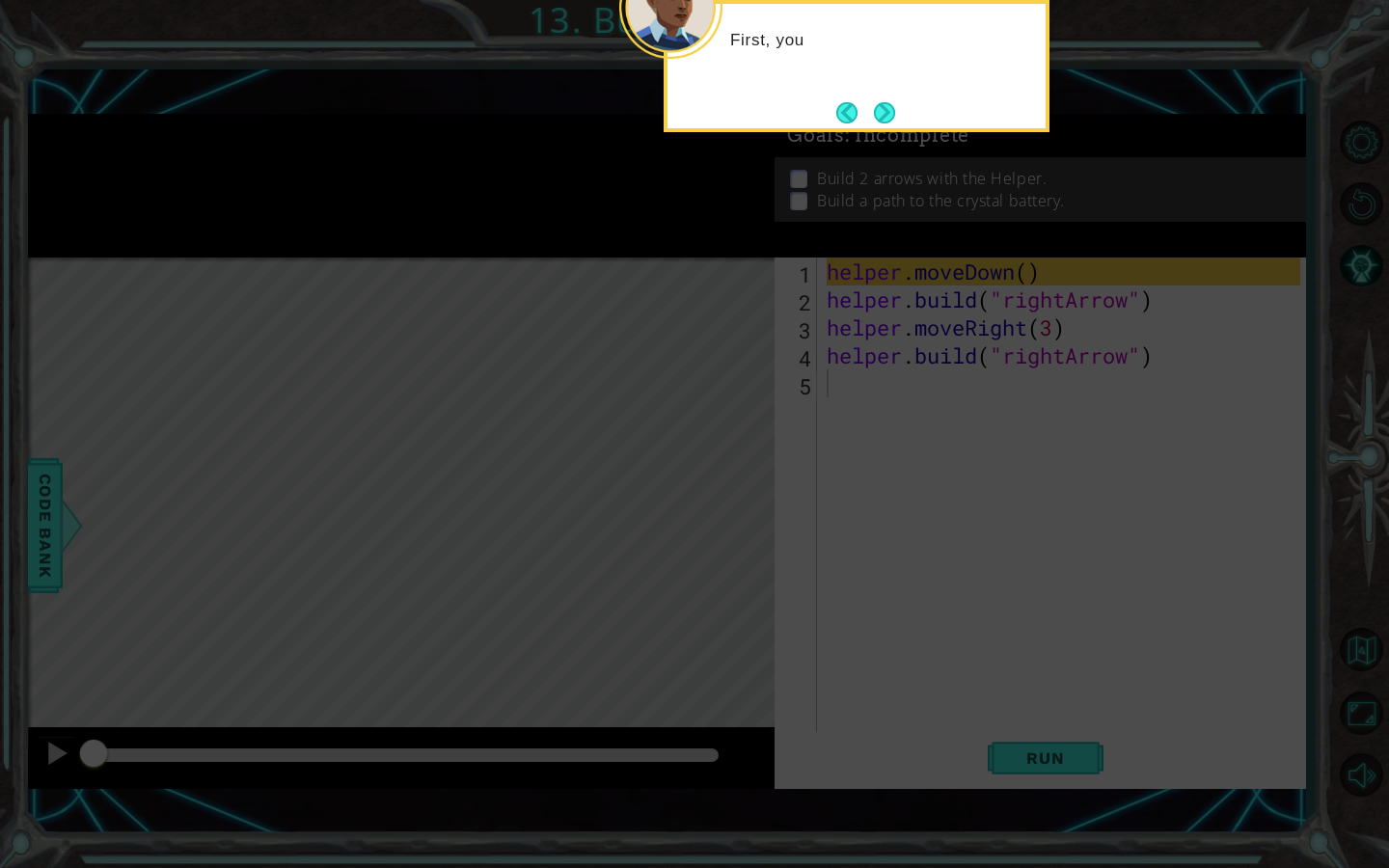
click at [709, 513] on icon at bounding box center [694, 434] width 1389 height 868
click at [1361, 655] on icon at bounding box center [694, 434] width 1389 height 868
click at [882, 109] on button "Next" at bounding box center [883, 112] width 21 height 21
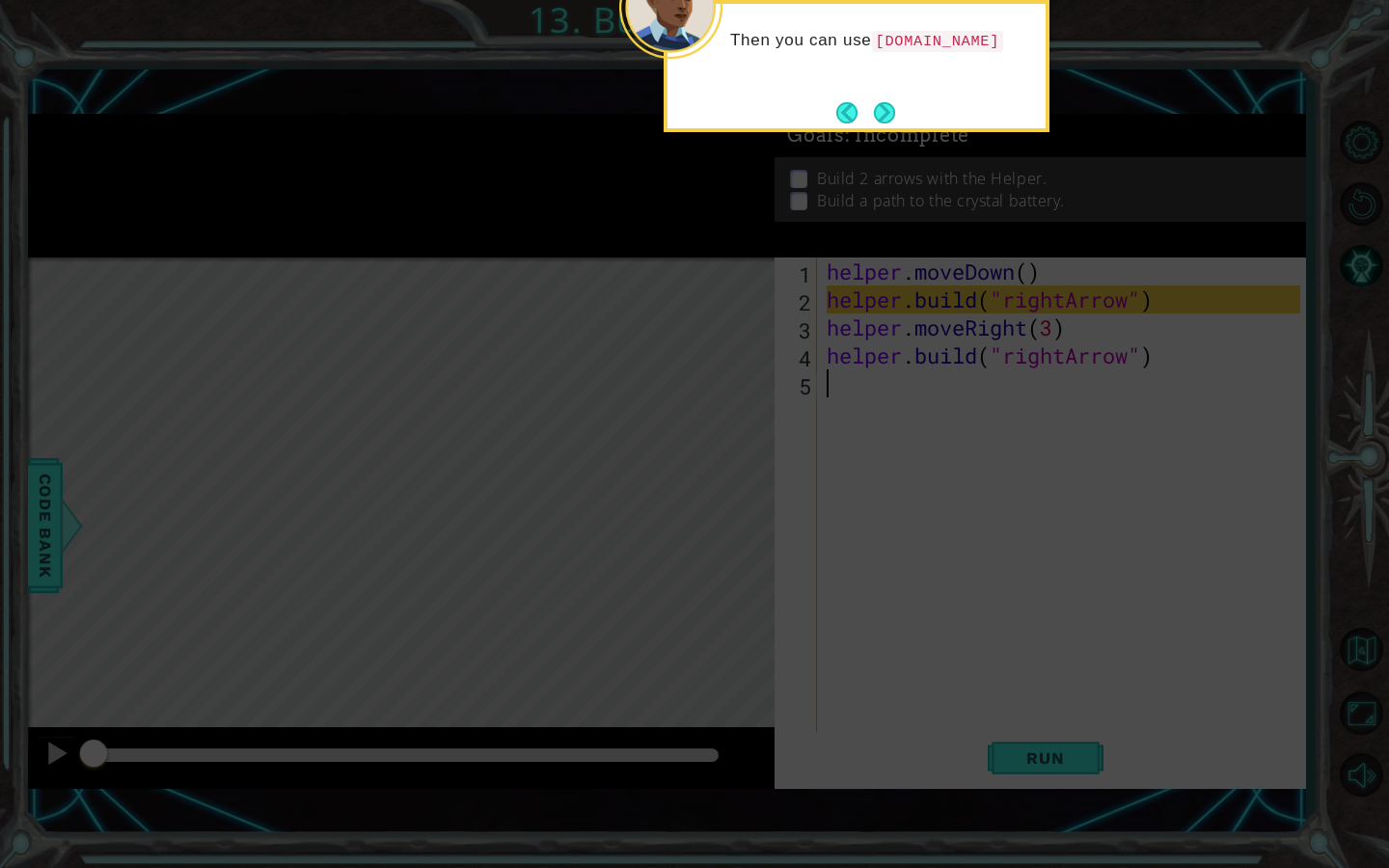
click at [882, 102] on button "Next" at bounding box center [883, 112] width 21 height 21
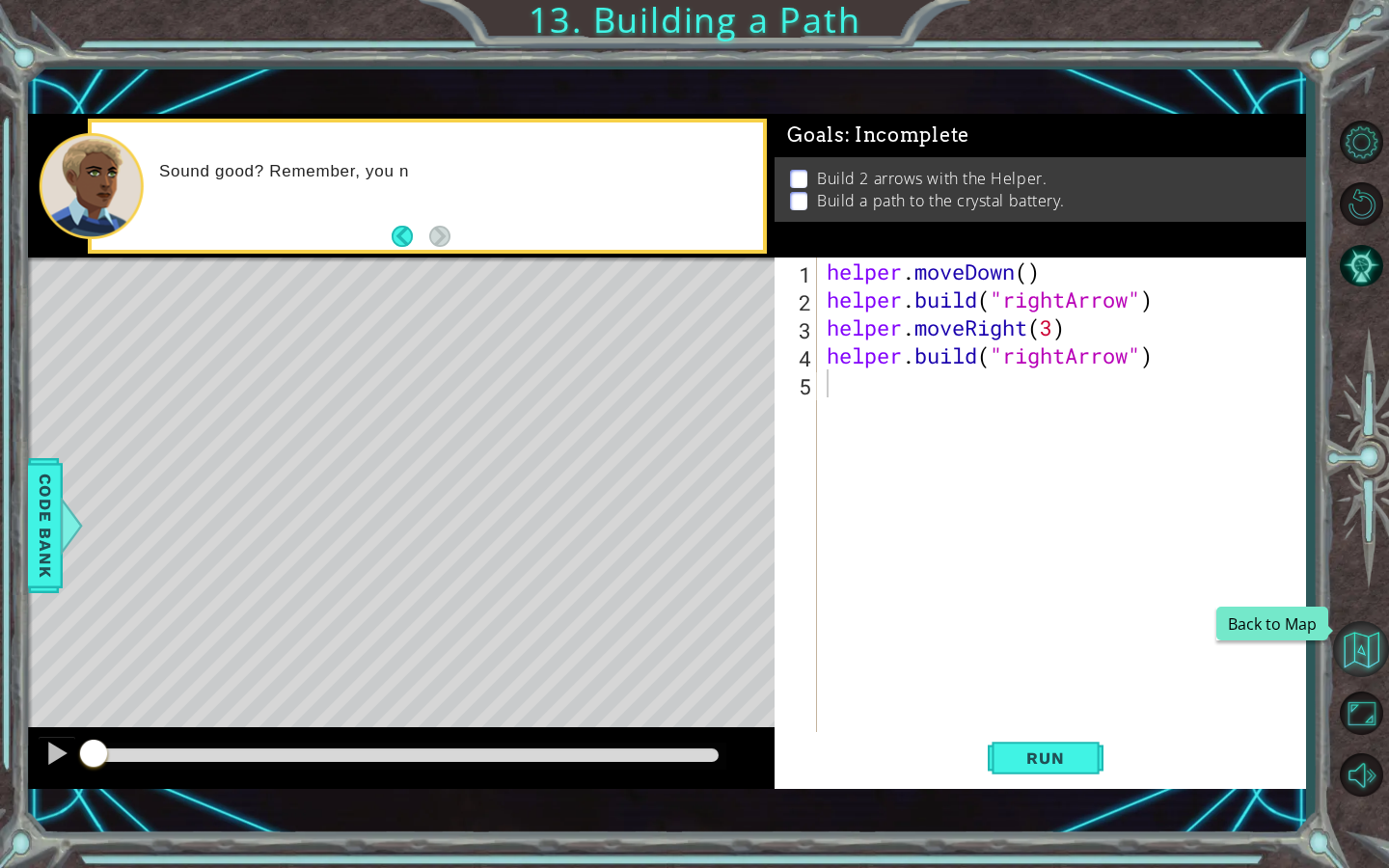
click at [1364, 653] on button "Back to Map" at bounding box center [1361, 648] width 56 height 56
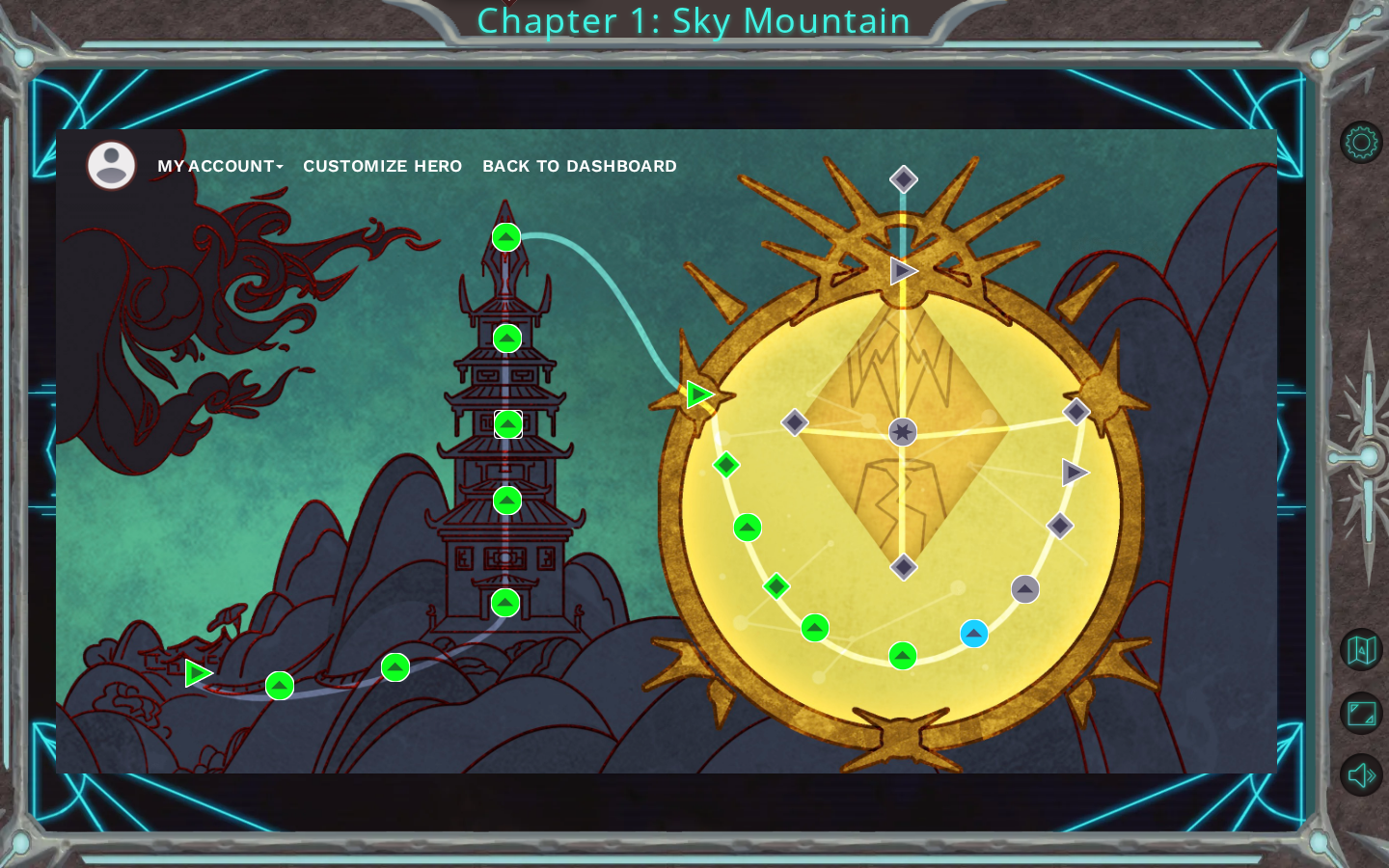
click at [501, 422] on img at bounding box center [508, 424] width 29 height 29
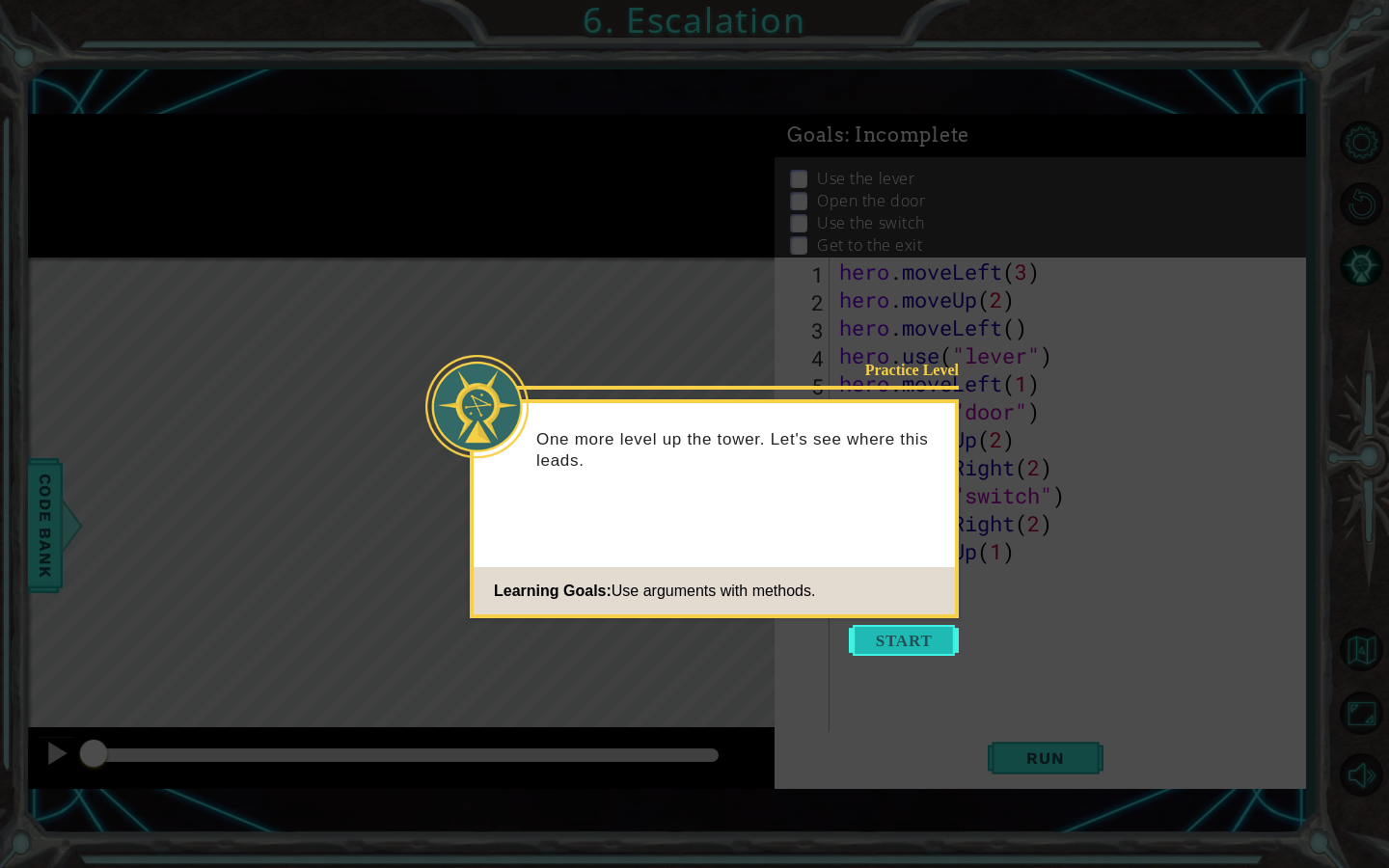
click at [884, 640] on button "Start" at bounding box center [903, 639] width 110 height 31
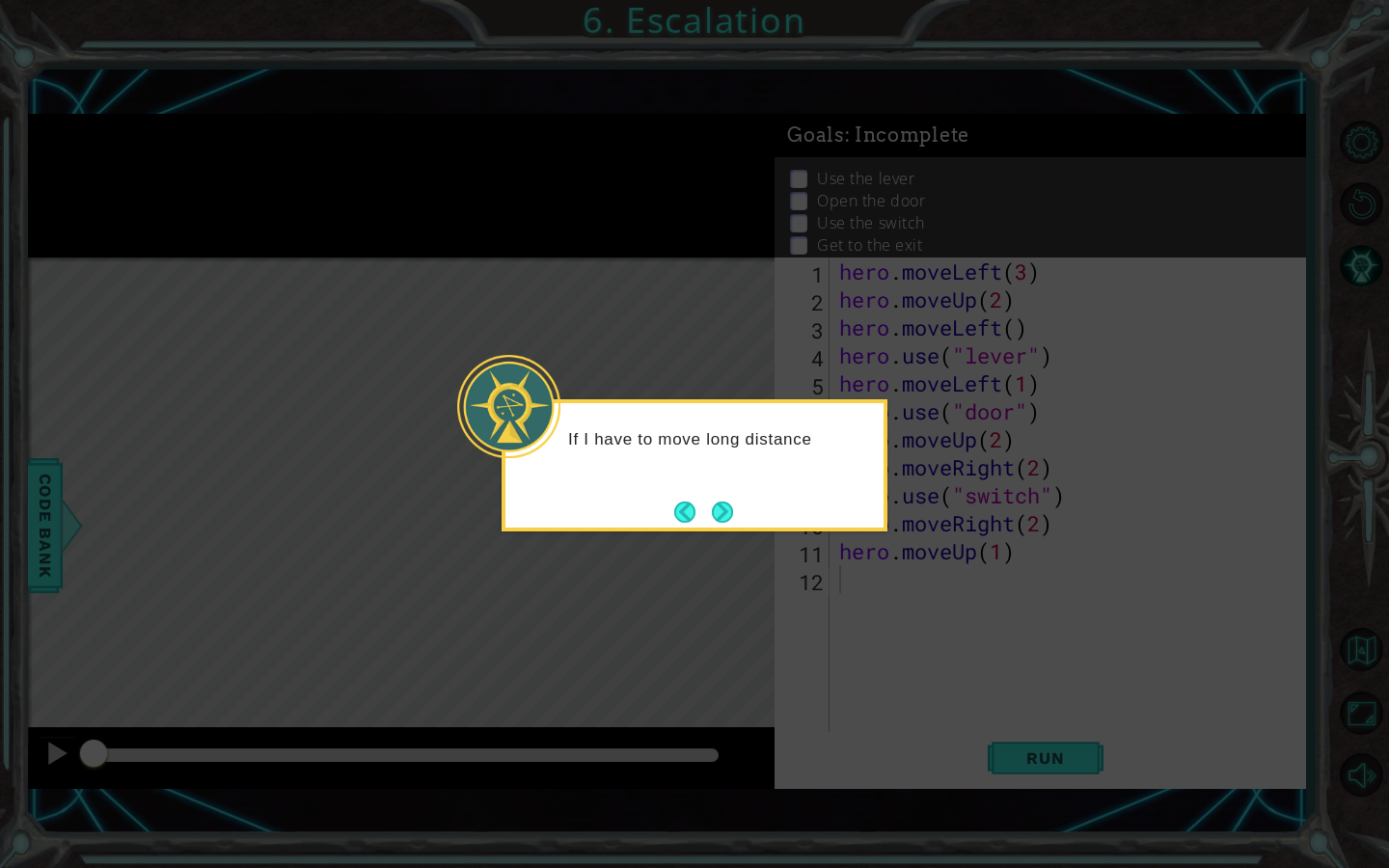
click at [755, 501] on div "If I have to move long distance" at bounding box center [694, 465] width 386 height 132
click at [728, 511] on button "Next" at bounding box center [721, 511] width 21 height 21
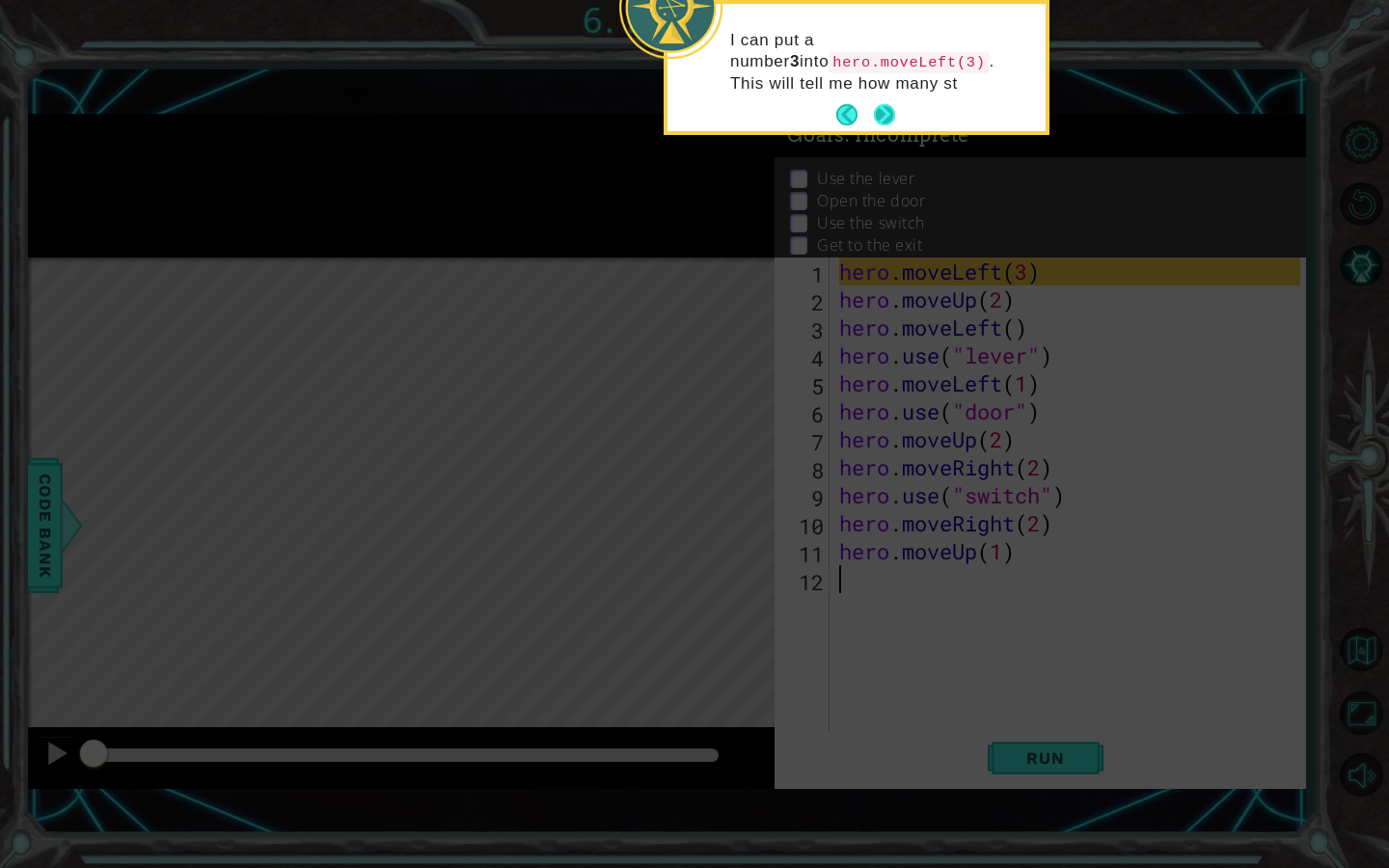
click at [883, 110] on button "Next" at bounding box center [883, 114] width 21 height 21
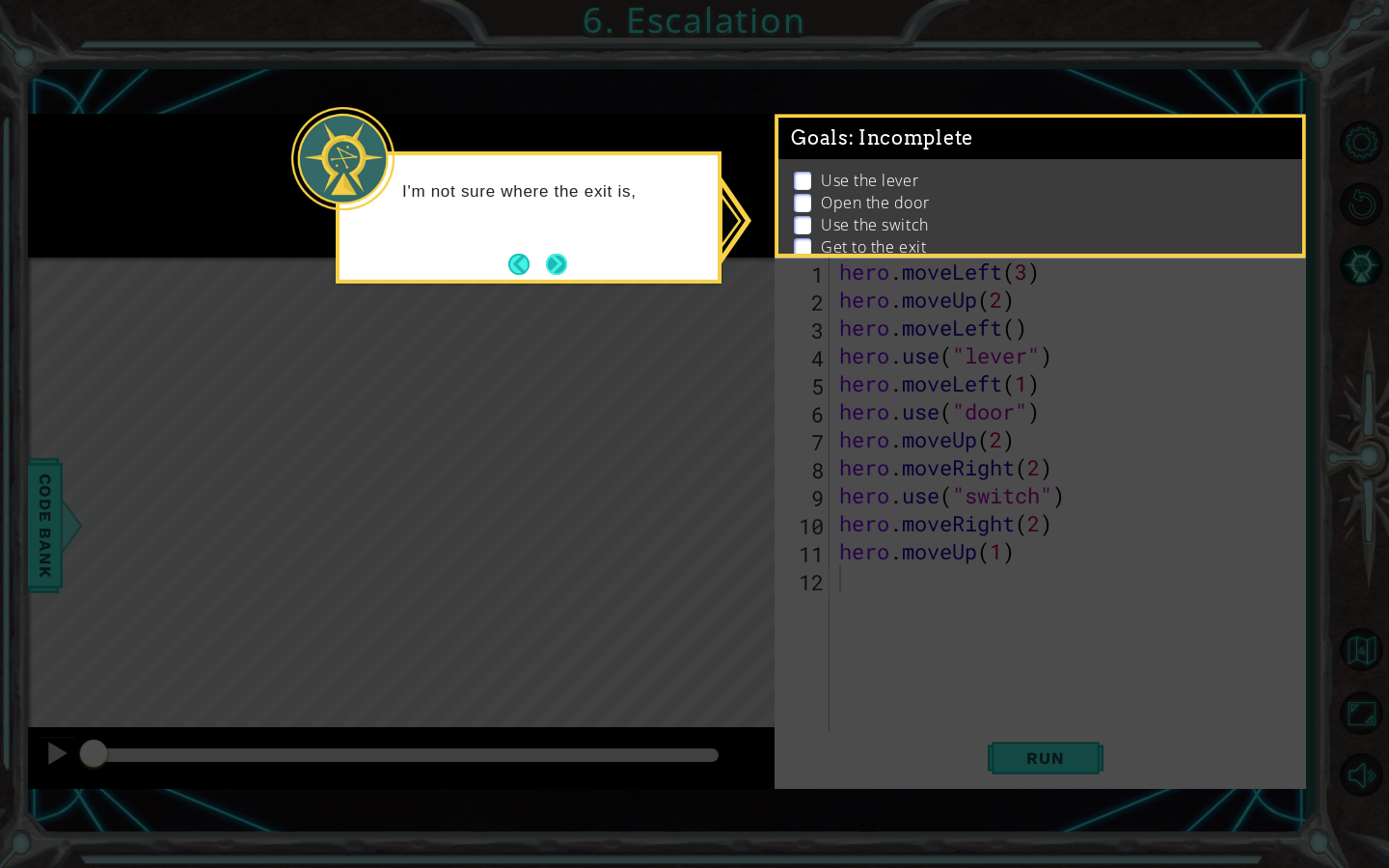
click at [563, 262] on button "Next" at bounding box center [556, 264] width 21 height 21
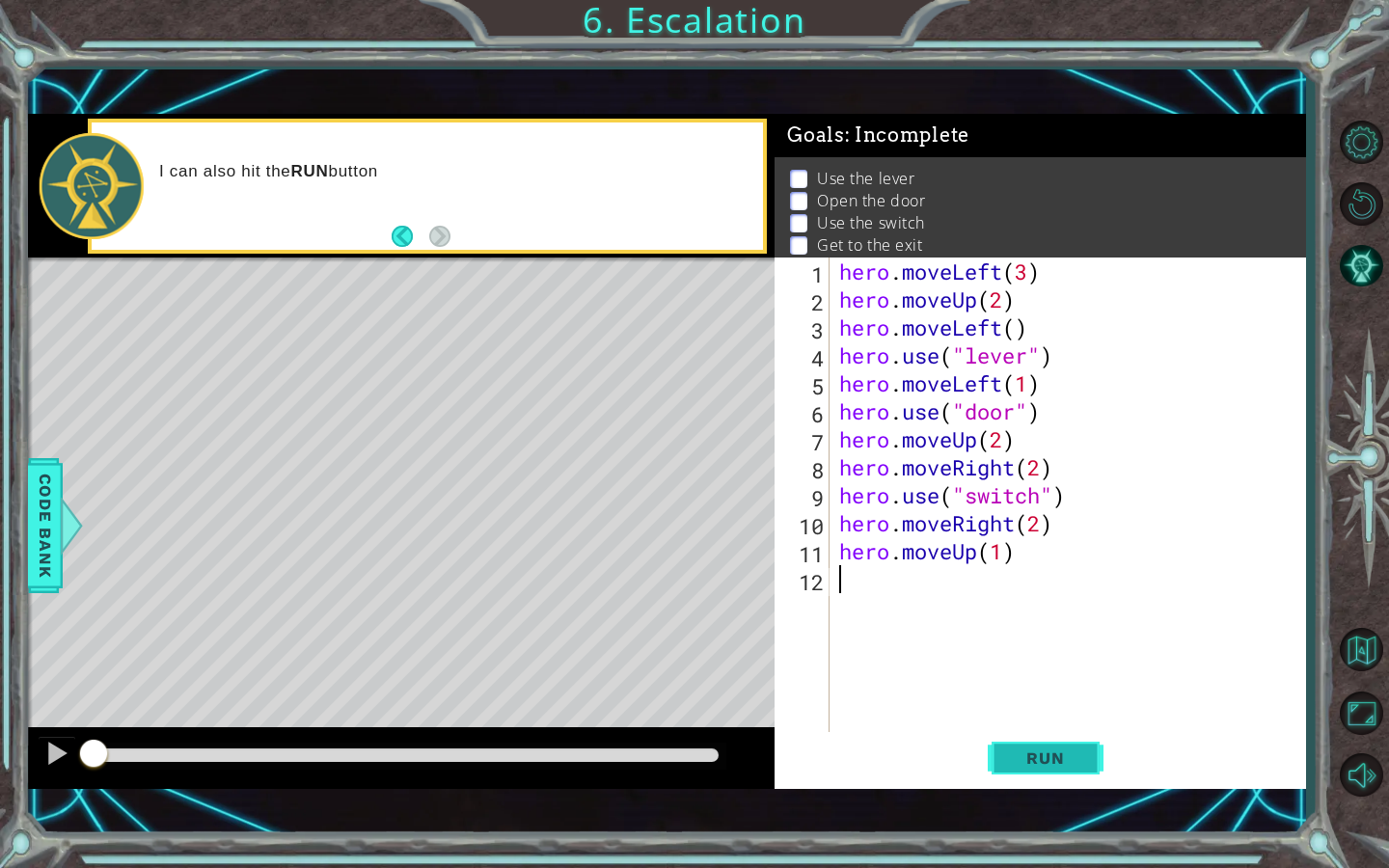
click at [1047, 743] on button "Run" at bounding box center [1045, 757] width 116 height 53
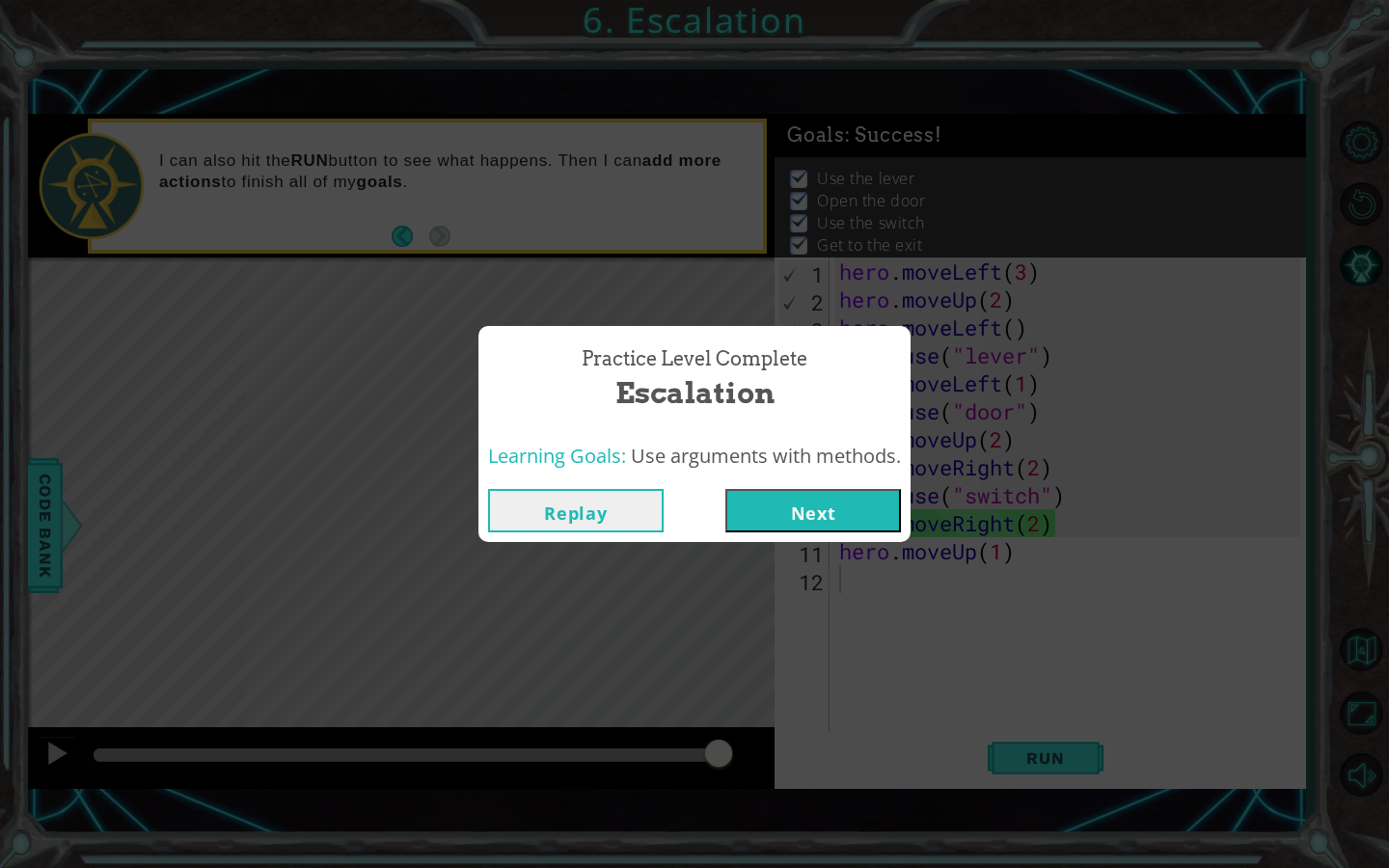
click at [802, 503] on button "Next" at bounding box center [813, 509] width 176 height 43
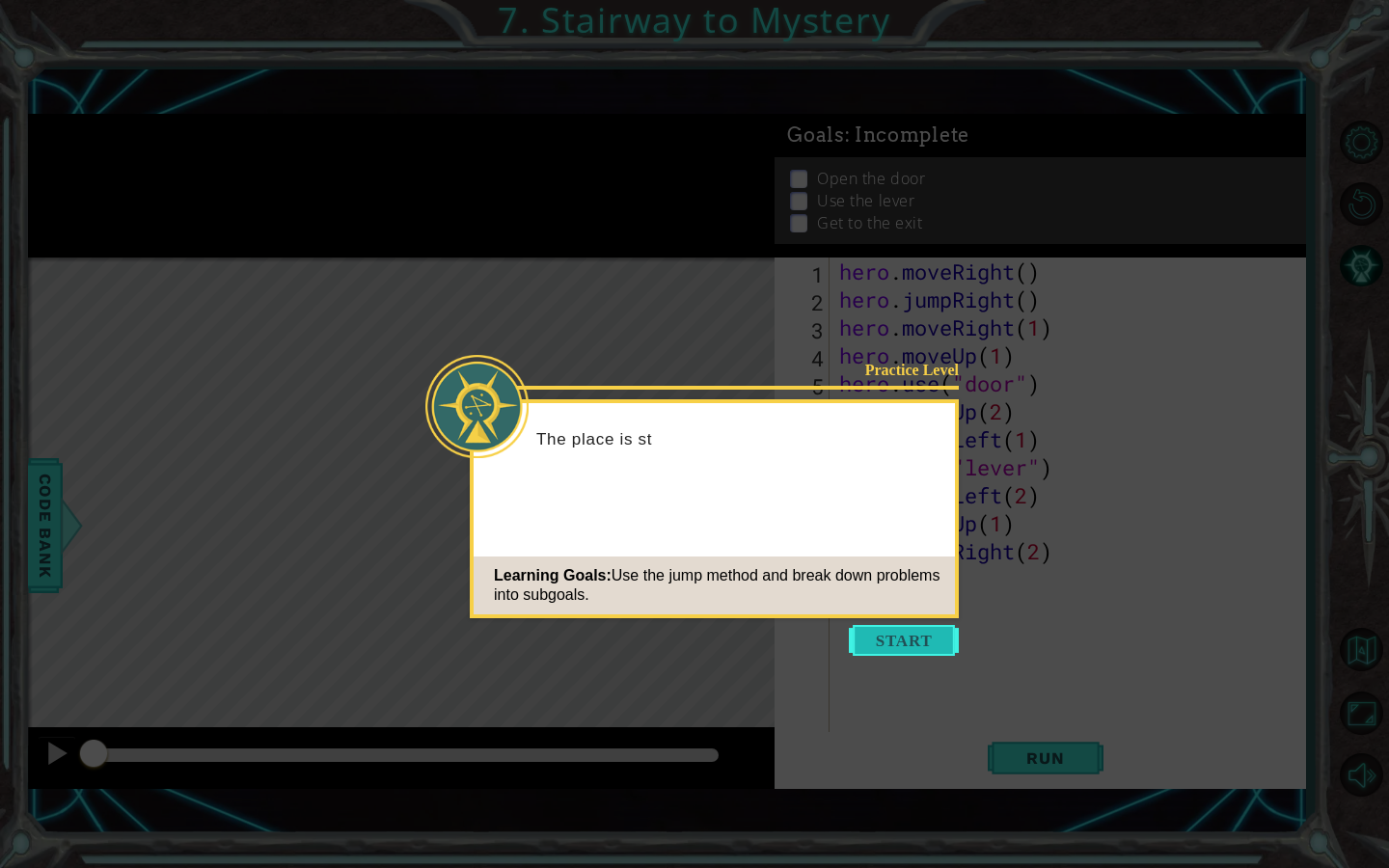
click at [902, 641] on button "Start" at bounding box center [903, 639] width 110 height 31
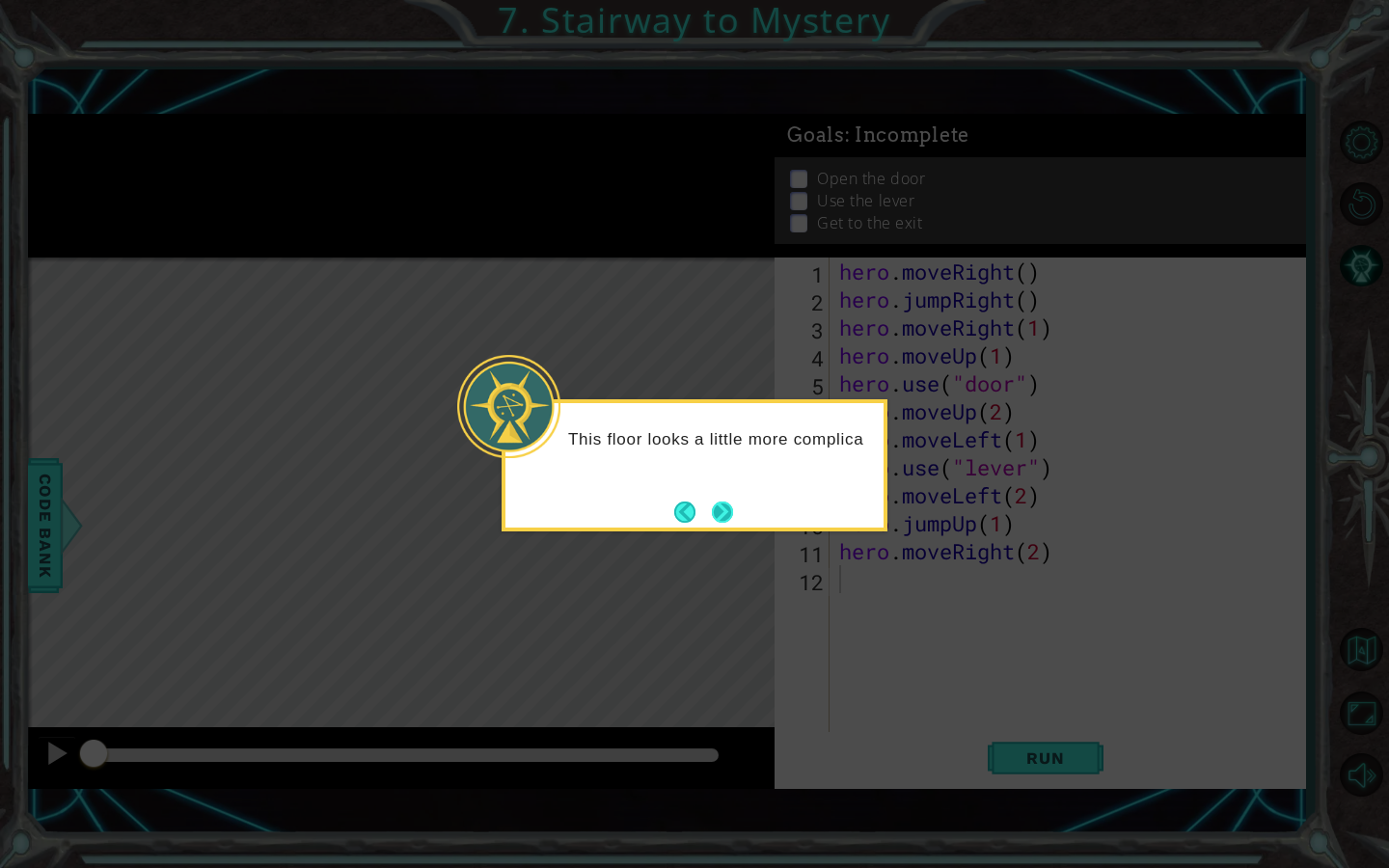
click at [729, 511] on button "Next" at bounding box center [722, 511] width 22 height 22
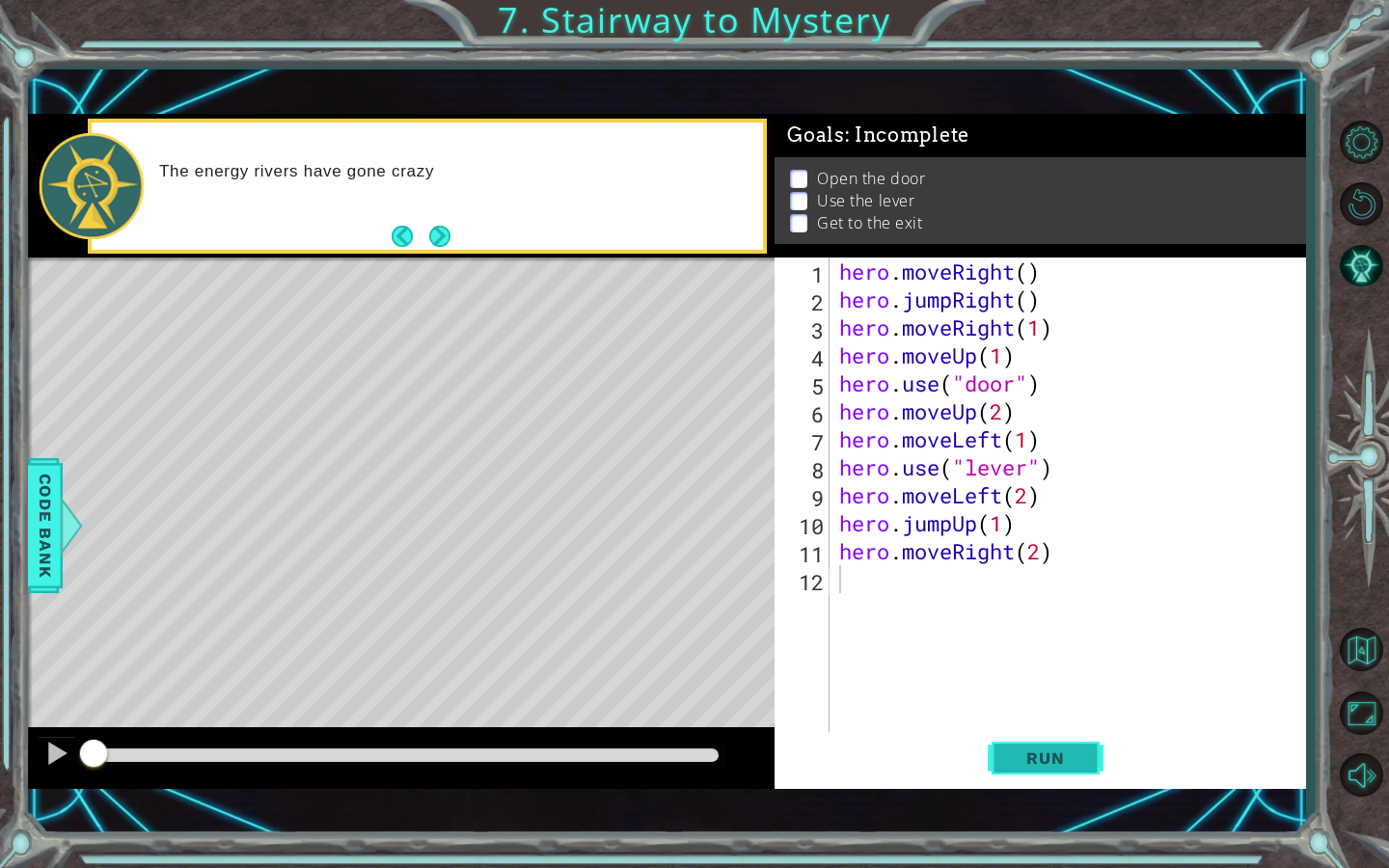
click at [1039, 745] on span "Run" at bounding box center [1044, 757] width 76 height 19
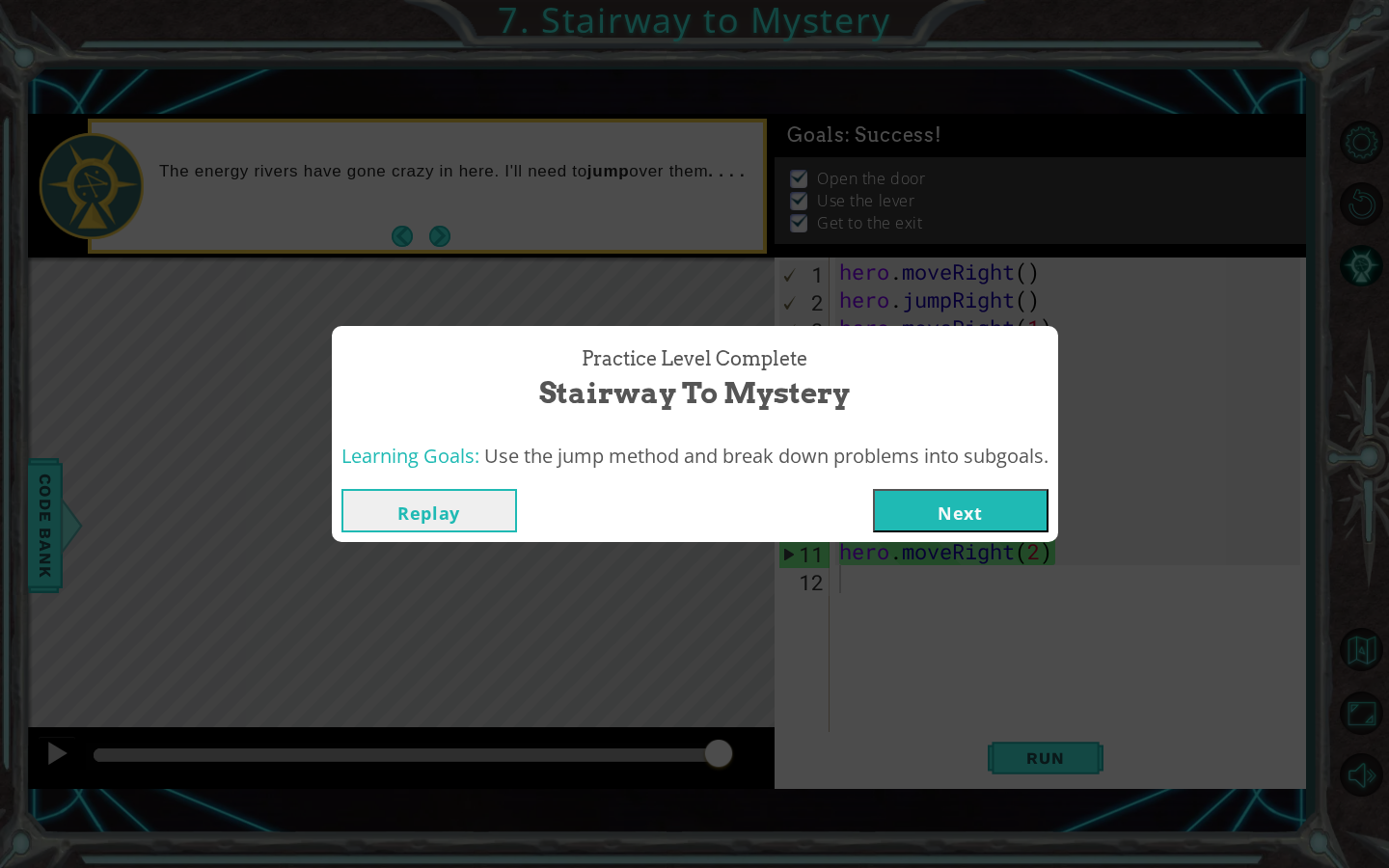
click at [962, 496] on button "Next" at bounding box center [960, 509] width 176 height 43
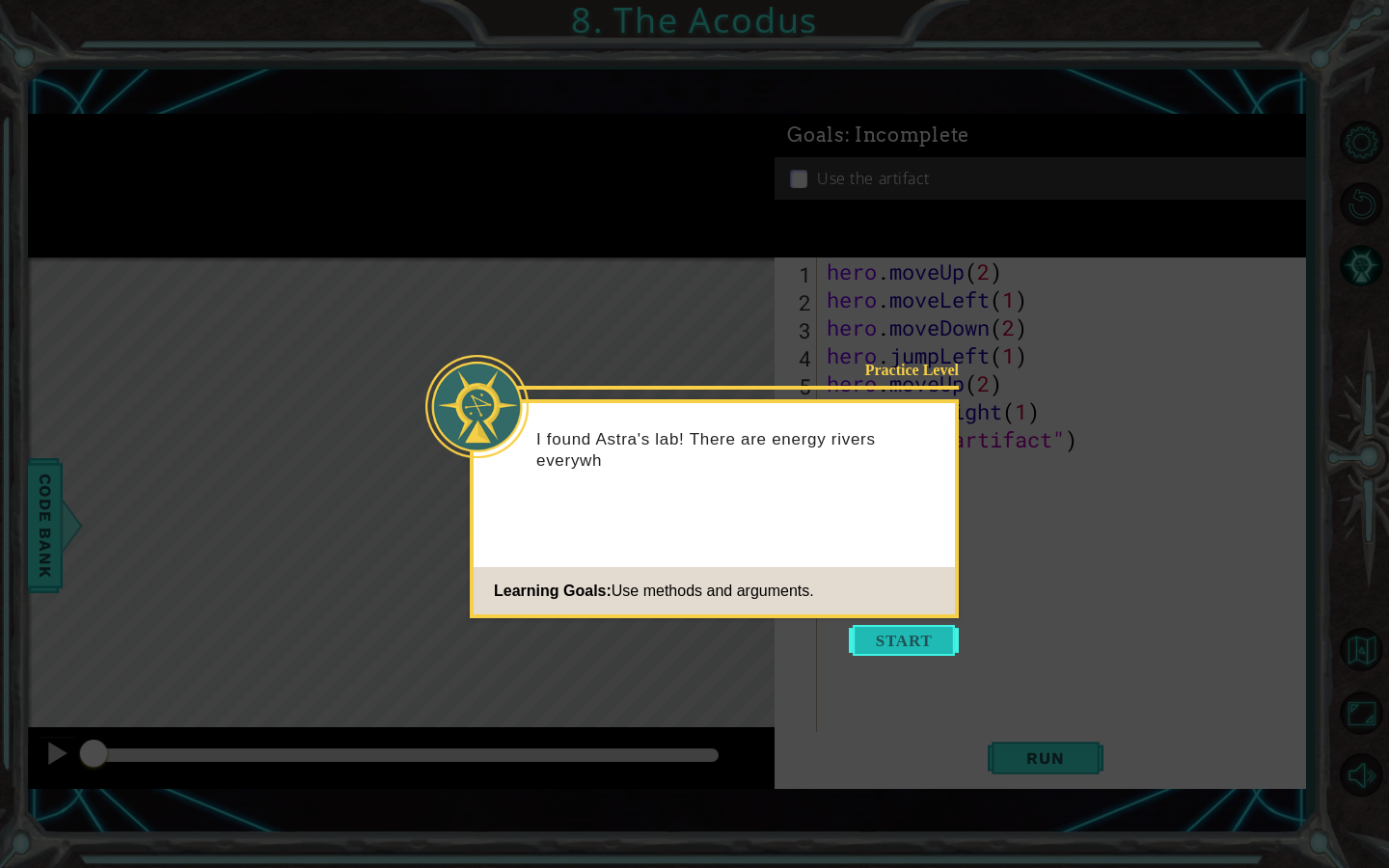
click at [883, 639] on button "Start" at bounding box center [903, 639] width 110 height 31
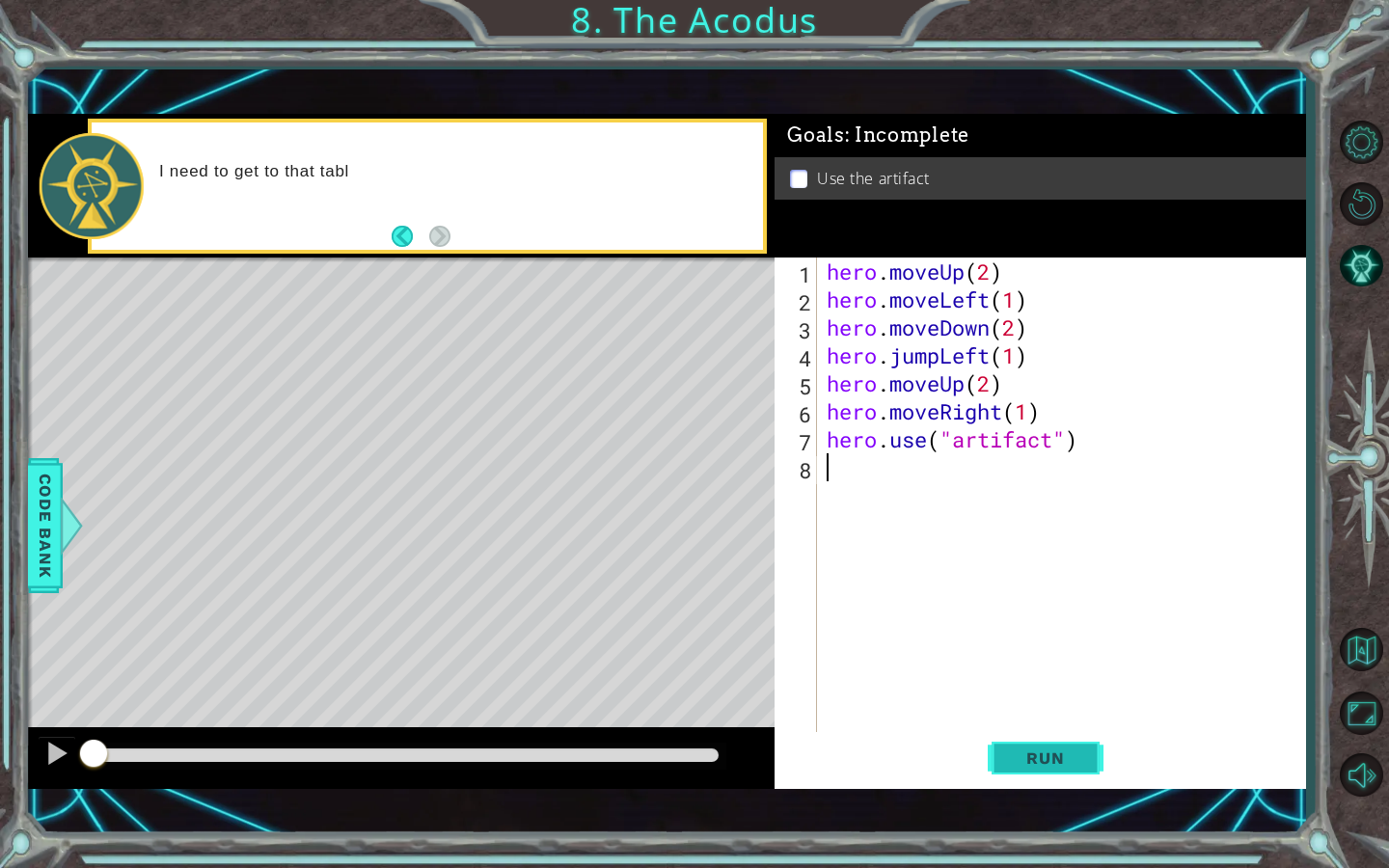
click at [1059, 745] on button "Run" at bounding box center [1045, 757] width 116 height 53
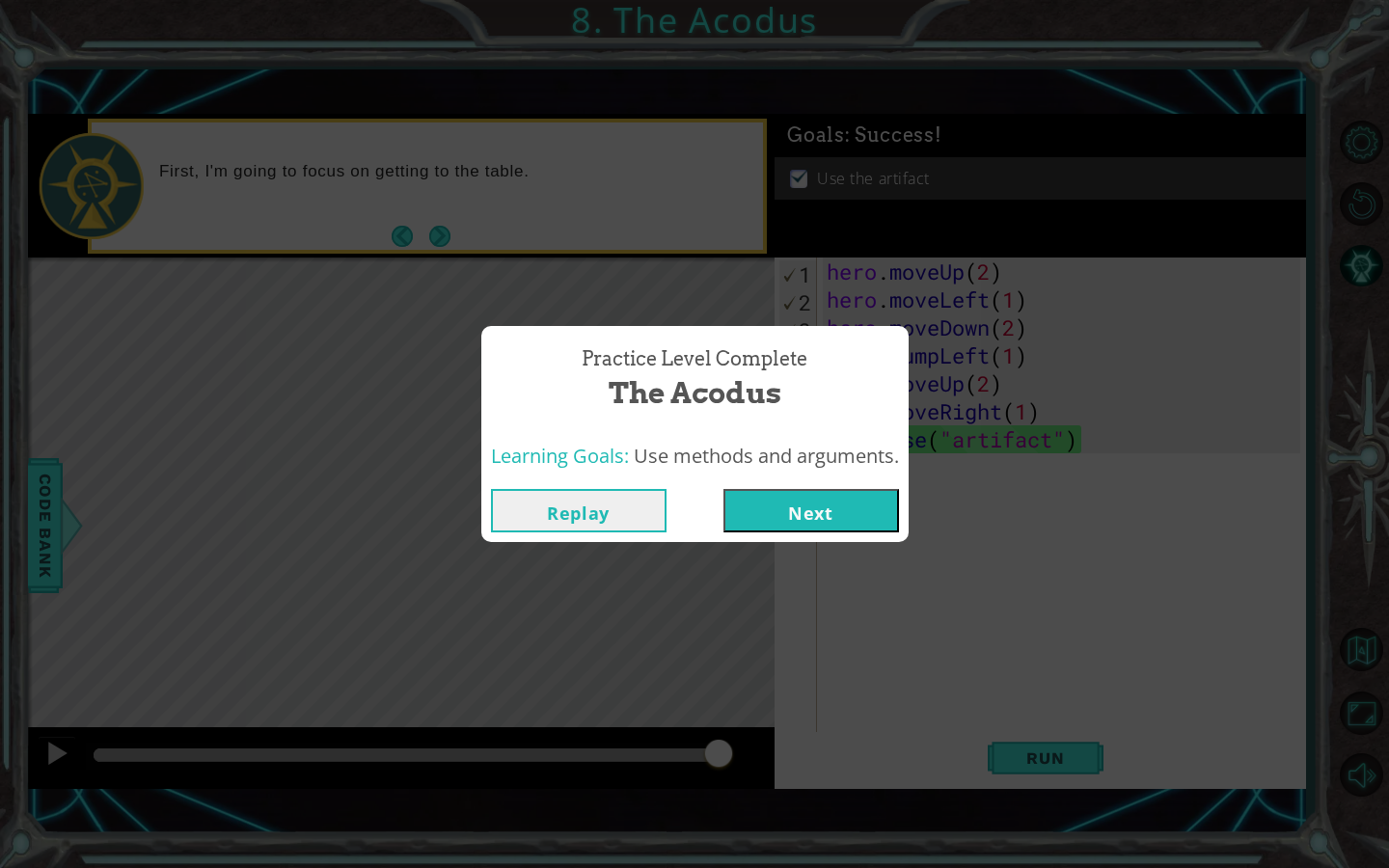
click at [847, 491] on button "Next" at bounding box center [811, 509] width 176 height 43
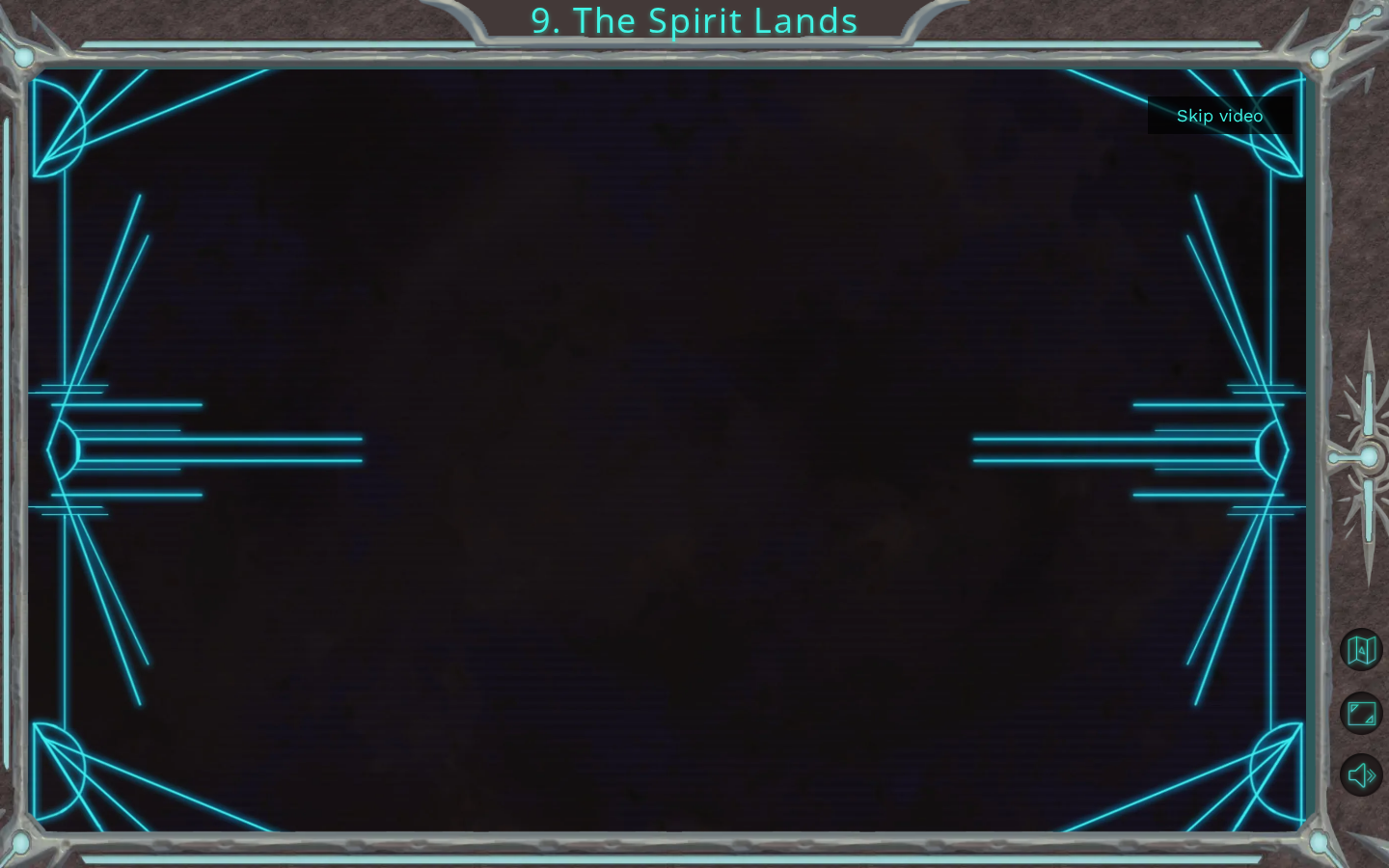
click at [1237, 114] on button "Skip video" at bounding box center [1219, 116] width 145 height 38
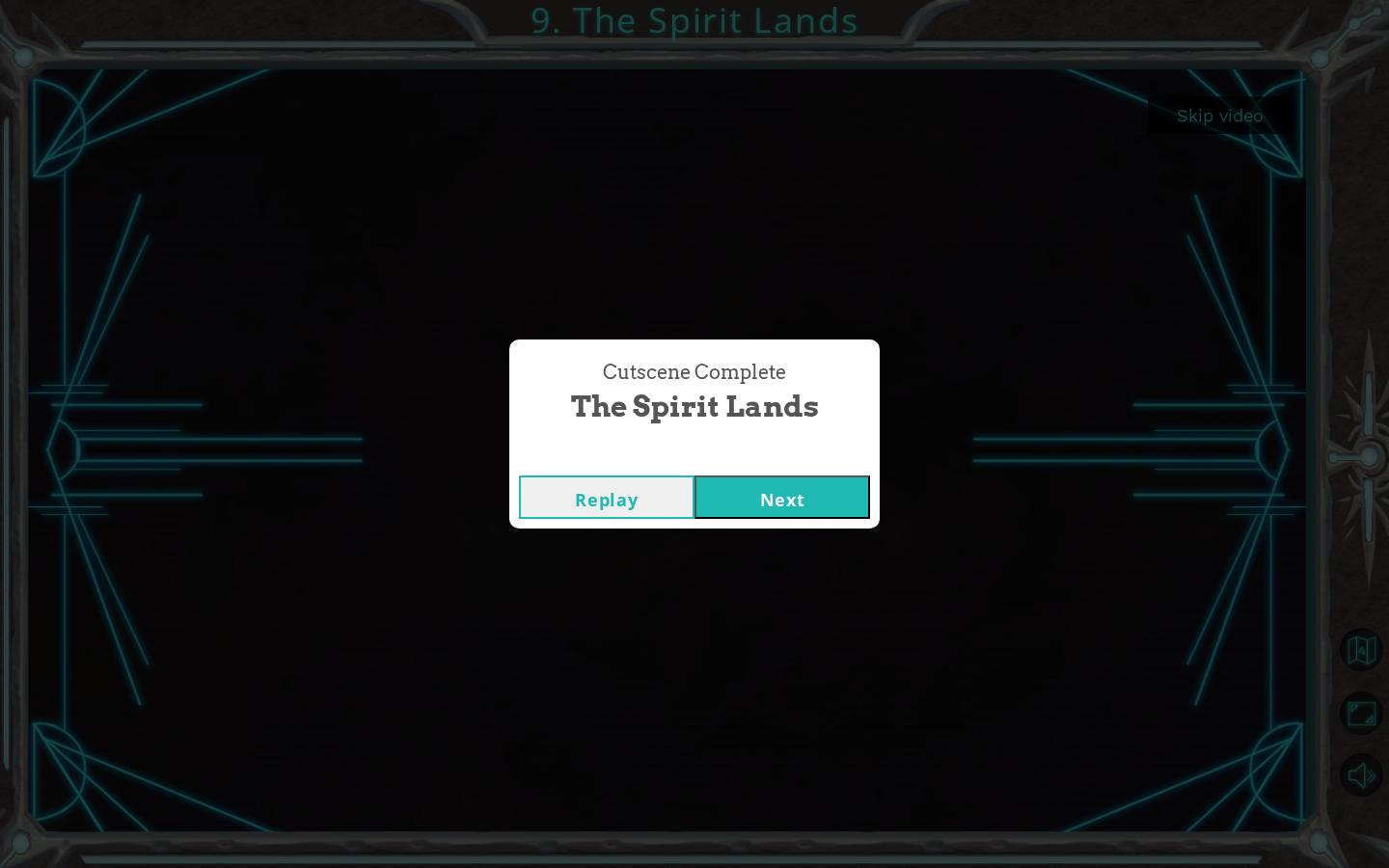
click at [805, 483] on button "Next" at bounding box center [782, 496] width 176 height 43
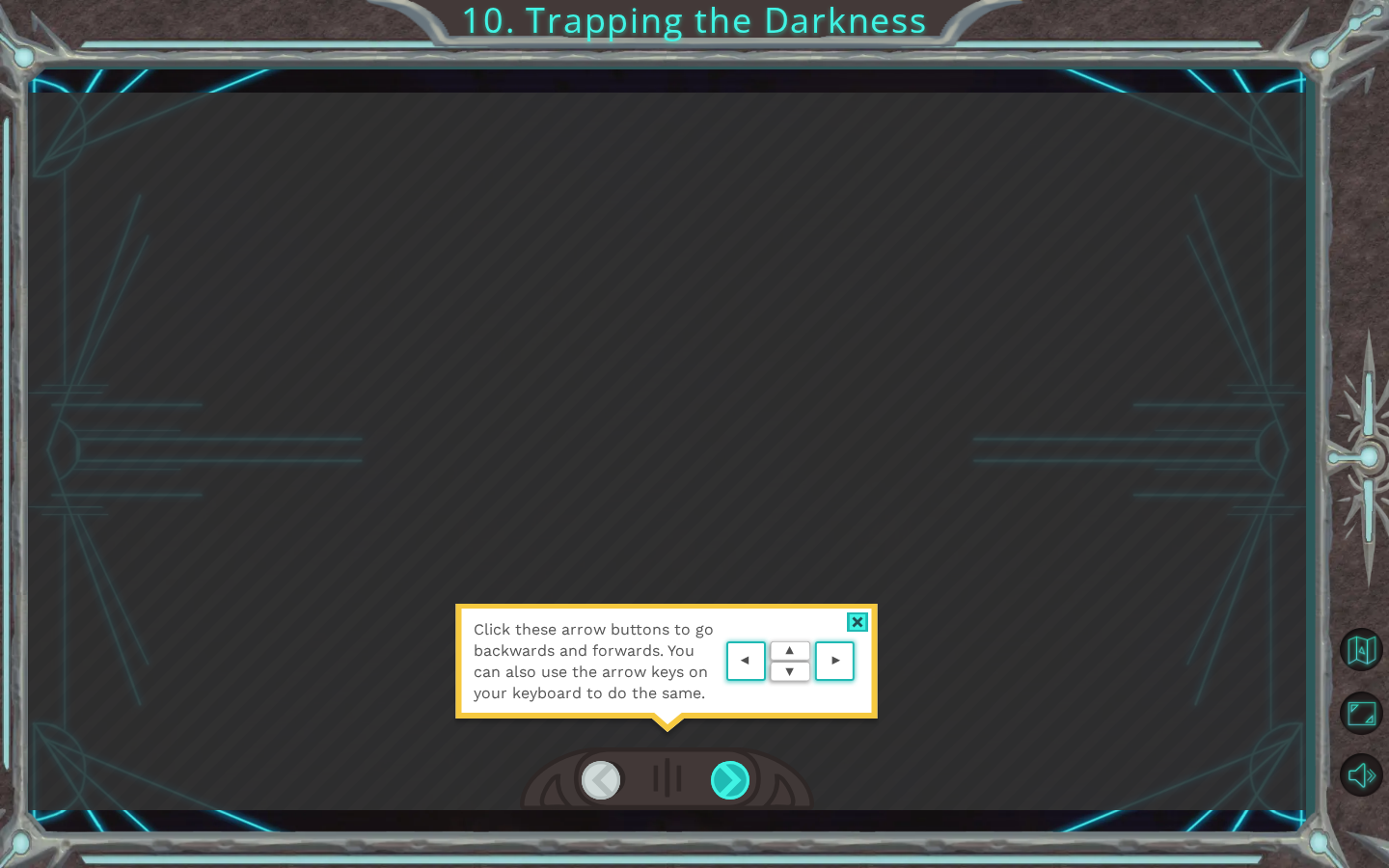
click at [723, 745] on div at bounding box center [730, 779] width 41 height 39
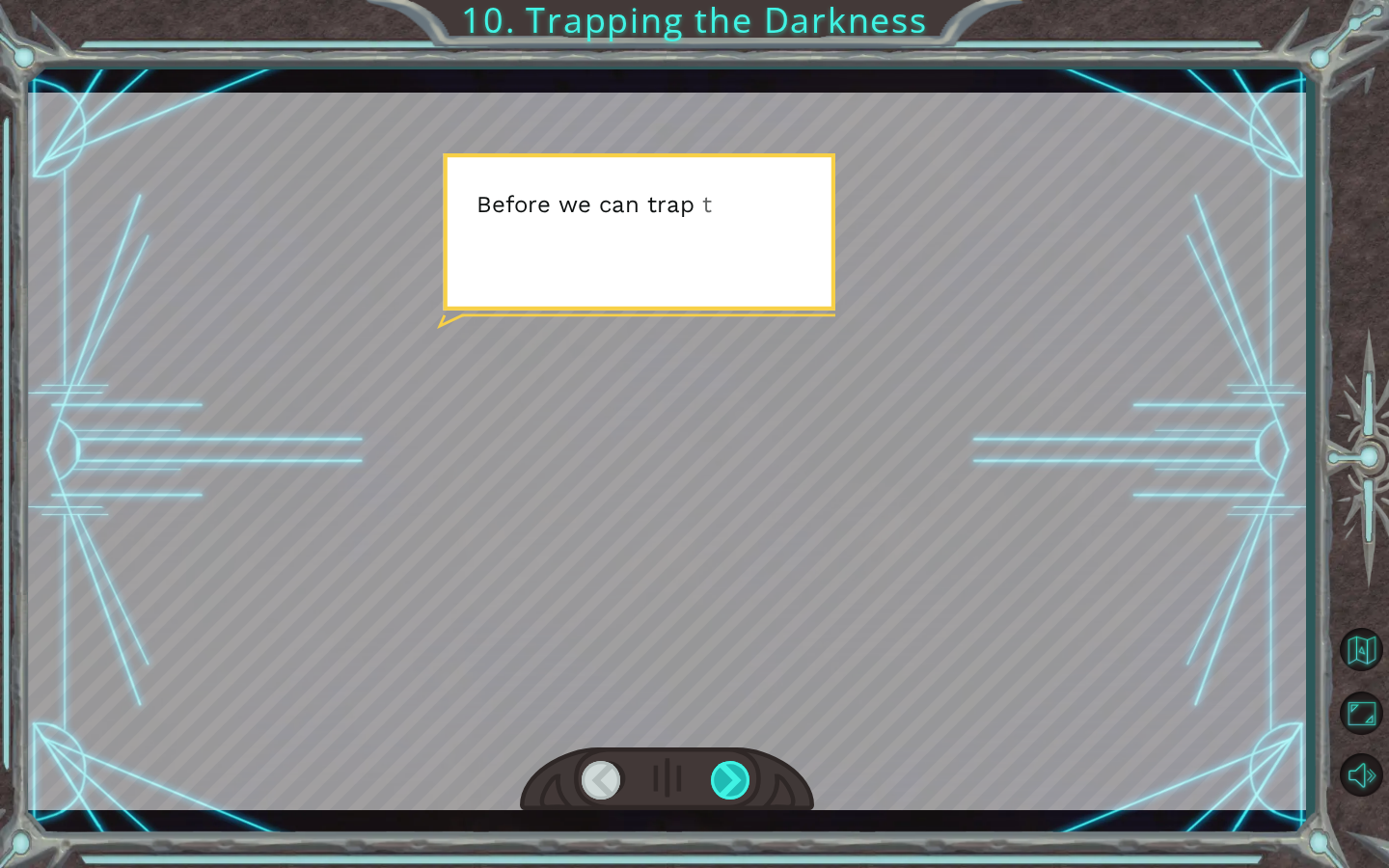
click at [719, 745] on div at bounding box center [730, 779] width 41 height 39
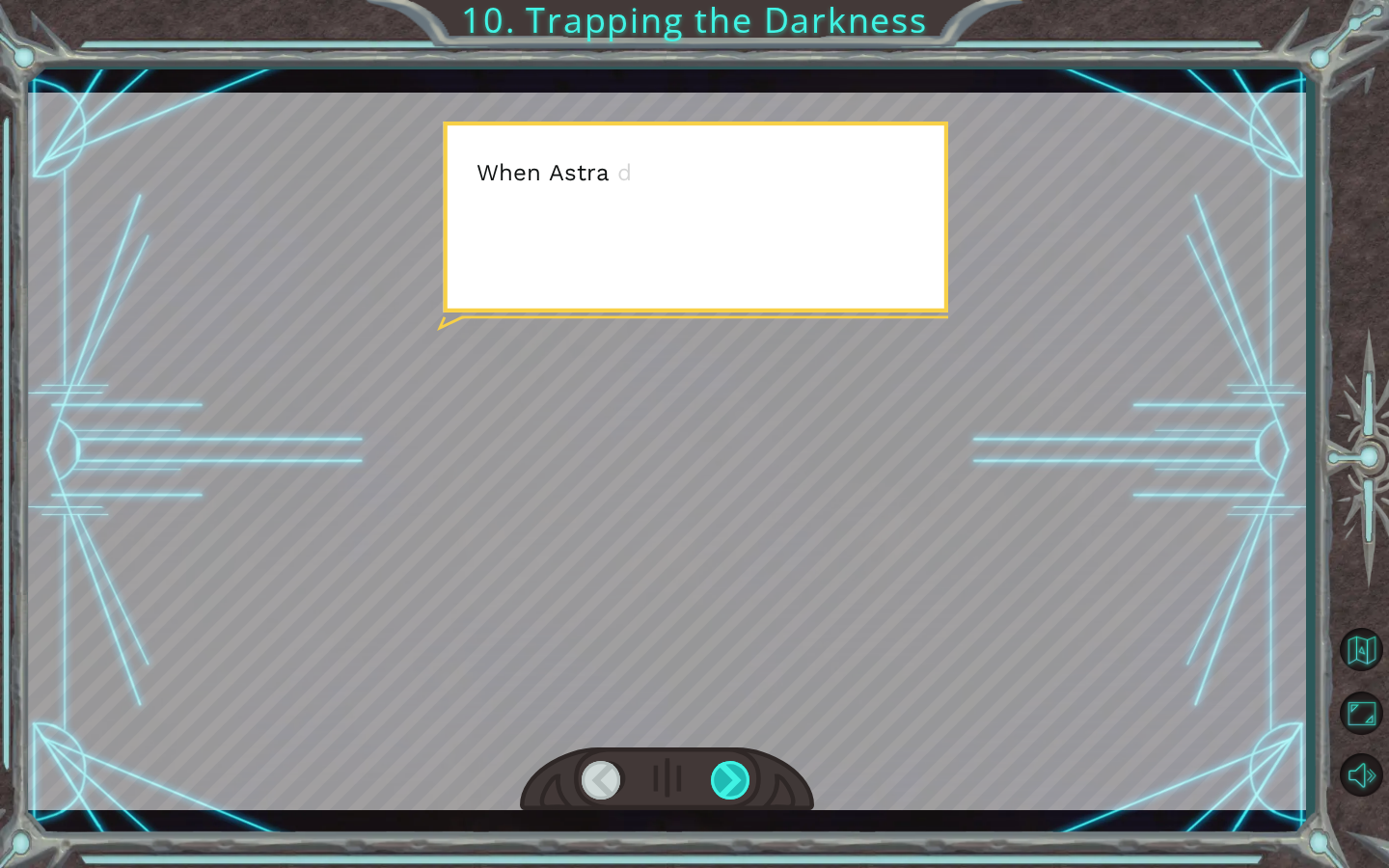
click at [719, 745] on div at bounding box center [730, 779] width 41 height 39
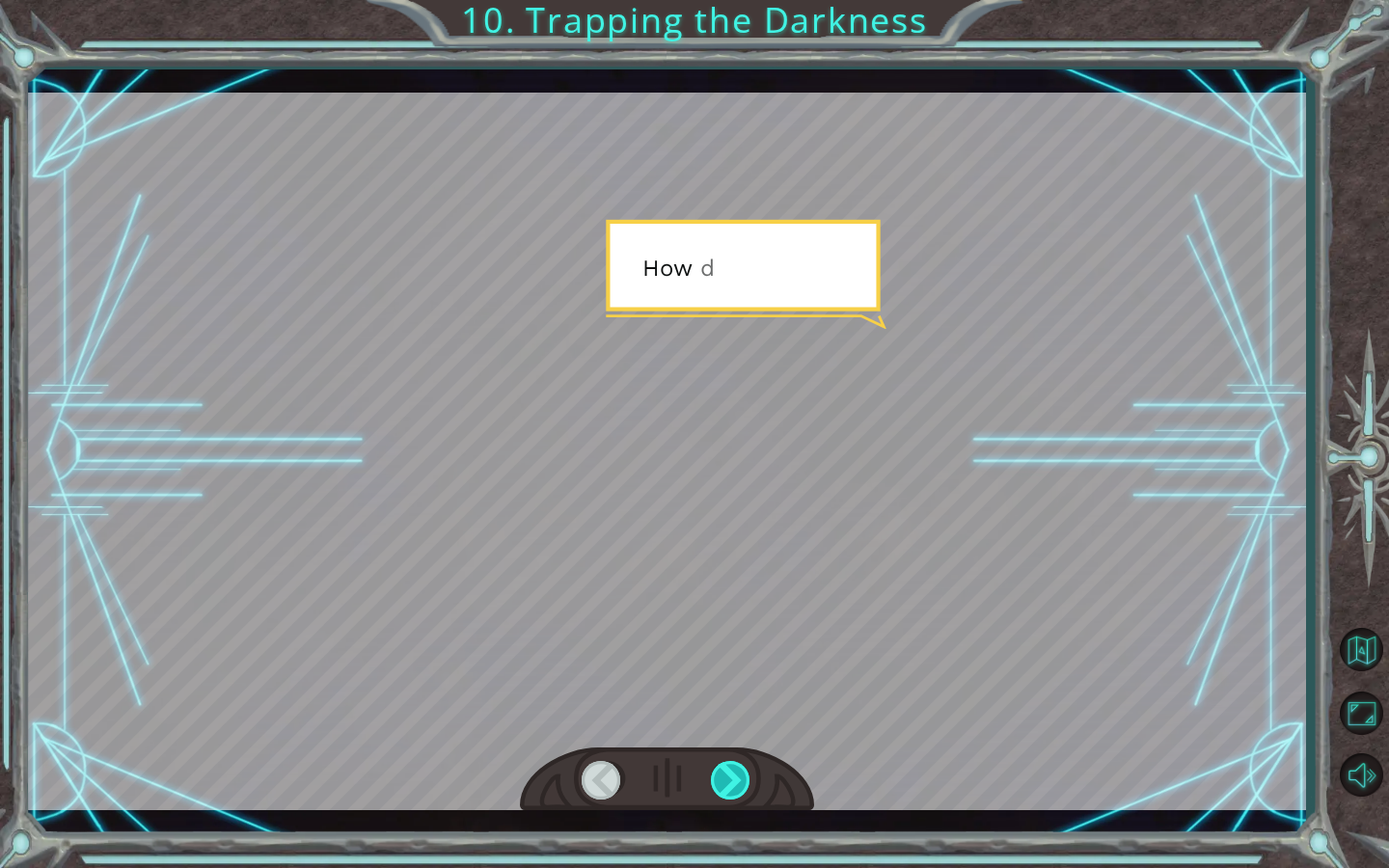
click at [719, 745] on div at bounding box center [730, 779] width 41 height 39
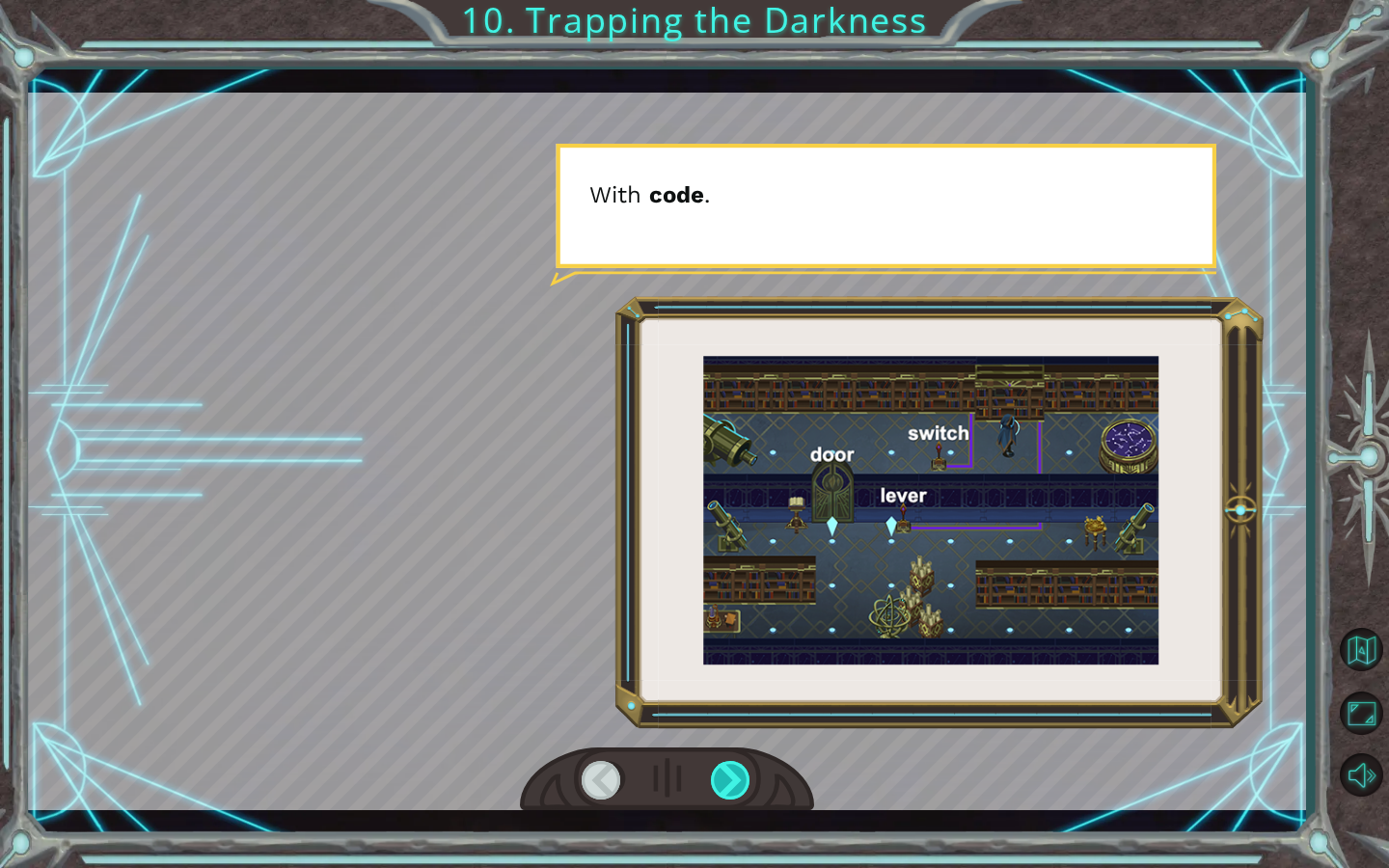
click at [719, 745] on div at bounding box center [730, 779] width 41 height 39
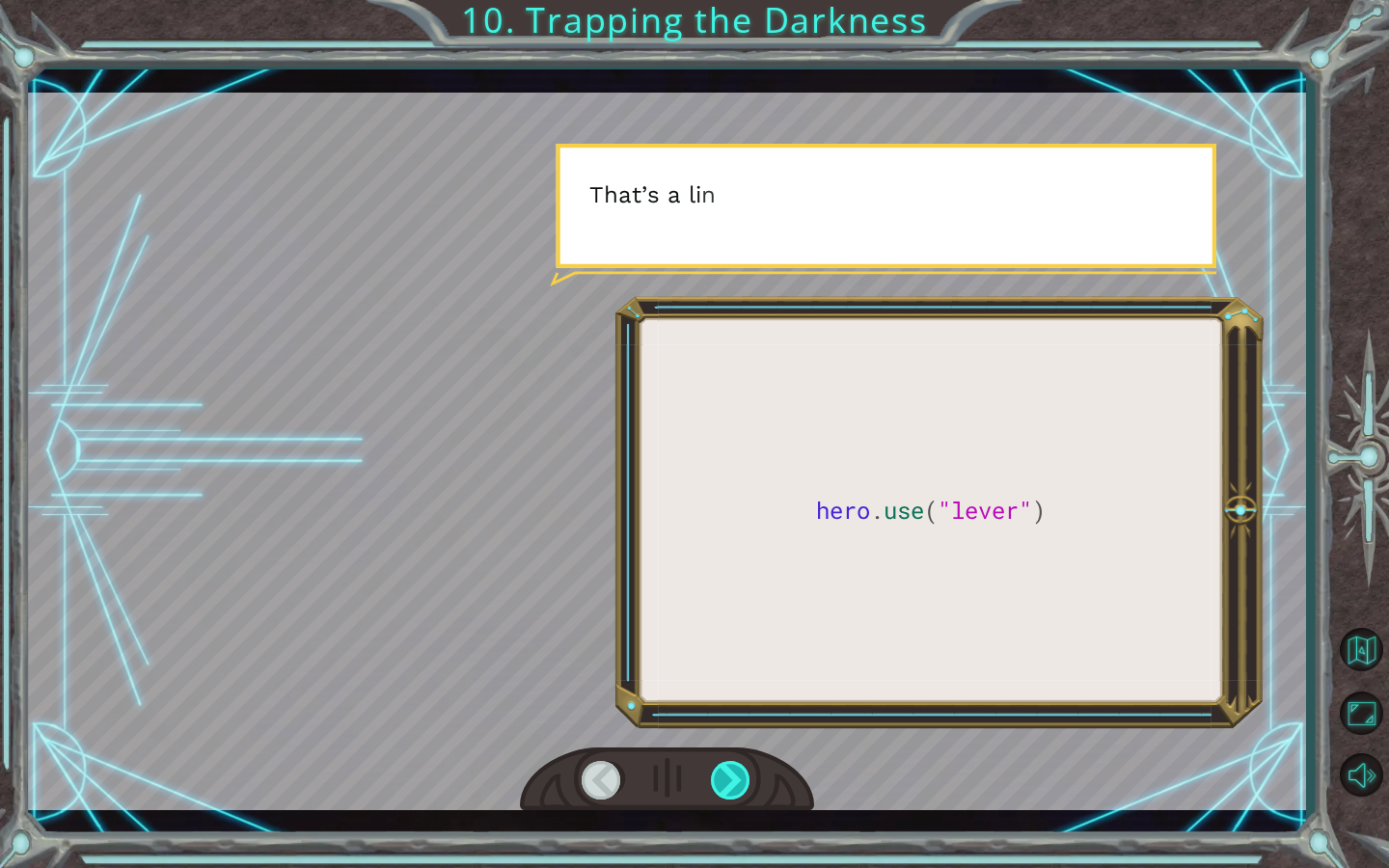
click at [724, 745] on div at bounding box center [730, 779] width 41 height 39
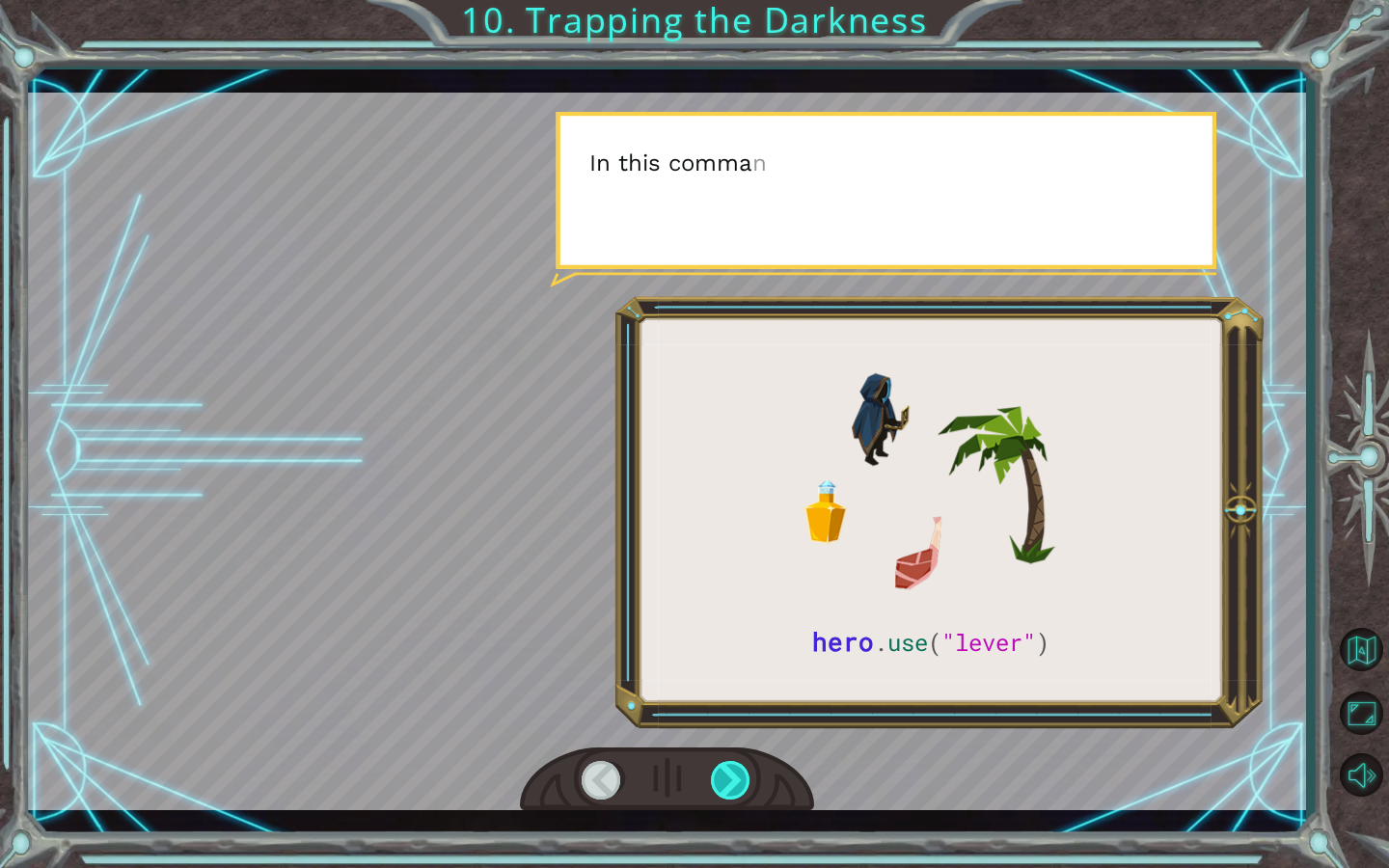
click at [724, 745] on div at bounding box center [730, 779] width 41 height 39
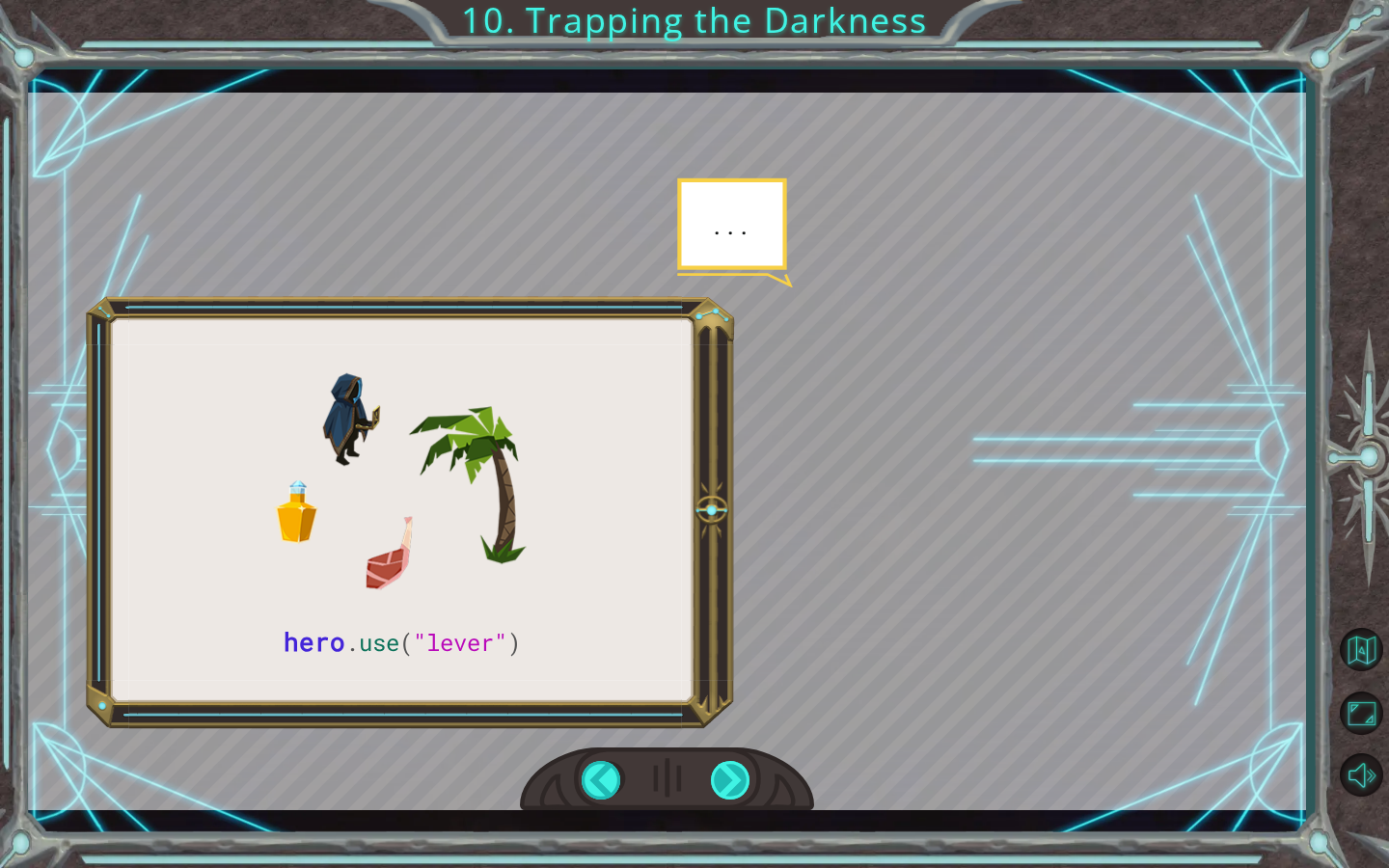
click at [724, 745] on div at bounding box center [730, 779] width 41 height 39
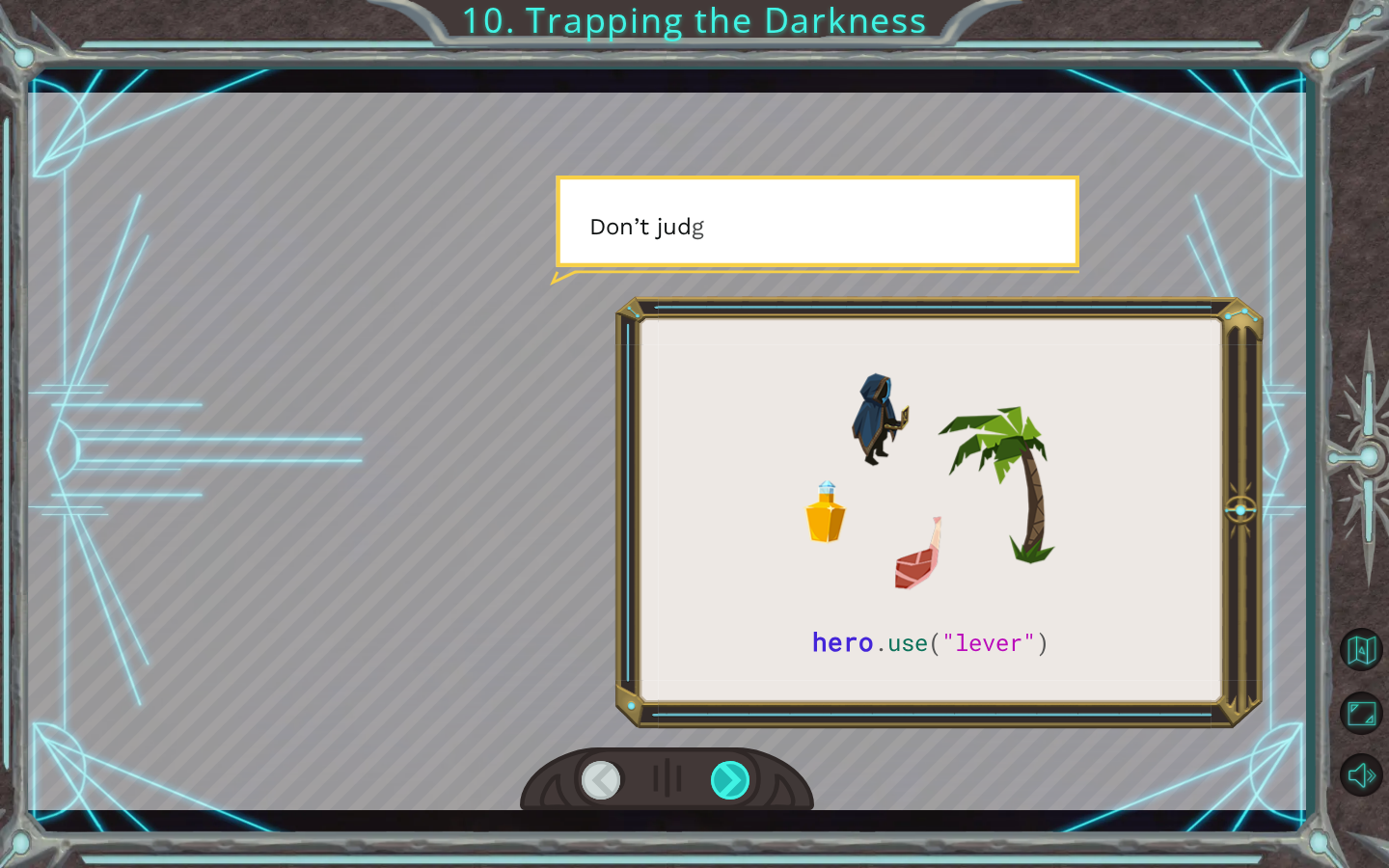
click at [724, 745] on div at bounding box center [730, 779] width 41 height 39
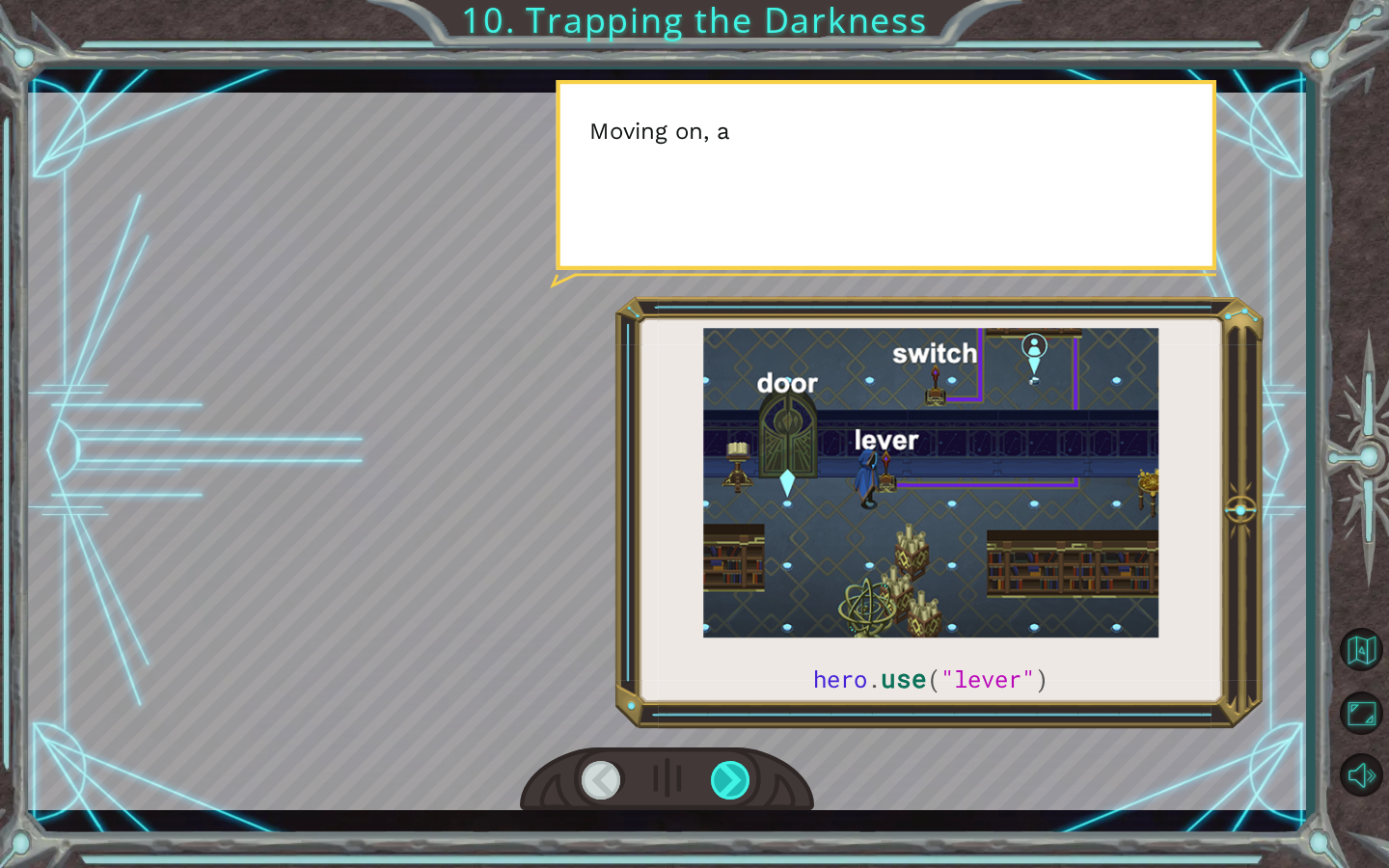
click at [724, 745] on div at bounding box center [730, 779] width 41 height 39
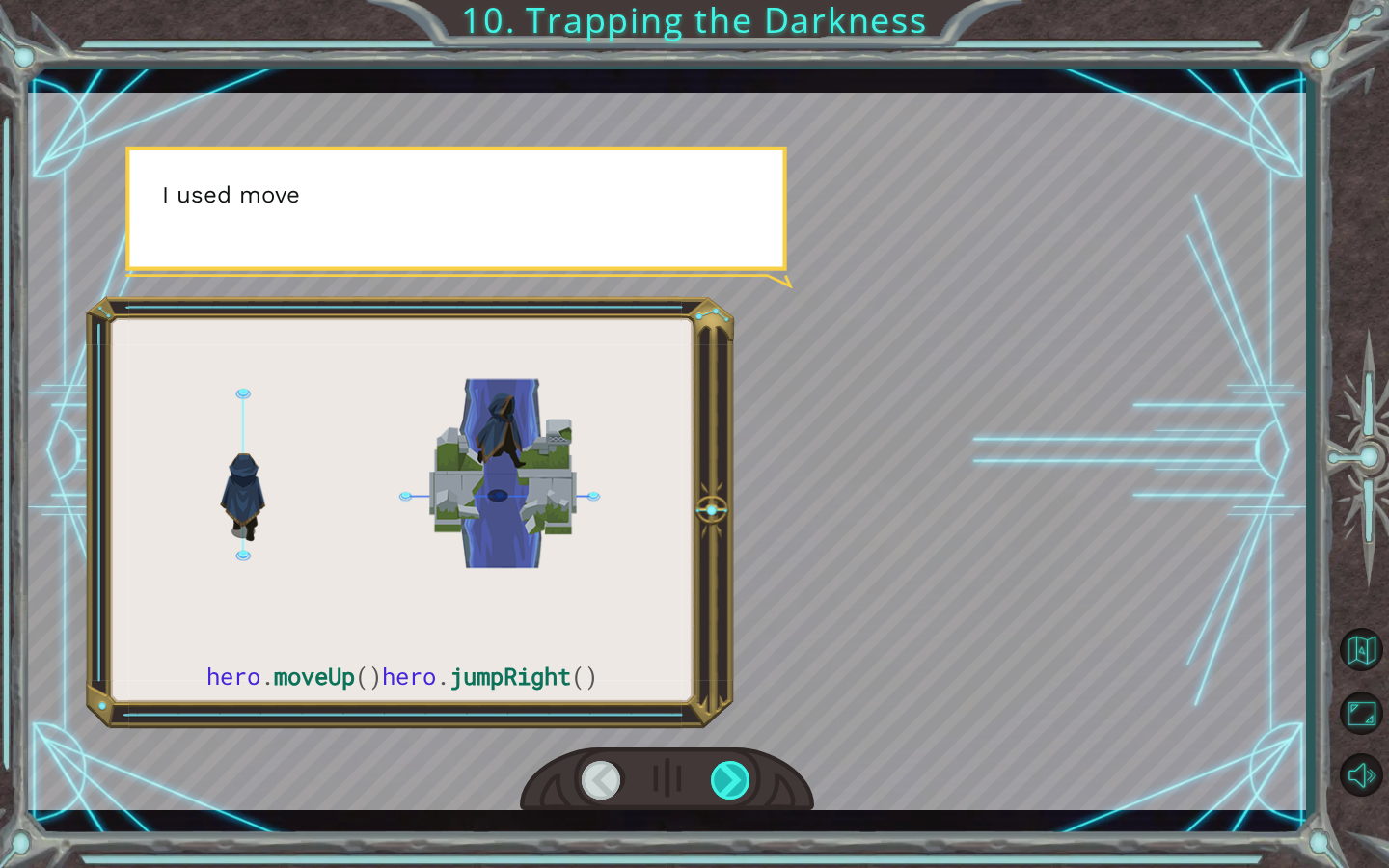
click at [724, 745] on div at bounding box center [730, 779] width 41 height 39
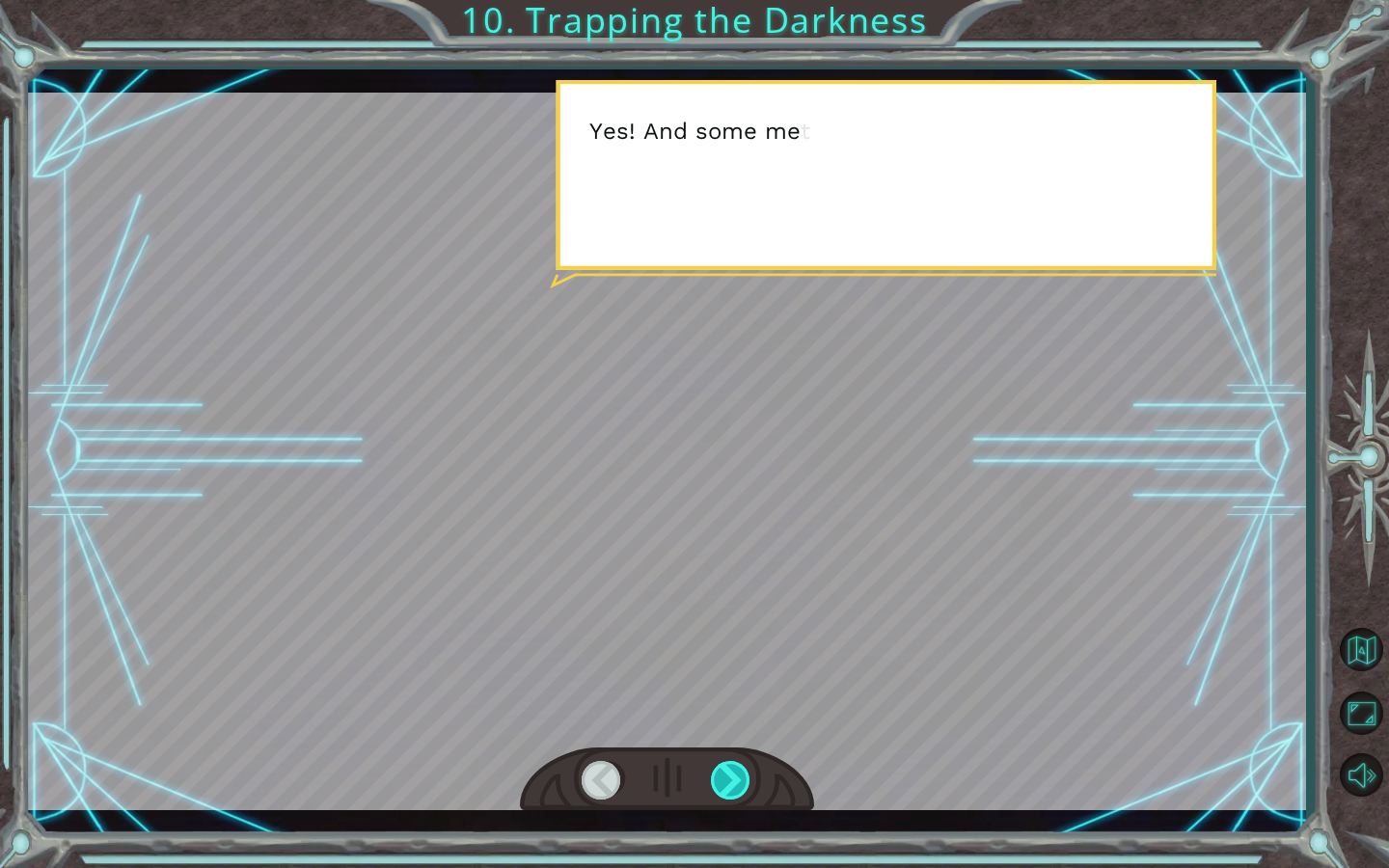
click at [724, 745] on div at bounding box center [730, 779] width 41 height 39
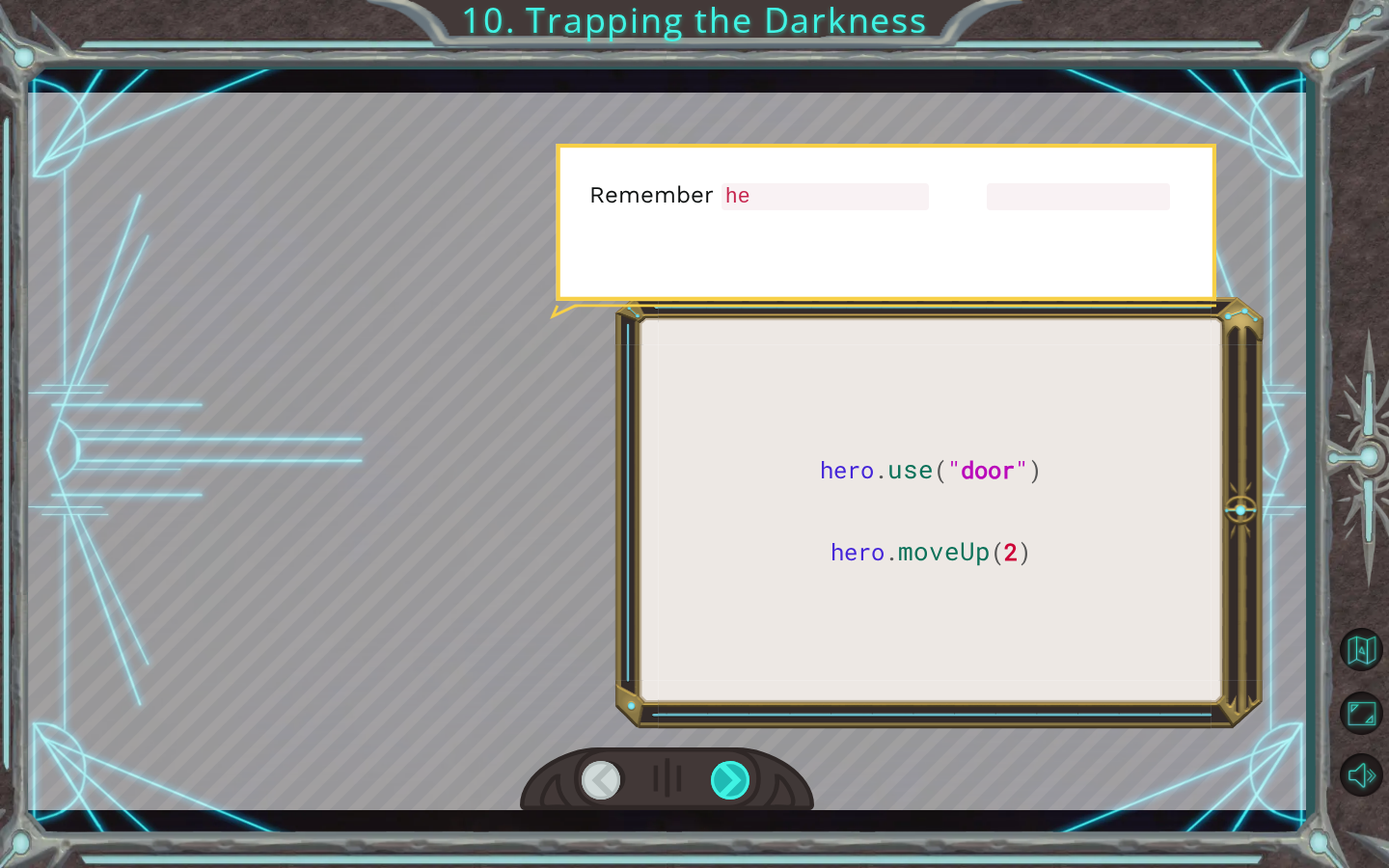
click at [724, 745] on div at bounding box center [730, 779] width 41 height 39
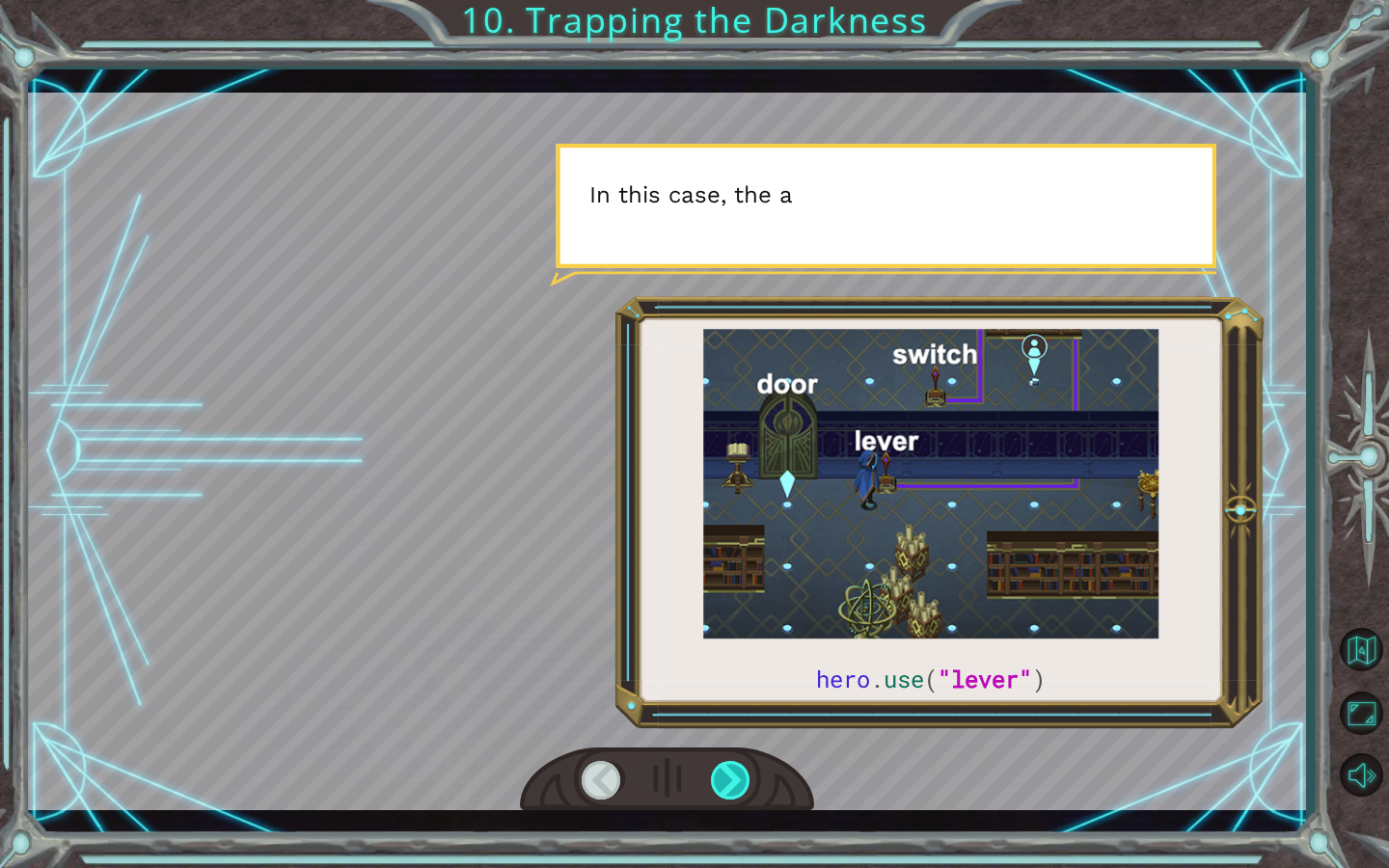
click at [724, 745] on div at bounding box center [730, 779] width 41 height 39
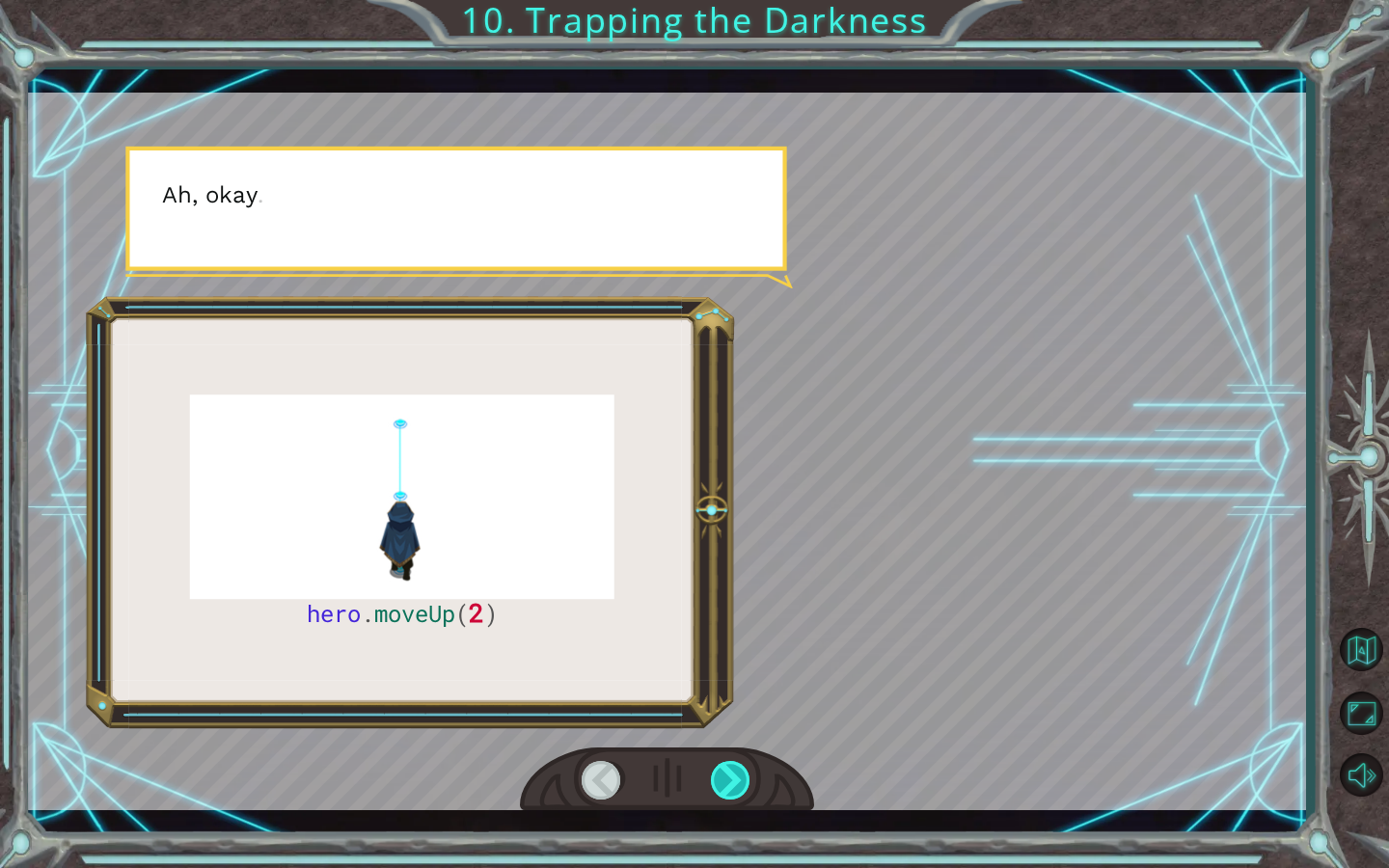
click at [724, 745] on div at bounding box center [730, 779] width 41 height 39
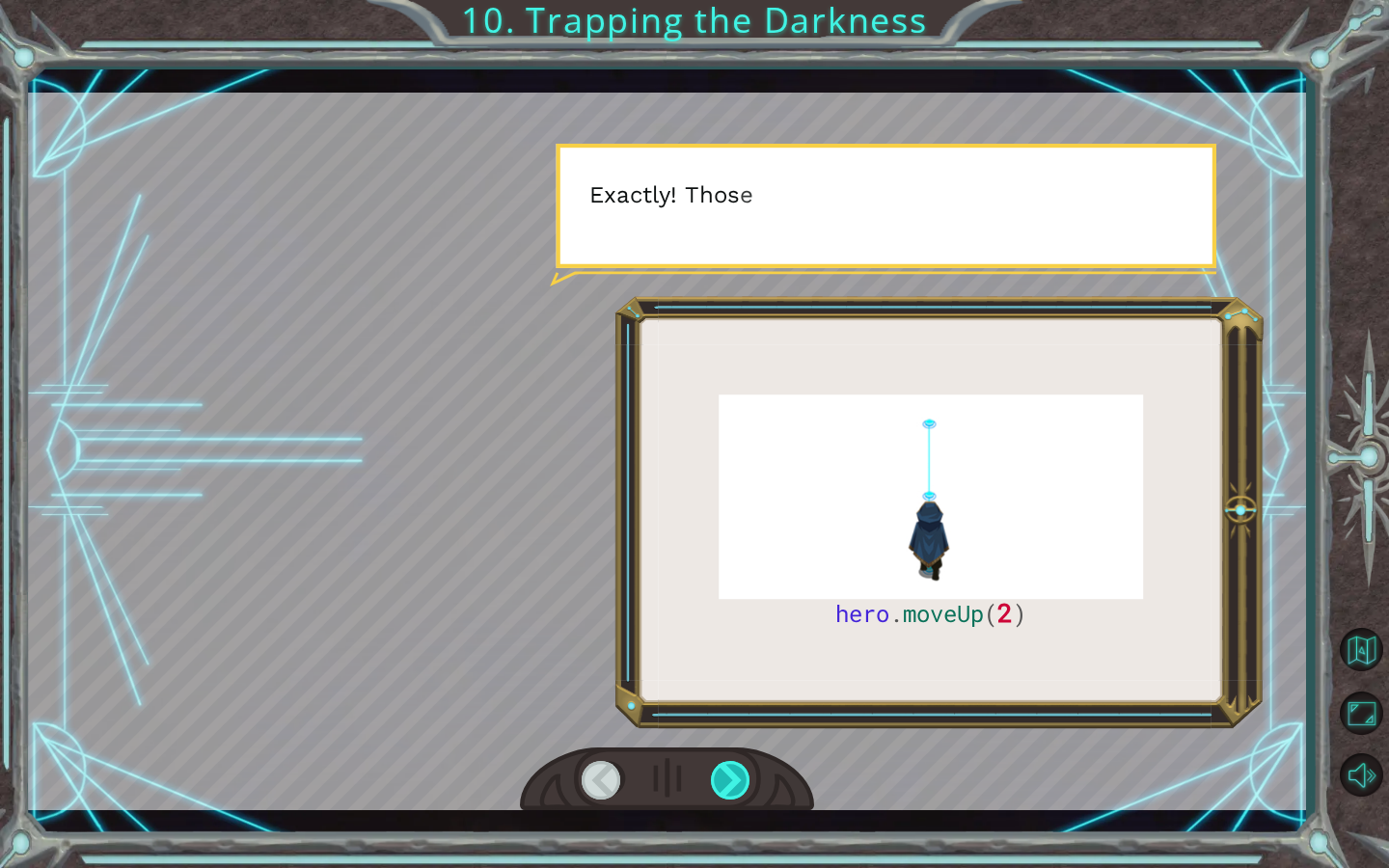
click at [724, 745] on div at bounding box center [730, 779] width 41 height 39
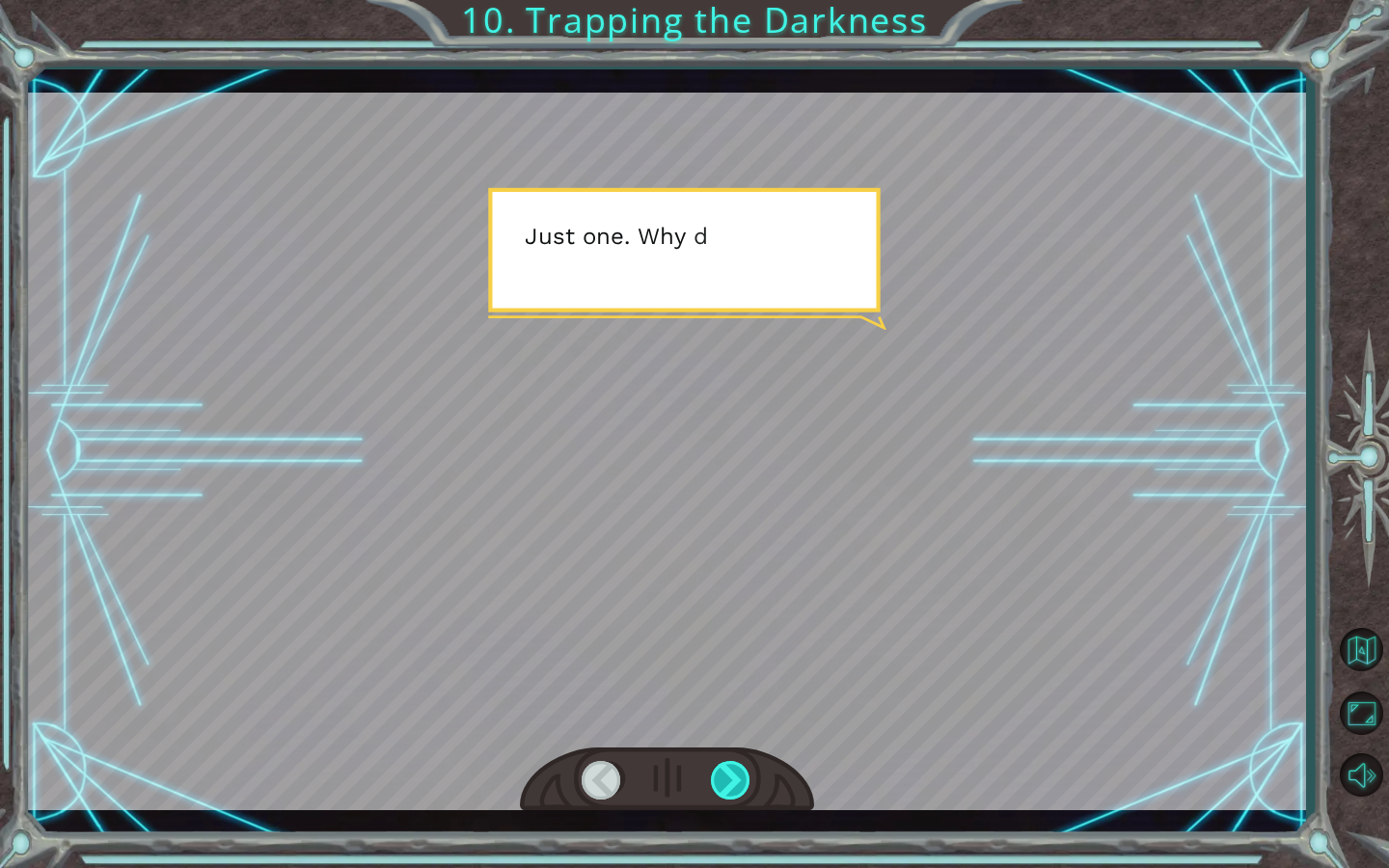
click at [724, 745] on div at bounding box center [730, 779] width 41 height 39
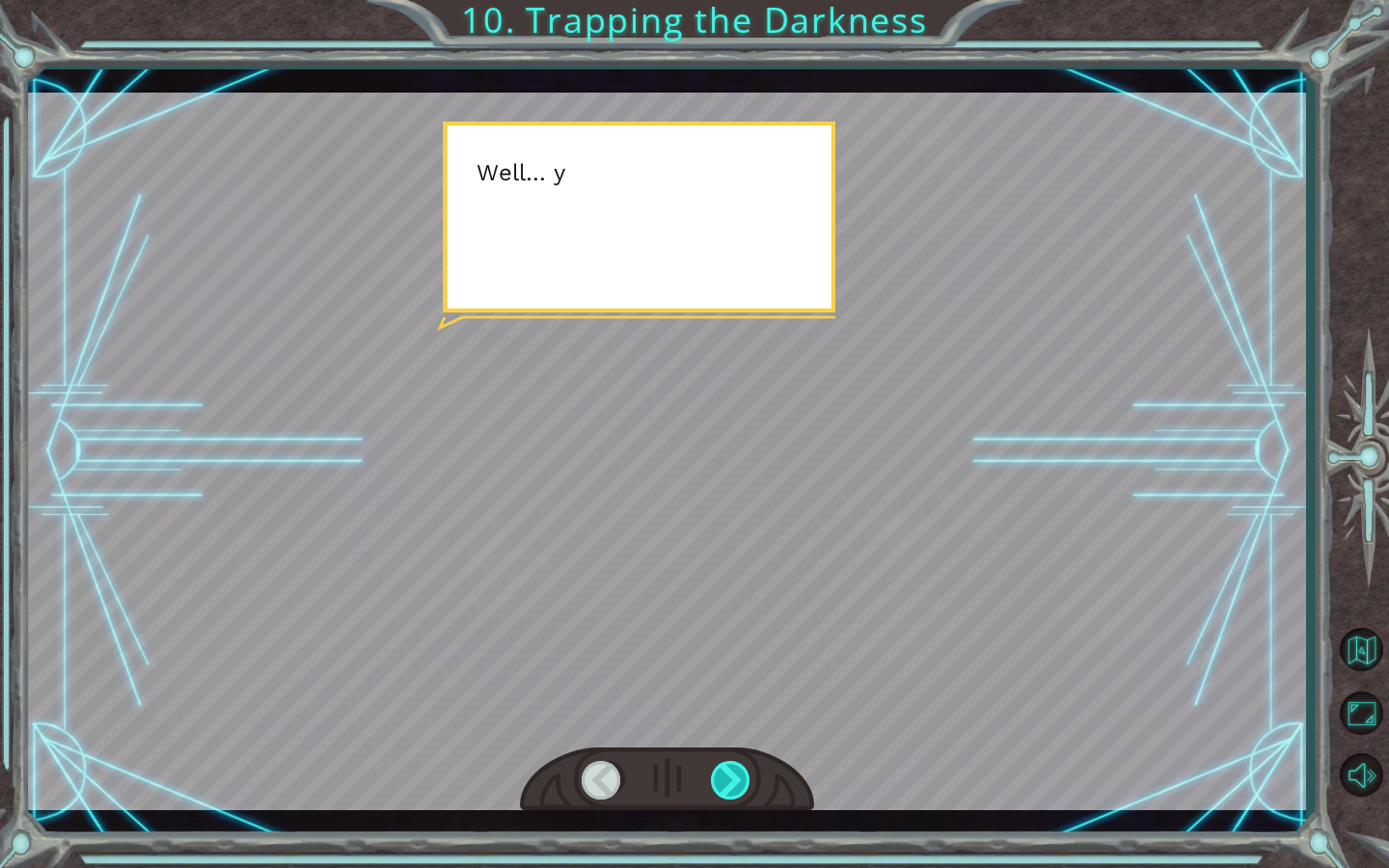
click at [724, 745] on div at bounding box center [730, 779] width 41 height 39
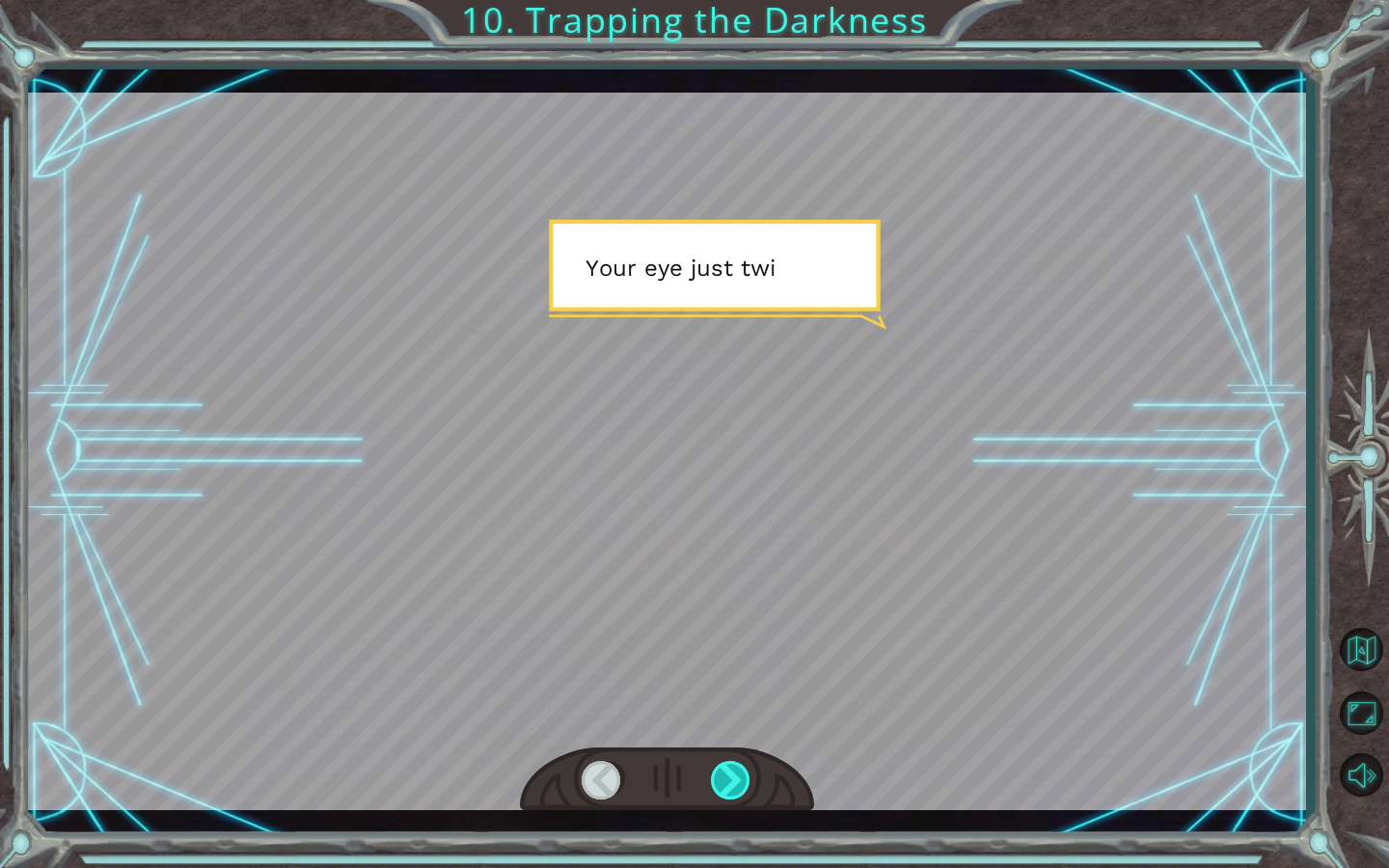
click at [727, 745] on div at bounding box center [730, 779] width 41 height 39
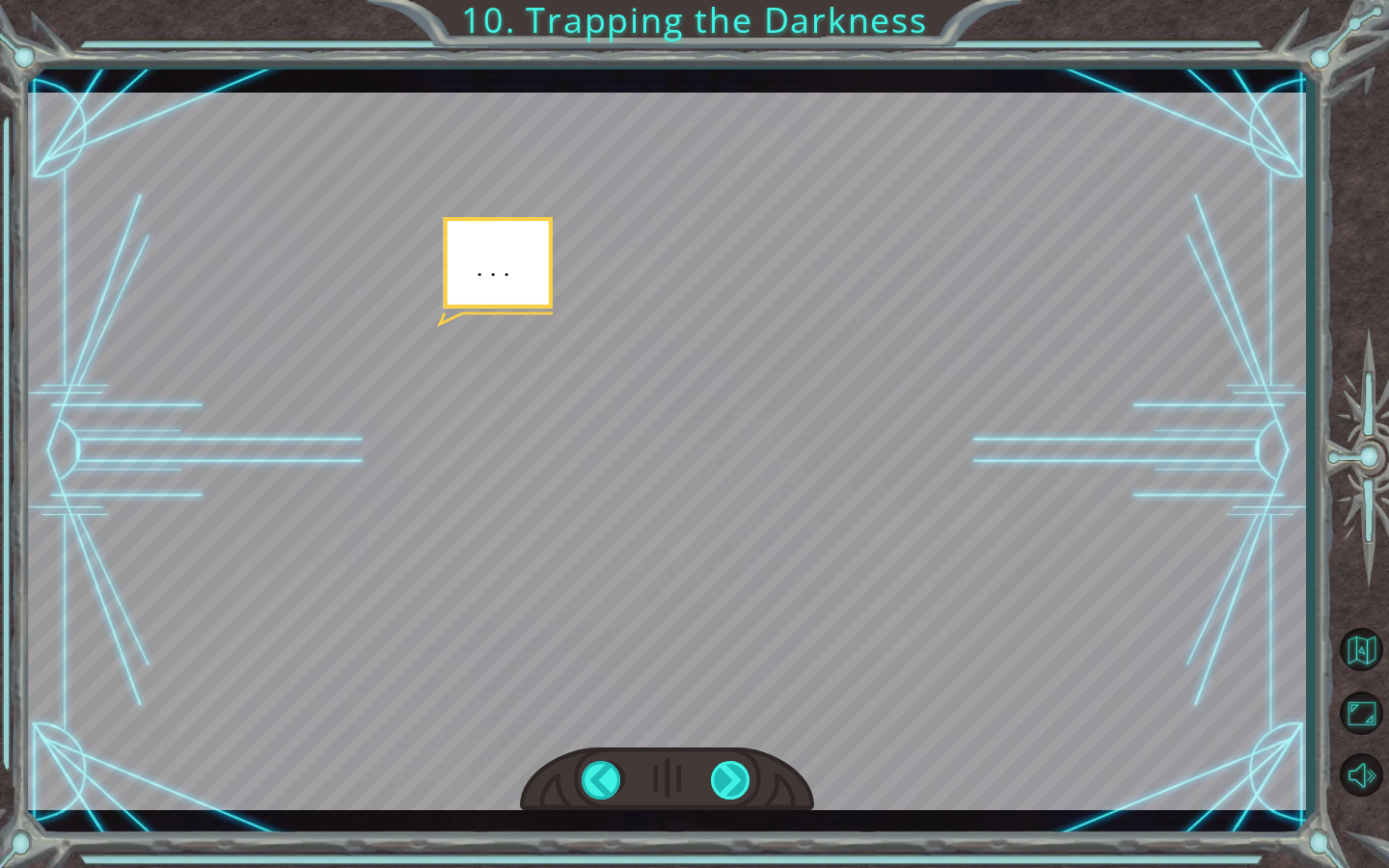
click at [728, 745] on div at bounding box center [730, 779] width 41 height 39
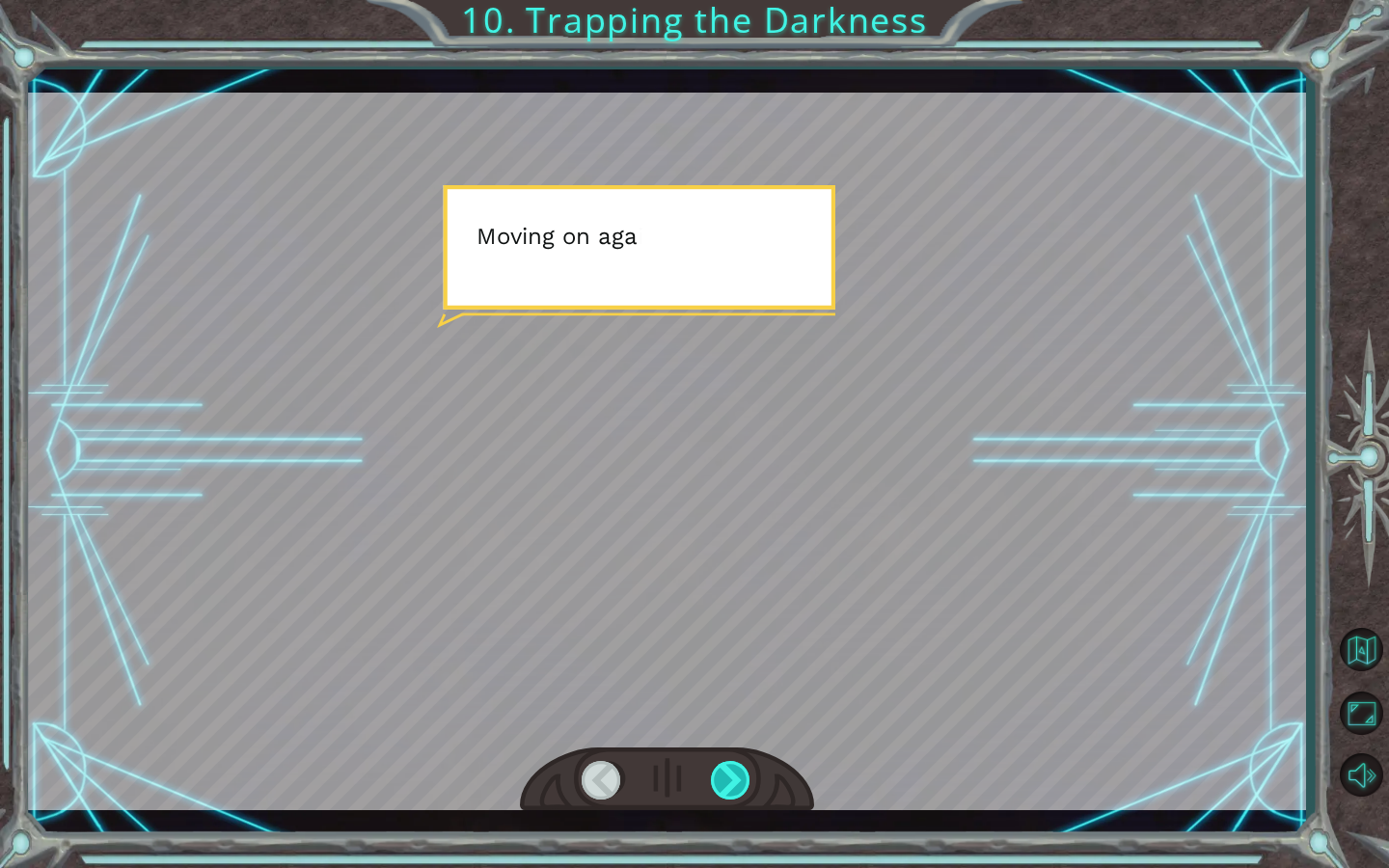
drag, startPoint x: 730, startPoint y: 783, endPoint x: 735, endPoint y: 791, distance: 9.4
click at [735, 745] on div at bounding box center [730, 779] width 41 height 39
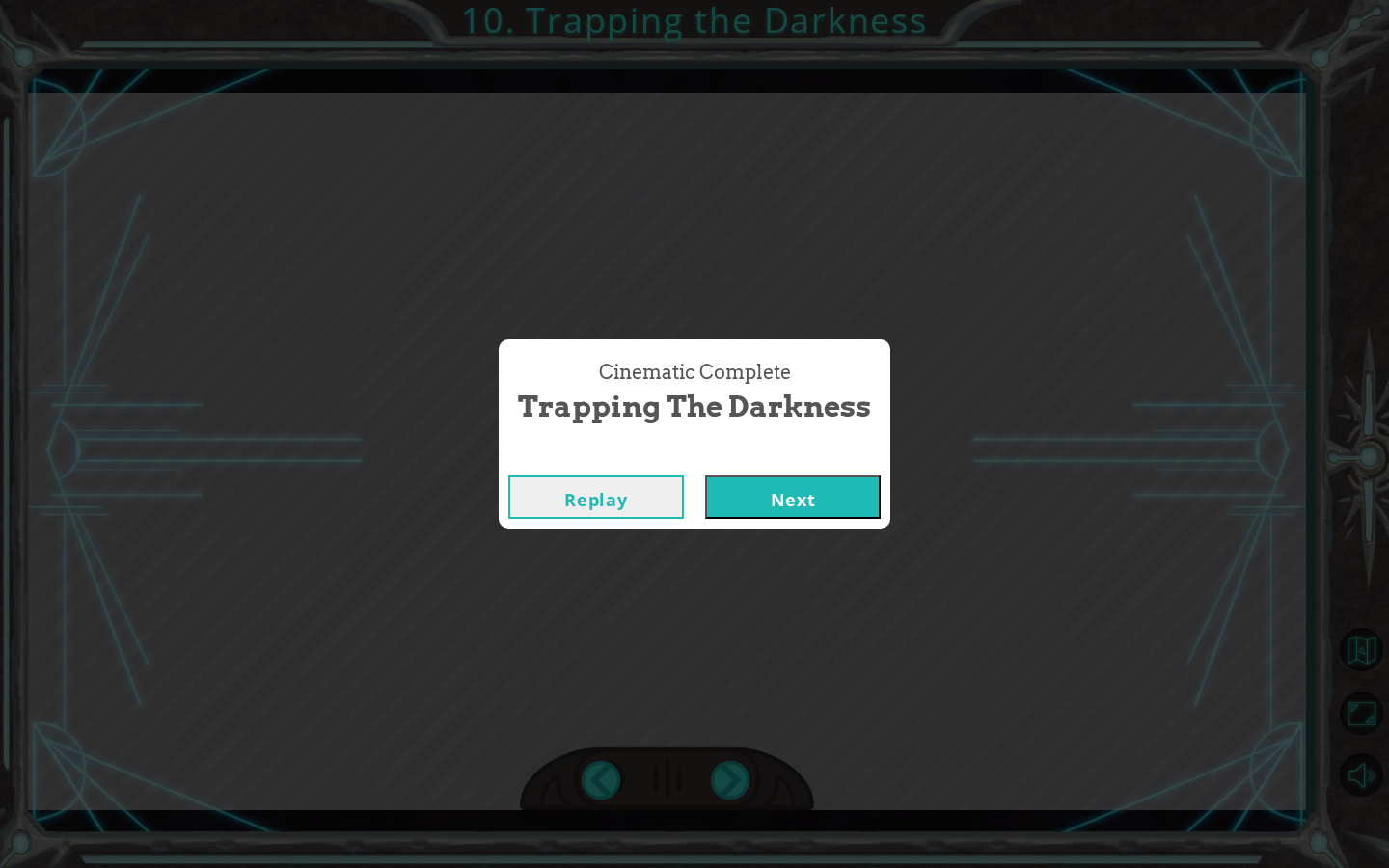
click at [821, 496] on button "Next" at bounding box center [792, 496] width 176 height 43
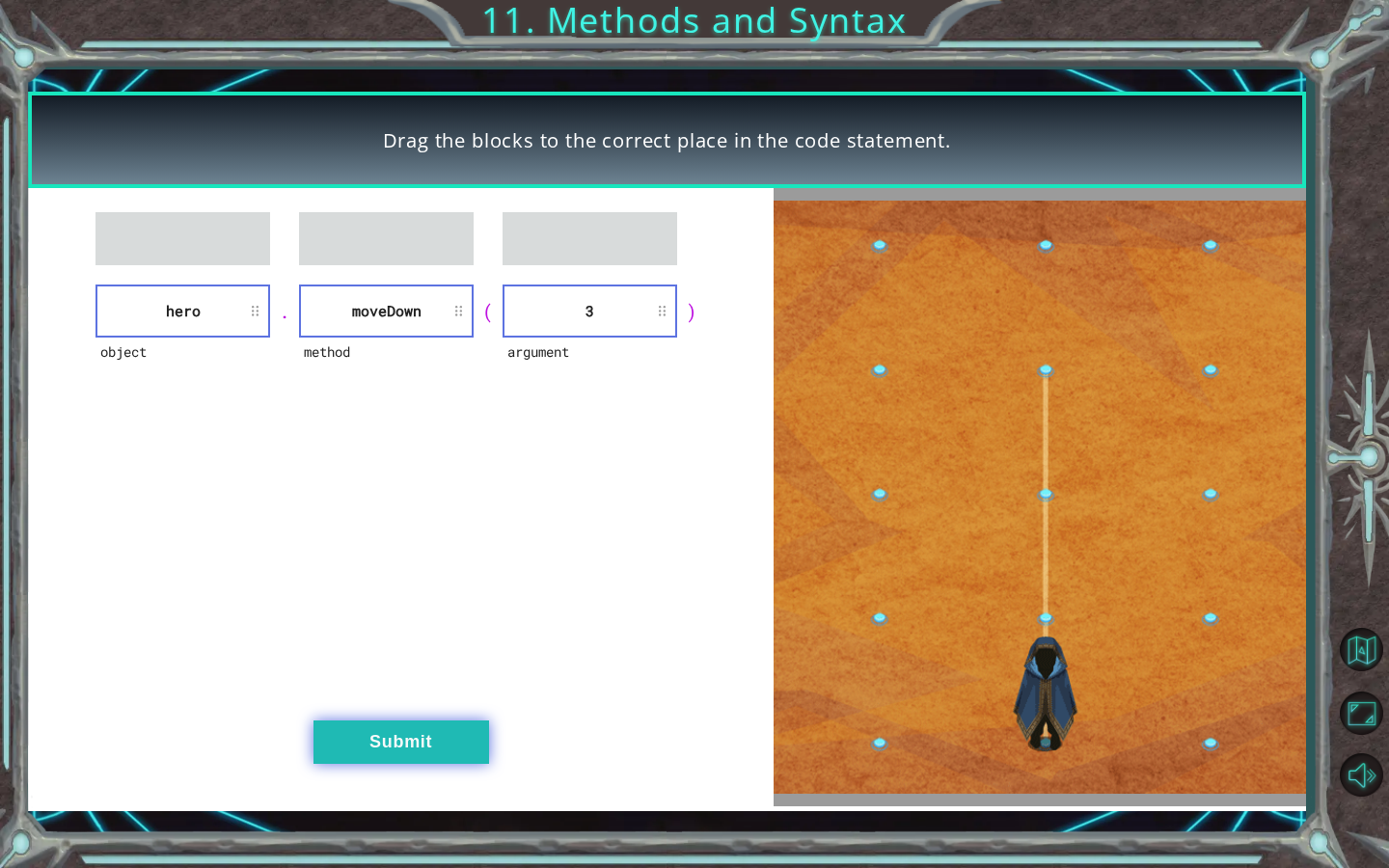
click at [395, 743] on button "Submit" at bounding box center [402, 741] width 176 height 43
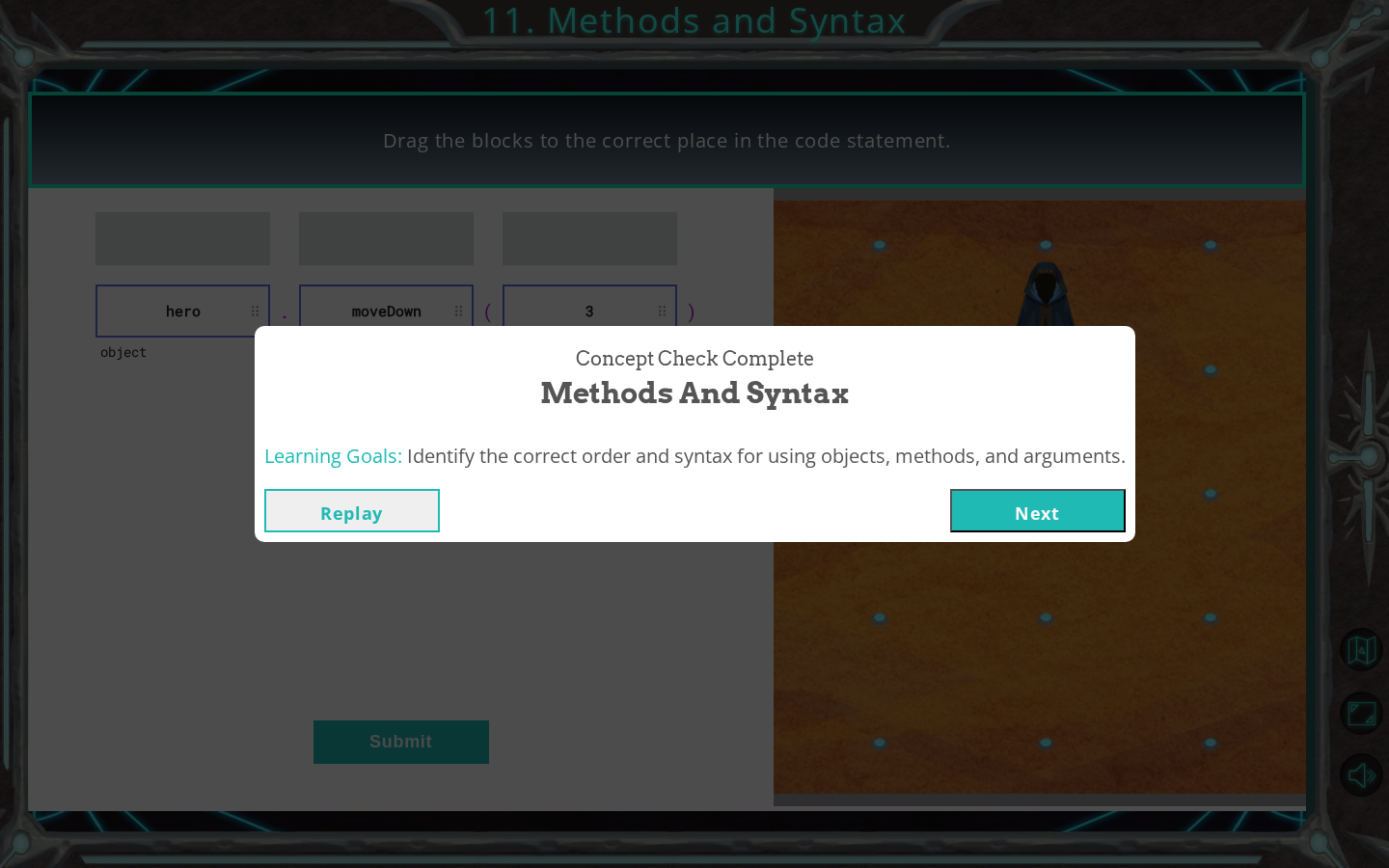
drag, startPoint x: 1072, startPoint y: 512, endPoint x: 617, endPoint y: 407, distance: 467.0
click at [1072, 507] on button "Next" at bounding box center [1038, 509] width 176 height 43
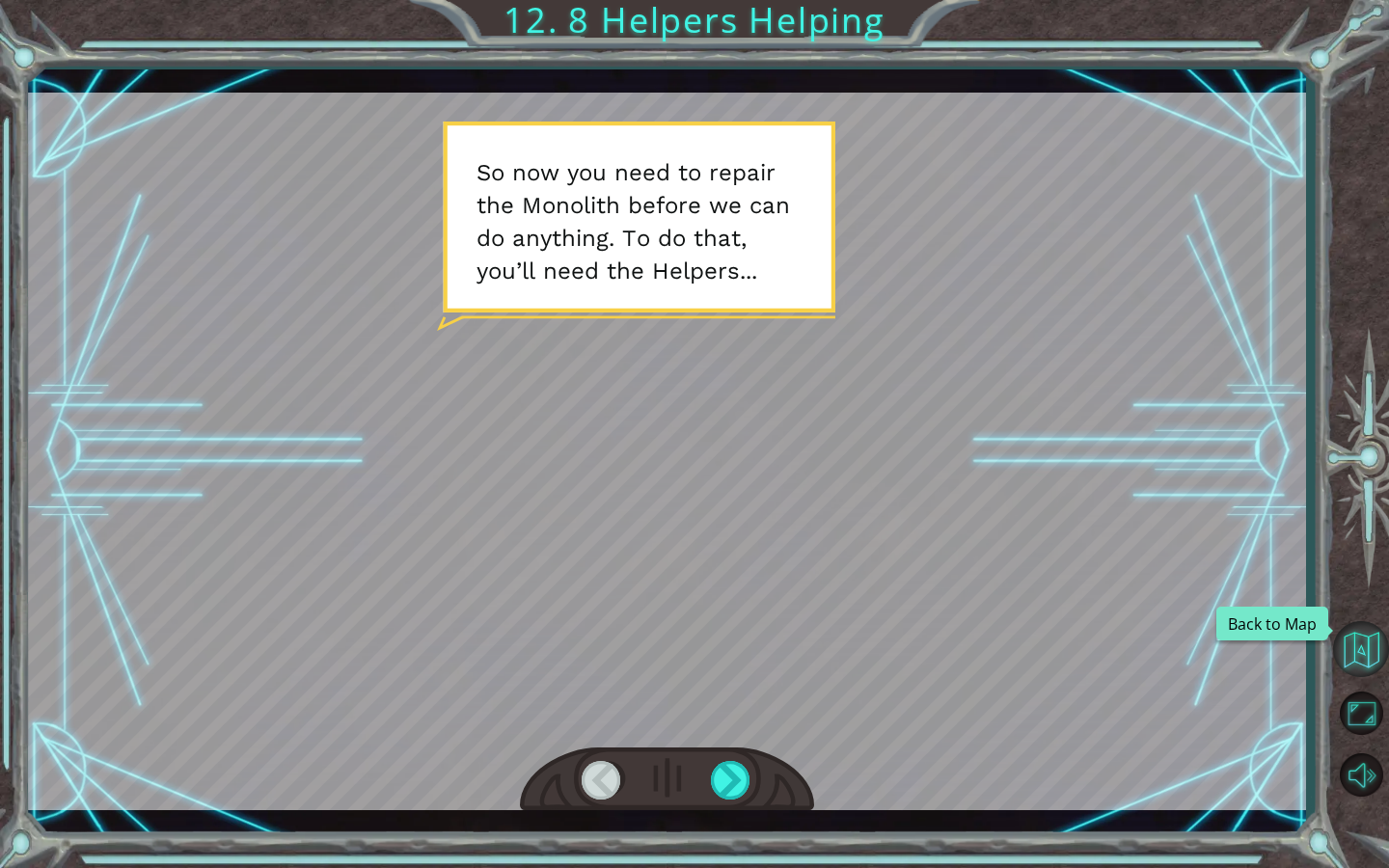
click at [1361, 652] on button "Back to Map" at bounding box center [1361, 648] width 56 height 56
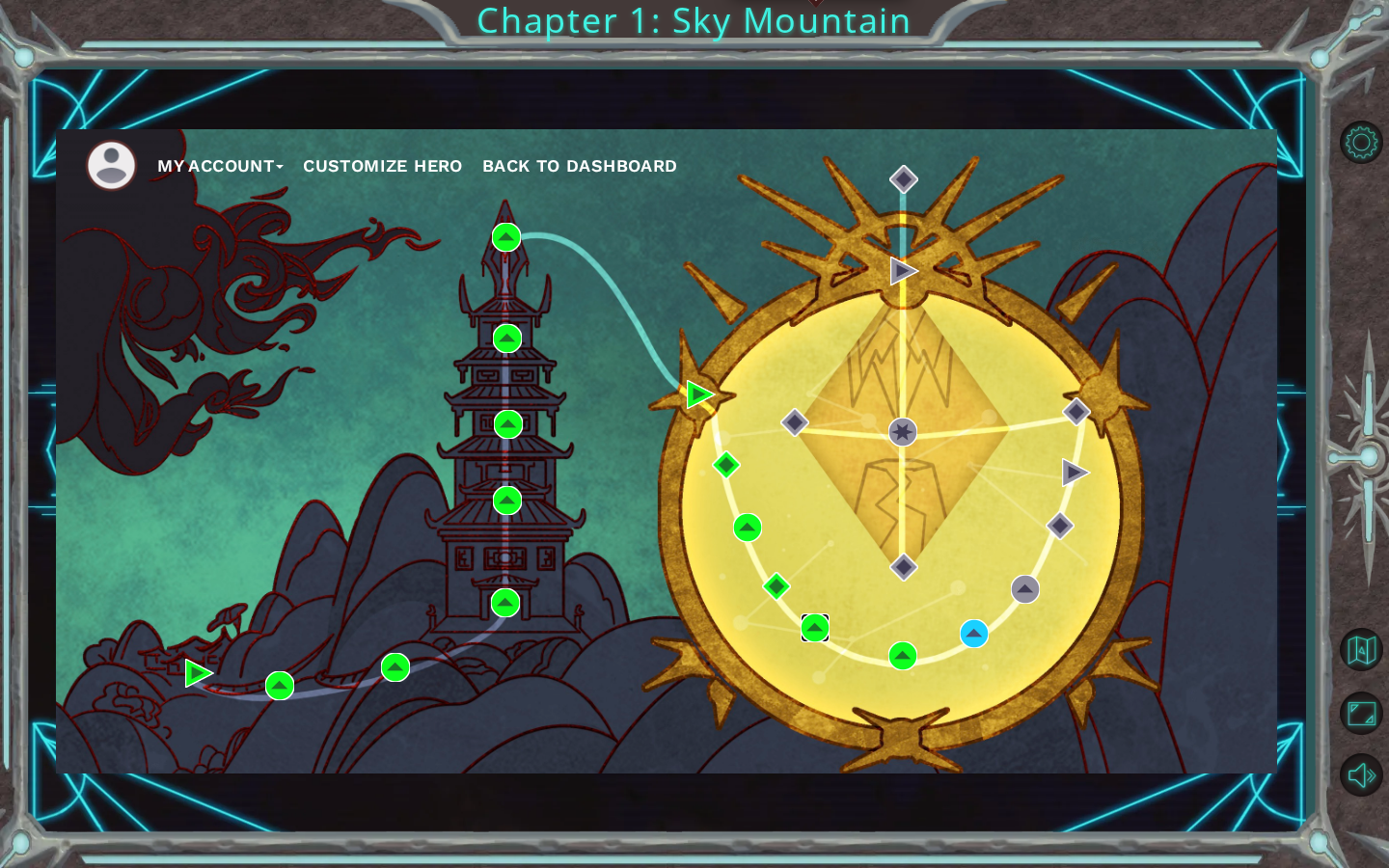
click at [819, 626] on img at bounding box center [814, 627] width 29 height 29
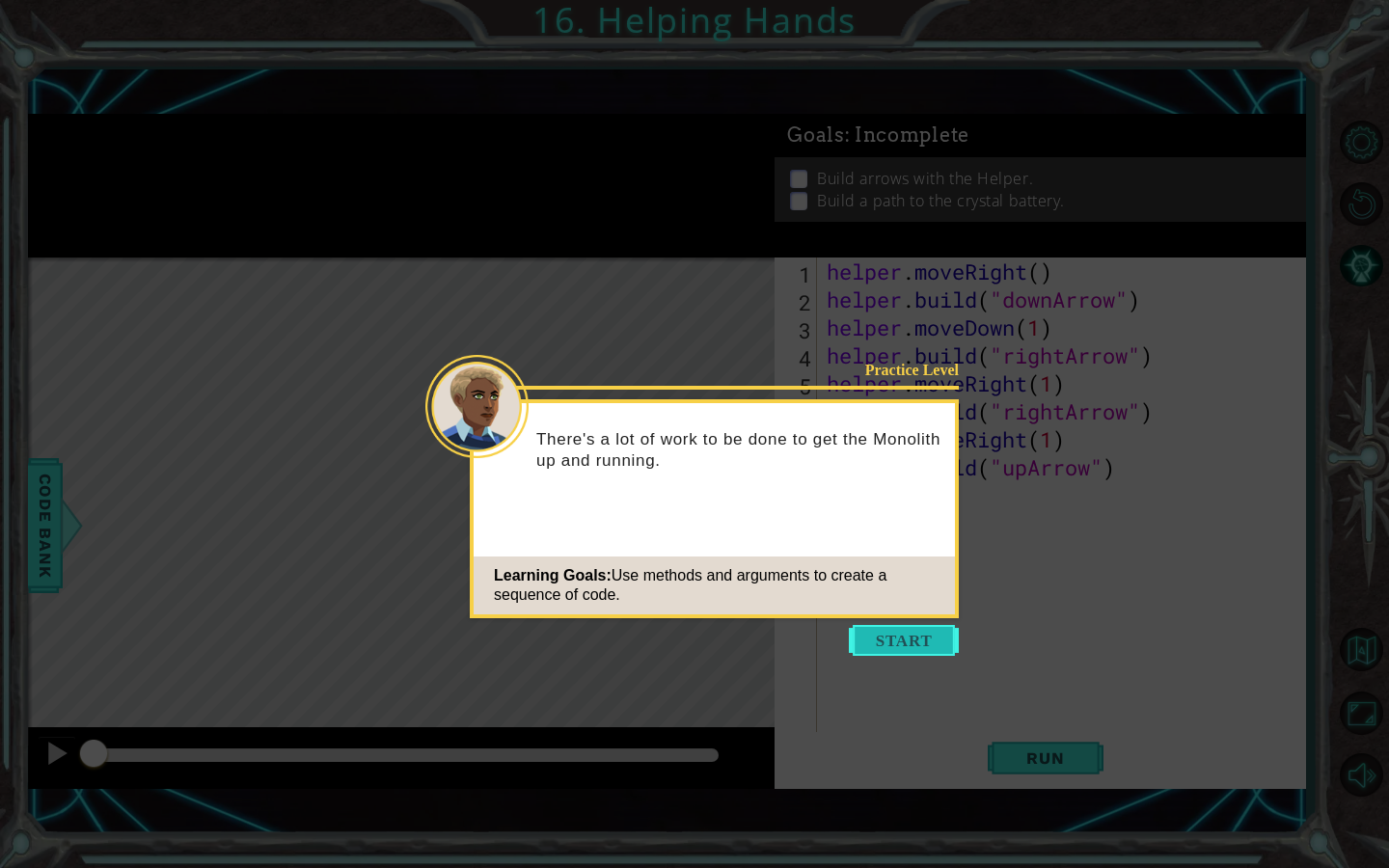
click at [905, 639] on button "Start" at bounding box center [903, 639] width 110 height 31
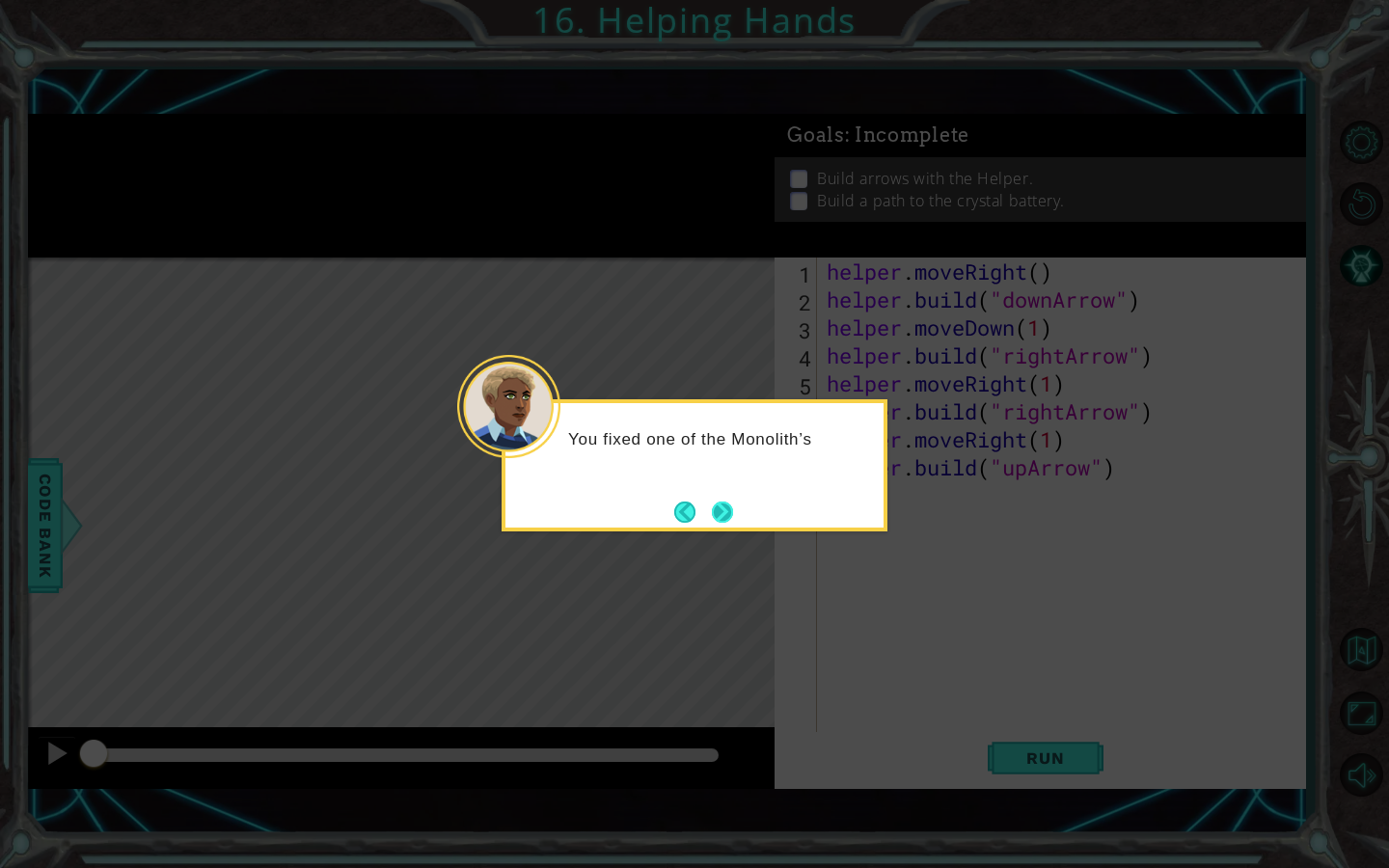
click at [713, 506] on button "Next" at bounding box center [721, 511] width 21 height 21
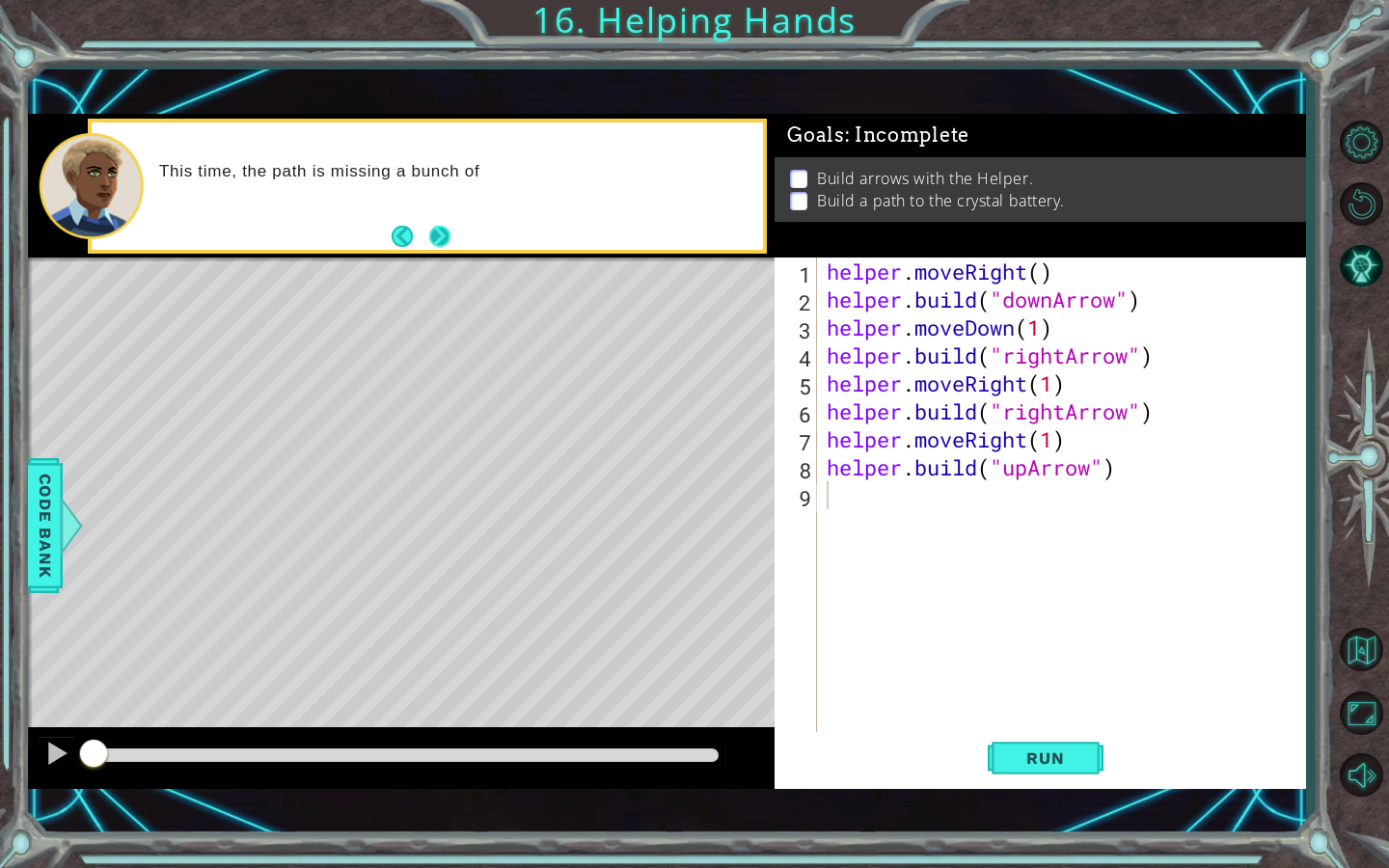
click at [430, 244] on button "Next" at bounding box center [439, 236] width 23 height 23
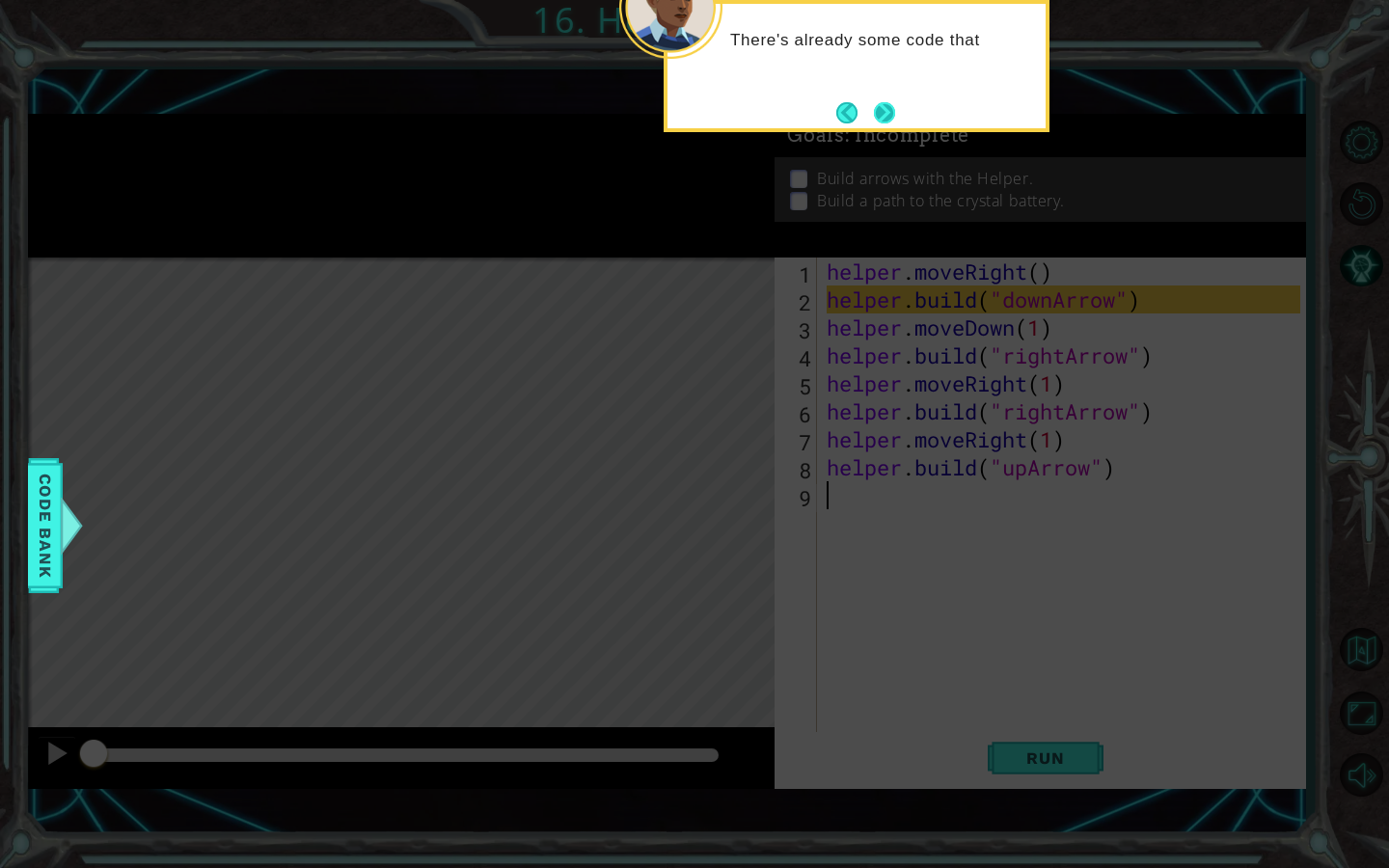
click at [880, 102] on button "Next" at bounding box center [883, 112] width 21 height 21
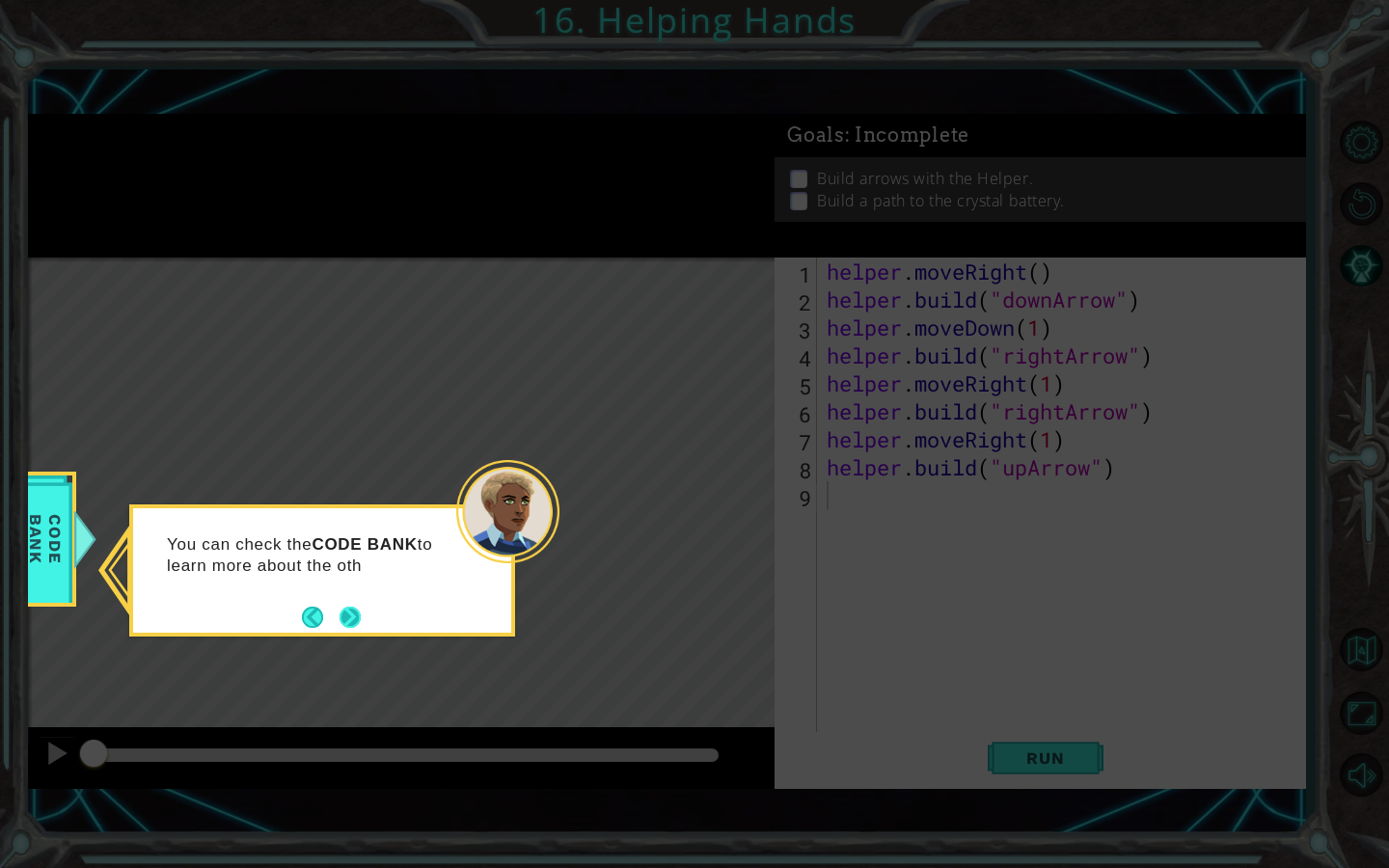
click at [346, 611] on button "Next" at bounding box center [350, 616] width 21 height 21
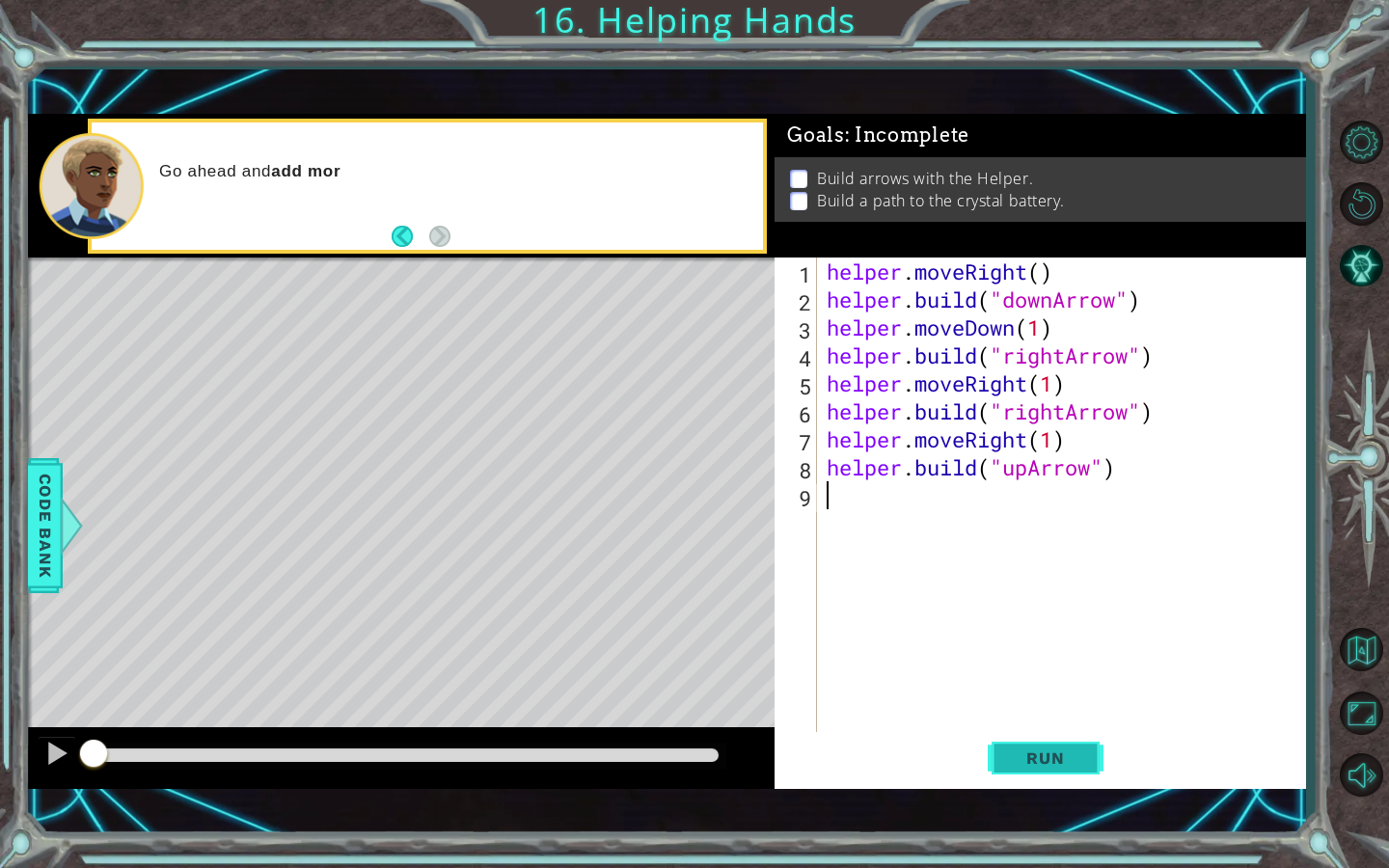
click at [1071, 745] on button "Run" at bounding box center [1045, 757] width 116 height 53
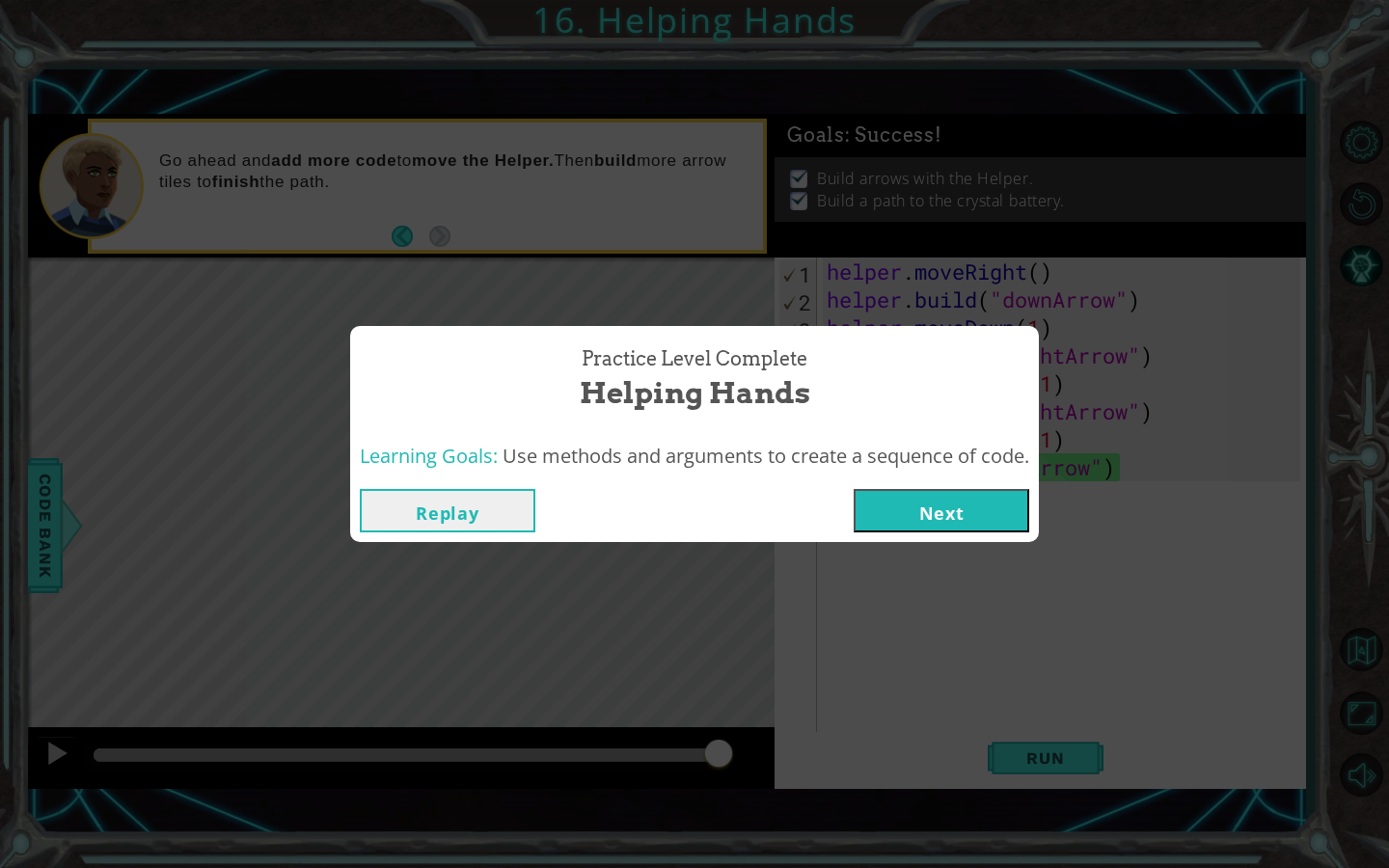
click at [948, 533] on div "Replay Next" at bounding box center [694, 510] width 689 height 63
click at [949, 517] on button "Next" at bounding box center [941, 509] width 176 height 43
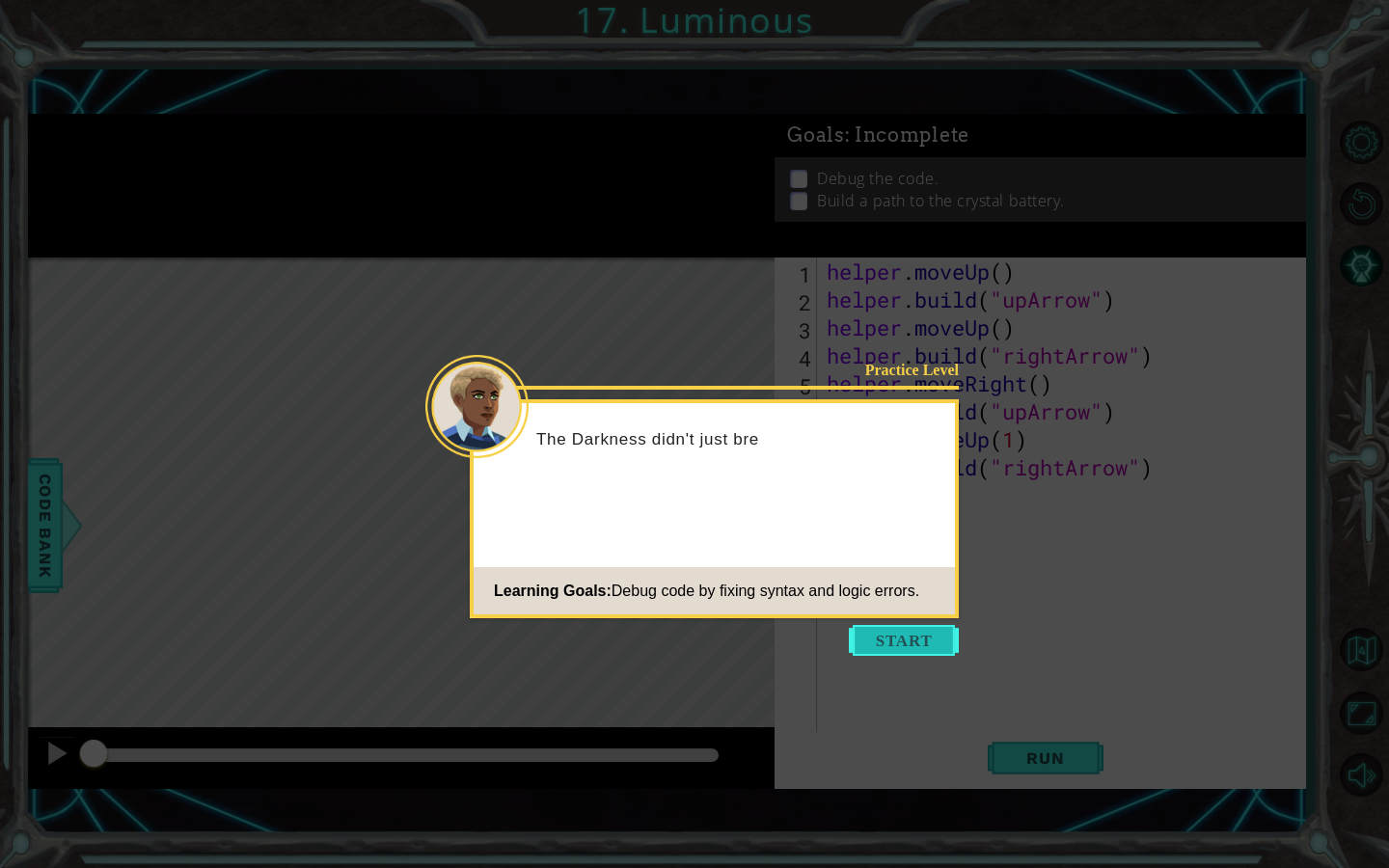
click at [907, 647] on button "Start" at bounding box center [903, 639] width 110 height 31
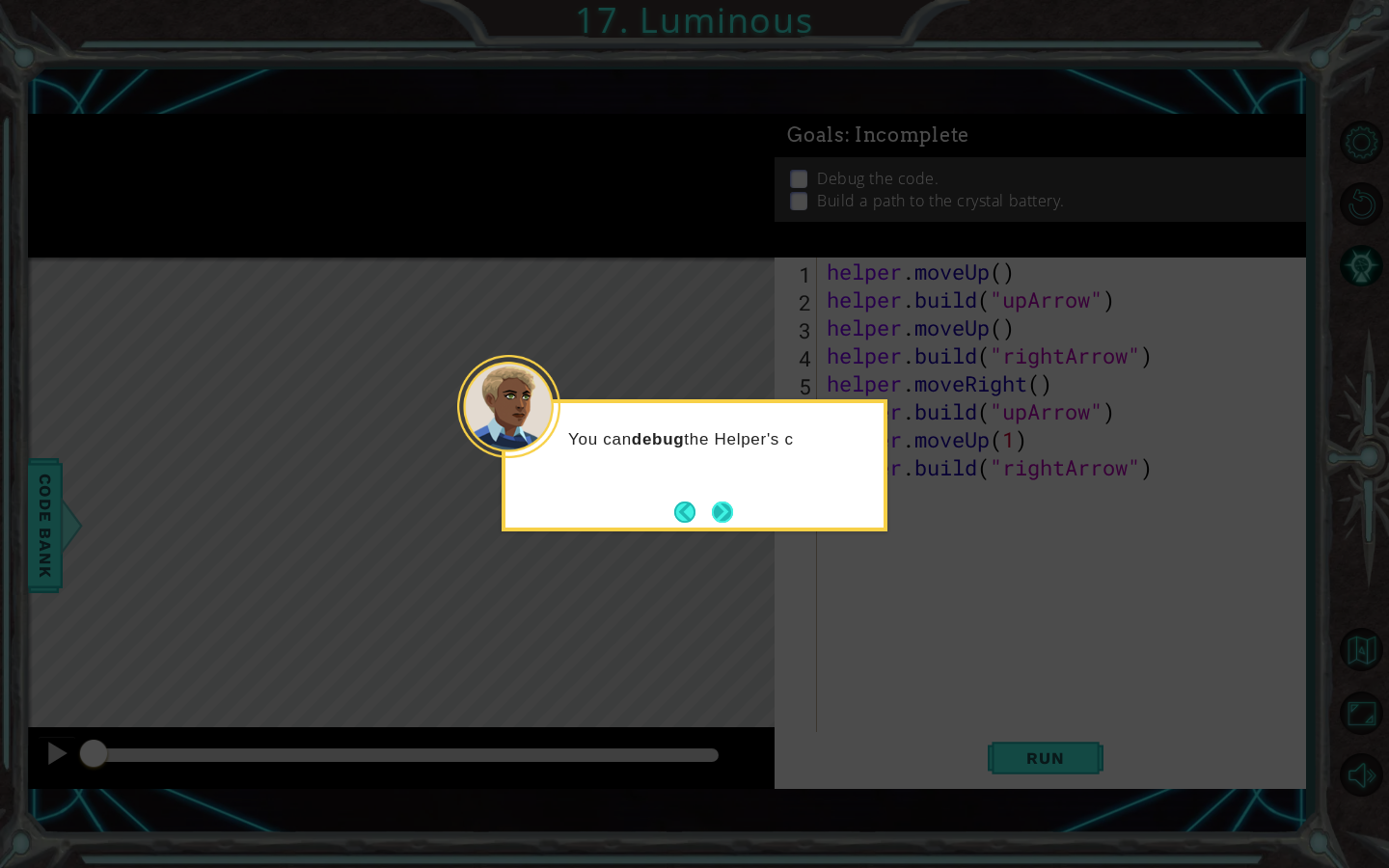
click at [712, 512] on button "Next" at bounding box center [721, 511] width 21 height 21
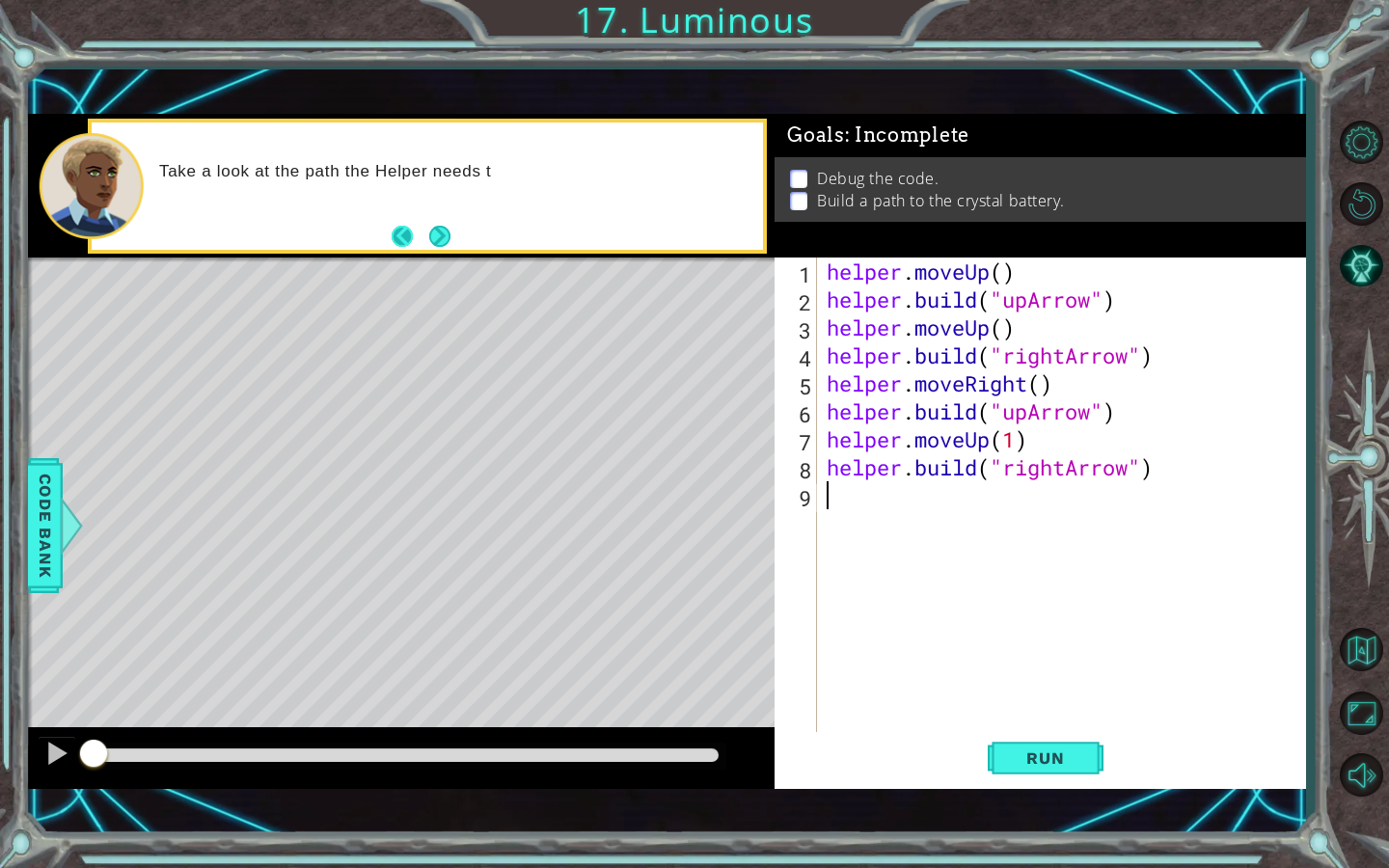
click at [413, 241] on button "Back" at bounding box center [411, 236] width 38 height 21
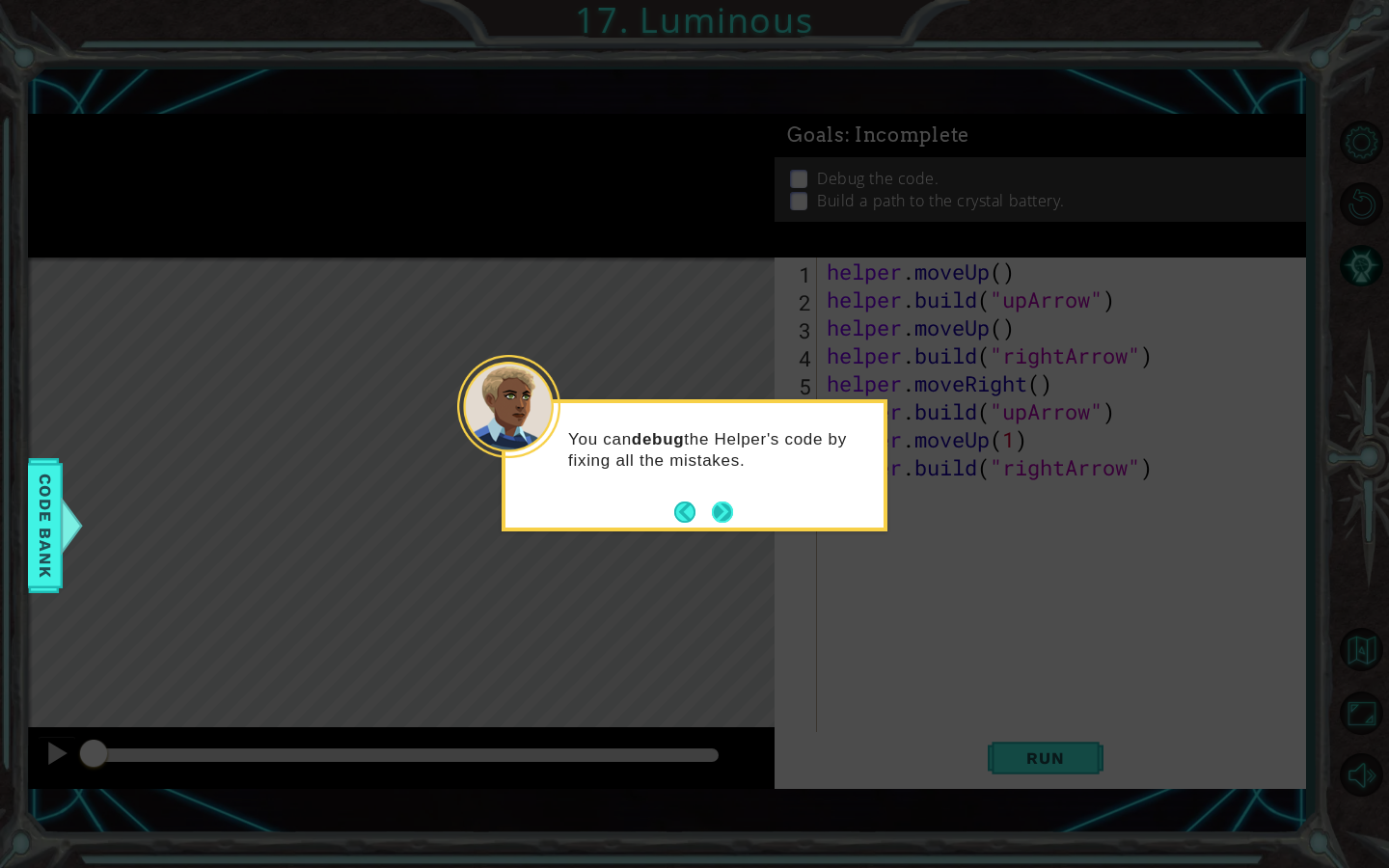
click at [720, 512] on button "Next" at bounding box center [722, 511] width 22 height 22
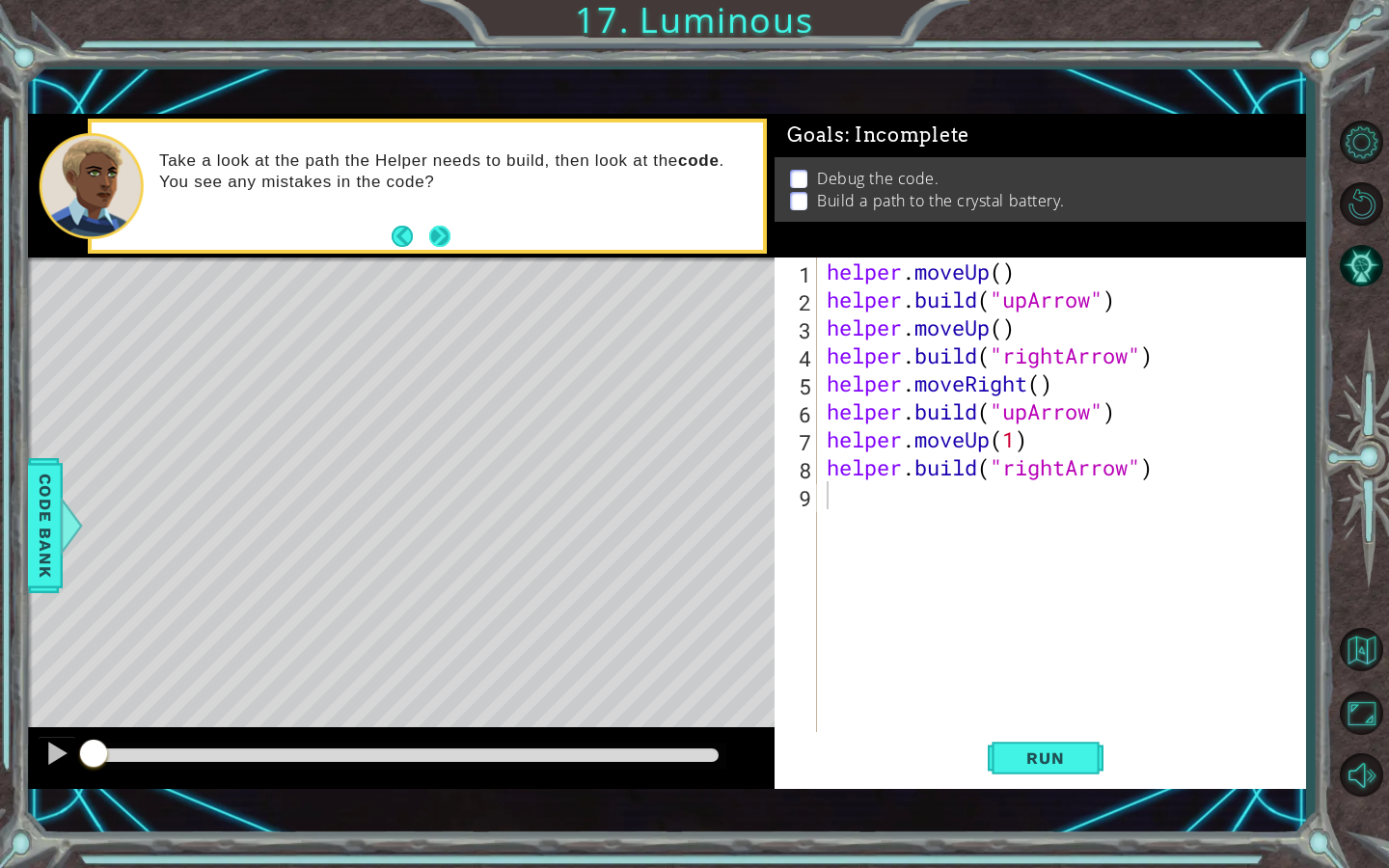
click at [432, 239] on button "Next" at bounding box center [439, 236] width 21 height 21
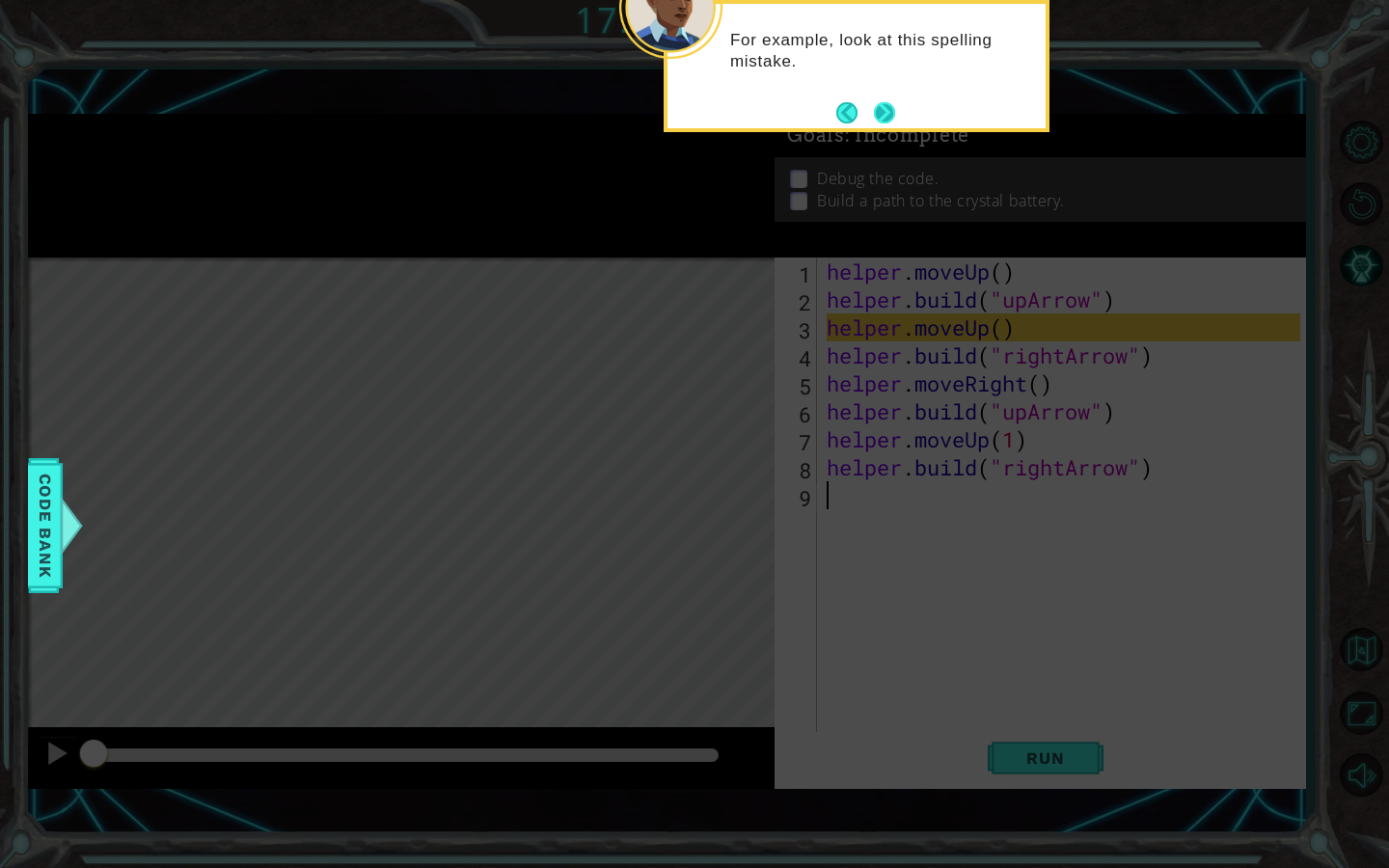
click at [877, 112] on button "Next" at bounding box center [883, 112] width 21 height 21
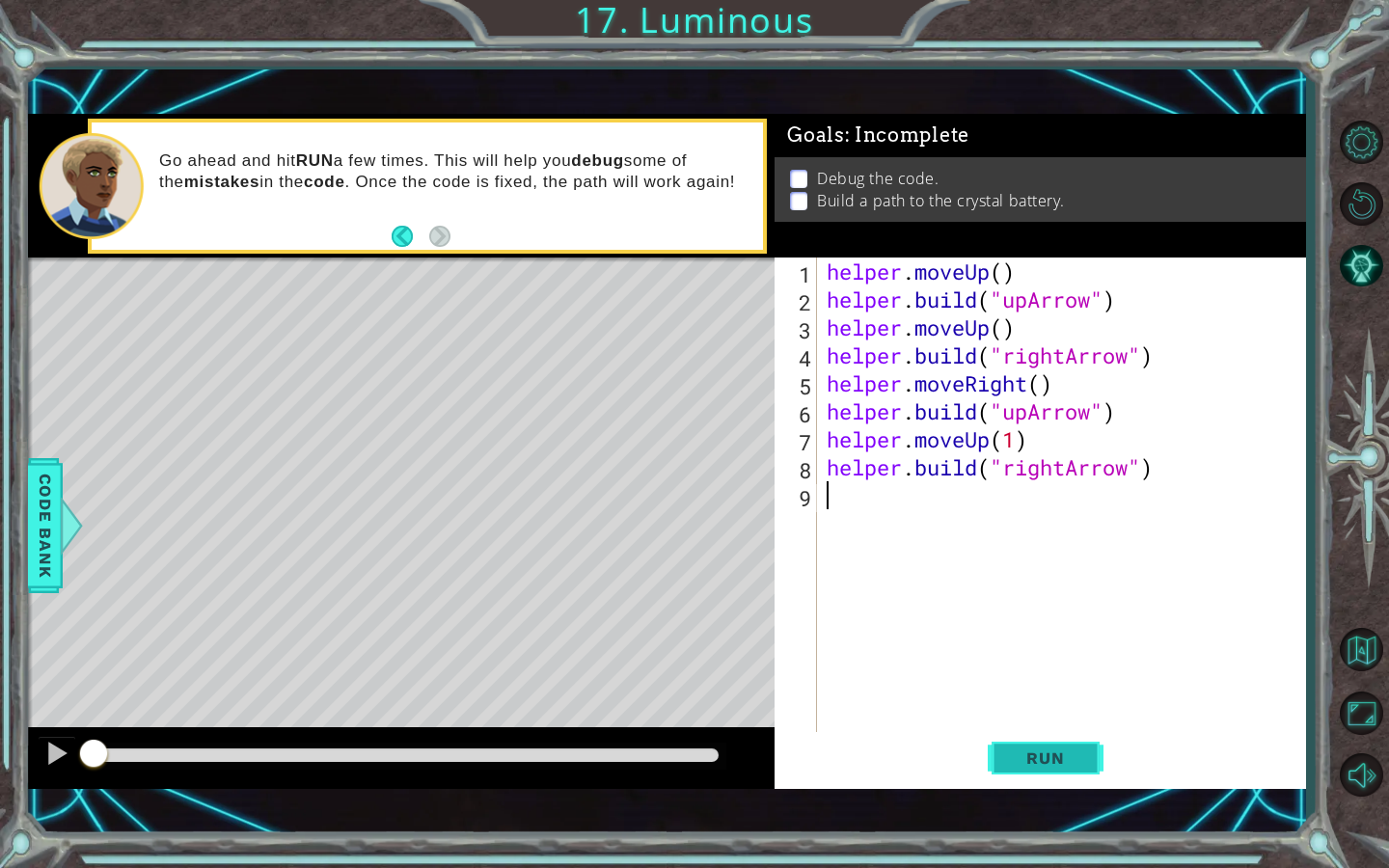
click at [1046, 745] on span "Run" at bounding box center [1044, 757] width 76 height 19
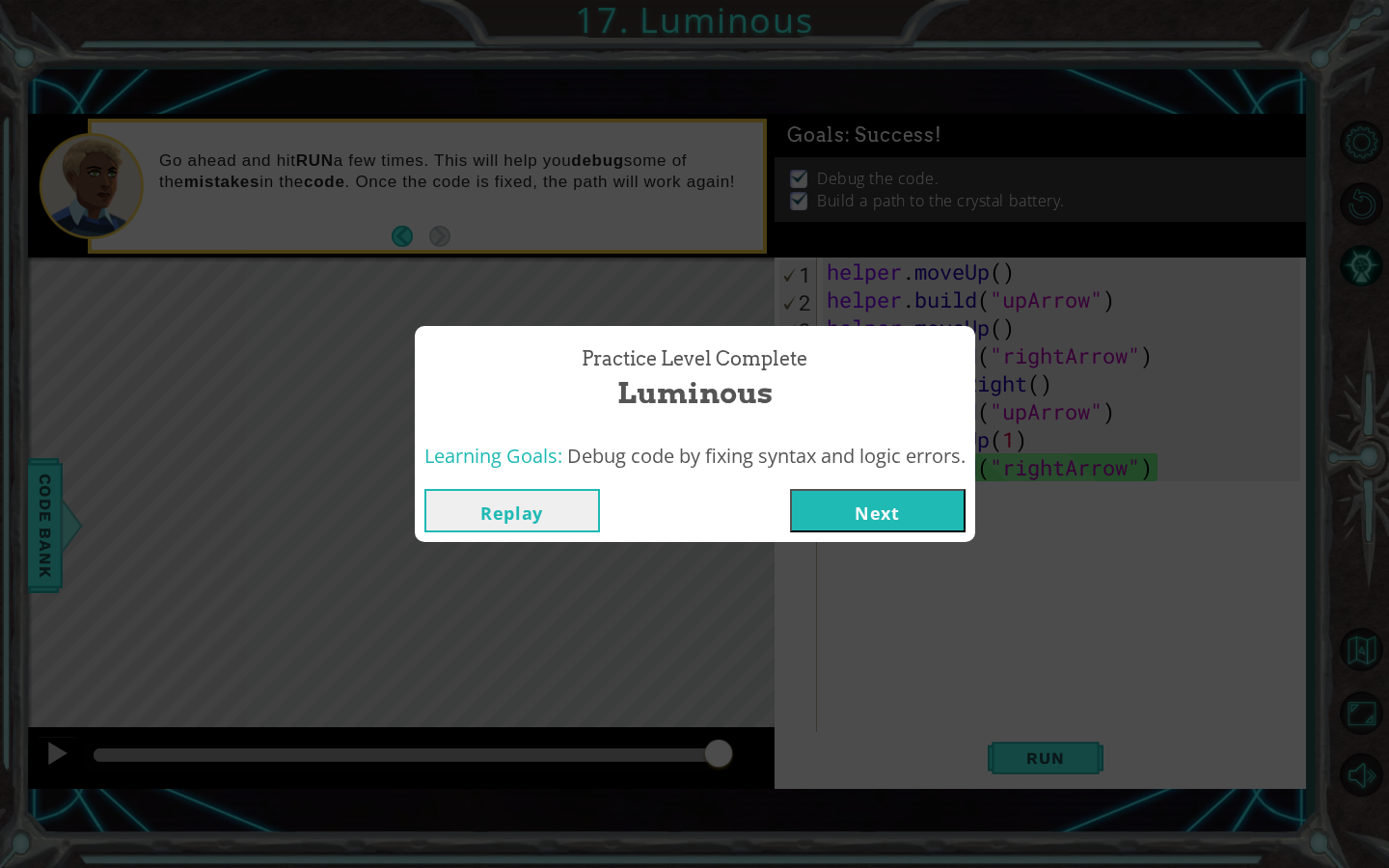
click at [902, 514] on button "Next" at bounding box center [877, 509] width 176 height 43
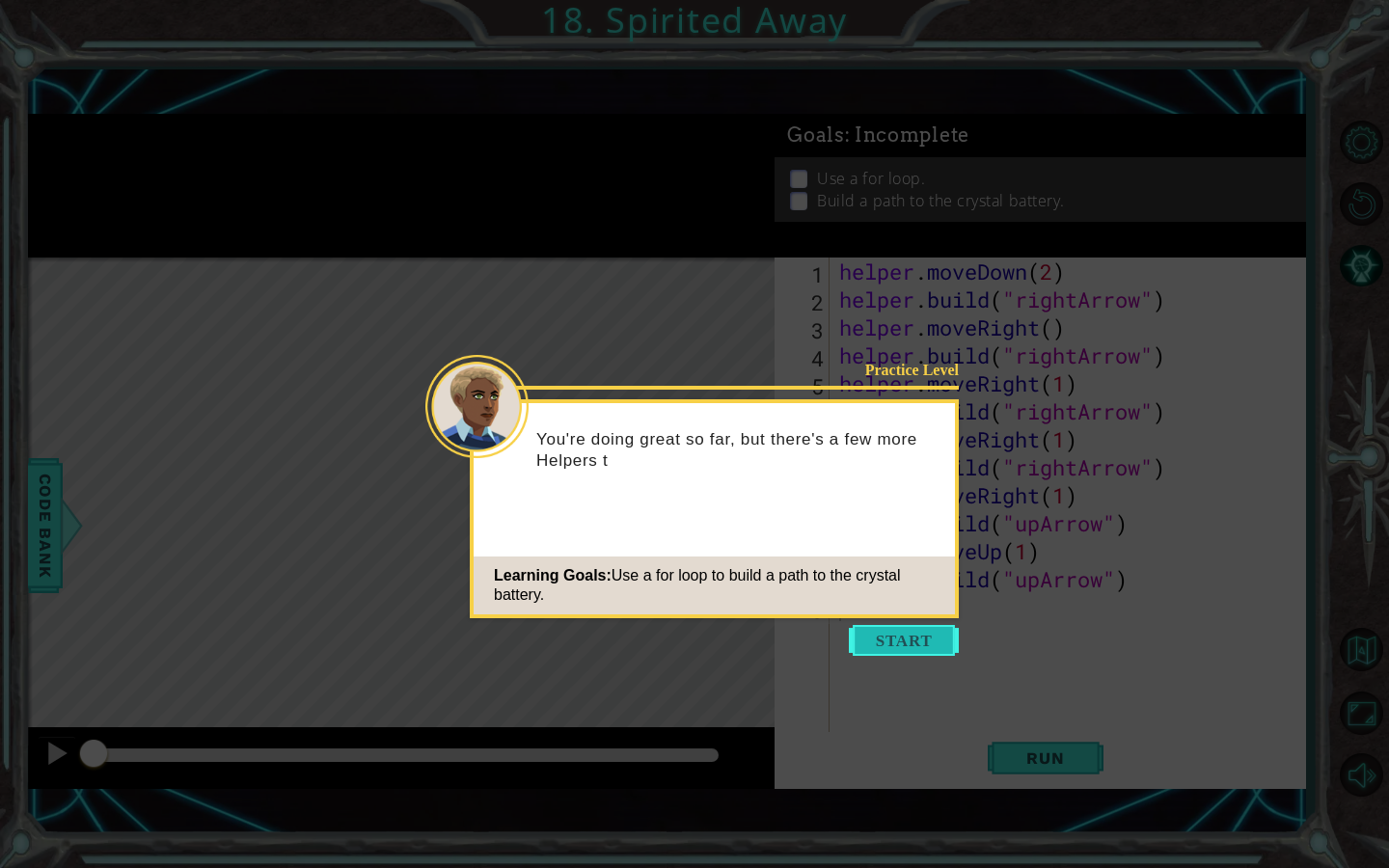
click at [909, 646] on button "Start" at bounding box center [903, 639] width 110 height 31
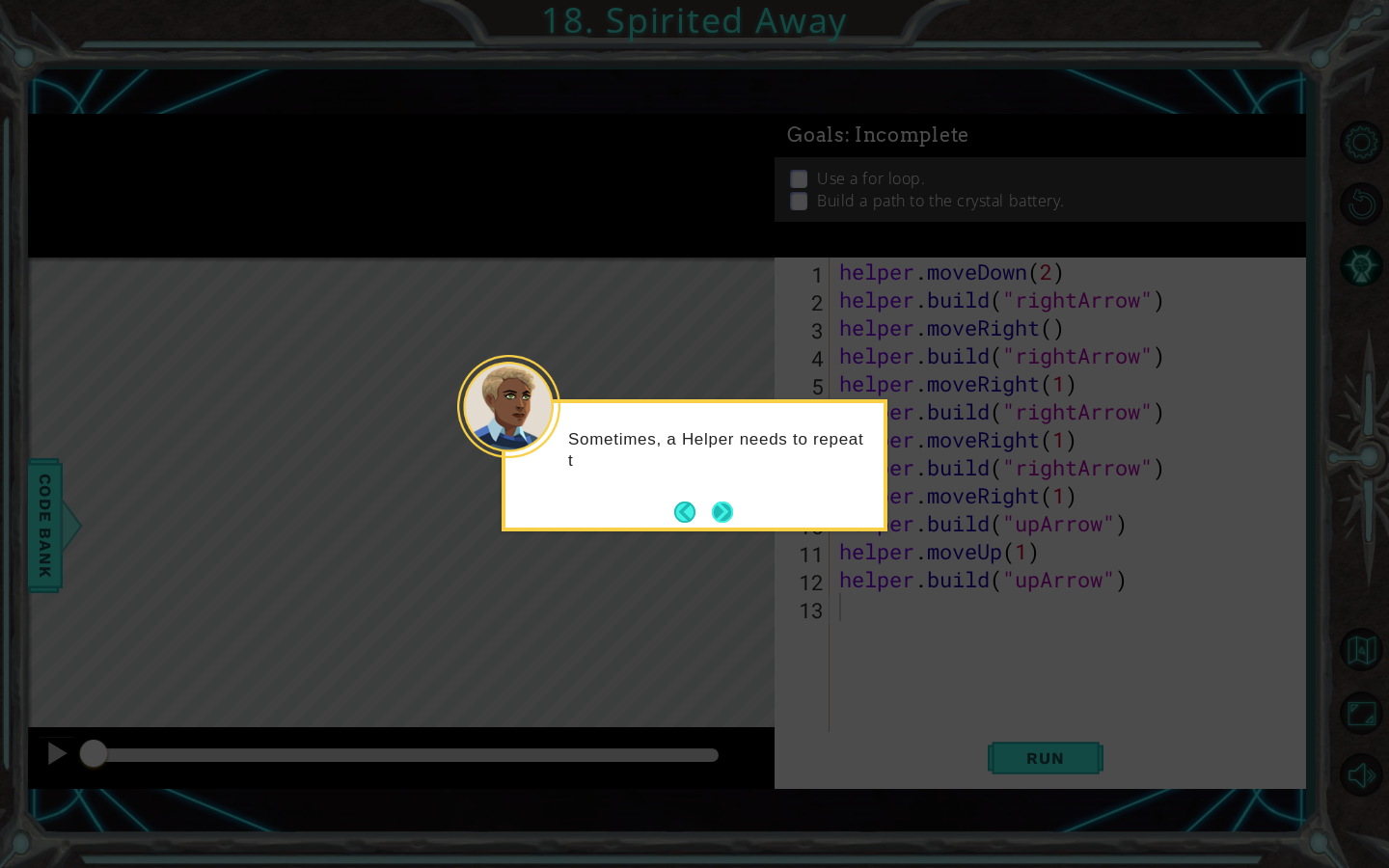
click at [716, 508] on button "Next" at bounding box center [721, 511] width 21 height 21
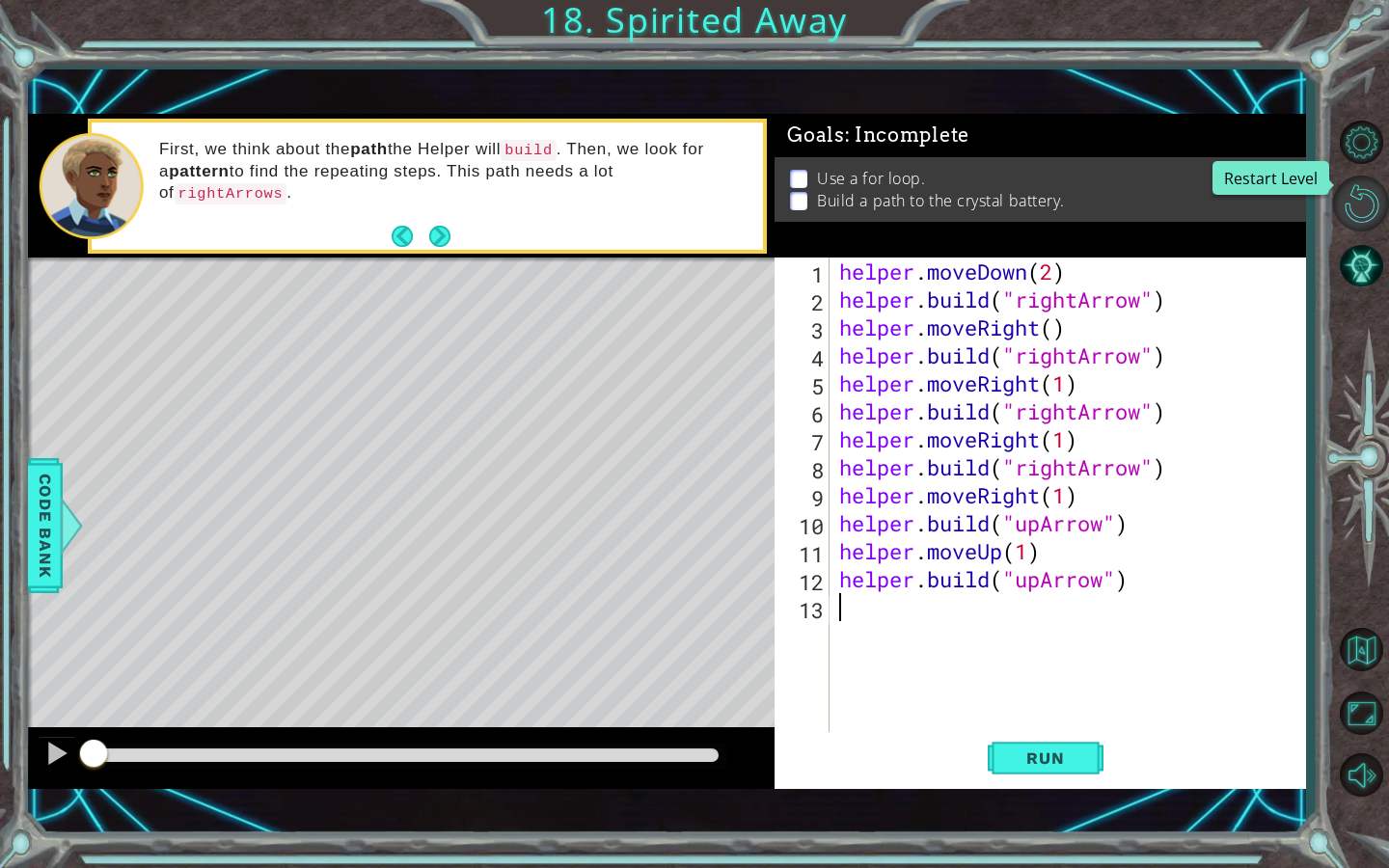
click at [1364, 211] on button "Restart Level" at bounding box center [1361, 204] width 56 height 56
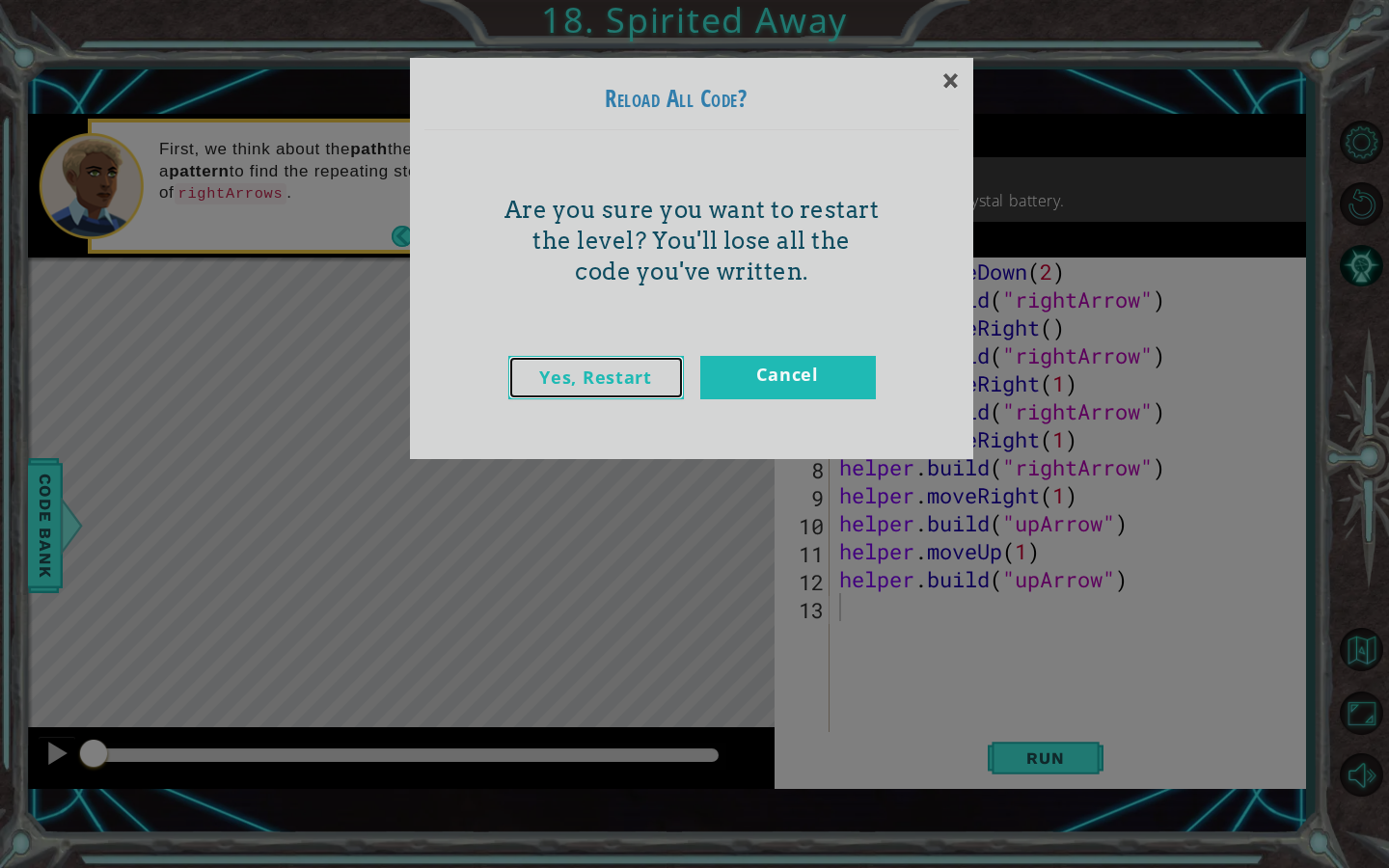
click at [591, 372] on link "Yes, Restart" at bounding box center [597, 377] width 176 height 43
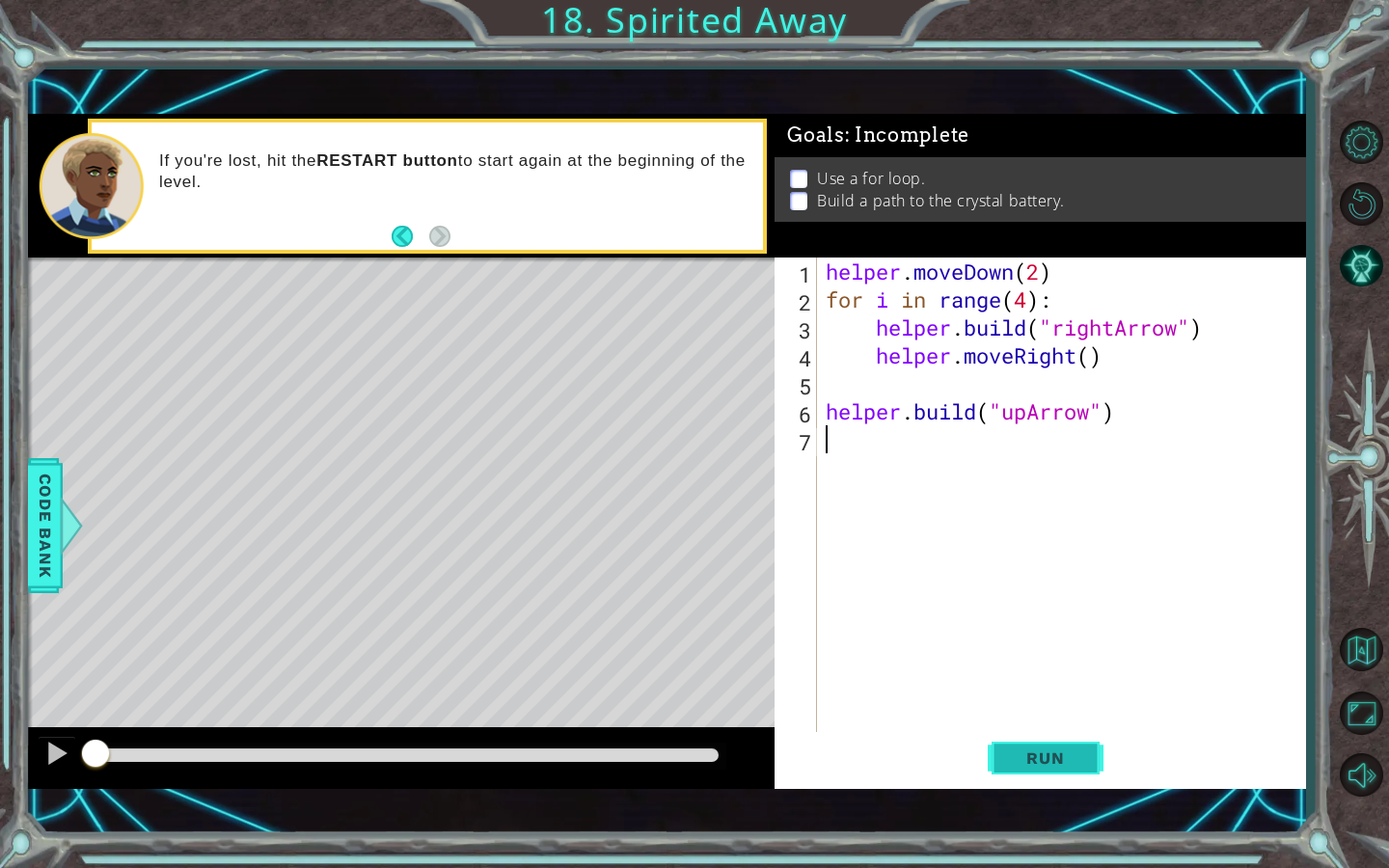
click at [1046, 745] on span "Run" at bounding box center [1044, 757] width 76 height 19
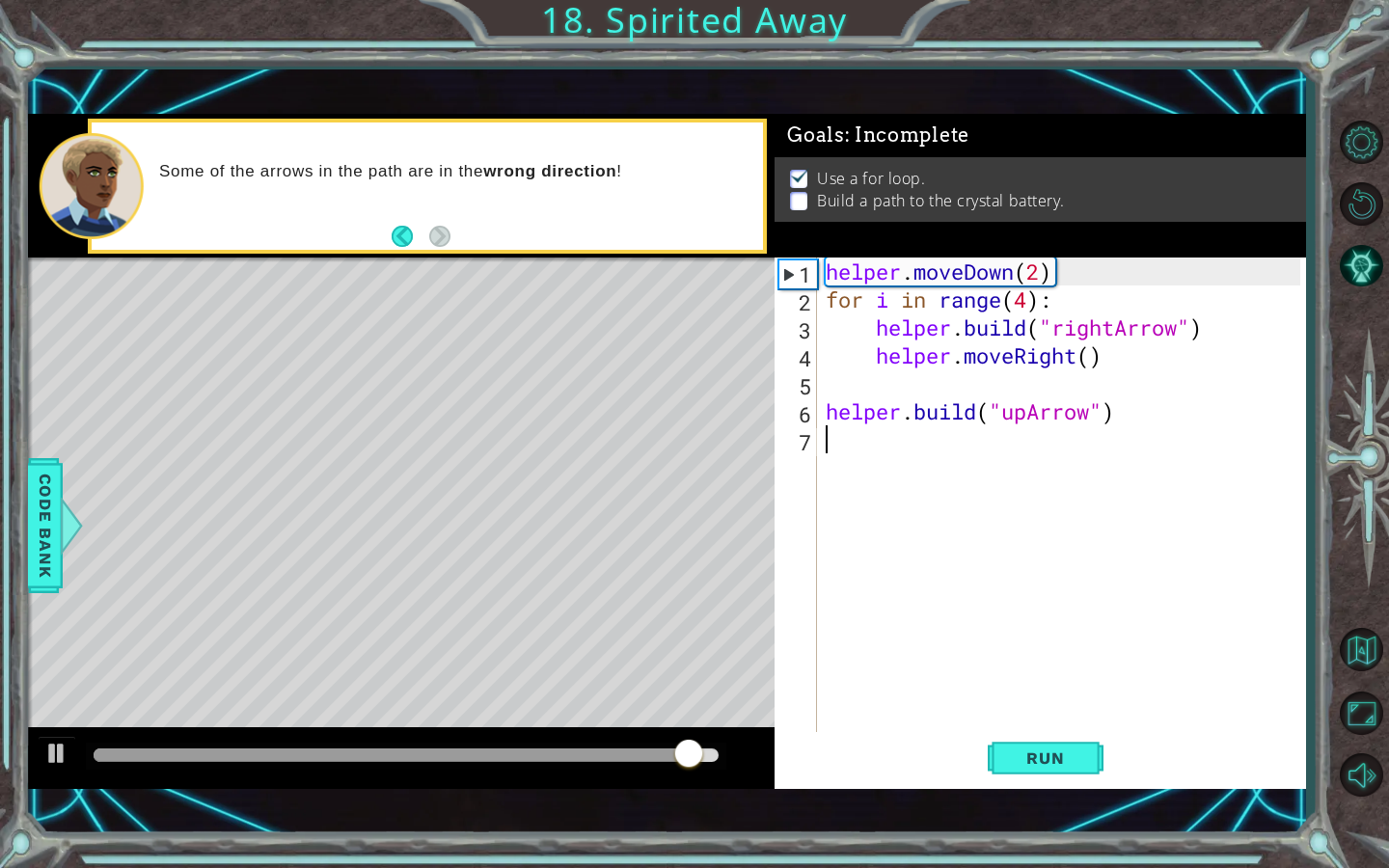
type textarea "j"
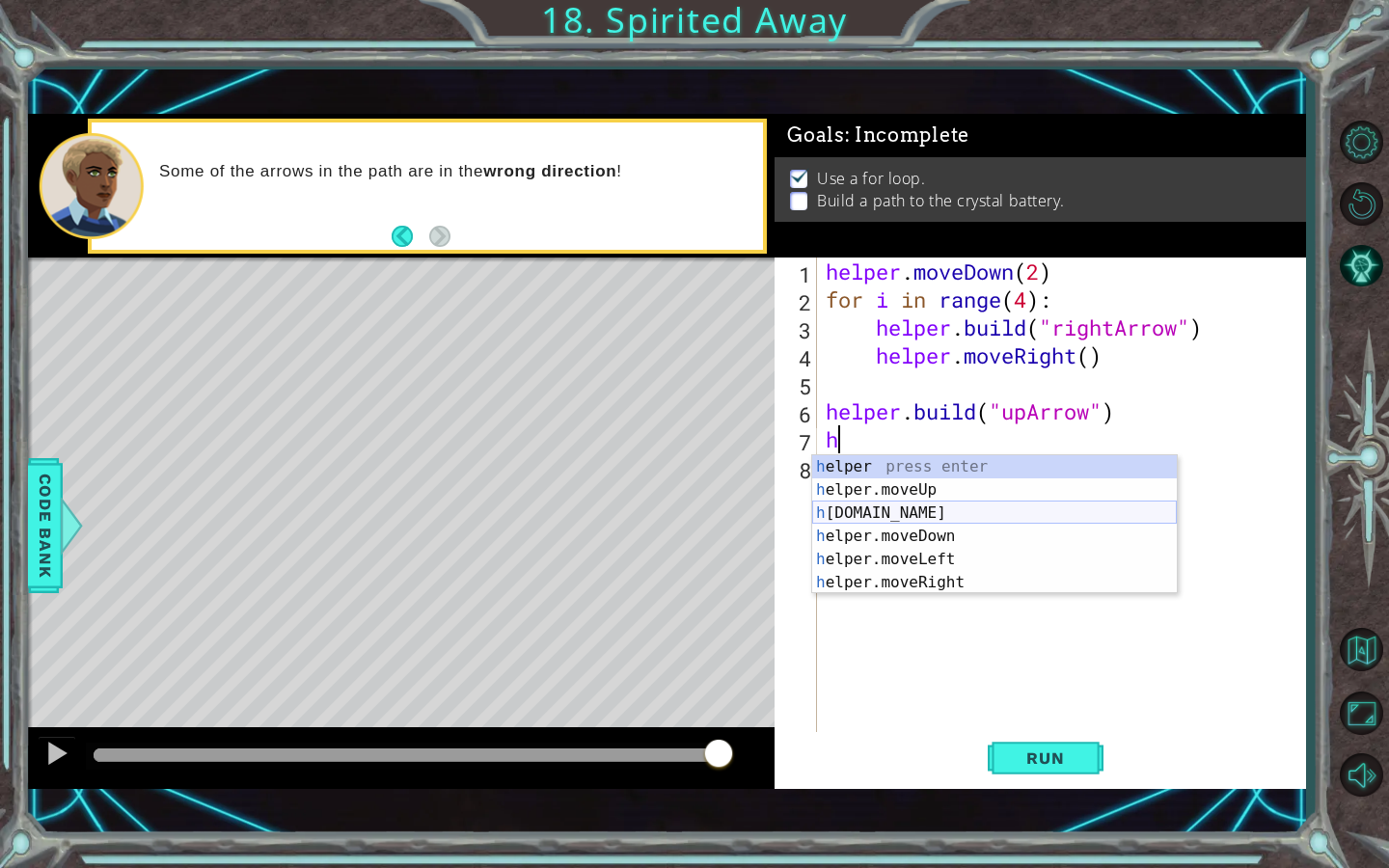
click at [999, 521] on div "h elper press enter h elper.moveUp press enter h [DOMAIN_NAME] press enter h el…" at bounding box center [994, 546] width 365 height 185
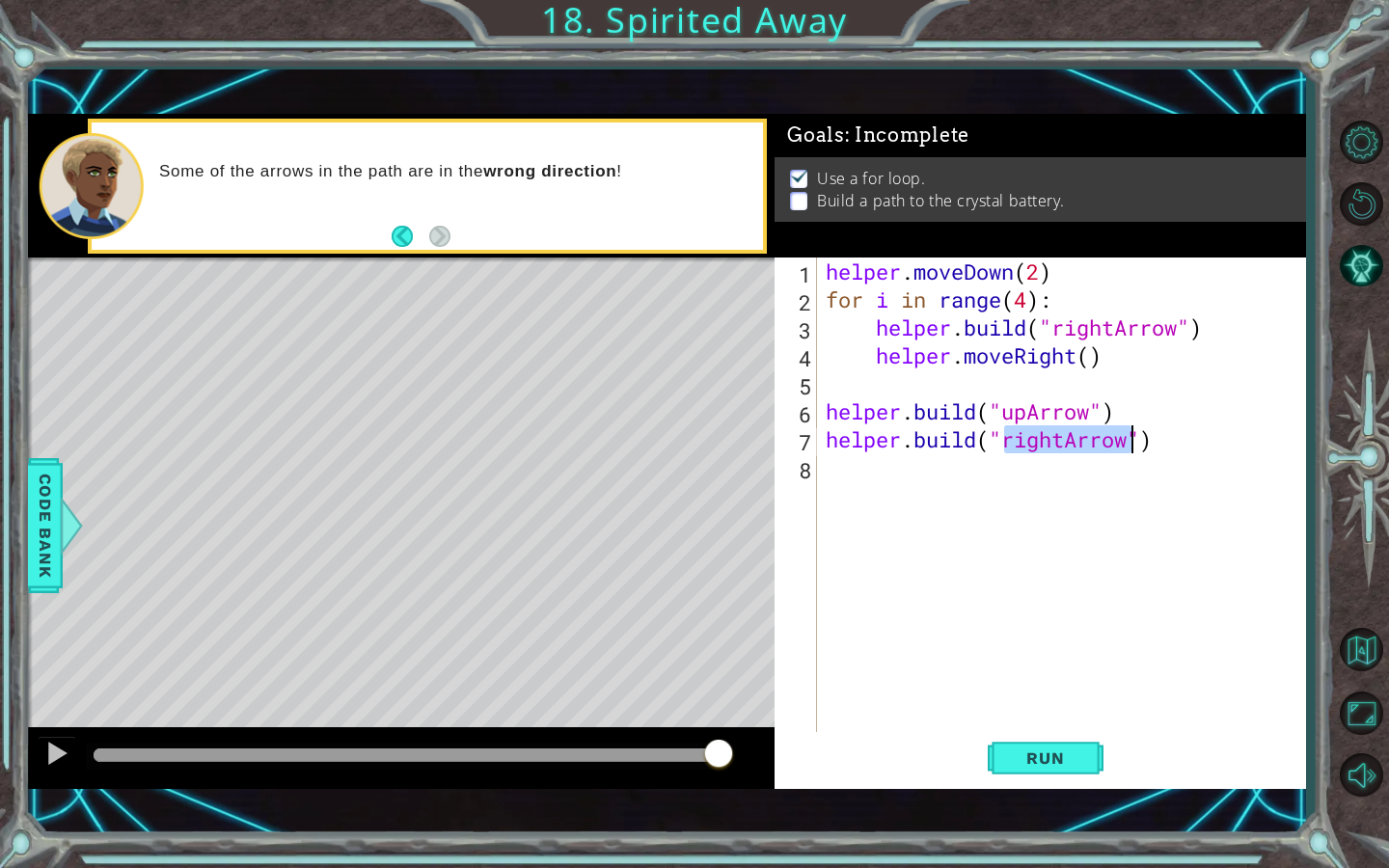
click at [1064, 438] on div "helper . moveDown ( 2 ) for i in range ( 4 ) : helper . build ( "rightArrow" ) …" at bounding box center [1060, 495] width 479 height 475
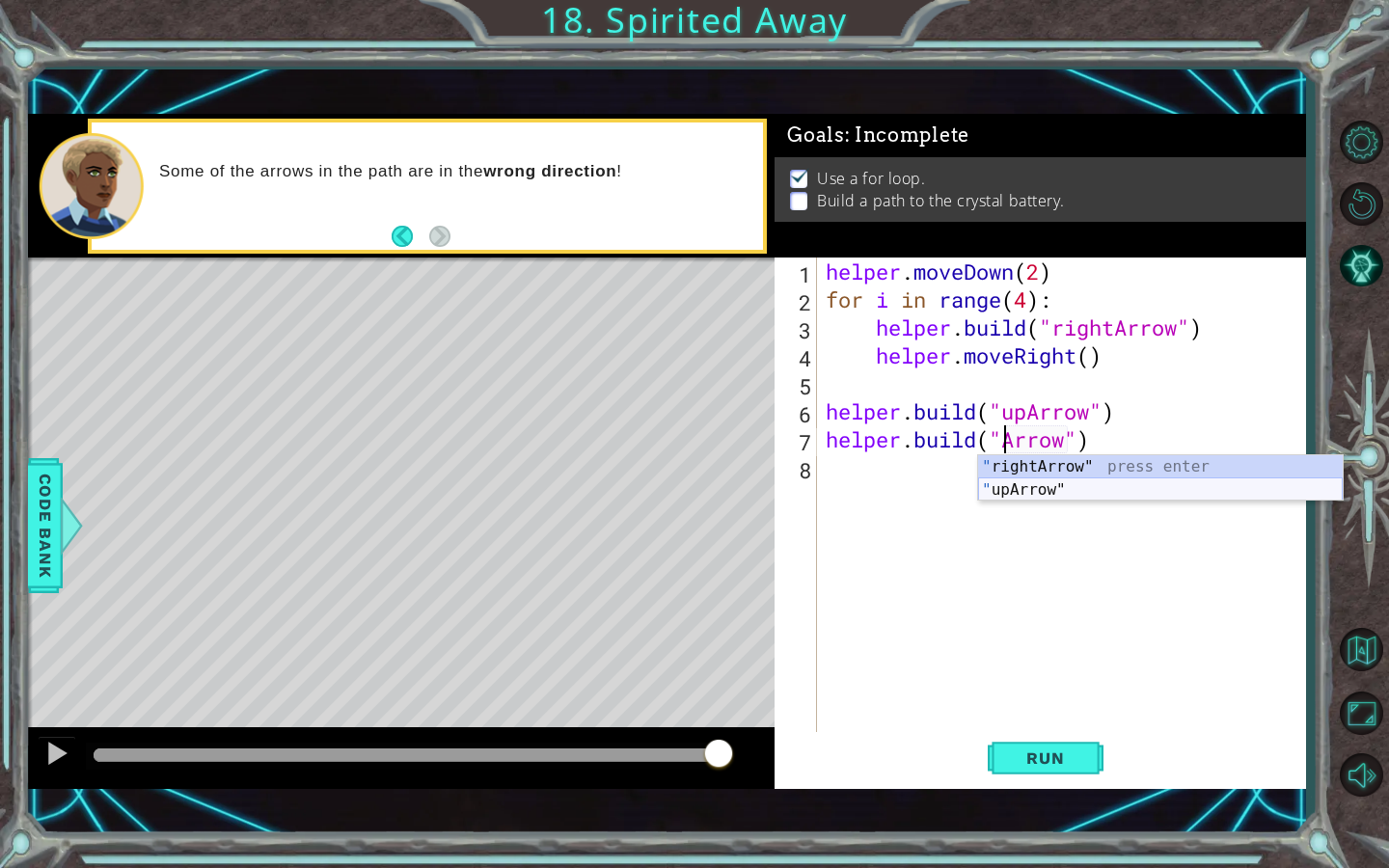
click at [1024, 489] on div "" rightArrow" press enter " upArrow" press enter" at bounding box center [1160, 500] width 365 height 93
type textarea "[DOMAIN_NAME]("upArrow")"
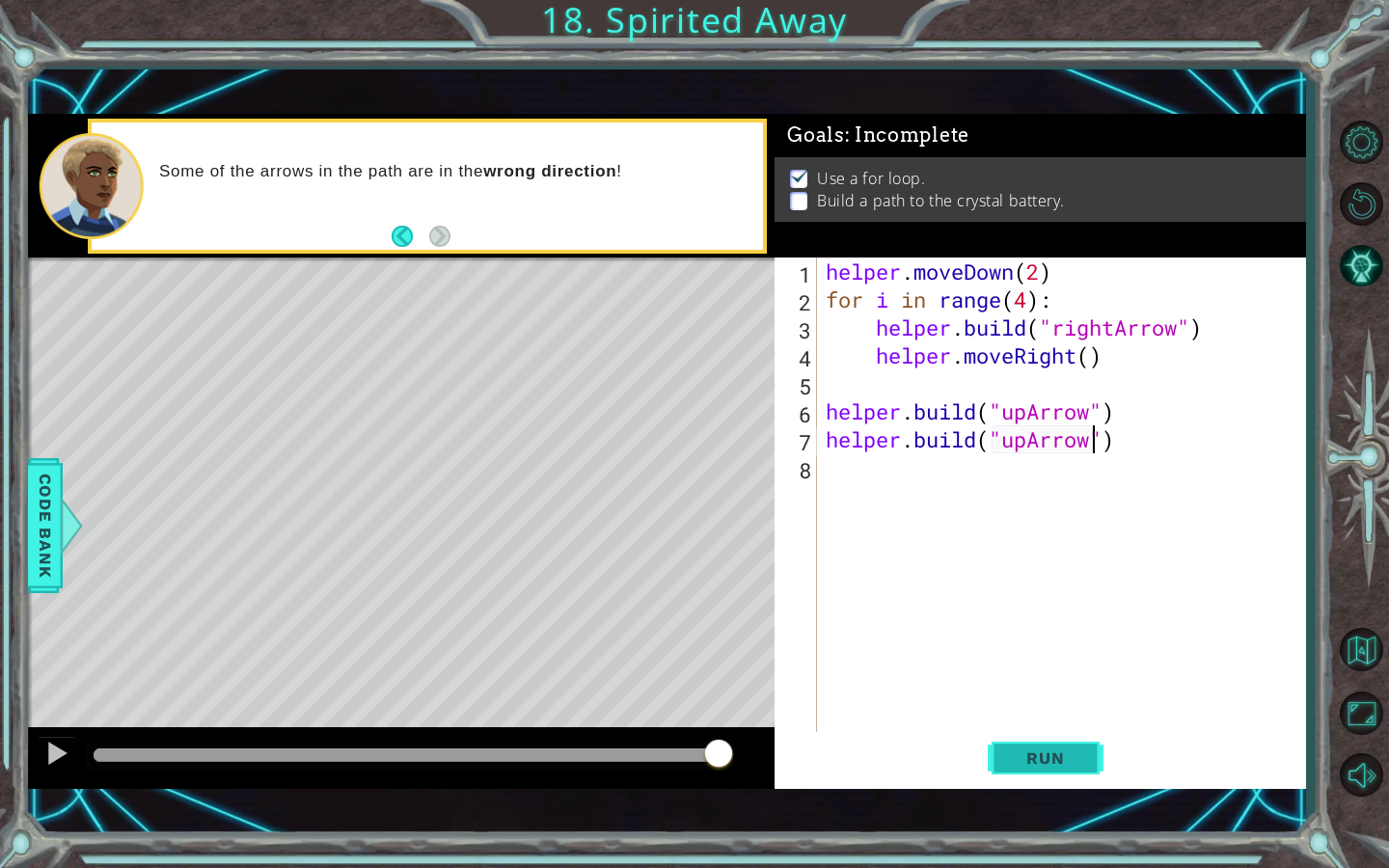
click at [1036, 738] on button "Run" at bounding box center [1045, 757] width 116 height 53
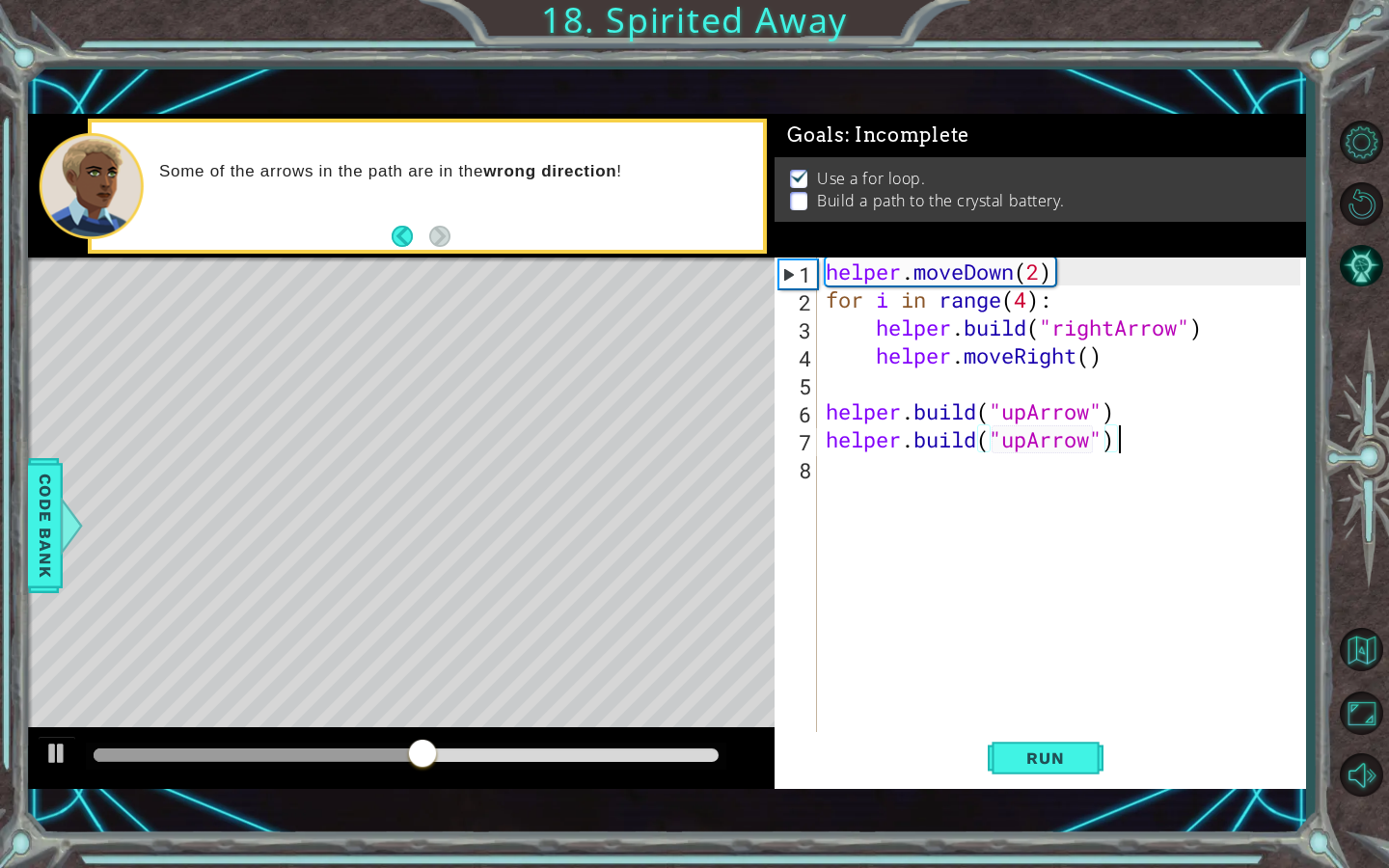
click at [1136, 429] on div "helper . moveDown ( 2 ) for i in range ( 4 ) : helper . build ( "rightArrow" ) …" at bounding box center [1065, 523] width 488 height 531
click at [1141, 398] on div "helper . moveDown ( 2 ) for i in range ( 4 ) : helper . build ( "rightArrow" ) …" at bounding box center [1065, 523] width 488 height 531
type textarea "[DOMAIN_NAME]("upArrow")"
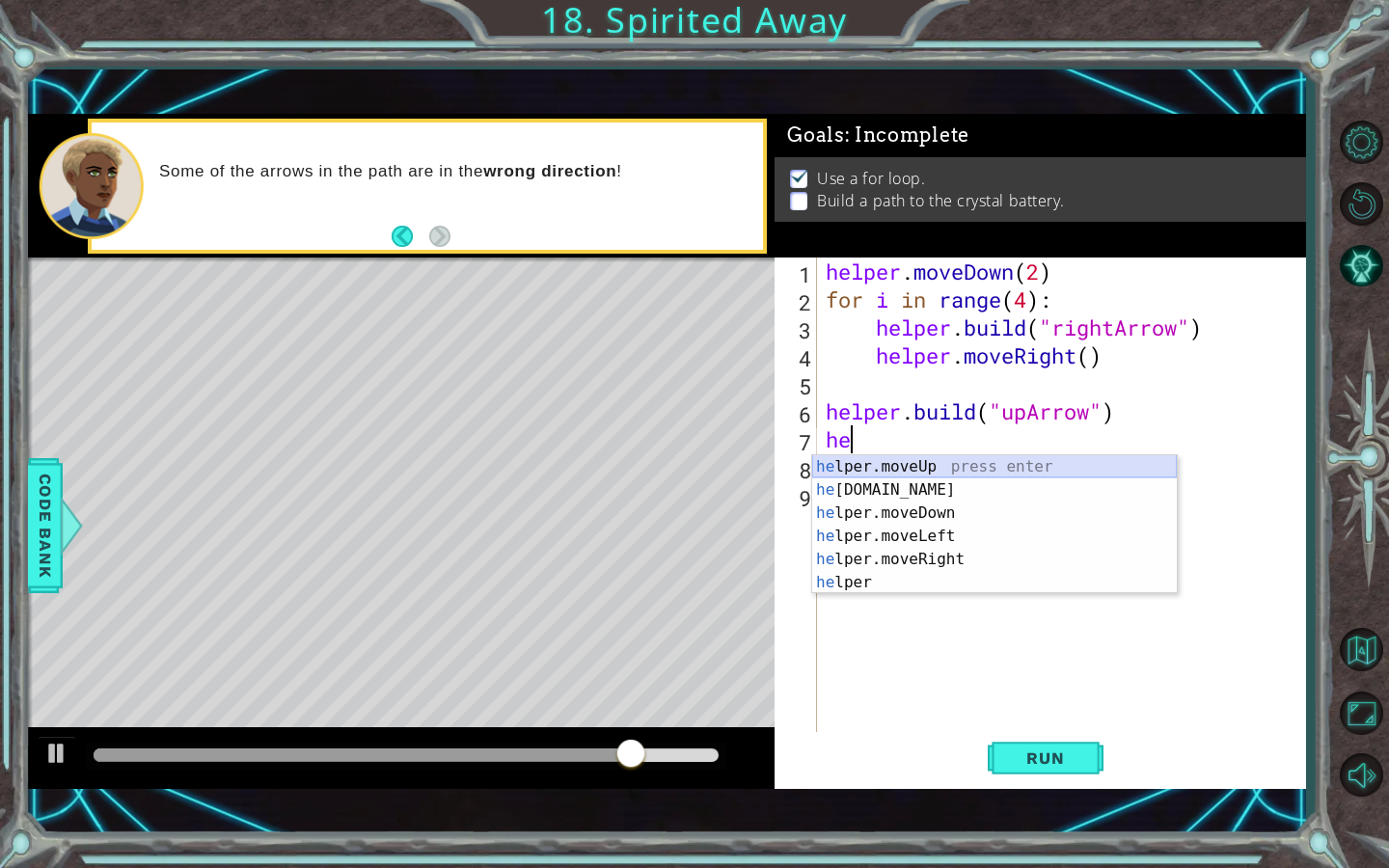
click at [1030, 463] on div "he lper.moveUp press enter he [DOMAIN_NAME] press enter he lper.moveDown press …" at bounding box center [994, 546] width 365 height 185
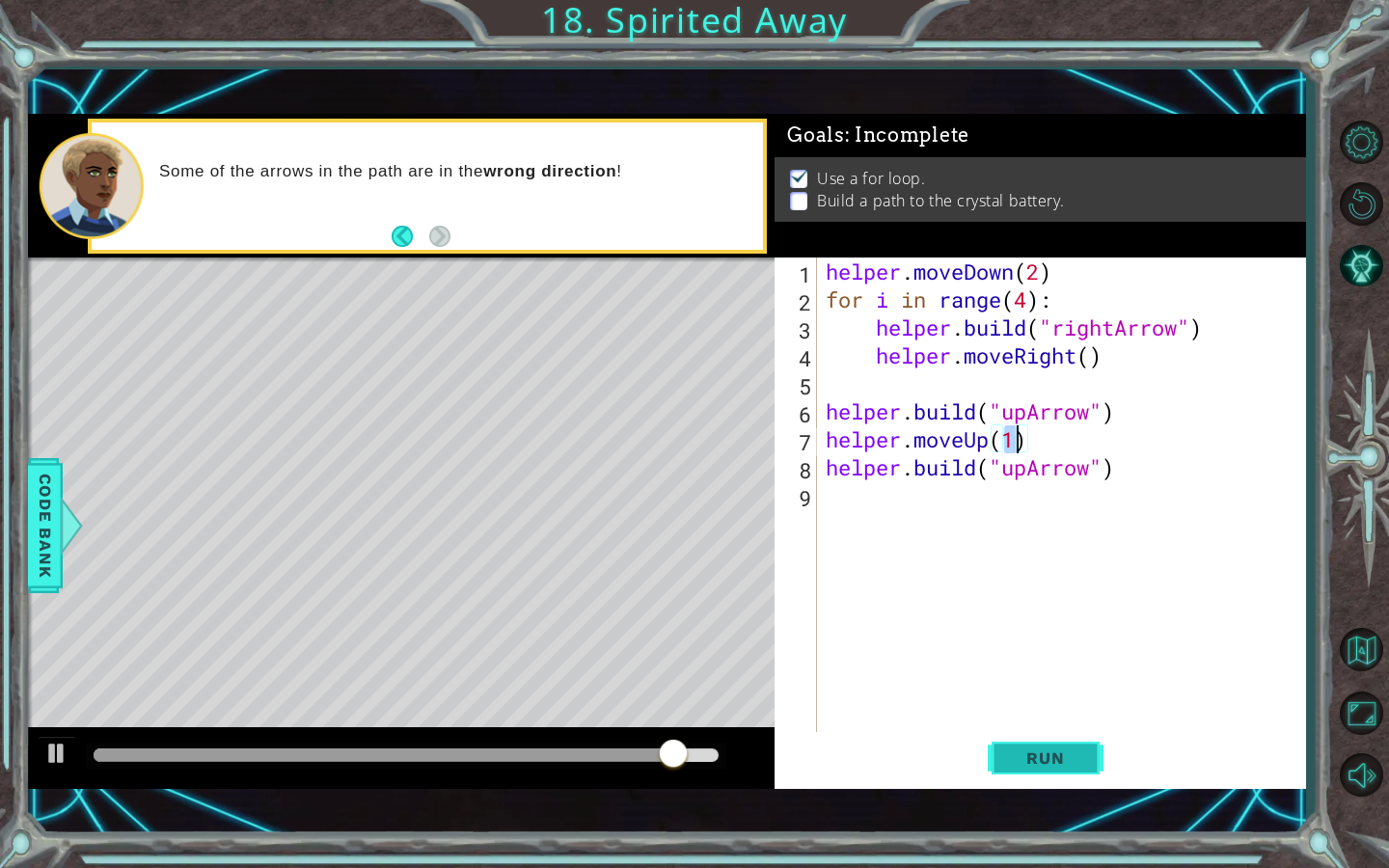
type textarea "helper.moveUp(1)"
click at [1056, 745] on span "Run" at bounding box center [1044, 757] width 76 height 19
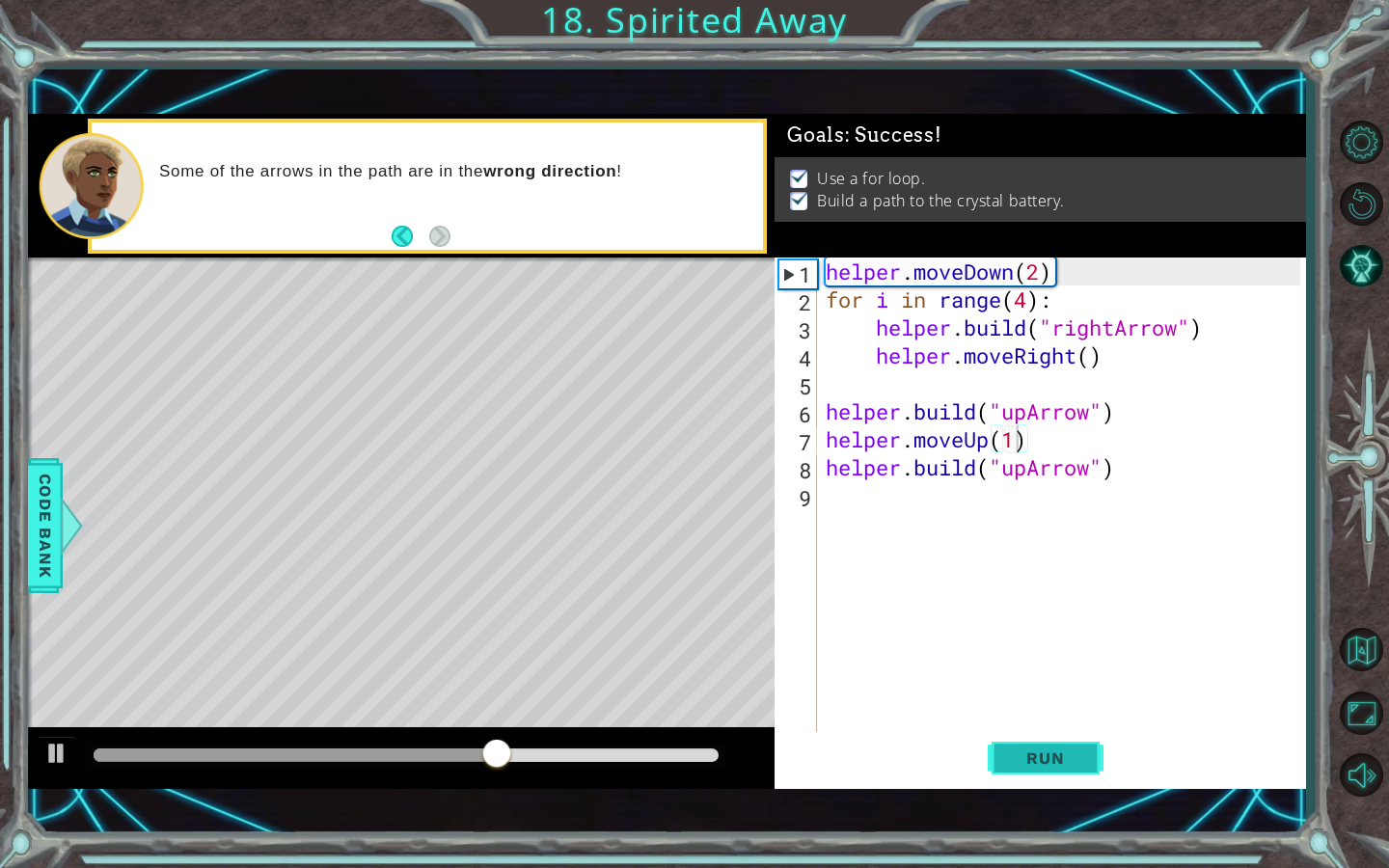
drag, startPoint x: 1014, startPoint y: 752, endPoint x: 1028, endPoint y: 740, distance: 18.4
click at [1028, 740] on button "Run" at bounding box center [1045, 757] width 116 height 53
click at [1028, 745] on span "Run" at bounding box center [1044, 757] width 76 height 19
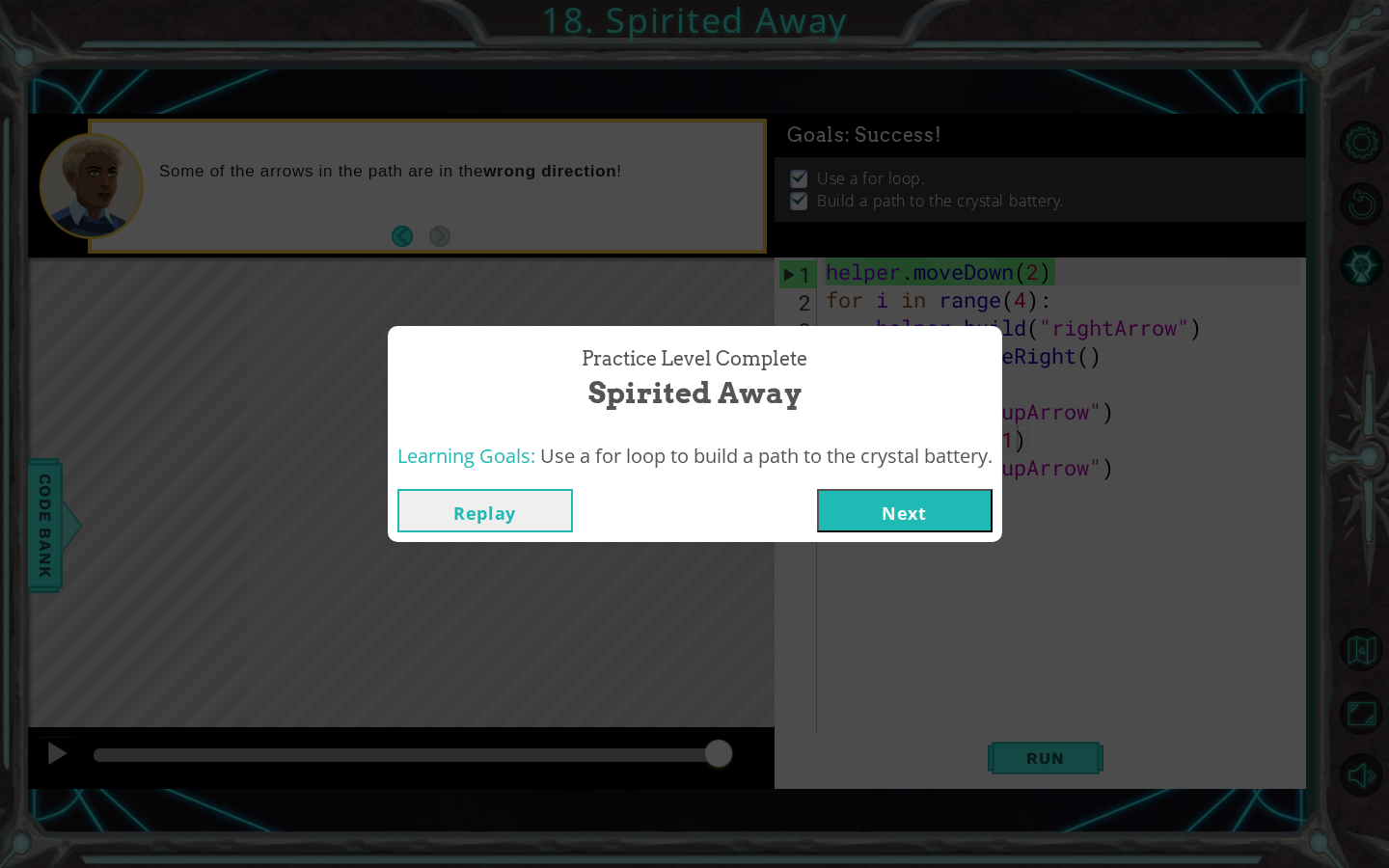
click at [876, 504] on button "Next" at bounding box center [904, 509] width 176 height 43
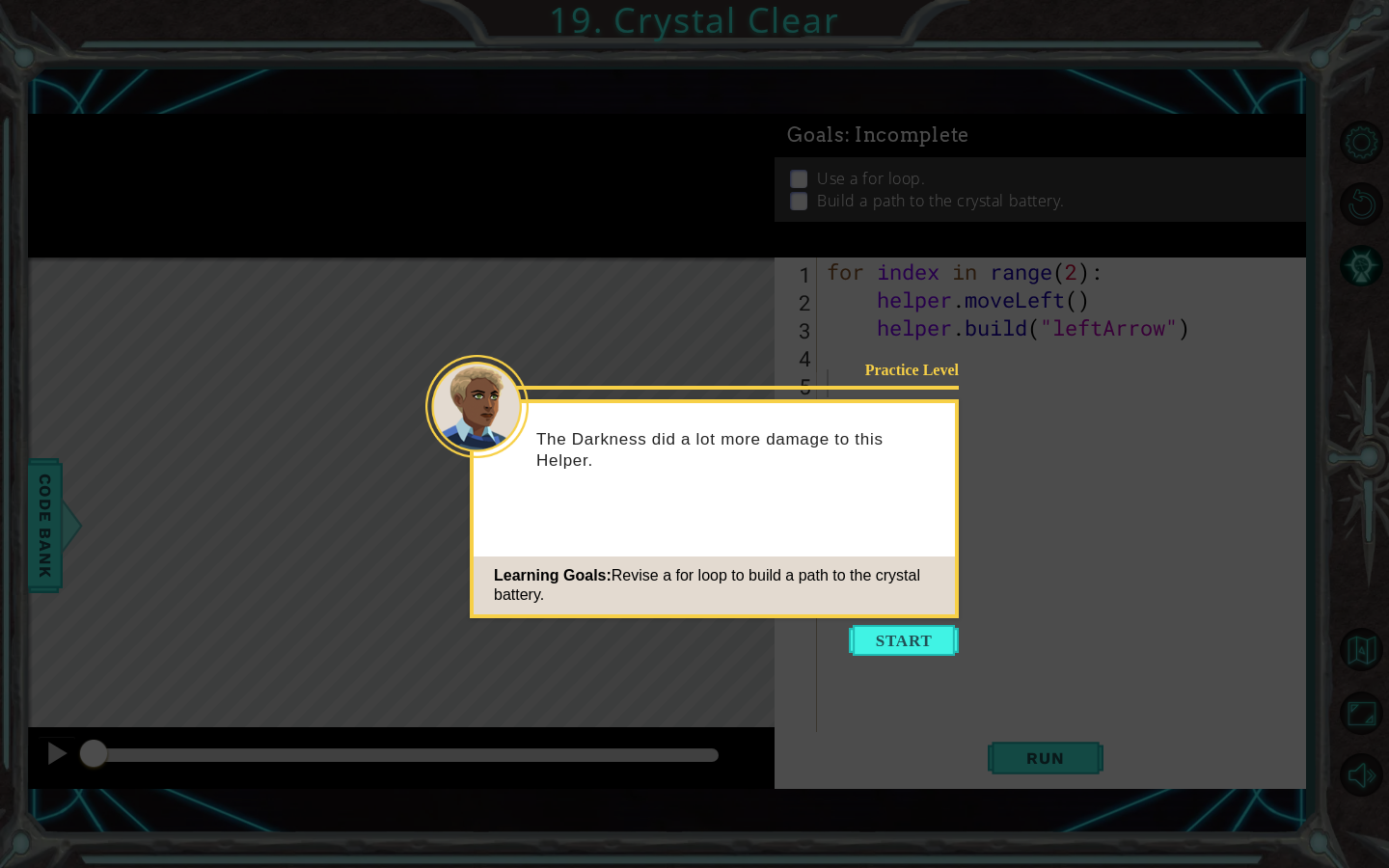
click at [888, 635] on button "Start" at bounding box center [903, 639] width 110 height 31
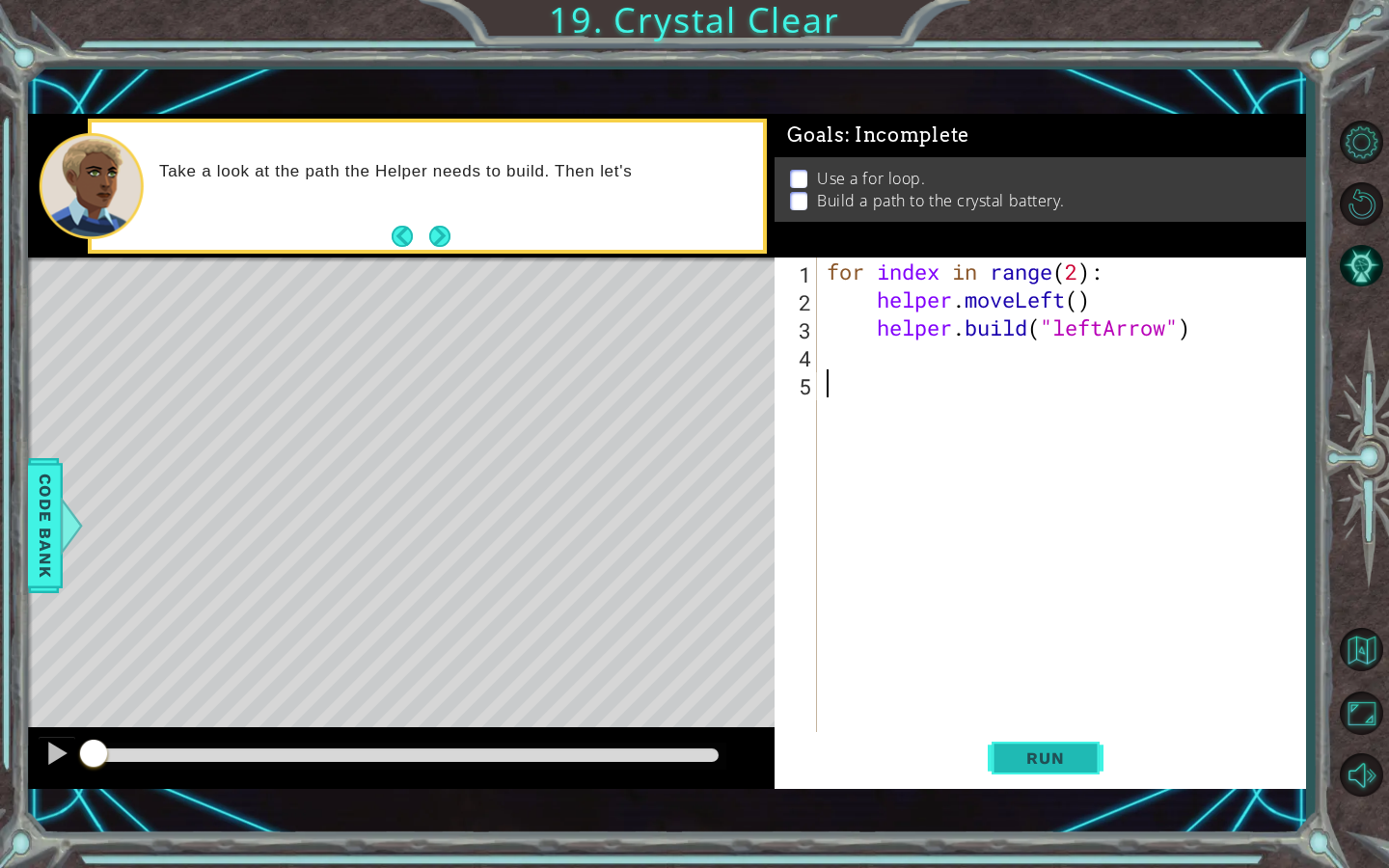
click at [1010, 745] on button "Run" at bounding box center [1045, 757] width 116 height 53
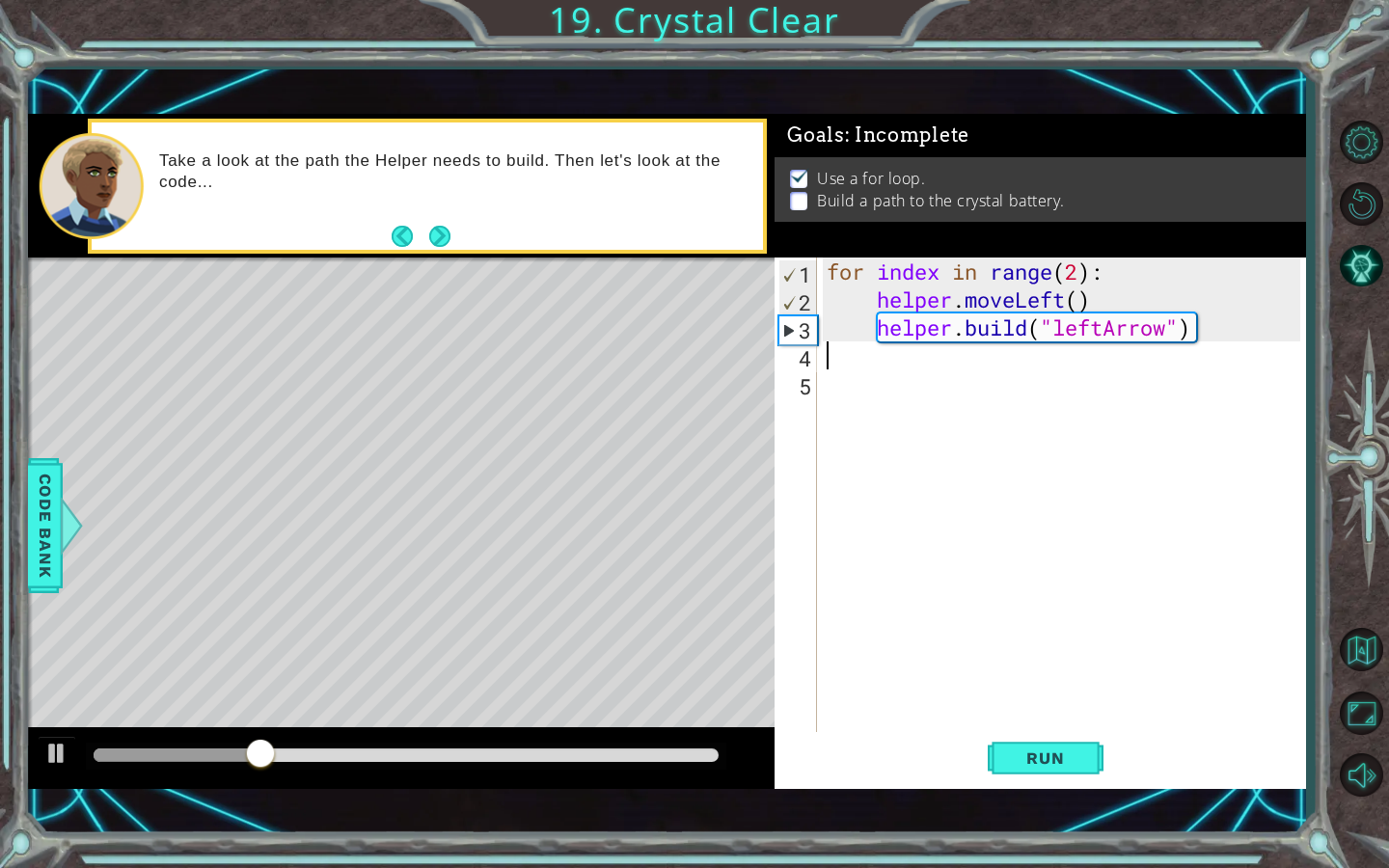
click at [866, 370] on div "for index in range ( 2 ) : helper . moveLeft ( ) helper . build ( "leftArrow" )" at bounding box center [1065, 523] width 487 height 531
click at [1077, 272] on div "for index in range ( 2 ) : helper . moveLeft ( ) helper . build ( "leftArrow" )" at bounding box center [1065, 523] width 487 height 531
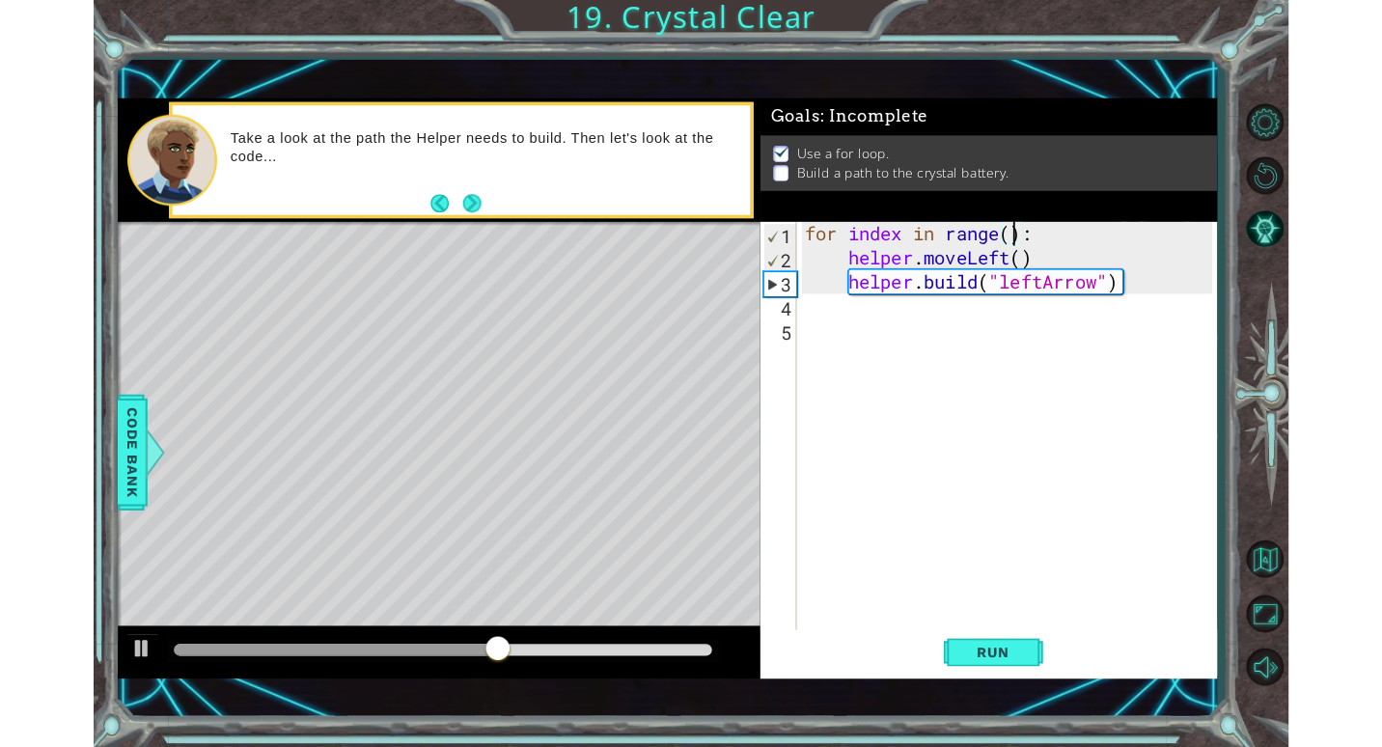
scroll to position [0, 12]
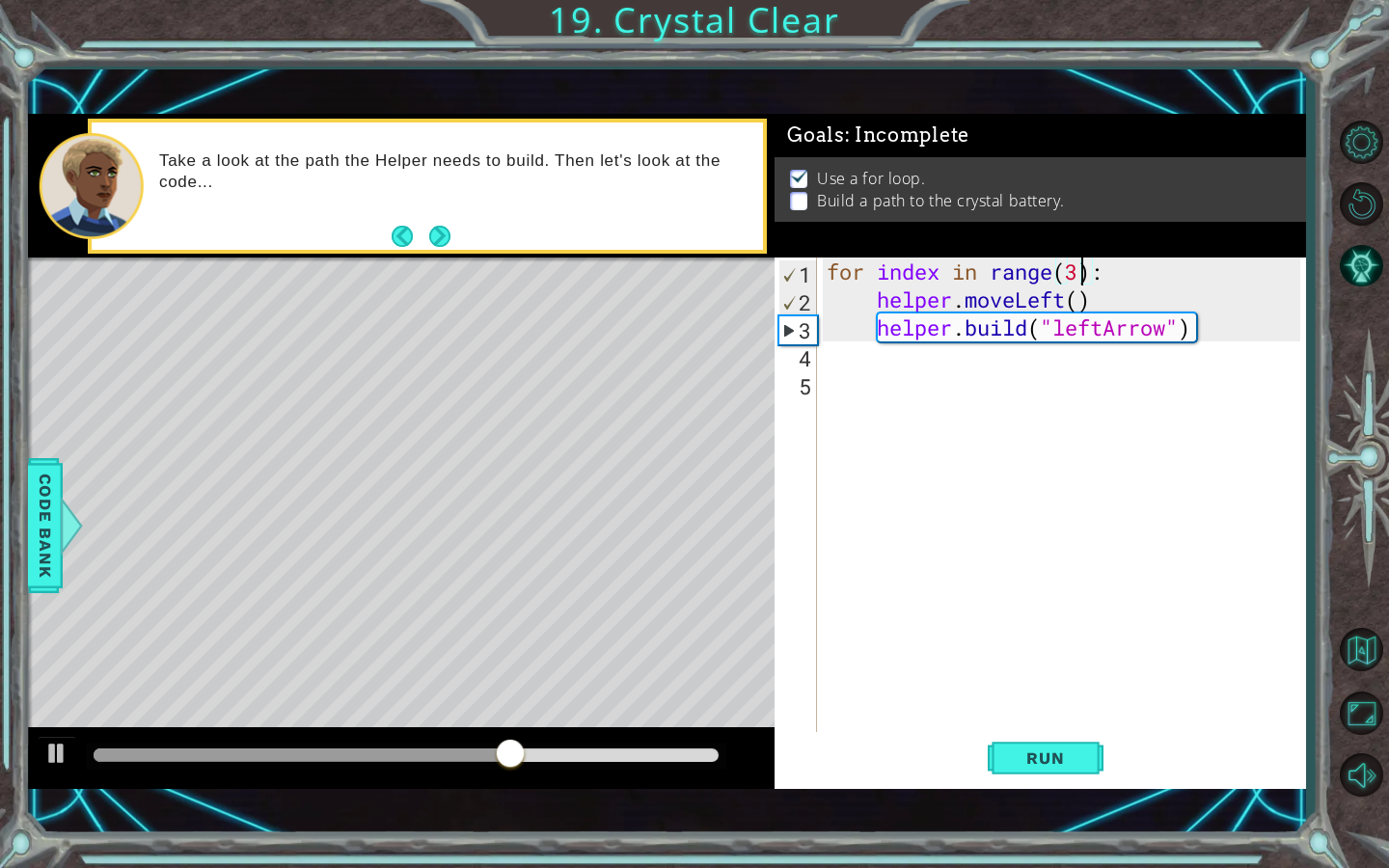
drag, startPoint x: 1088, startPoint y: 757, endPoint x: 1104, endPoint y: 751, distance: 17.1
click at [1099, 745] on button "Run" at bounding box center [1045, 757] width 116 height 53
type textarea "for index in range(4):"
click at [1061, 745] on span "Run" at bounding box center [1044, 757] width 76 height 19
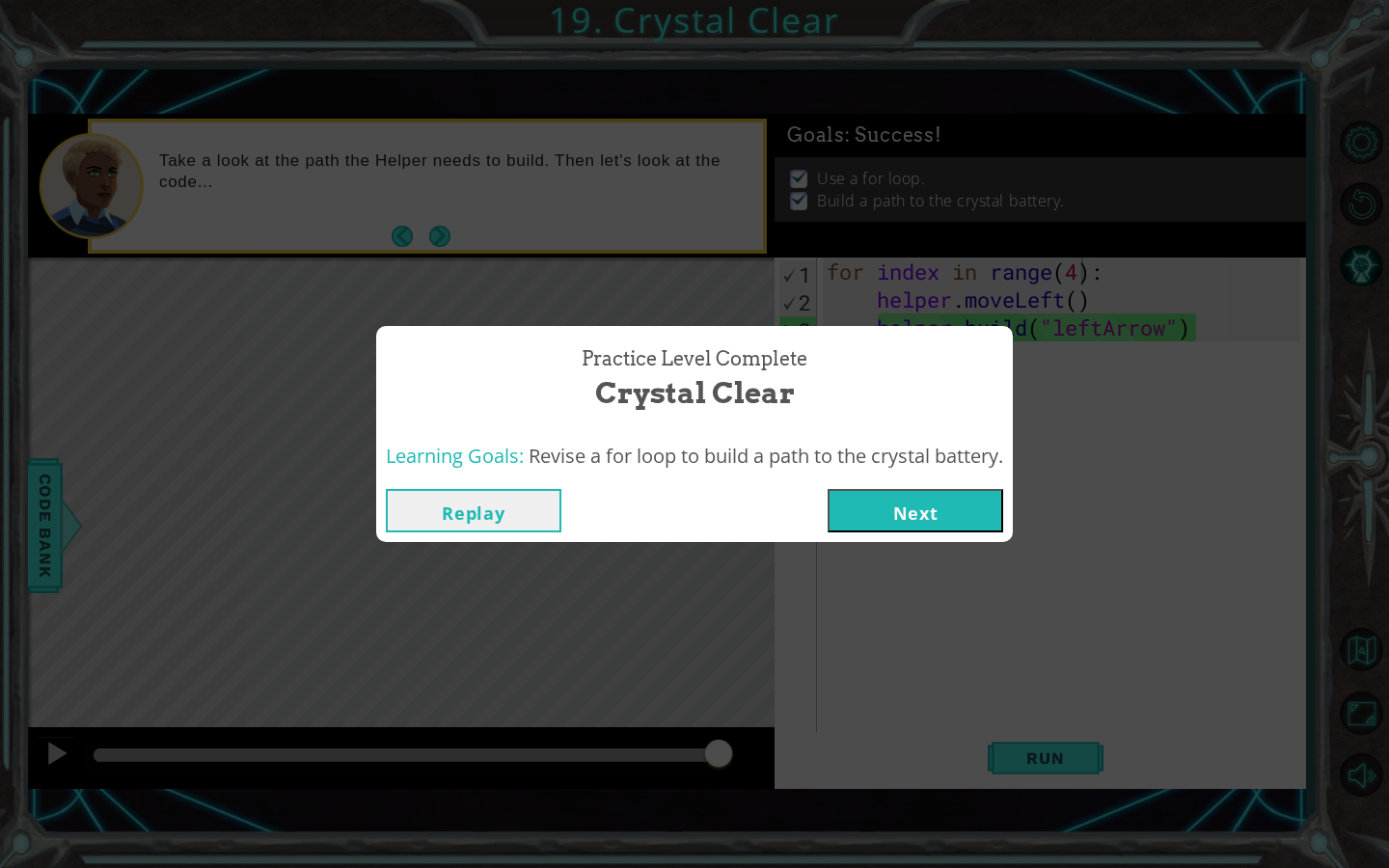
click at [915, 509] on button "Next" at bounding box center [915, 509] width 176 height 43
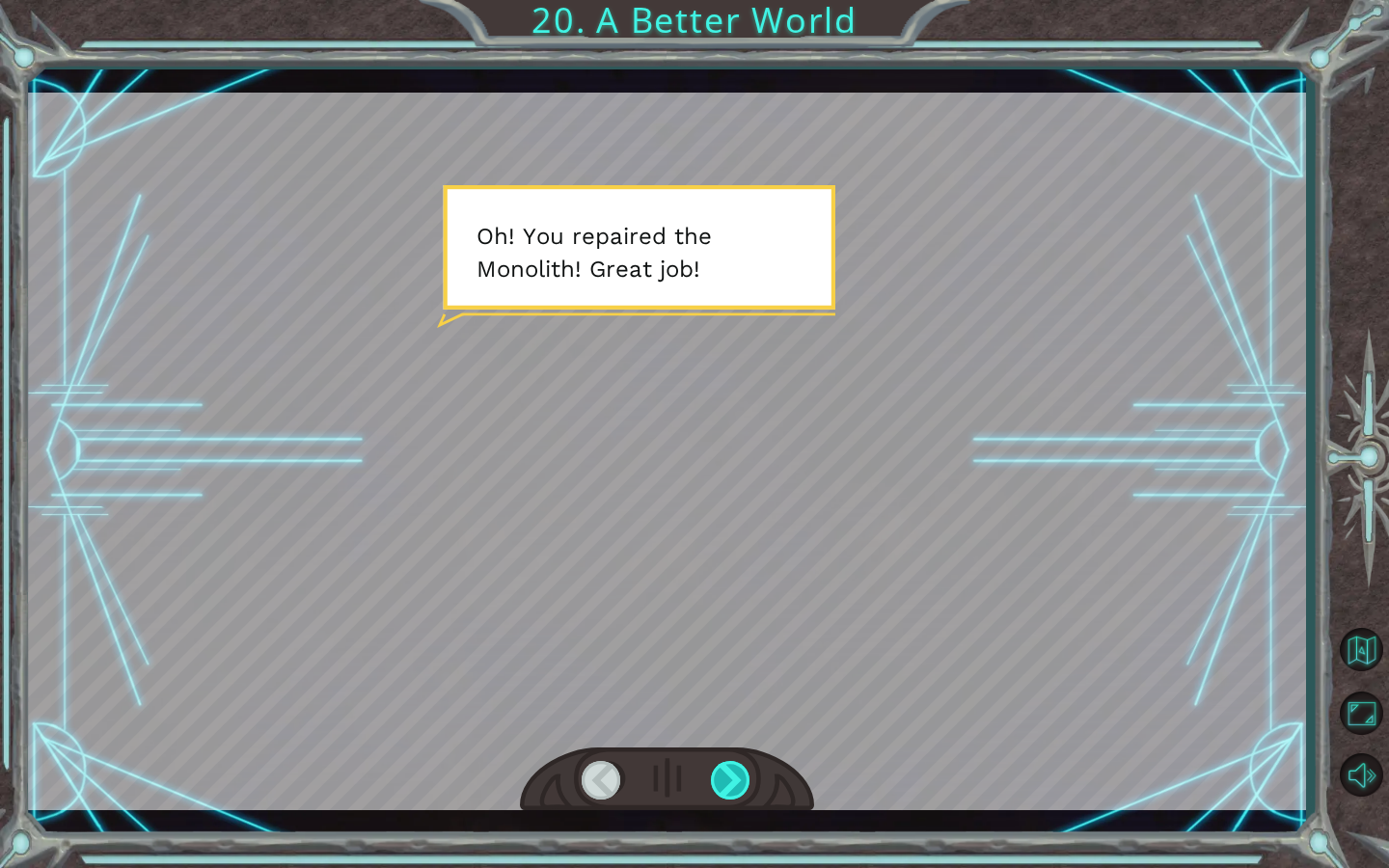
click at [737, 745] on div at bounding box center [730, 779] width 41 height 39
click at [740, 745] on div at bounding box center [730, 779] width 41 height 39
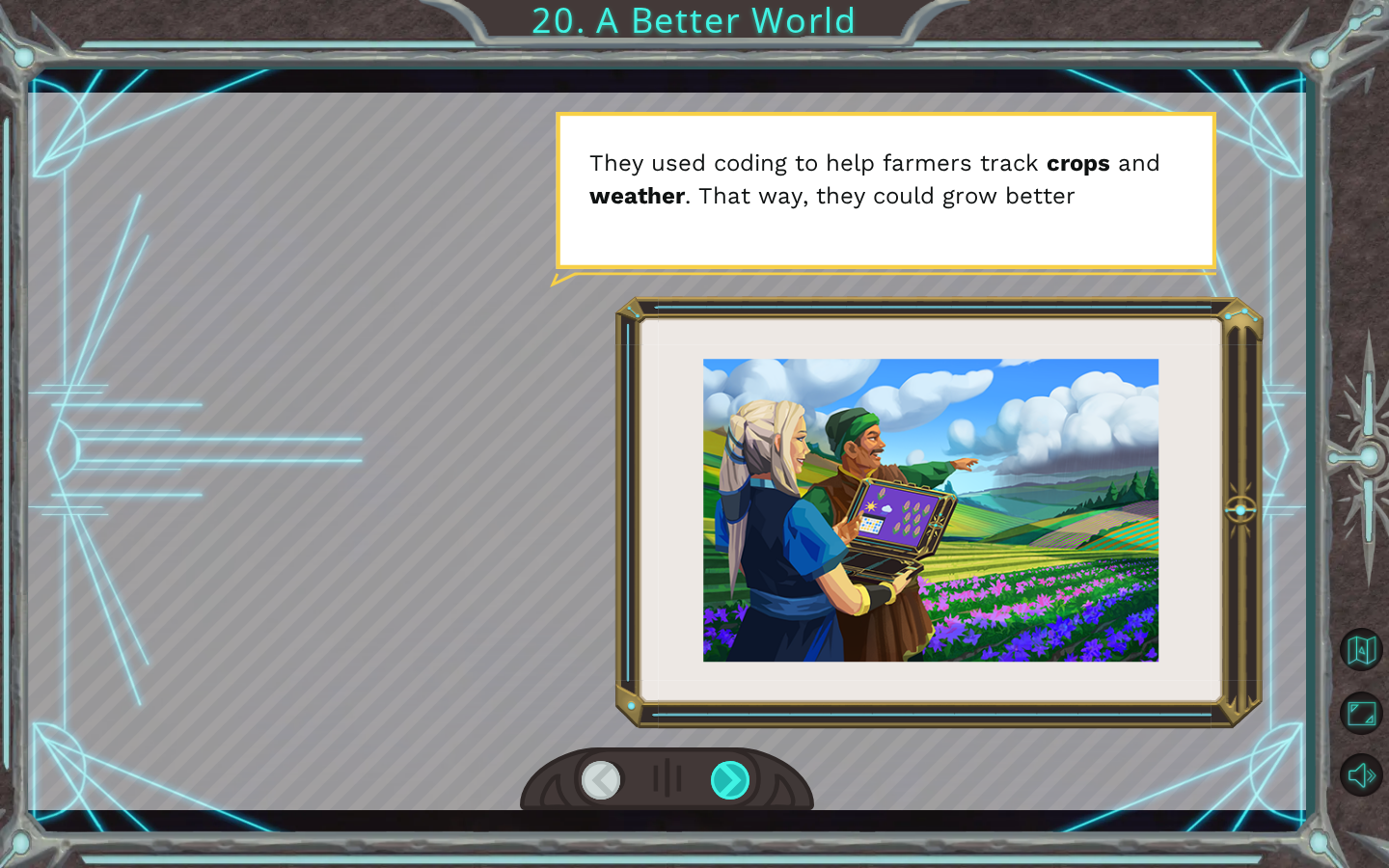
click at [740, 745] on div at bounding box center [730, 779] width 41 height 39
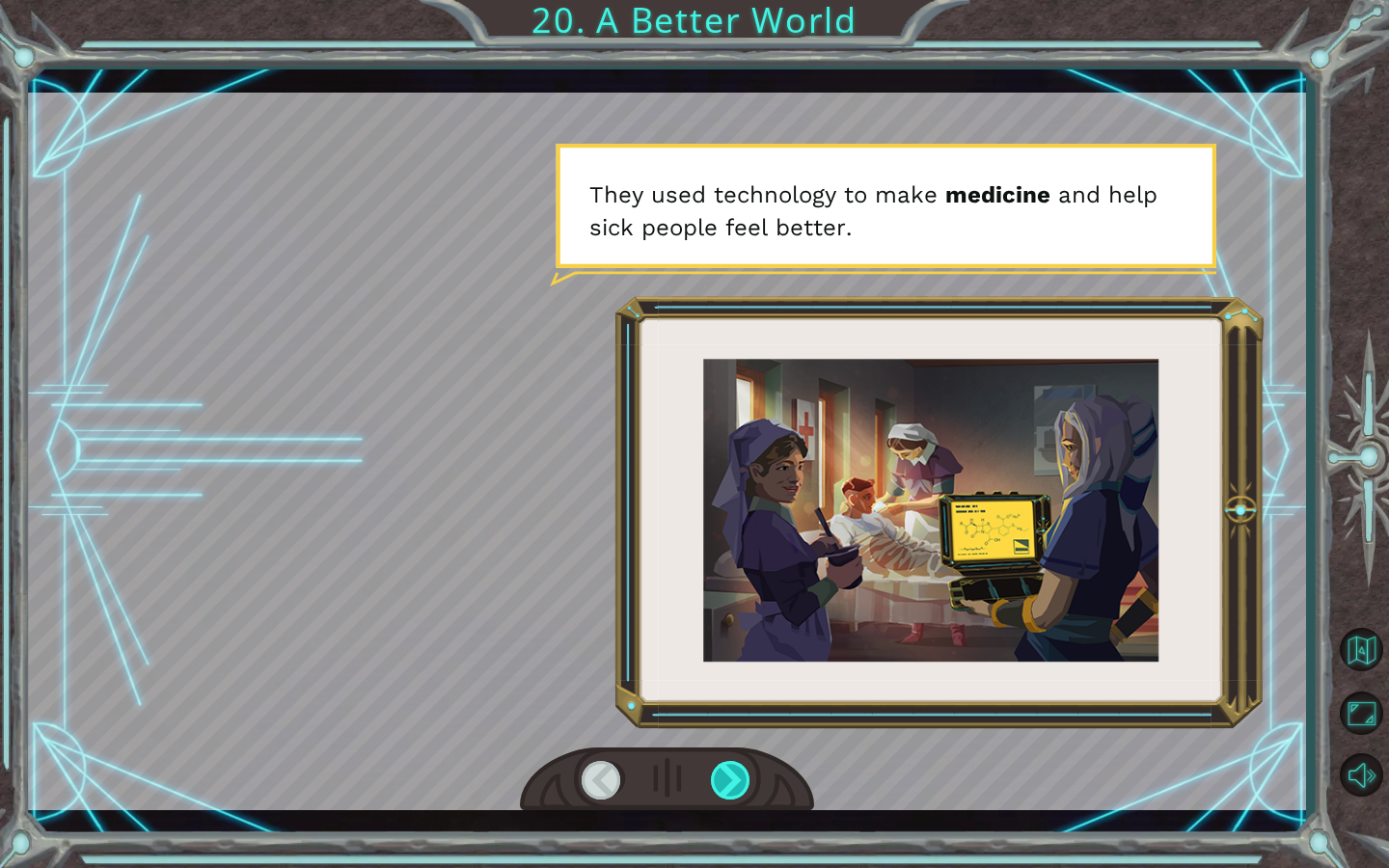
click at [729, 745] on div at bounding box center [730, 779] width 41 height 39
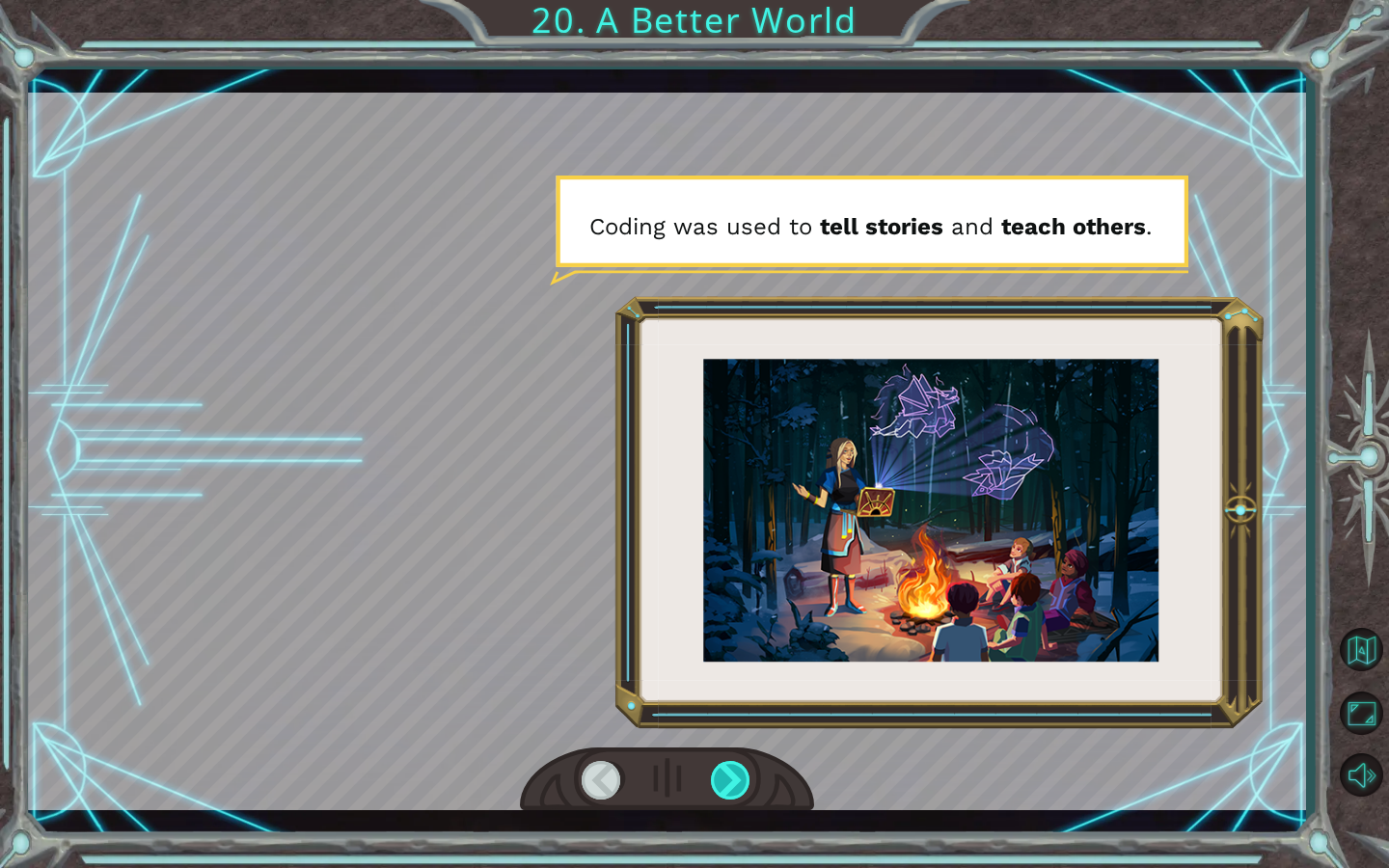
click at [729, 745] on div at bounding box center [730, 779] width 41 height 39
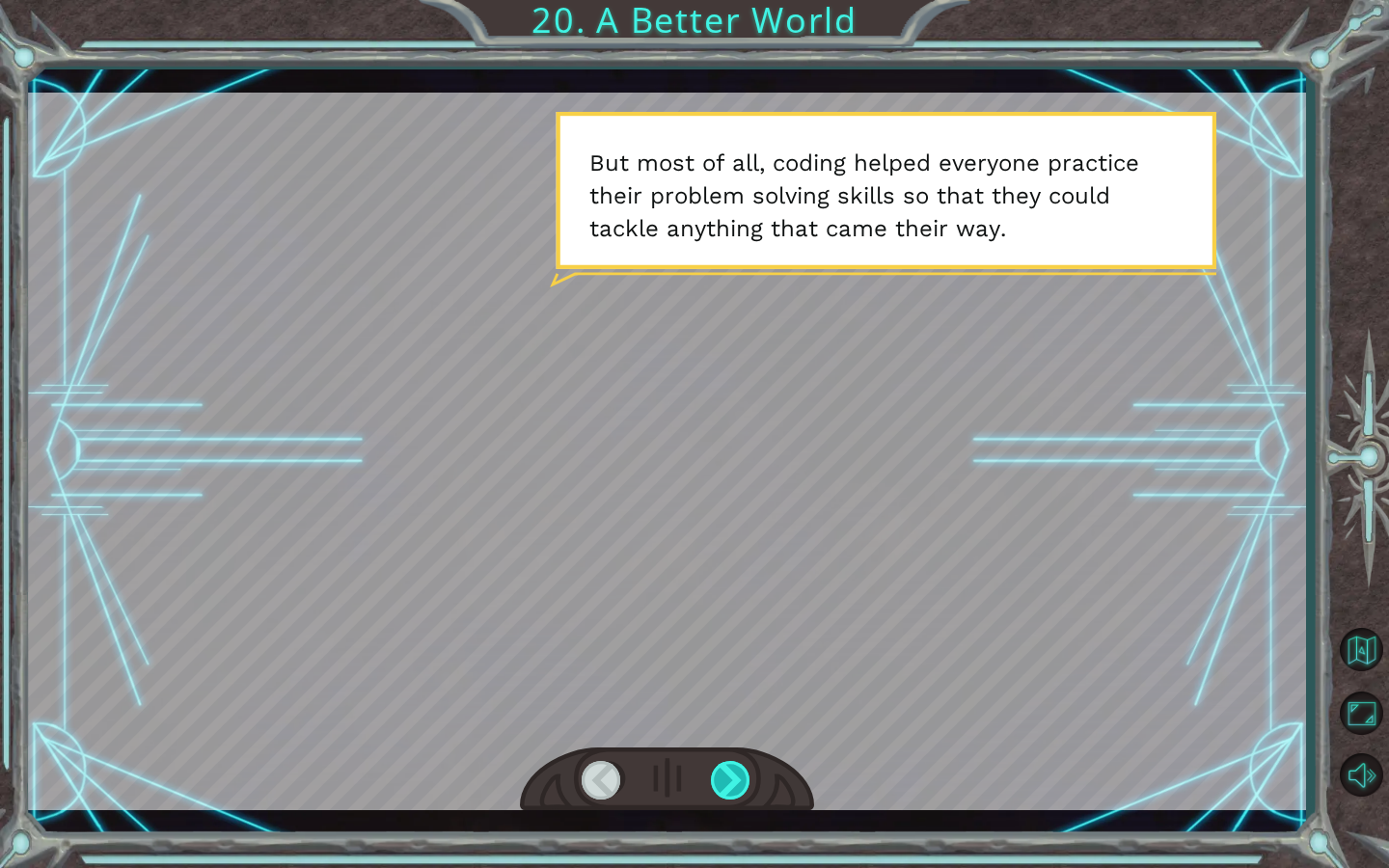
click at [729, 745] on div at bounding box center [730, 779] width 41 height 39
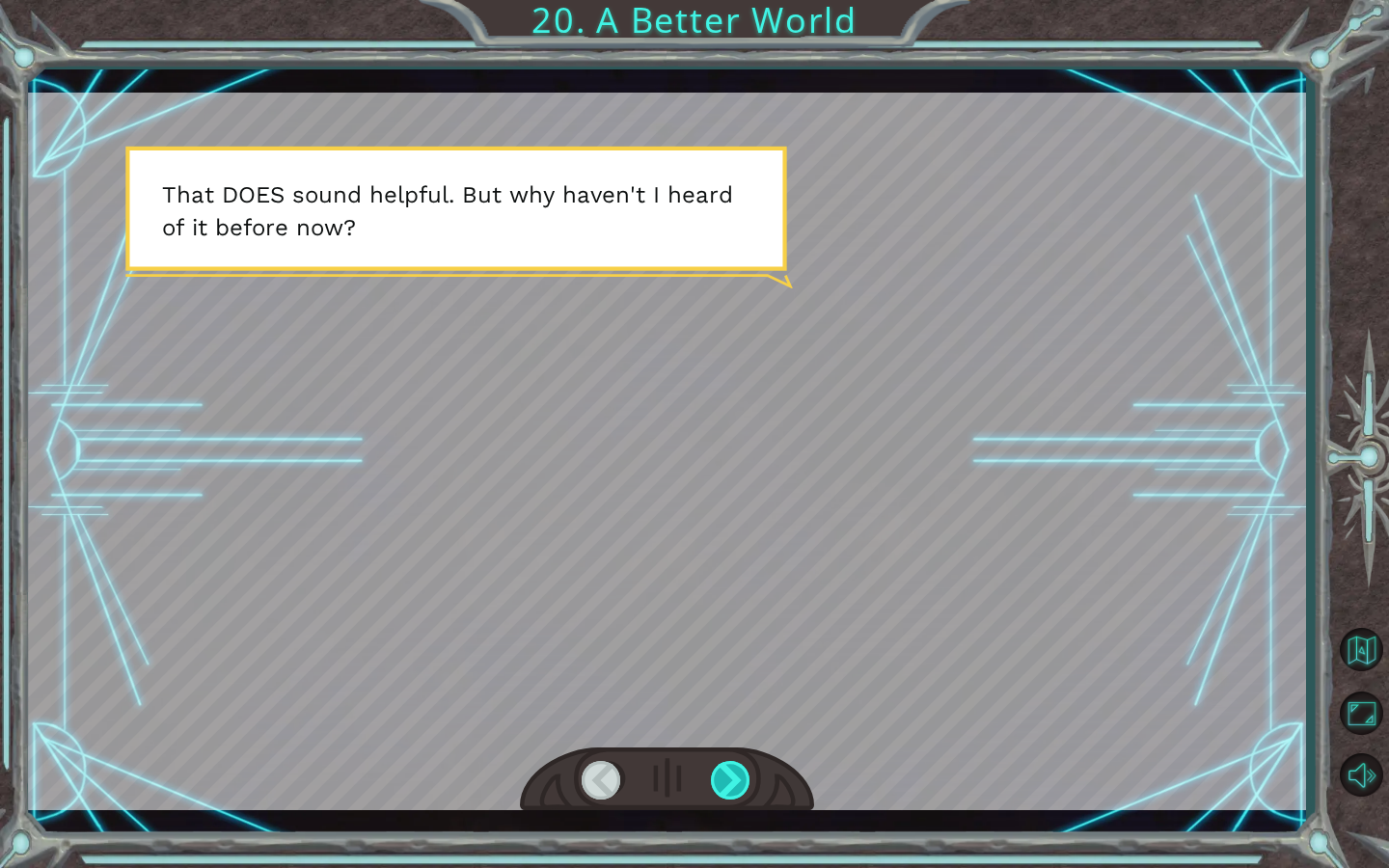
click at [729, 745] on div at bounding box center [730, 779] width 41 height 39
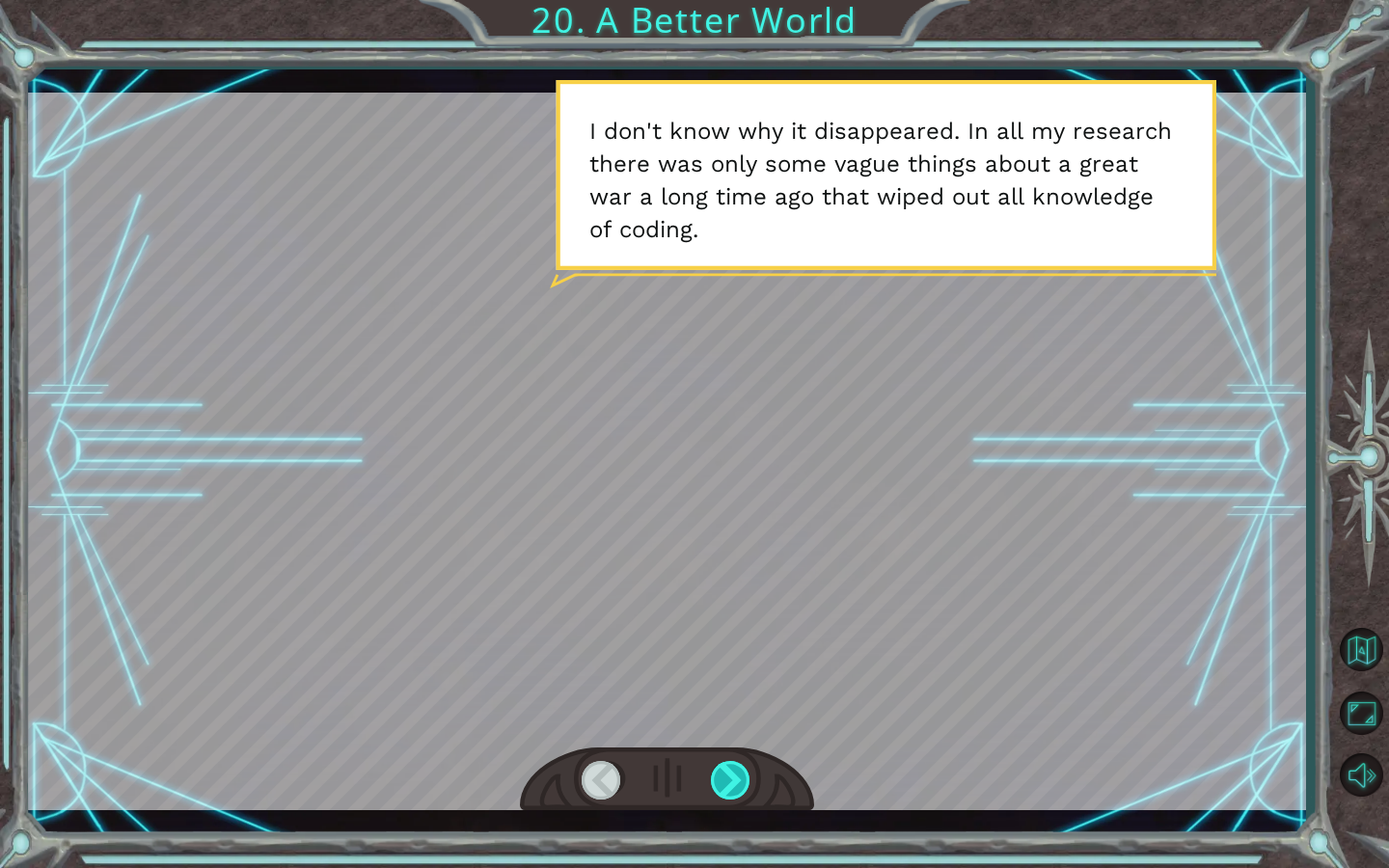
click at [729, 745] on div at bounding box center [730, 779] width 41 height 39
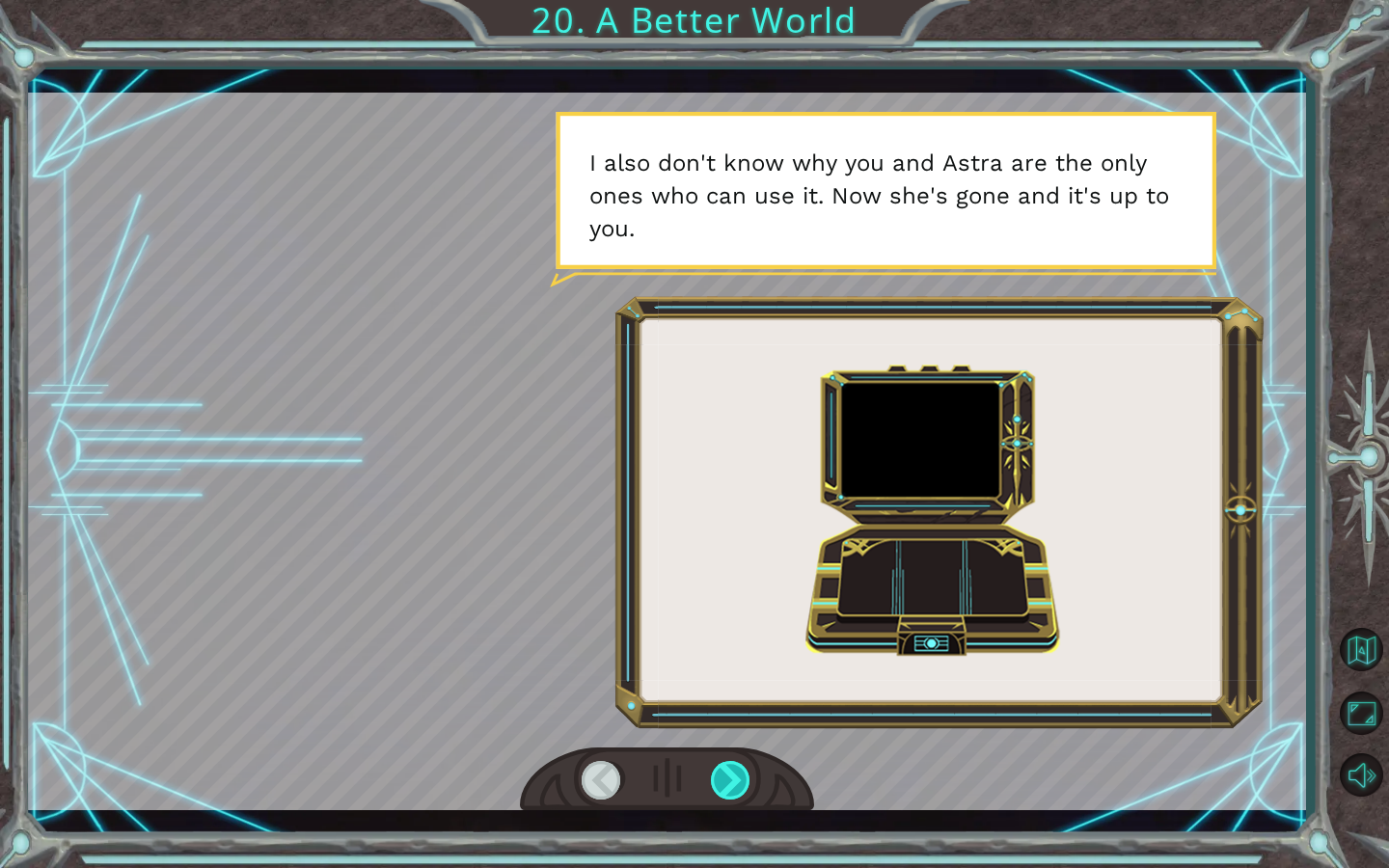
click at [727, 745] on div at bounding box center [730, 779] width 41 height 39
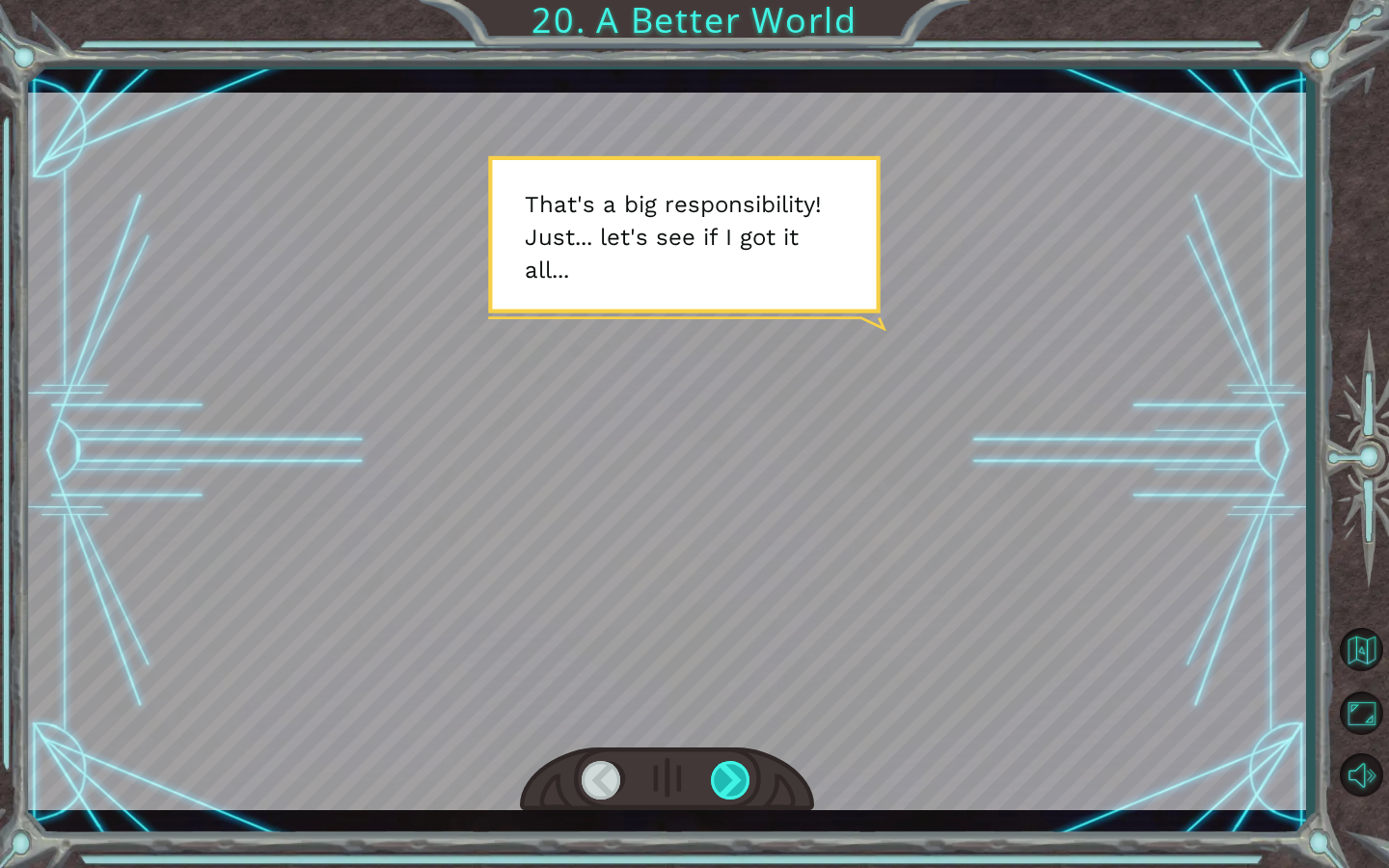
click at [716, 745] on div at bounding box center [730, 779] width 41 height 39
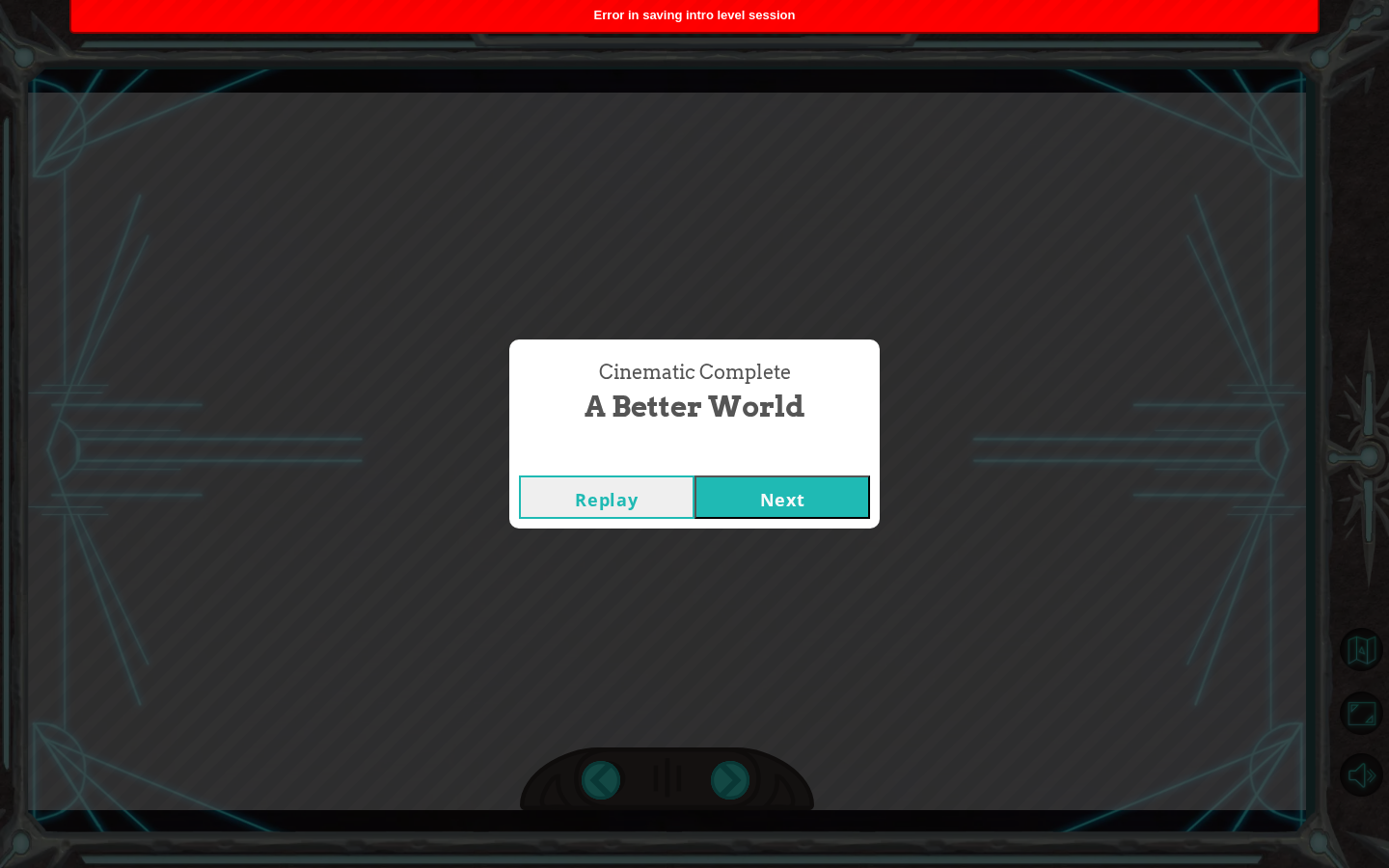
click at [818, 503] on button "Next" at bounding box center [782, 496] width 176 height 43
